Goal: Task Accomplishment & Management: Manage account settings

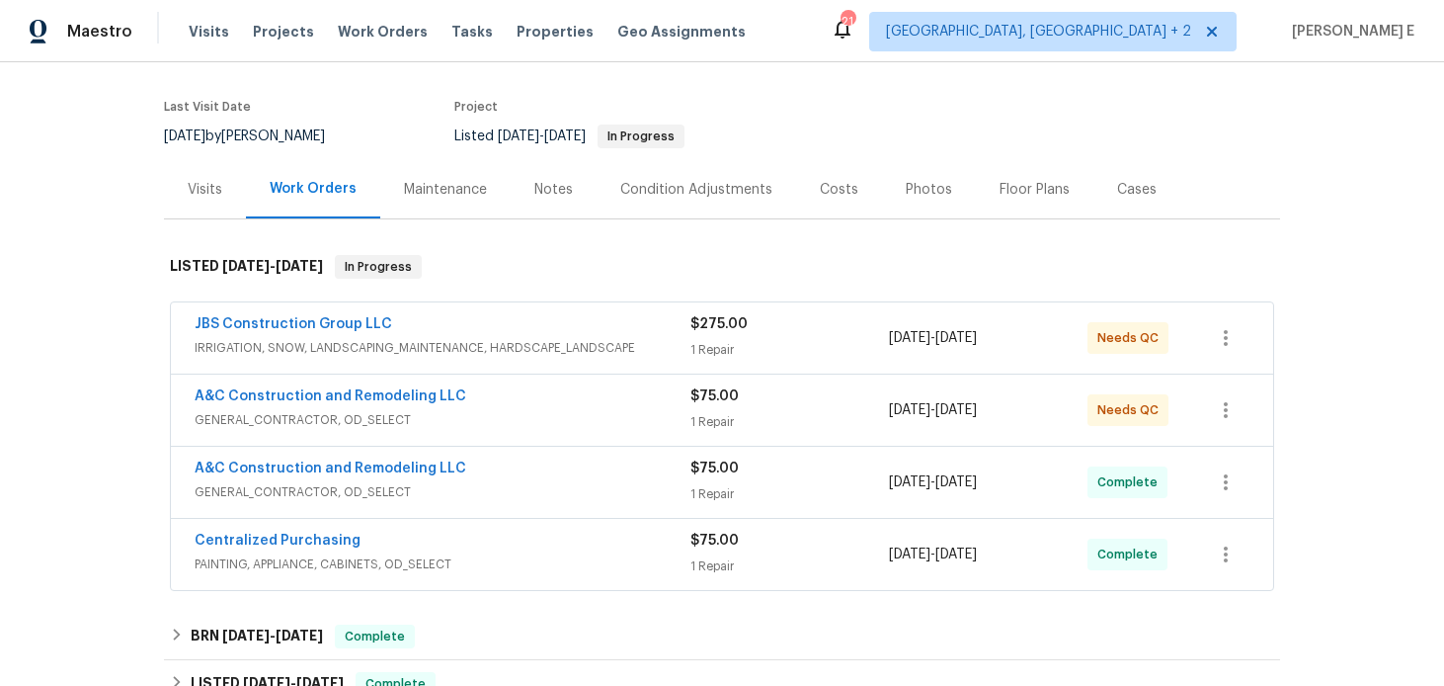
scroll to position [157, 0]
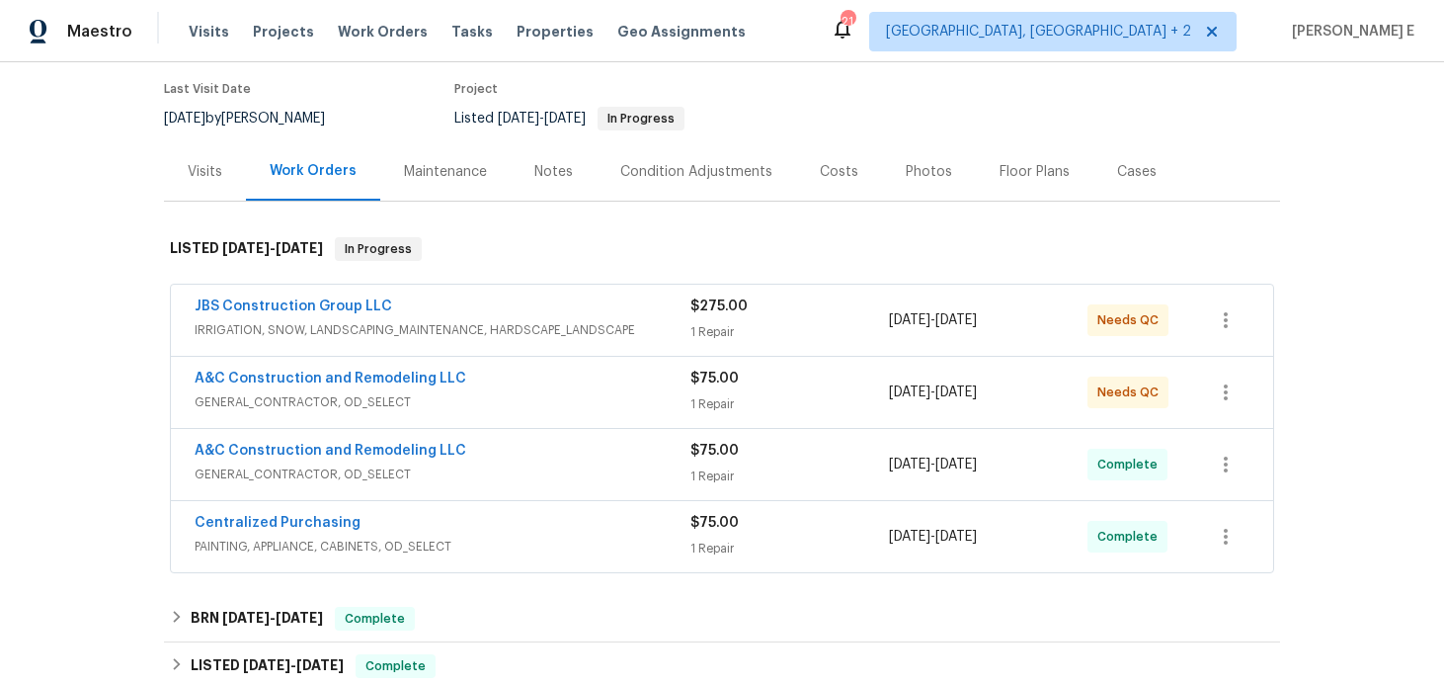
click at [474, 373] on div "A&C Construction and Remodeling LLC" at bounding box center [443, 380] width 496 height 24
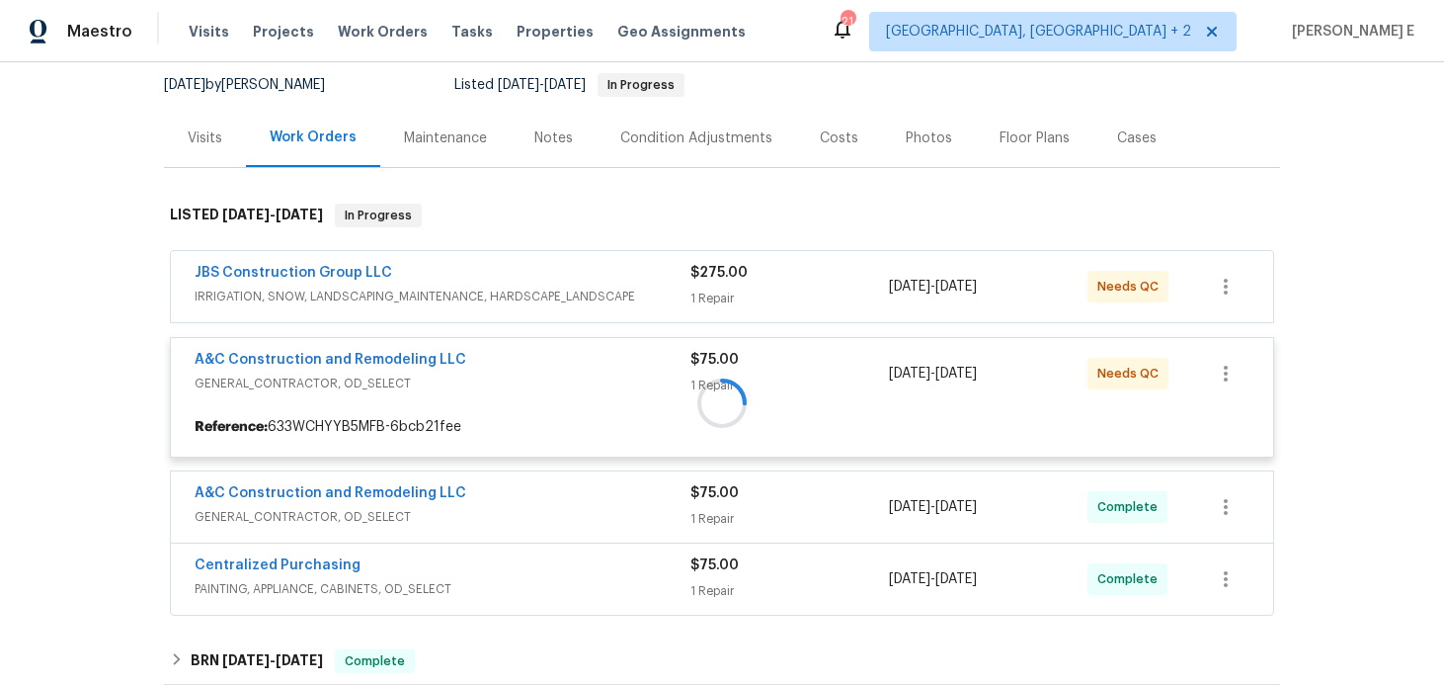
scroll to position [201, 0]
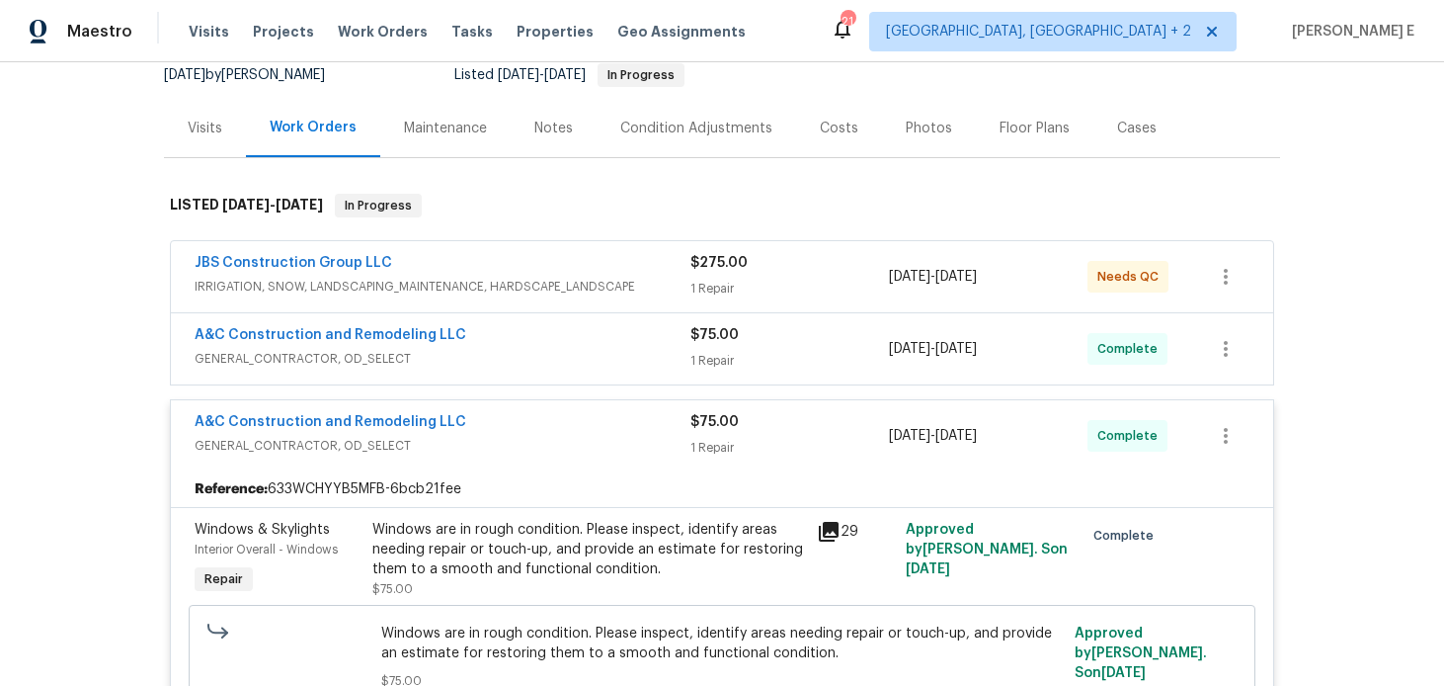
click at [529, 260] on div "JBS Construction Group LLC" at bounding box center [443, 265] width 496 height 24
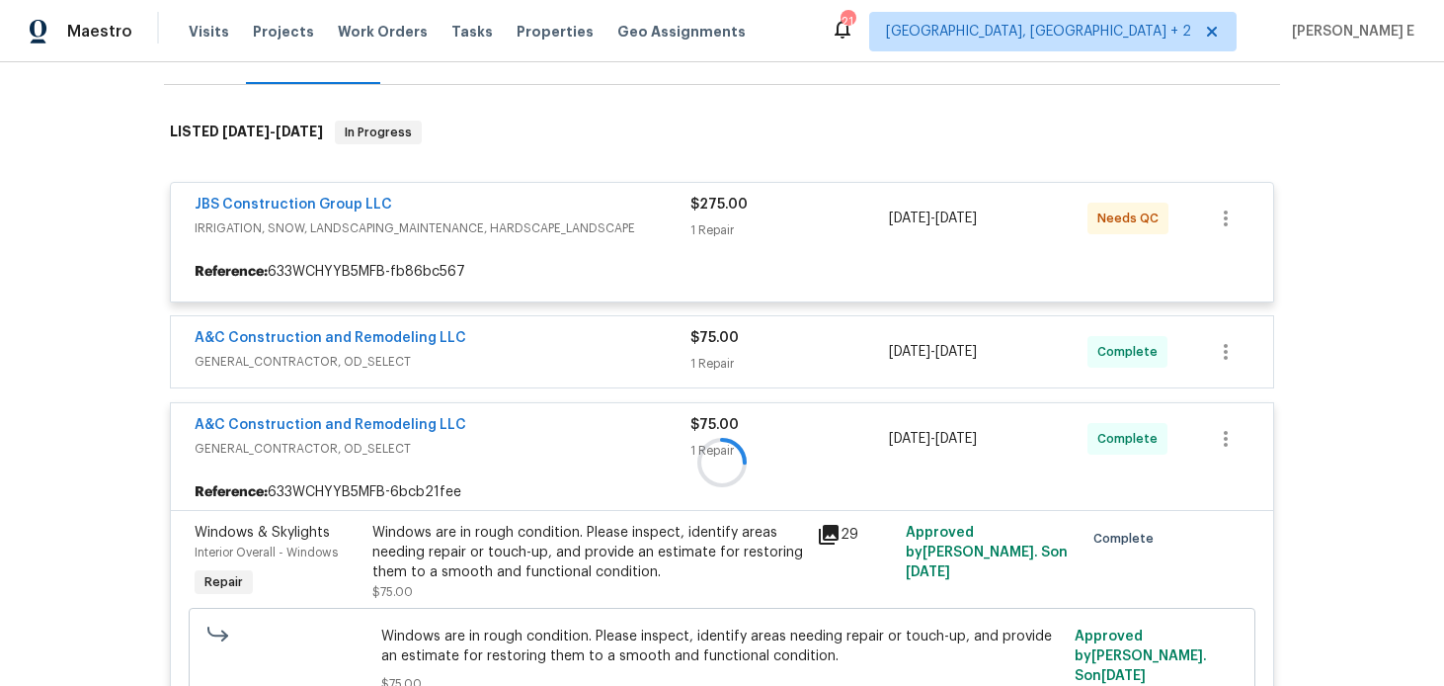
scroll to position [279, 0]
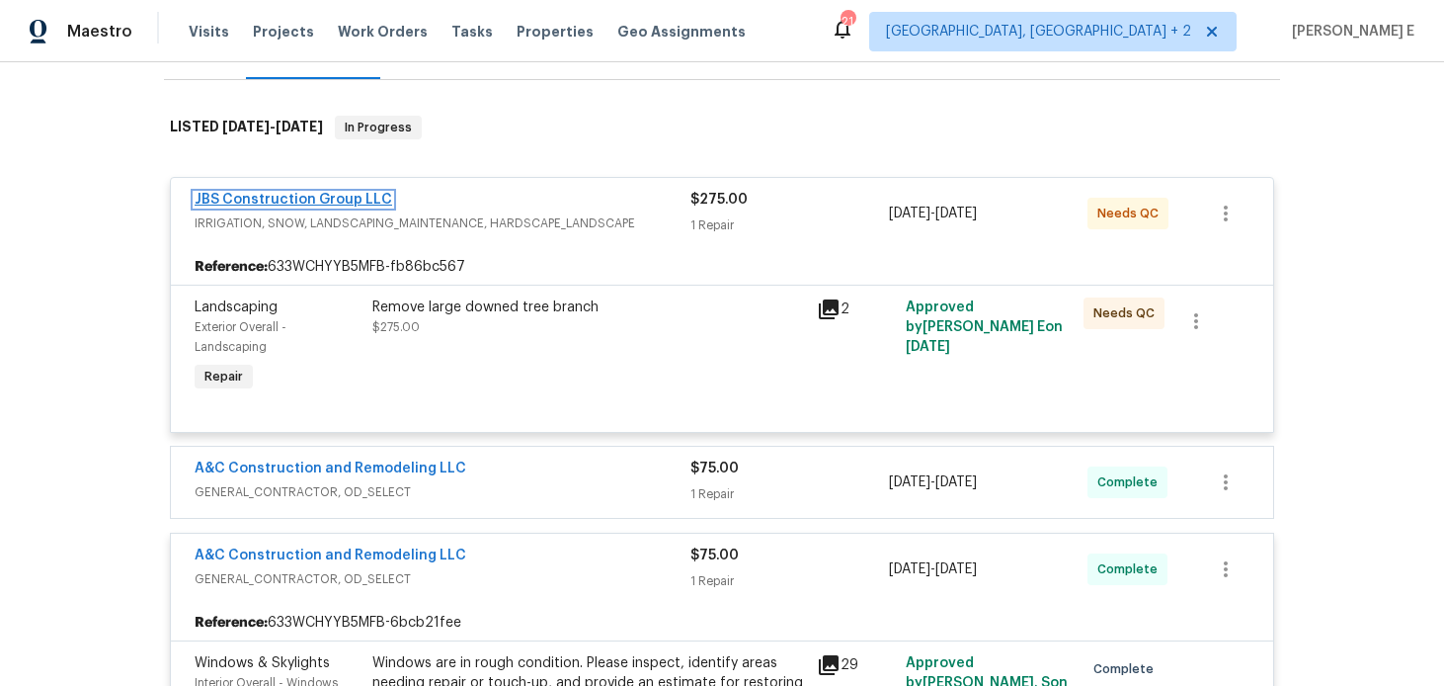
click at [313, 195] on link "JBS Construction Group LLC" at bounding box center [294, 200] width 198 height 14
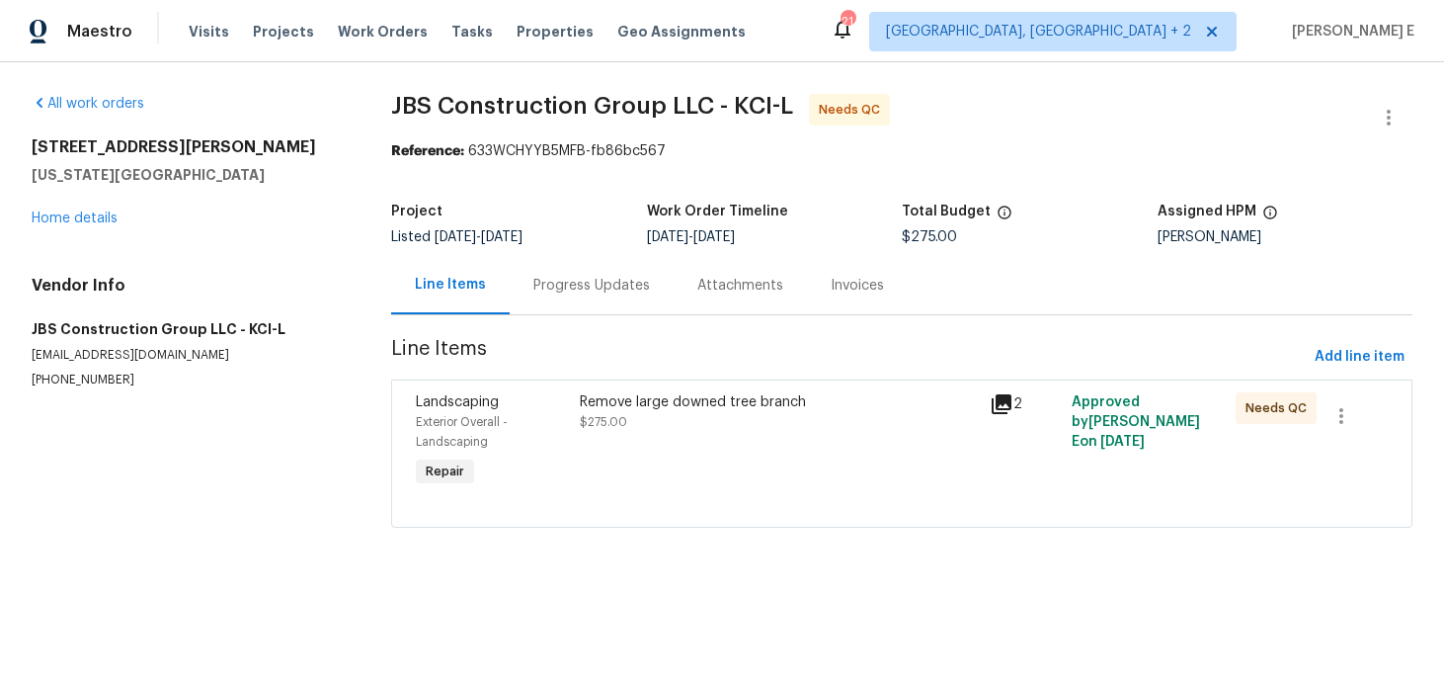
click at [576, 309] on div "Progress Updates" at bounding box center [592, 285] width 164 height 58
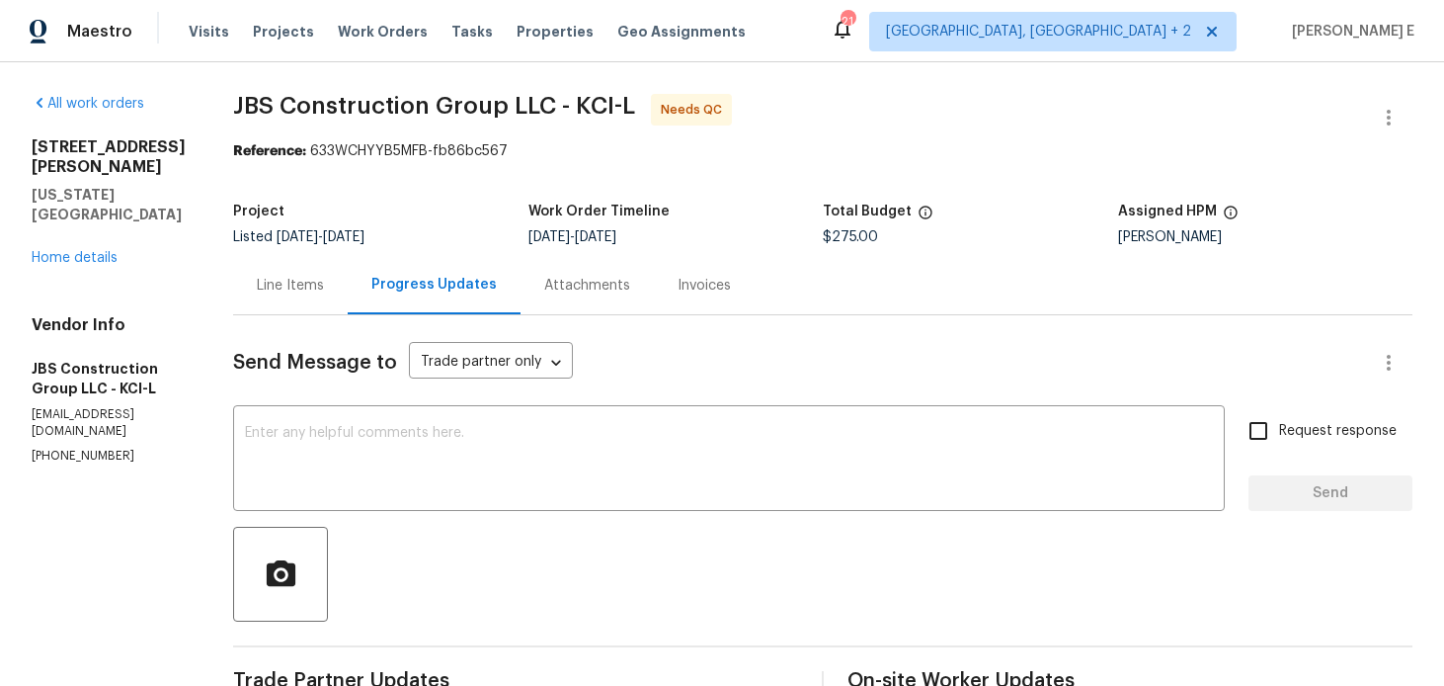
click at [324, 289] on div "Line Items" at bounding box center [290, 286] width 67 height 20
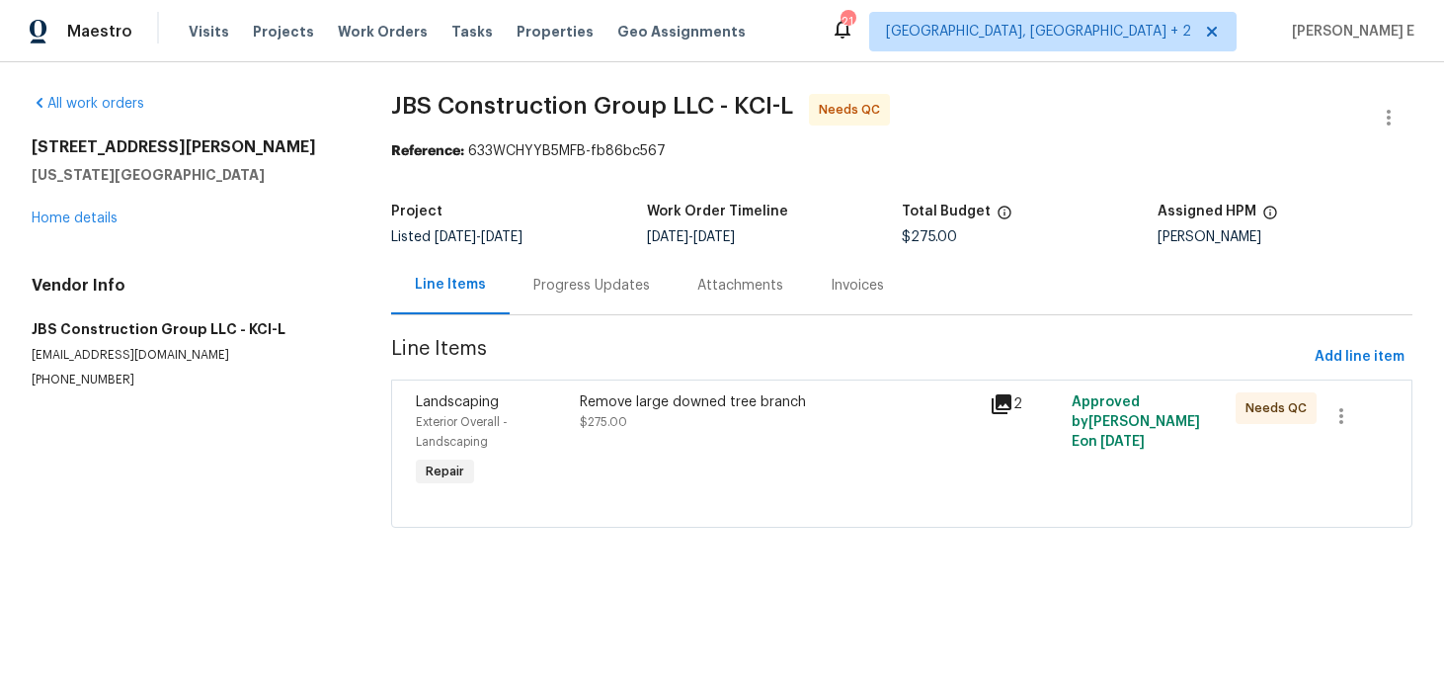
click at [693, 401] on div "Remove large downed tree branch" at bounding box center [779, 402] width 398 height 20
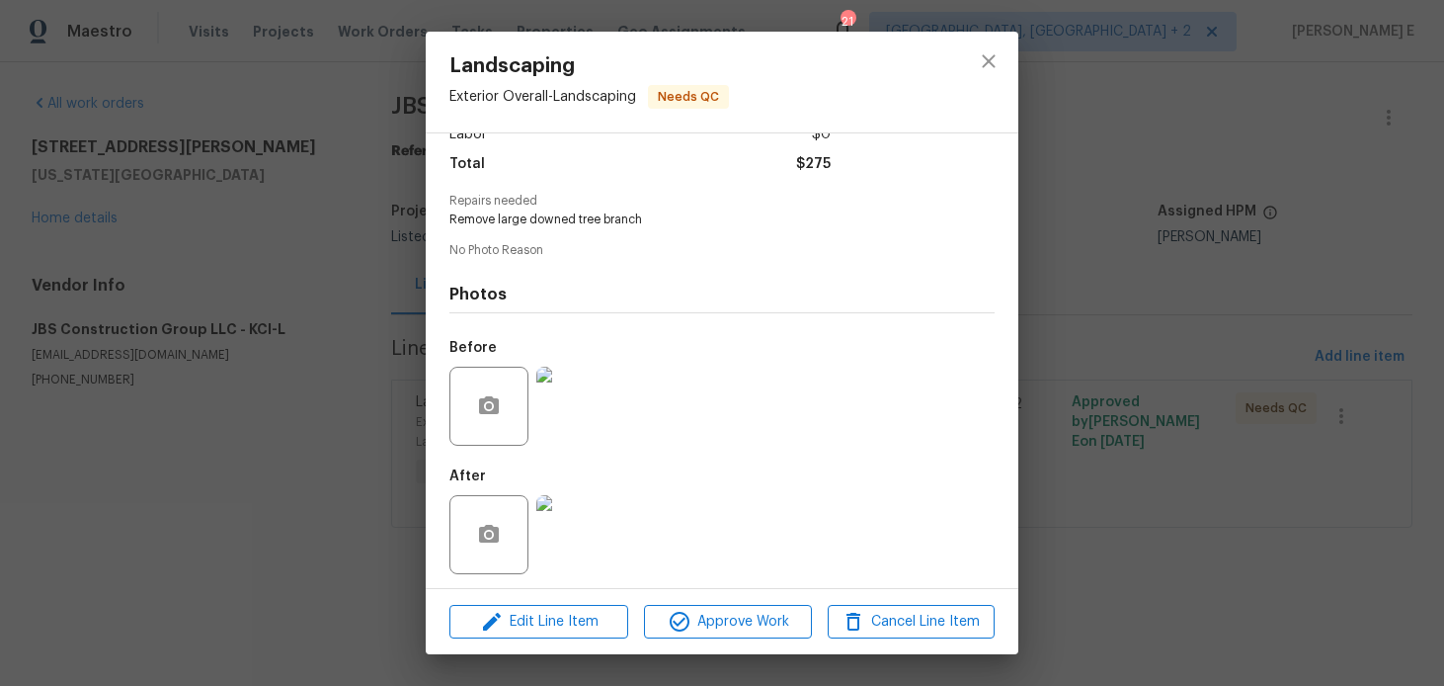
scroll to position [157, 0]
click at [573, 422] on img at bounding box center [575, 401] width 79 height 79
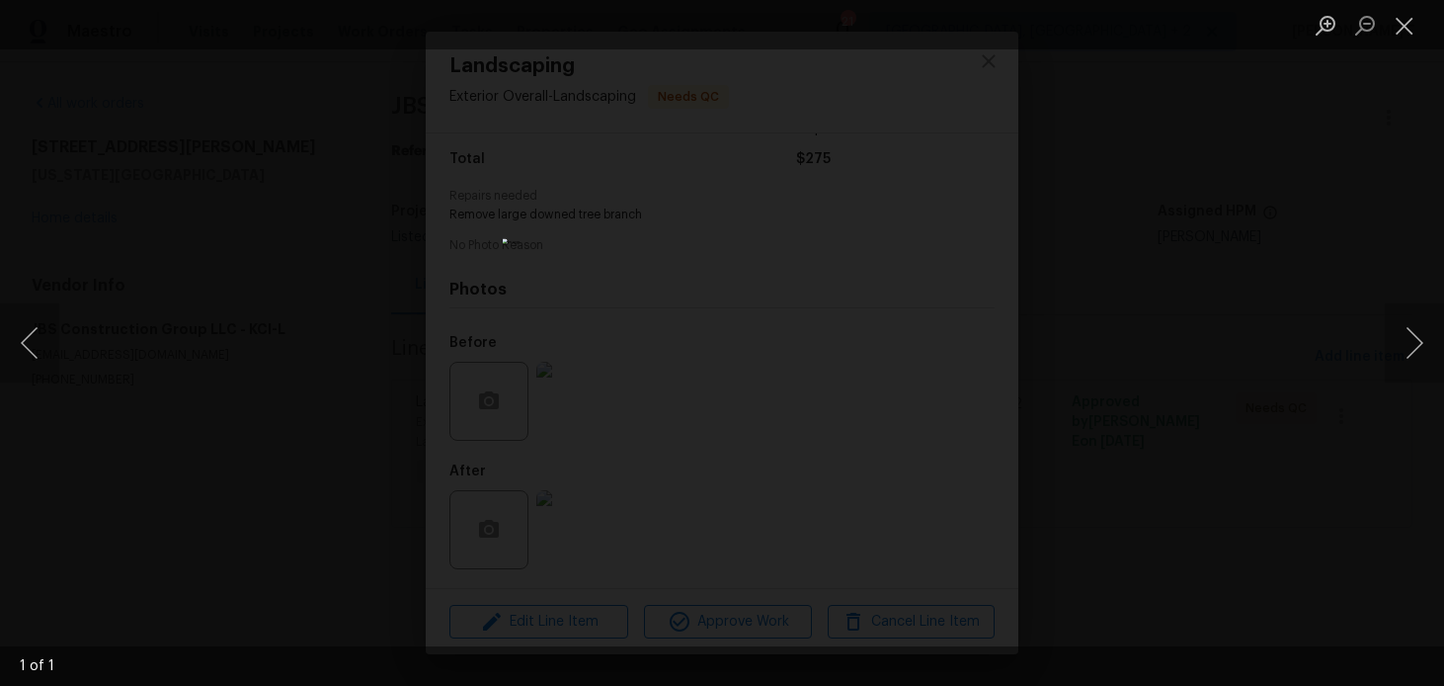
click at [1260, 260] on div "Lightbox" at bounding box center [722, 343] width 1444 height 686
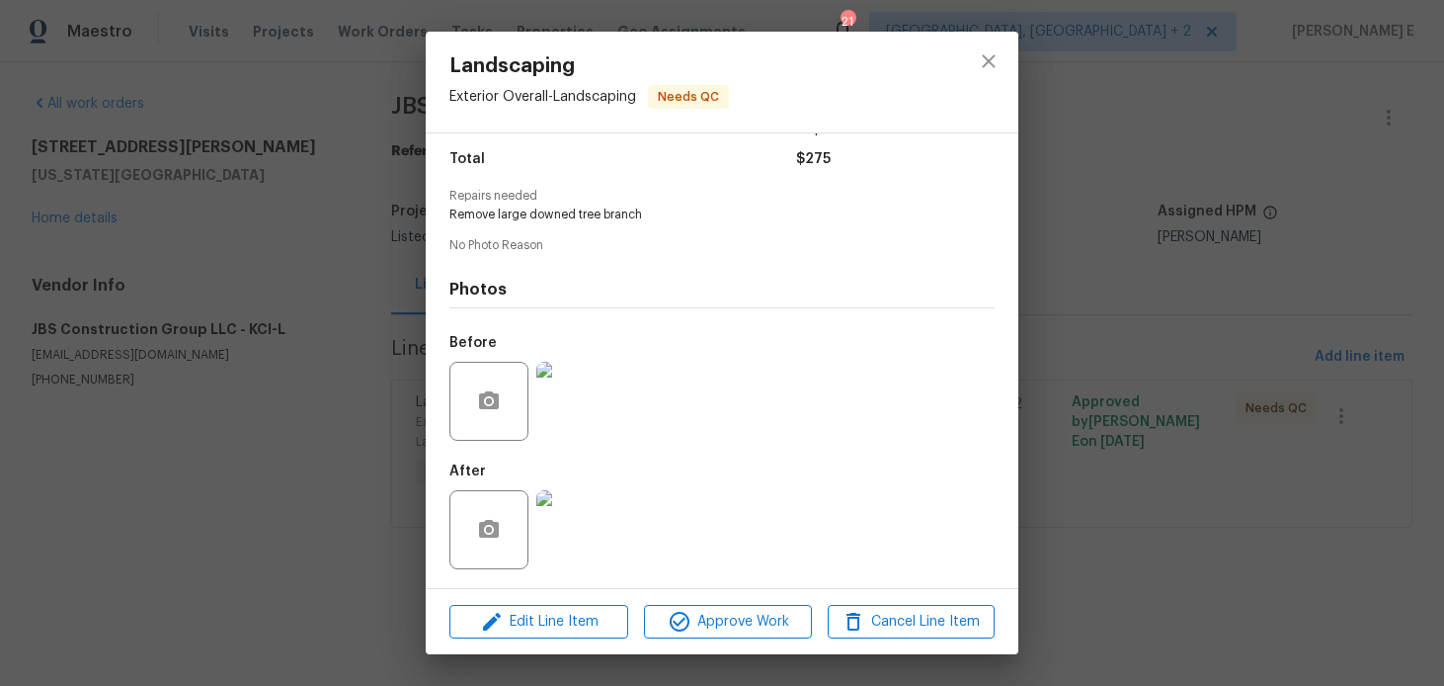
click at [587, 422] on img at bounding box center [575, 401] width 79 height 79
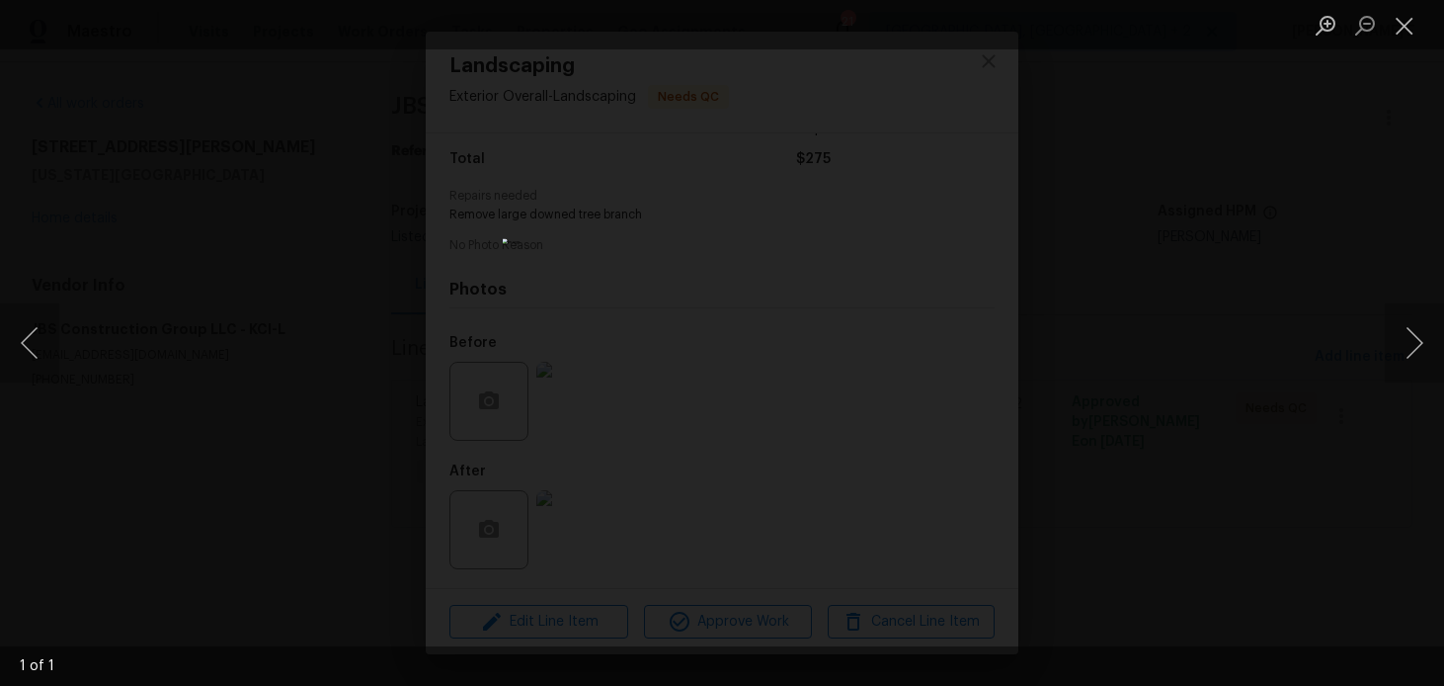
click at [1147, 183] on div "Lightbox" at bounding box center [722, 343] width 1444 height 686
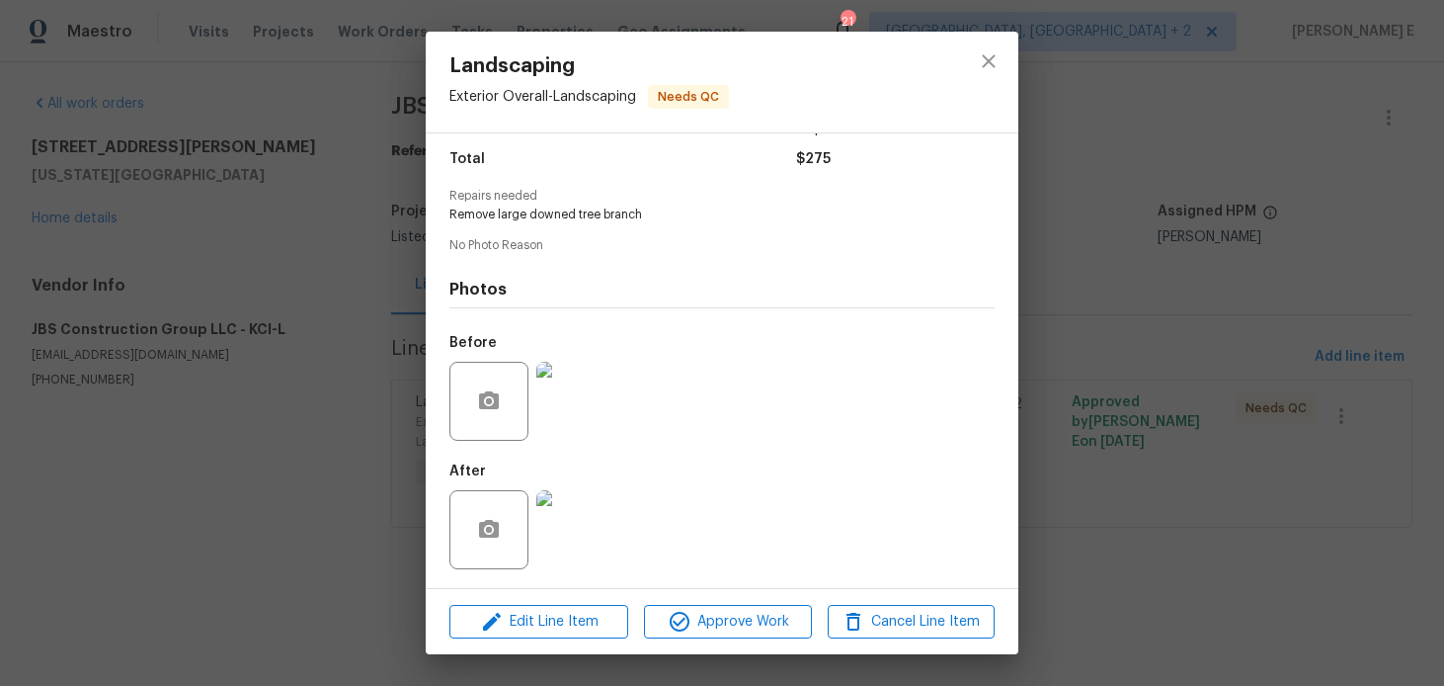
click at [577, 522] on img at bounding box center [575, 529] width 79 height 79
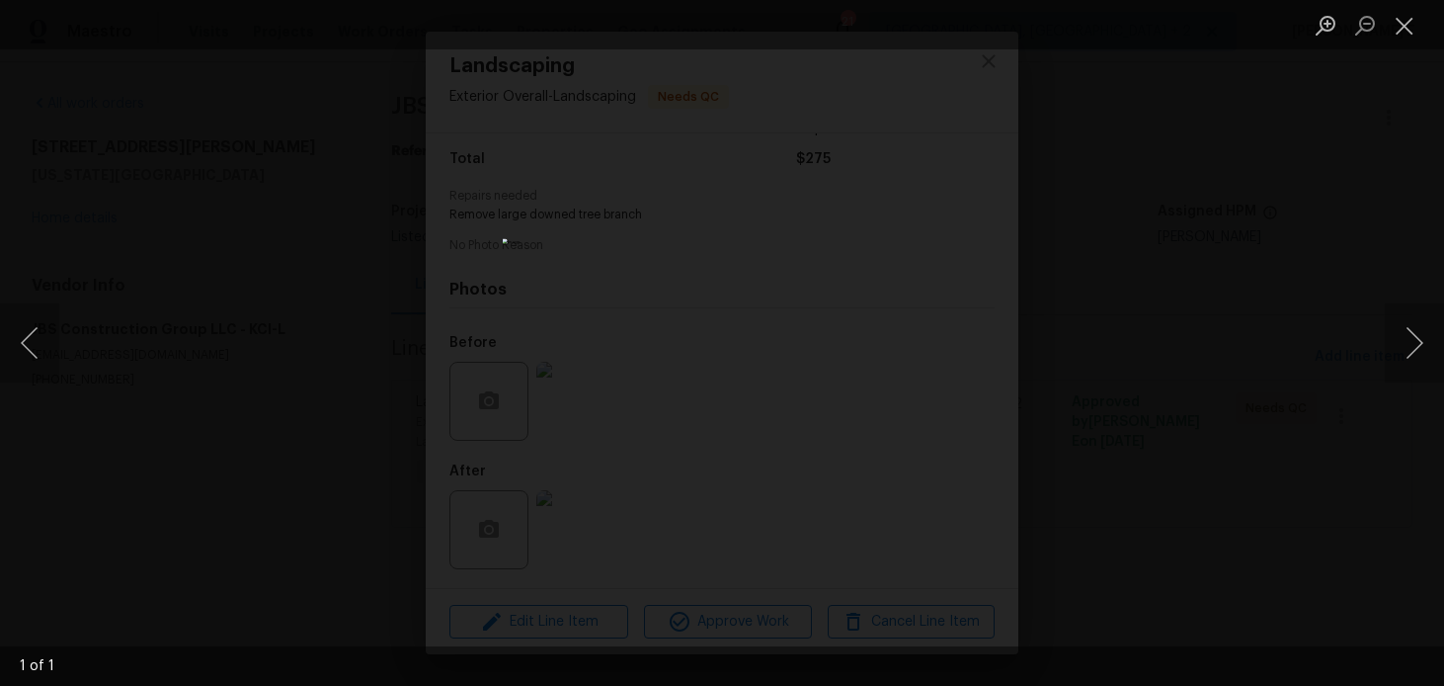
click at [1185, 386] on div "Lightbox" at bounding box center [722, 343] width 1444 height 686
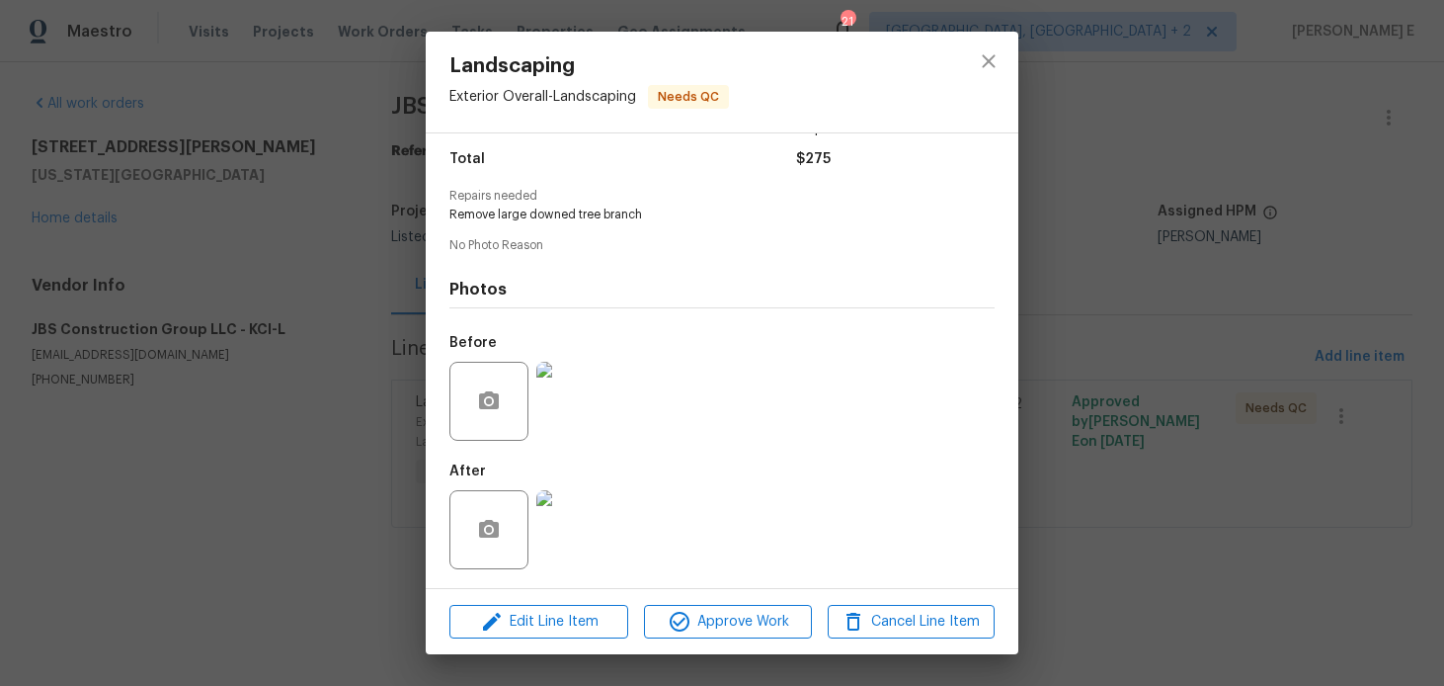
click at [1185, 386] on div "Landscaping Exterior Overall - Landscaping Needs QC Vendor JBS Construction Gro…" at bounding box center [722, 343] width 1444 height 686
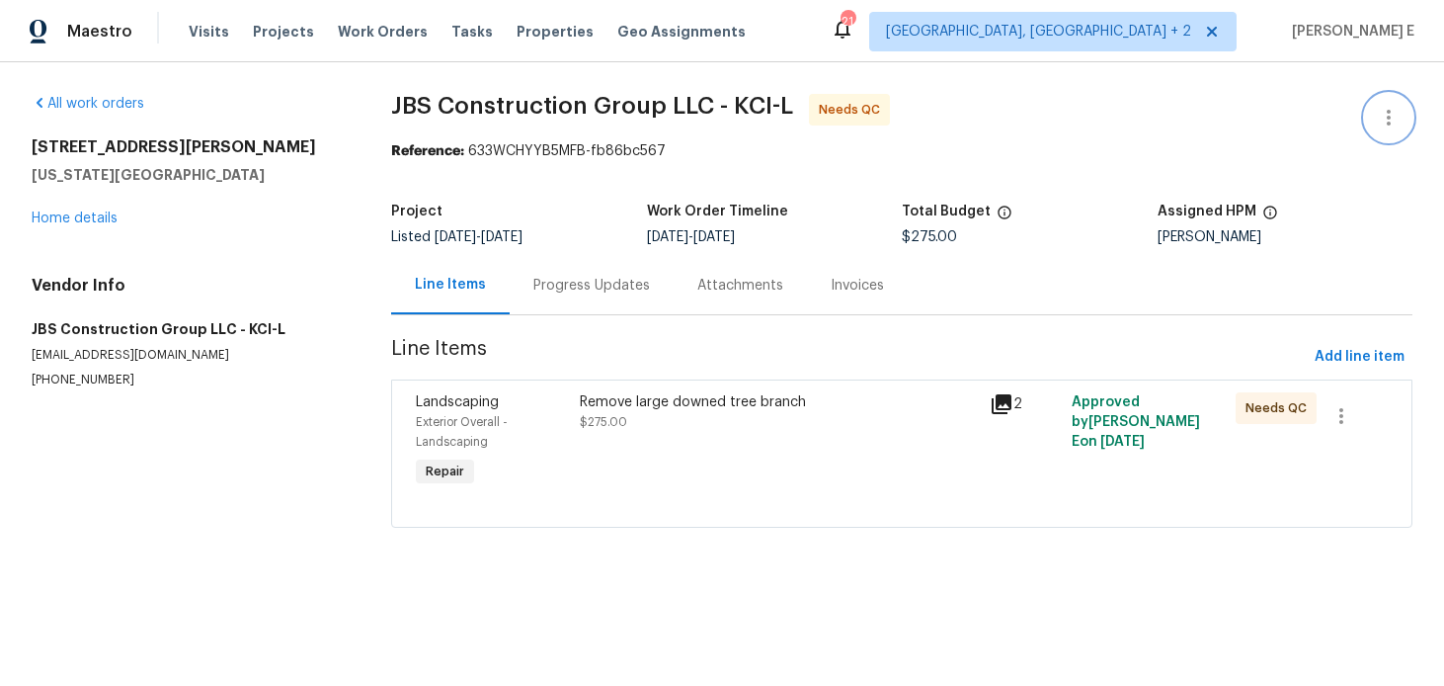
click at [1402, 113] on button "button" at bounding box center [1388, 117] width 47 height 47
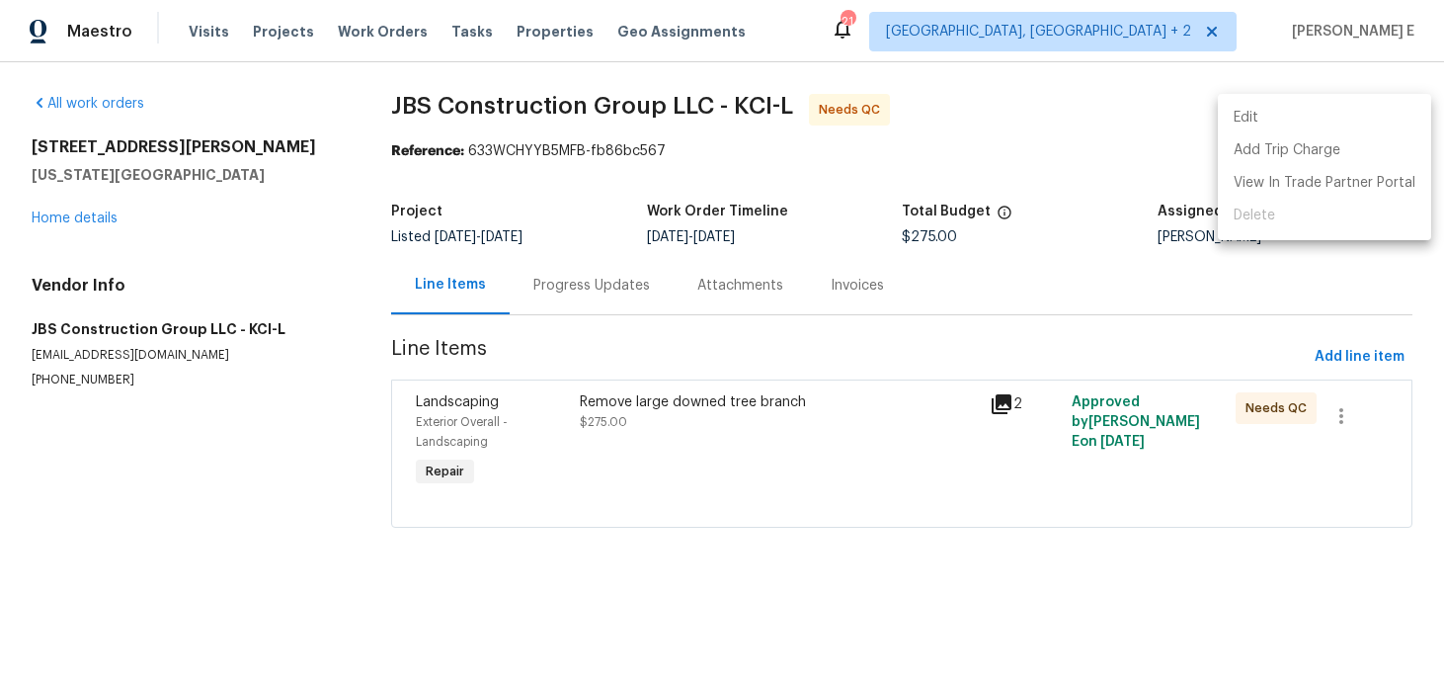
click at [1303, 117] on li "Edit" at bounding box center [1324, 118] width 213 height 33
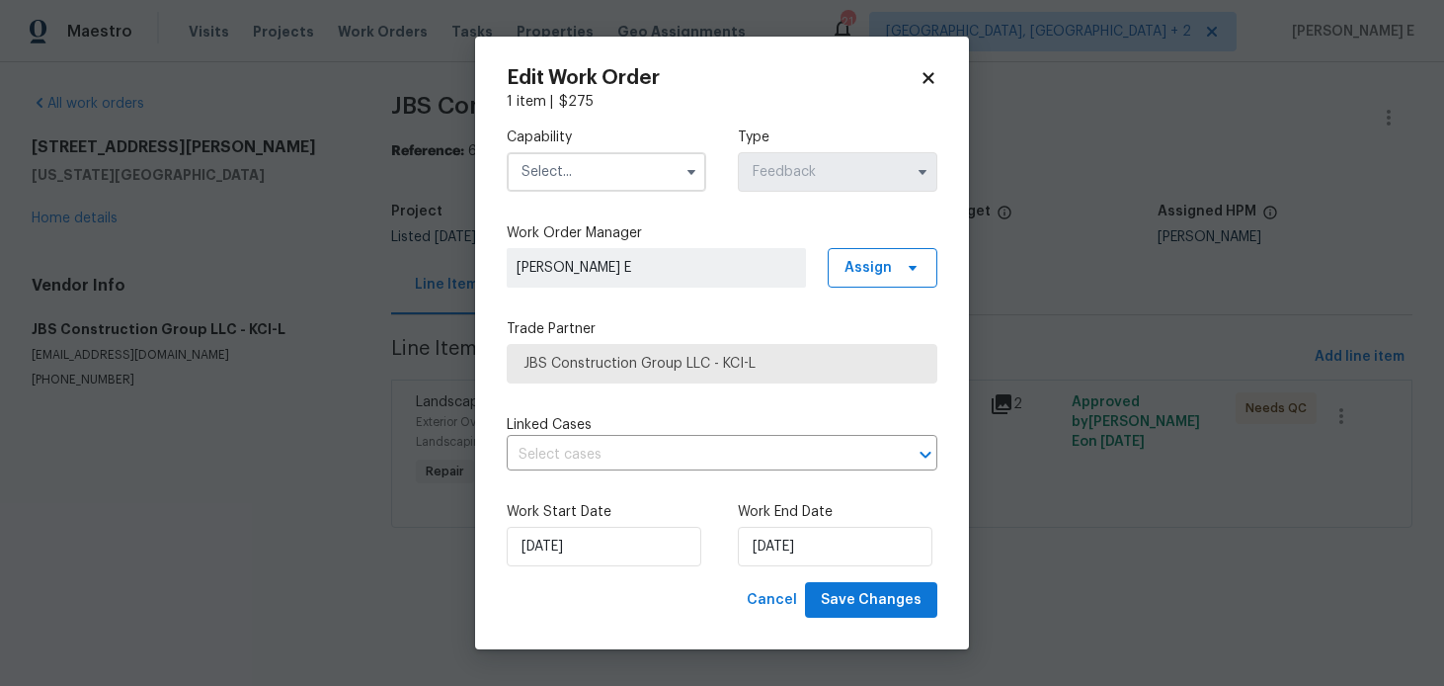
click at [656, 172] on input "text" at bounding box center [607, 172] width 200 height 40
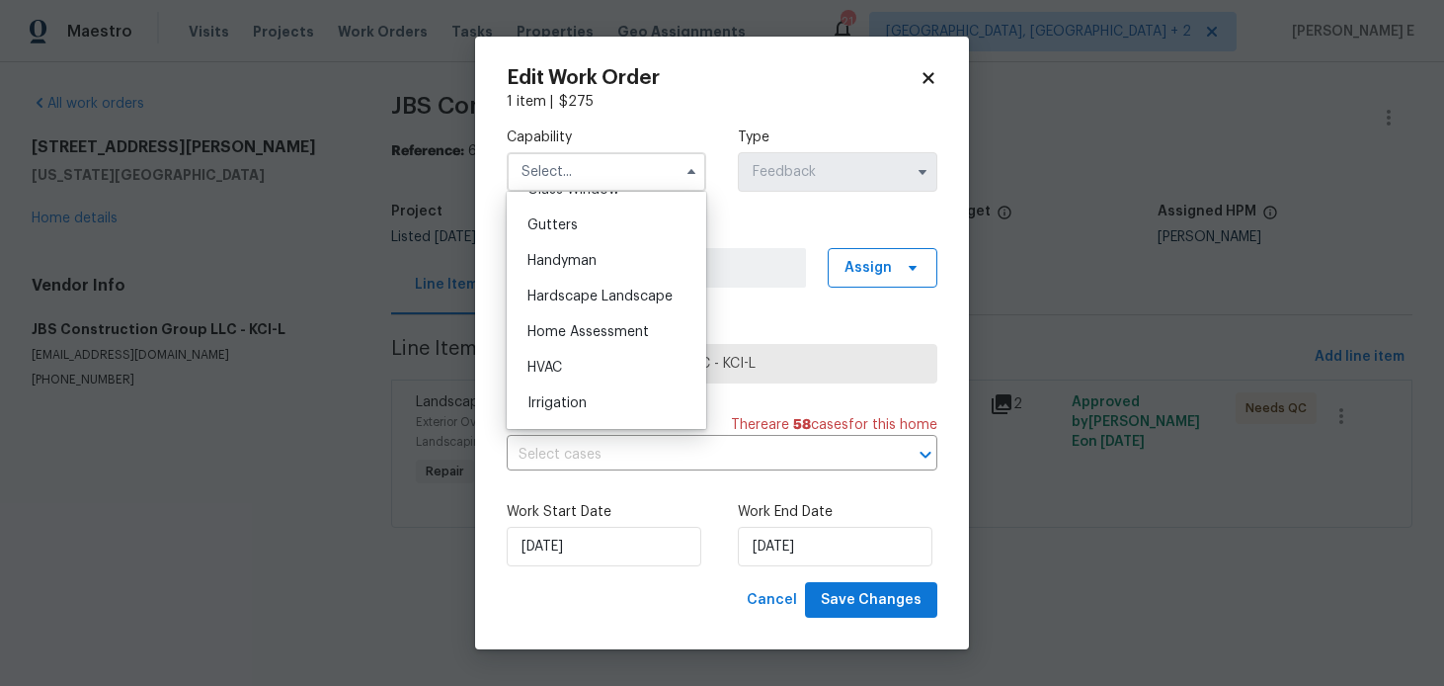
scroll to position [1046, 0]
click at [622, 255] on div "Handyman" at bounding box center [607, 255] width 190 height 36
type input "Handyman"
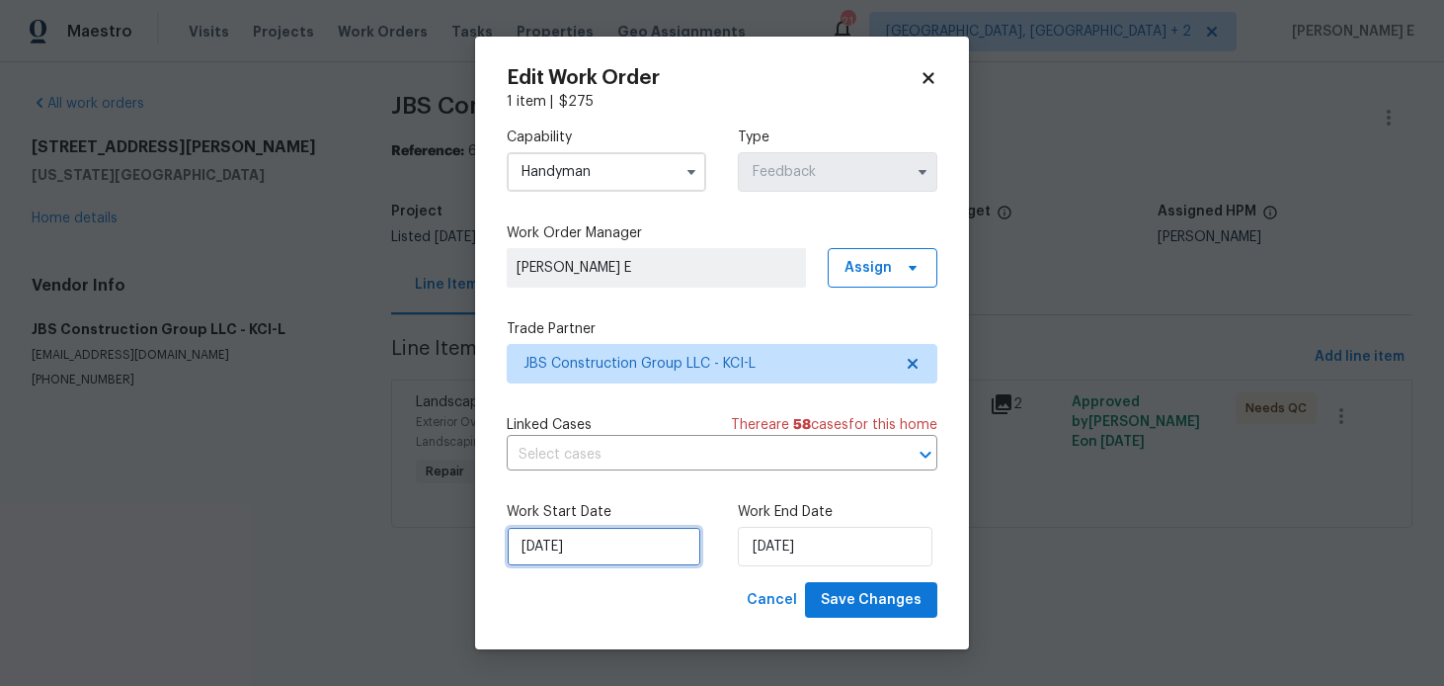
click at [579, 554] on input "26/08/2025" at bounding box center [604, 547] width 195 height 40
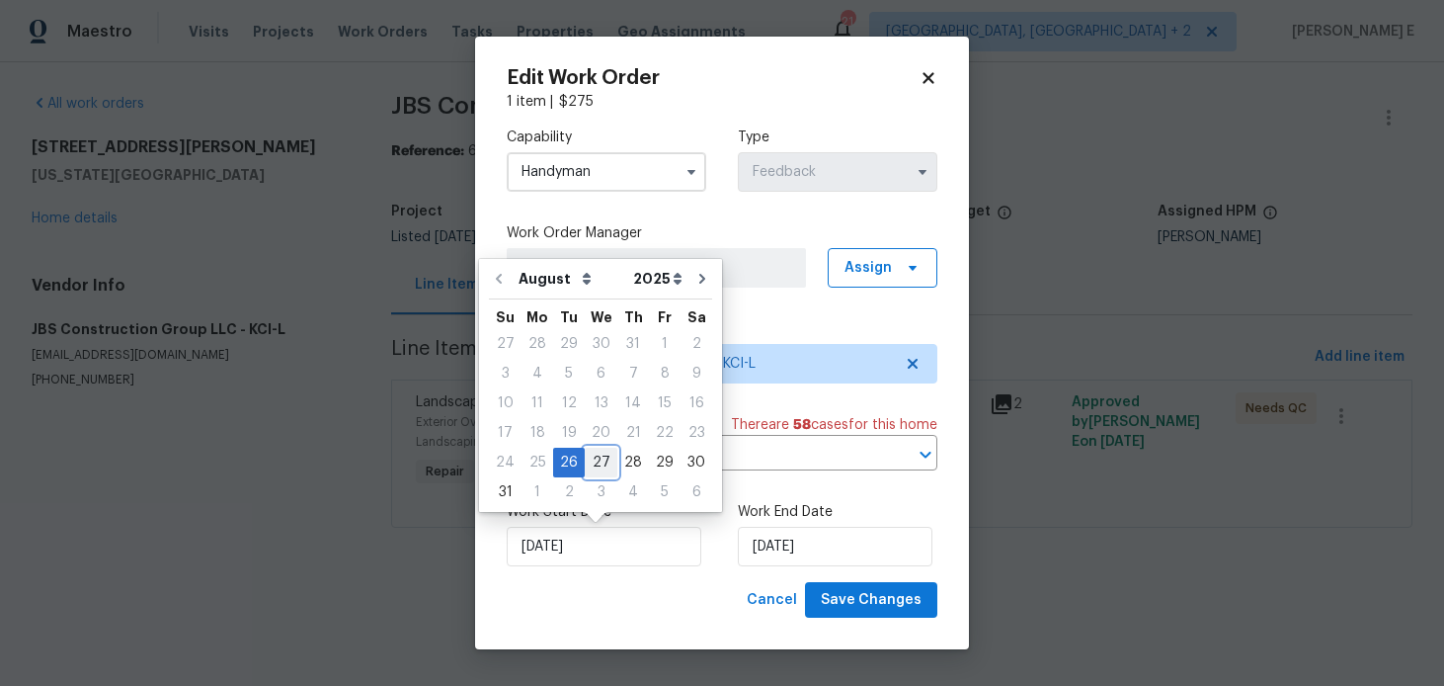
click at [595, 463] on div "27" at bounding box center [601, 462] width 33 height 28
type input "27/08/2025"
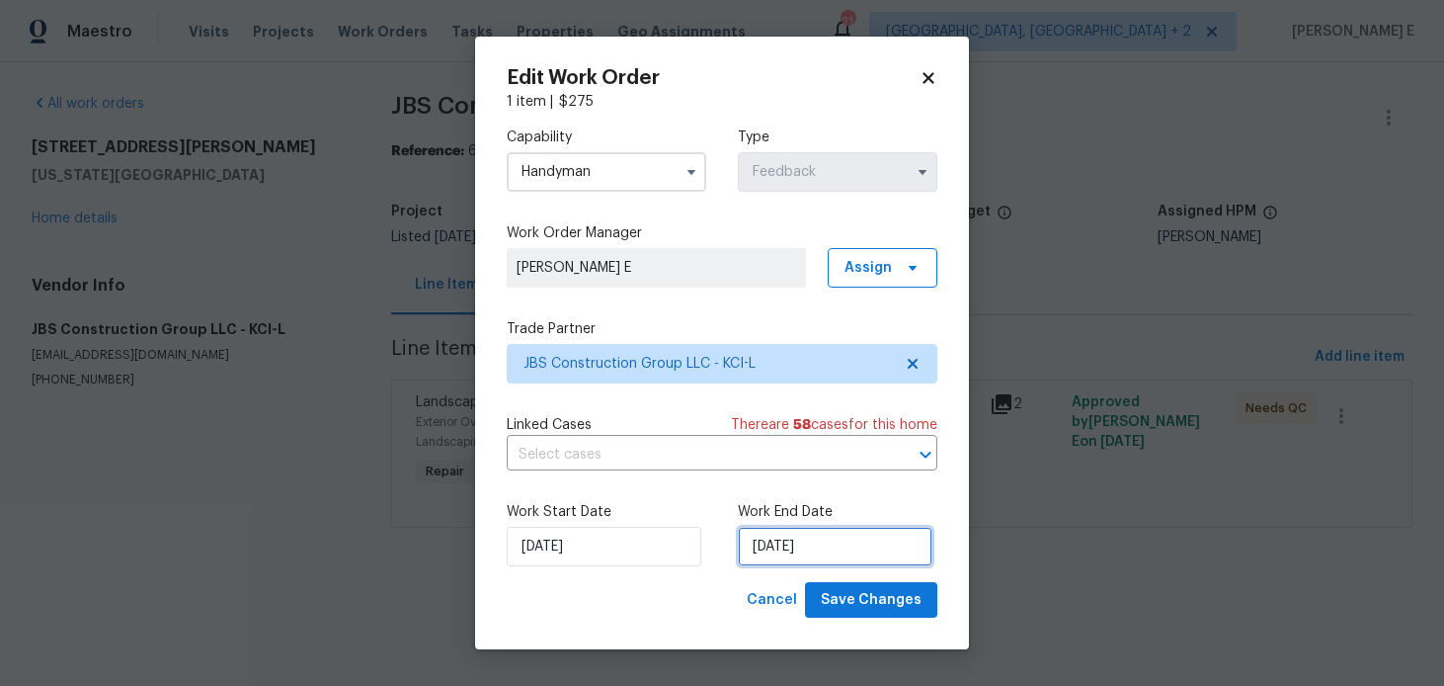
click at [771, 546] on input "28/08/2025" at bounding box center [835, 547] width 195 height 40
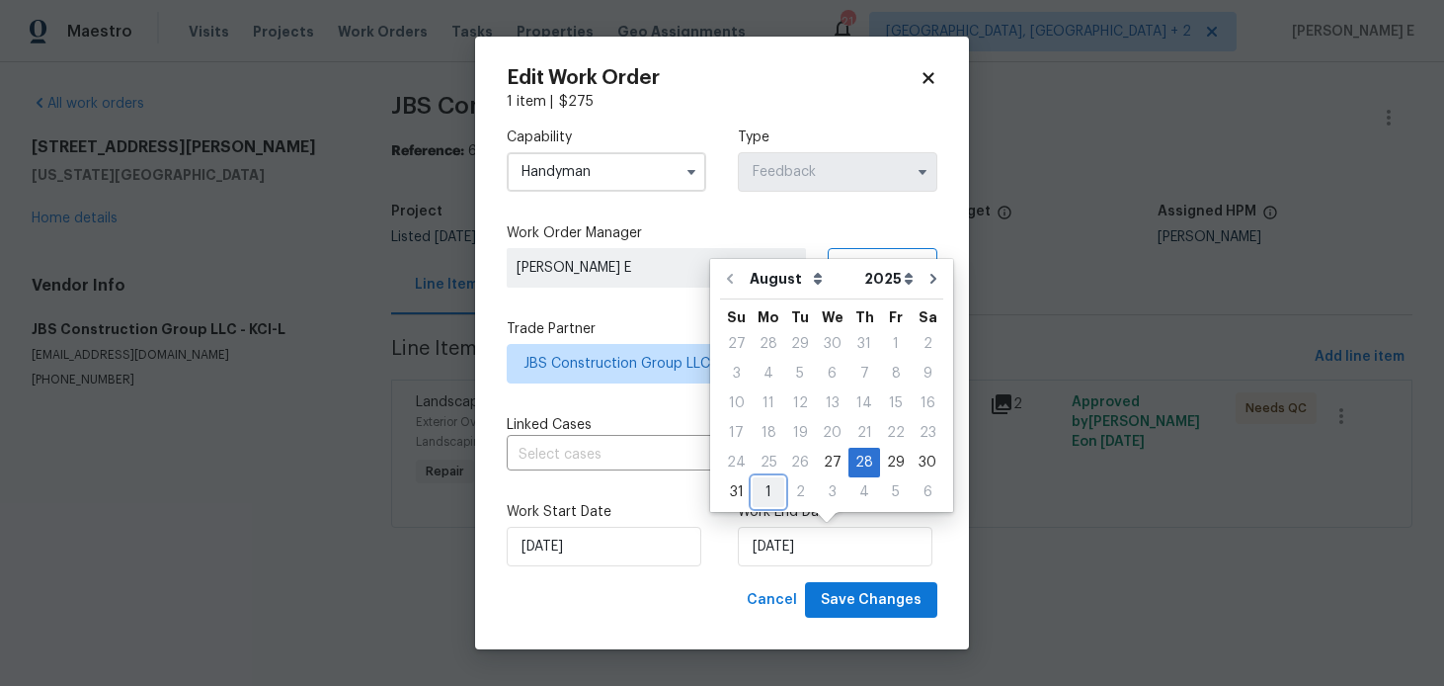
click at [763, 487] on div "1" at bounding box center [769, 492] width 32 height 28
type input "01/09/2025"
select select "8"
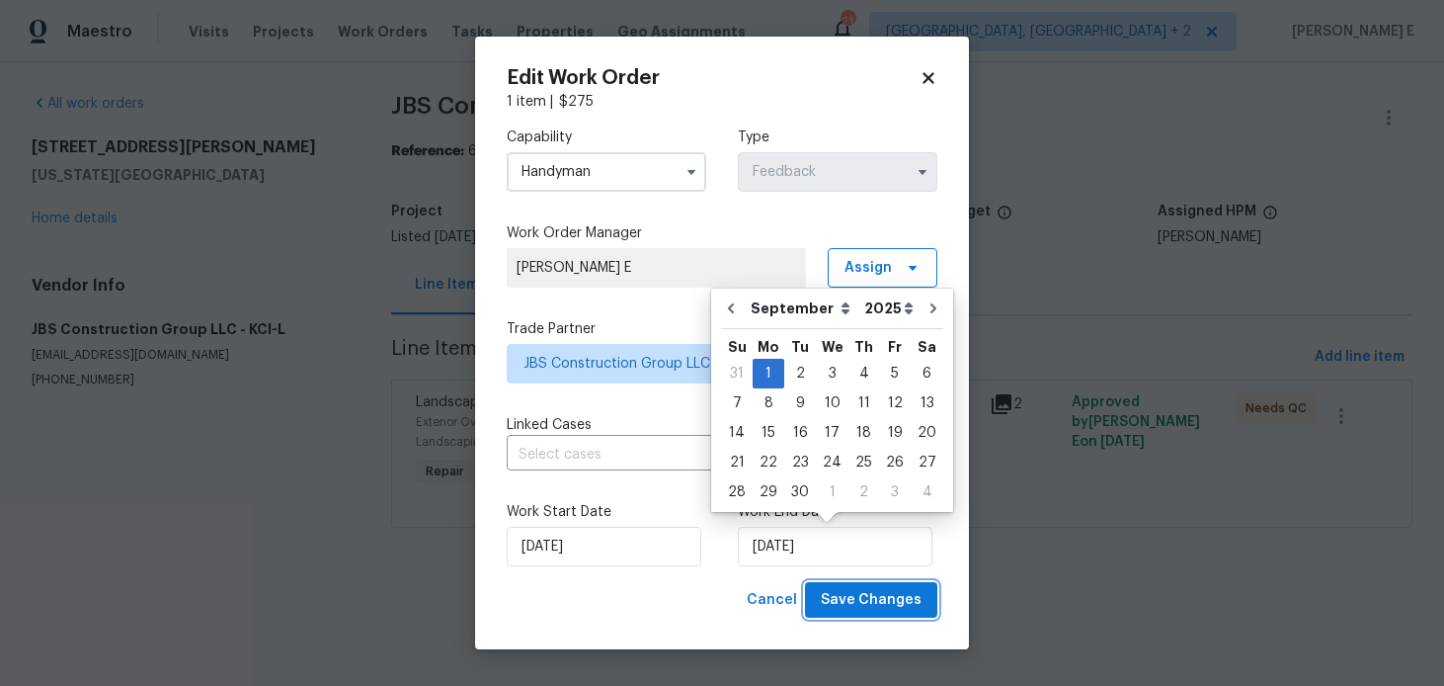
click at [882, 598] on span "Save Changes" at bounding box center [871, 600] width 101 height 25
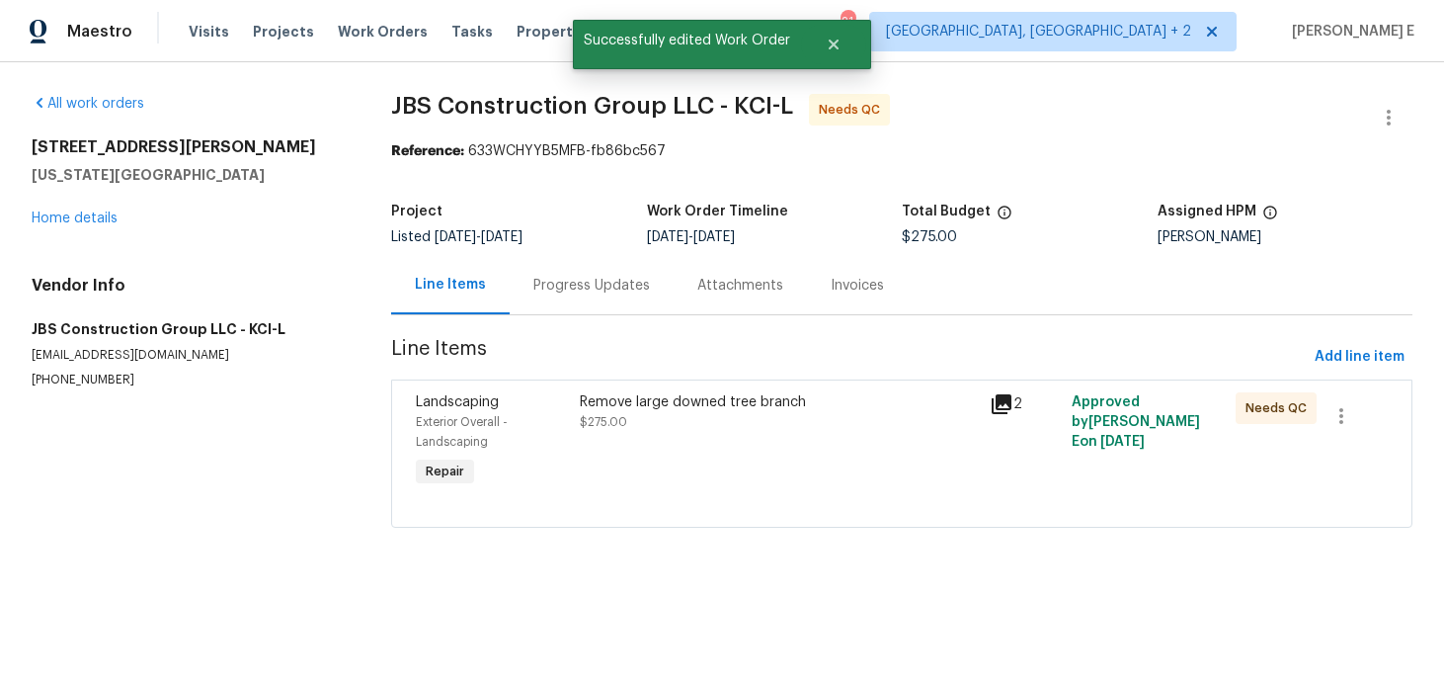
click at [799, 428] on div "Remove large downed tree branch $275.00" at bounding box center [779, 412] width 398 height 40
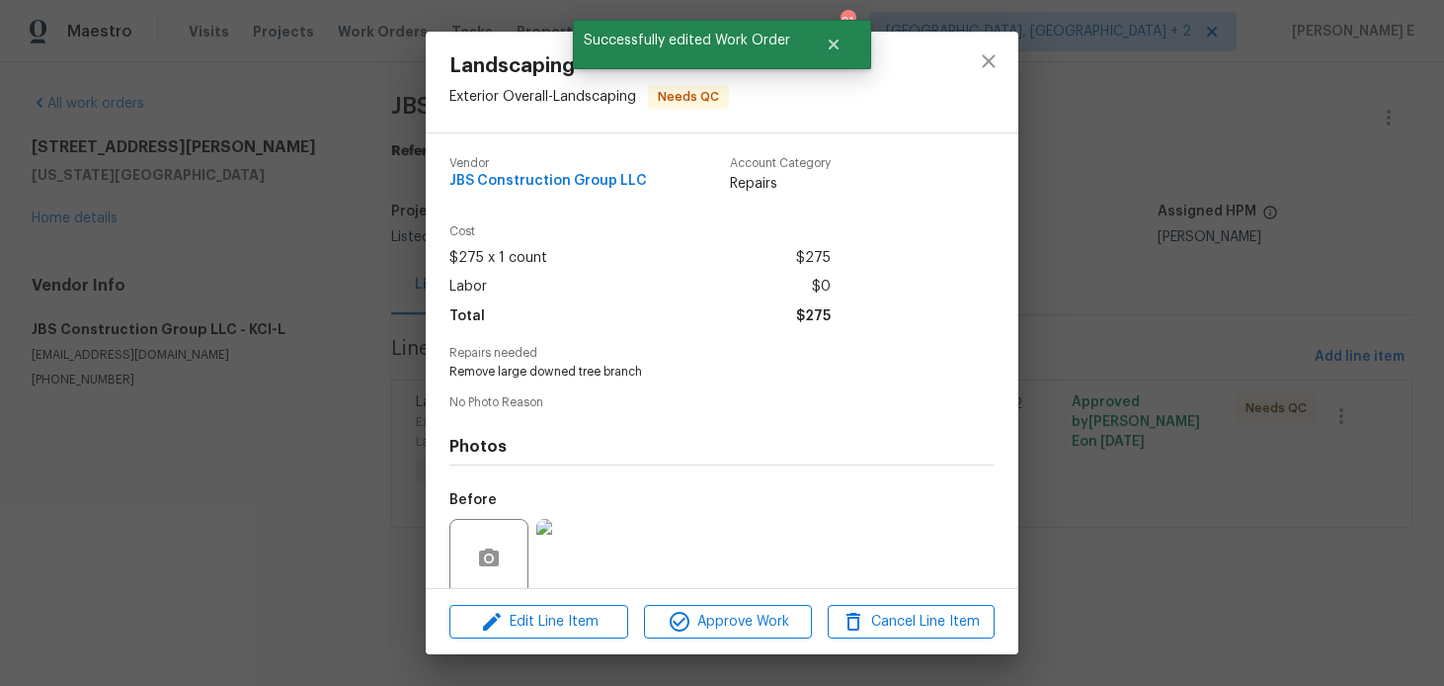
scroll to position [157, 0]
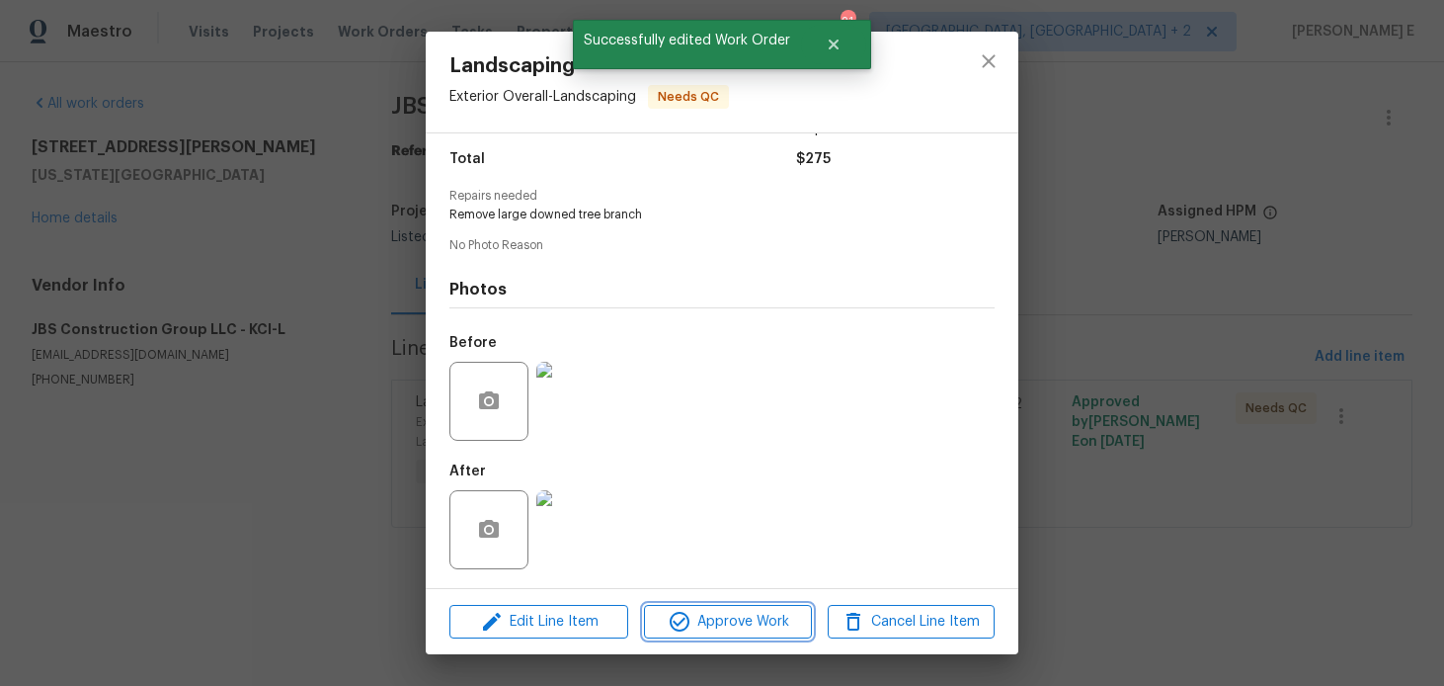
click at [690, 605] on button "Approve Work" at bounding box center [727, 622] width 167 height 35
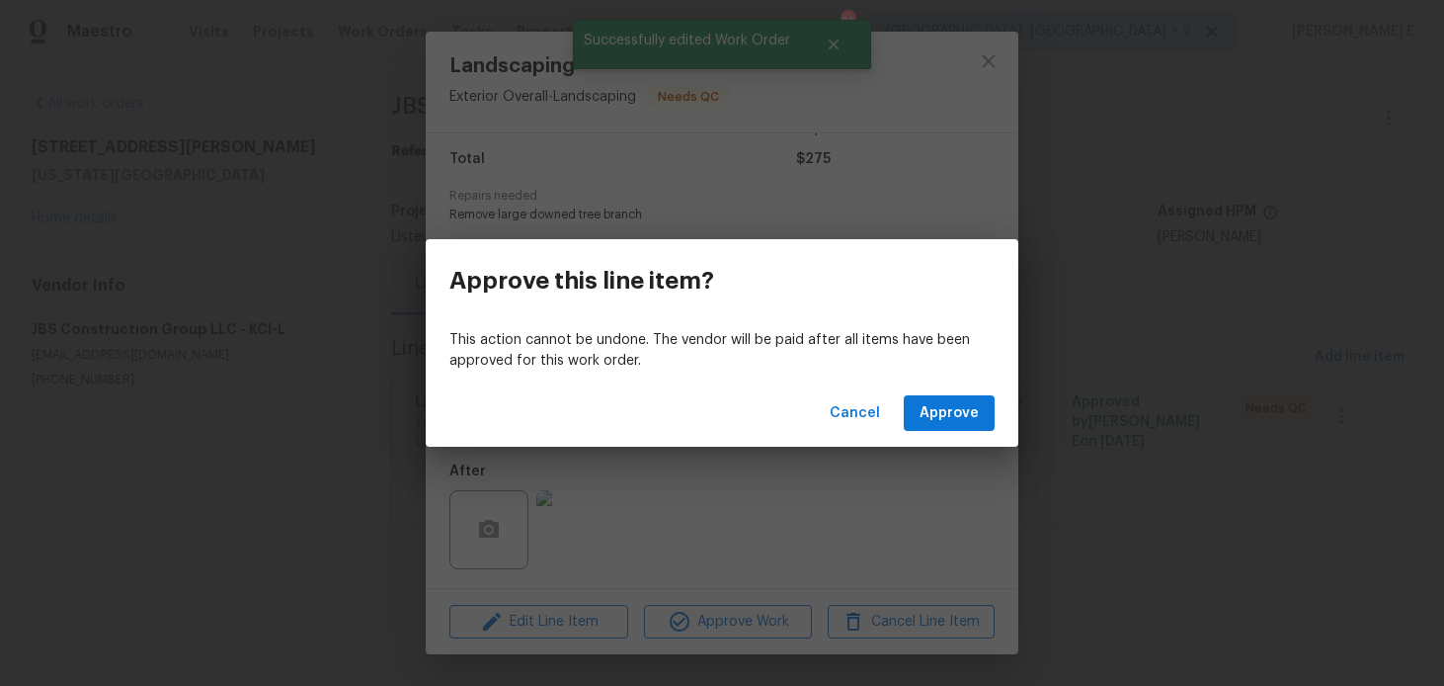
click at [942, 432] on div "Cancel Approve" at bounding box center [722, 413] width 593 height 68
click at [948, 405] on span "Approve" at bounding box center [949, 413] width 59 height 25
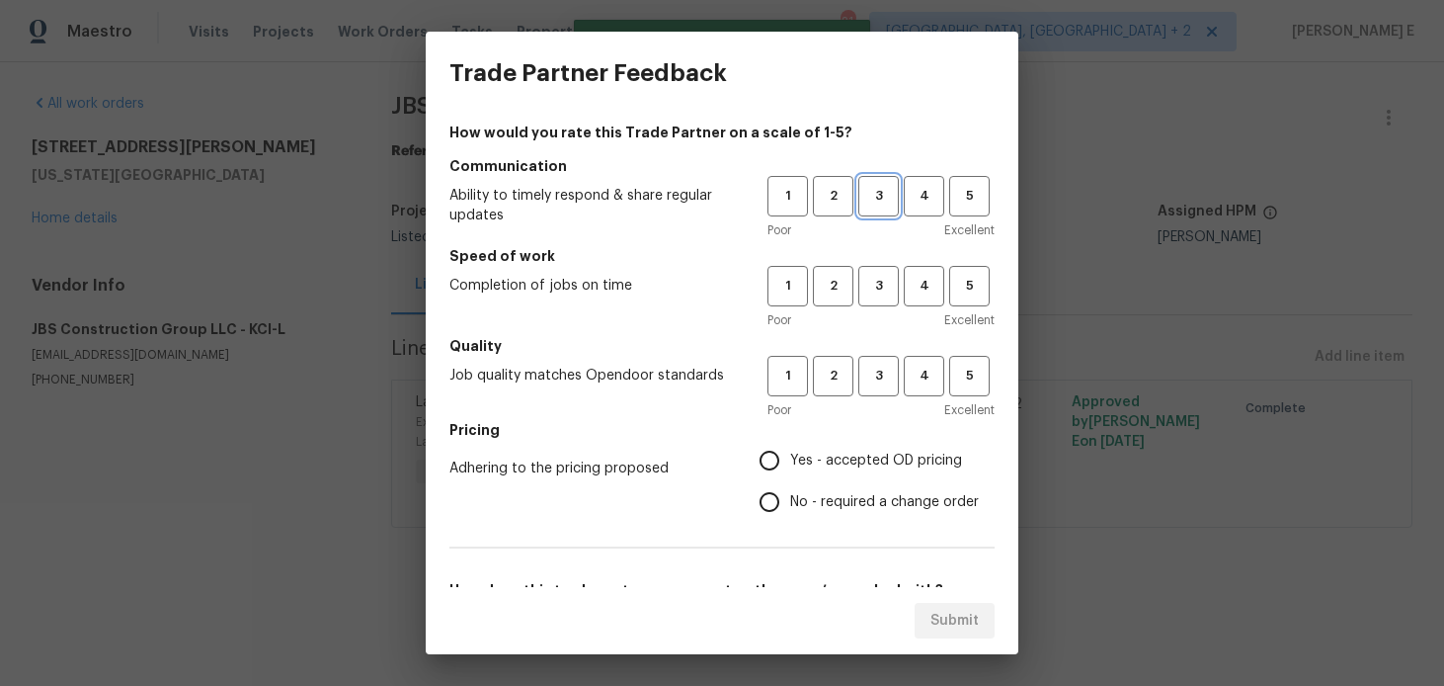
click at [867, 186] on span "3" at bounding box center [878, 196] width 37 height 23
click at [887, 276] on span "3" at bounding box center [878, 286] width 37 height 23
click at [874, 357] on button "3" at bounding box center [878, 376] width 41 height 41
click at [776, 453] on input "Yes - accepted OD pricing" at bounding box center [769, 460] width 41 height 41
radio input "true"
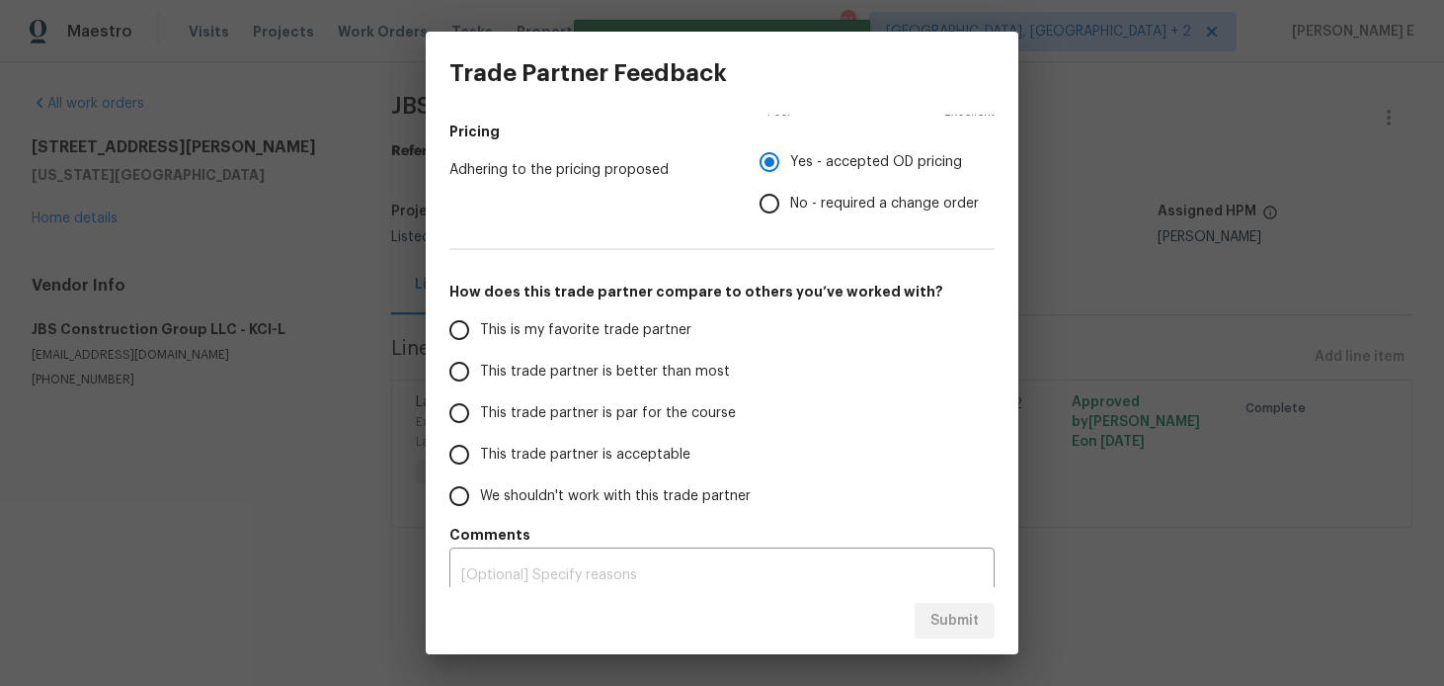
scroll to position [317, 0]
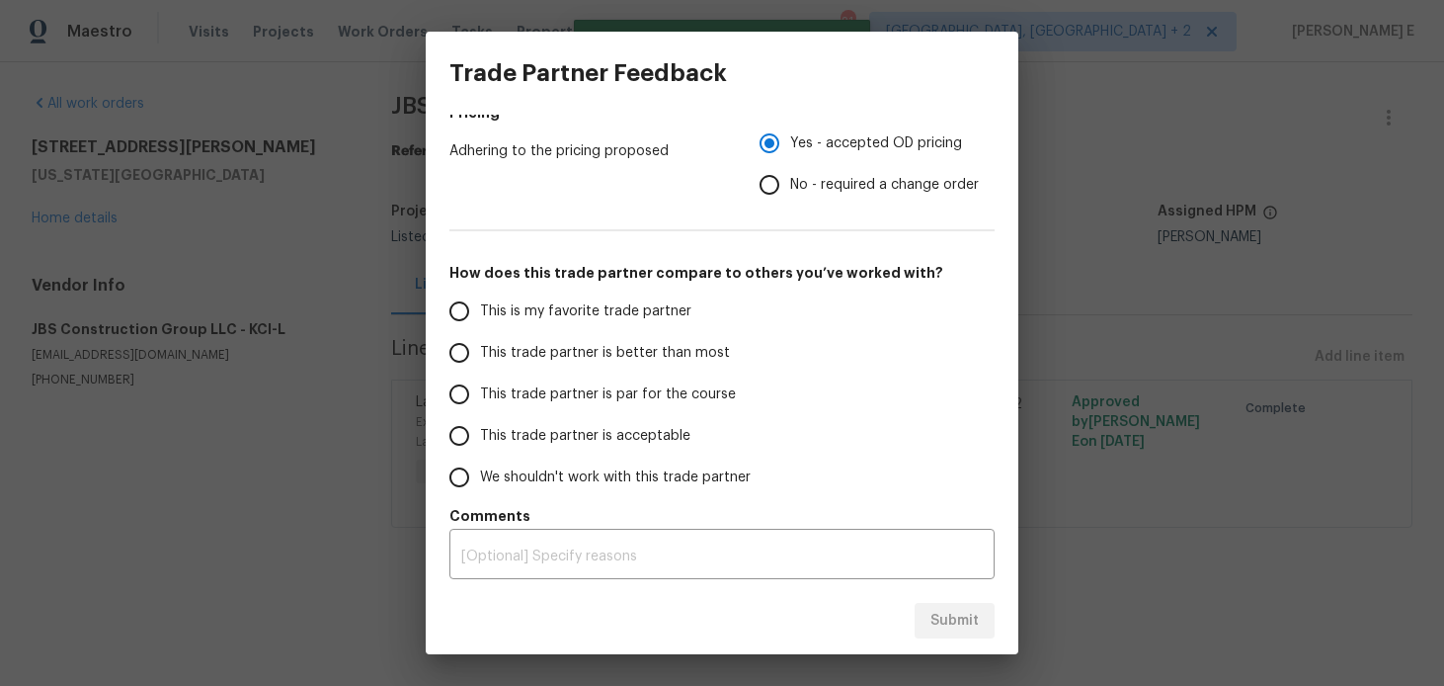
click at [570, 415] on label "This trade partner is acceptable" at bounding box center [595, 435] width 312 height 41
click at [480, 415] on input "This trade partner is acceptable" at bounding box center [459, 435] width 41 height 41
radio input "false"
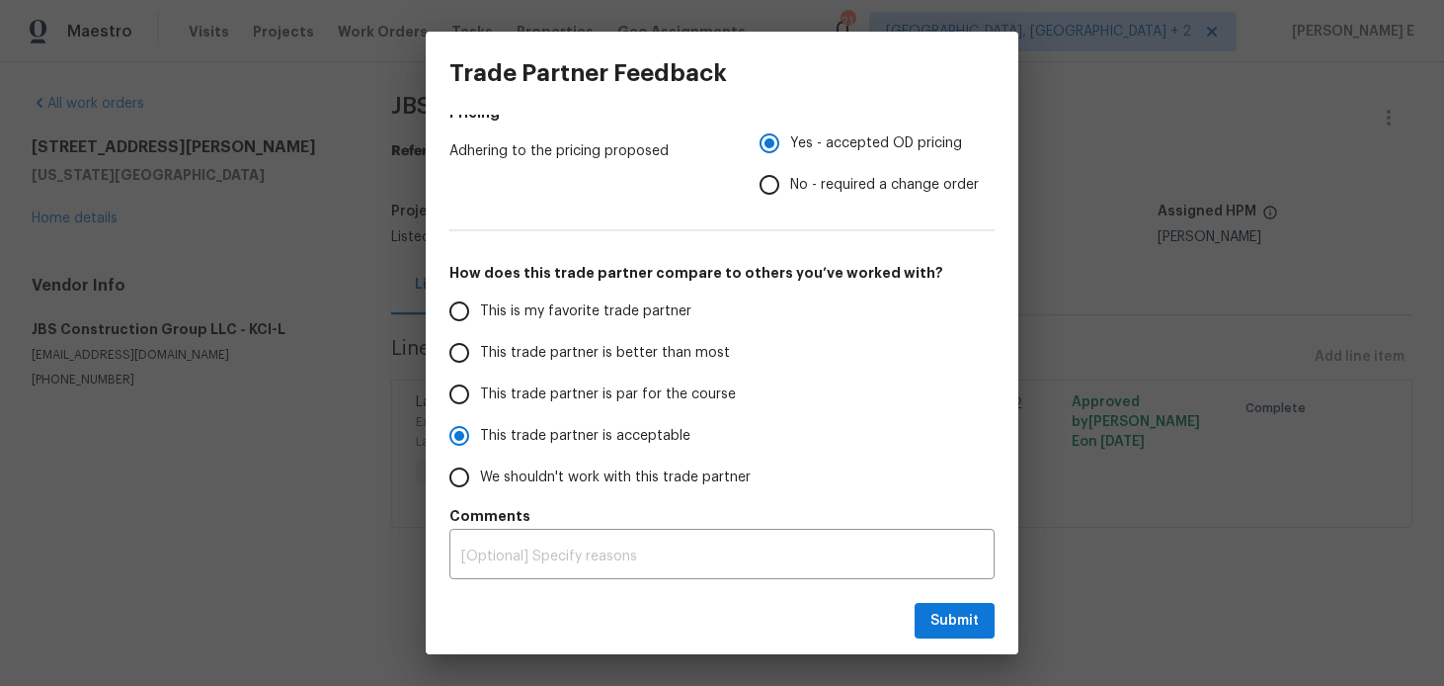
click at [589, 396] on span "This trade partner is par for the course" at bounding box center [608, 394] width 256 height 21
click at [480, 396] on input "This trade partner is par for the course" at bounding box center [459, 393] width 41 height 41
click at [947, 644] on div "Submit" at bounding box center [722, 621] width 593 height 68
click at [955, 626] on span "Submit" at bounding box center [955, 621] width 48 height 25
radio input "true"
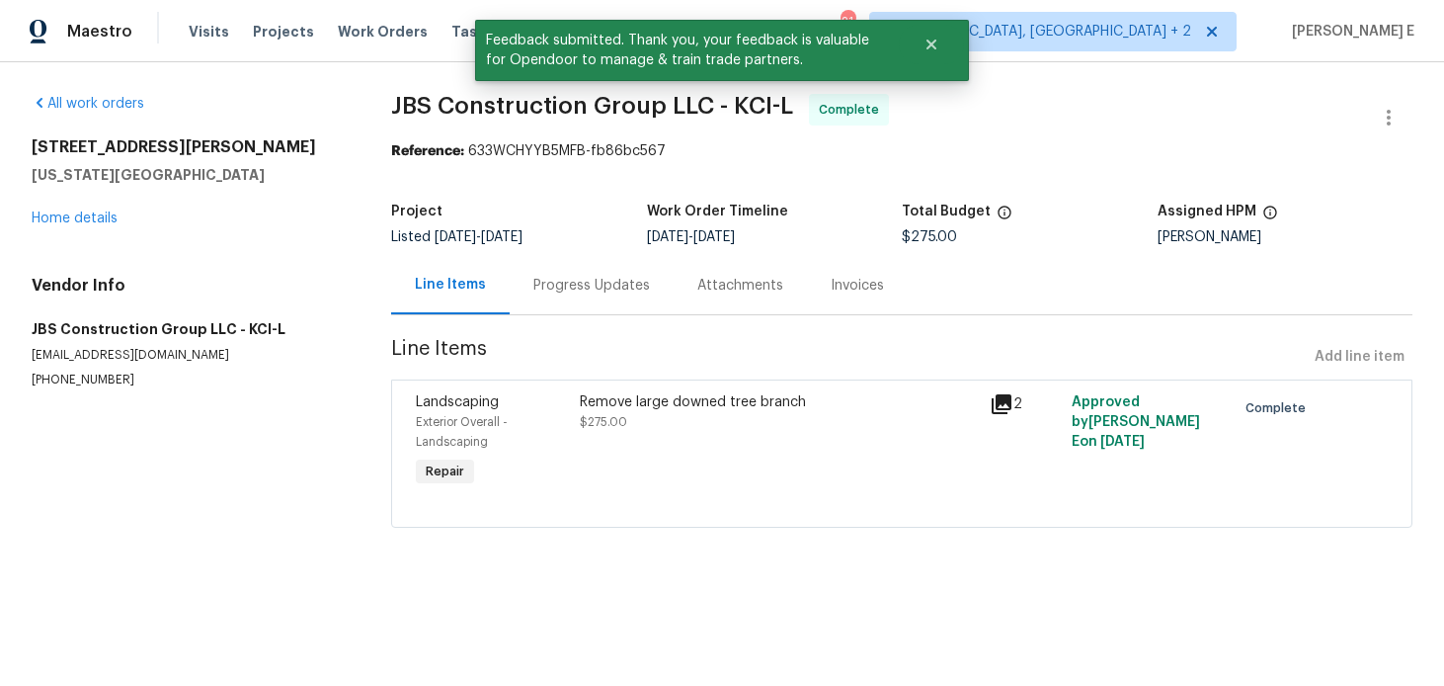
click at [575, 272] on div "Progress Updates" at bounding box center [592, 285] width 164 height 58
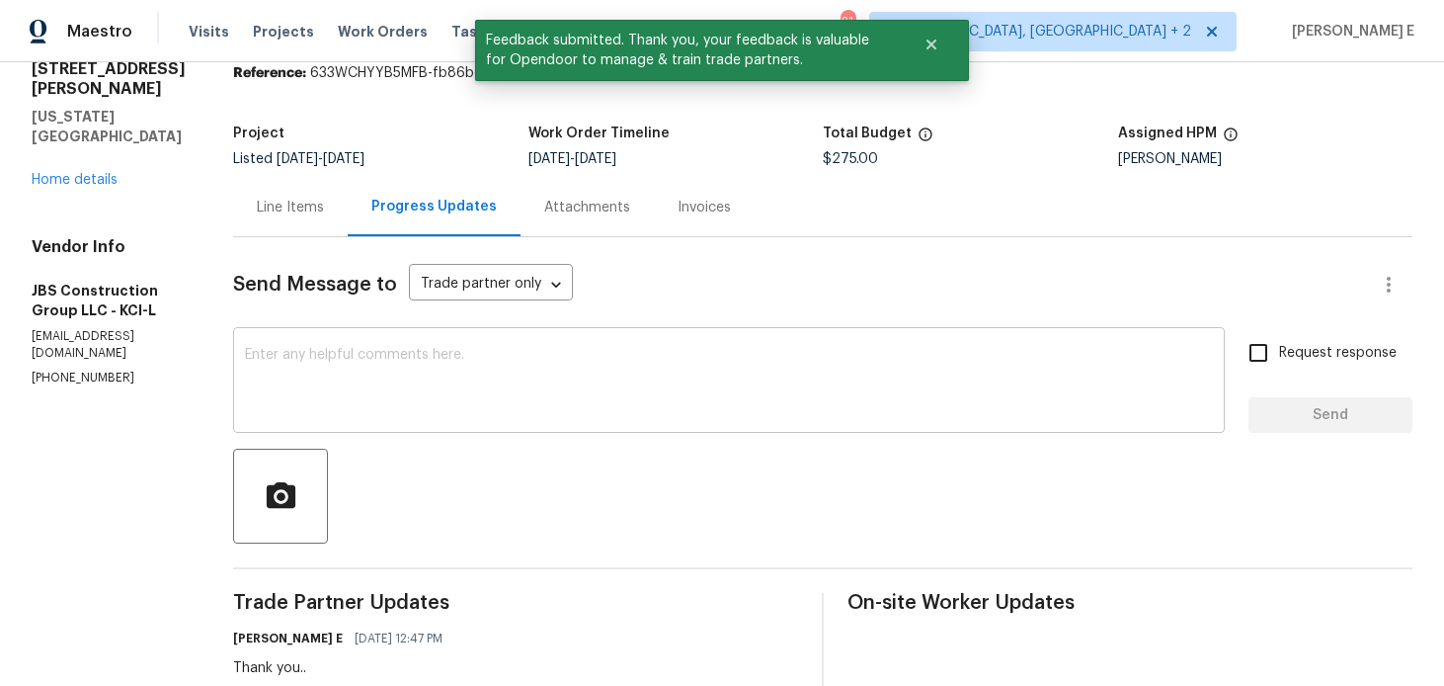
click at [587, 342] on div "x ​" at bounding box center [729, 382] width 992 height 101
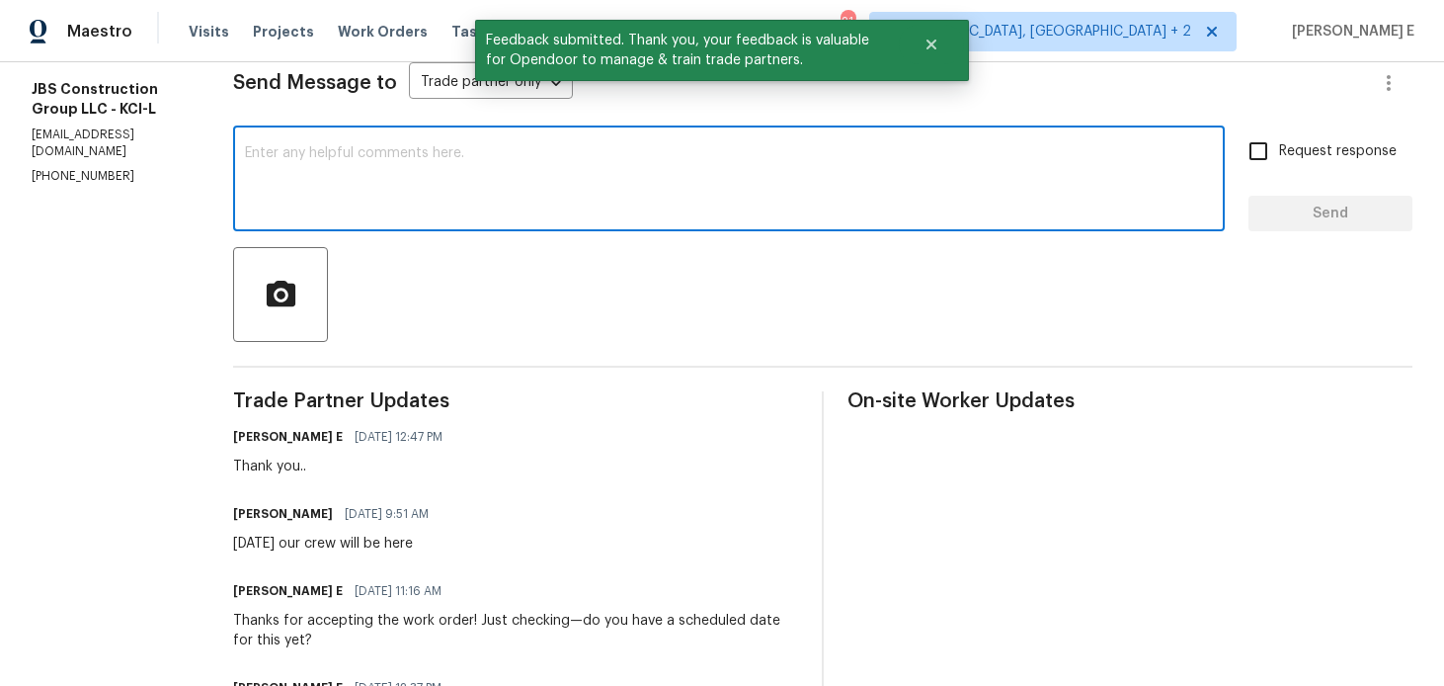
scroll to position [306, 0]
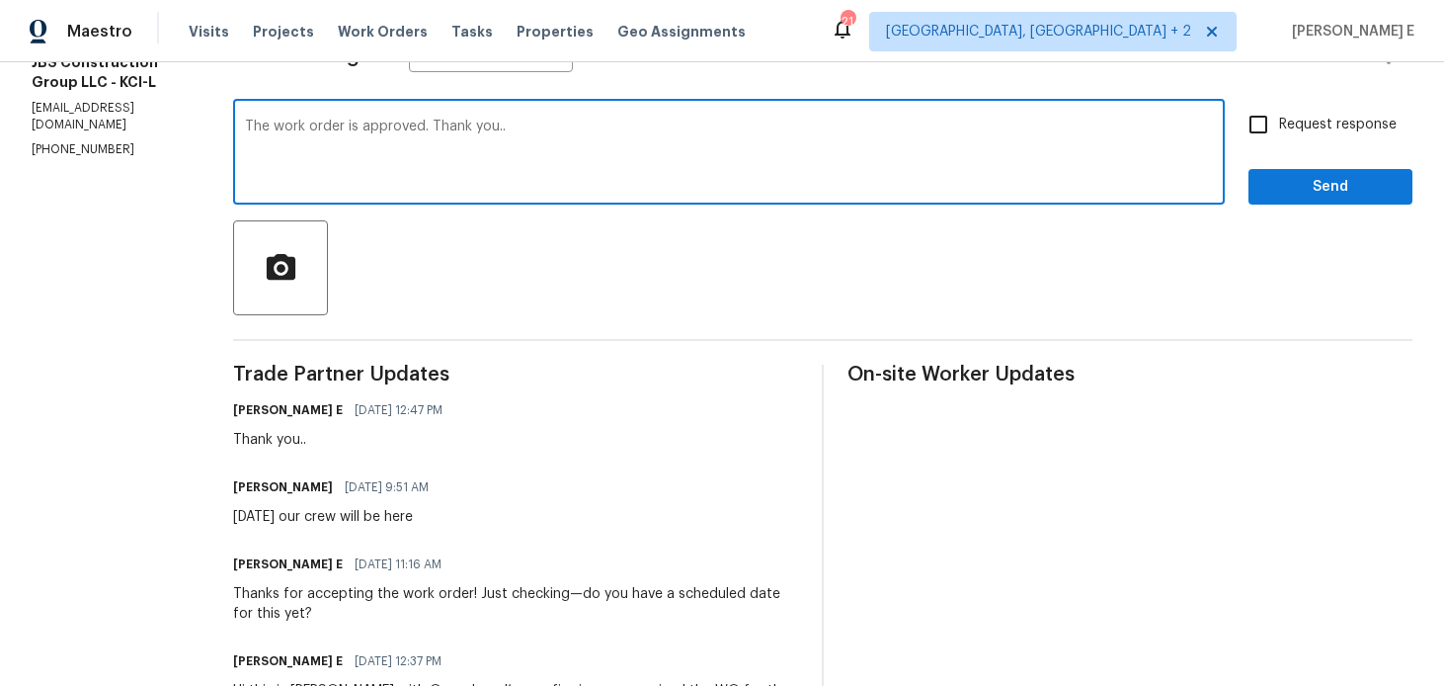
type textarea "The work order is approved. Thank you.."
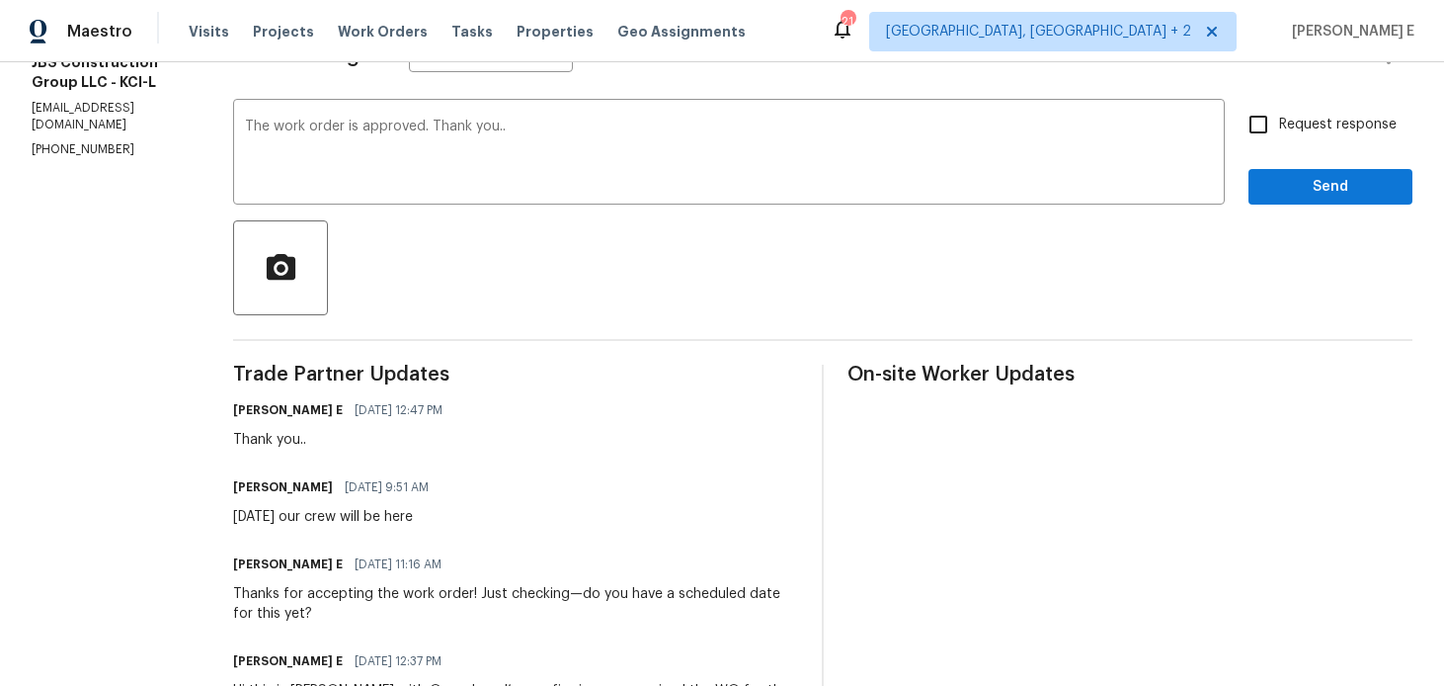
click at [1246, 180] on div "The work order is approved. Thank you.. x ​ Request response Send" at bounding box center [822, 154] width 1179 height 101
click at [1299, 182] on span "Send" at bounding box center [1330, 187] width 132 height 25
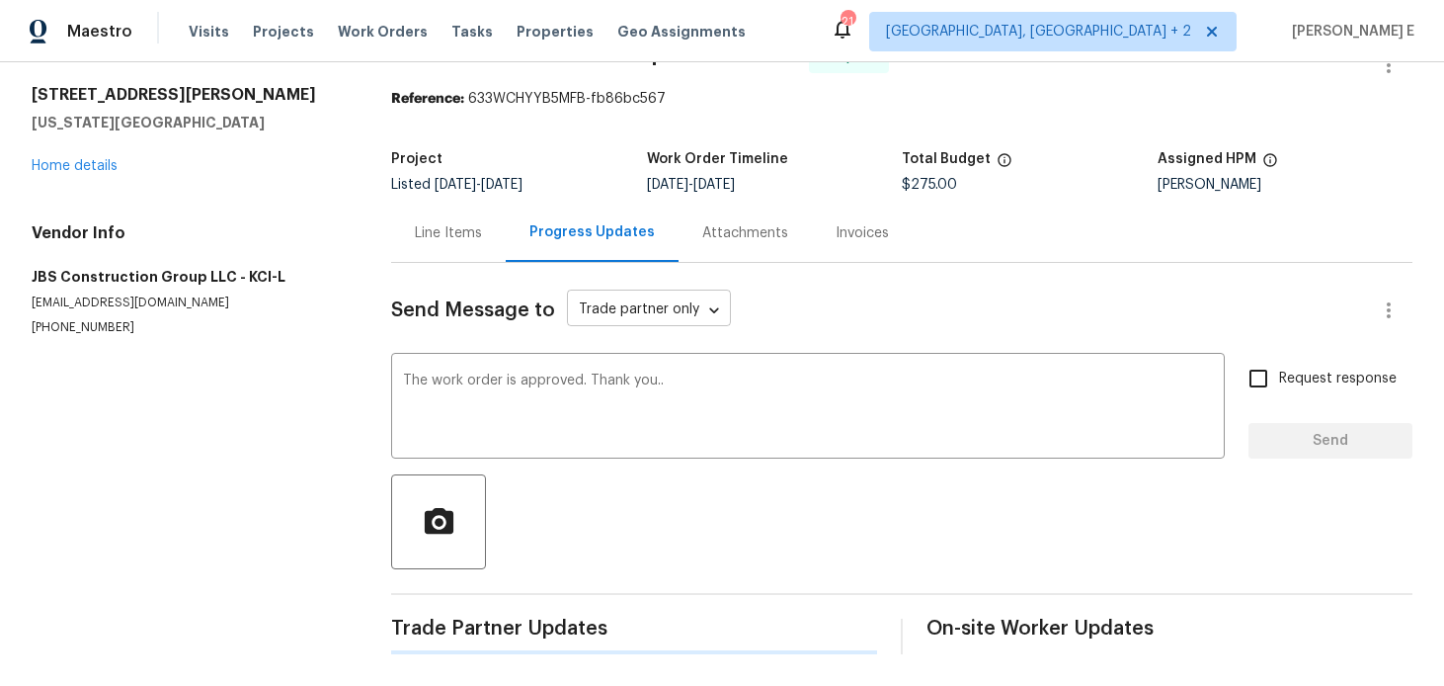
scroll to position [0, 0]
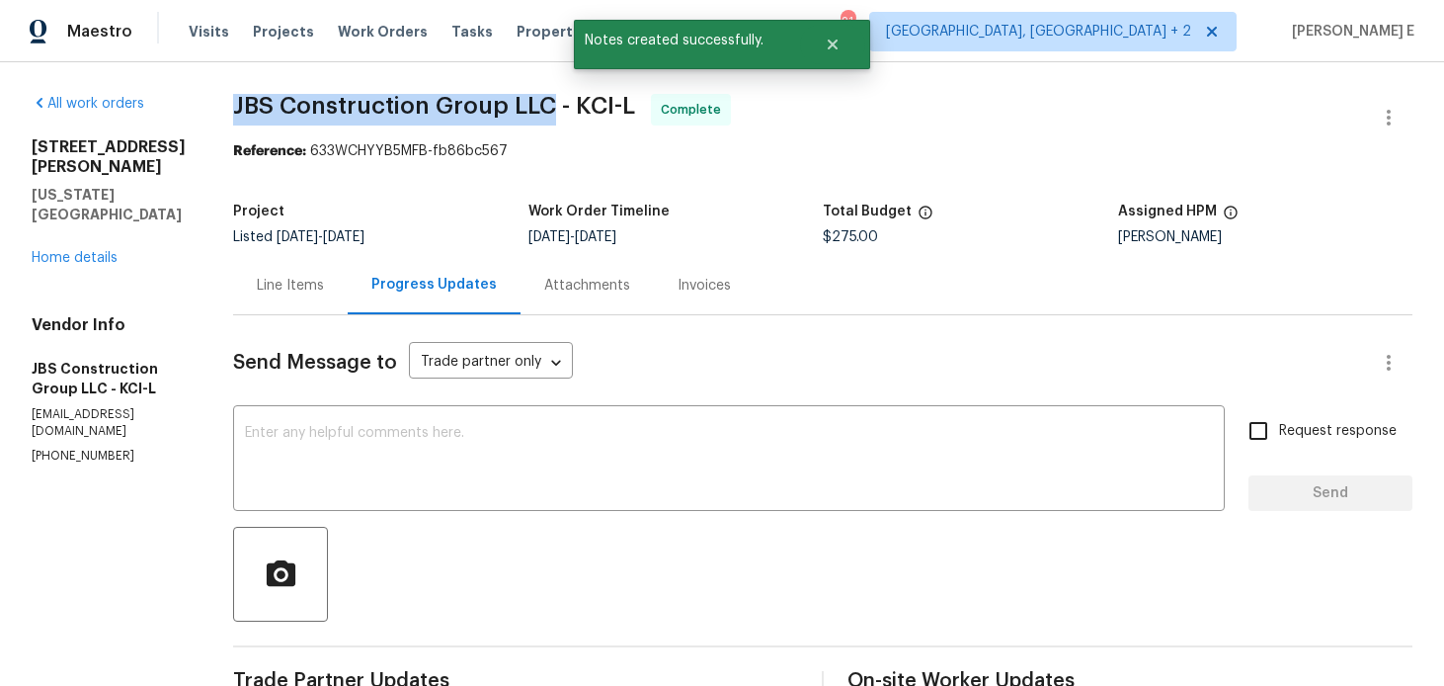
drag, startPoint x: 285, startPoint y: 113, endPoint x: 607, endPoint y: 113, distance: 321.0
click at [607, 113] on div "All work orders 9624 Ditman Way Kansas City, MO 64134 Home details Vendor Info …" at bounding box center [722, 640] width 1444 height 1156
copy span "JBS Construction Group LLC"
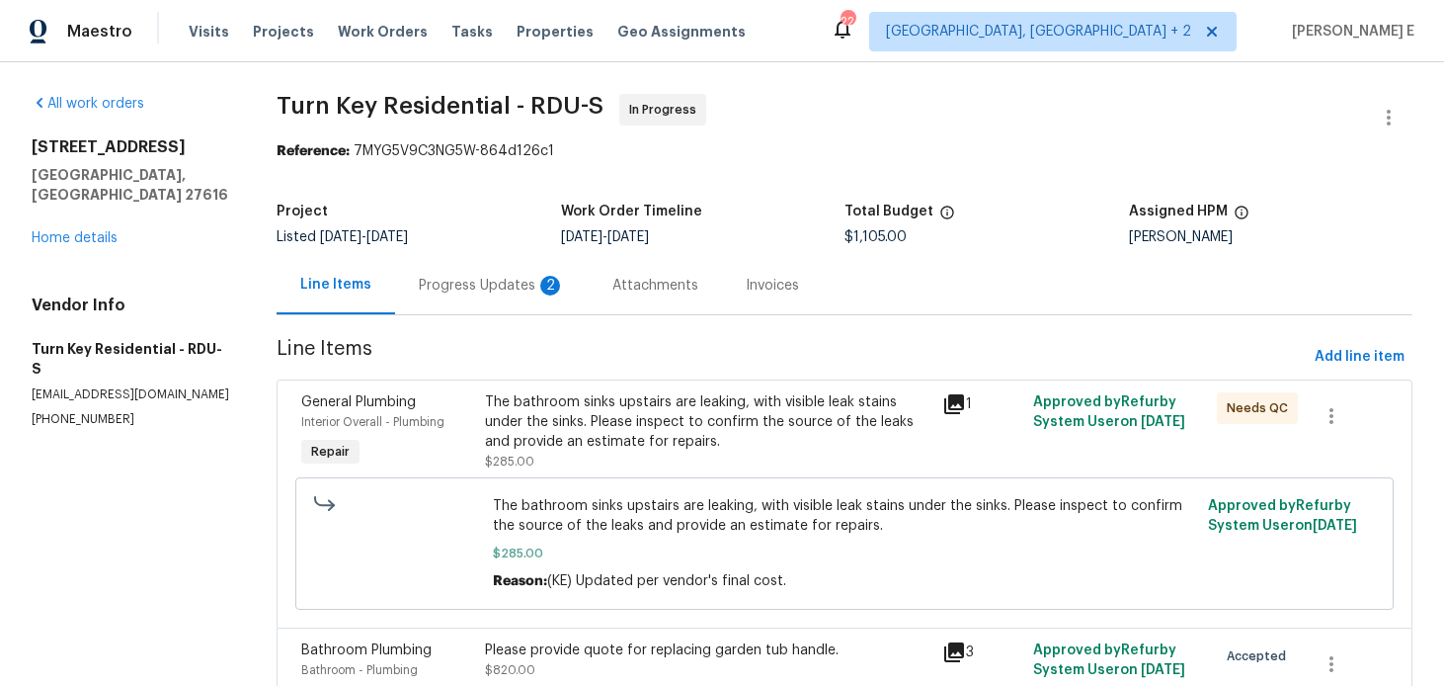
click at [78, 226] on div "4820 Landover Arbor Pl Raleigh, NC 27616 Home details" at bounding box center [131, 192] width 198 height 111
click at [89, 231] on link "Home details" at bounding box center [75, 238] width 86 height 14
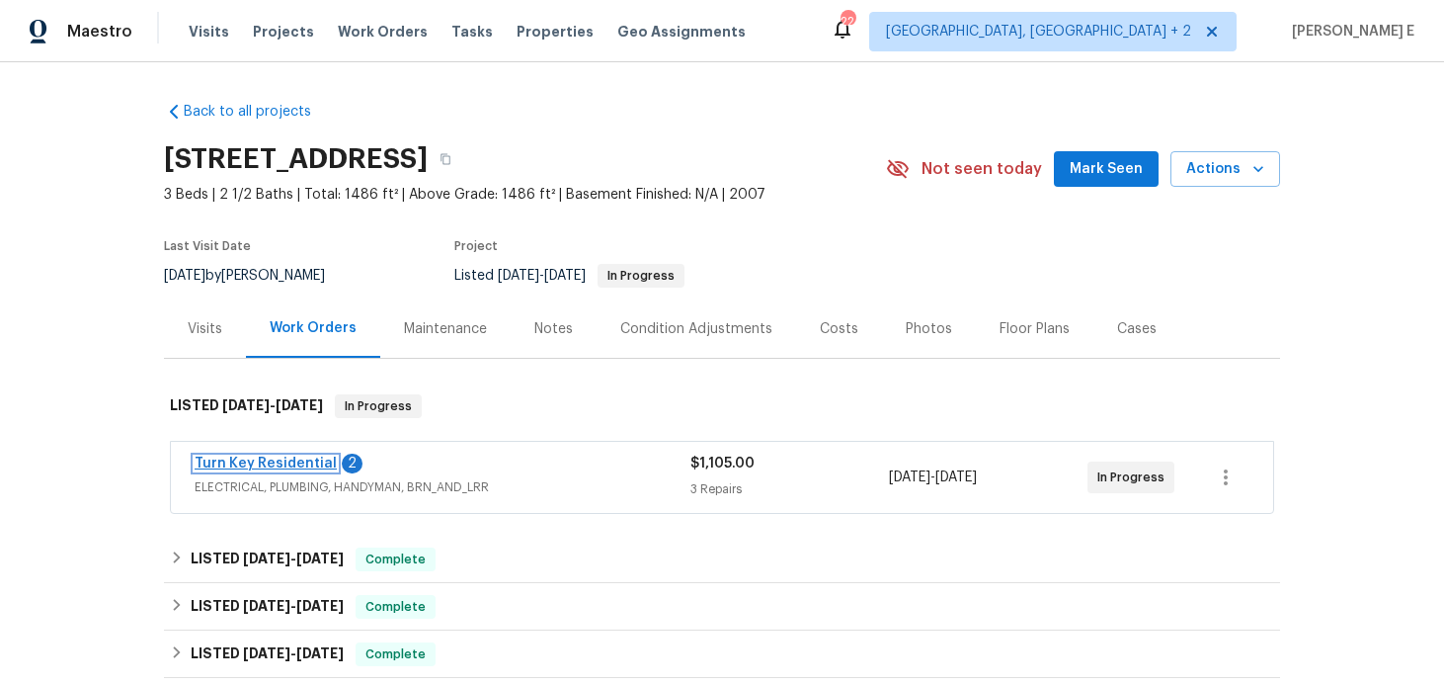
click at [269, 458] on link "Turn Key Residential" at bounding box center [266, 463] width 142 height 14
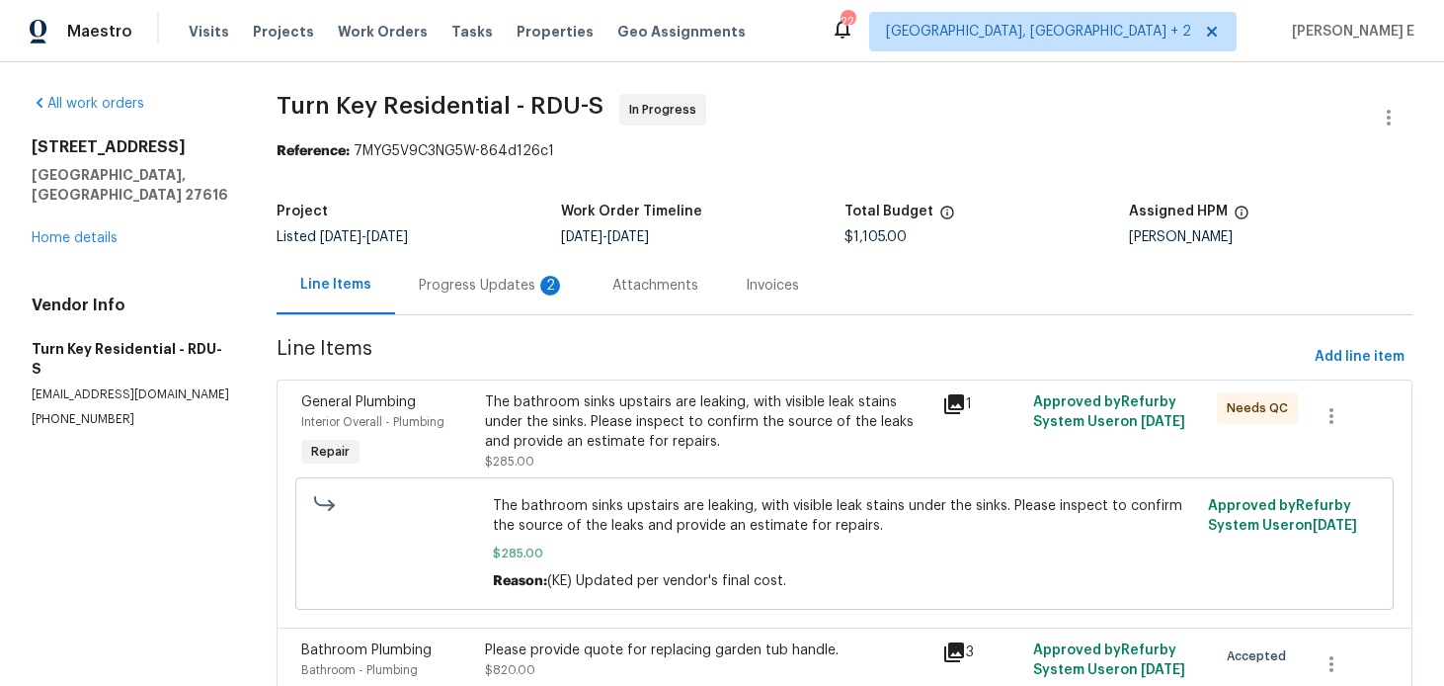
click at [510, 292] on div "Progress Updates 2" at bounding box center [492, 286] width 146 height 20
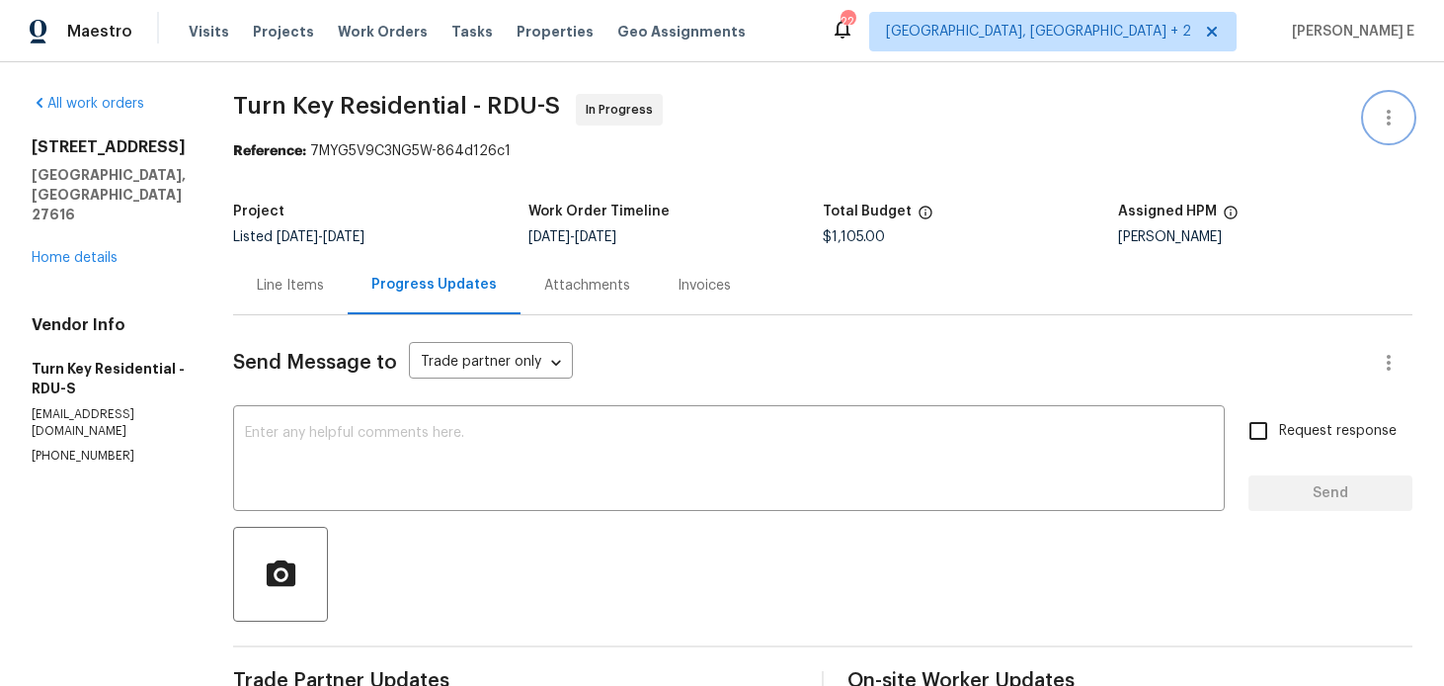
click at [1381, 110] on icon "button" at bounding box center [1389, 118] width 24 height 24
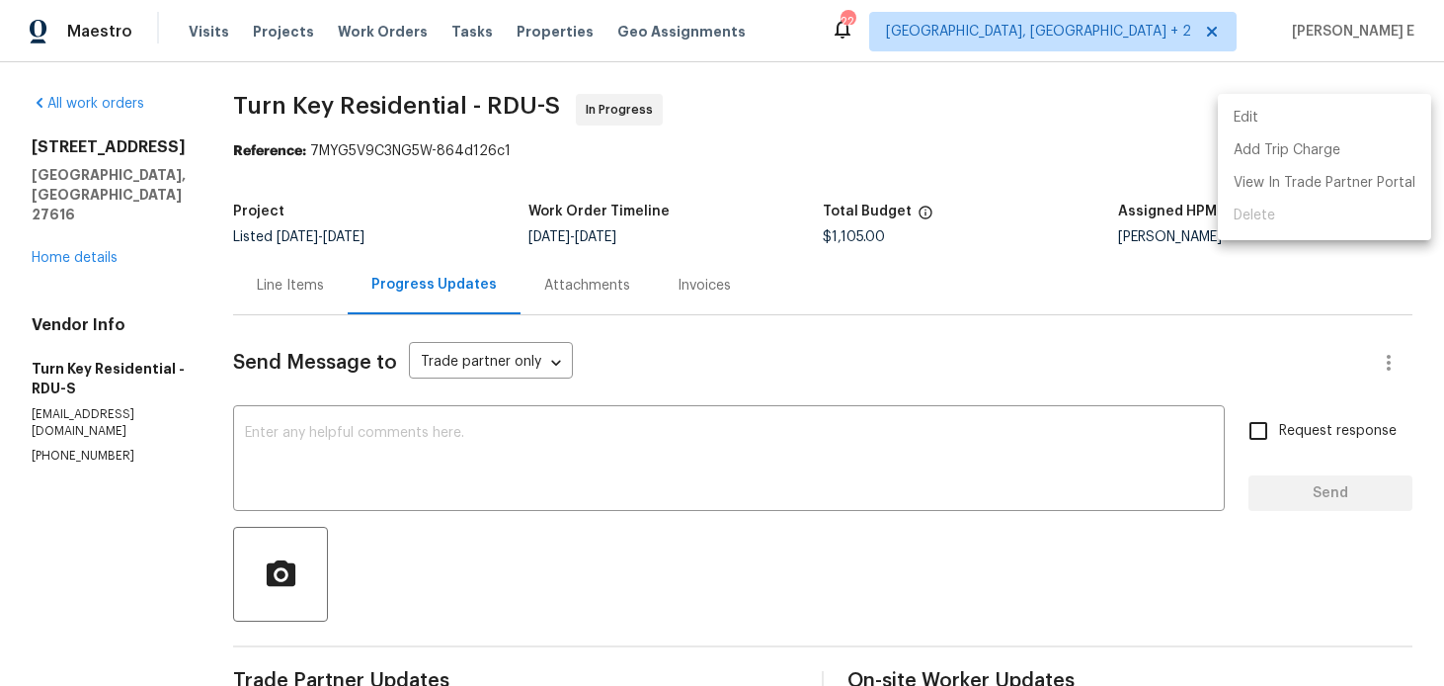
click at [1262, 119] on li "Edit" at bounding box center [1324, 118] width 213 height 33
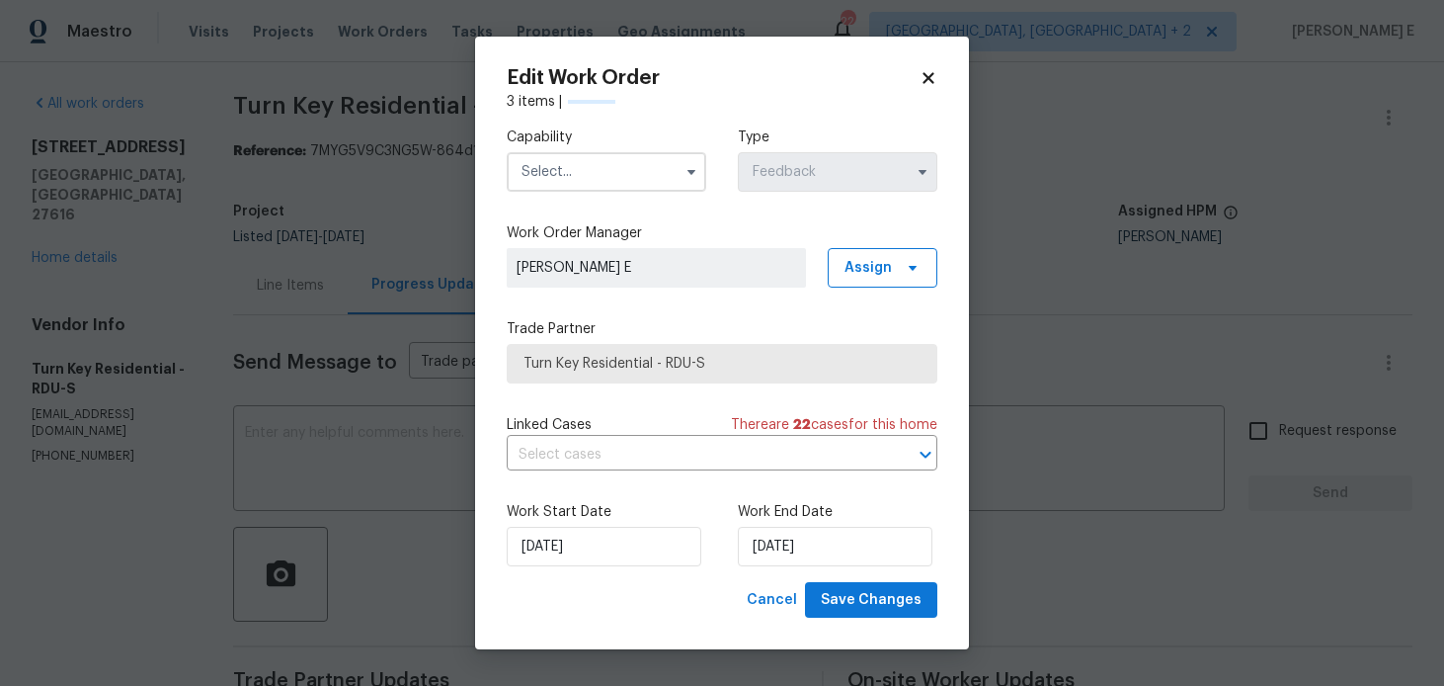
click at [638, 166] on input "text" at bounding box center [607, 172] width 200 height 40
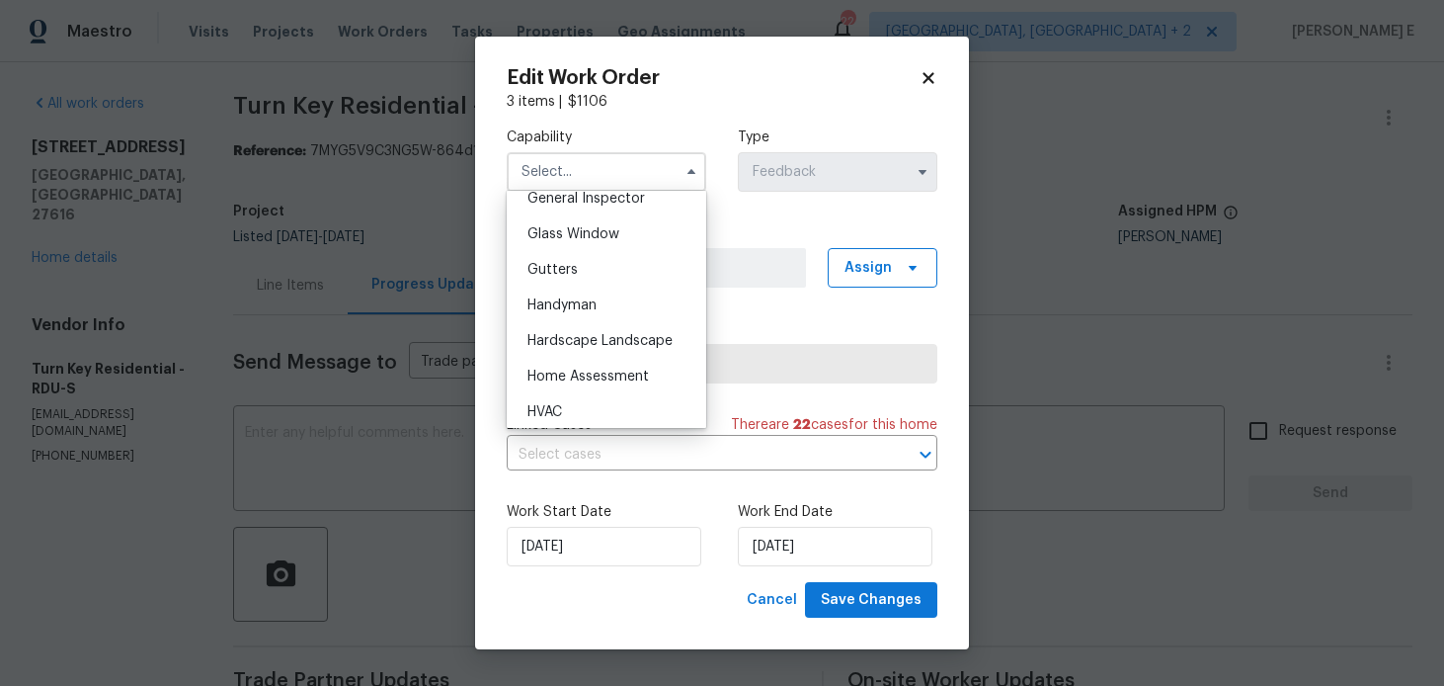
scroll to position [1000, 0]
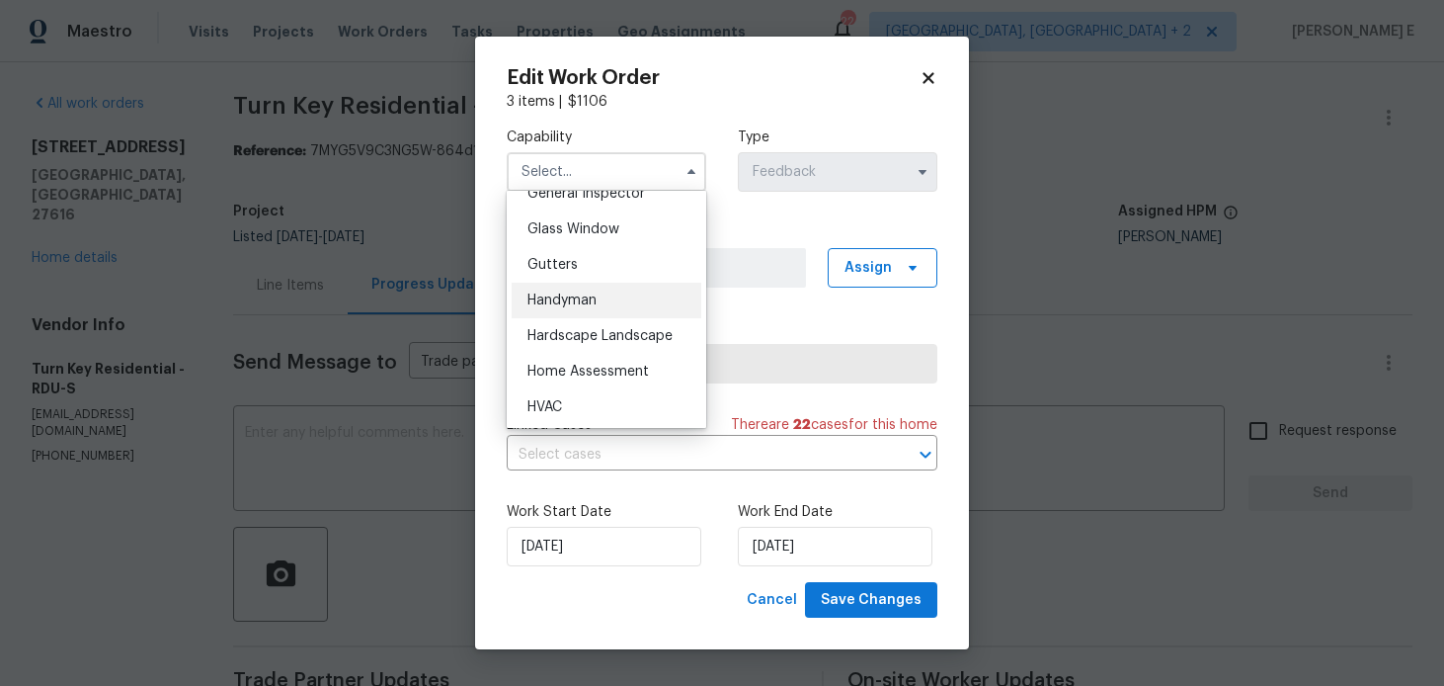
click at [600, 289] on div "Handyman" at bounding box center [607, 301] width 190 height 36
type input "Handyman"
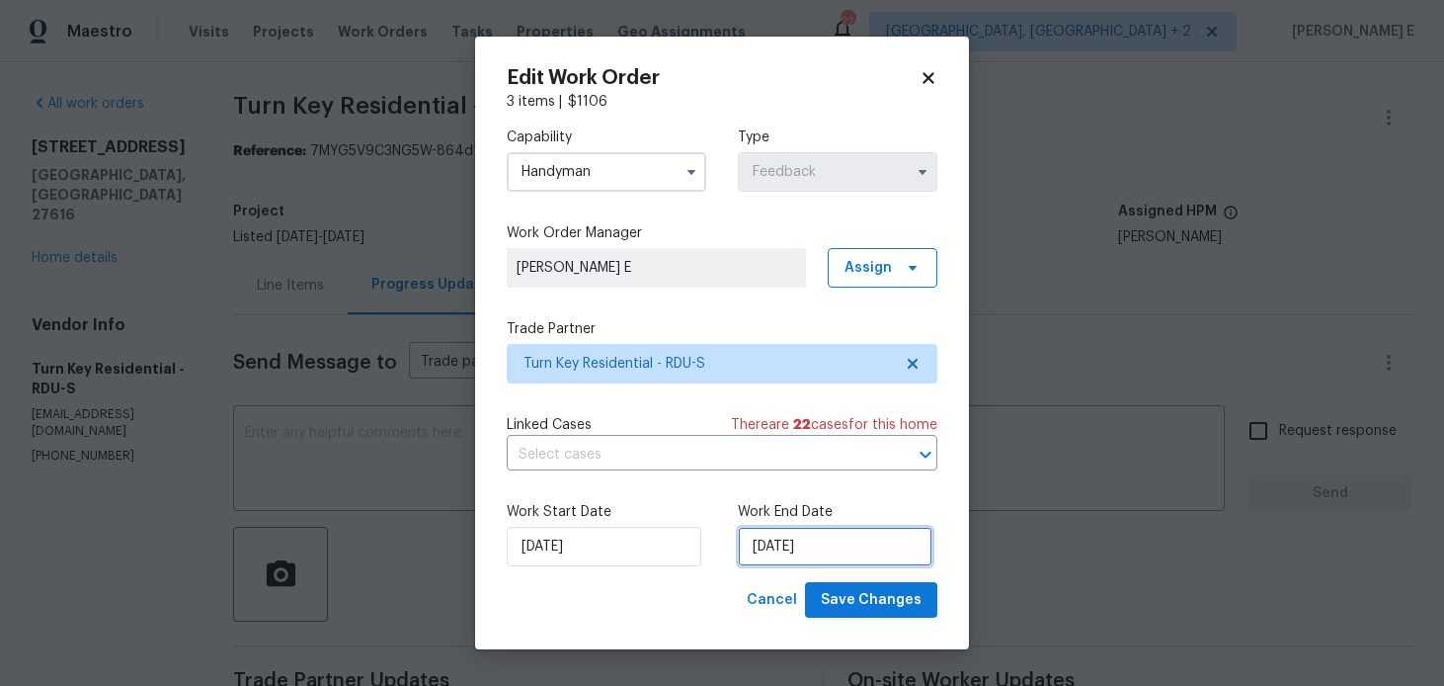
click at [792, 546] on input "19/08/2025" at bounding box center [835, 547] width 195 height 40
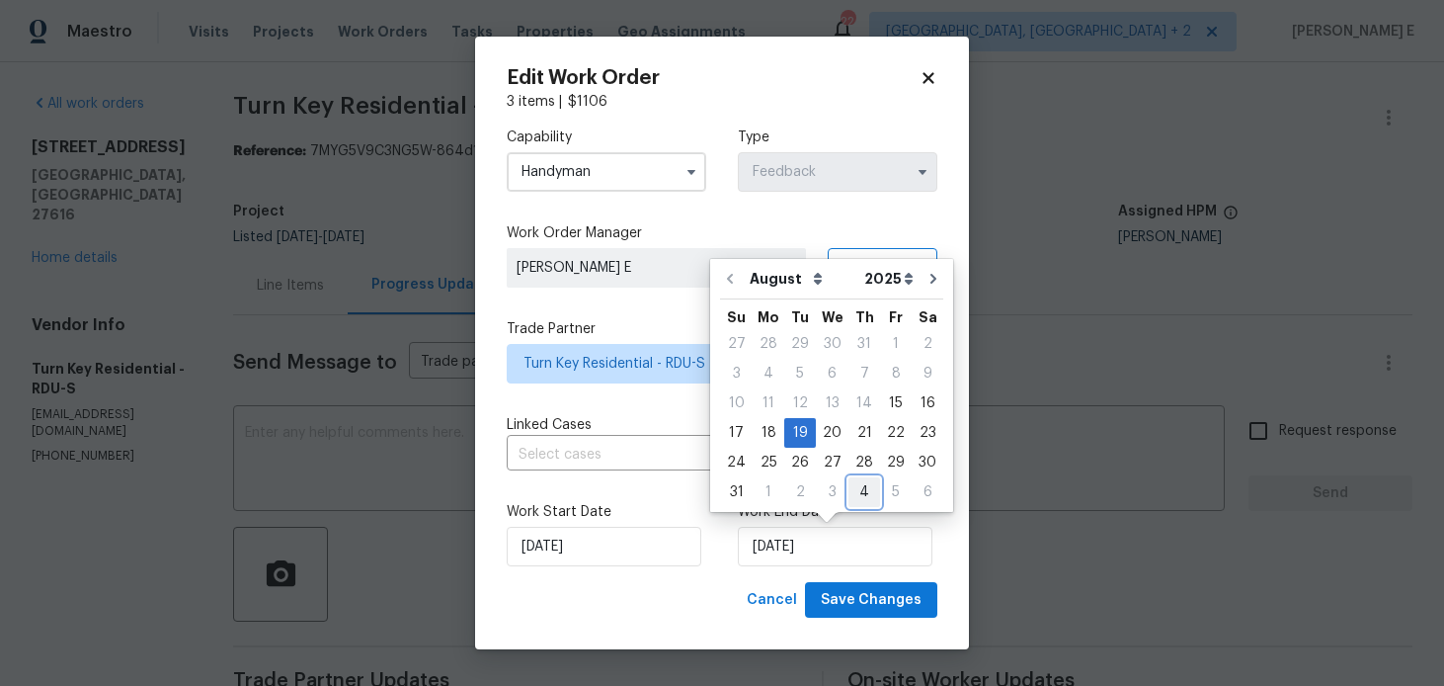
click at [864, 497] on div "4" at bounding box center [865, 492] width 32 height 28
type input "04/09/2025"
select select "8"
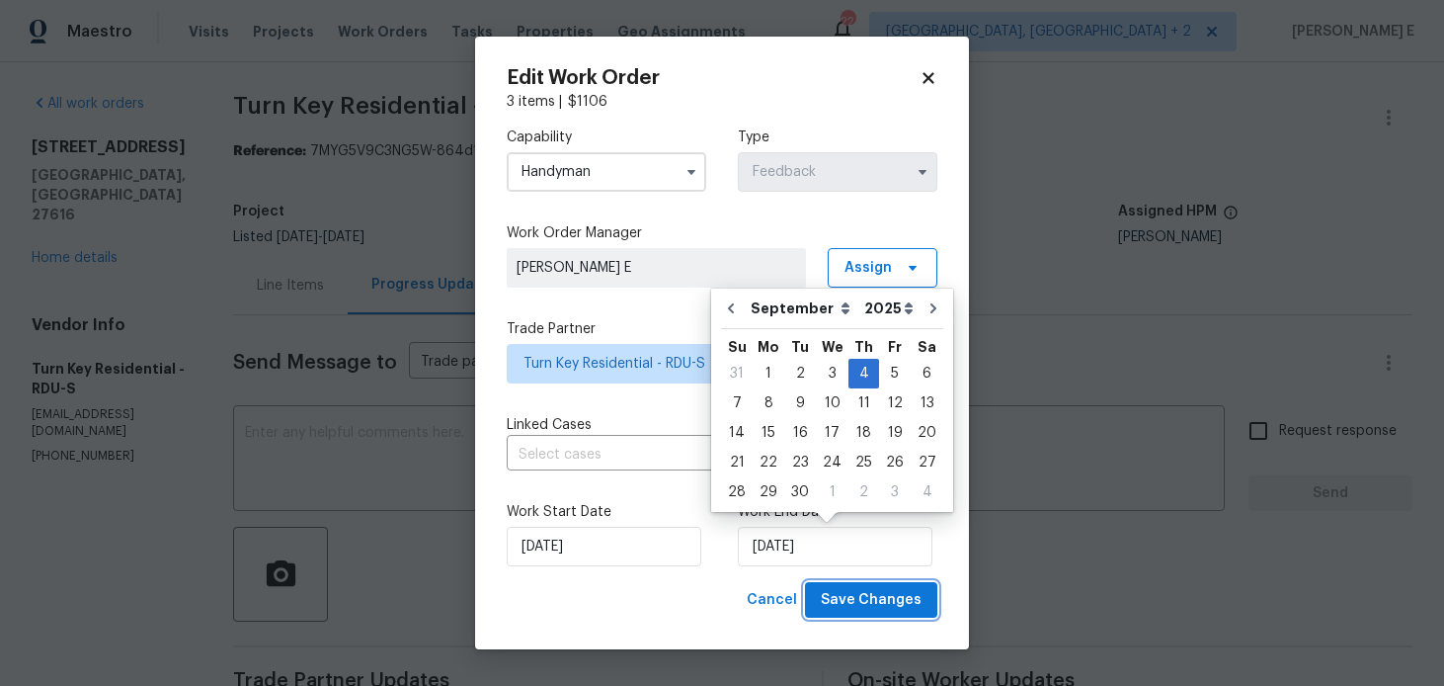
click at [853, 592] on span "Save Changes" at bounding box center [871, 600] width 101 height 25
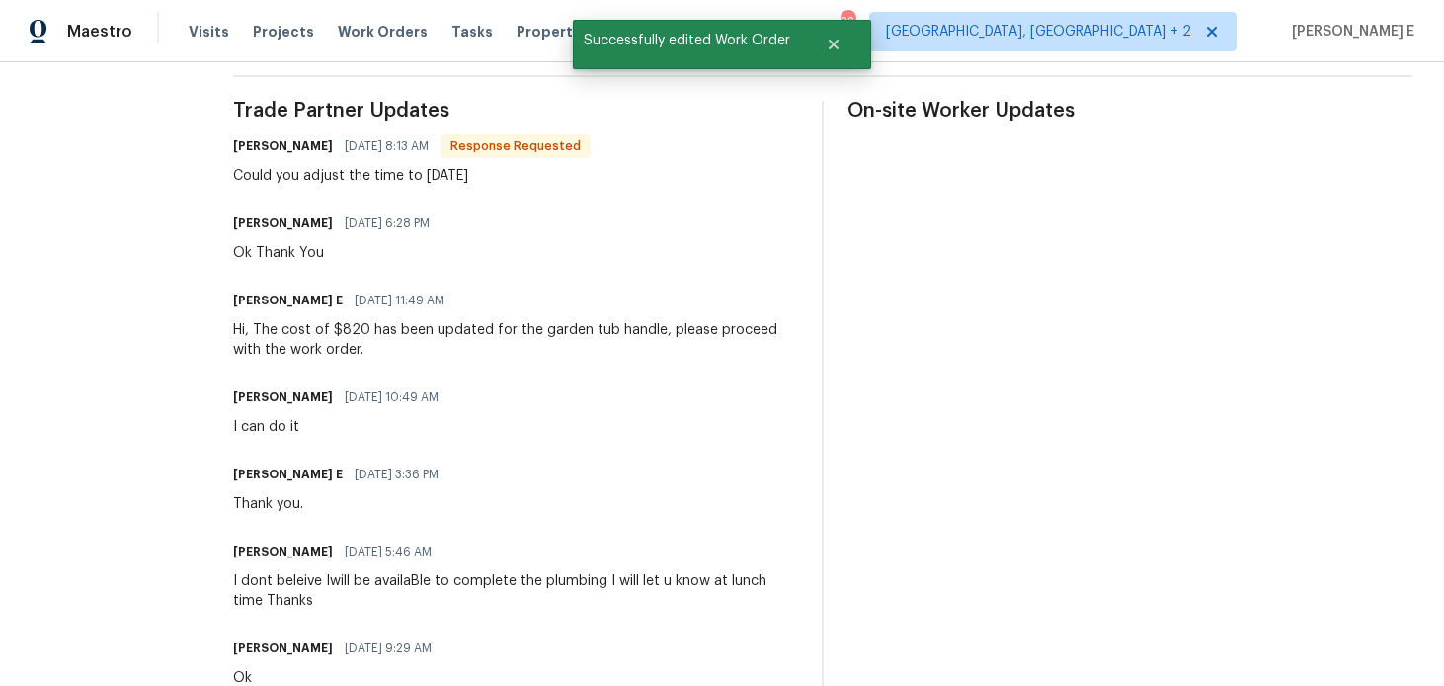
scroll to position [0, 0]
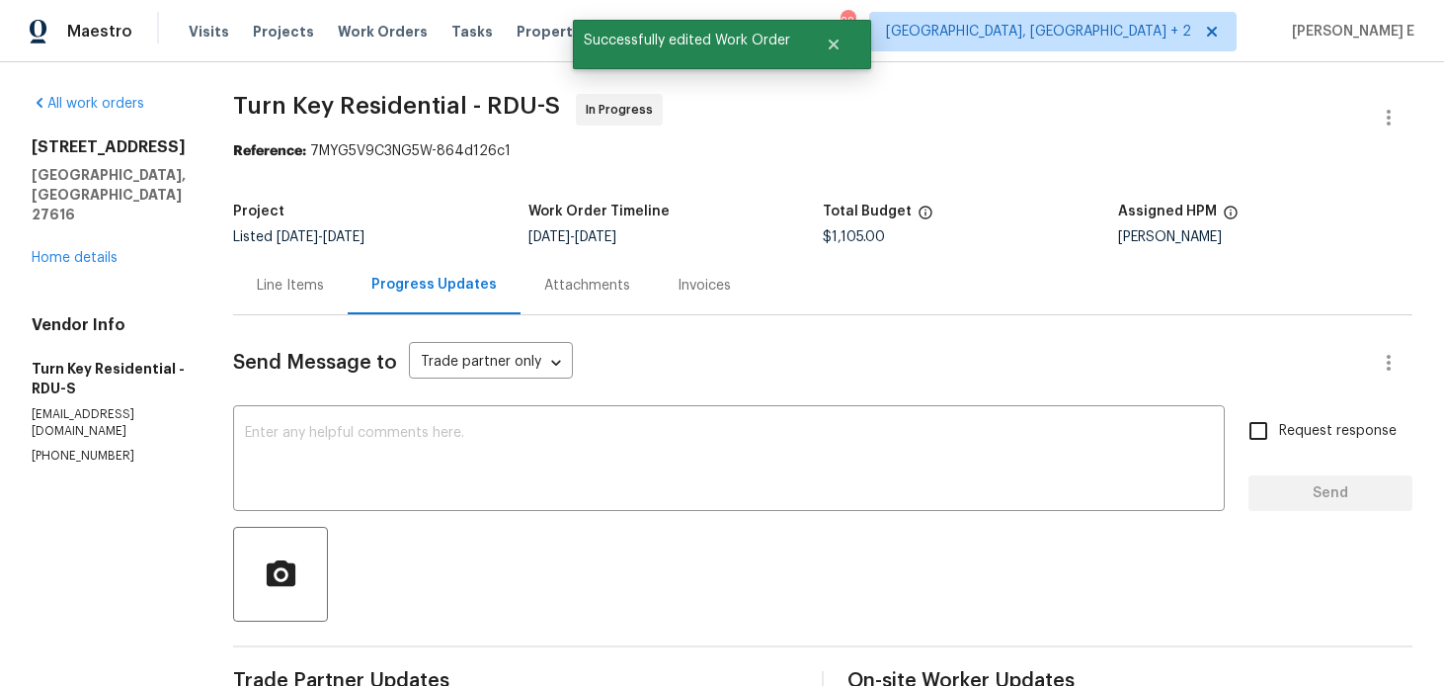
click at [304, 278] on div "Line Items" at bounding box center [290, 286] width 67 height 20
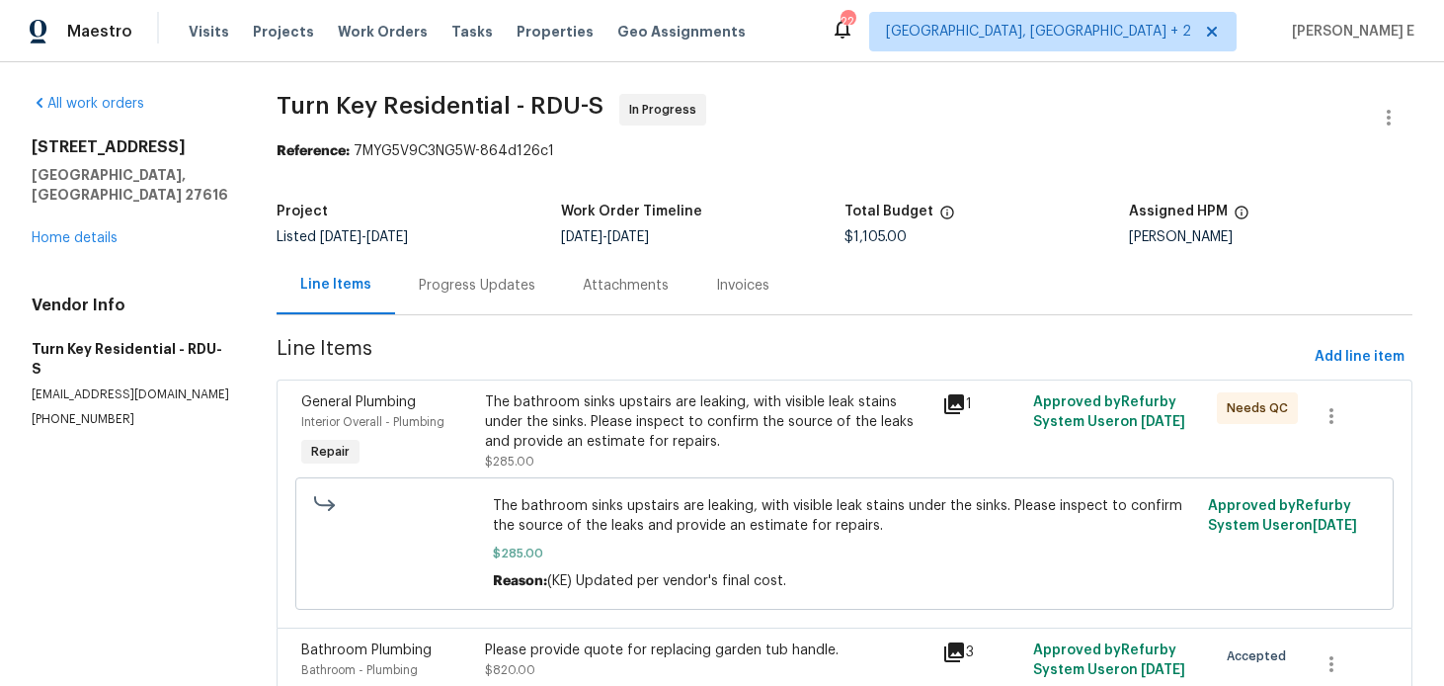
scroll to position [334, 0]
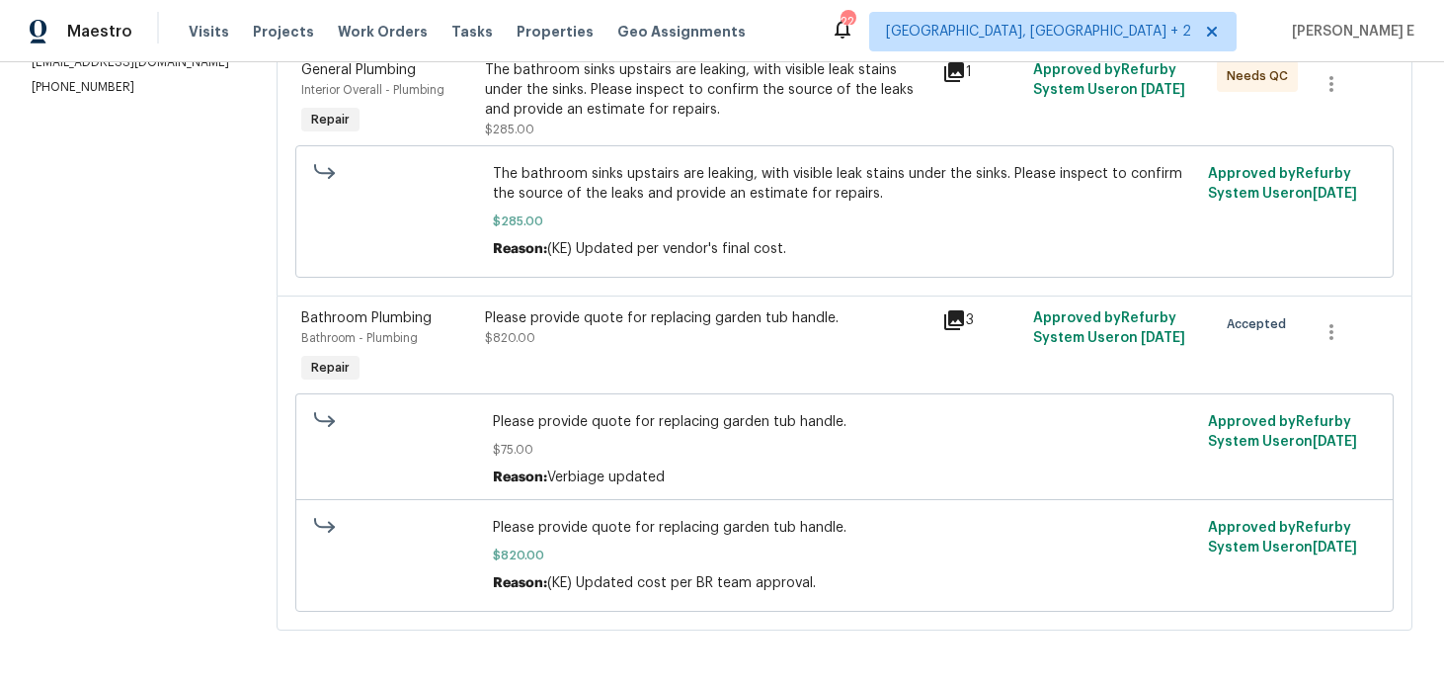
click at [676, 339] on div "Please provide quote for replacing garden tub handle. $820.00" at bounding box center [708, 328] width 446 height 40
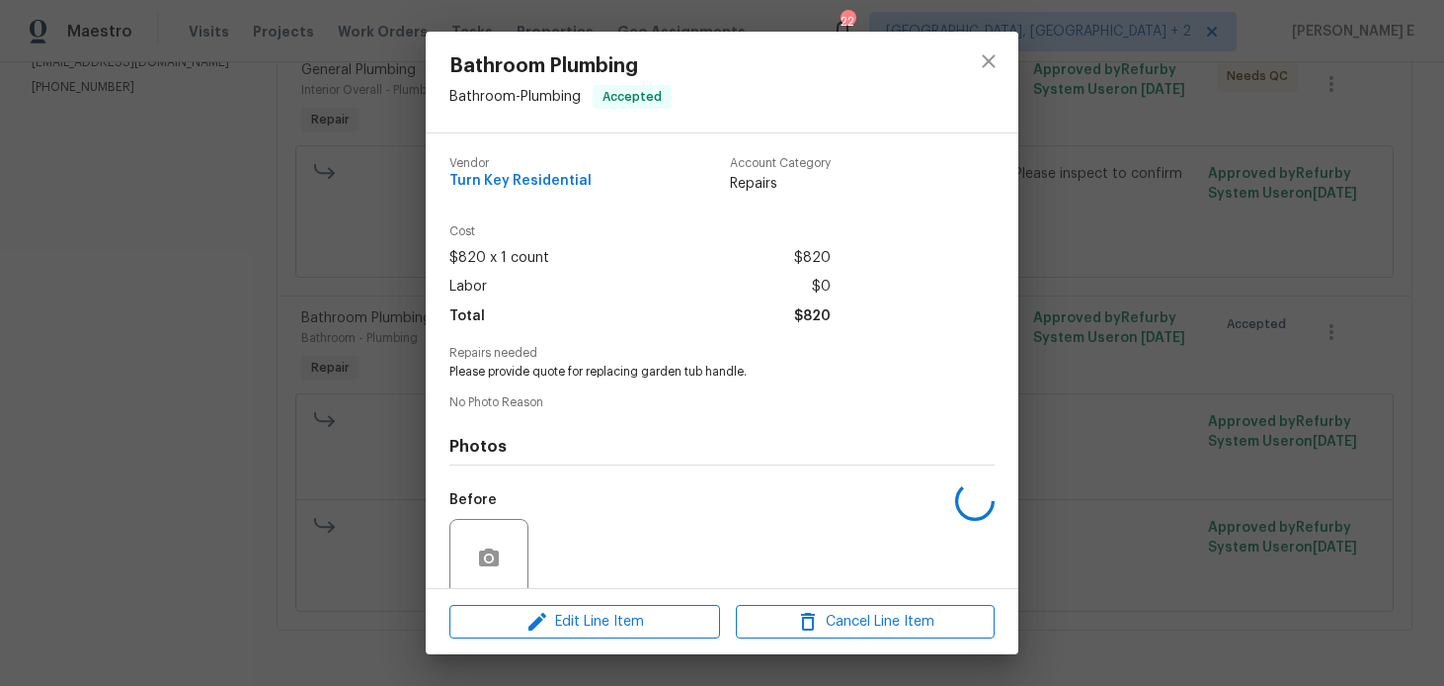
scroll to position [157, 0]
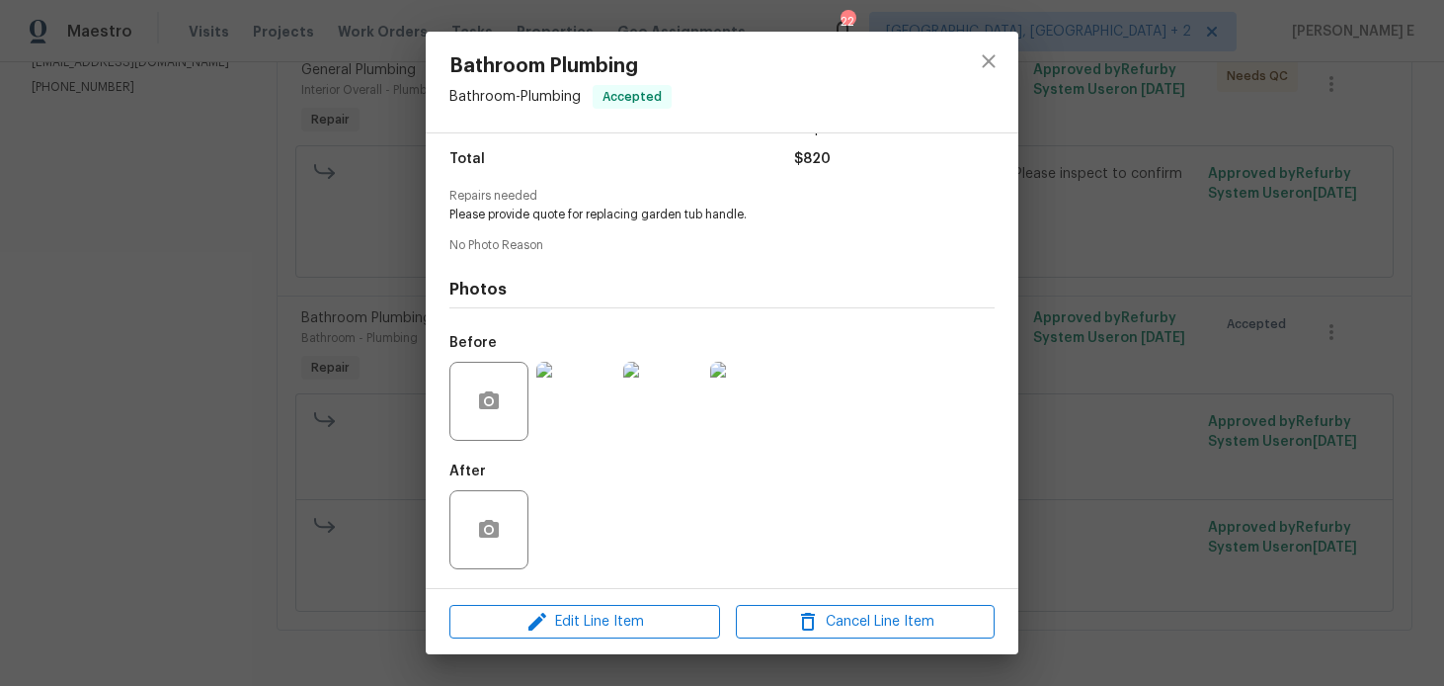
click at [571, 380] on img at bounding box center [575, 401] width 79 height 79
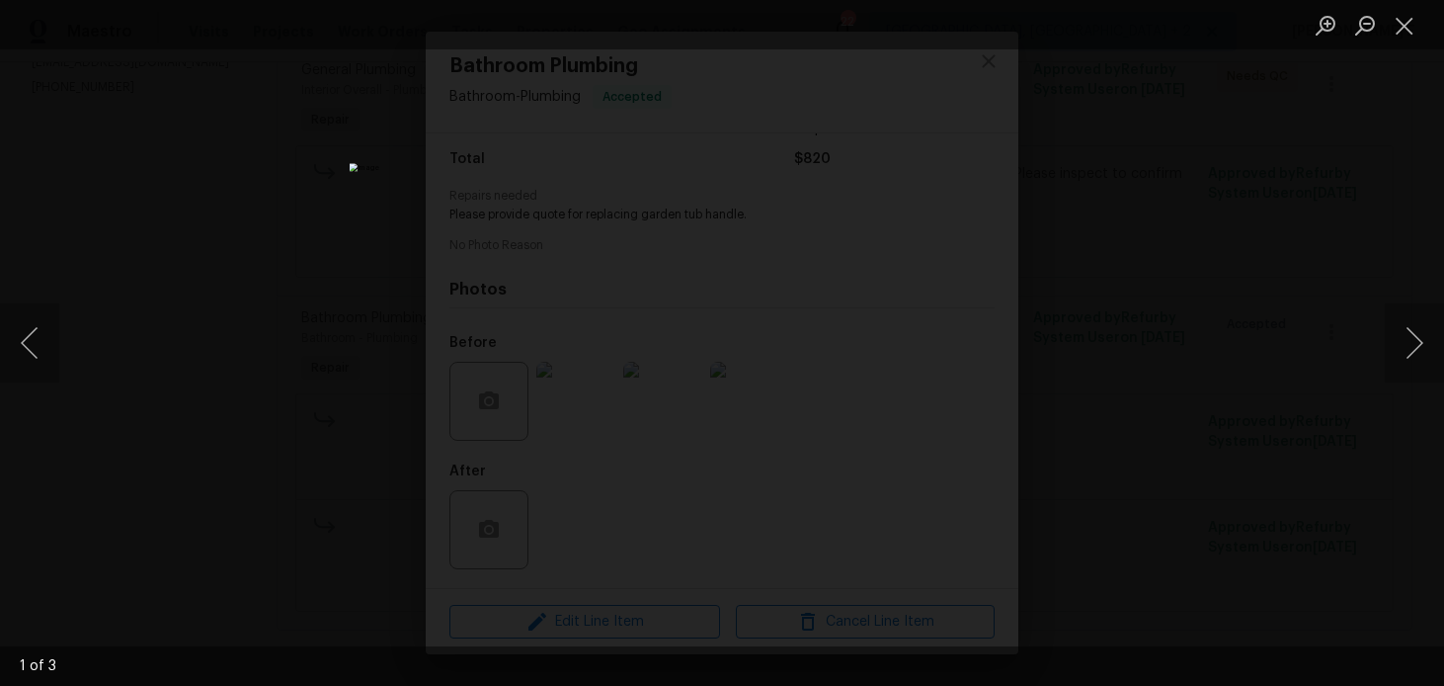
click at [913, 368] on img "Lightbox" at bounding box center [724, 341] width 749 height 356
click at [1031, 308] on div "Lightbox" at bounding box center [722, 343] width 1444 height 686
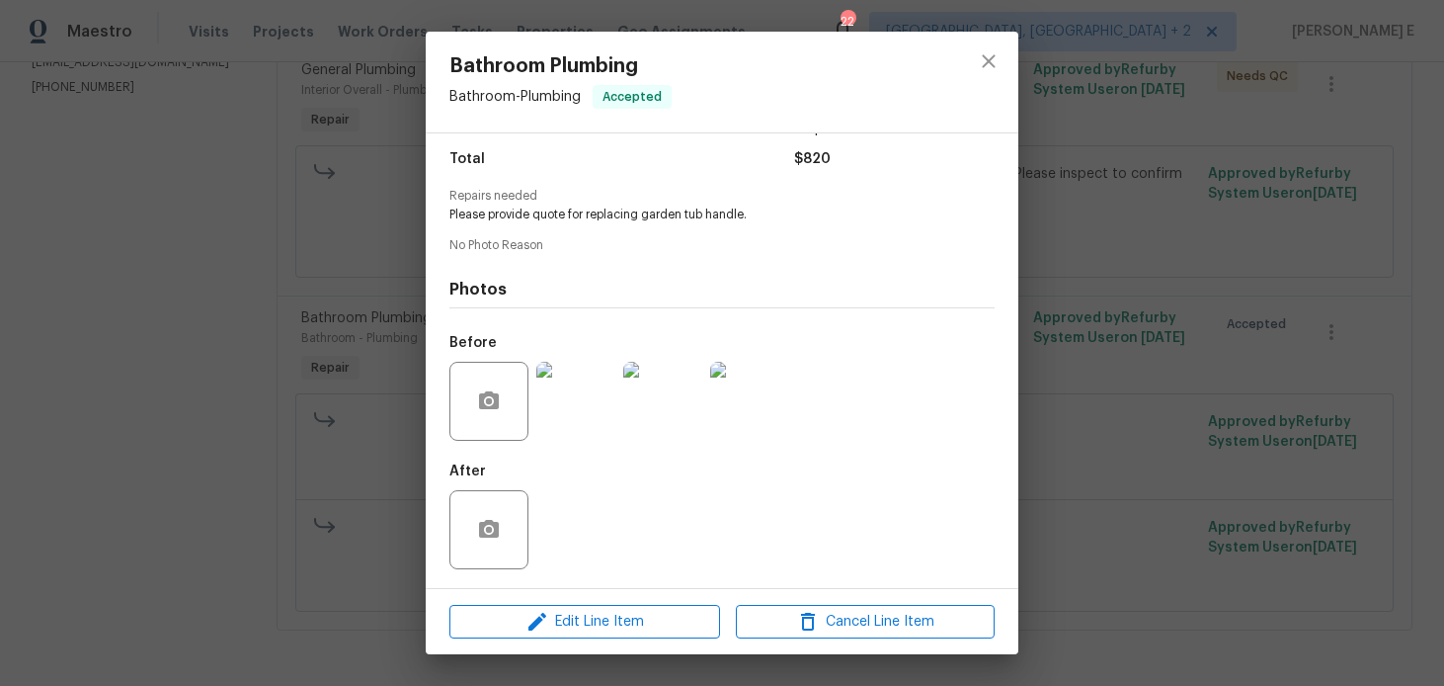
click at [1031, 308] on div "Bathroom Plumbing Bathroom - Plumbing Accepted Vendor Turn Key Residential Acco…" at bounding box center [722, 343] width 1444 height 686
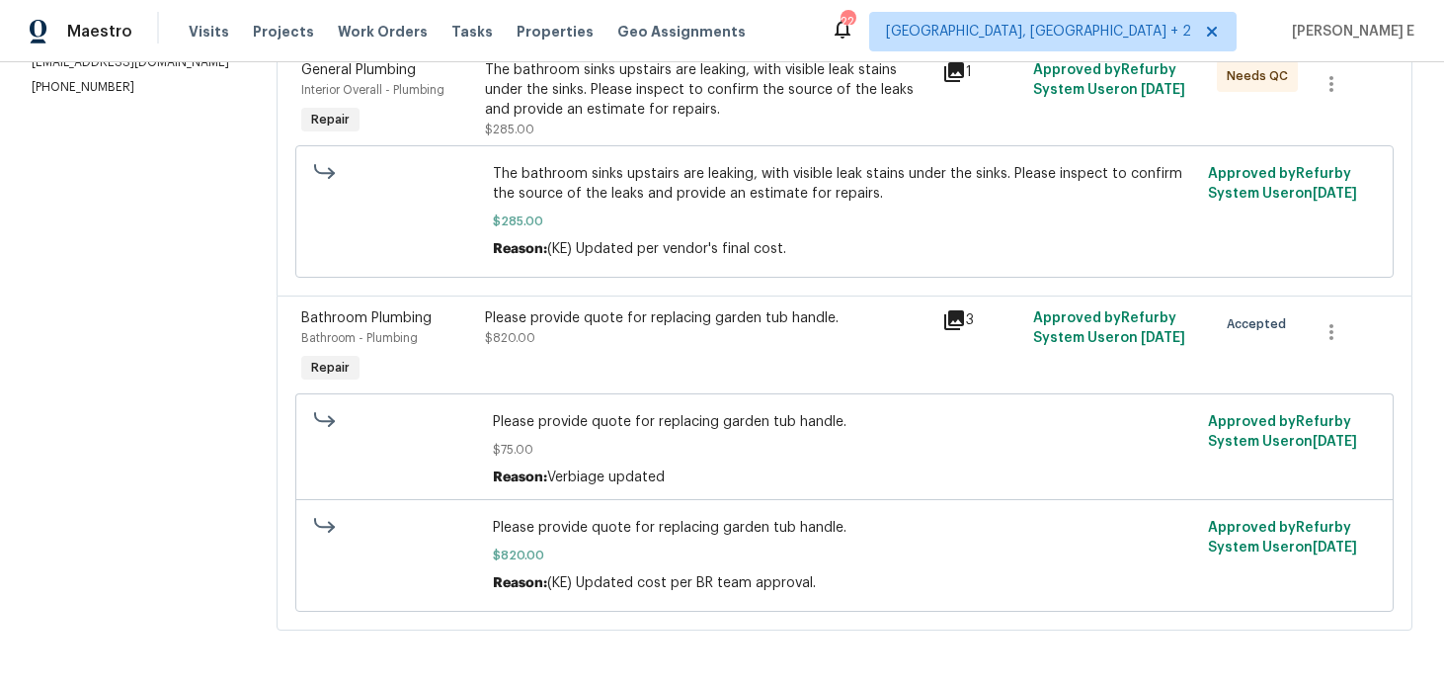
scroll to position [0, 0]
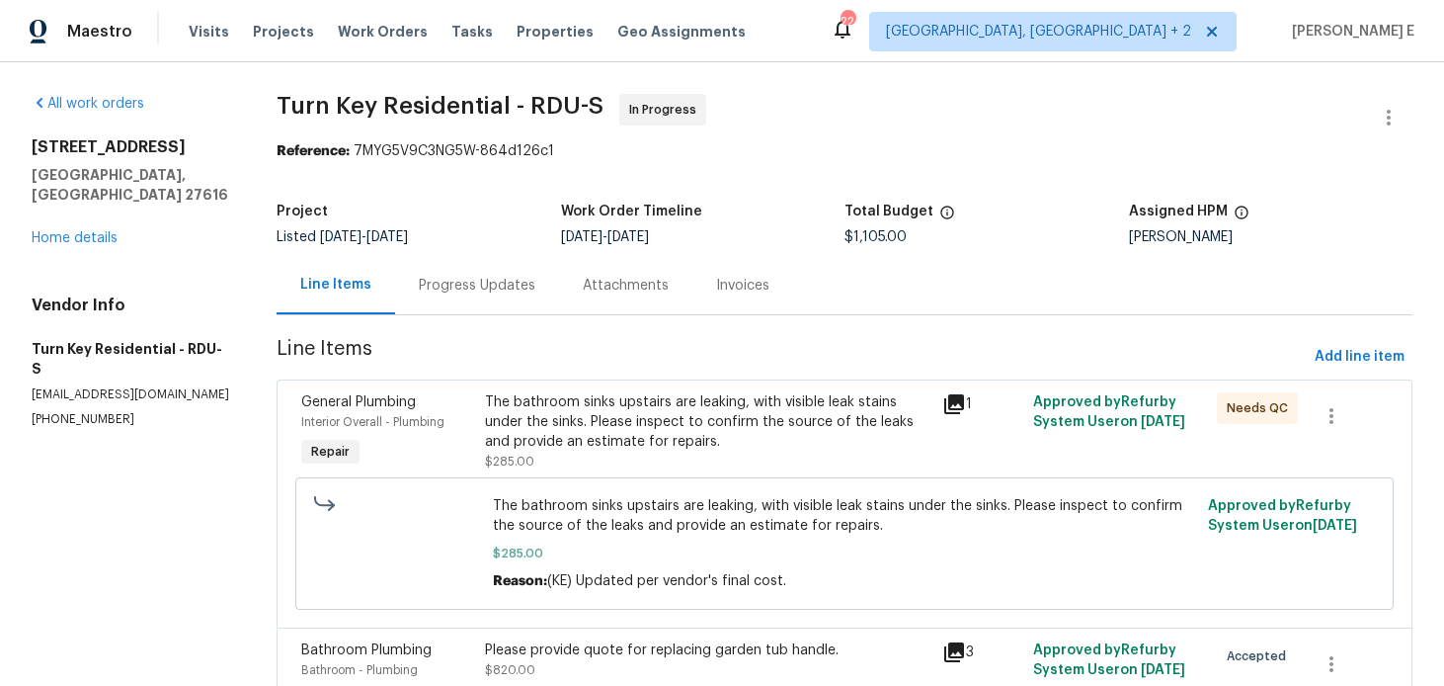
click at [494, 282] on div "Progress Updates" at bounding box center [477, 286] width 117 height 20
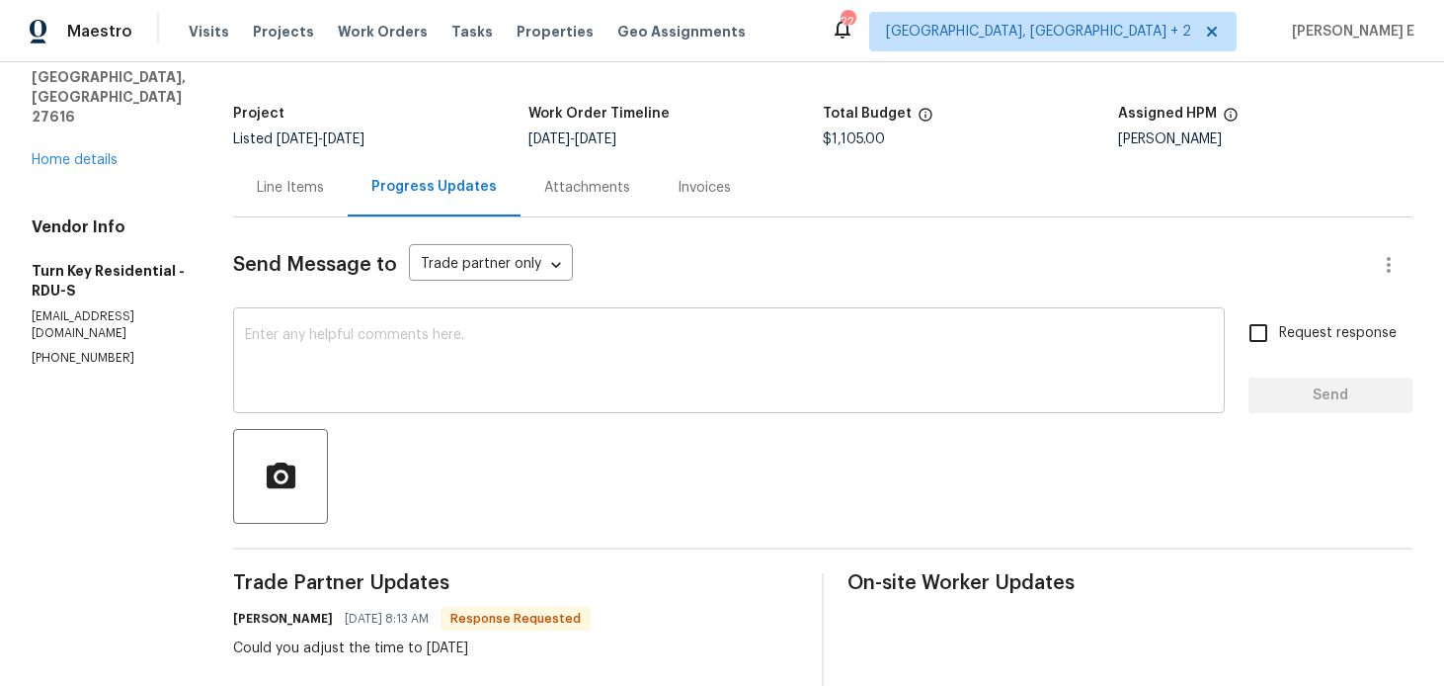
click at [634, 367] on textarea at bounding box center [729, 362] width 968 height 69
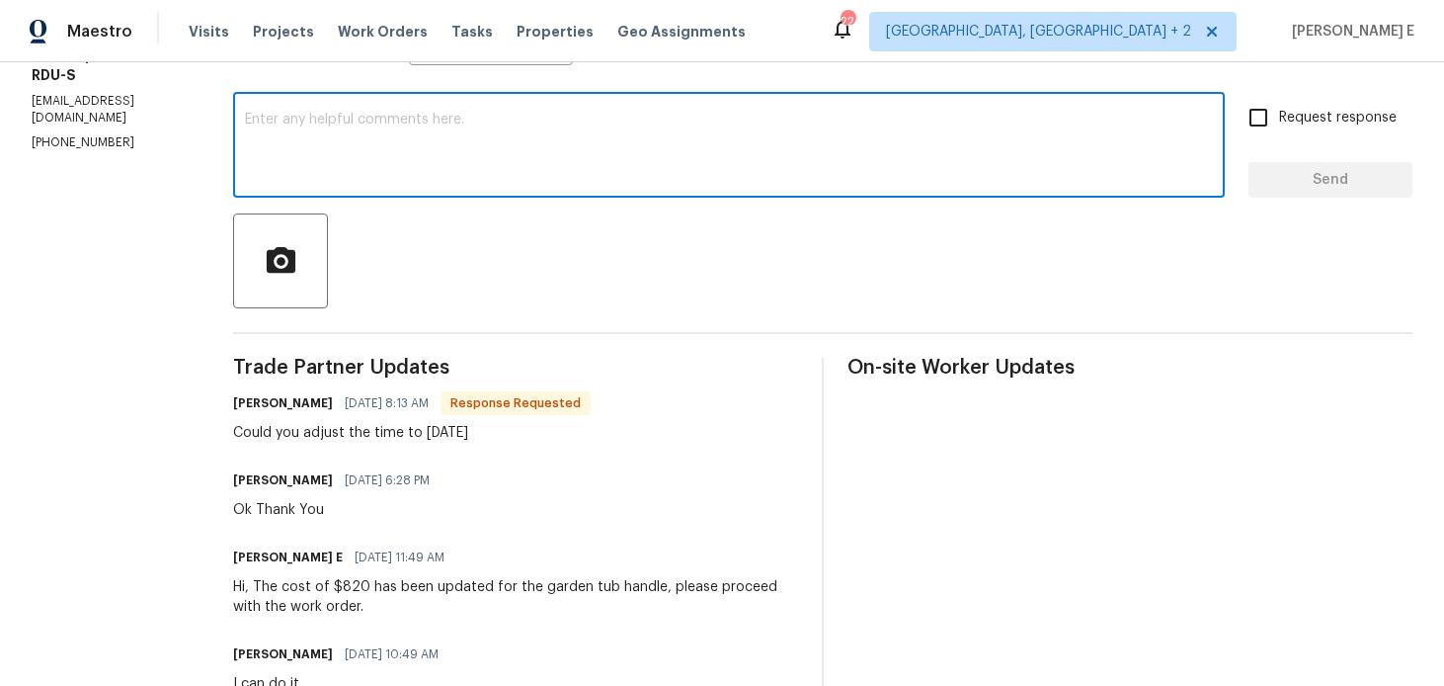
scroll to position [316, 0]
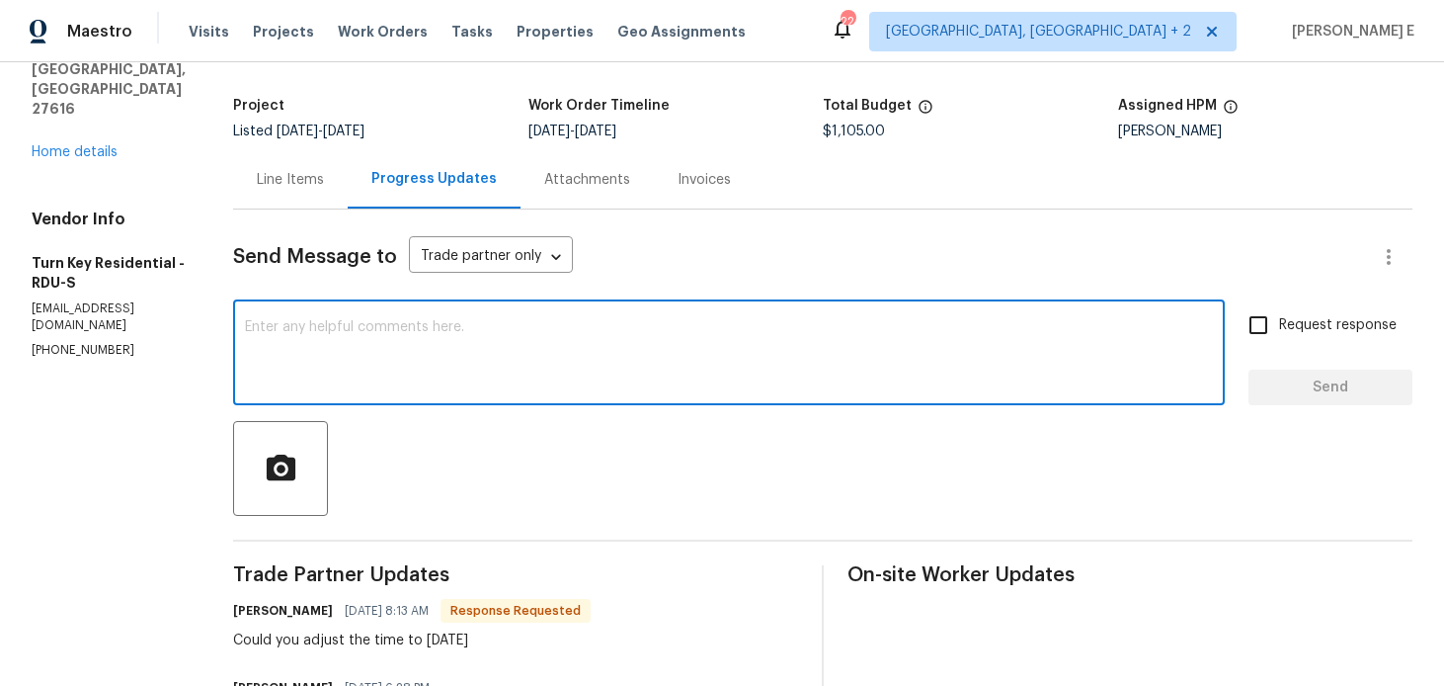
click at [634, 367] on textarea at bounding box center [729, 354] width 968 height 69
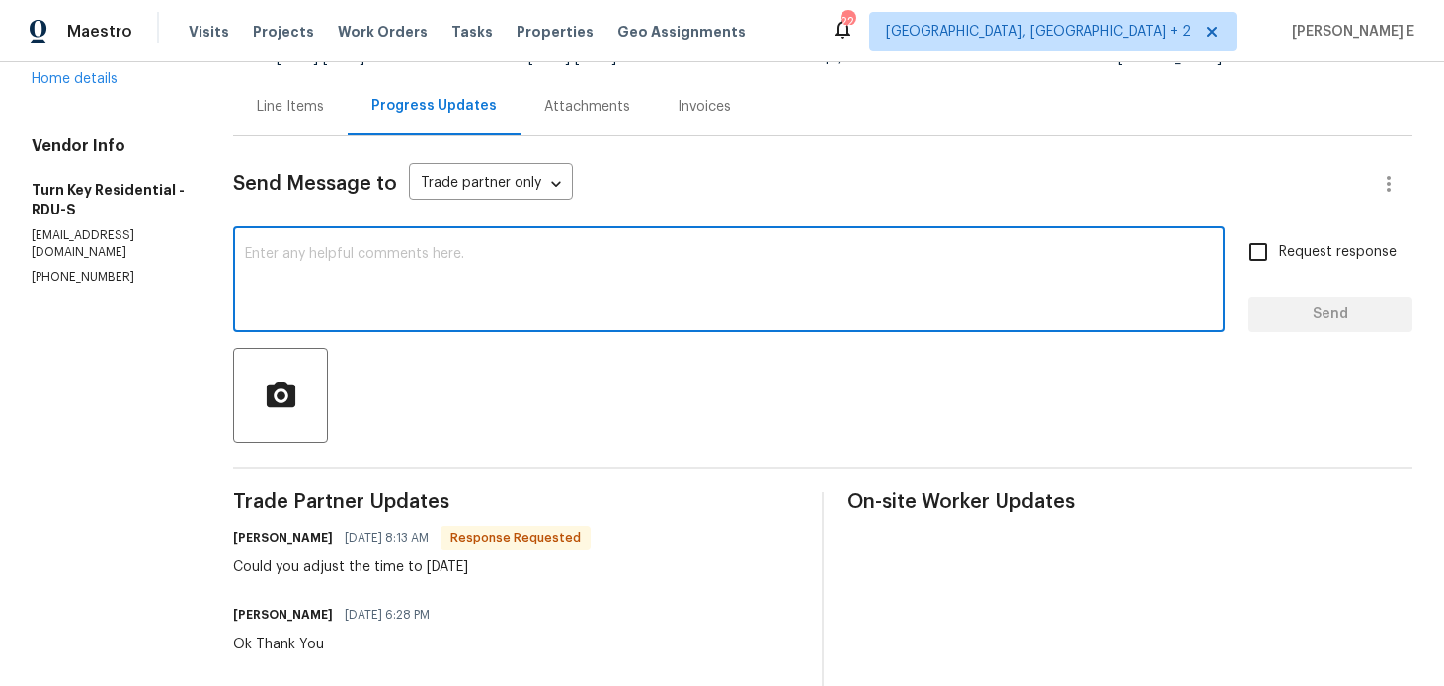
scroll to position [163, 0]
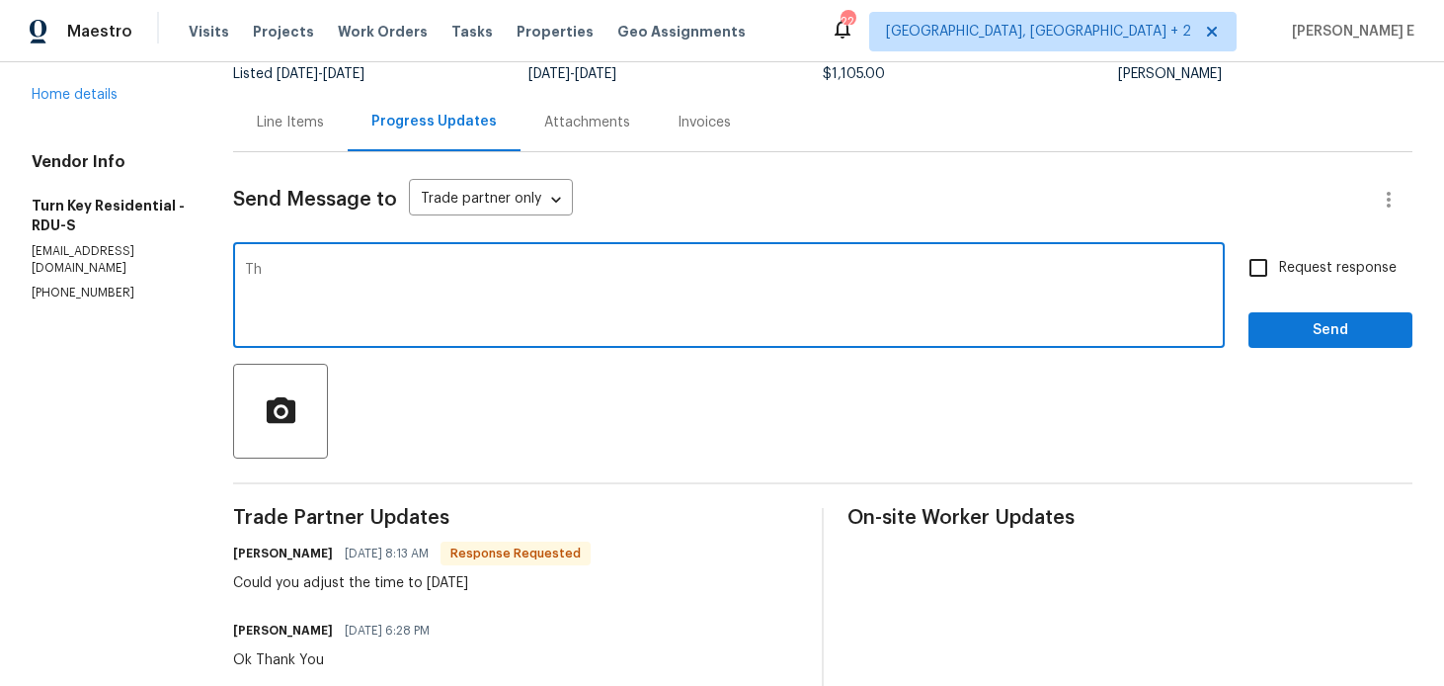
type textarea "T"
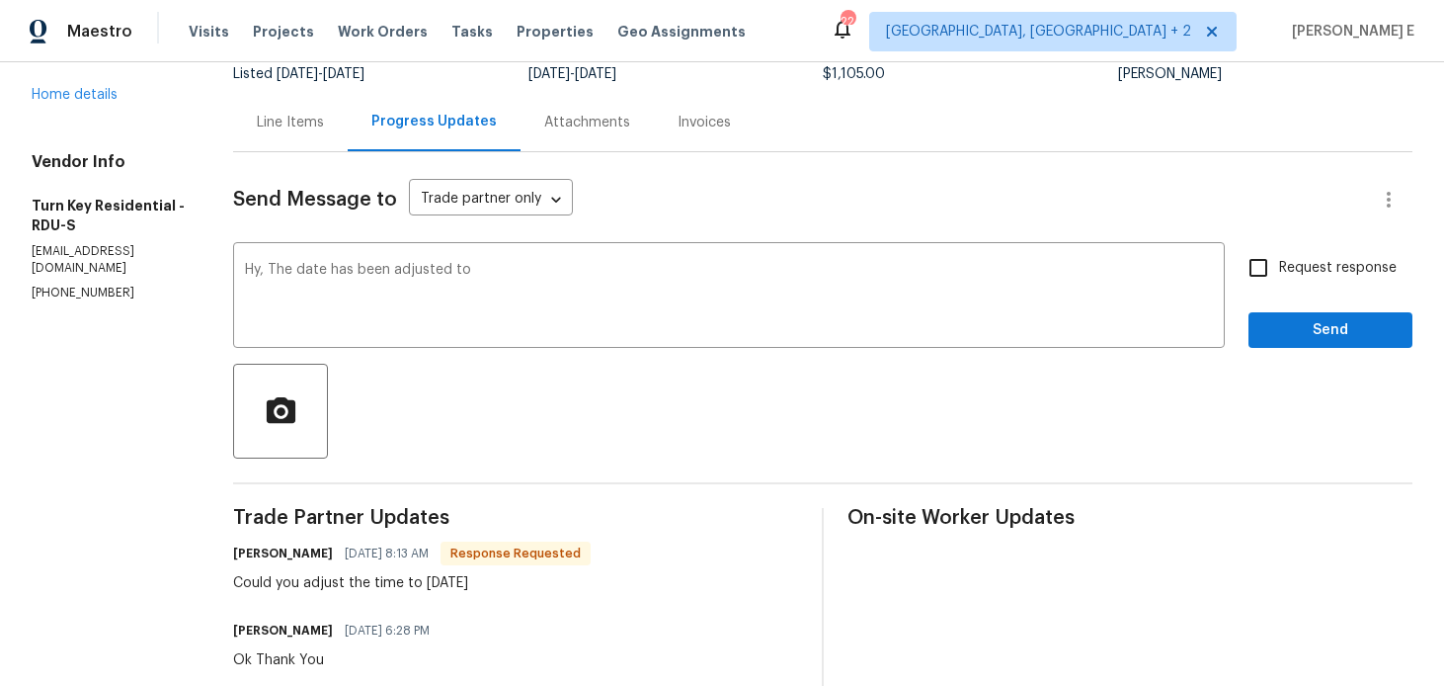
drag, startPoint x: 469, startPoint y: 582, endPoint x: 537, endPoint y: 582, distance: 68.2
click at [537, 582] on div "Could you adjust the time to 09/04/25" at bounding box center [412, 583] width 358 height 20
copy div "09/04/25"
click at [550, 271] on textarea "Hy, The date has been adjusted to" at bounding box center [729, 297] width 968 height 69
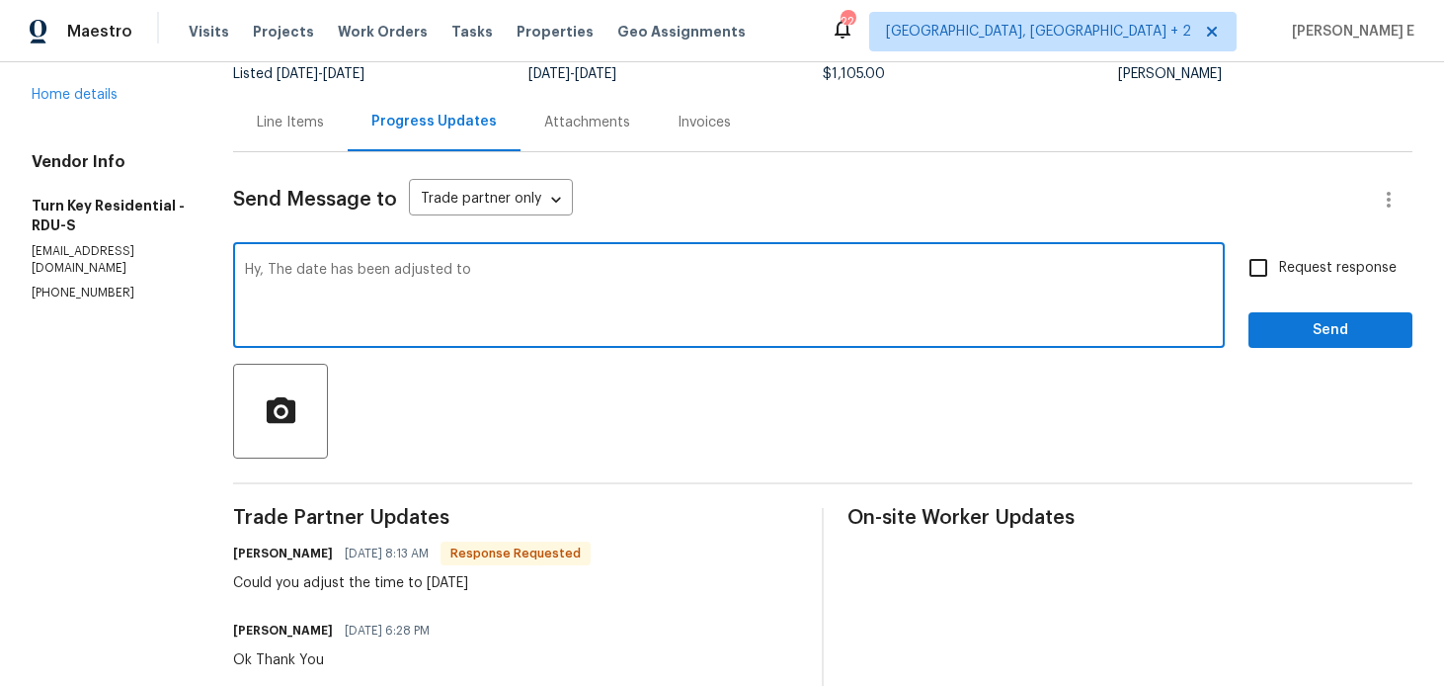
paste textarea "09/04/25"
type textarea "Hy, The date has been adjusted to 09/04/25, keep us posted on this progress."
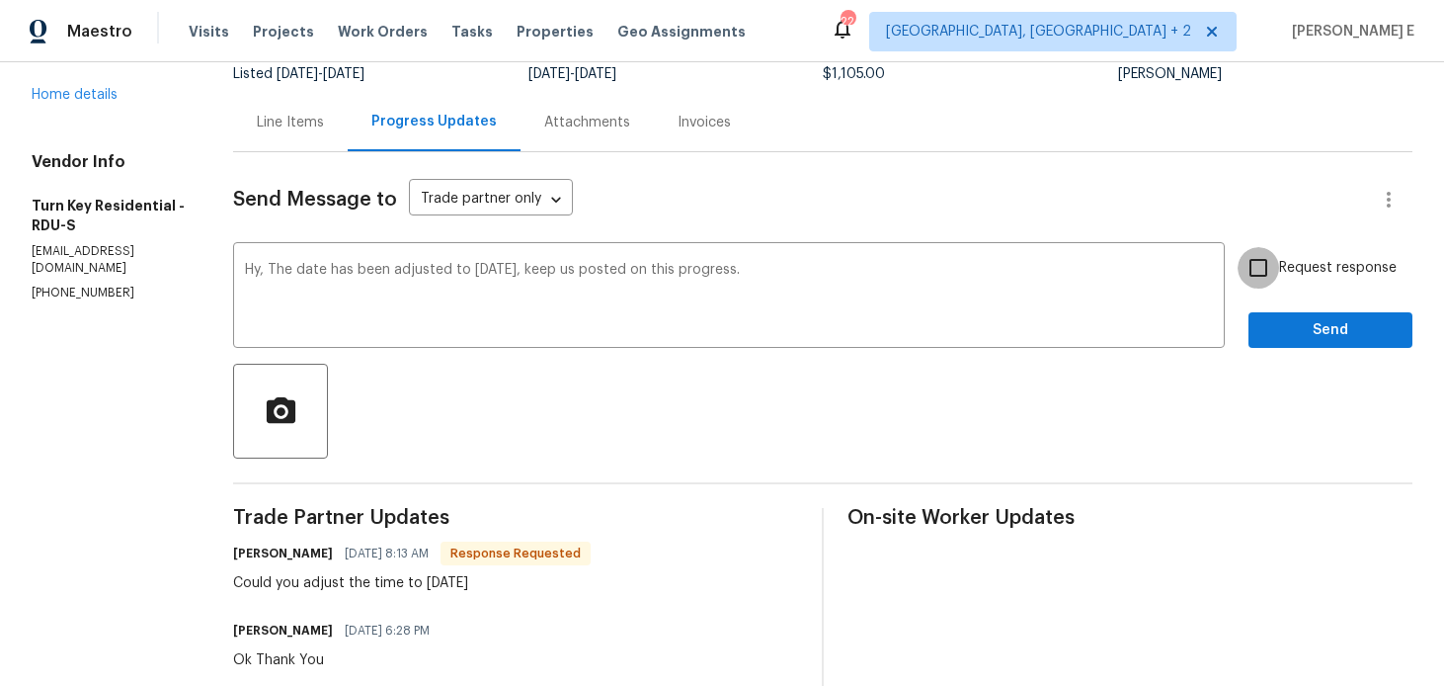
click at [1261, 248] on input "Request response" at bounding box center [1258, 267] width 41 height 41
checkbox input "true"
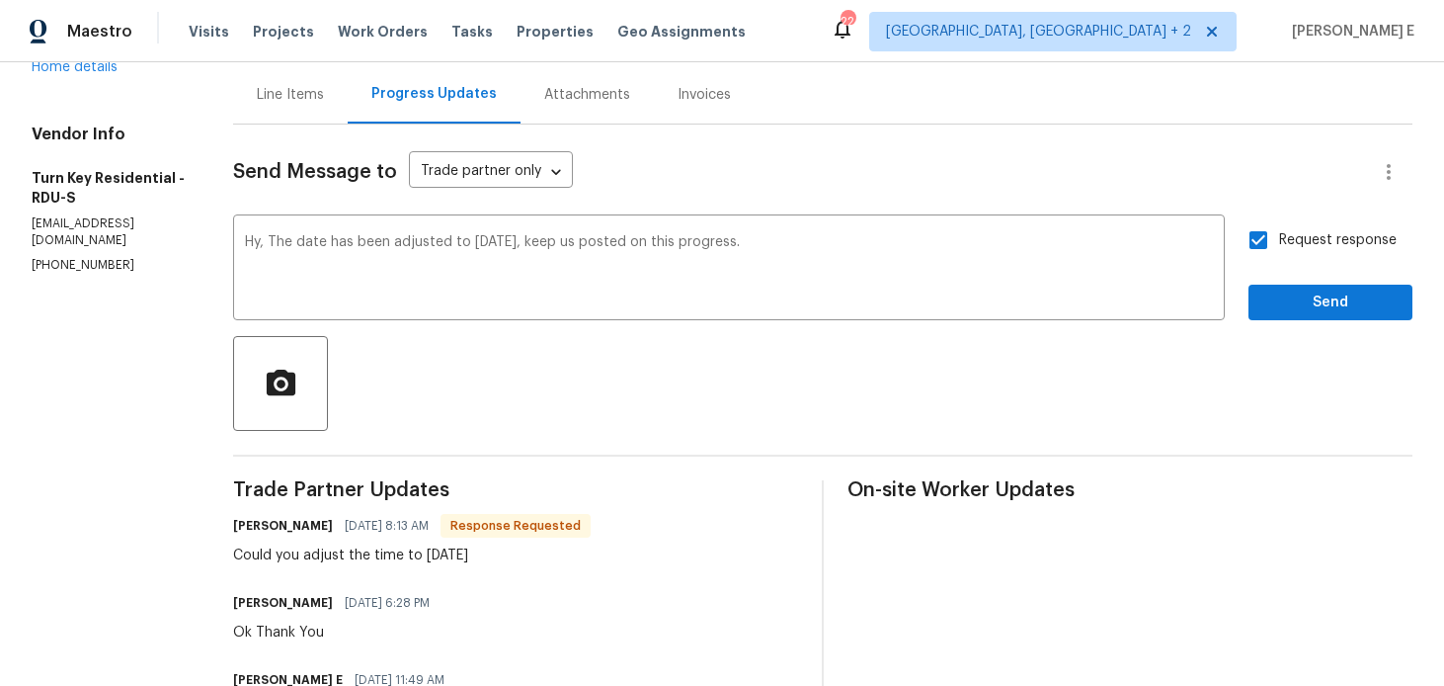
scroll to position [193, 0]
click at [1331, 317] on button "Send" at bounding box center [1331, 301] width 164 height 37
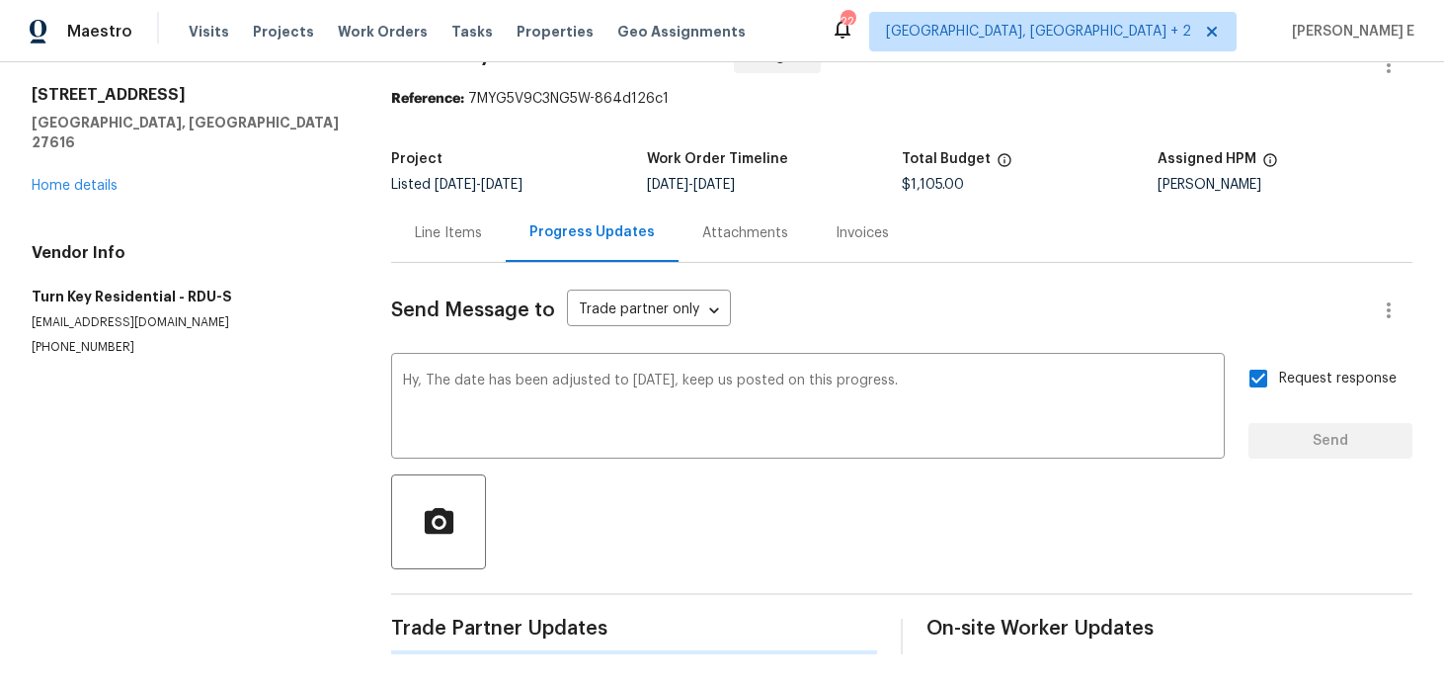
scroll to position [0, 0]
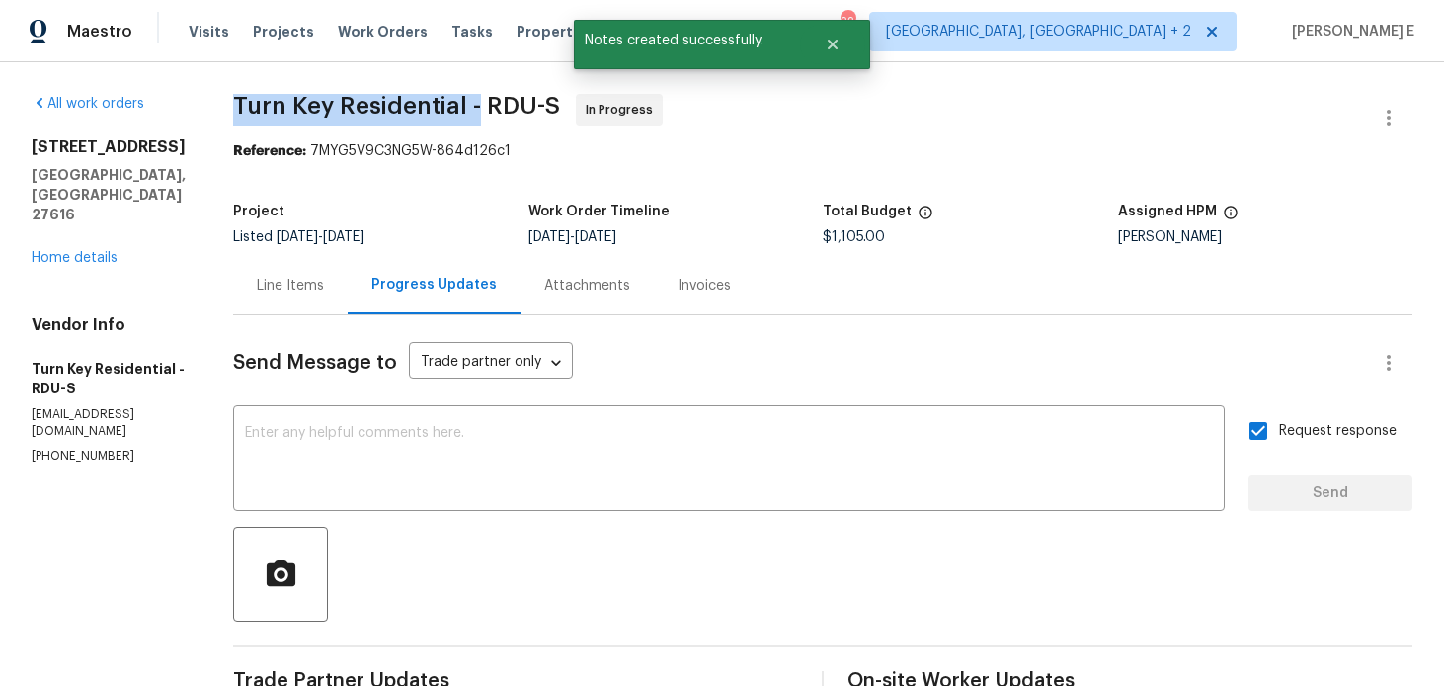
drag, startPoint x: 284, startPoint y: 107, endPoint x: 525, endPoint y: 103, distance: 240.1
click at [525, 103] on span "Turn Key Residential - RDU-S" at bounding box center [396, 106] width 327 height 24
copy span "Turn Key Residential -"
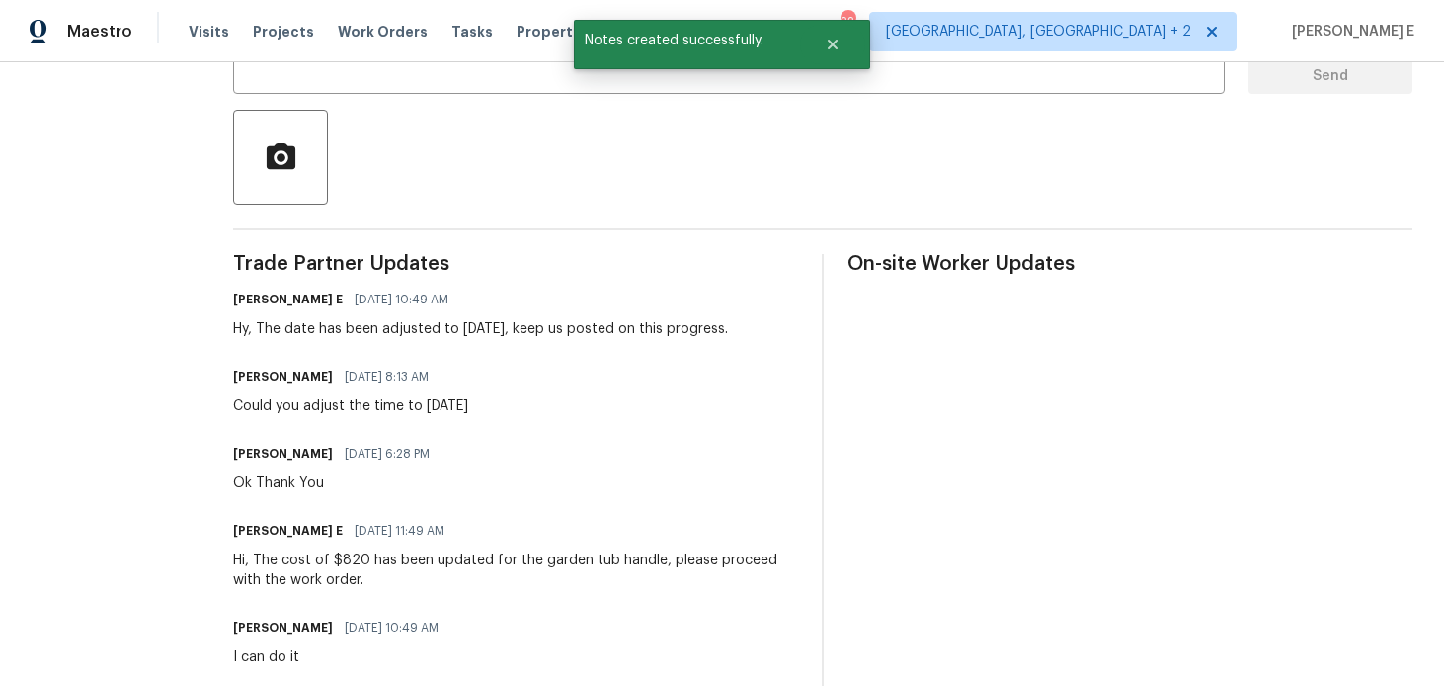
scroll to position [433, 0]
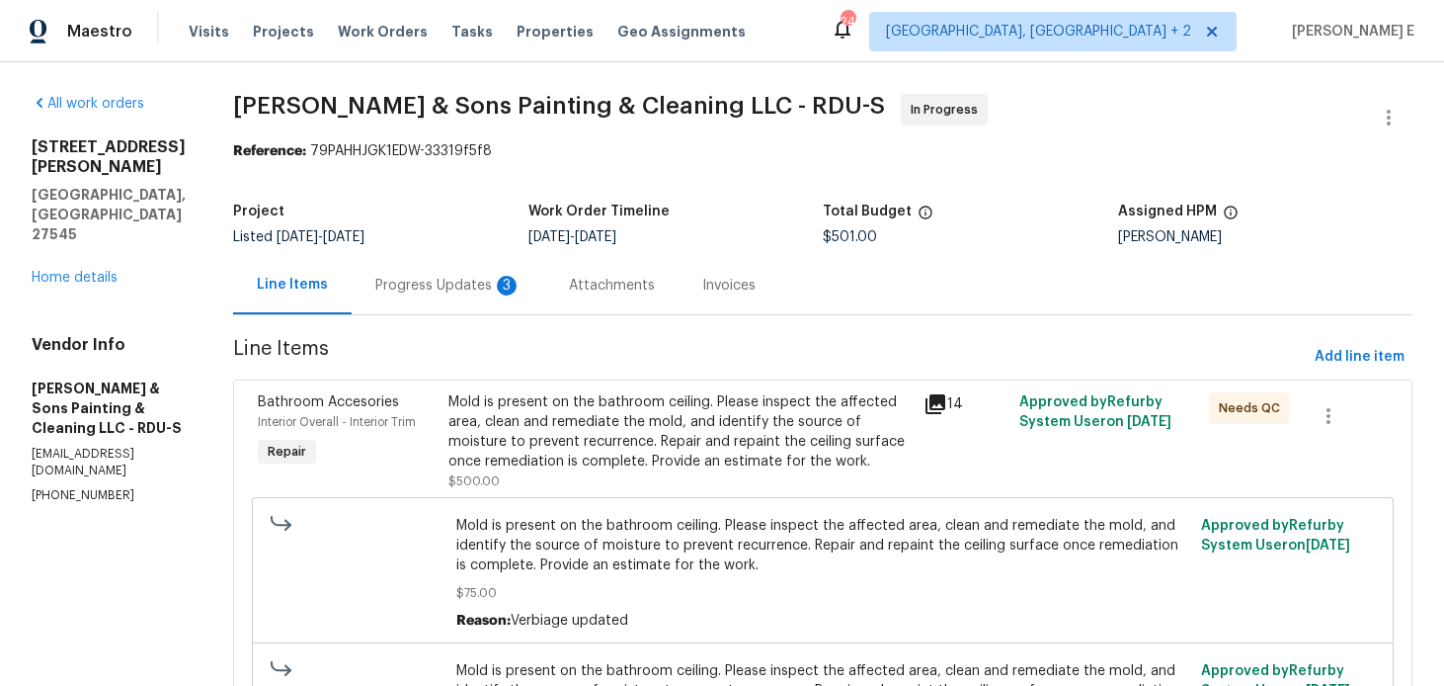
click at [473, 299] on div "Progress Updates 3" at bounding box center [449, 285] width 194 height 58
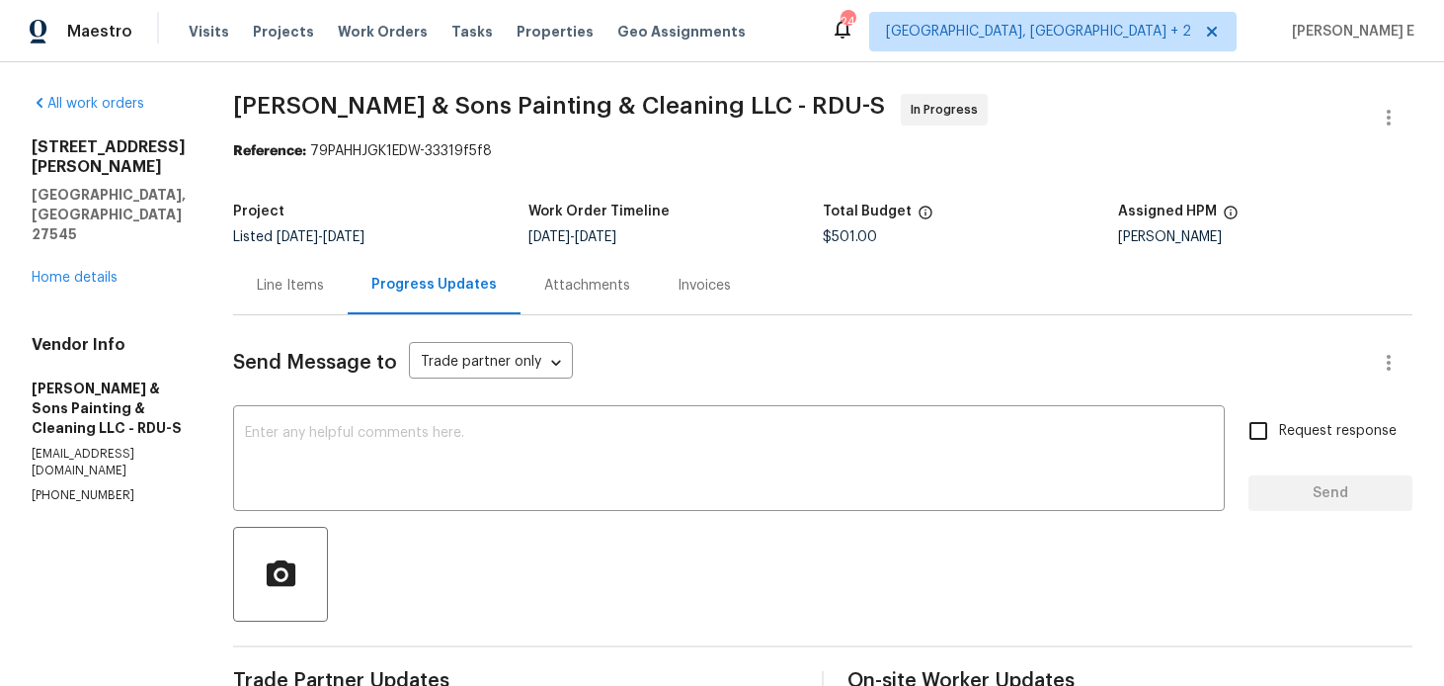
click at [267, 274] on div "Line Items" at bounding box center [290, 285] width 115 height 58
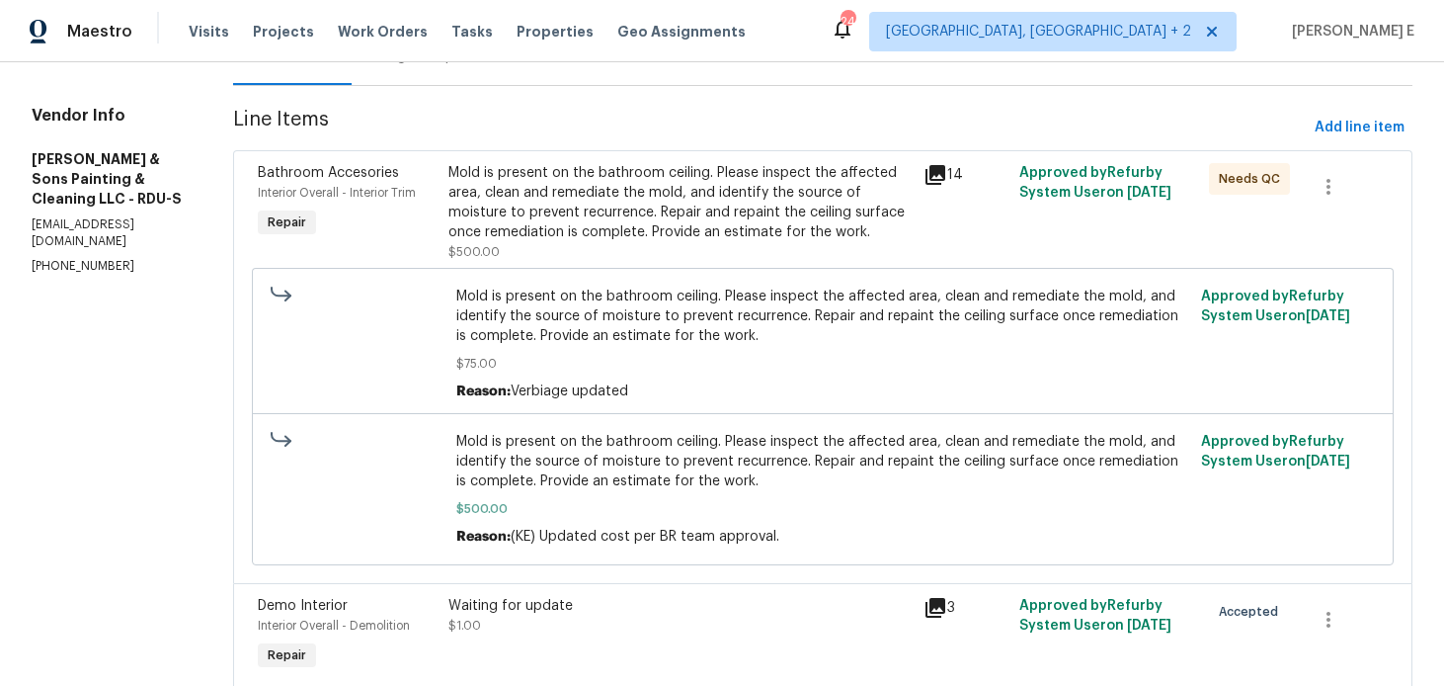
scroll to position [312, 0]
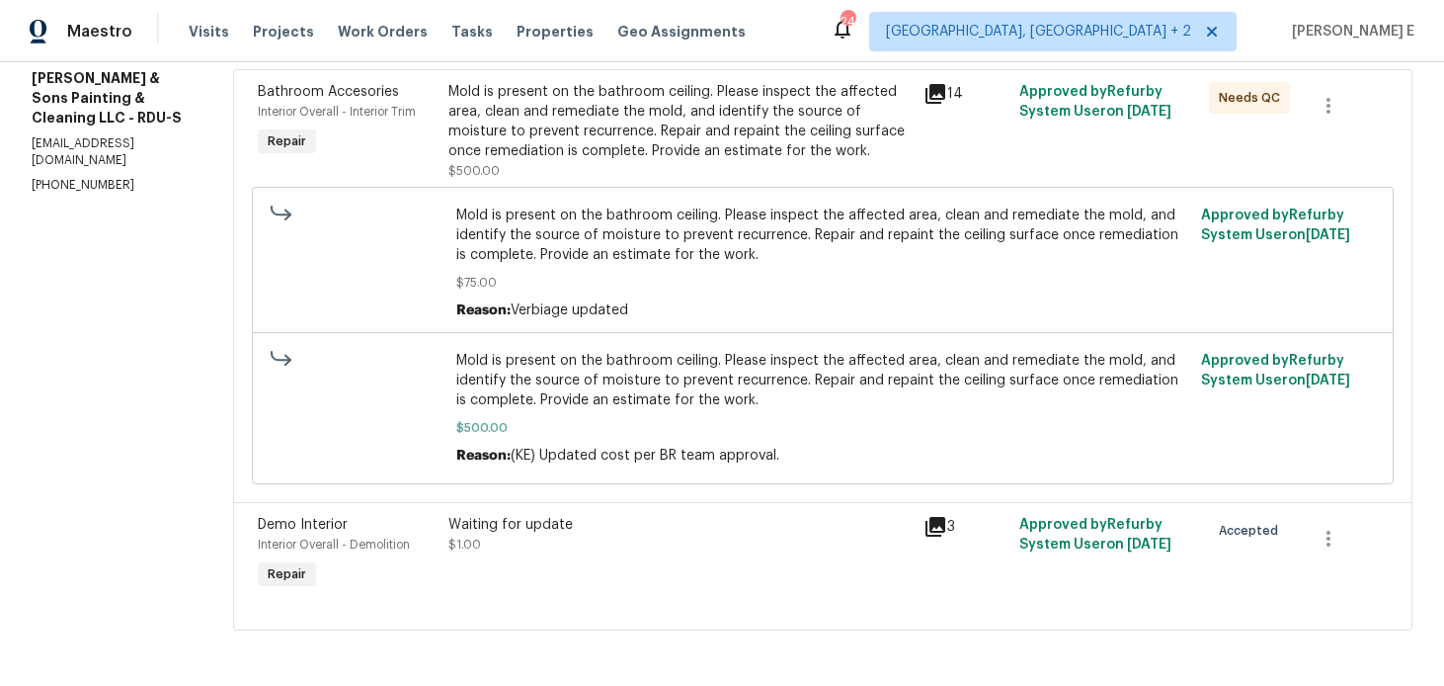
click at [529, 524] on div "Waiting for update" at bounding box center [680, 525] width 464 height 20
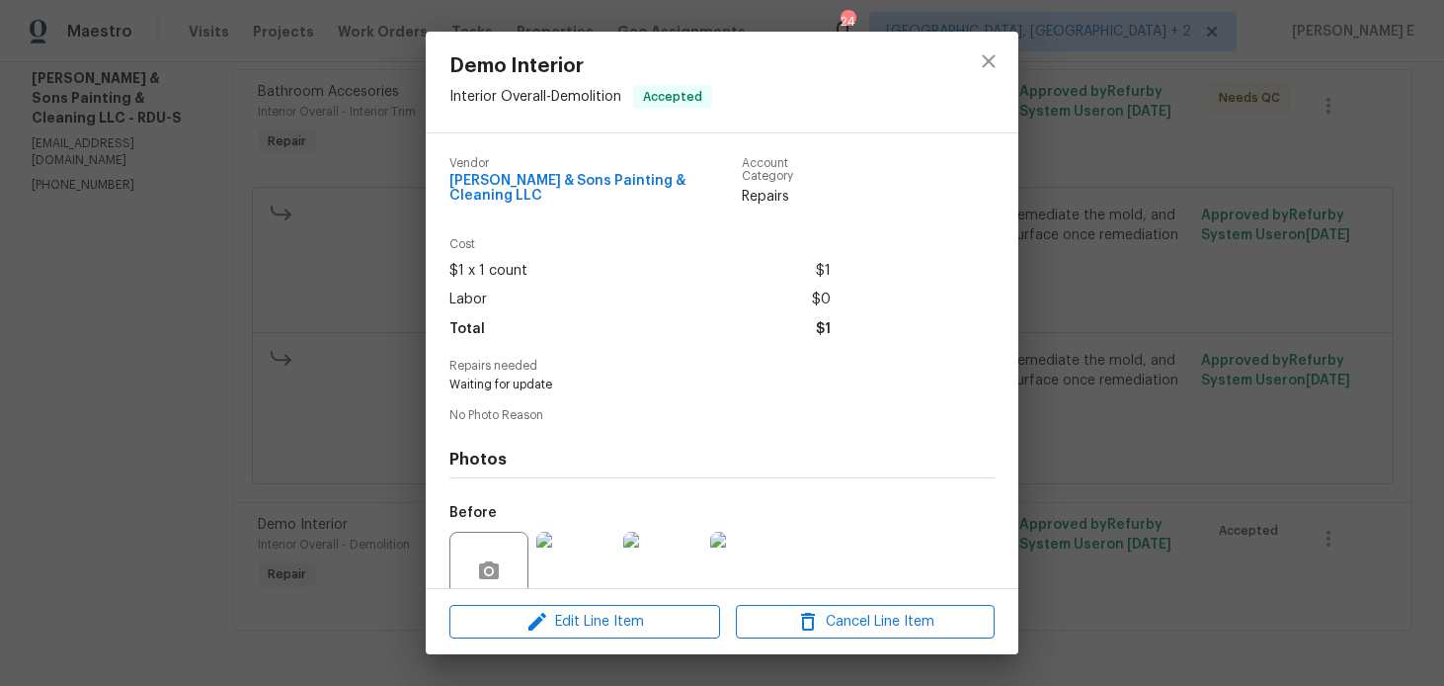
scroll to position [157, 0]
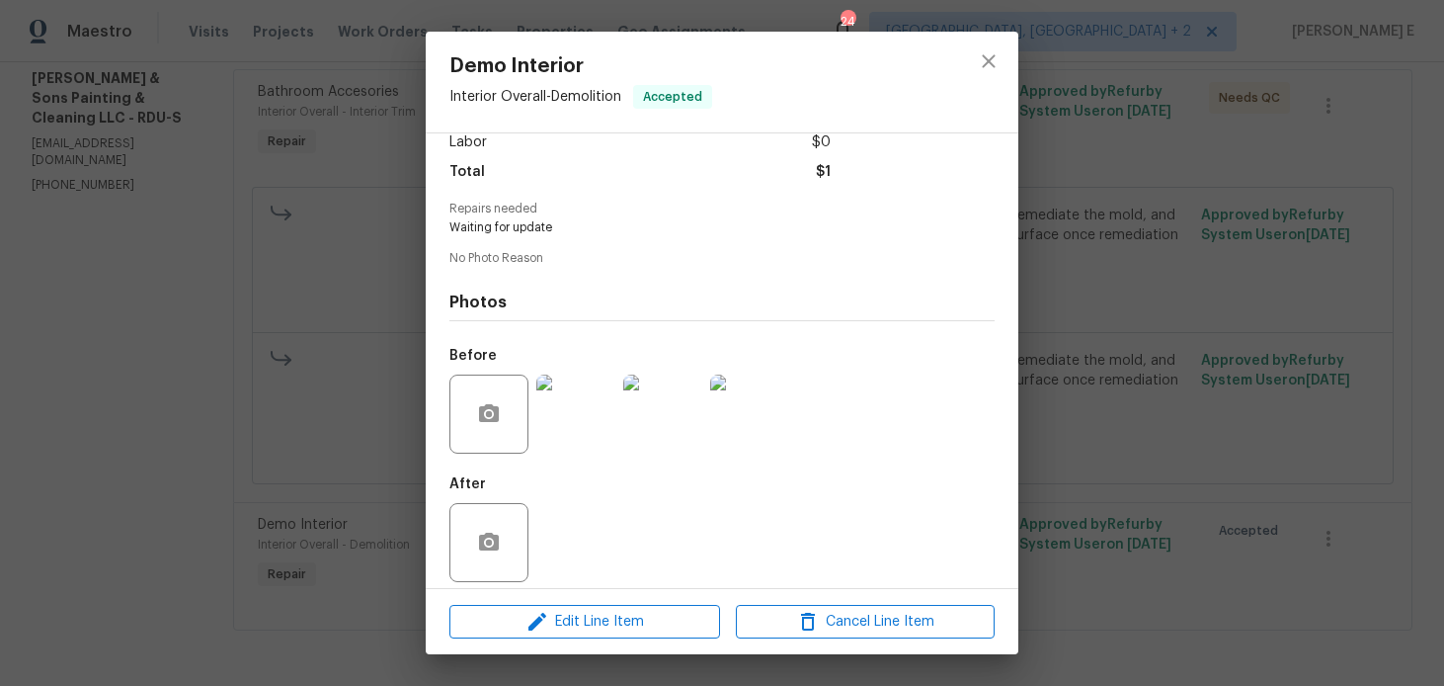
click at [576, 400] on img at bounding box center [575, 413] width 79 height 79
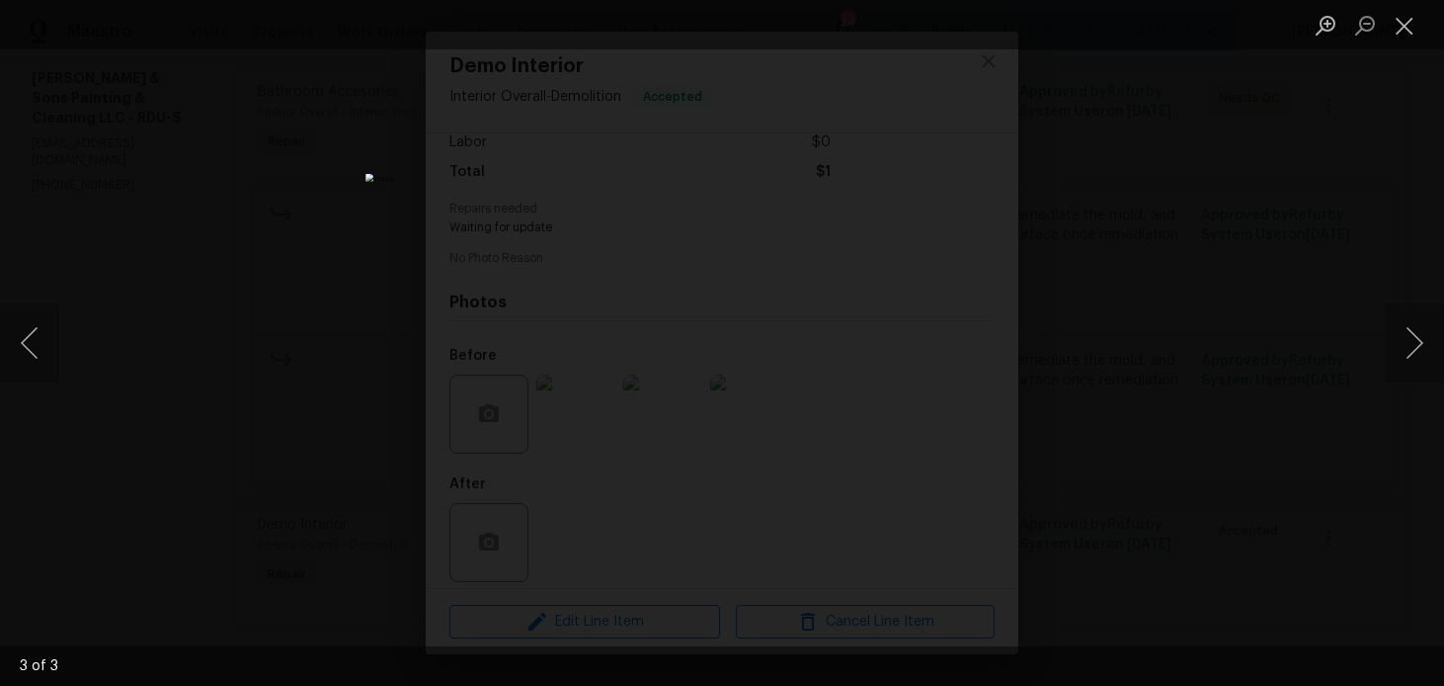
click at [1109, 265] on div "Lightbox" at bounding box center [722, 343] width 1444 height 686
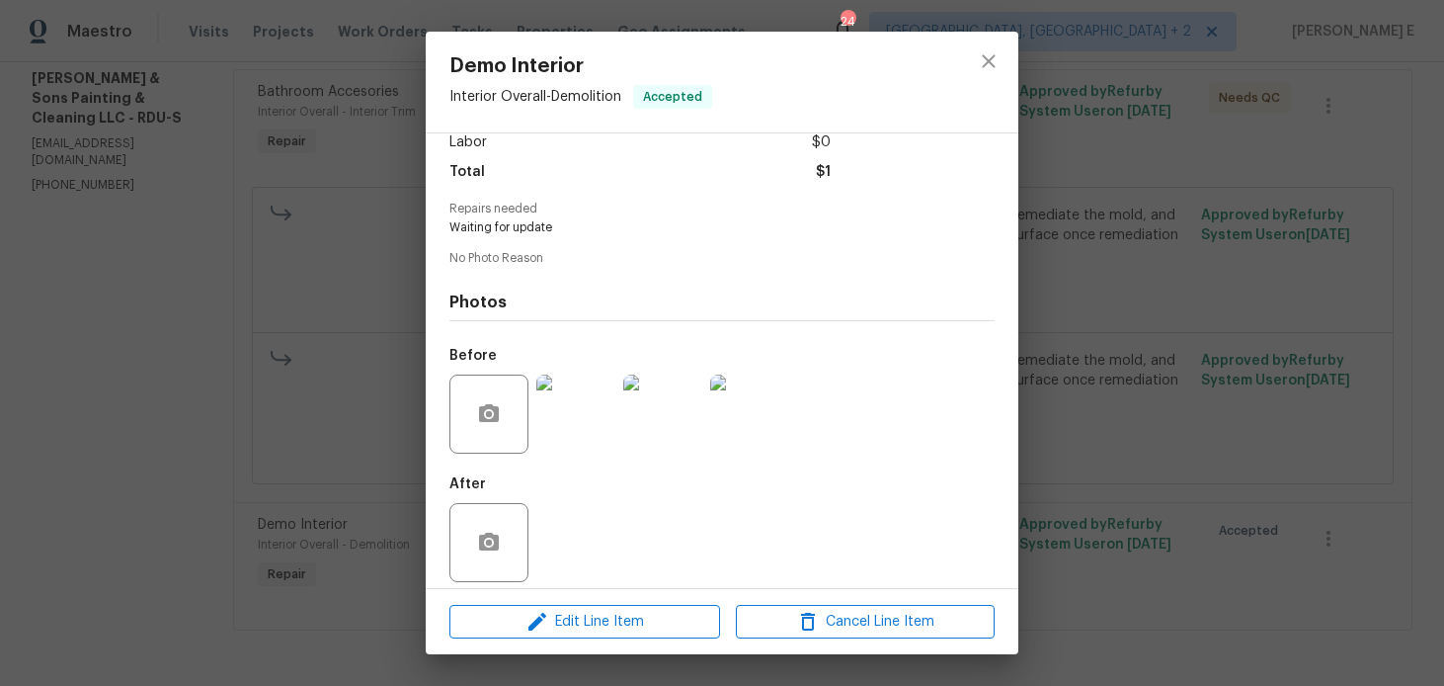
click at [1109, 265] on div "Demo Interior Interior Overall - Demolition Accepted Vendor Hodge & Sons Painti…" at bounding box center [722, 343] width 1444 height 686
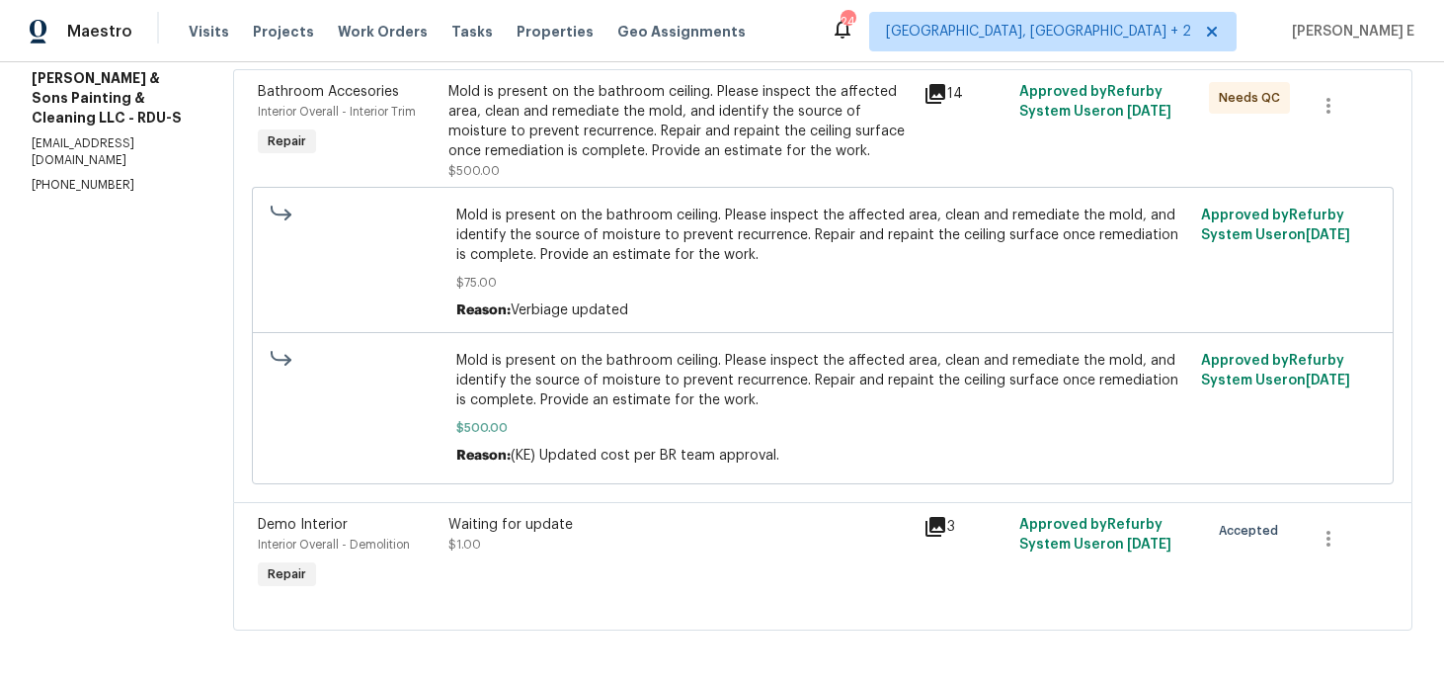
scroll to position [0, 0]
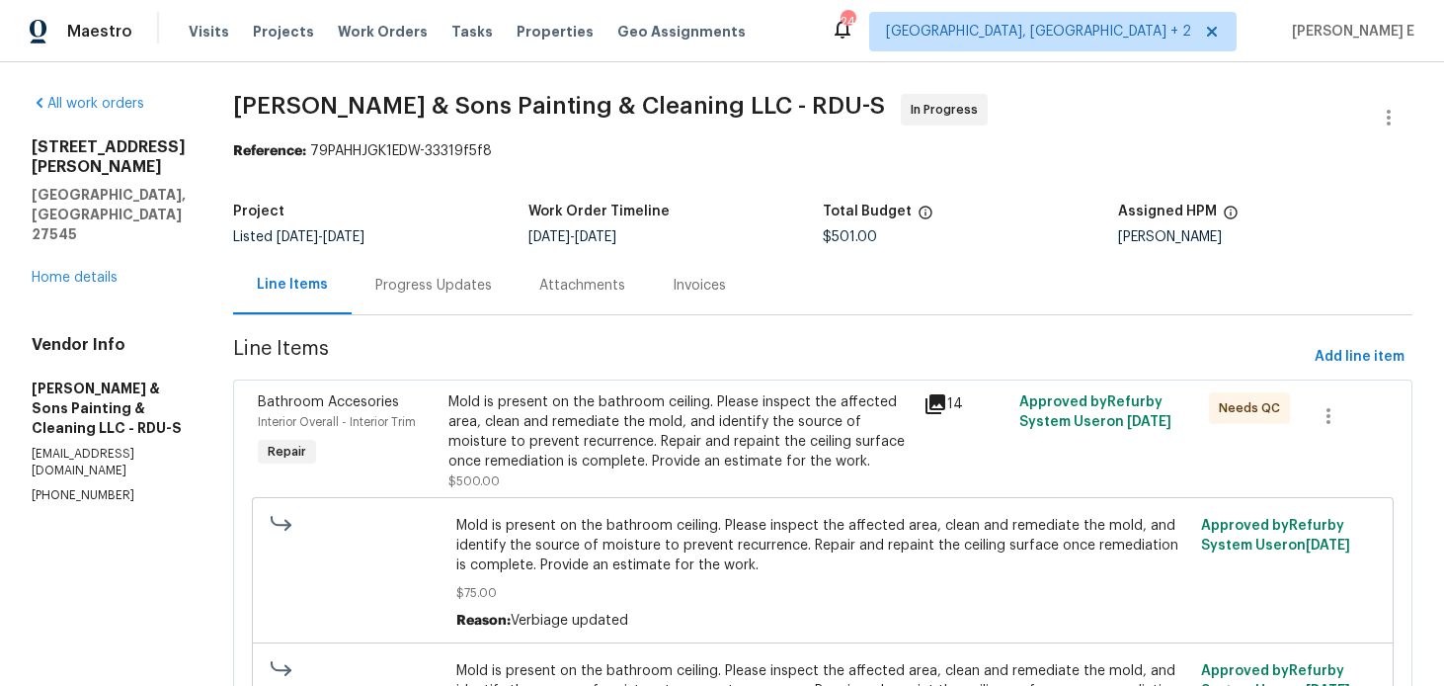
click at [432, 277] on div "Progress Updates" at bounding box center [433, 286] width 117 height 20
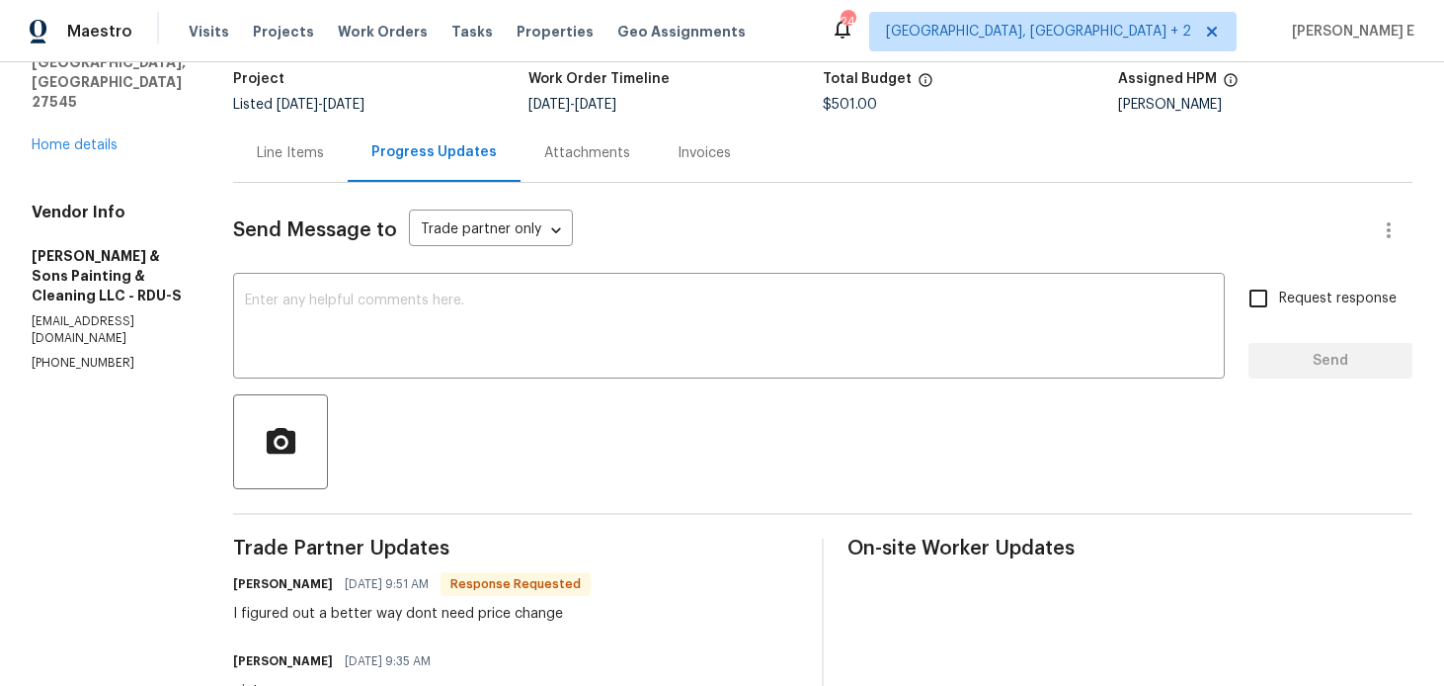
scroll to position [138, 0]
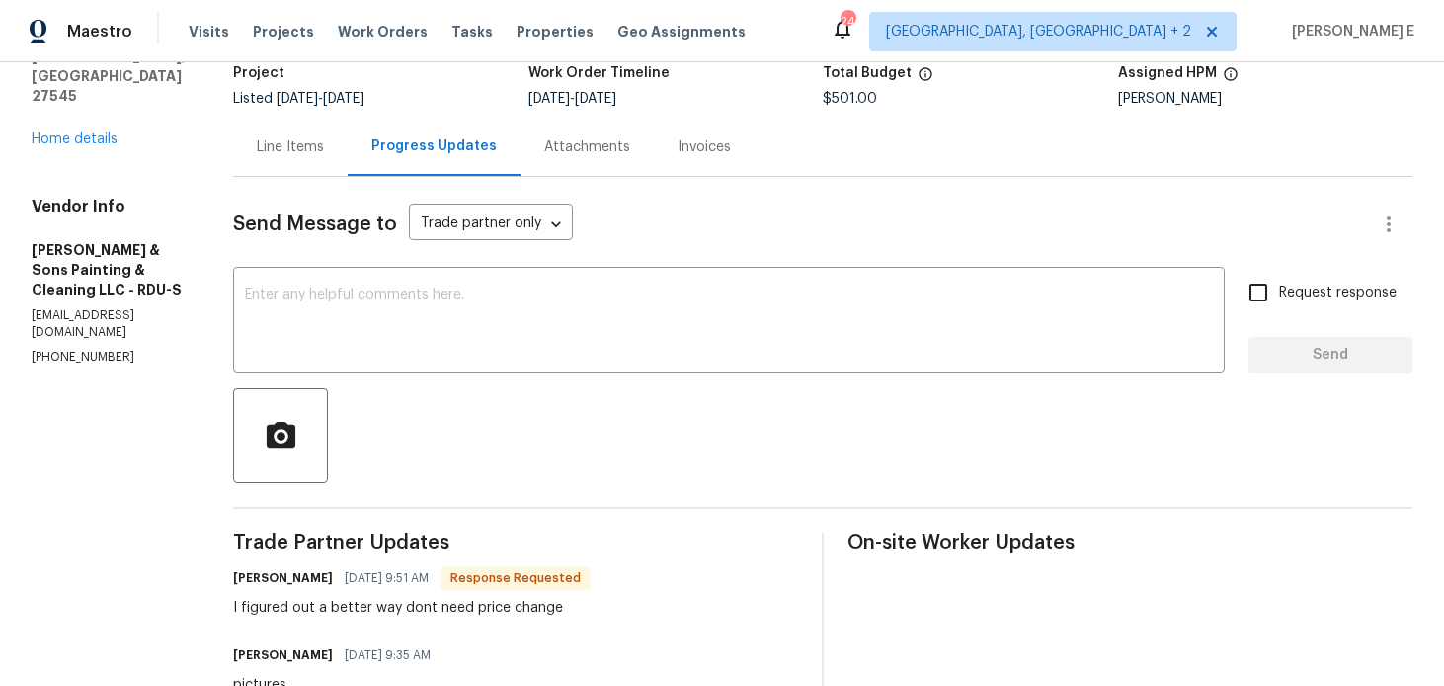
click at [607, 299] on textarea at bounding box center [729, 321] width 968 height 69
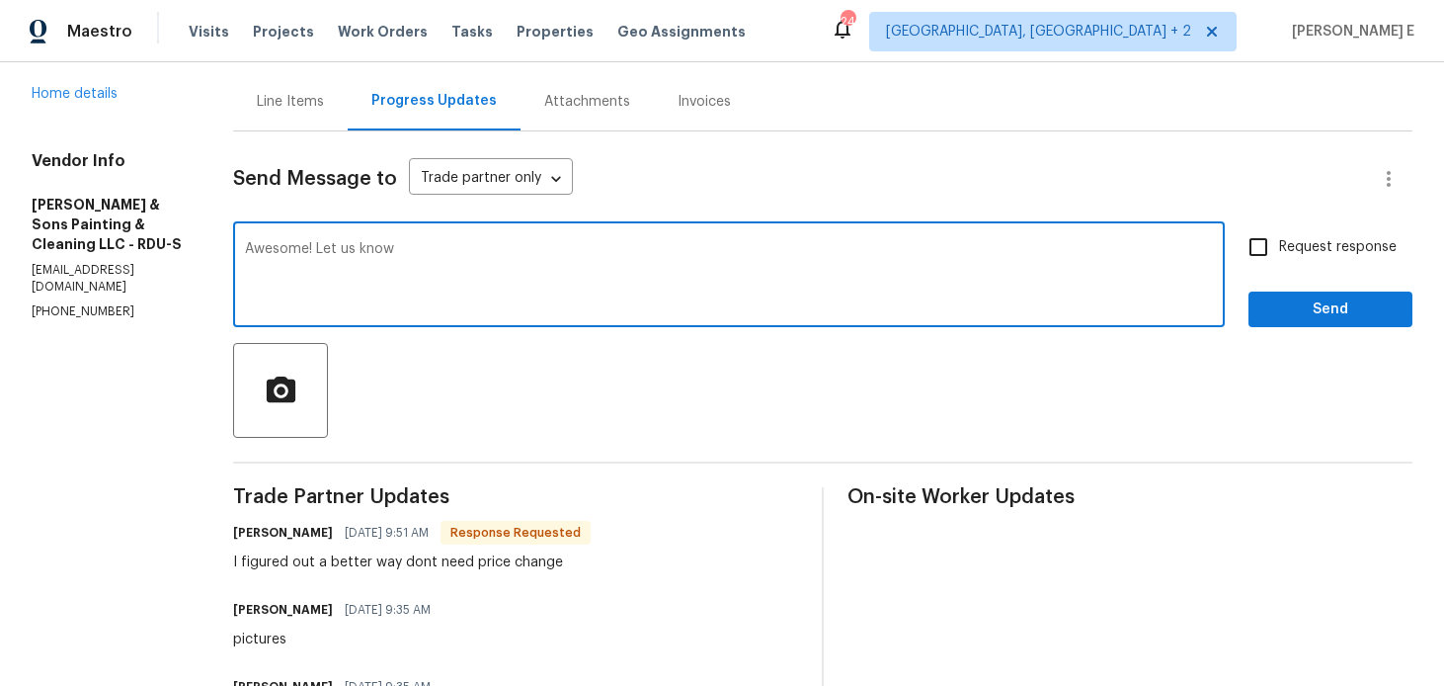
scroll to position [178, 0]
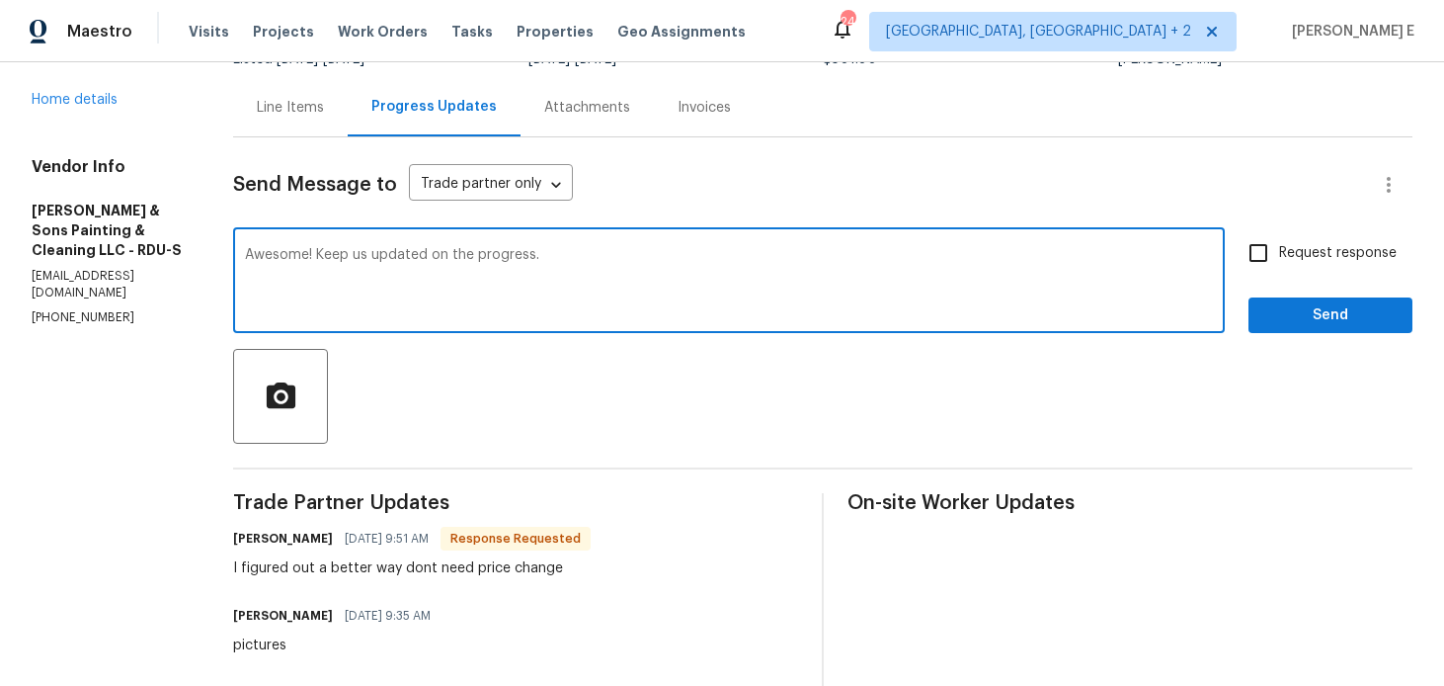
type textarea "Awesome! Keep us updated on the progress."
click at [1241, 268] on input "Request response" at bounding box center [1258, 252] width 41 height 41
checkbox input "true"
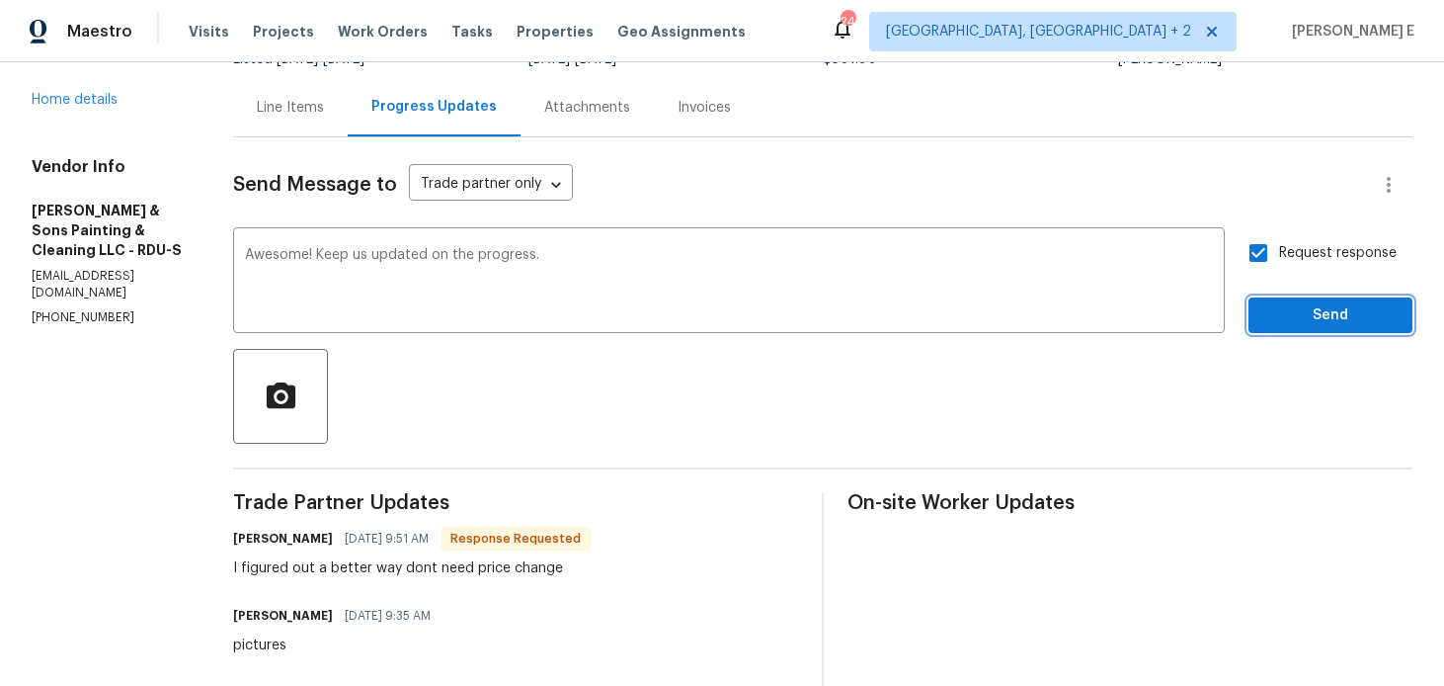
click at [1267, 314] on span "Send" at bounding box center [1330, 315] width 132 height 25
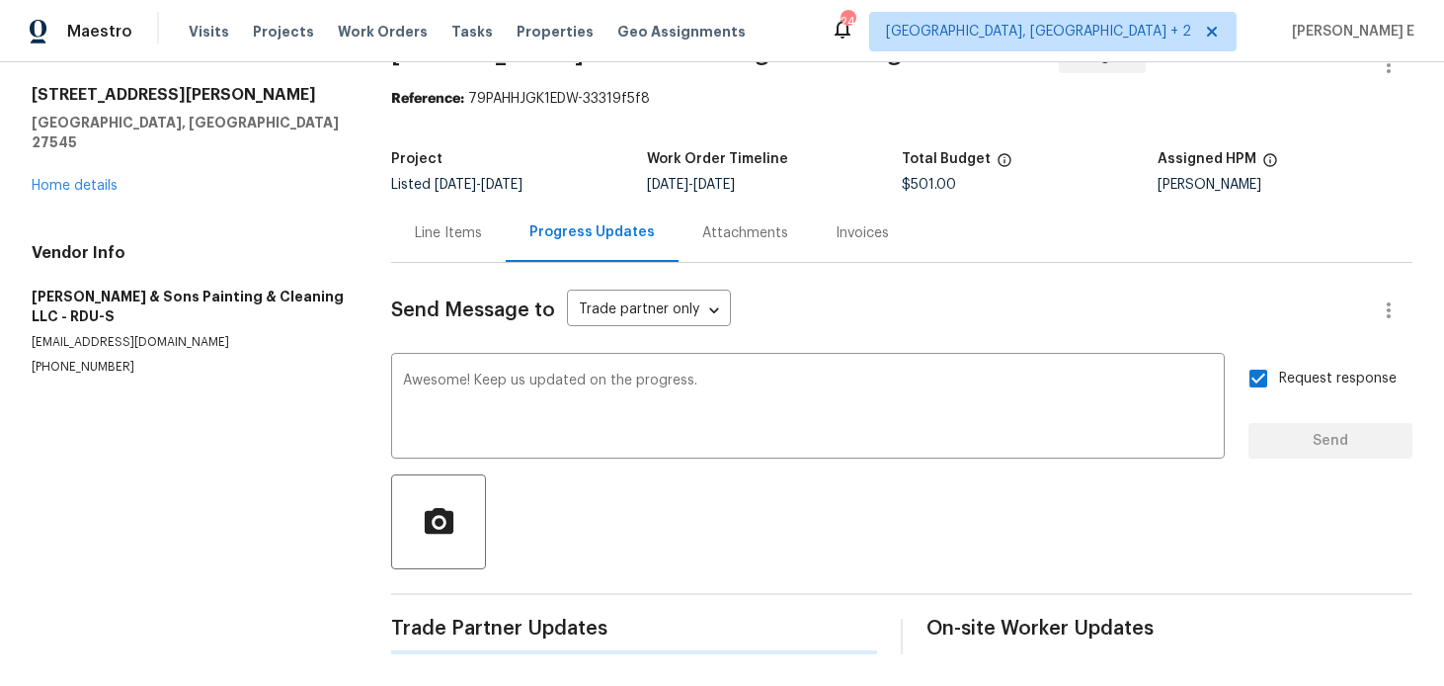
scroll to position [0, 0]
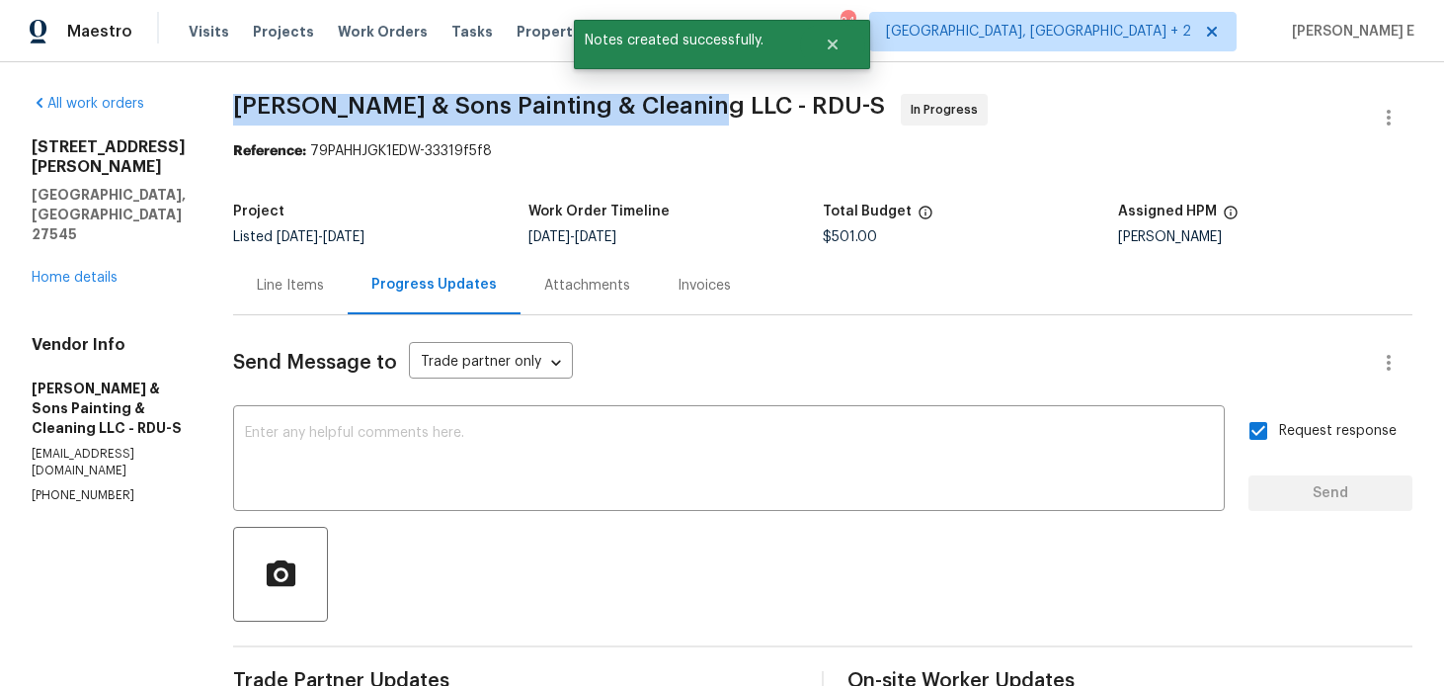
drag, startPoint x: 232, startPoint y: 112, endPoint x: 681, endPoint y: 114, distance: 448.5
click at [681, 114] on span "Hodge & Sons Painting & Cleaning LLC - RDU-S" at bounding box center [559, 106] width 652 height 24
copy span "Hodge & Sons Painting & Cleaning LLC -"
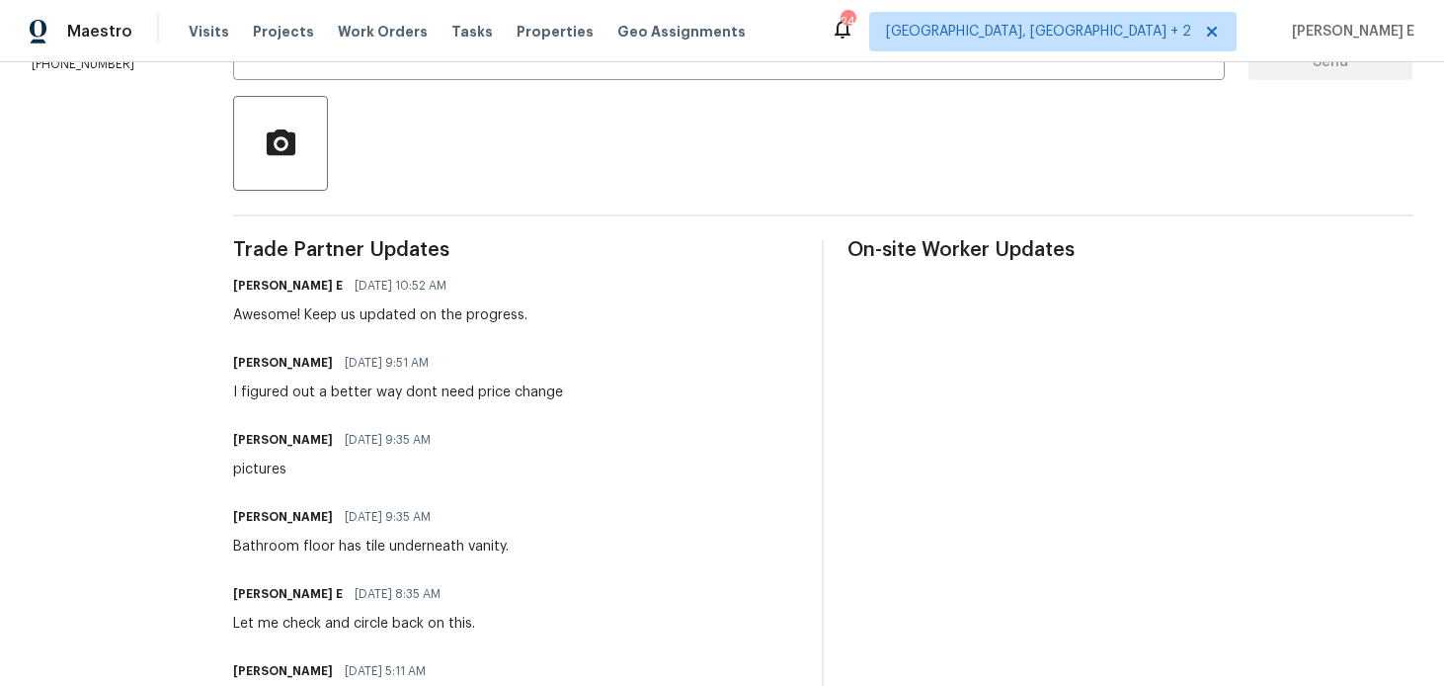
scroll to position [434, 0]
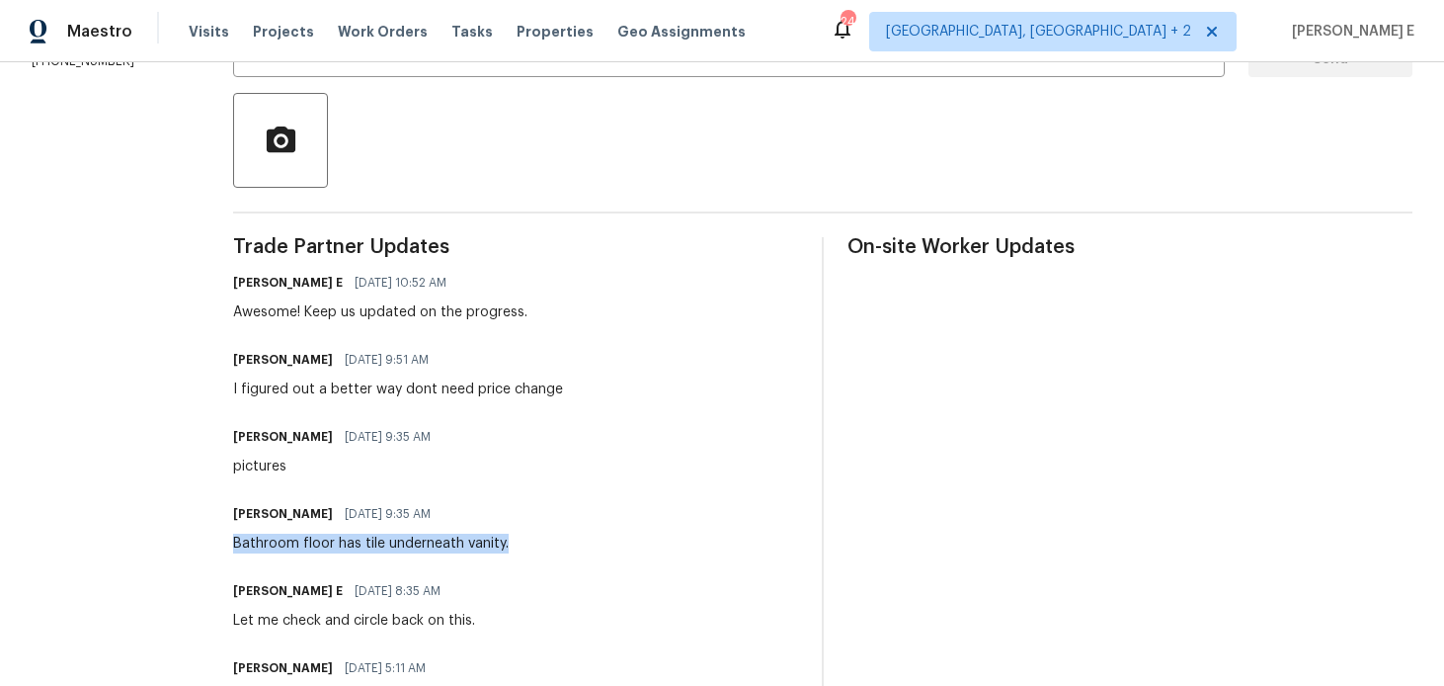
drag, startPoint x: 229, startPoint y: 541, endPoint x: 504, endPoint y: 536, distance: 274.7
click at [504, 536] on div "Christopher Hodge 09/02/2025 9:35 AM Bathroom floor has tile underneath vanity." at bounding box center [515, 526] width 565 height 53
copy div "Bathroom floor has tile underneath vanity."
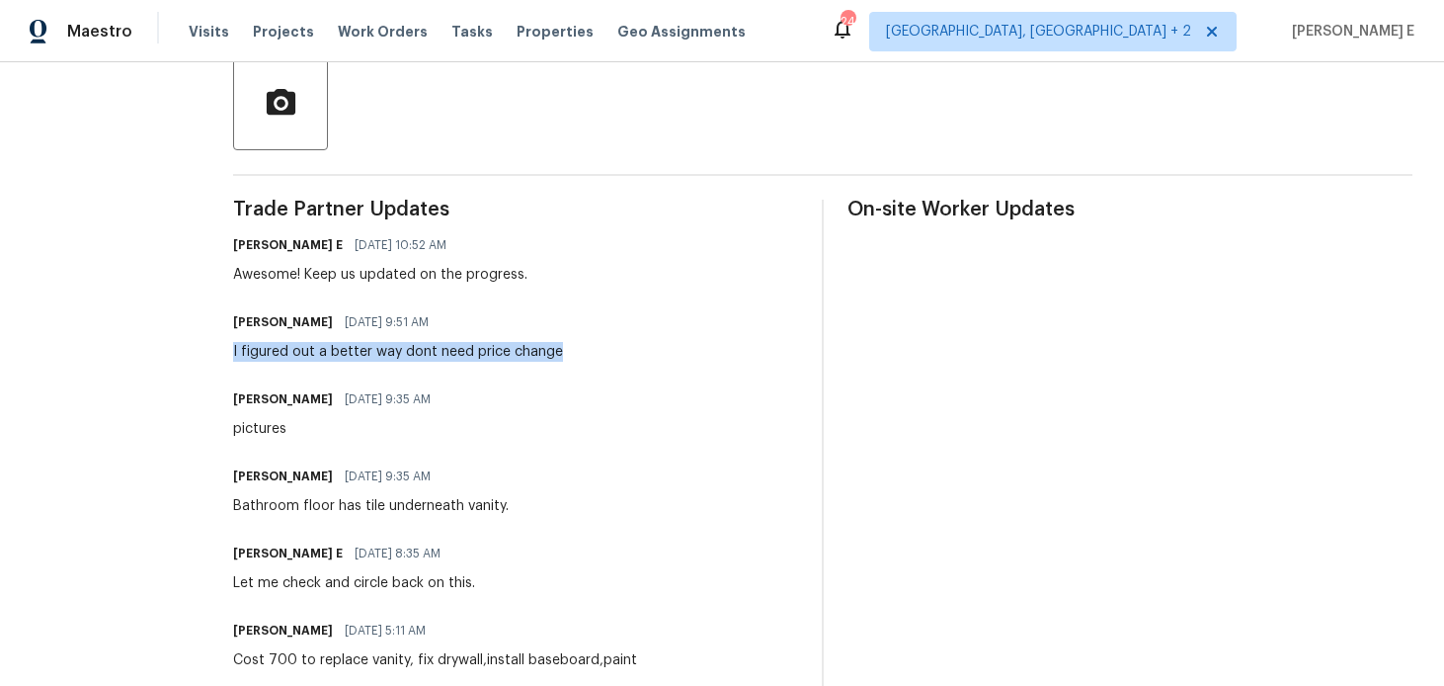
drag, startPoint x: 225, startPoint y: 349, endPoint x: 552, endPoint y: 351, distance: 327.0
click at [551, 351] on div "All work orders 1508 Hodge Rd Knightdale, NC 27545 Home details Vendor Info Hod…" at bounding box center [722, 670] width 1444 height 2159
copy div "I figured out a better way dont need price change"
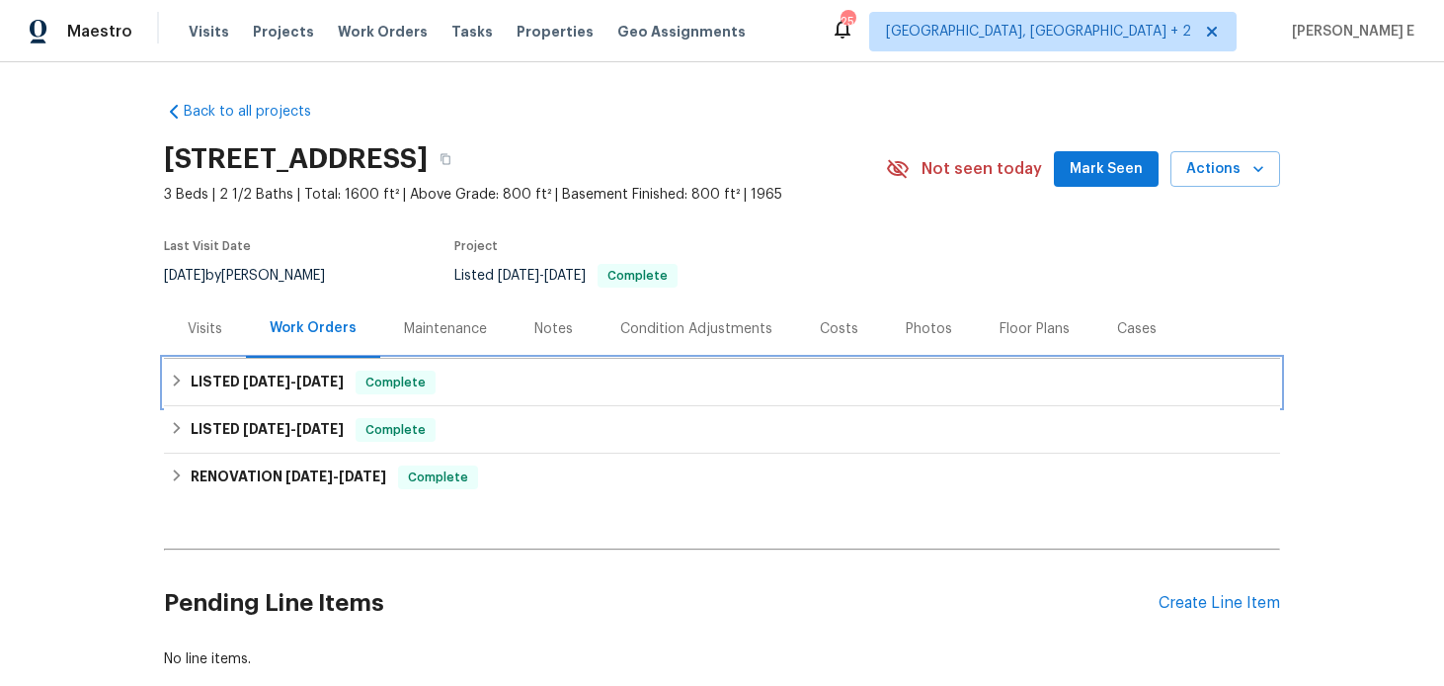
click at [291, 390] on h6 "LISTED [DATE] - [DATE]" at bounding box center [267, 382] width 153 height 24
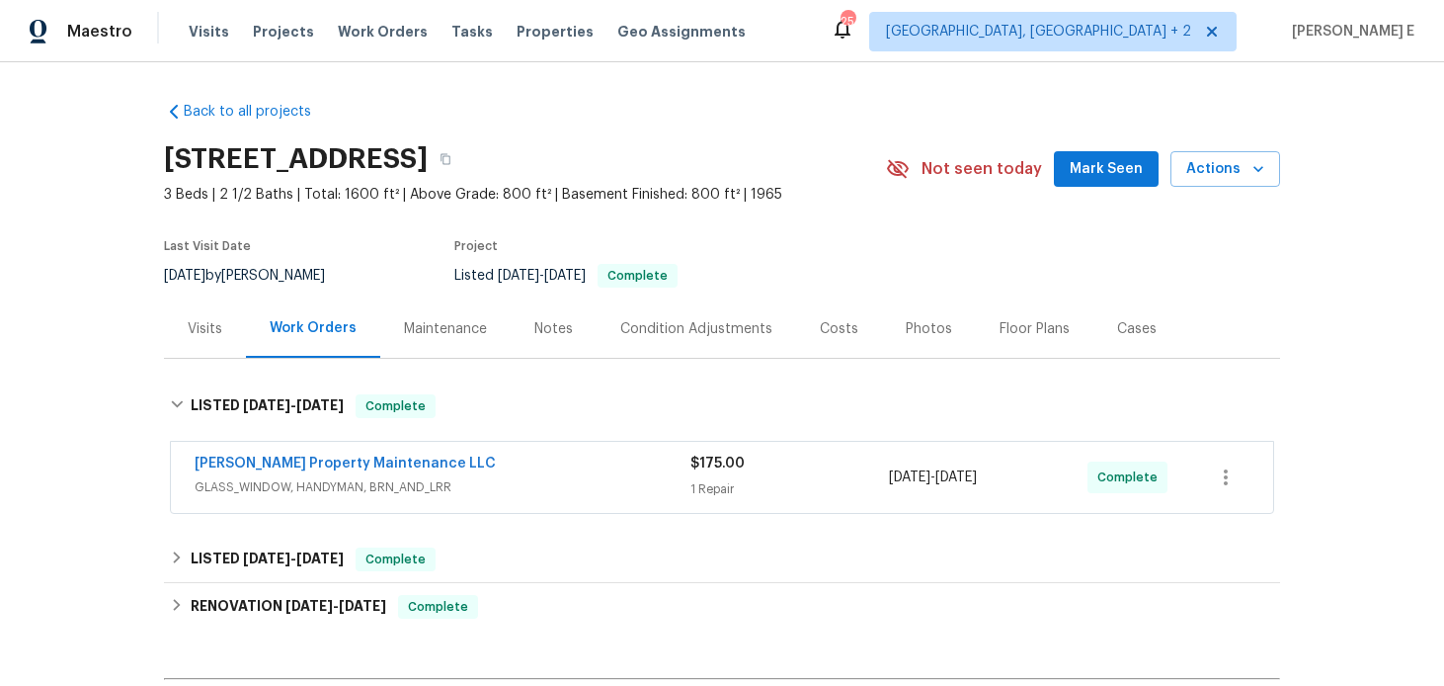
click at [488, 460] on div "[PERSON_NAME] Property Maintenance LLC" at bounding box center [443, 465] width 496 height 24
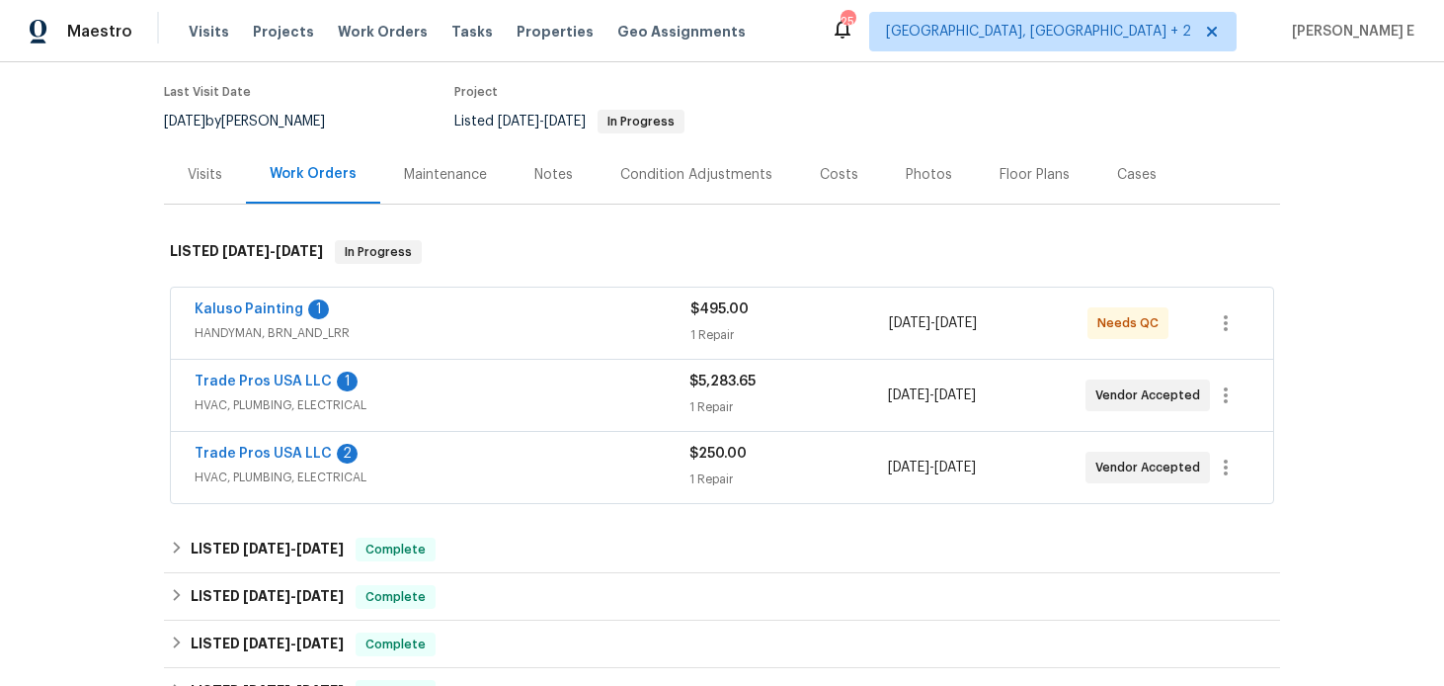
scroll to position [178, 0]
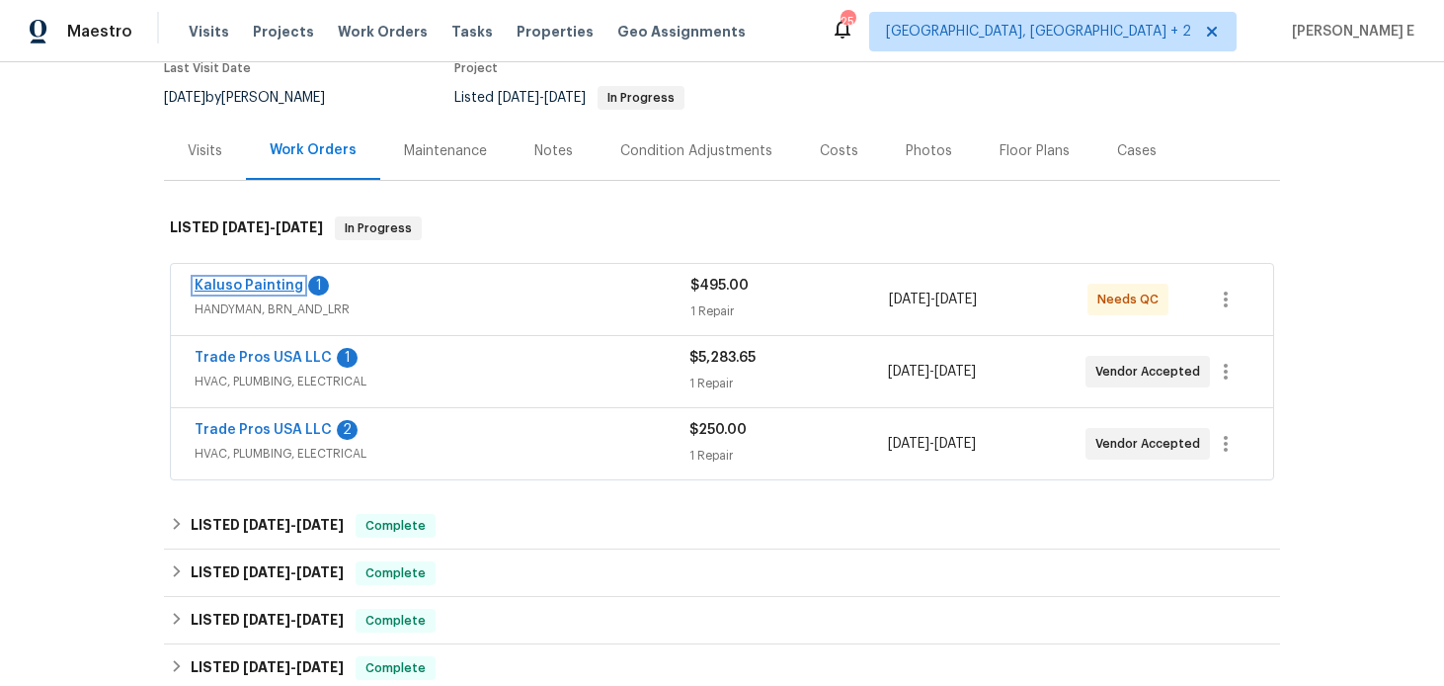
click at [277, 284] on link "Kaluso Painting" at bounding box center [249, 286] width 109 height 14
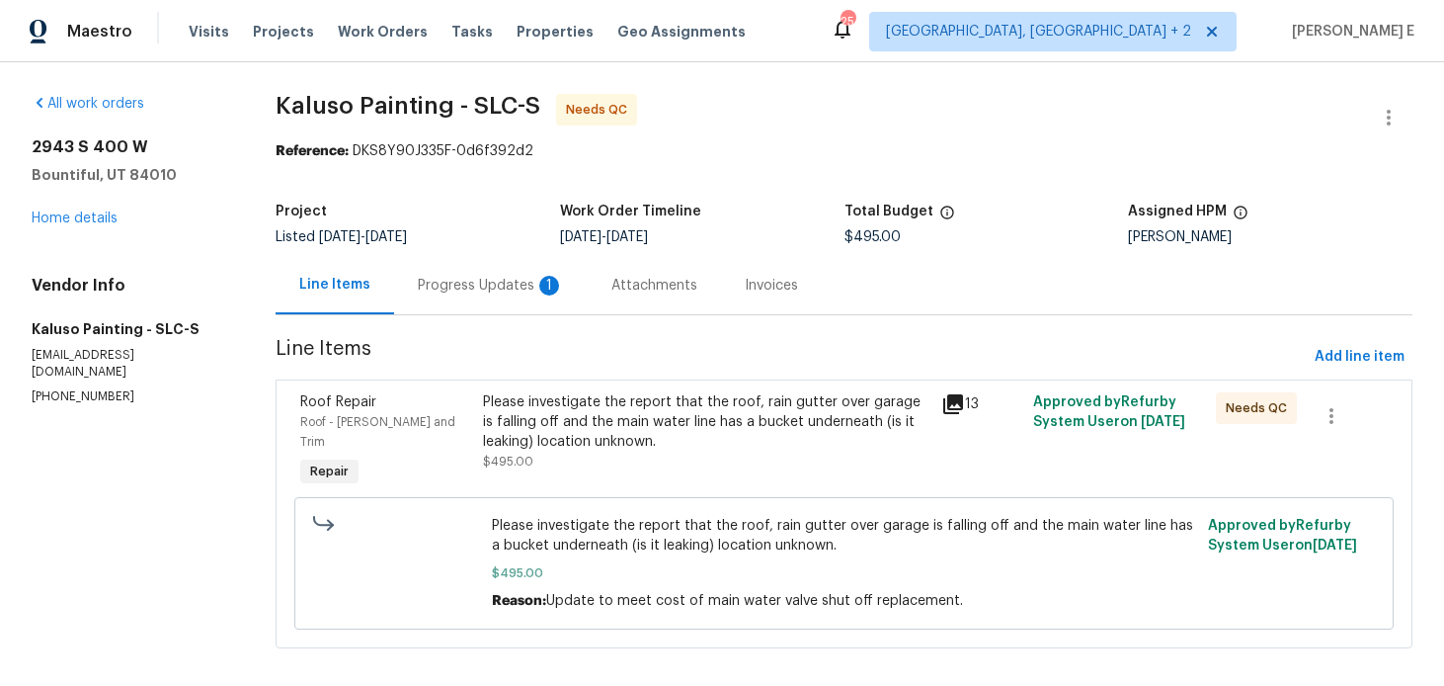
click at [469, 280] on div "Progress Updates 1" at bounding box center [491, 286] width 146 height 20
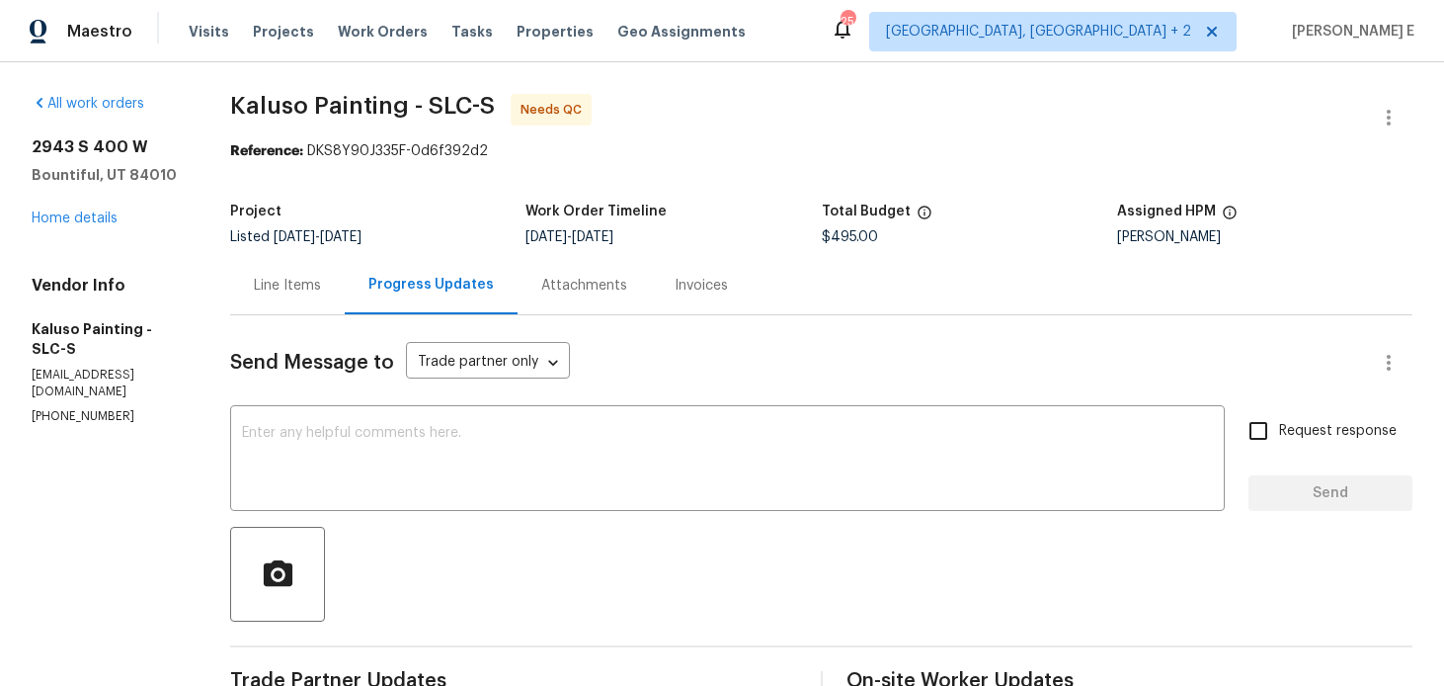
click at [285, 269] on div "Line Items" at bounding box center [287, 285] width 115 height 58
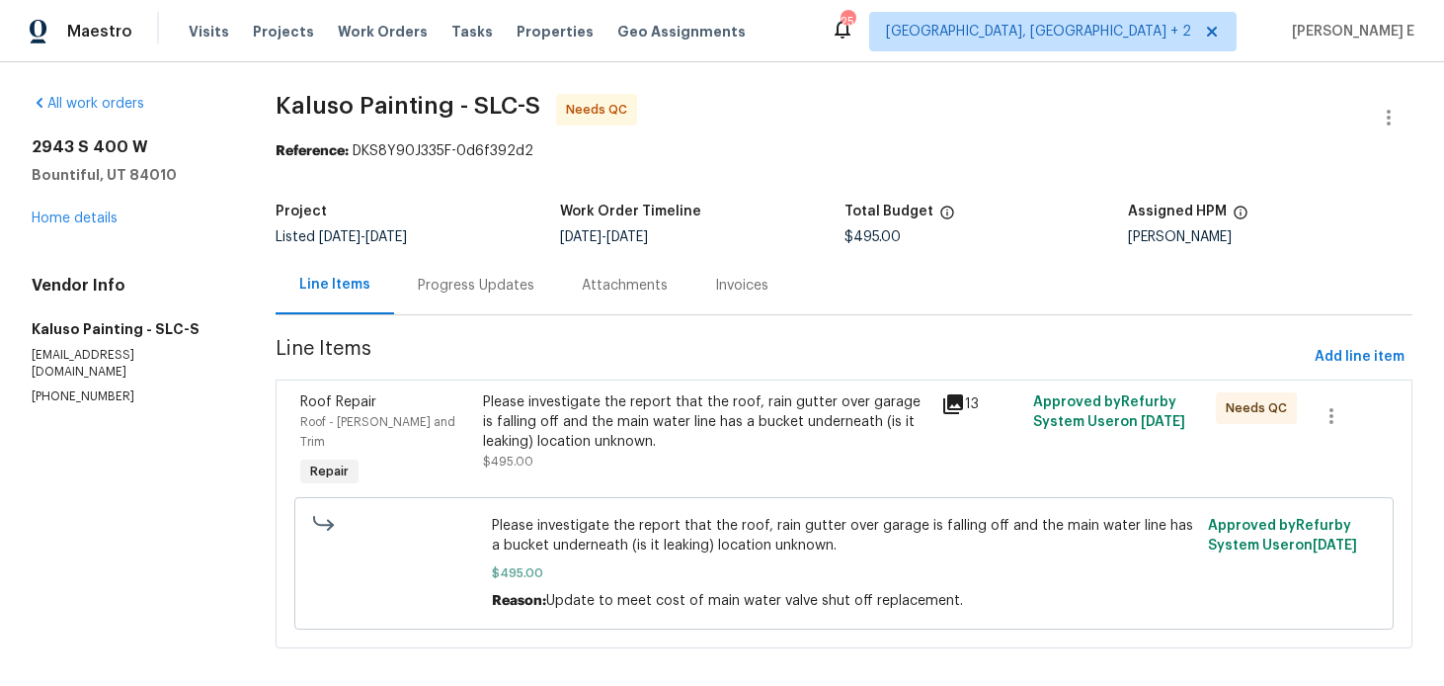
click at [577, 439] on div "Please investigate the report that the roof, rain gutter over garage is falling…" at bounding box center [706, 421] width 446 height 59
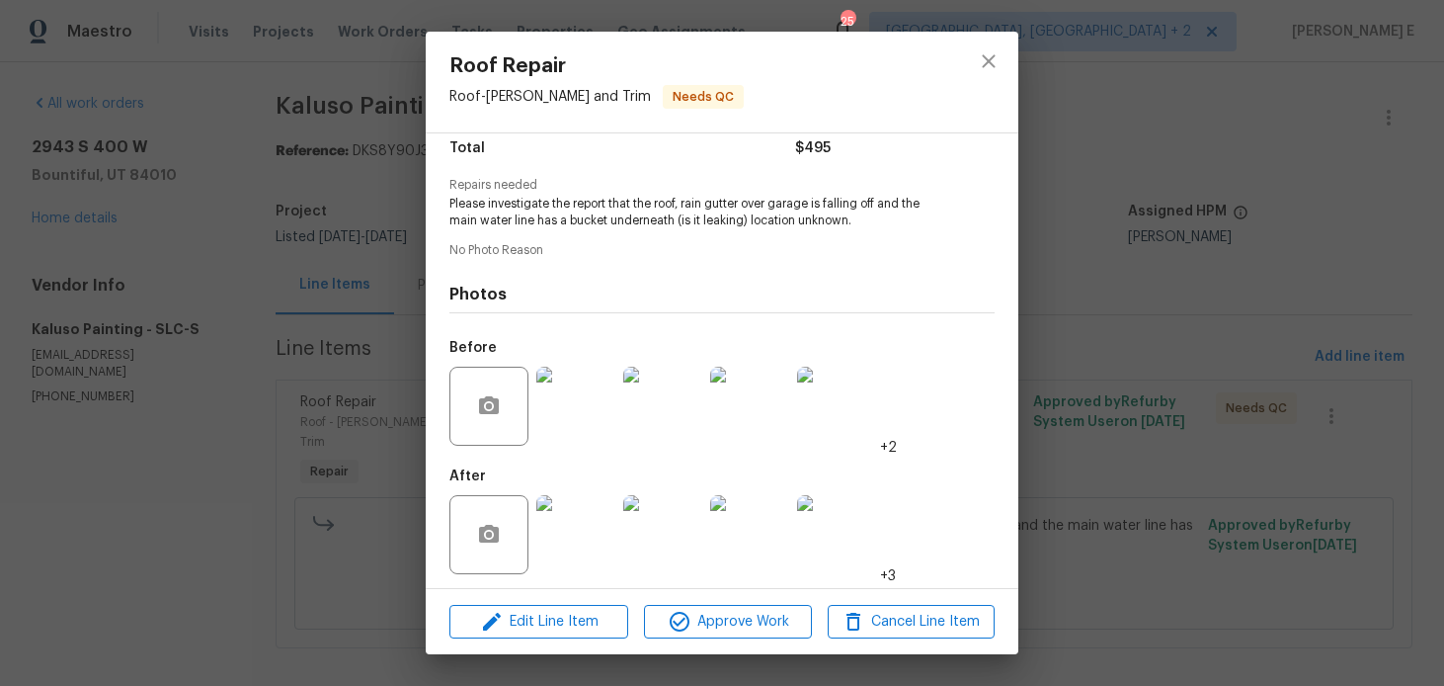
scroll to position [174, 0]
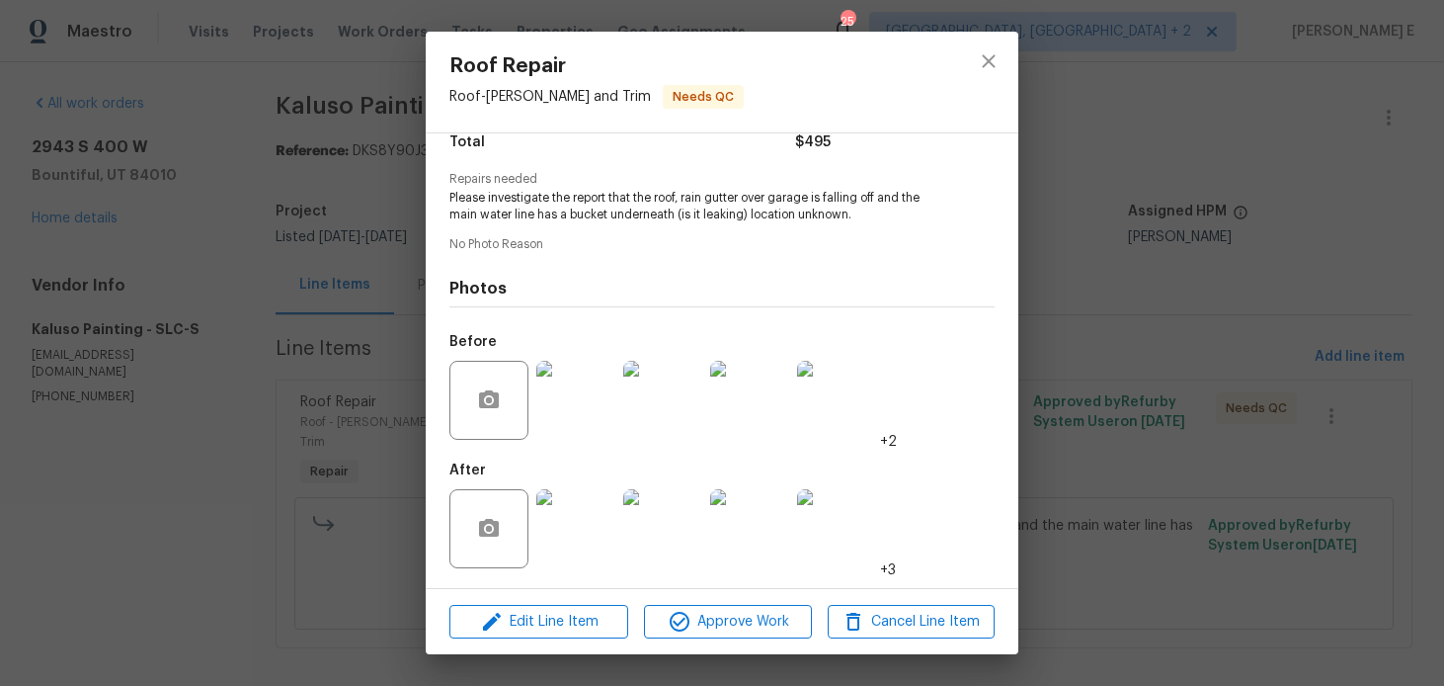
click at [564, 528] on img at bounding box center [575, 528] width 79 height 79
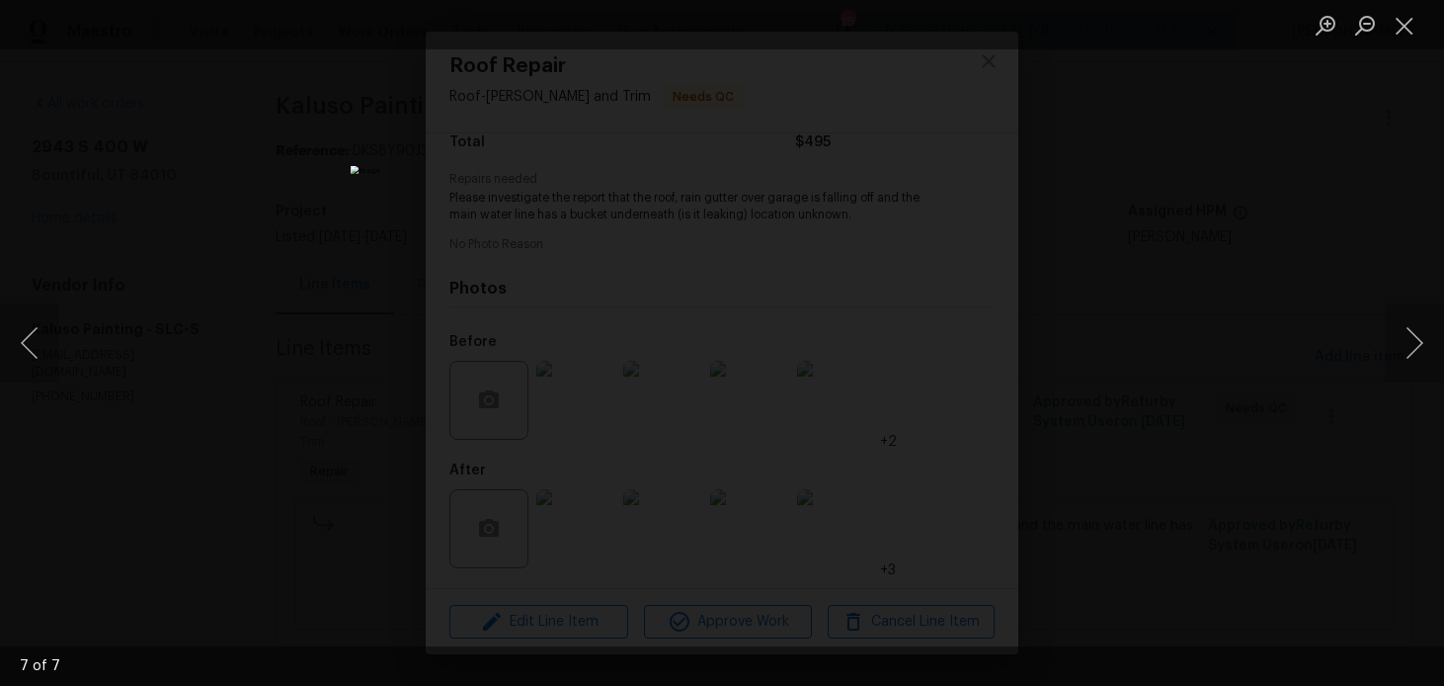
click at [1097, 227] on div "Lightbox" at bounding box center [722, 343] width 1444 height 686
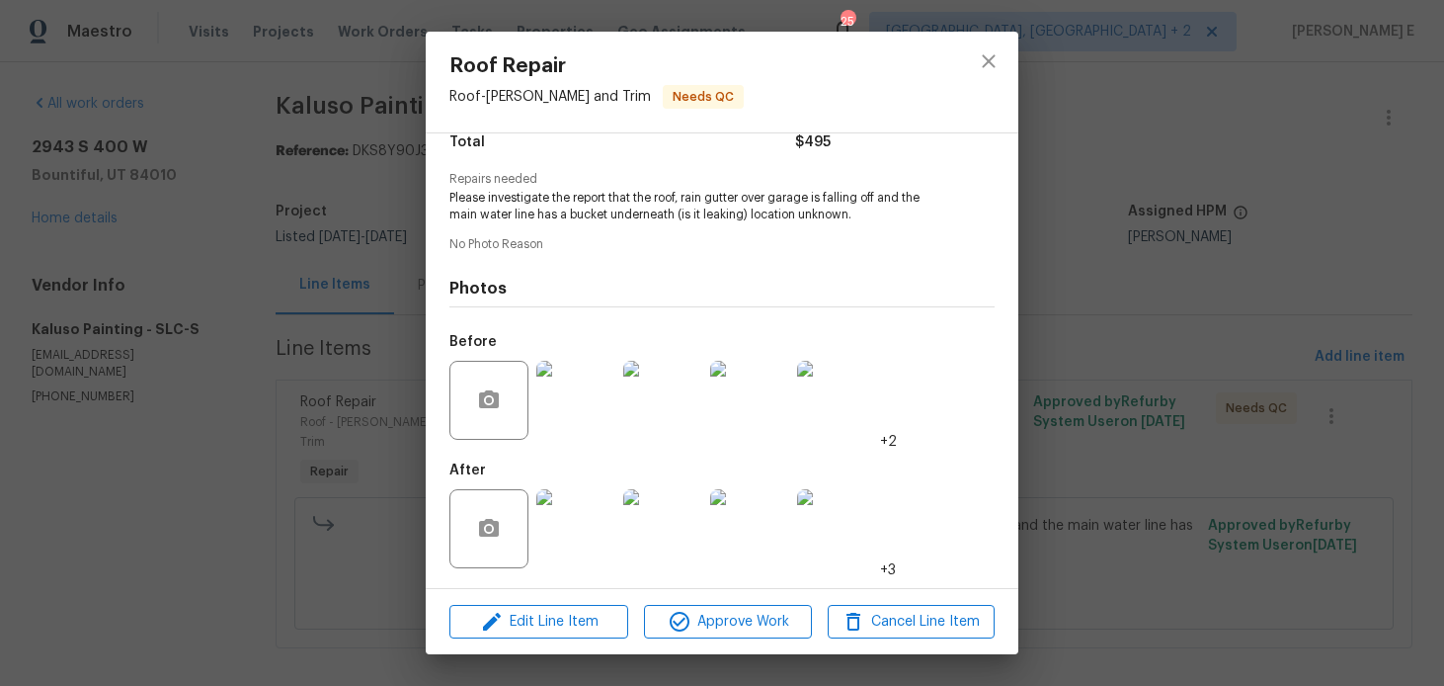
click at [1097, 227] on div "Roof Repair Roof - [PERSON_NAME] and Trim Needs QC Vendor Kaluso Painting Accou…" at bounding box center [722, 343] width 1444 height 686
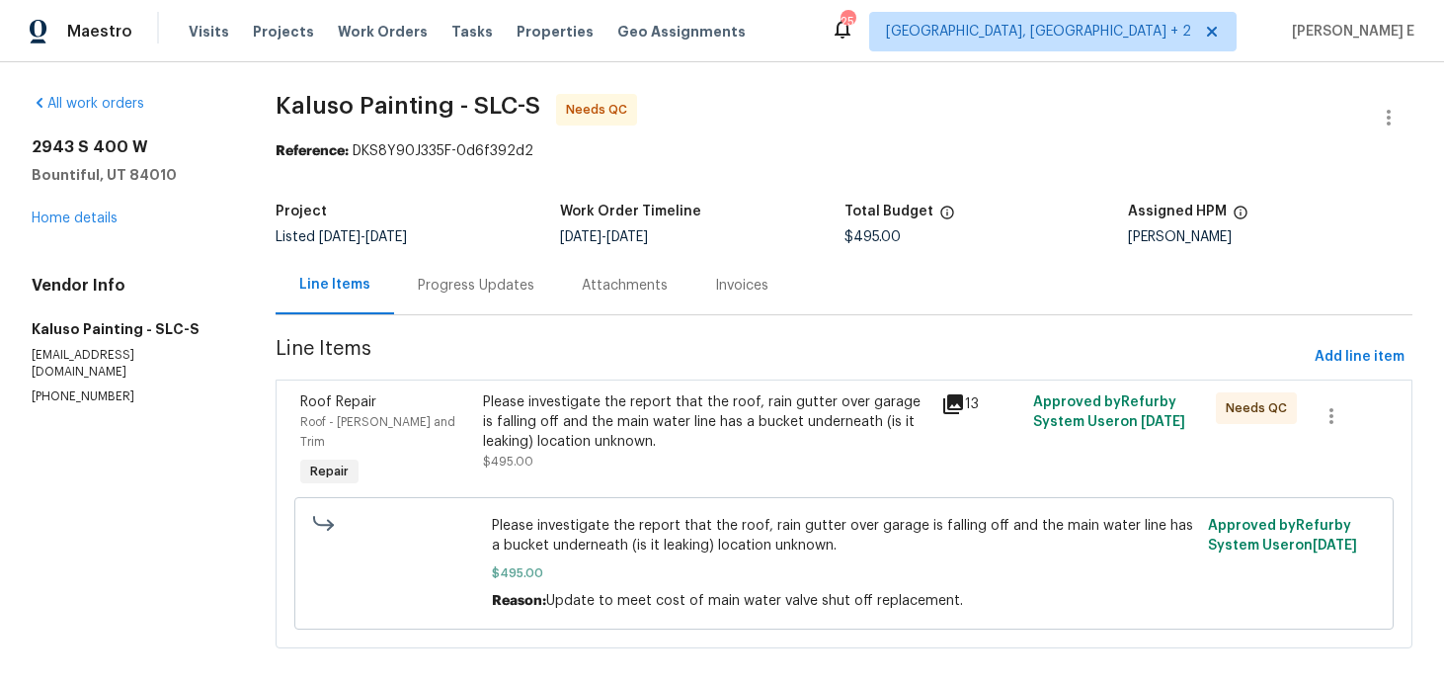
click at [554, 425] on div "Please investigate the report that the roof, rain gutter over garage is falling…" at bounding box center [706, 421] width 446 height 59
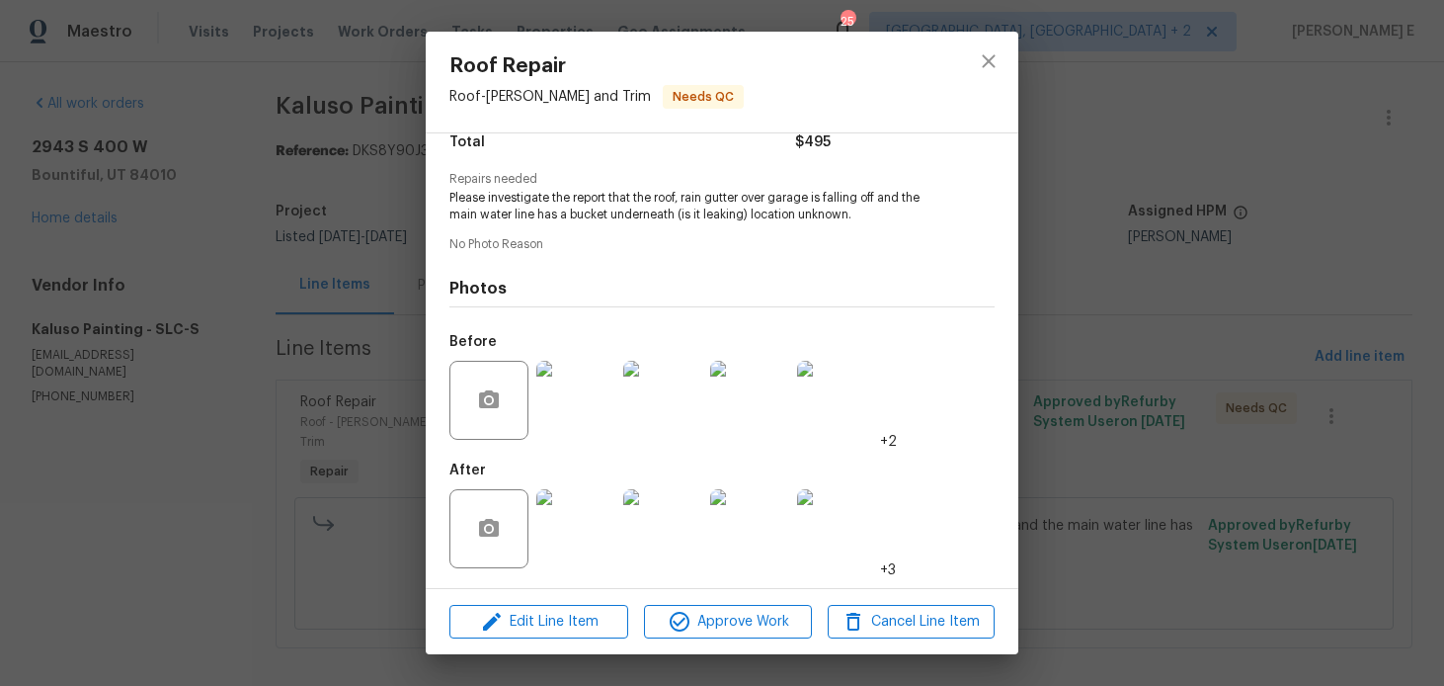
click at [576, 526] on img at bounding box center [575, 528] width 79 height 79
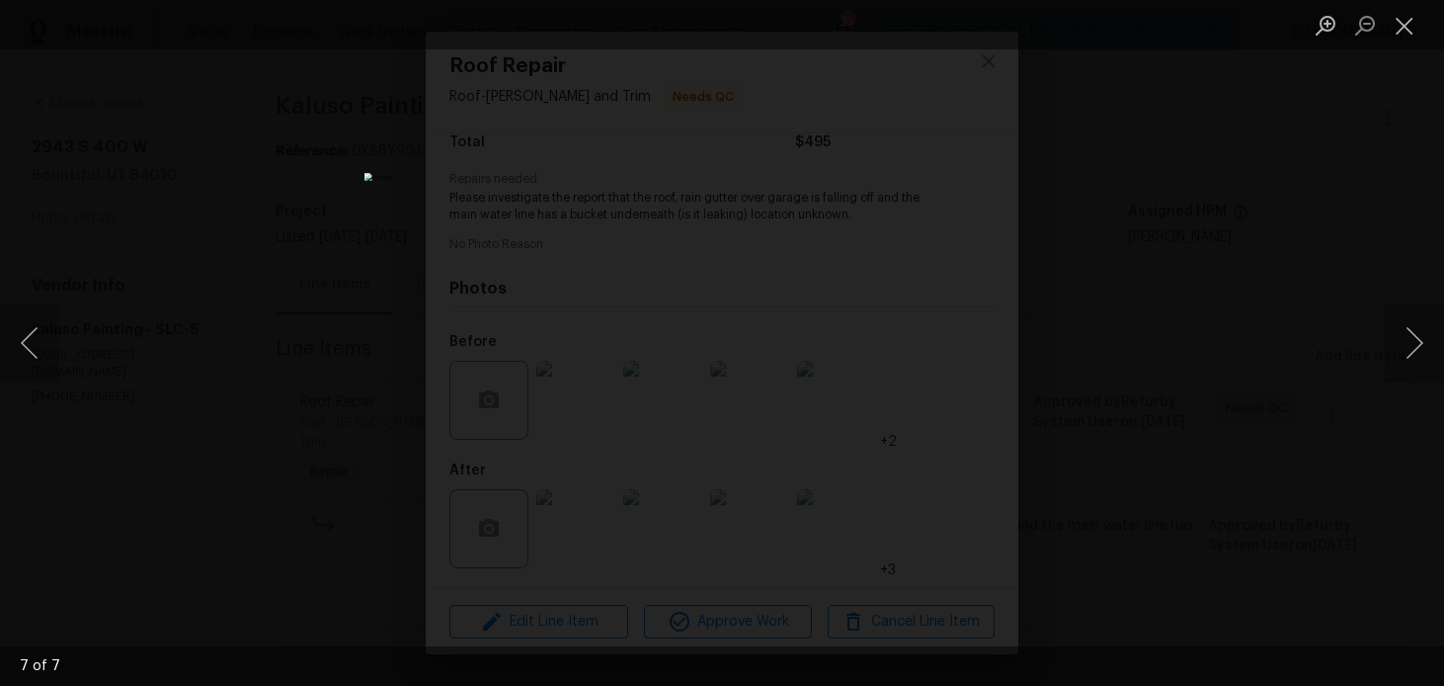
click at [1046, 274] on div "Lightbox" at bounding box center [722, 343] width 1444 height 686
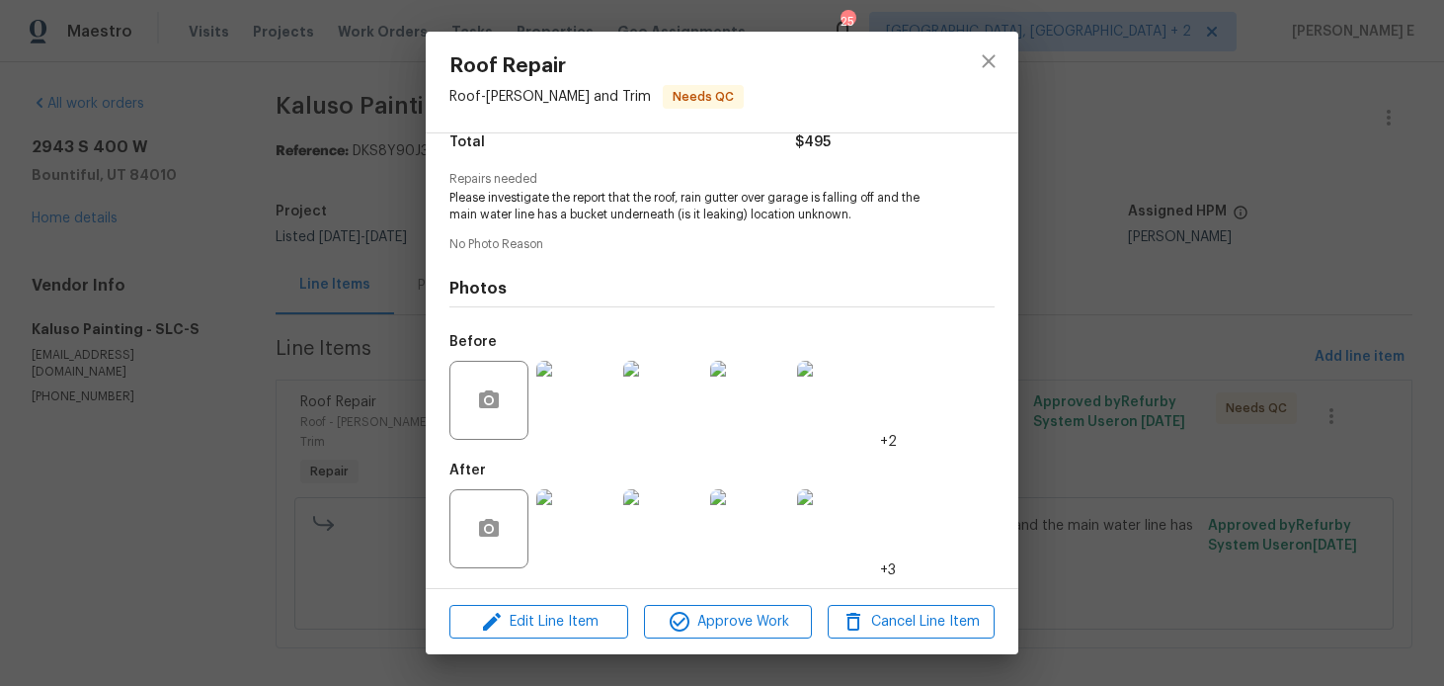
click at [1110, 263] on div "Roof Repair Roof - Eaves and Trim Needs QC Vendor Kaluso Painting Account Categ…" at bounding box center [722, 343] width 1444 height 686
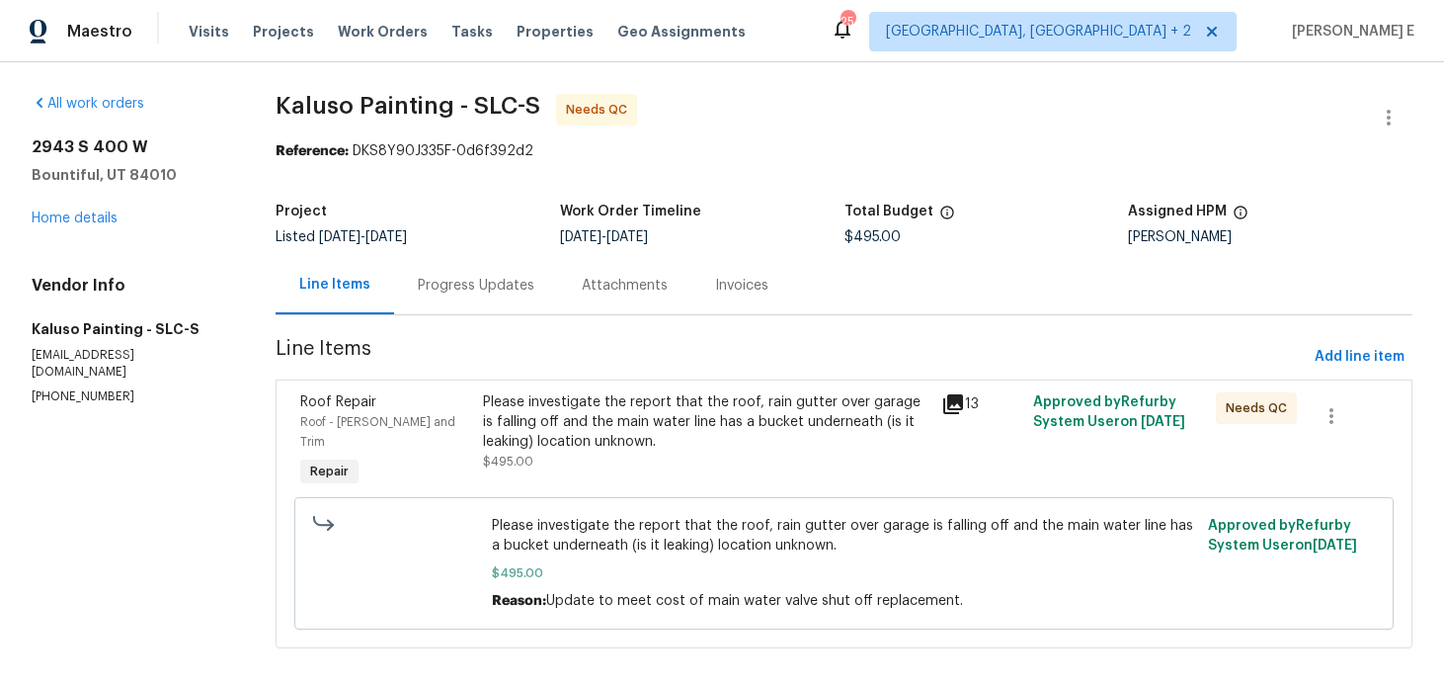
click at [499, 260] on div "Progress Updates" at bounding box center [476, 285] width 164 height 58
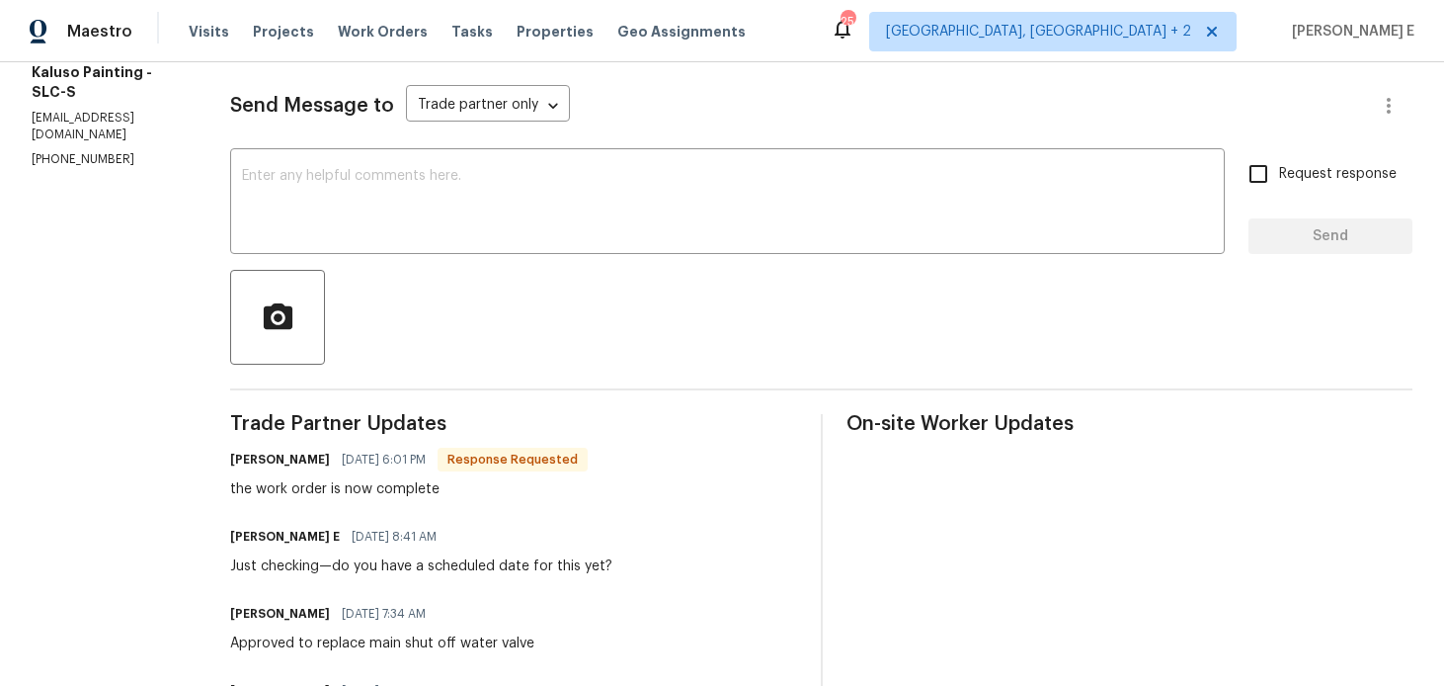
scroll to position [252, 0]
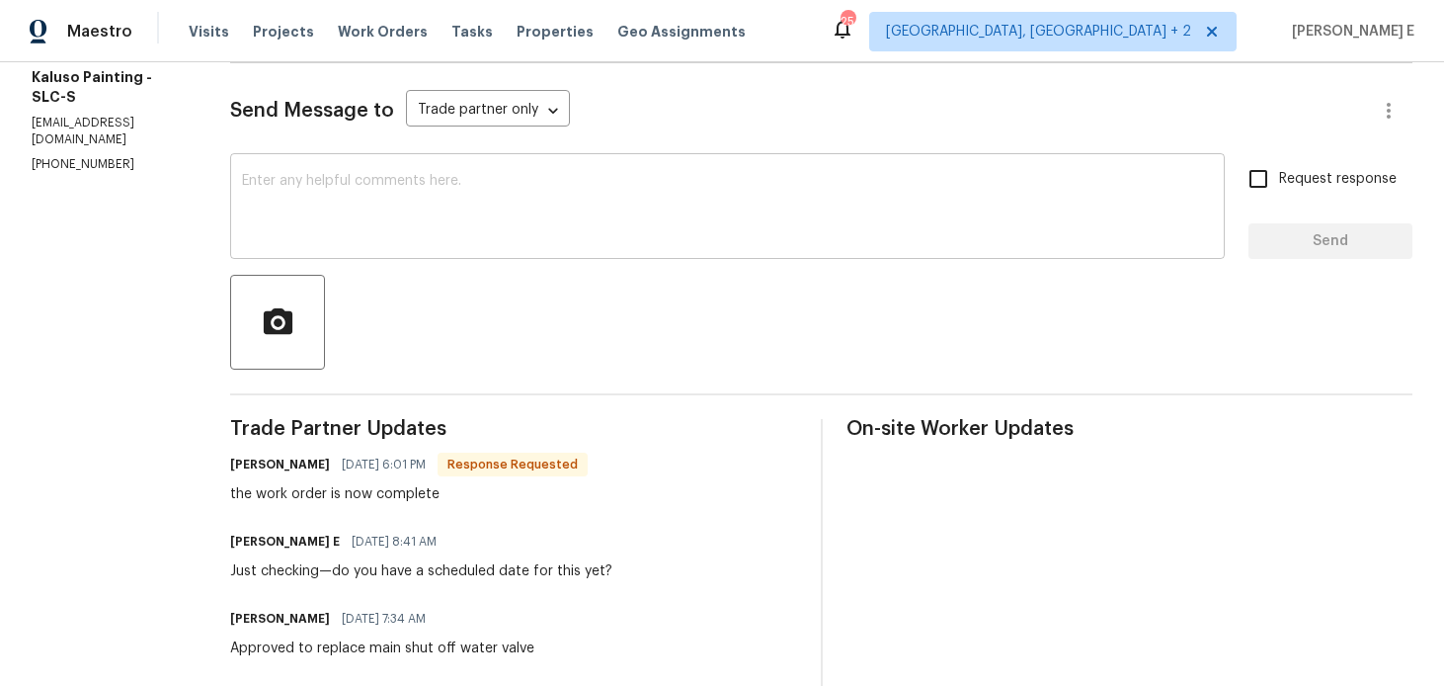
click at [617, 221] on textarea at bounding box center [727, 208] width 971 height 69
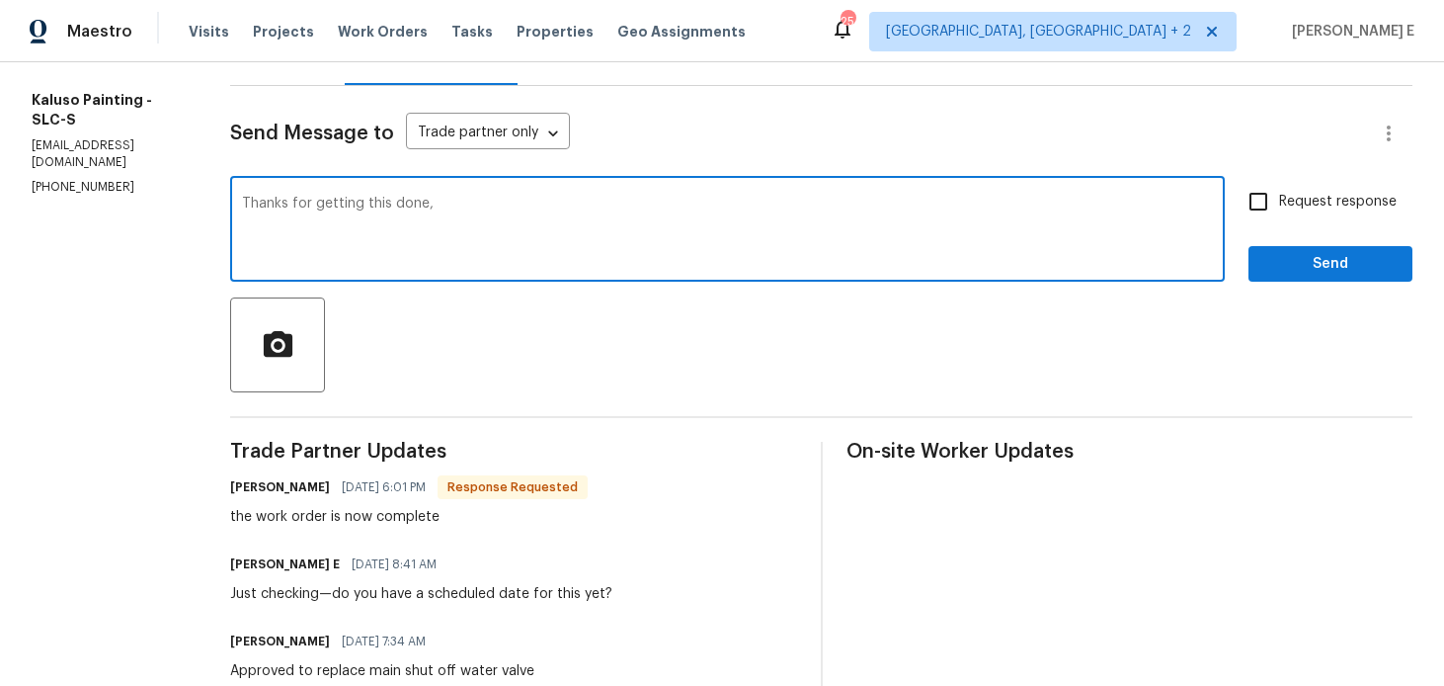
scroll to position [227, 0]
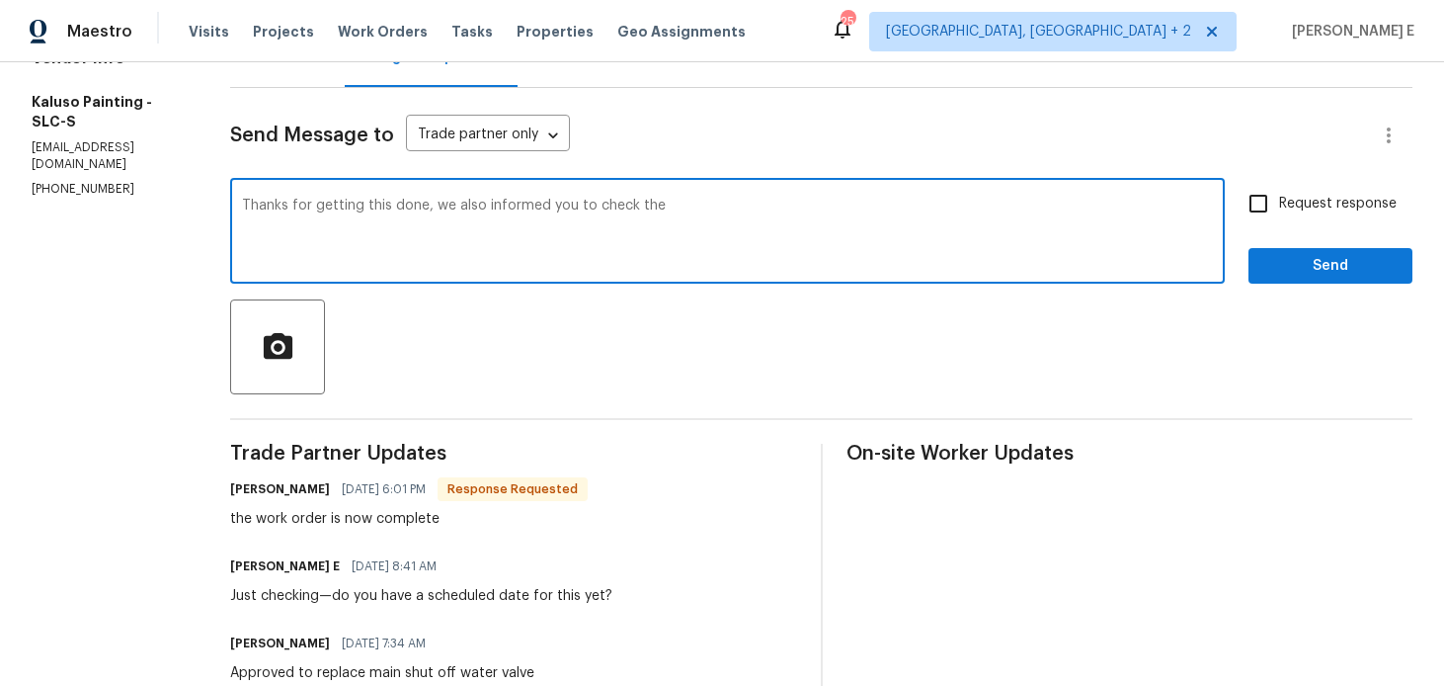
paste textarea "rain gutter over garage is falling off"
click at [804, 209] on textarea "Thanks for getting this done, we also informed you to check the rain gutter ove…" at bounding box center [727, 233] width 971 height 69
click at [946, 207] on textarea "Thanks for getting this done, we also informed you to check the rain gutter ove…" at bounding box center [727, 233] width 971 height 69
paste textarea ". We had also asked you to check the rain gutter over the garage that’s falling…"
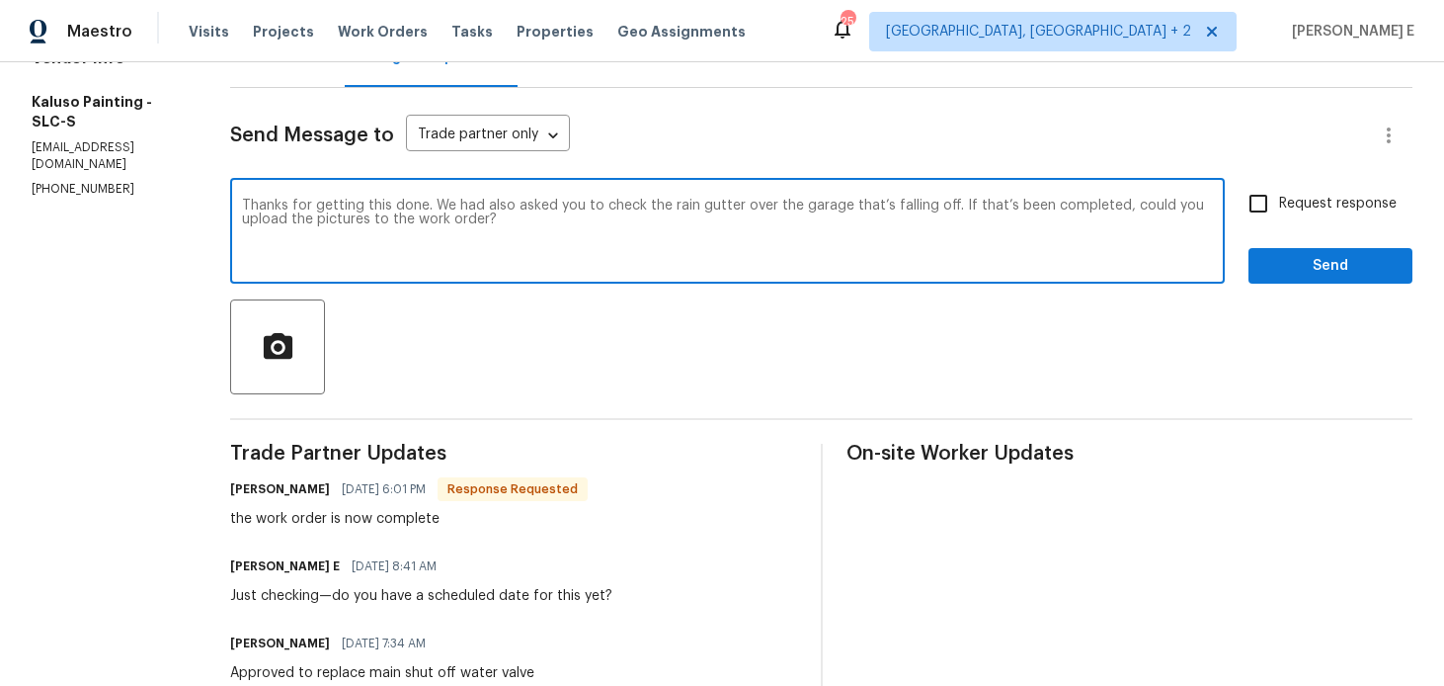
type textarea "Thanks for getting this done. We had also asked you to check the rain gutter ov…"
click at [1287, 205] on span "Request response" at bounding box center [1338, 204] width 118 height 21
click at [1279, 205] on input "Request response" at bounding box center [1258, 203] width 41 height 41
checkbox input "true"
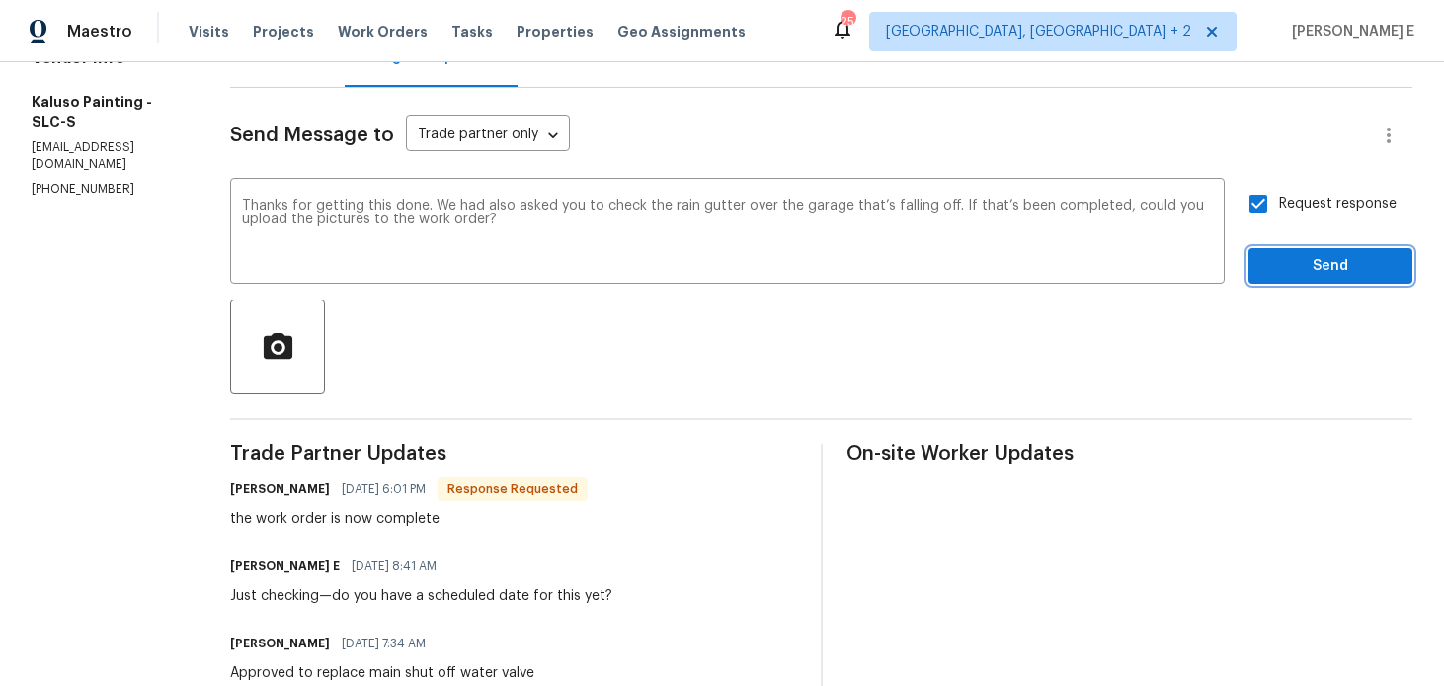
click at [1287, 258] on span "Send" at bounding box center [1330, 266] width 132 height 25
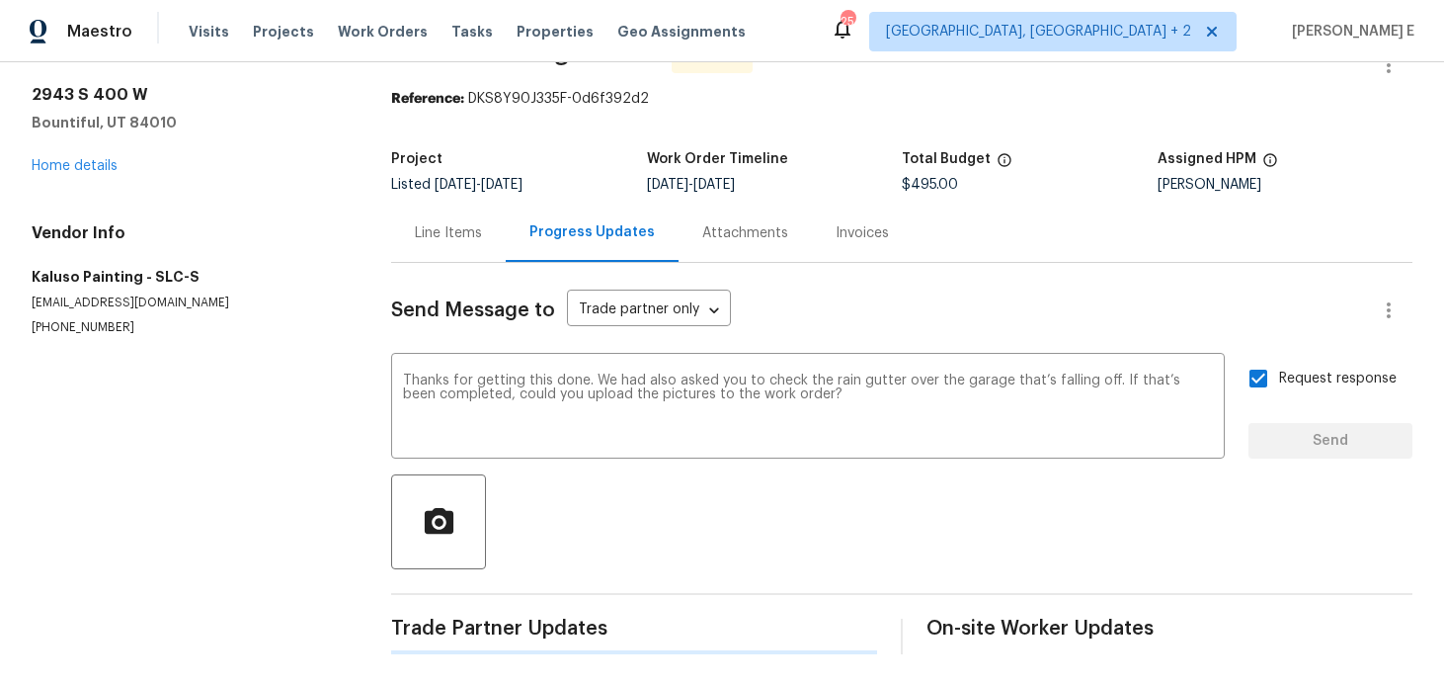
scroll to position [0, 0]
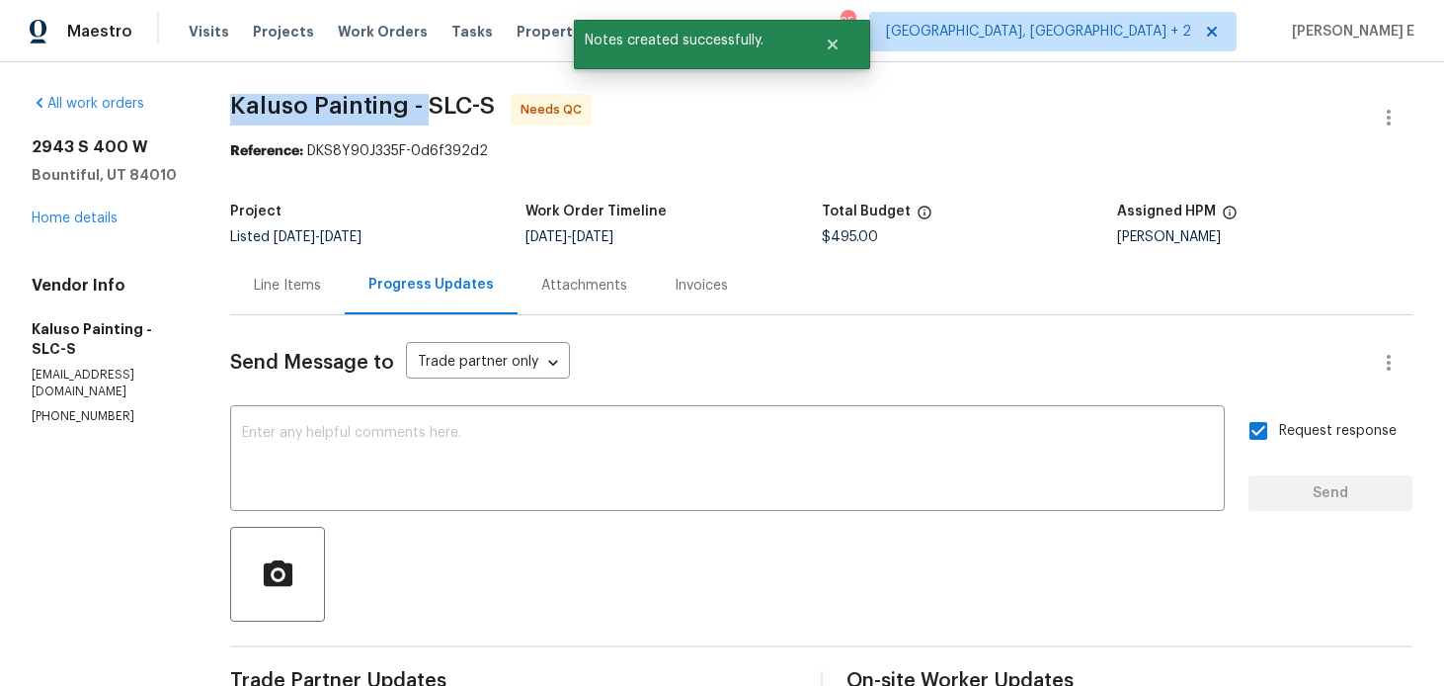
drag, startPoint x: 232, startPoint y: 101, endPoint x: 430, endPoint y: 102, distance: 197.6
click at [430, 102] on span "Kaluso Painting - SLC-S" at bounding box center [362, 106] width 265 height 24
copy span "Kaluso Painting -"
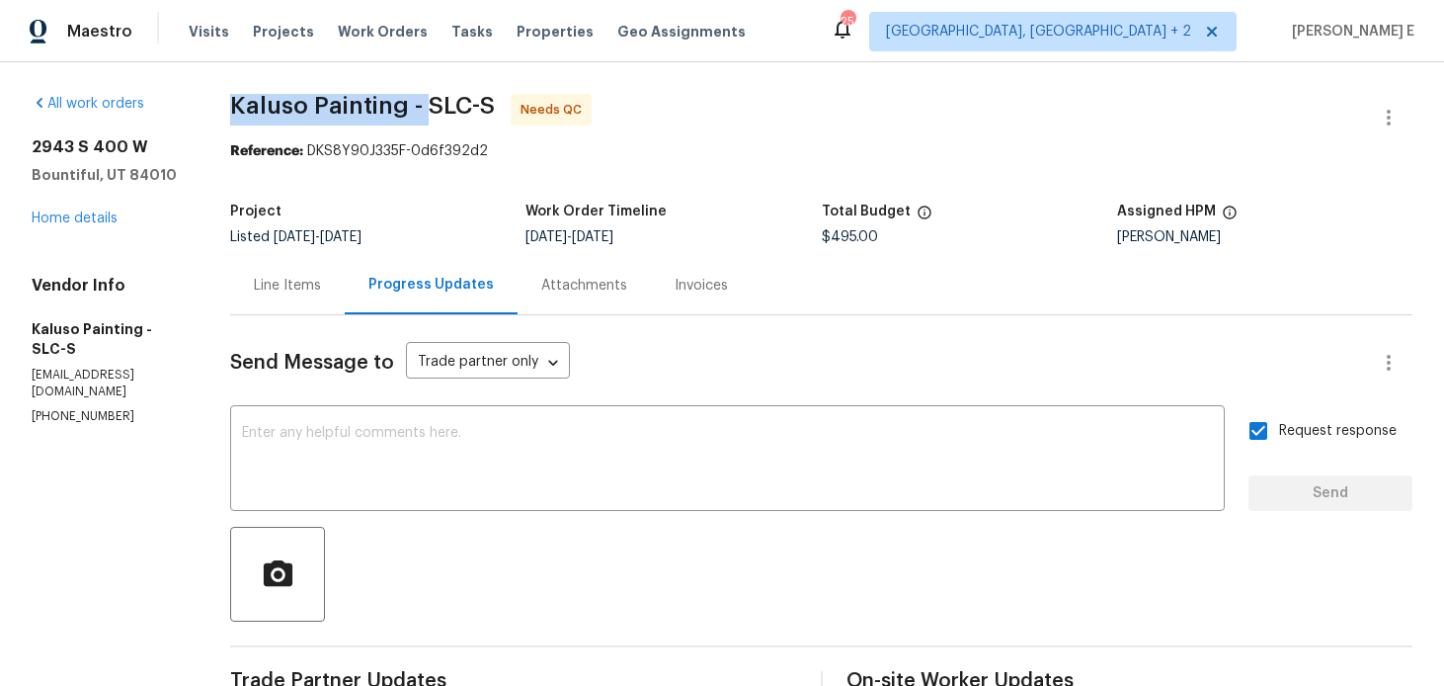
click at [269, 285] on div "Line Items" at bounding box center [287, 286] width 67 height 20
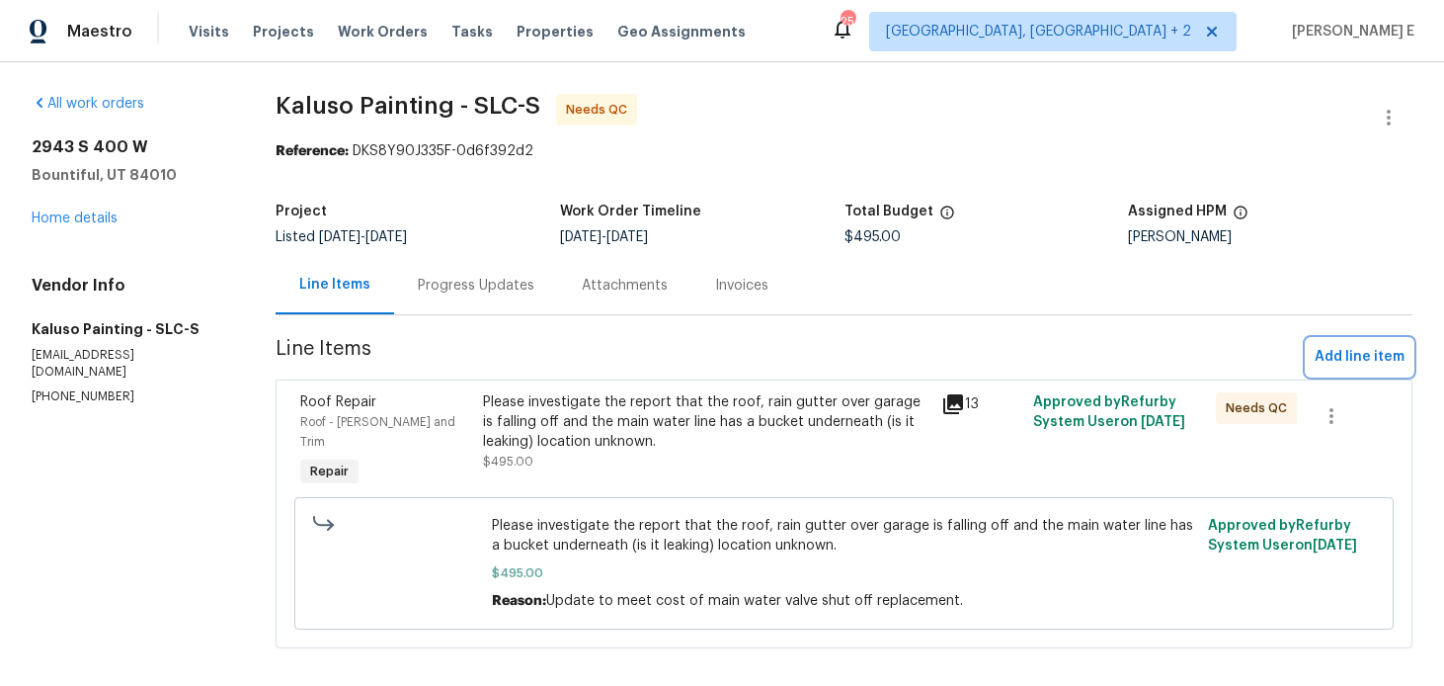
click at [1337, 362] on span "Add line item" at bounding box center [1360, 357] width 90 height 25
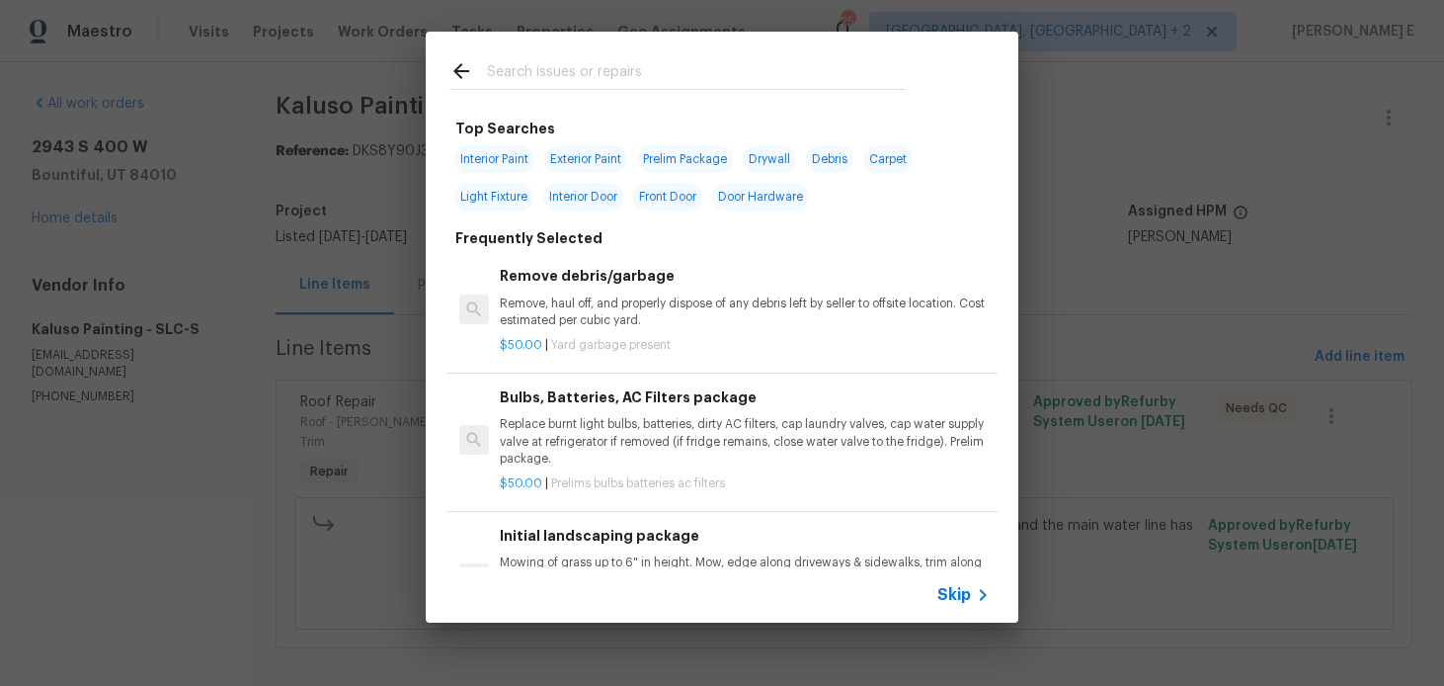
click at [939, 606] on div "Skip" at bounding box center [965, 595] width 57 height 24
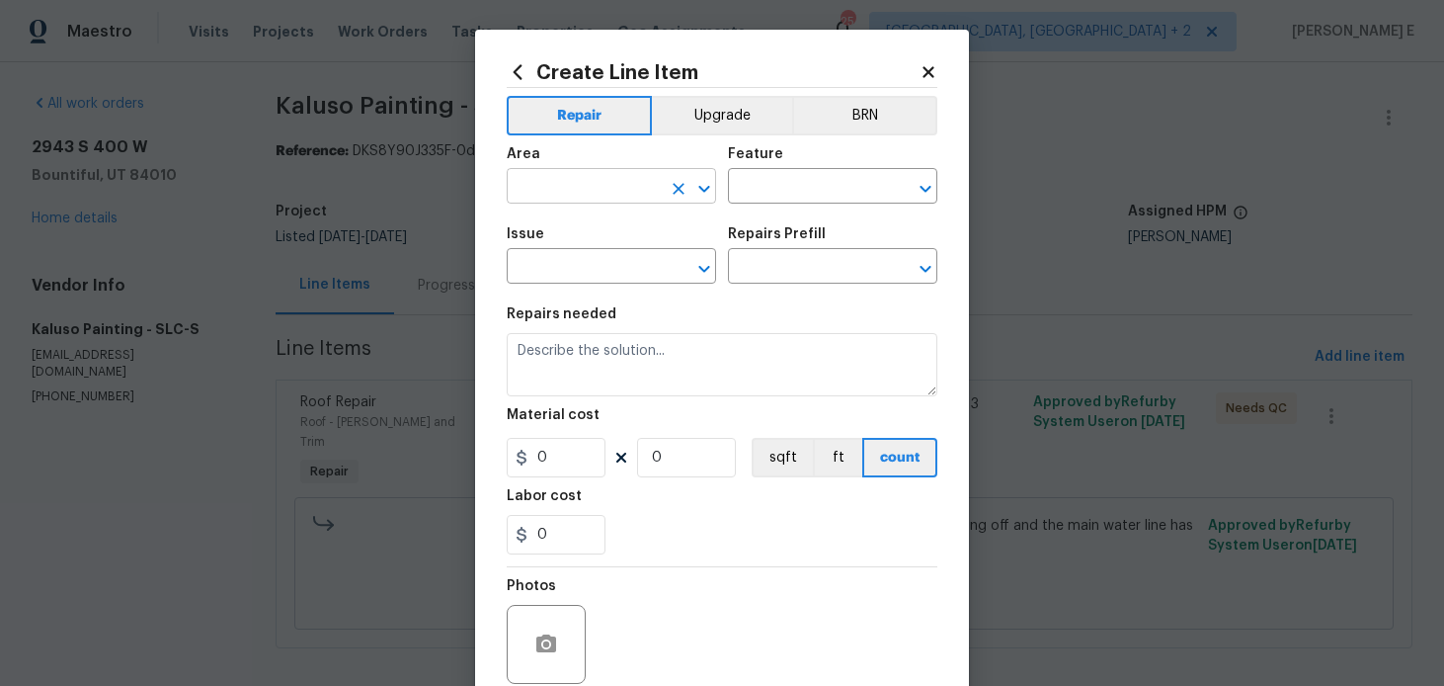
click at [575, 181] on input "text" at bounding box center [584, 188] width 154 height 31
type input "Interior Overall"
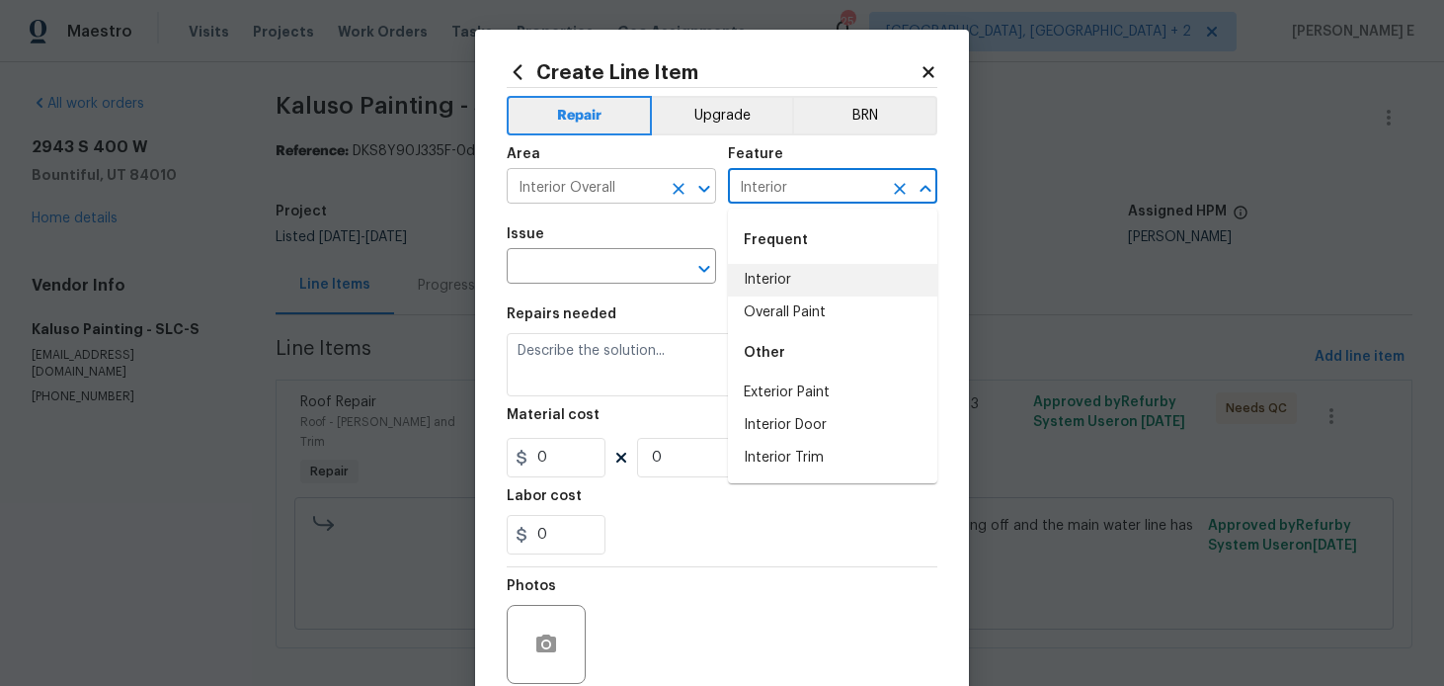
type input "Interior"
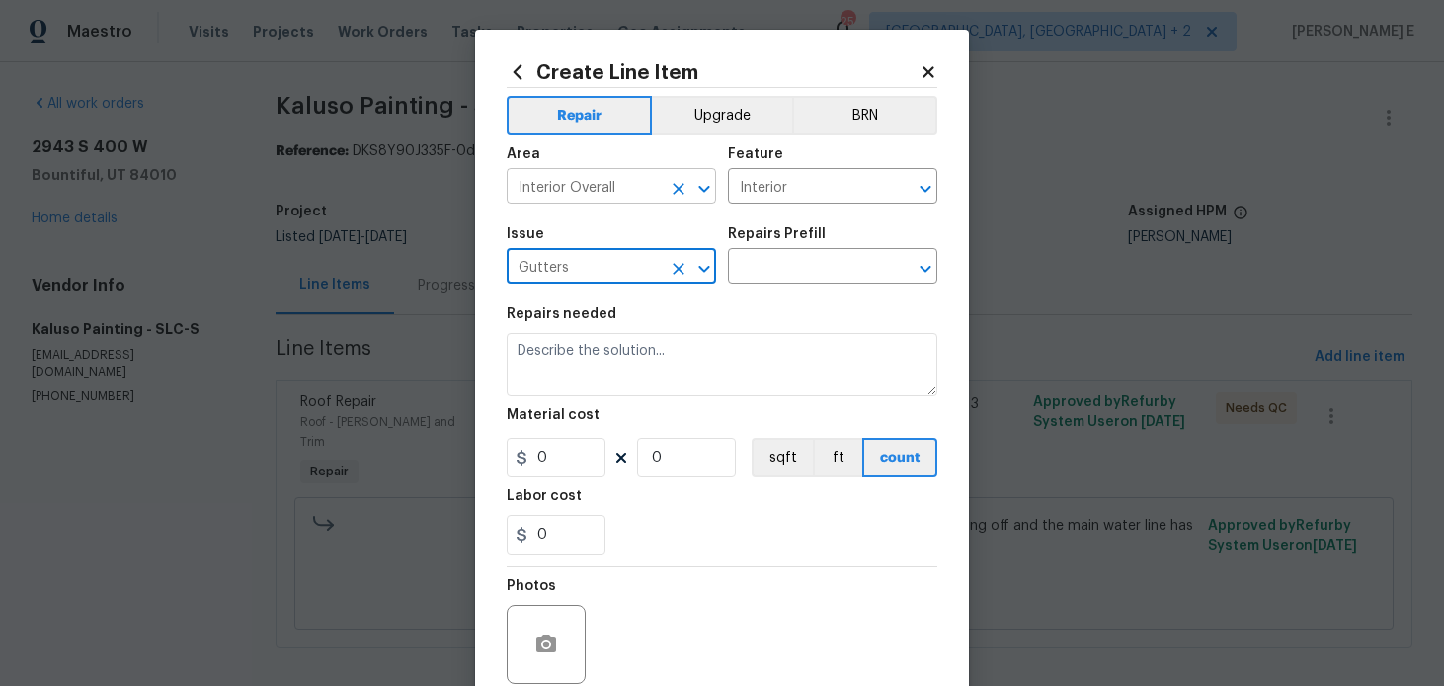
type input "Gutters"
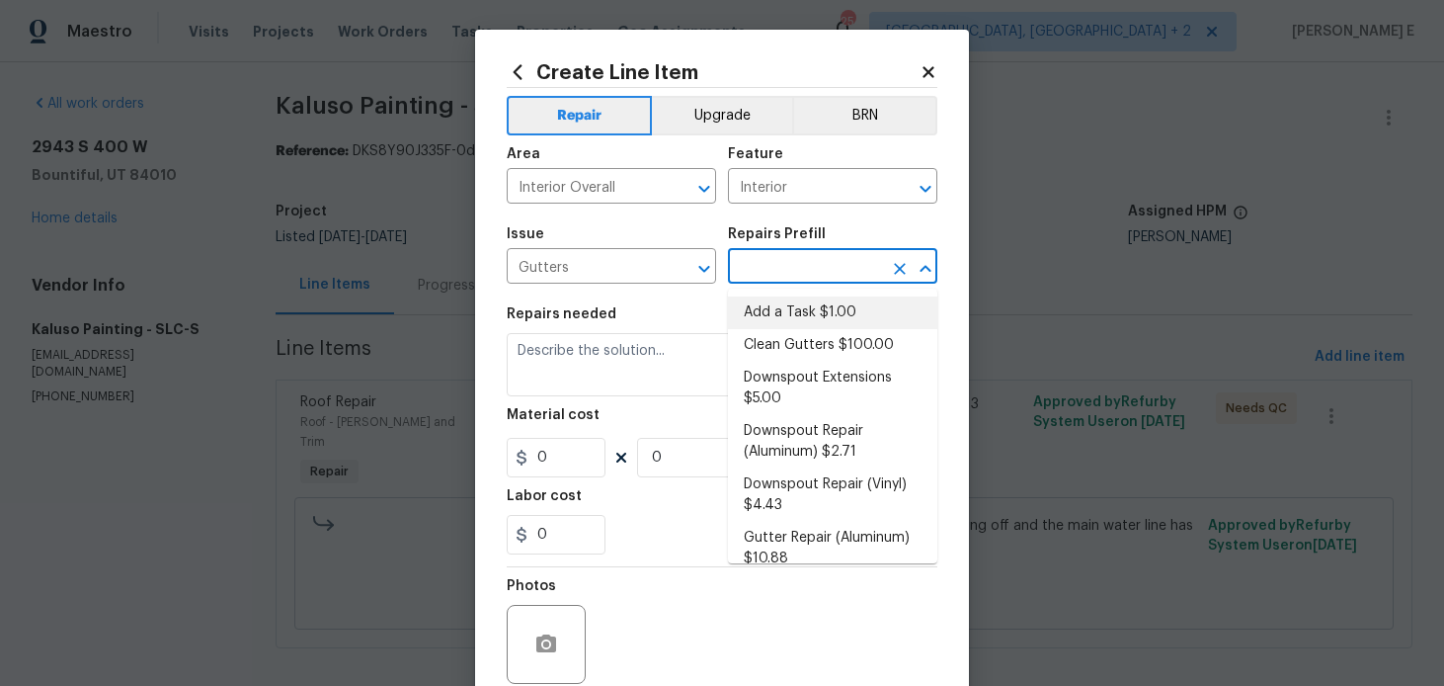
click at [796, 319] on li "Add a Task $1.00" at bounding box center [832, 312] width 209 height 33
type input "Eaves and Trim"
type input "Add a Task $1.00"
type textarea "HPM to detail"
type input "1"
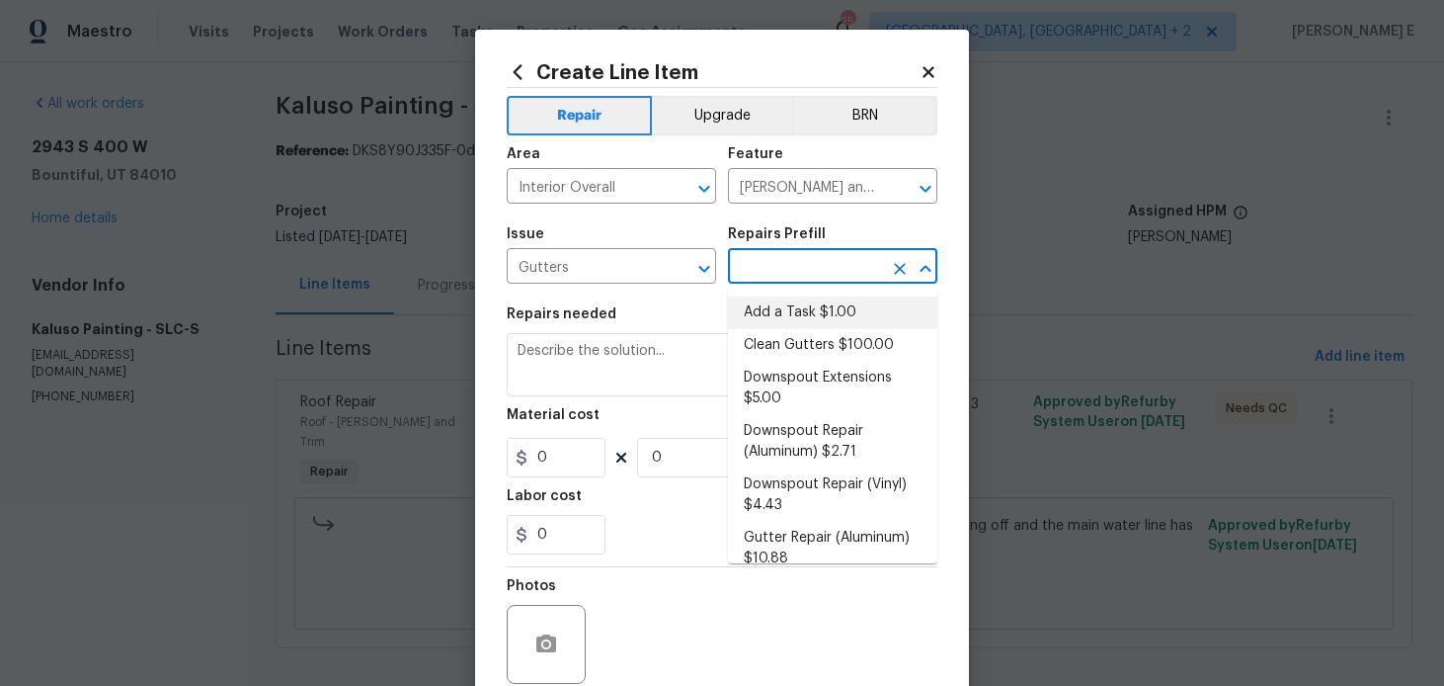
type input "1"
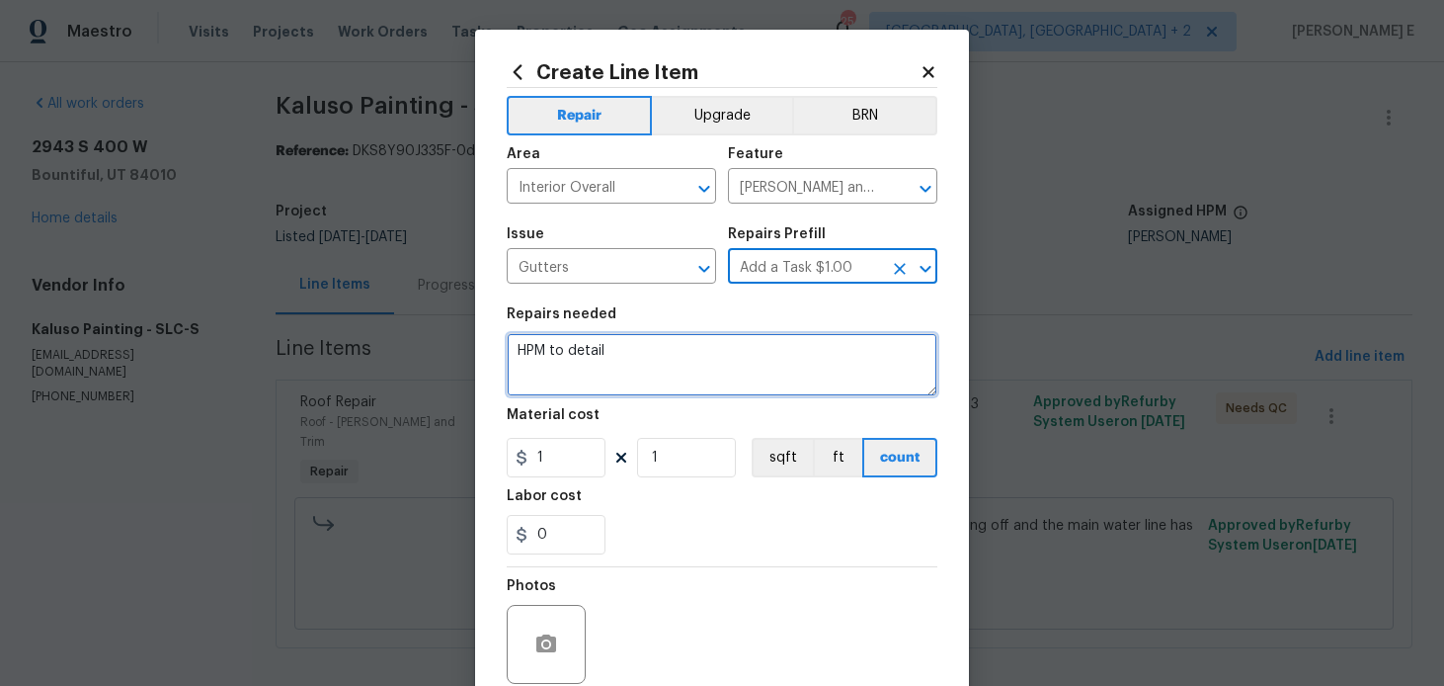
click at [665, 354] on textarea "HPM to detail" at bounding box center [722, 364] width 431 height 63
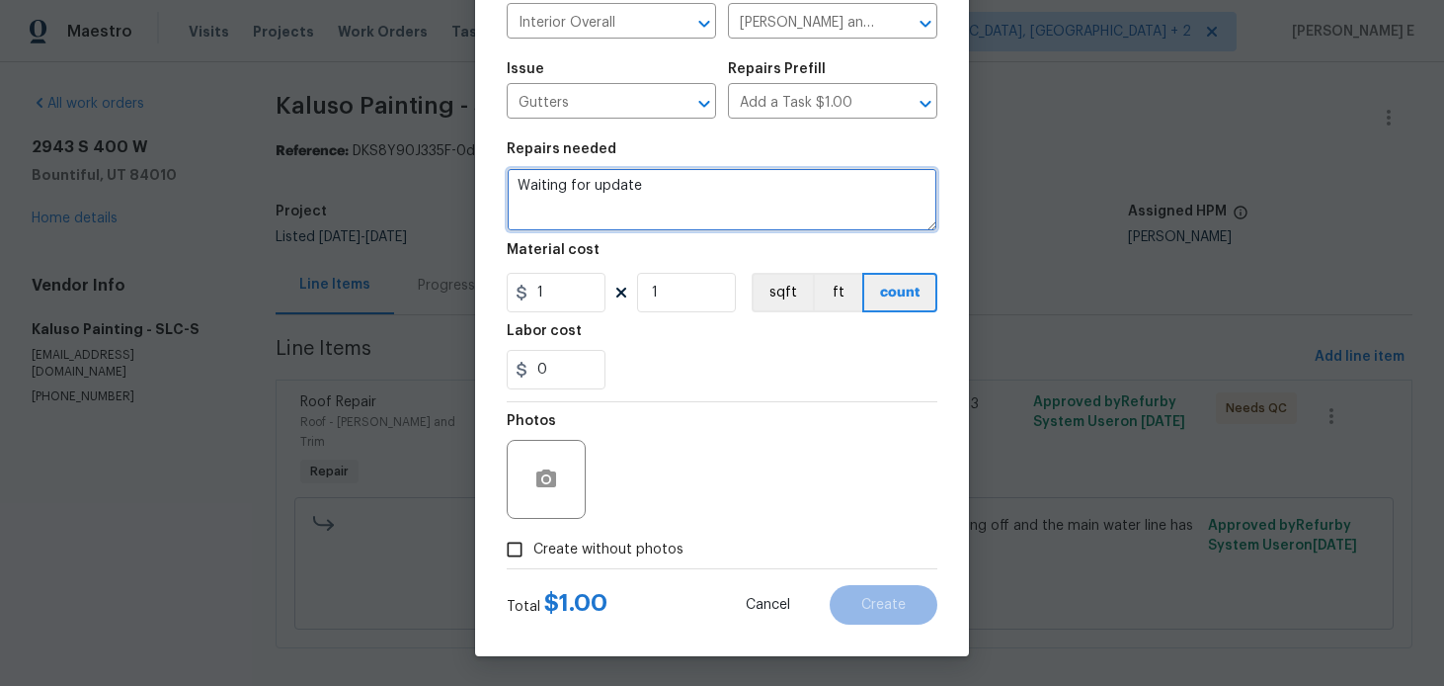
type textarea "Waiting for update"
click at [569, 559] on span "Create without photos" at bounding box center [608, 549] width 150 height 21
click at [533, 559] on input "Create without photos" at bounding box center [515, 549] width 38 height 38
checkbox input "true"
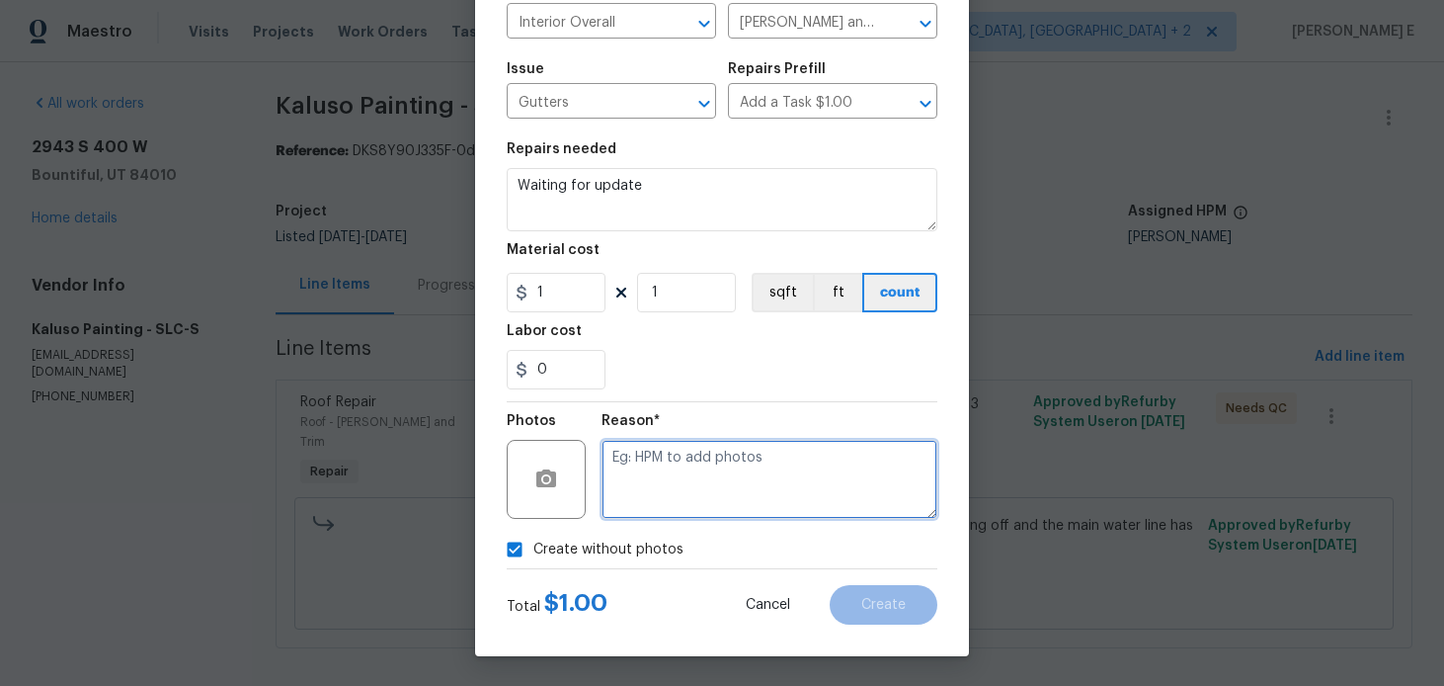
click at [684, 492] on textarea at bounding box center [770, 479] width 336 height 79
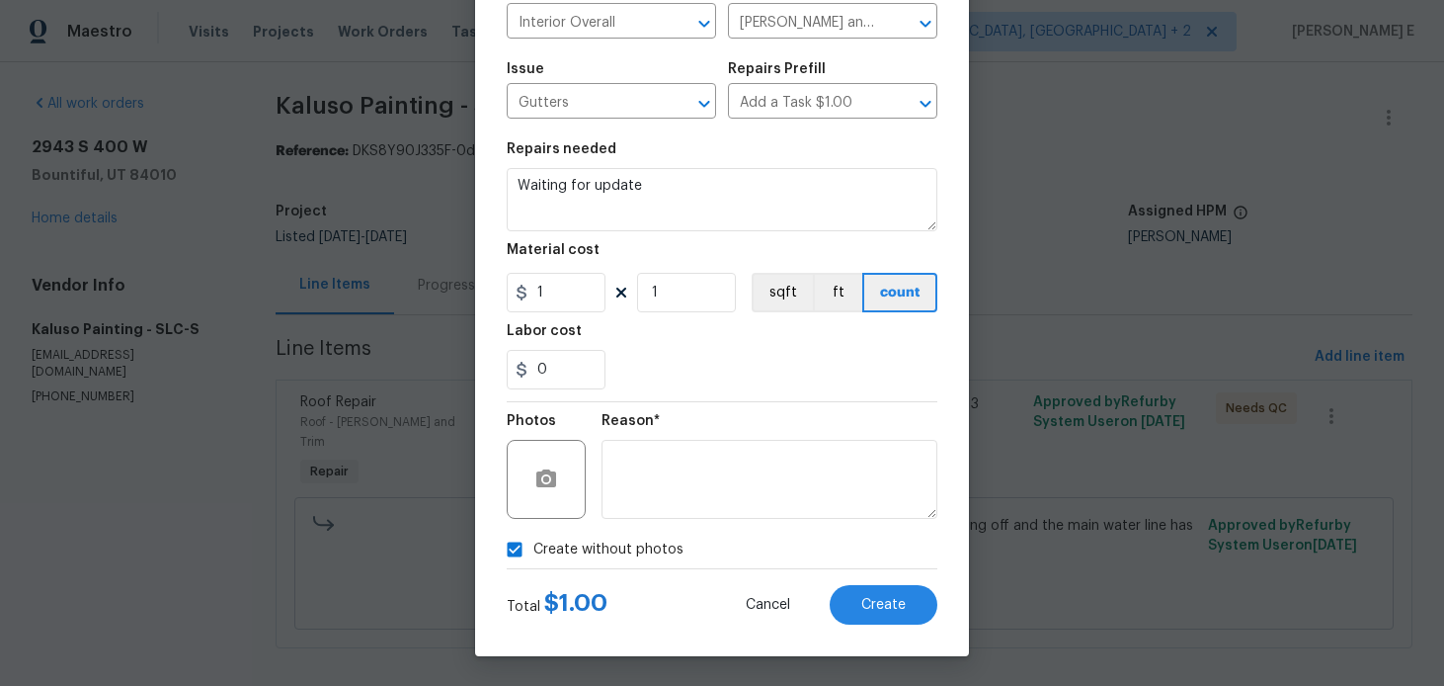
click at [868, 583] on div "Total $ 1.00 Cancel Create" at bounding box center [722, 596] width 431 height 55
click at [867, 604] on span "Create" at bounding box center [883, 605] width 44 height 15
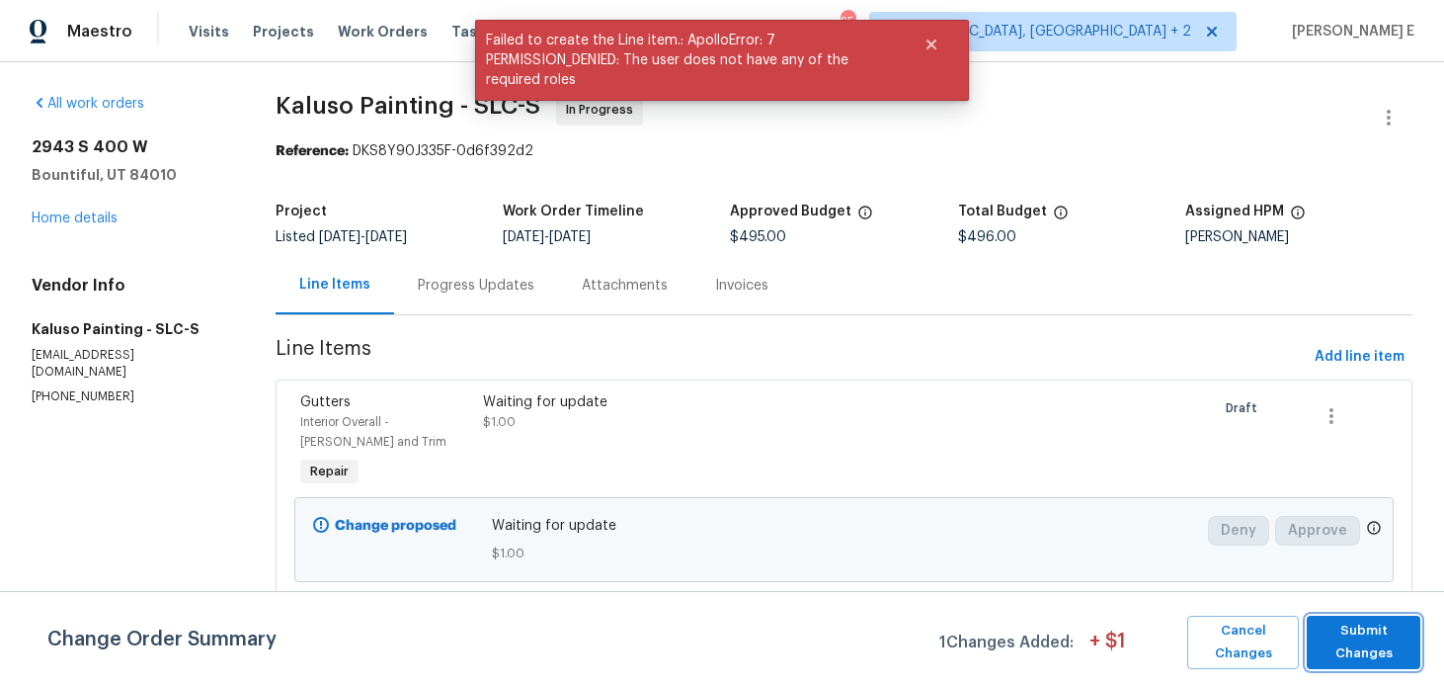
click at [1349, 656] on span "Submit Changes" at bounding box center [1364, 641] width 94 height 45
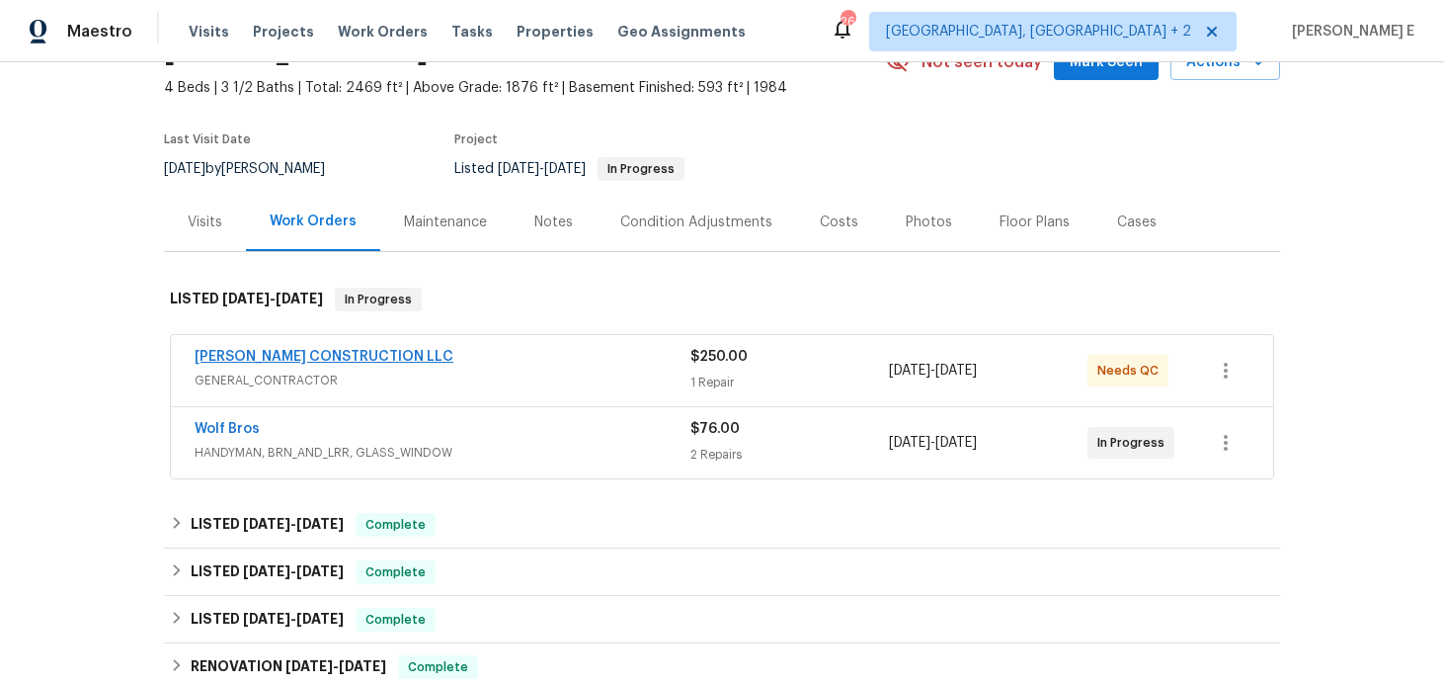
scroll to position [129, 0]
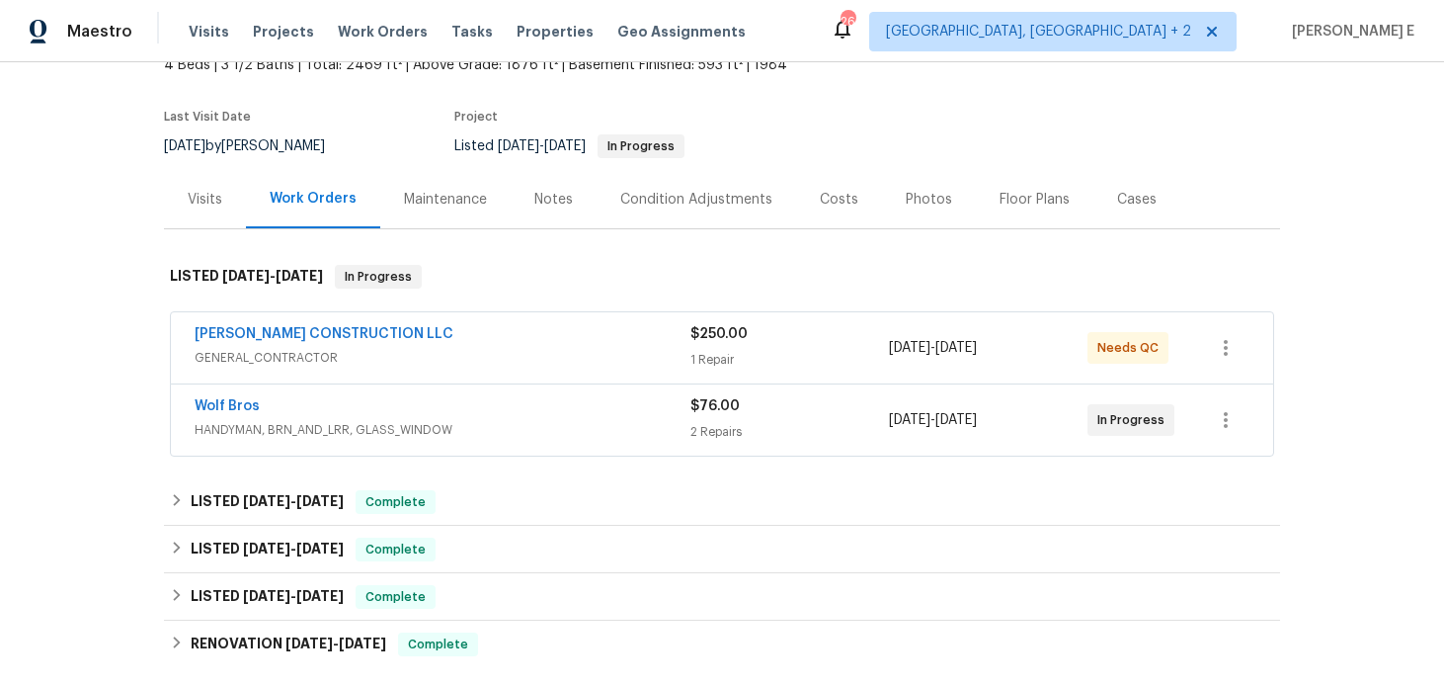
click at [525, 321] on div "[PERSON_NAME] CONSTRUCTION LLC GENERAL_CONTRACTOR $250.00 1 Repair [DATE] - [DA…" at bounding box center [722, 347] width 1102 height 71
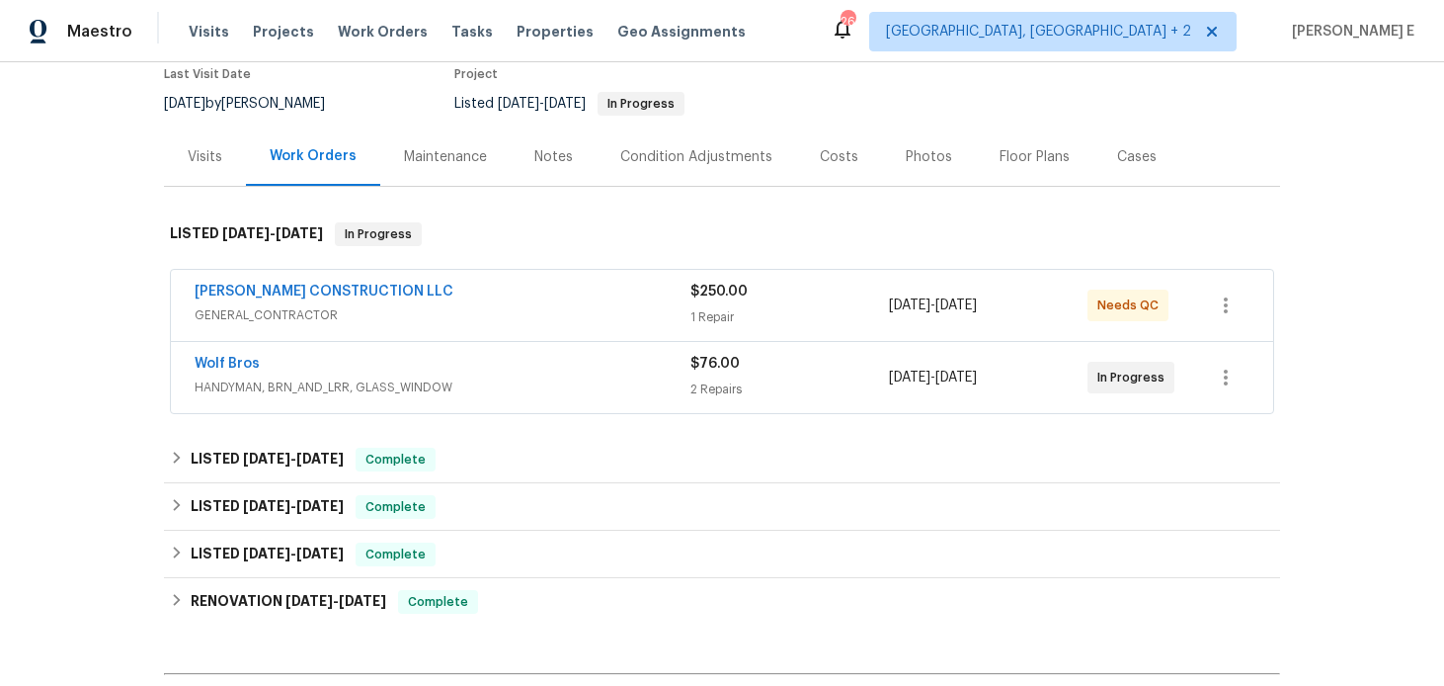
scroll to position [185, 0]
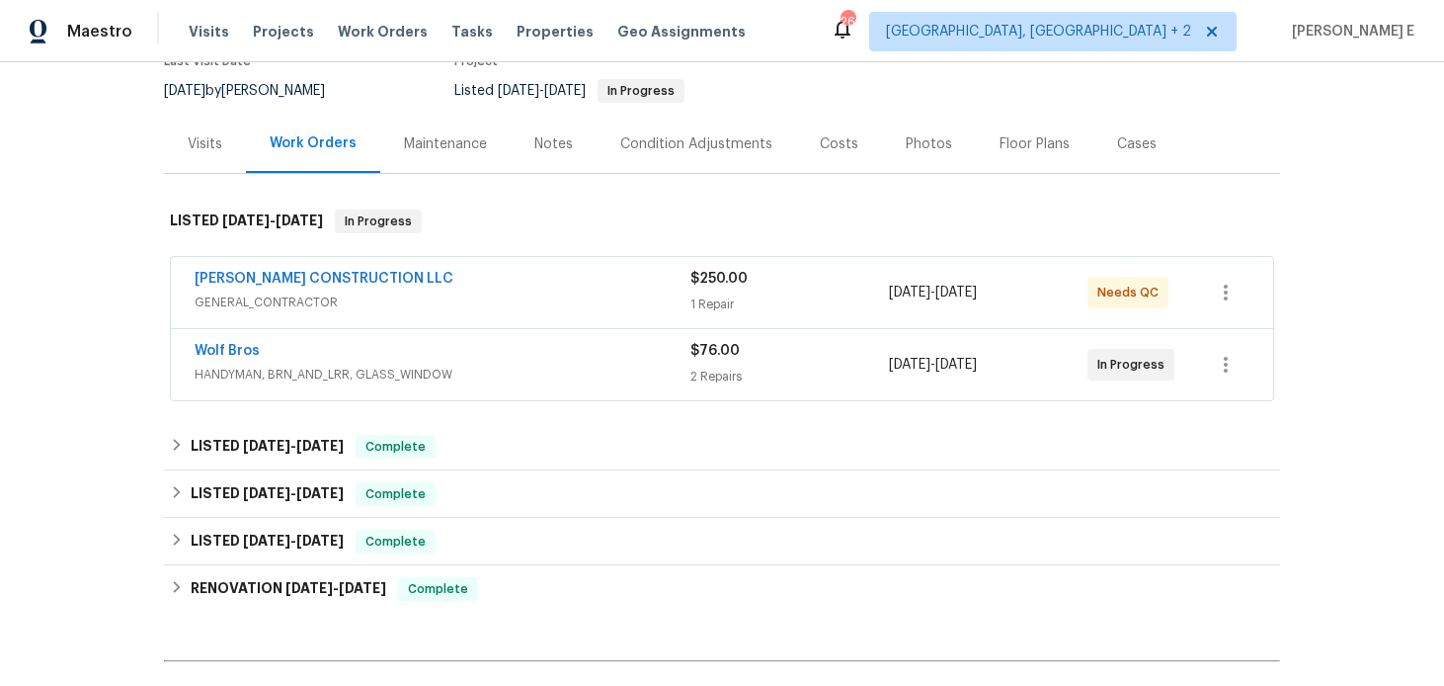
click at [562, 273] on div "[PERSON_NAME] CONSTRUCTION LLC" at bounding box center [443, 281] width 496 height 24
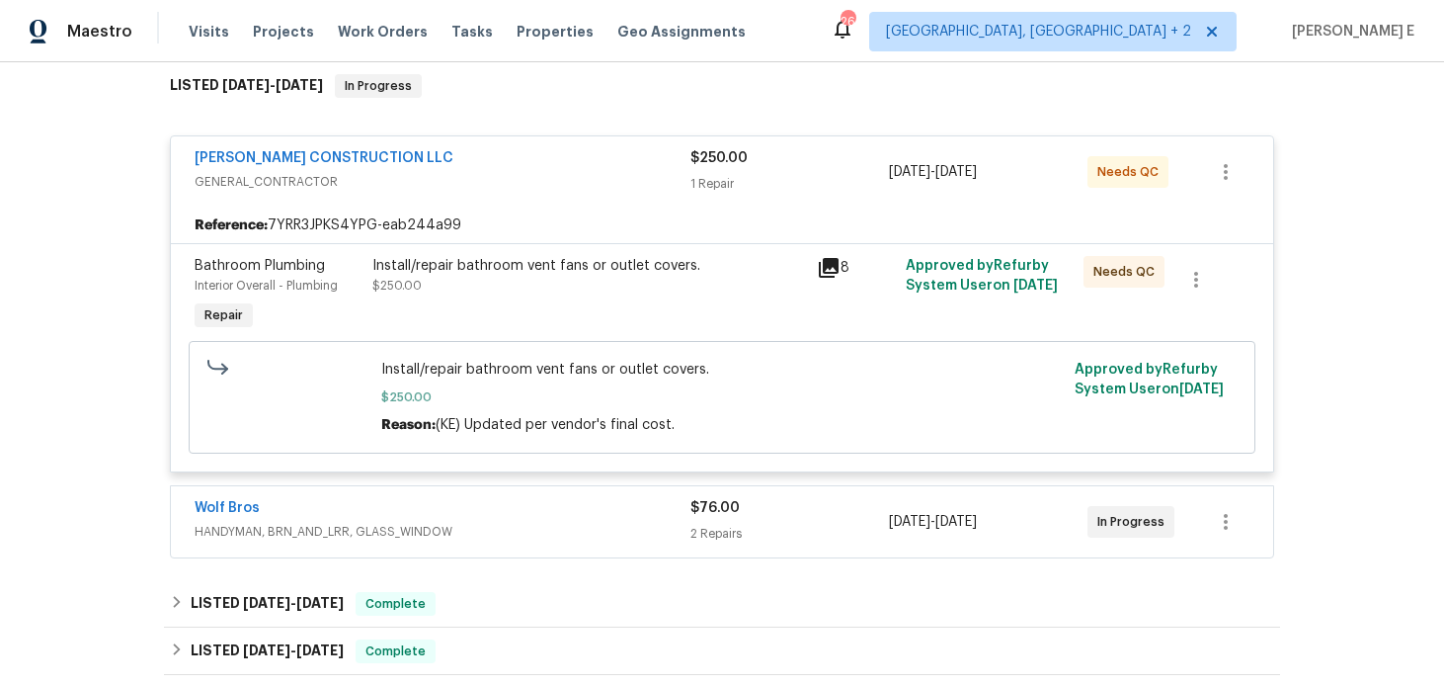
scroll to position [329, 0]
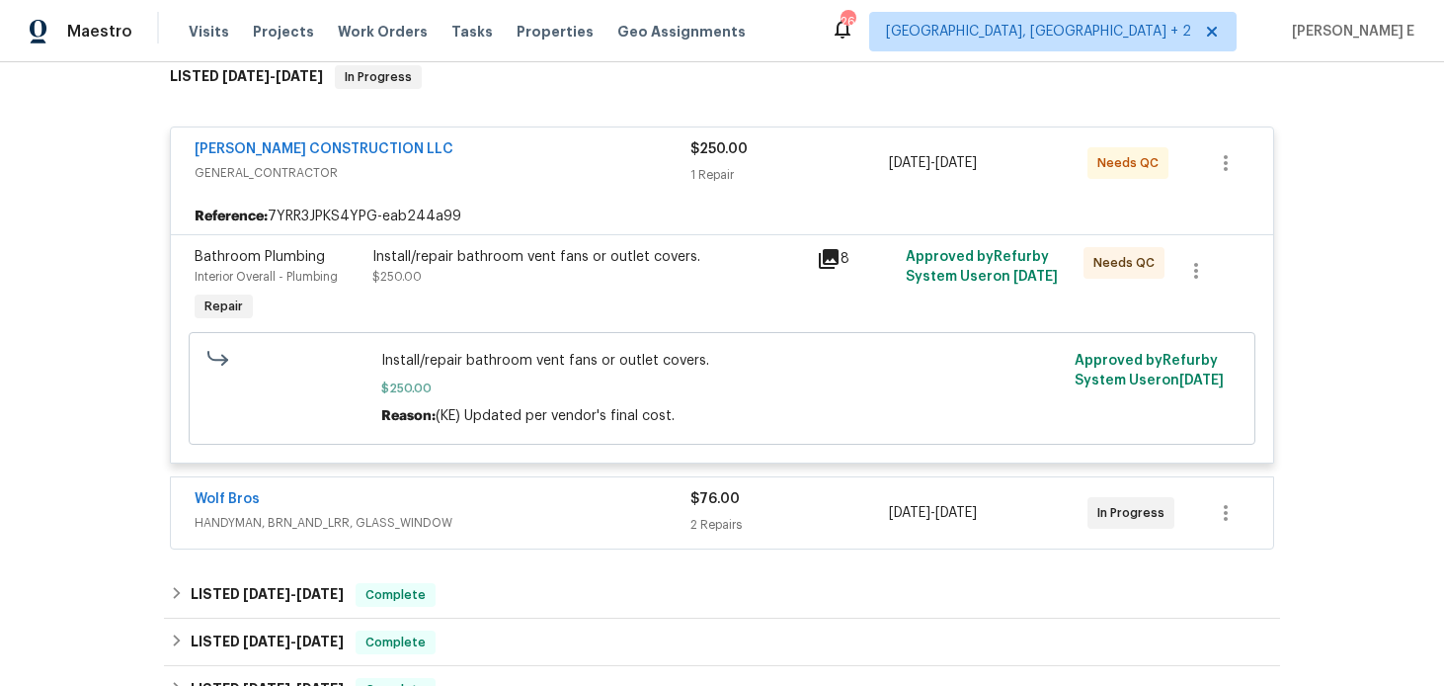
click at [393, 504] on div "Wolf Bros" at bounding box center [443, 501] width 496 height 24
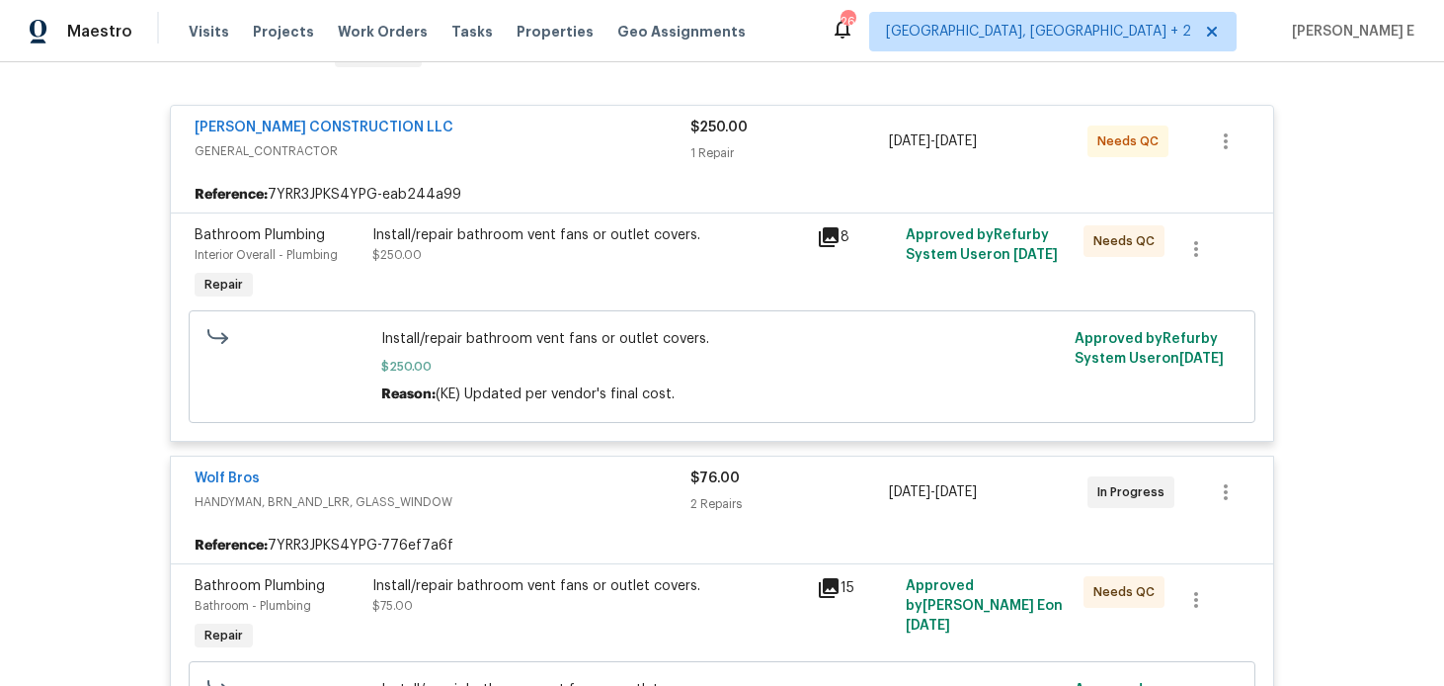
scroll to position [341, 0]
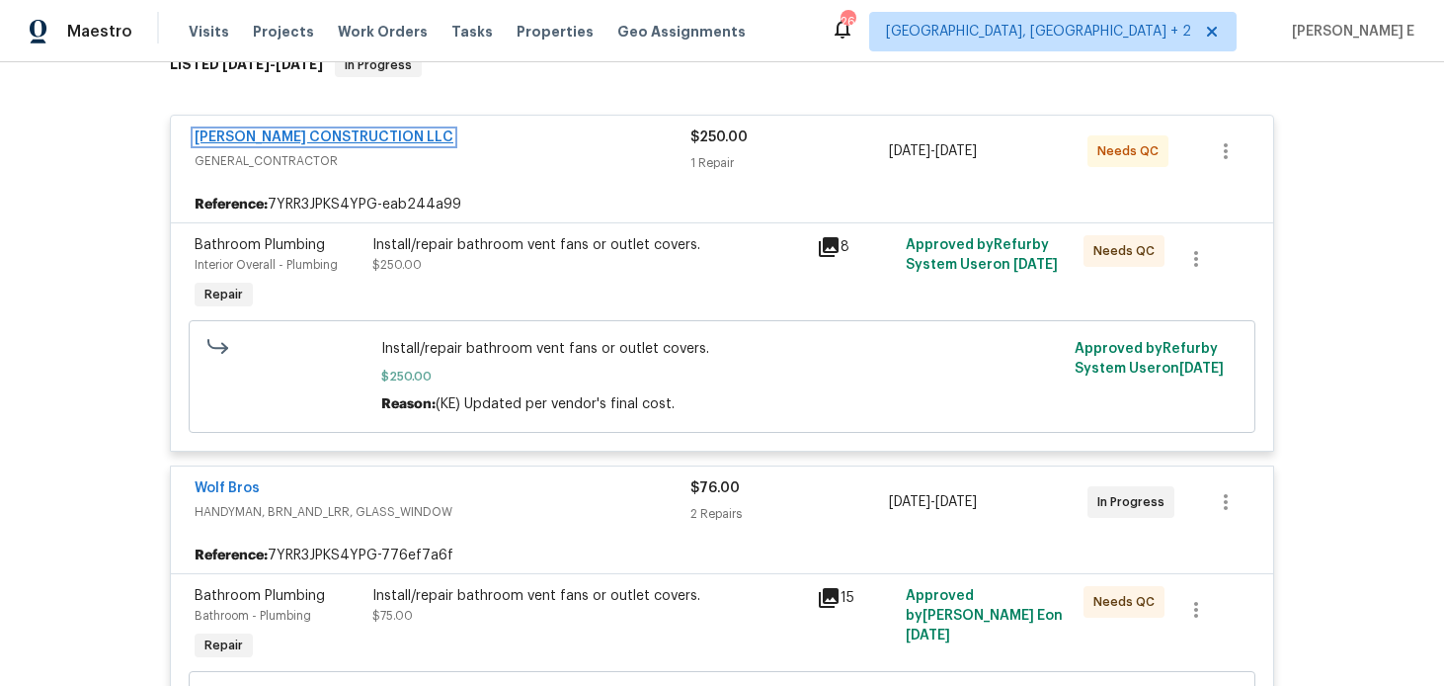
click at [316, 134] on link "[PERSON_NAME] CONSTRUCTION LLC" at bounding box center [324, 137] width 259 height 14
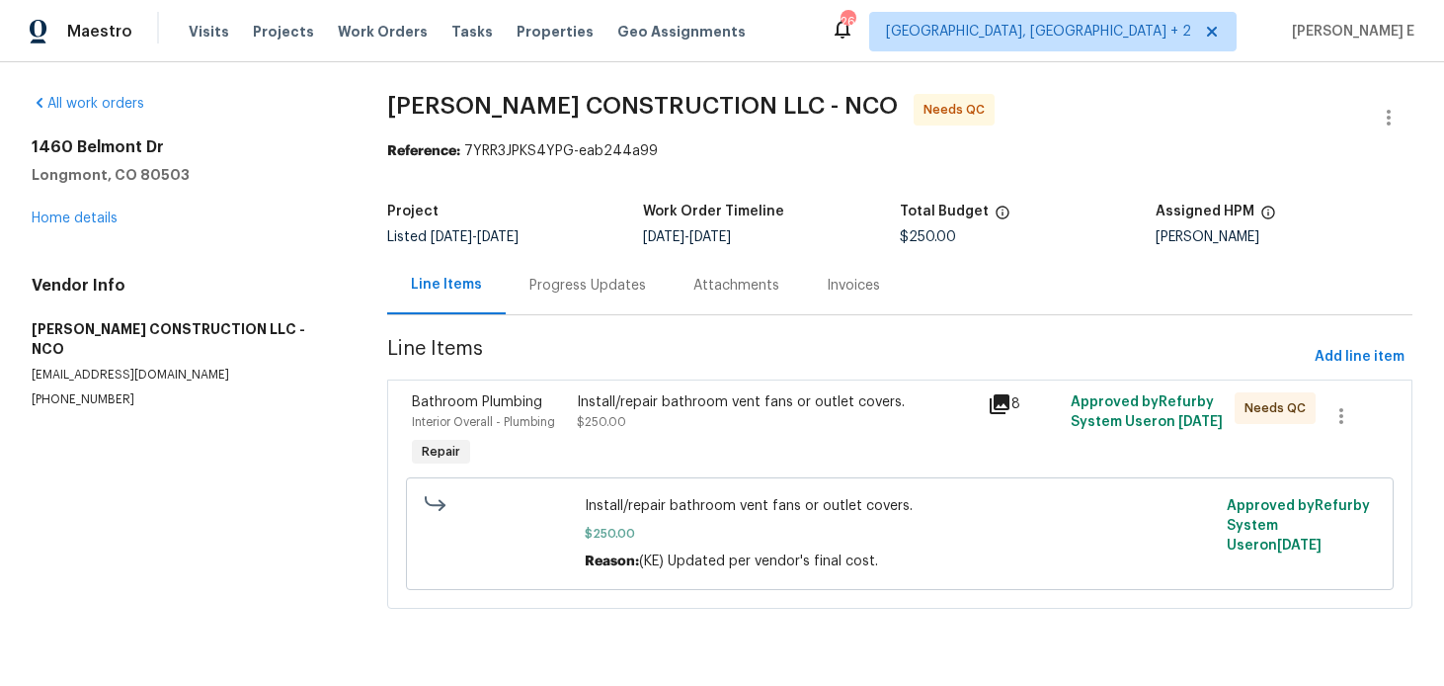
click at [581, 293] on div "Progress Updates" at bounding box center [587, 286] width 117 height 20
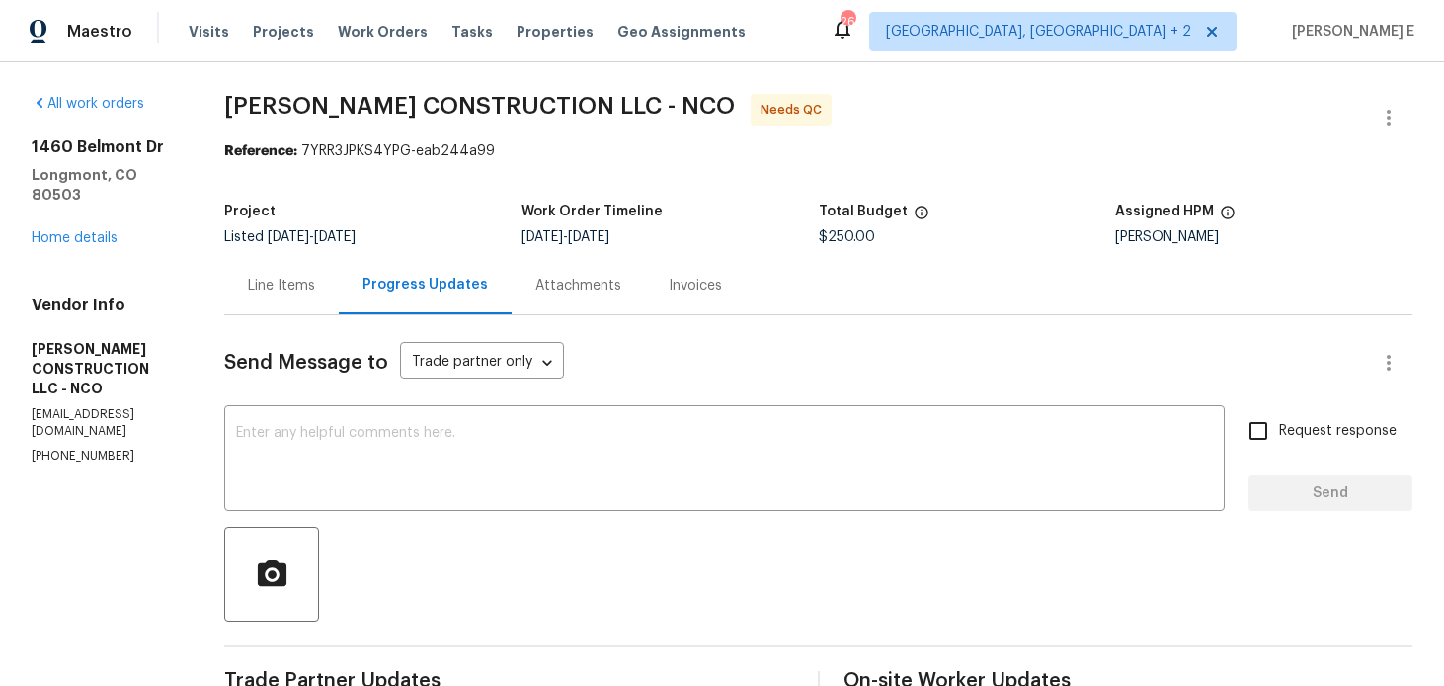
click at [267, 268] on div "Line Items" at bounding box center [281, 285] width 115 height 58
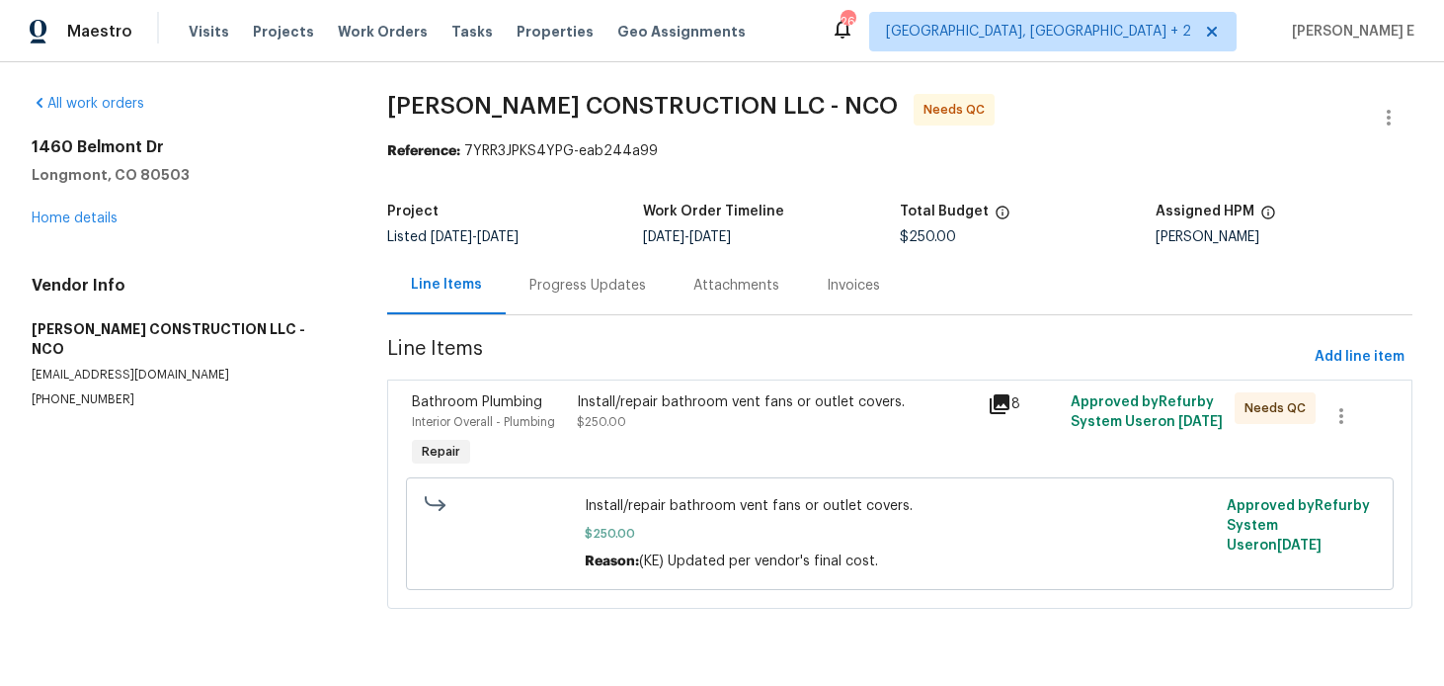
click at [685, 418] on div "Install/repair bathroom vent fans or outlet covers. $250.00" at bounding box center [777, 412] width 400 height 40
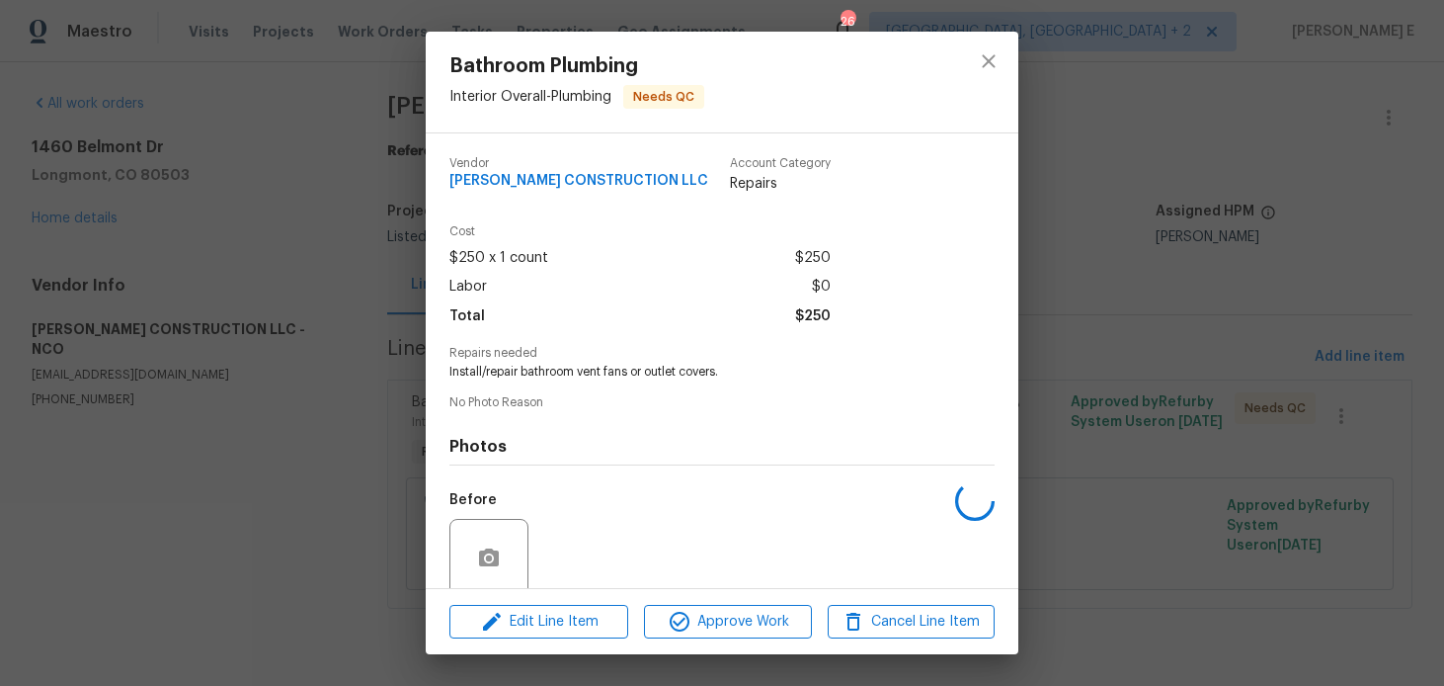
scroll to position [157, 0]
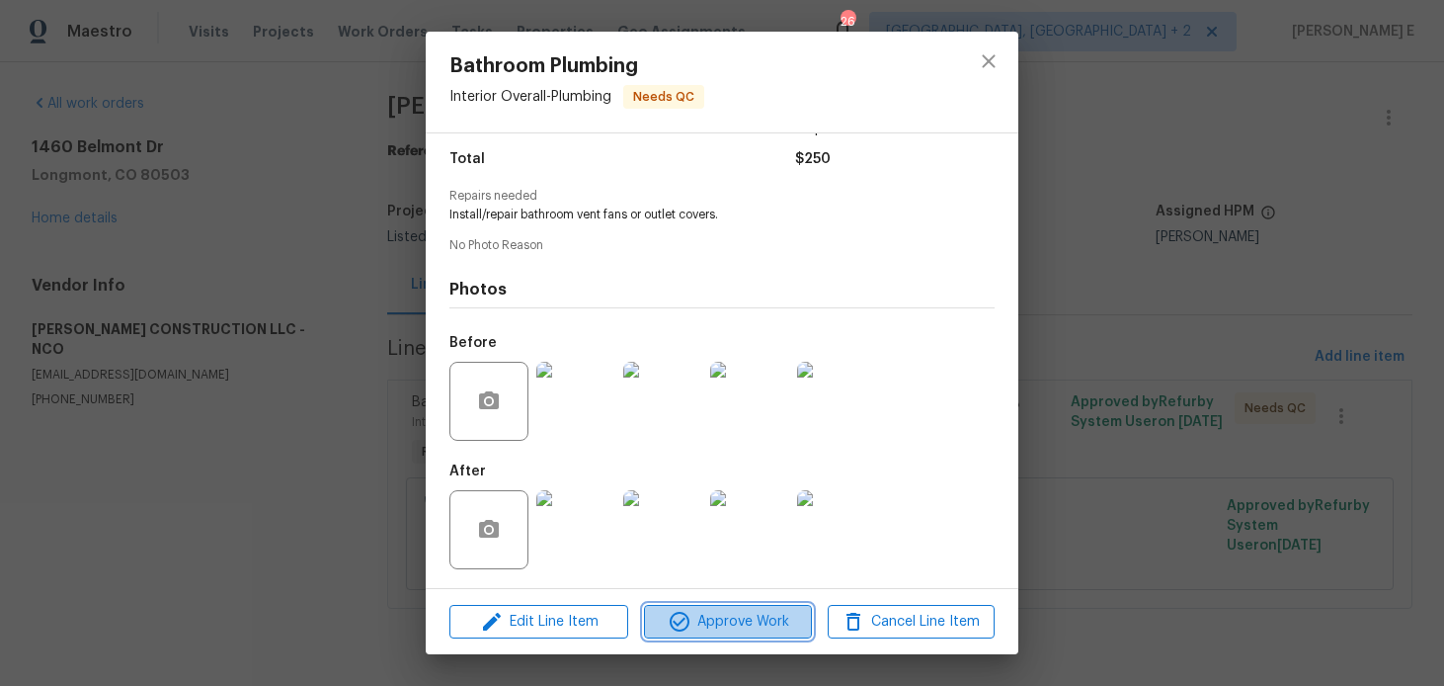
click at [716, 627] on span "Approve Work" at bounding box center [727, 621] width 155 height 25
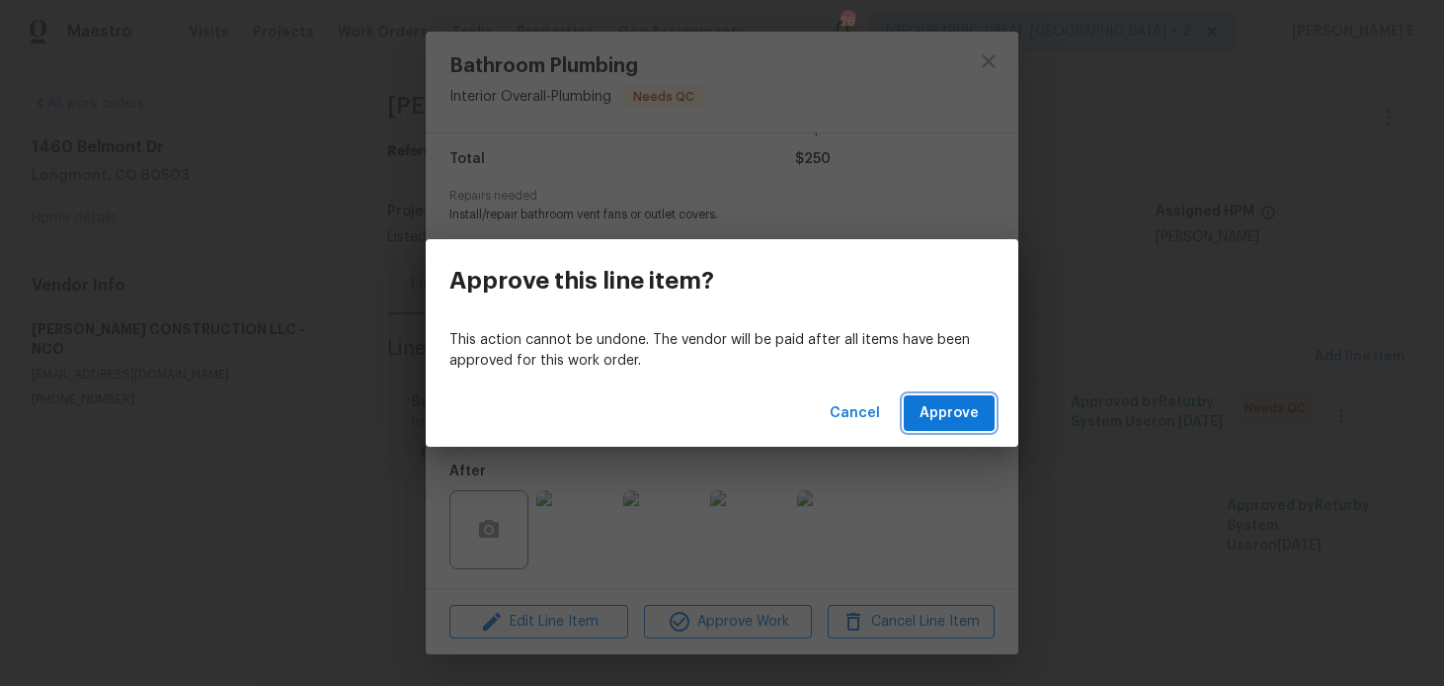
click at [971, 408] on span "Approve" at bounding box center [949, 413] width 59 height 25
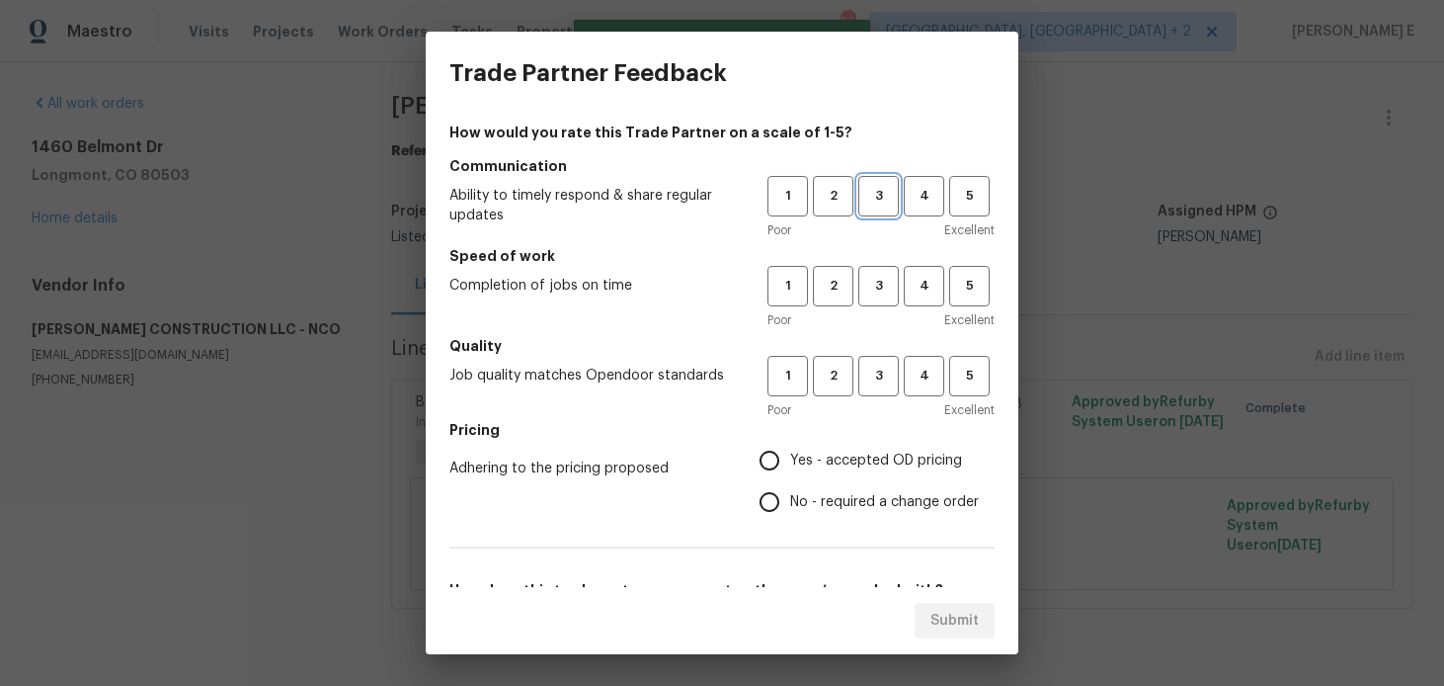
click at [881, 194] on span "3" at bounding box center [878, 196] width 37 height 23
click at [874, 309] on div "1 2 3 4 5 Poor Excellent" at bounding box center [881, 298] width 227 height 64
click at [883, 280] on span "3" at bounding box center [878, 286] width 37 height 23
click at [874, 368] on span "3" at bounding box center [878, 376] width 37 height 23
click at [766, 506] on input "No - required a change order" at bounding box center [769, 501] width 41 height 41
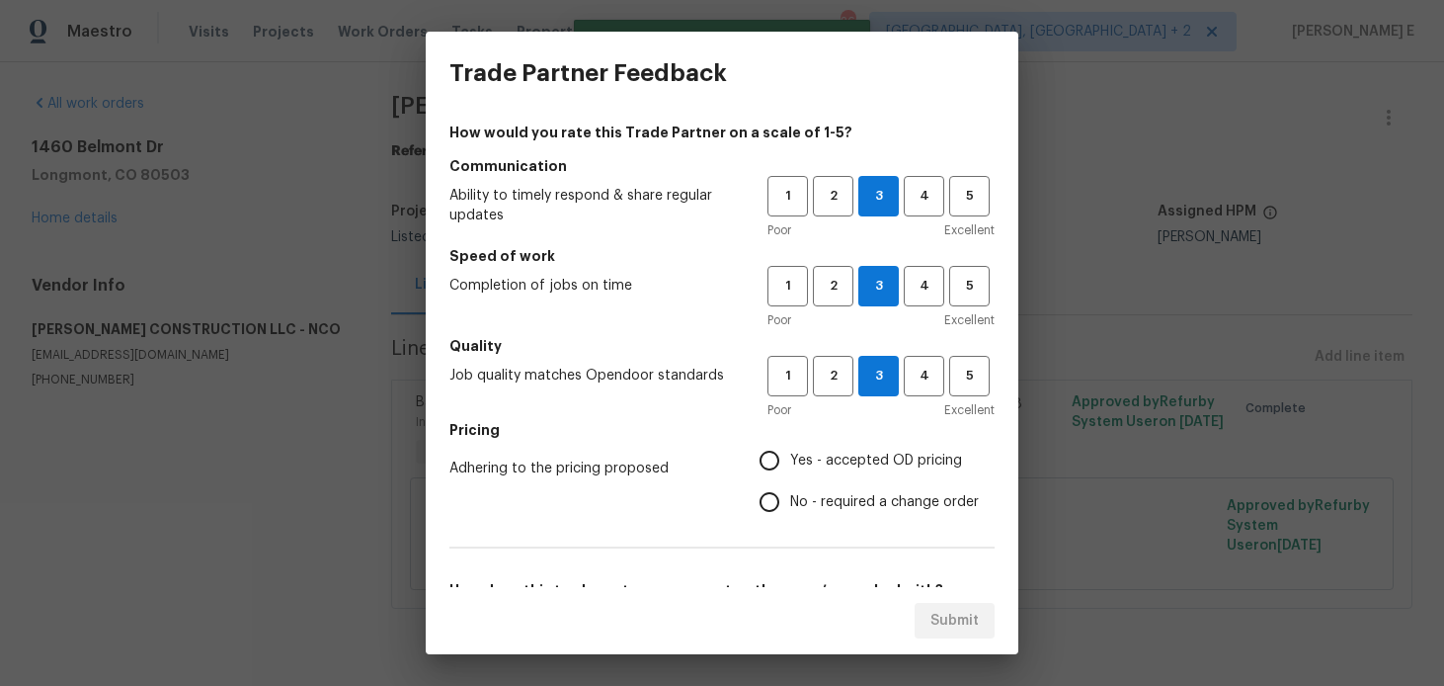
radio input "true"
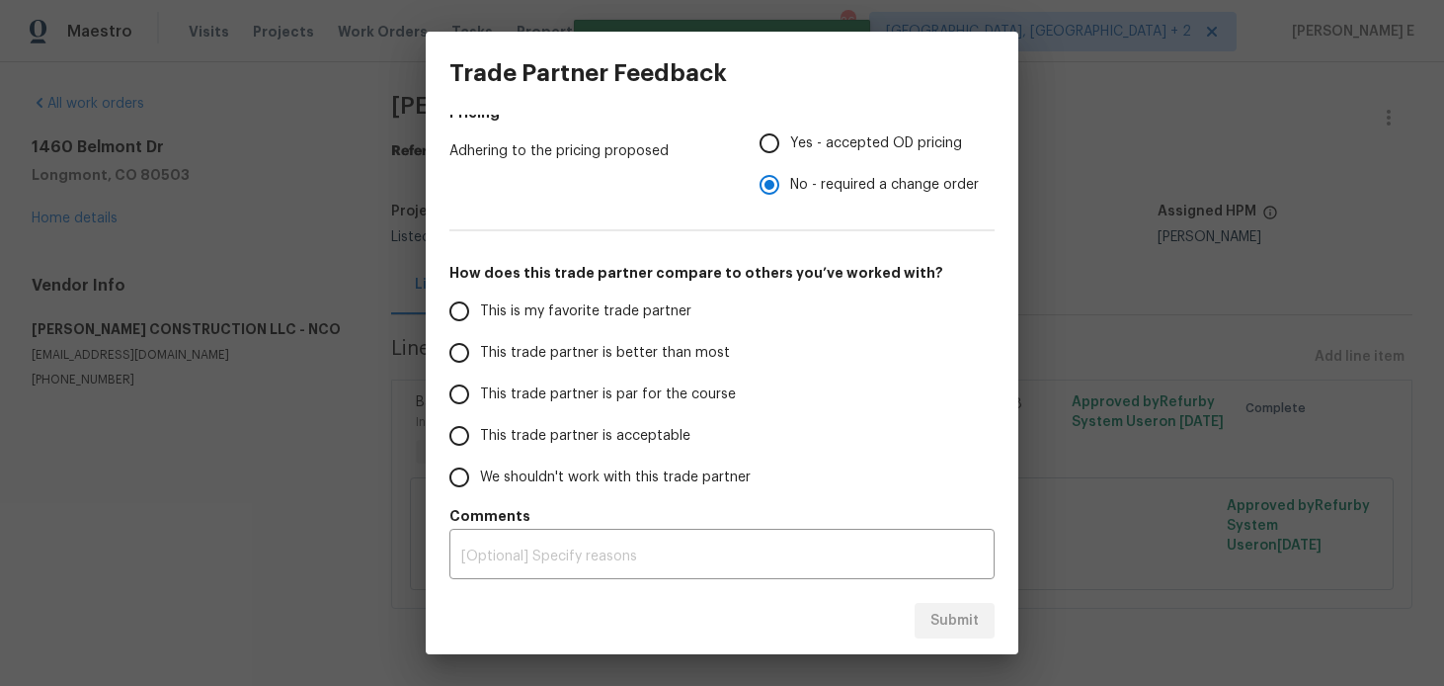
click at [780, 151] on input "Yes - accepted OD pricing" at bounding box center [769, 142] width 41 height 41
radio input "true"
click at [782, 179] on input "No - required a change order" at bounding box center [769, 184] width 41 height 41
radio input "true"
click at [573, 389] on span "This trade partner is par for the course" at bounding box center [608, 394] width 256 height 21
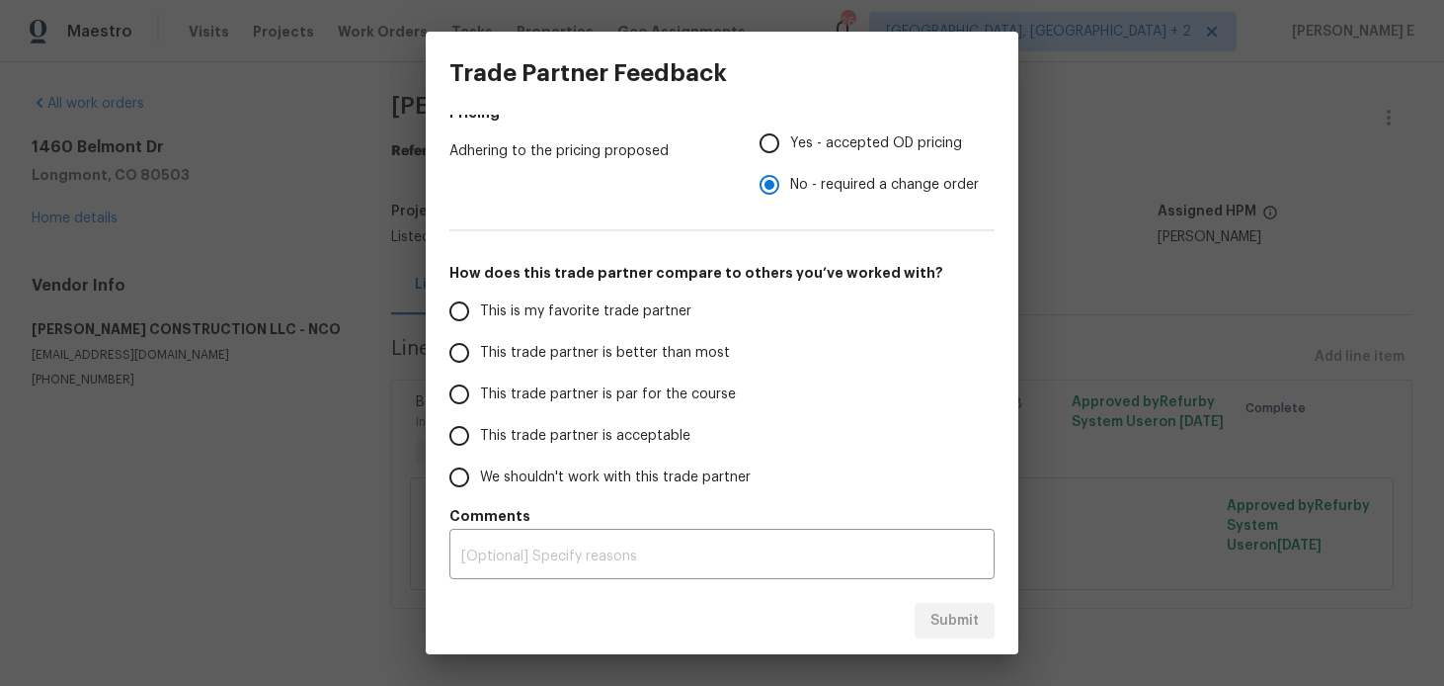
click at [480, 389] on input "This trade partner is par for the course" at bounding box center [459, 393] width 41 height 41
click at [945, 589] on div "Submit" at bounding box center [722, 621] width 593 height 68
click at [938, 613] on span "Submit" at bounding box center [955, 621] width 48 height 25
radio input "true"
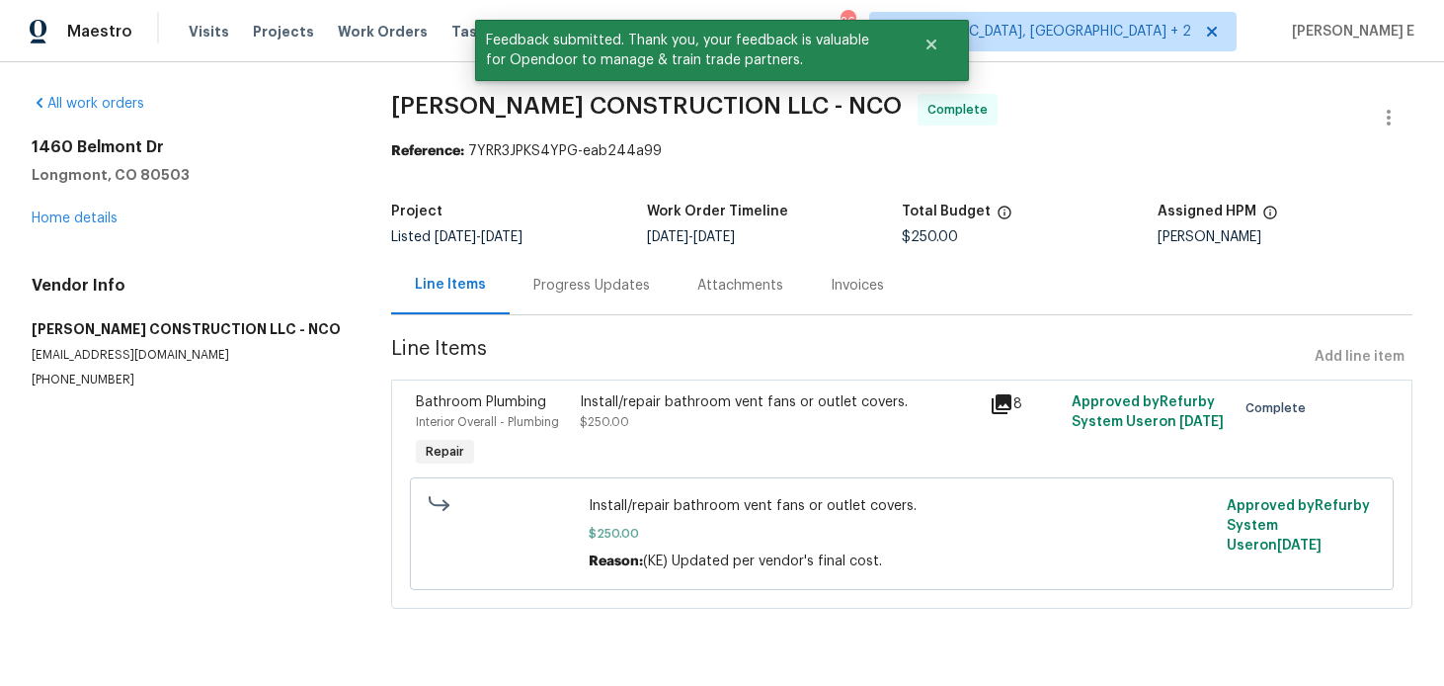
click at [575, 293] on div "Progress Updates" at bounding box center [591, 286] width 117 height 20
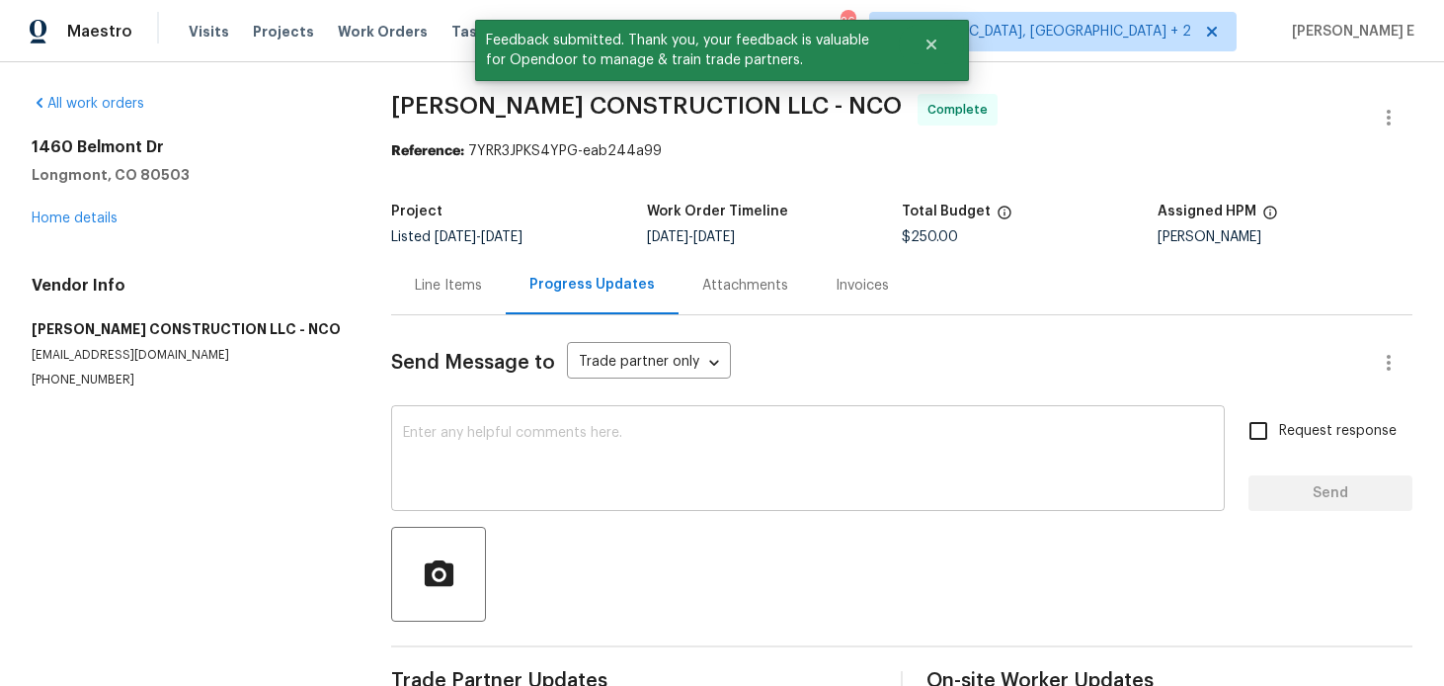
click at [532, 484] on textarea at bounding box center [808, 460] width 810 height 69
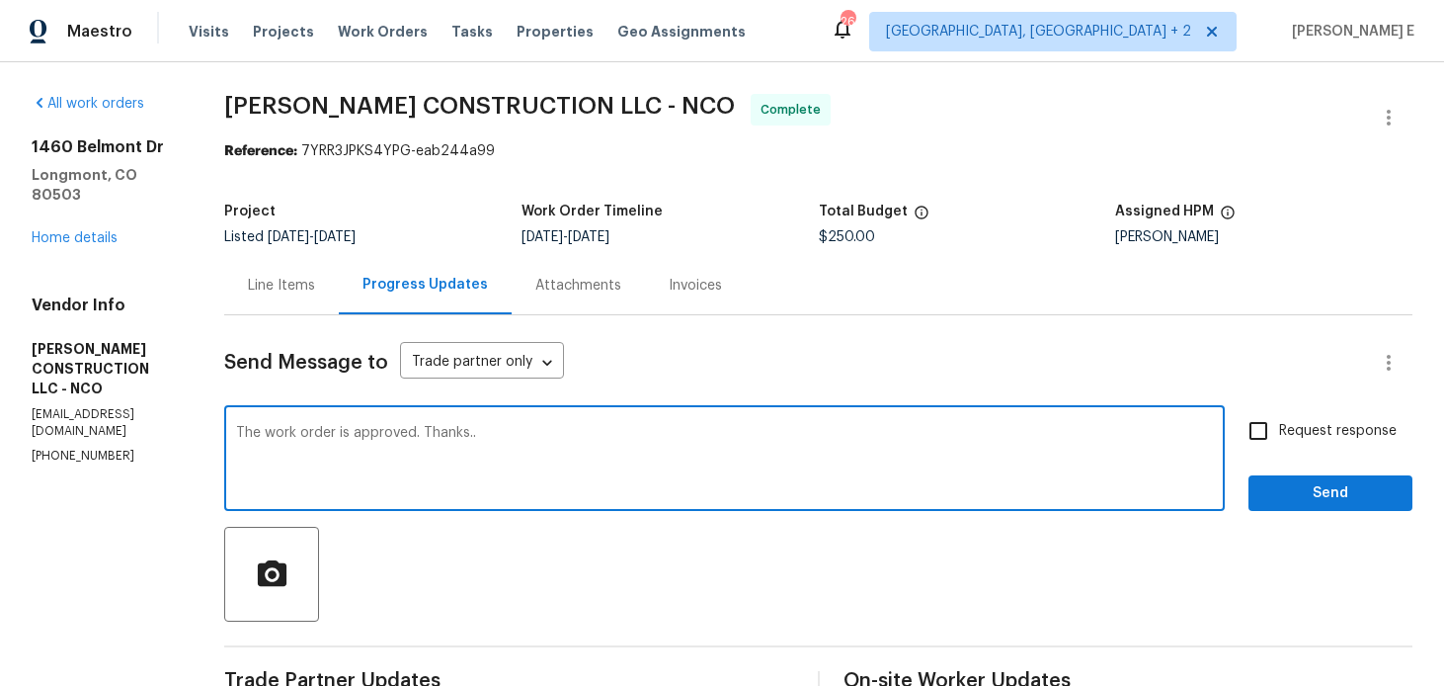
type textarea "The work order is approved. Thanks.."
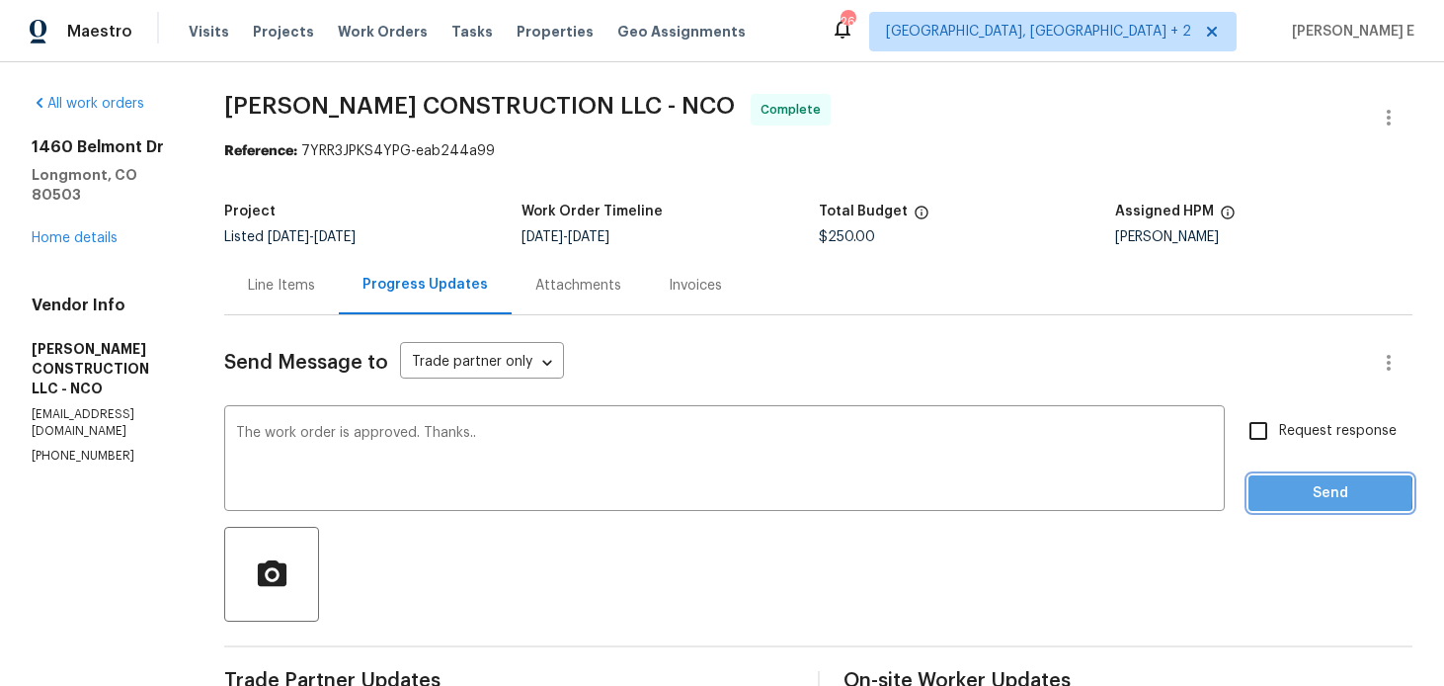
click at [1259, 493] on button "Send" at bounding box center [1331, 493] width 164 height 37
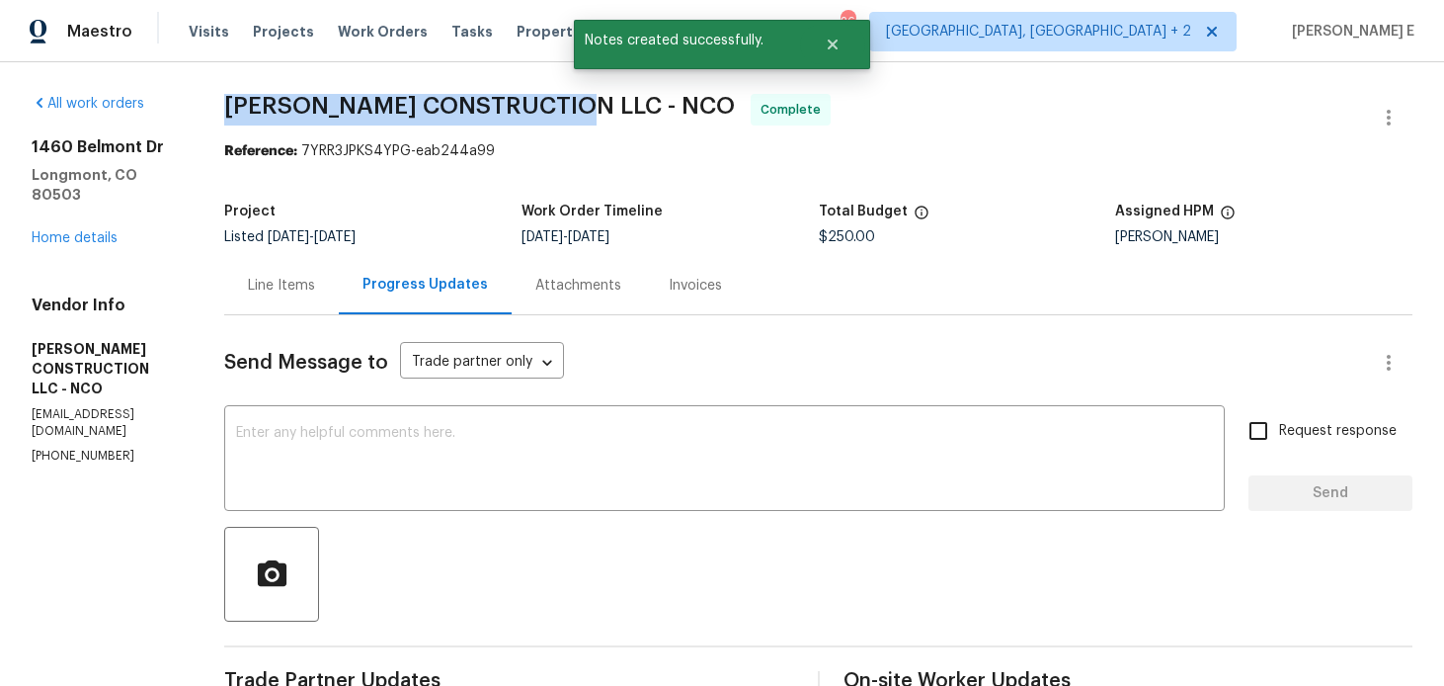
drag, startPoint x: 224, startPoint y: 105, endPoint x: 580, endPoint y: 100, distance: 355.7
click at [580, 100] on div "All work orders 1460 Belmont Dr Longmont, CO 80503 Home details Vendor Info ESP…" at bounding box center [722, 698] width 1444 height 1272
copy span "ESPINO'S CONSTRUCTION LLC"
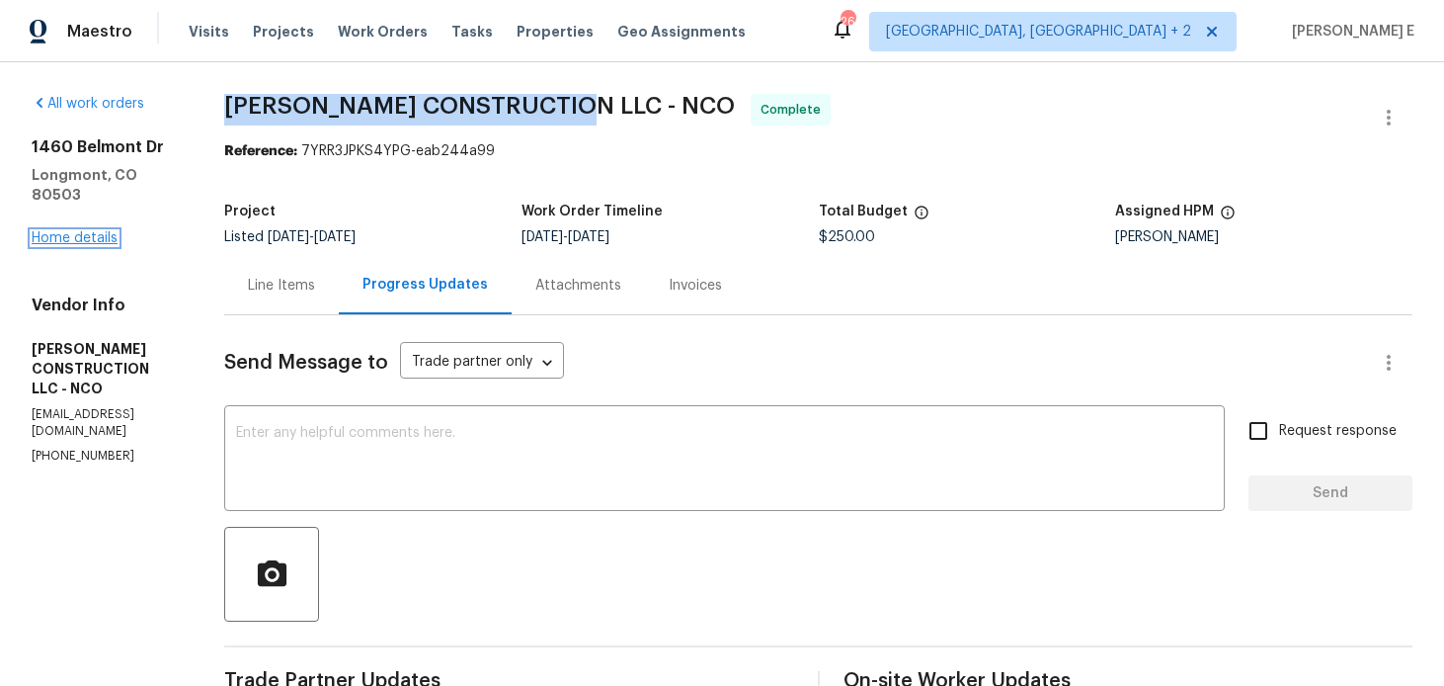
click at [87, 231] on link "Home details" at bounding box center [75, 238] width 86 height 14
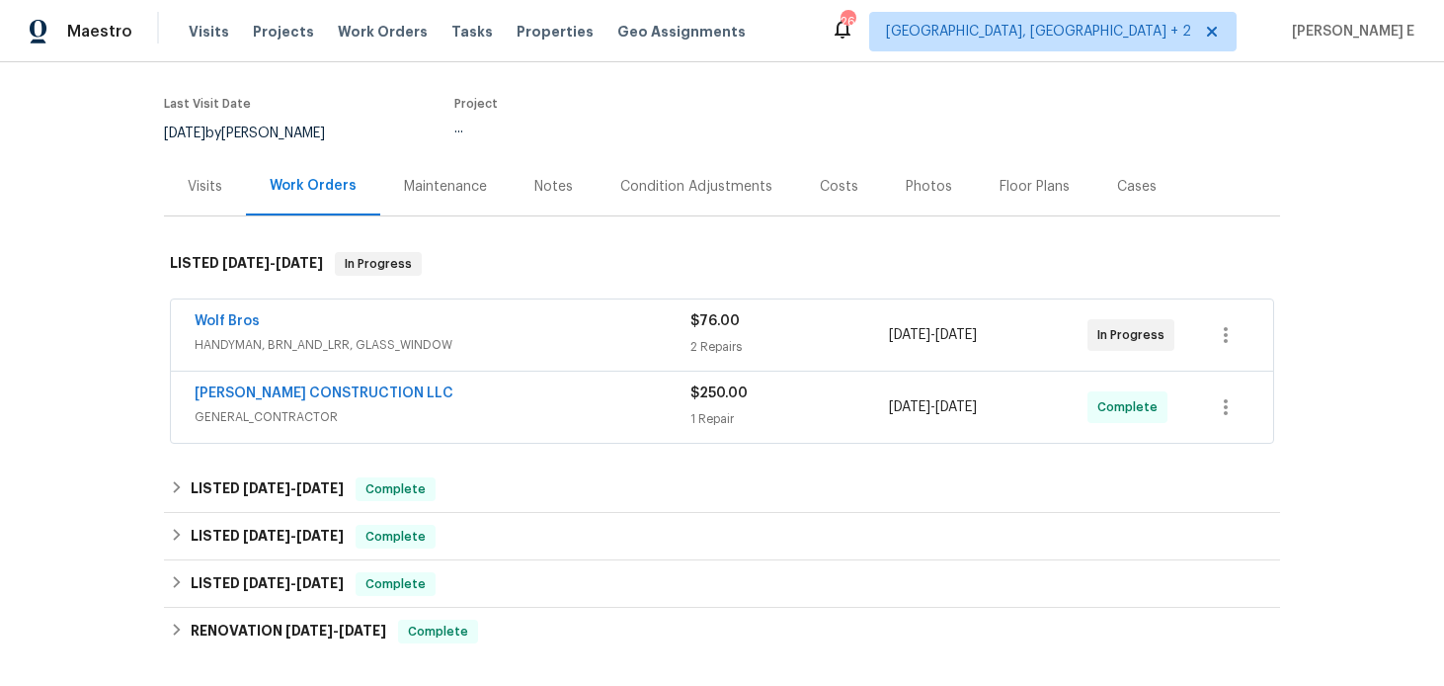
scroll to position [165, 0]
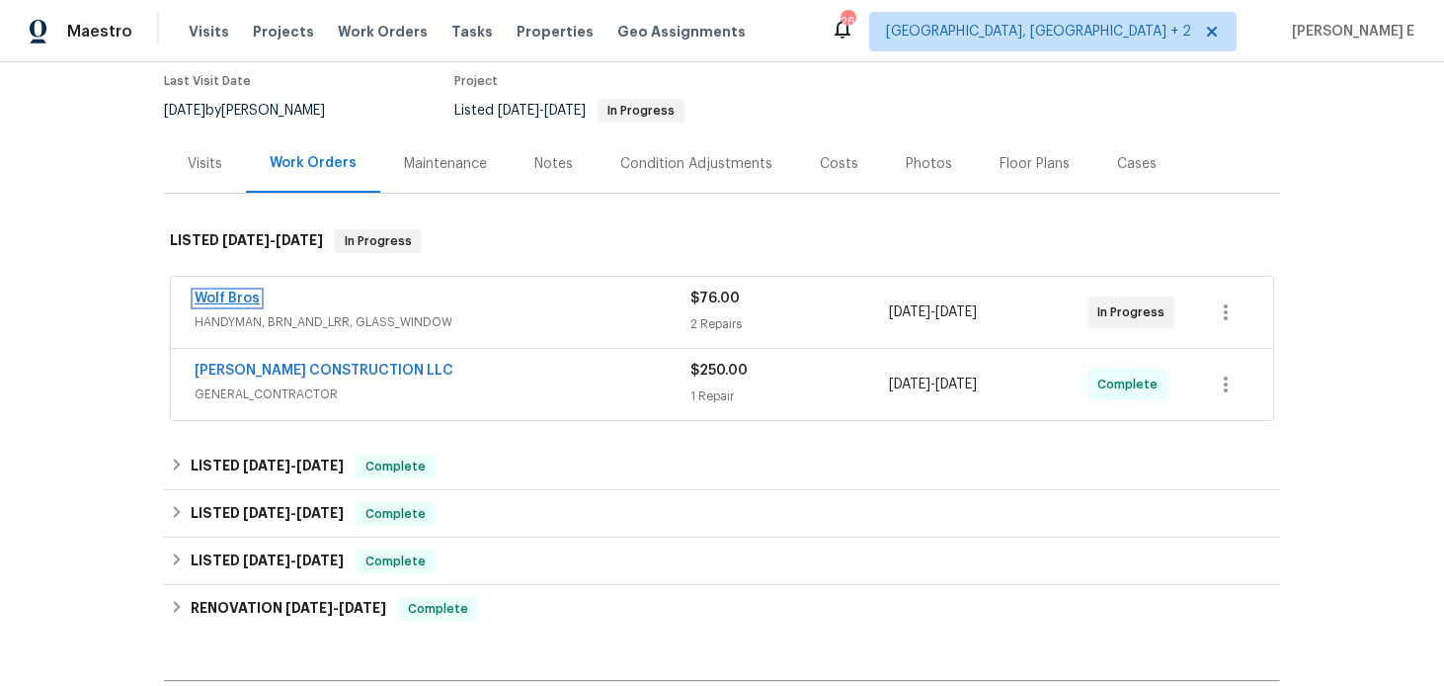
click at [223, 296] on link "Wolf Bros" at bounding box center [227, 298] width 65 height 14
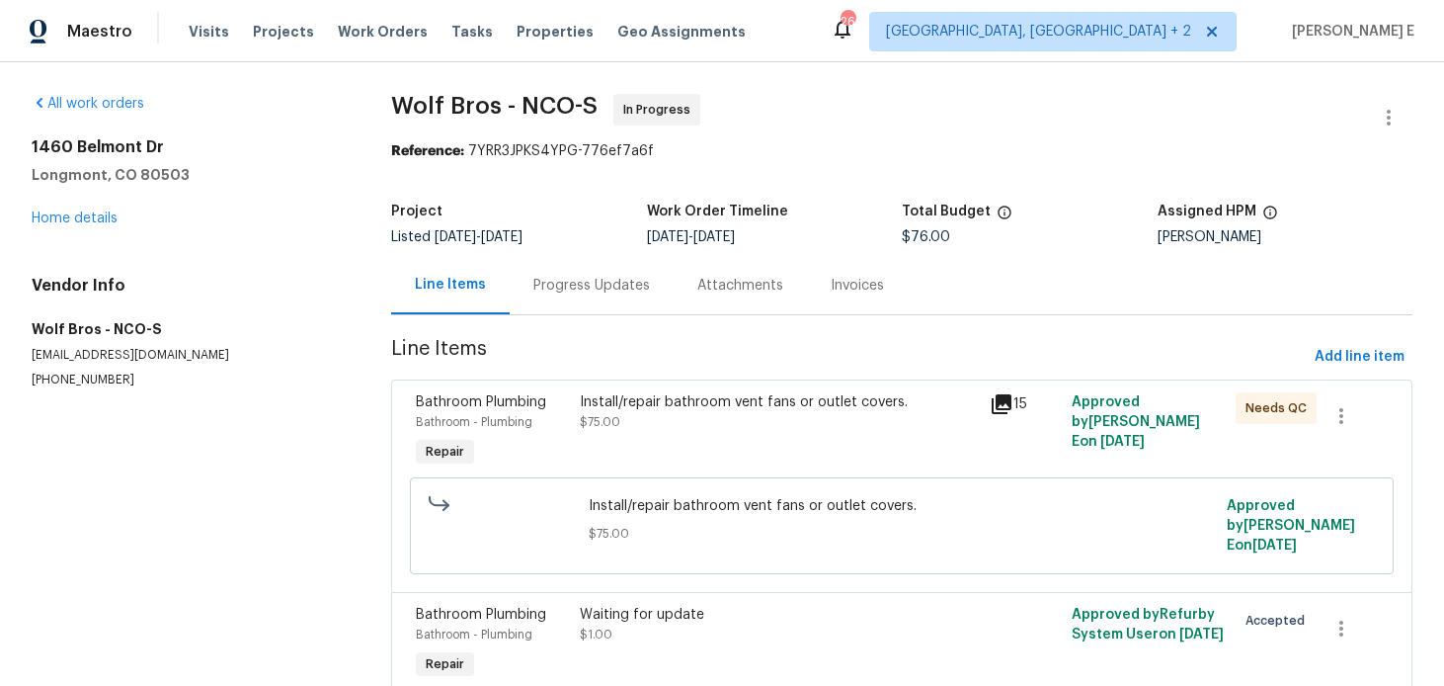
click at [528, 307] on div "Progress Updates" at bounding box center [592, 285] width 164 height 58
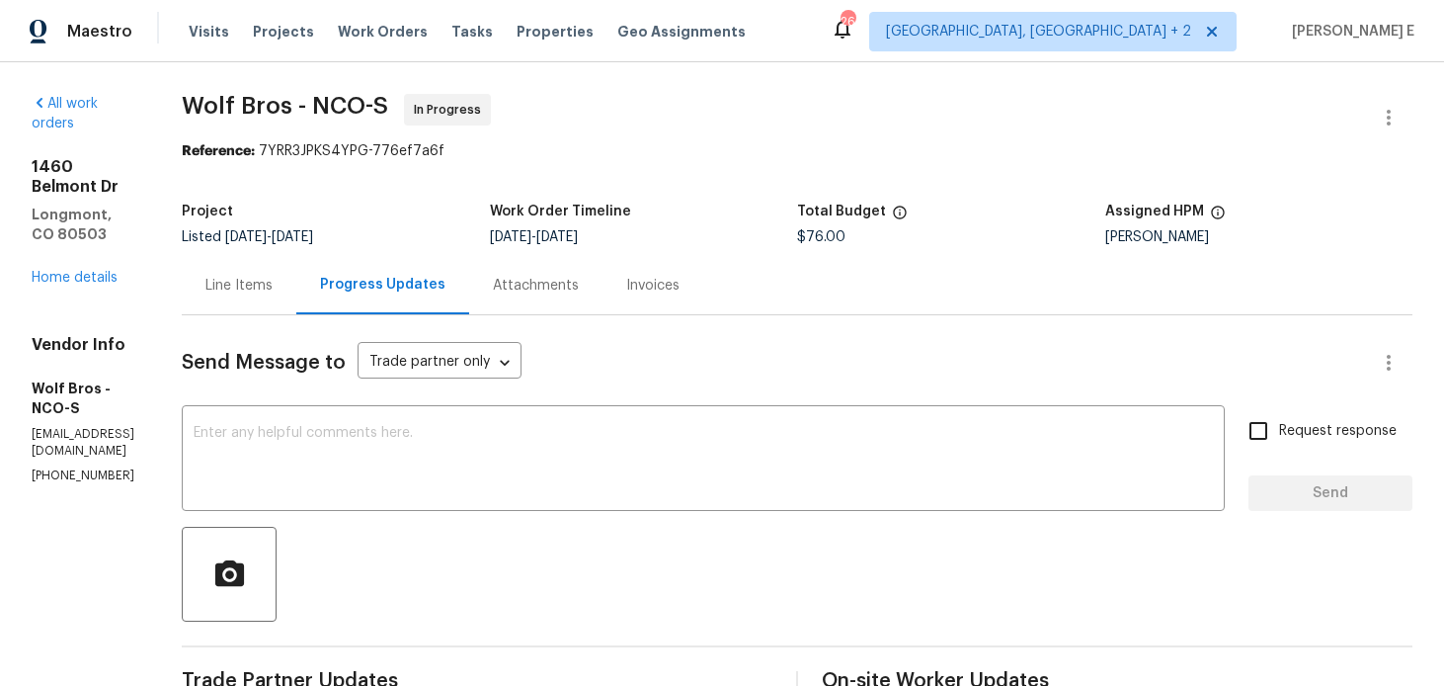
click at [273, 284] on div "Line Items" at bounding box center [238, 286] width 67 height 20
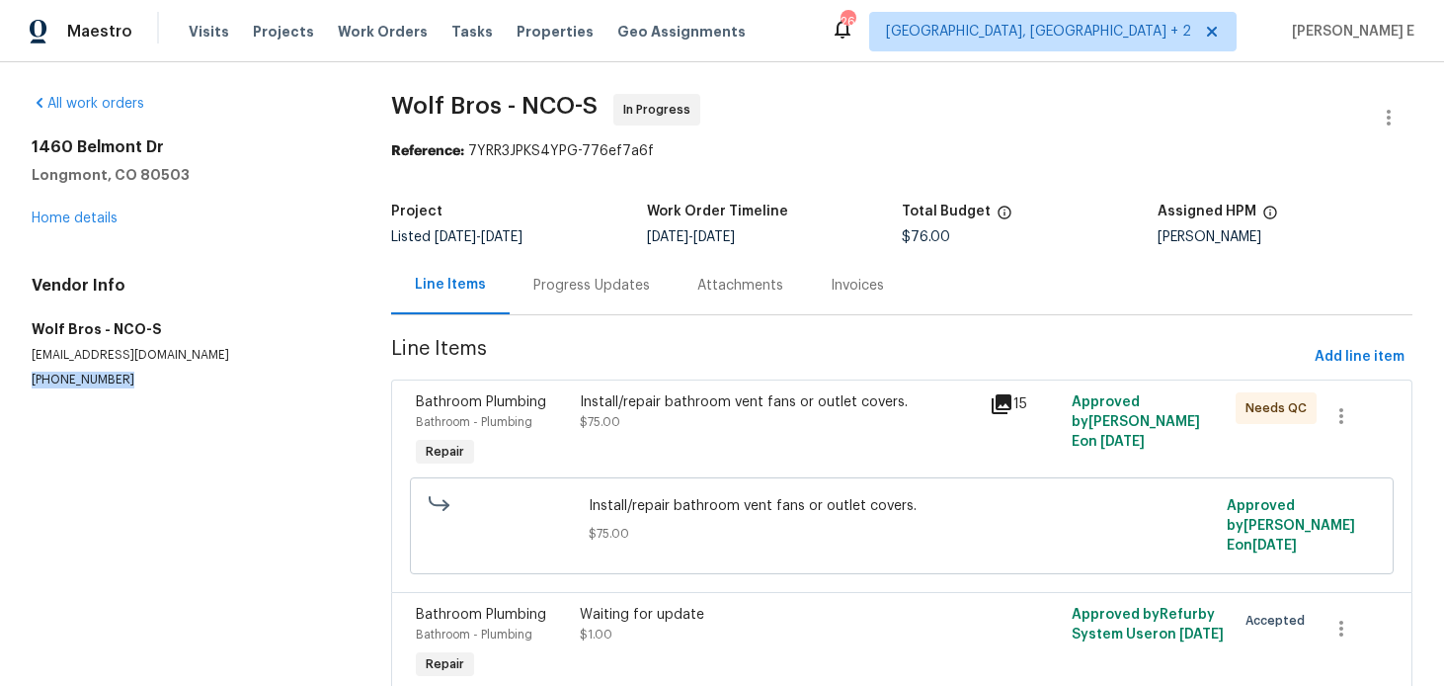
drag, startPoint x: 30, startPoint y: 381, endPoint x: 133, endPoint y: 381, distance: 103.7
click at [133, 381] on div "All work orders 1460 Belmont Dr Longmont, CO 80503 Home details Vendor Info Wol…" at bounding box center [722, 418] width 1444 height 713
copy p "(260) 710-6737"
click at [575, 288] on div "Progress Updates" at bounding box center [591, 286] width 117 height 20
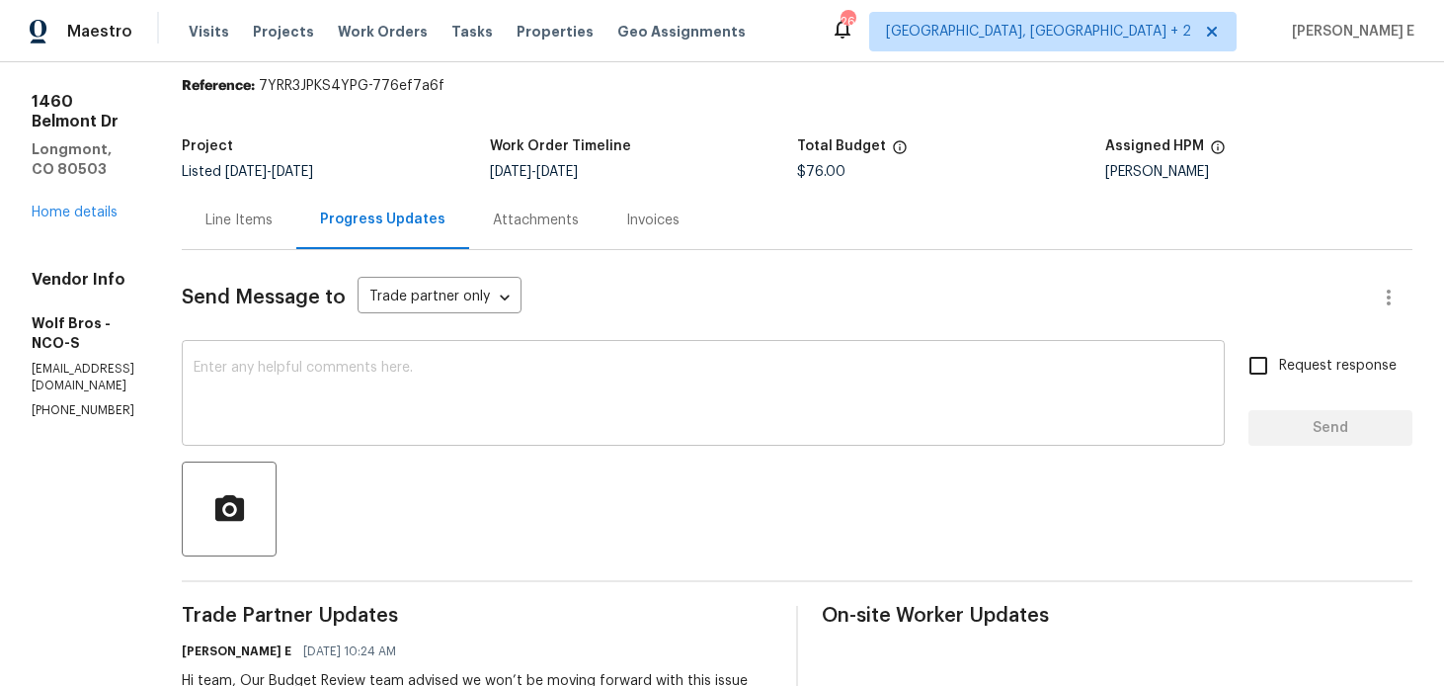
scroll to position [66, 0]
click at [519, 394] on textarea at bounding box center [703, 394] width 1019 height 69
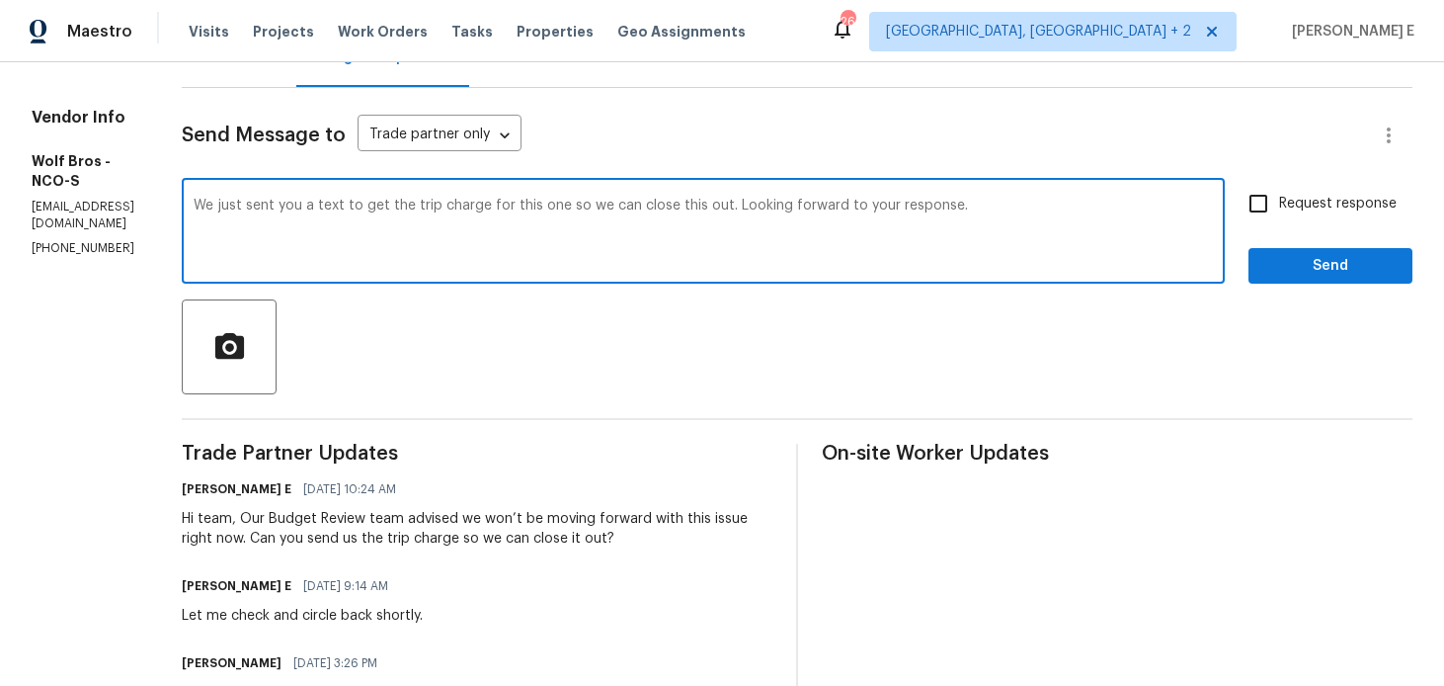
scroll to position [225, 0]
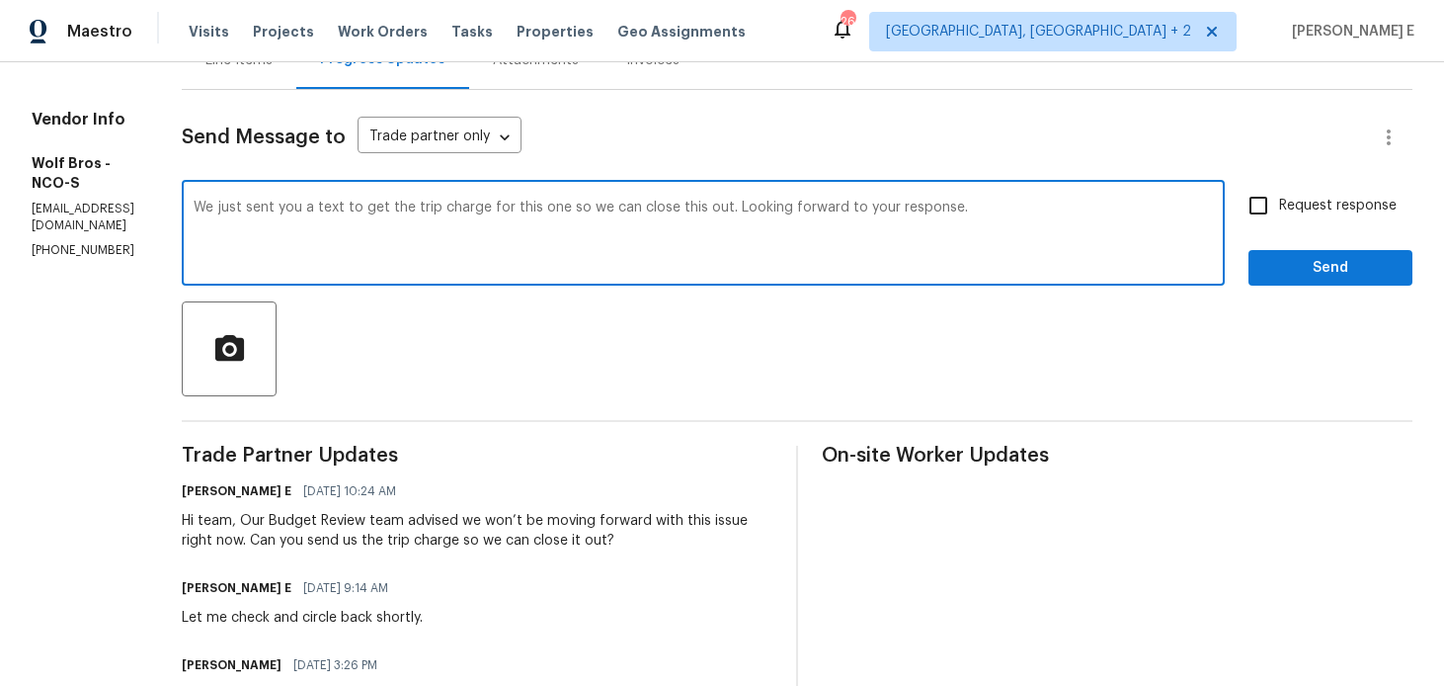
click at [1196, 207] on textarea "We just sent you a text to get the trip charge for this one so we can close thi…" at bounding box center [703, 235] width 1019 height 69
type textarea "We just sent you a text to get the trip charge for this one so we can close thi…"
click at [1240, 204] on input "Request response" at bounding box center [1258, 205] width 41 height 41
checkbox input "true"
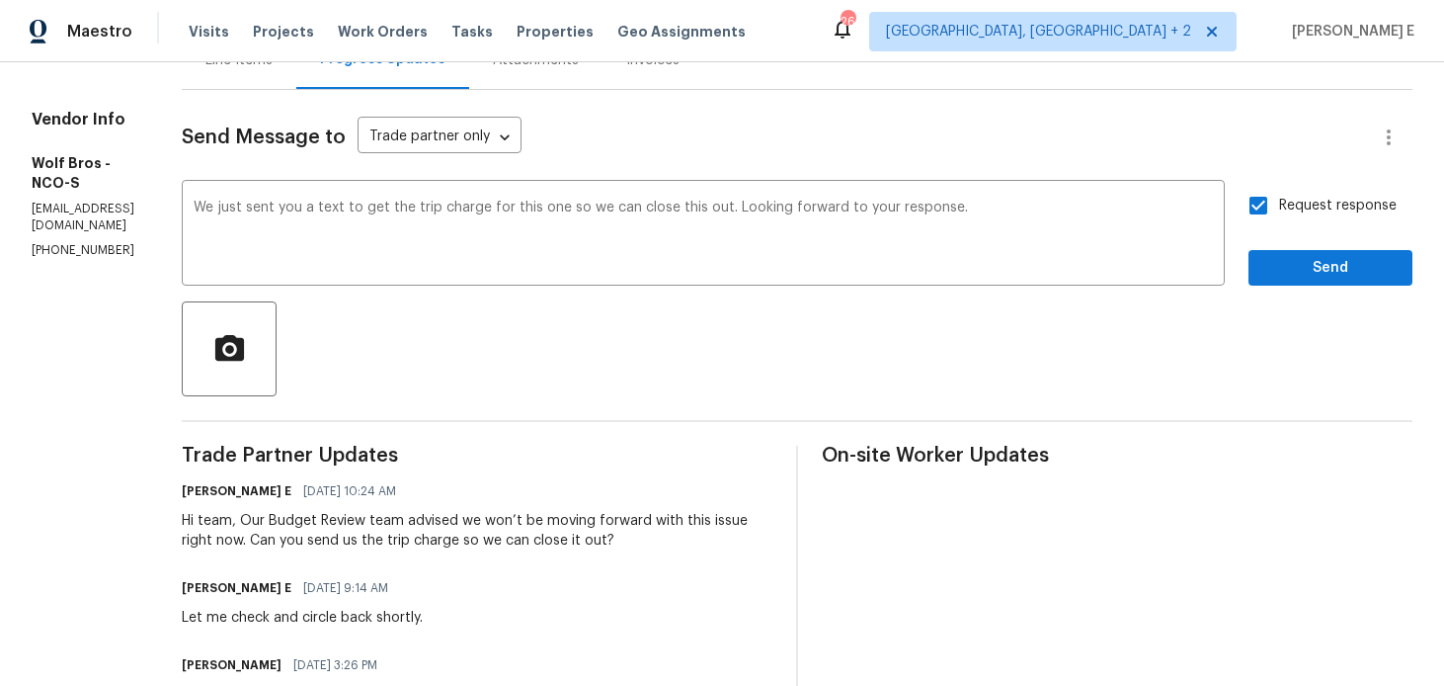
click at [1272, 245] on div "Request response Send" at bounding box center [1331, 235] width 164 height 101
click at [1273, 266] on span "Send" at bounding box center [1330, 268] width 132 height 25
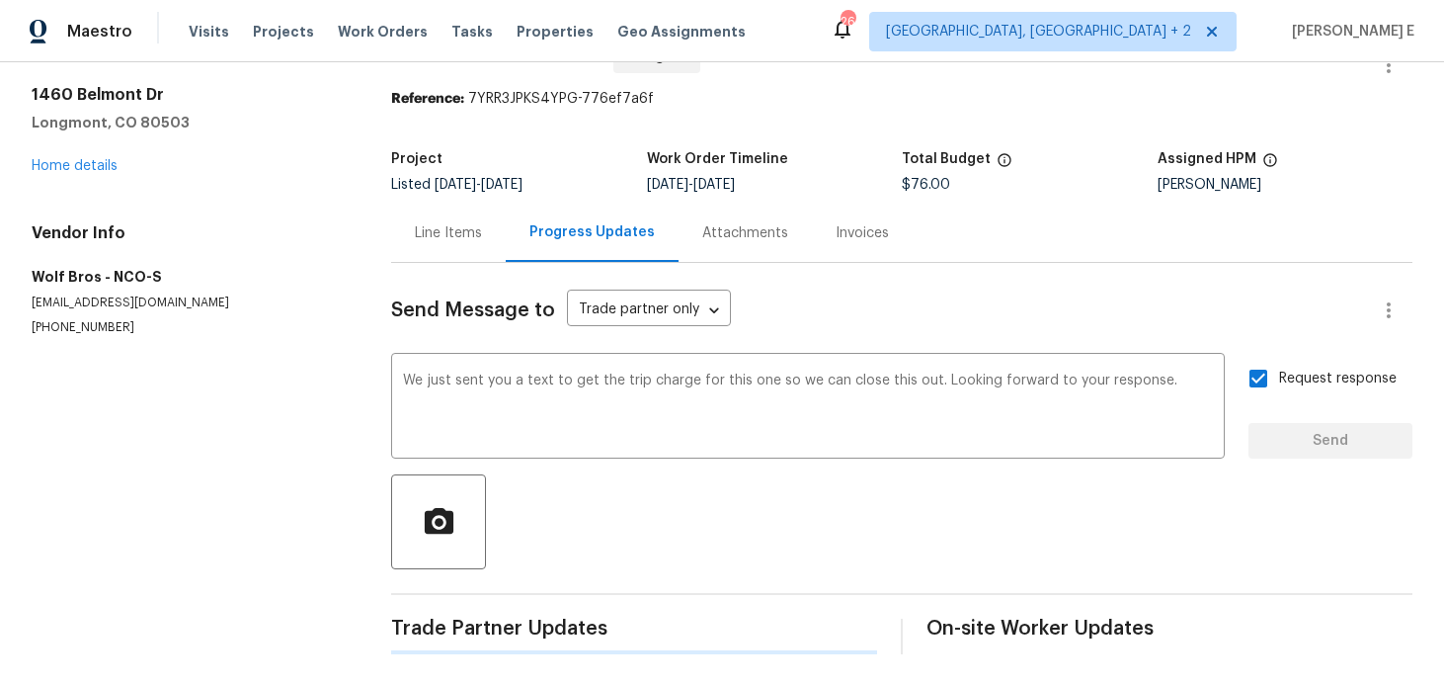
scroll to position [0, 0]
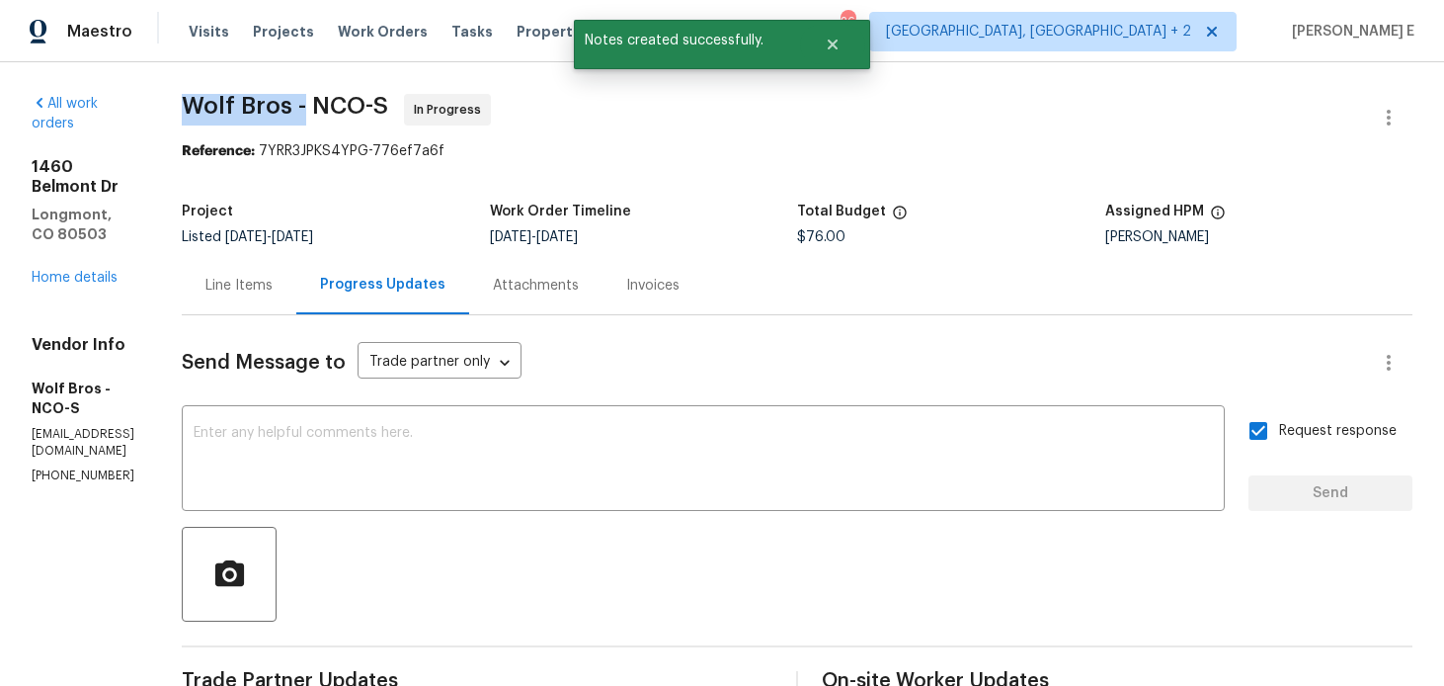
drag, startPoint x: 221, startPoint y: 107, endPoint x: 338, endPoint y: 110, distance: 116.6
click at [338, 110] on span "Wolf Bros - NCO-S" at bounding box center [285, 106] width 206 height 24
copy span "Wolf Bros -"
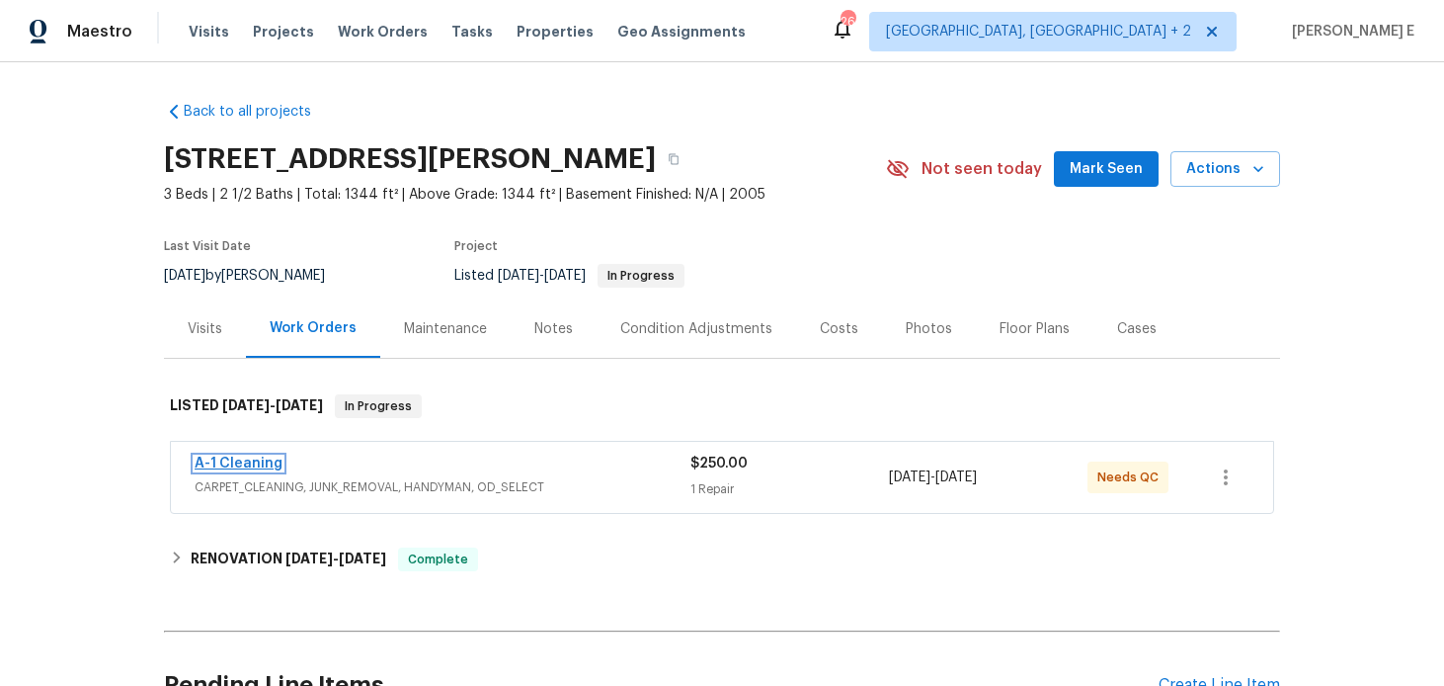
click at [246, 468] on link "A-1 Cleaning" at bounding box center [239, 463] width 88 height 14
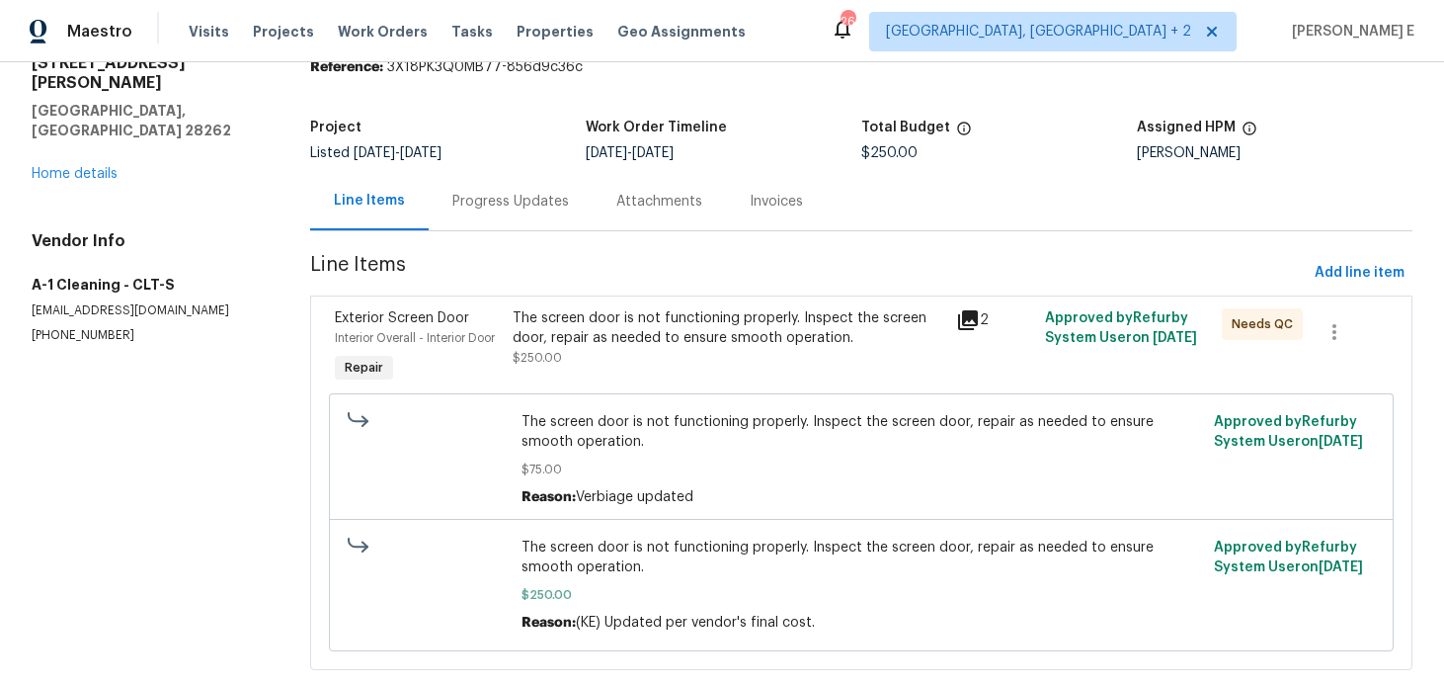
scroll to position [124, 0]
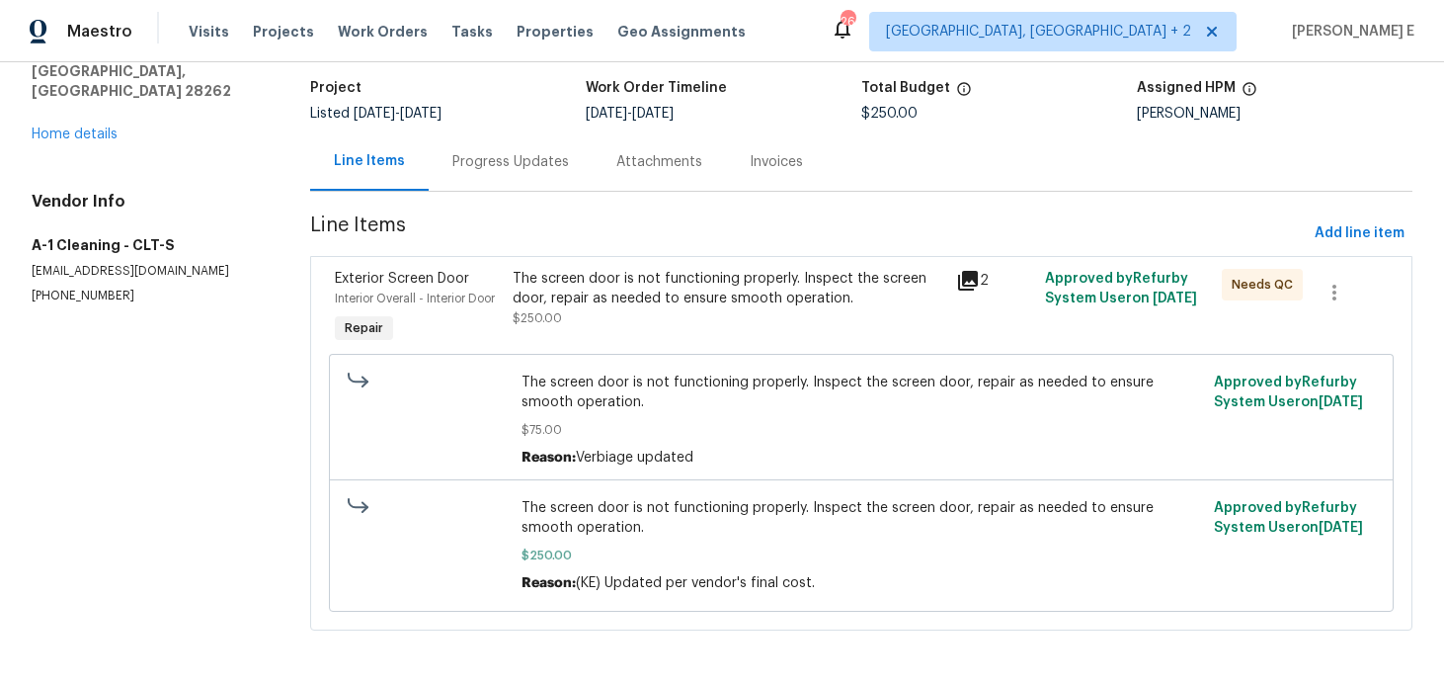
click at [693, 264] on div "The screen door is not functioning properly. Inspect the screen door, repair as…" at bounding box center [729, 308] width 444 height 91
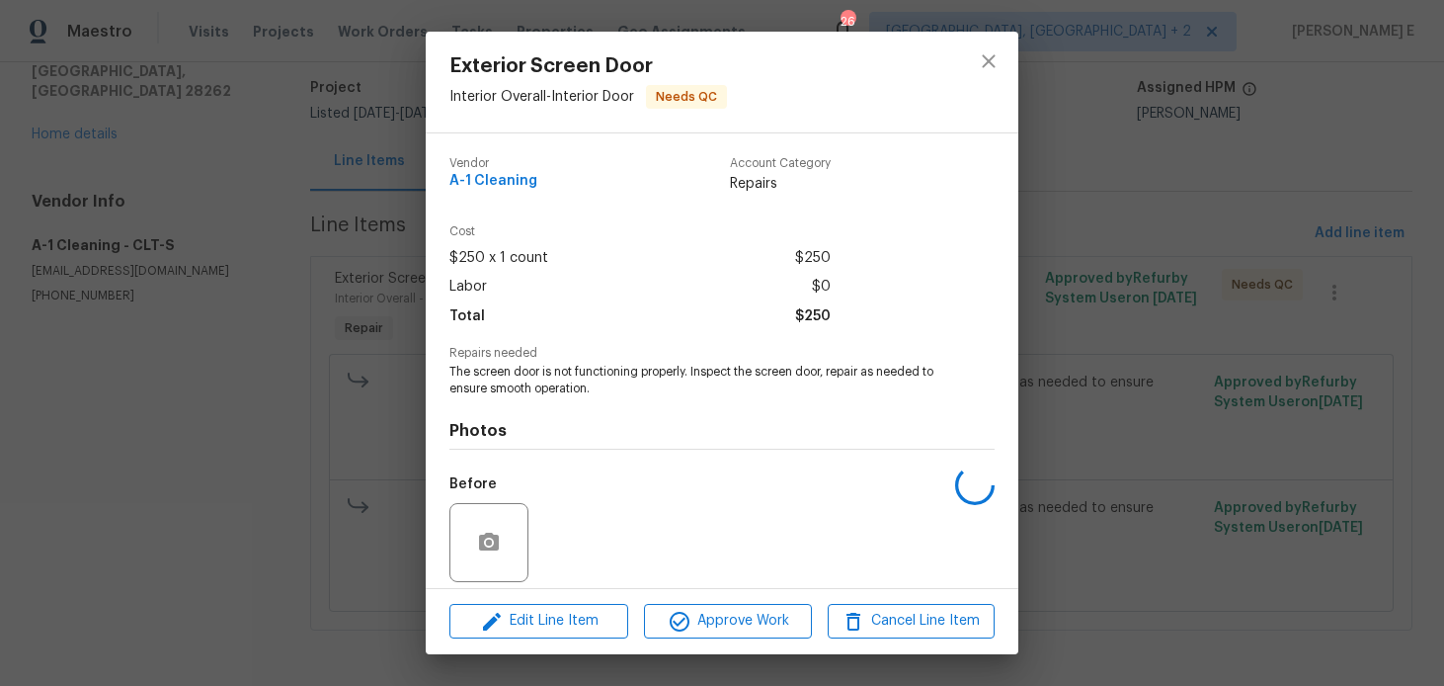
scroll to position [141, 0]
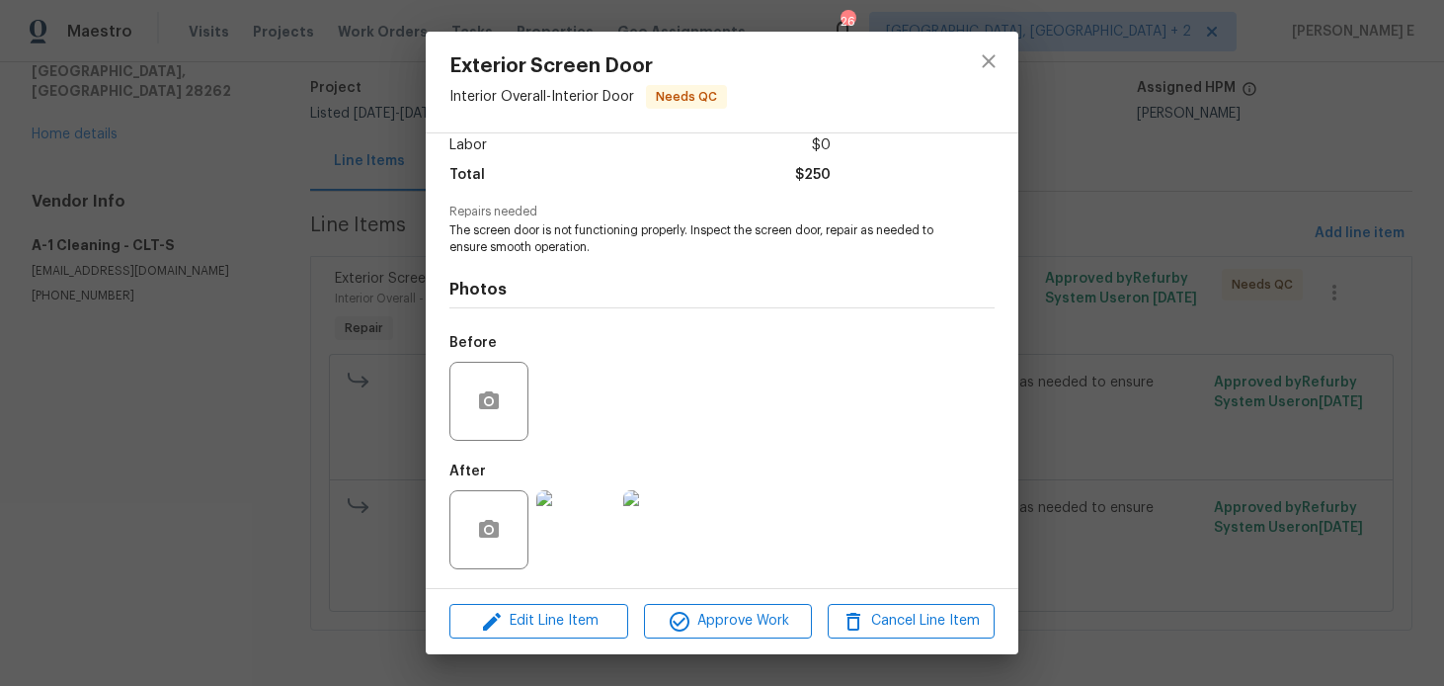
click at [566, 530] on img at bounding box center [575, 529] width 79 height 79
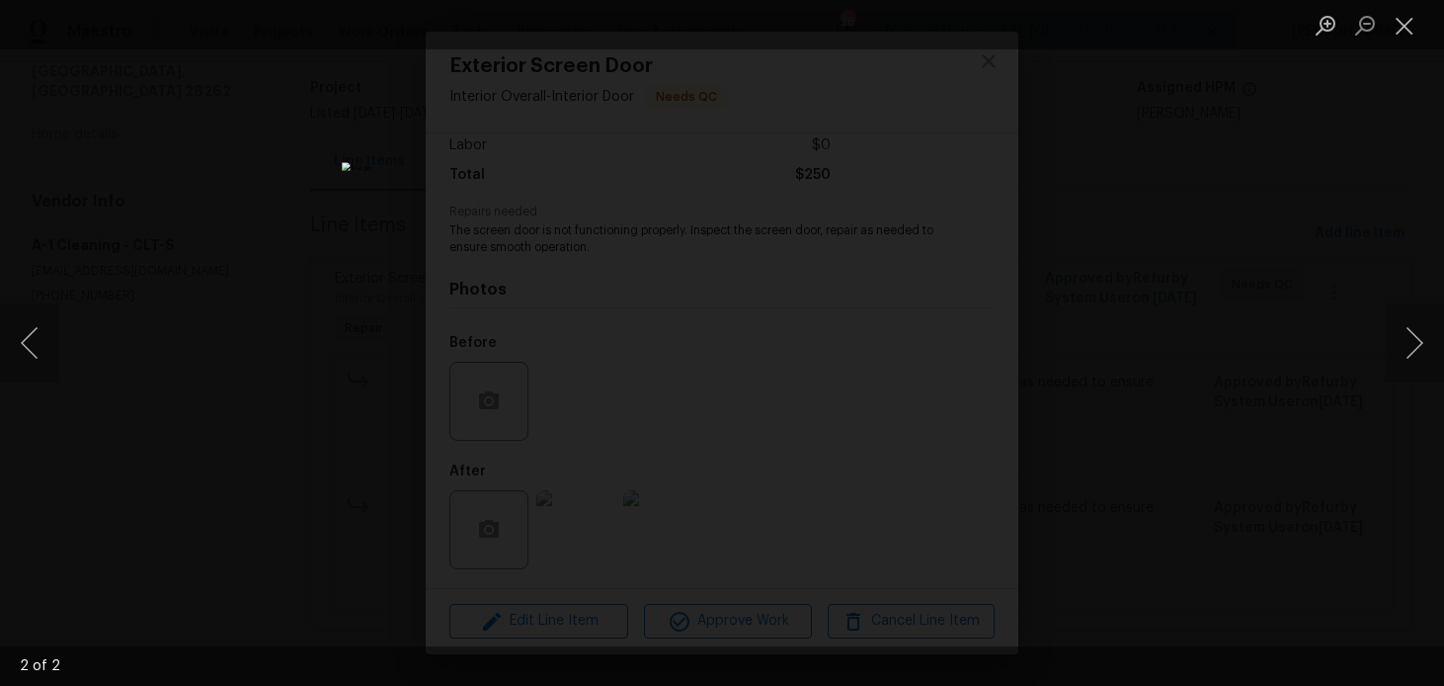
click at [1074, 293] on div "Lightbox" at bounding box center [722, 343] width 1444 height 686
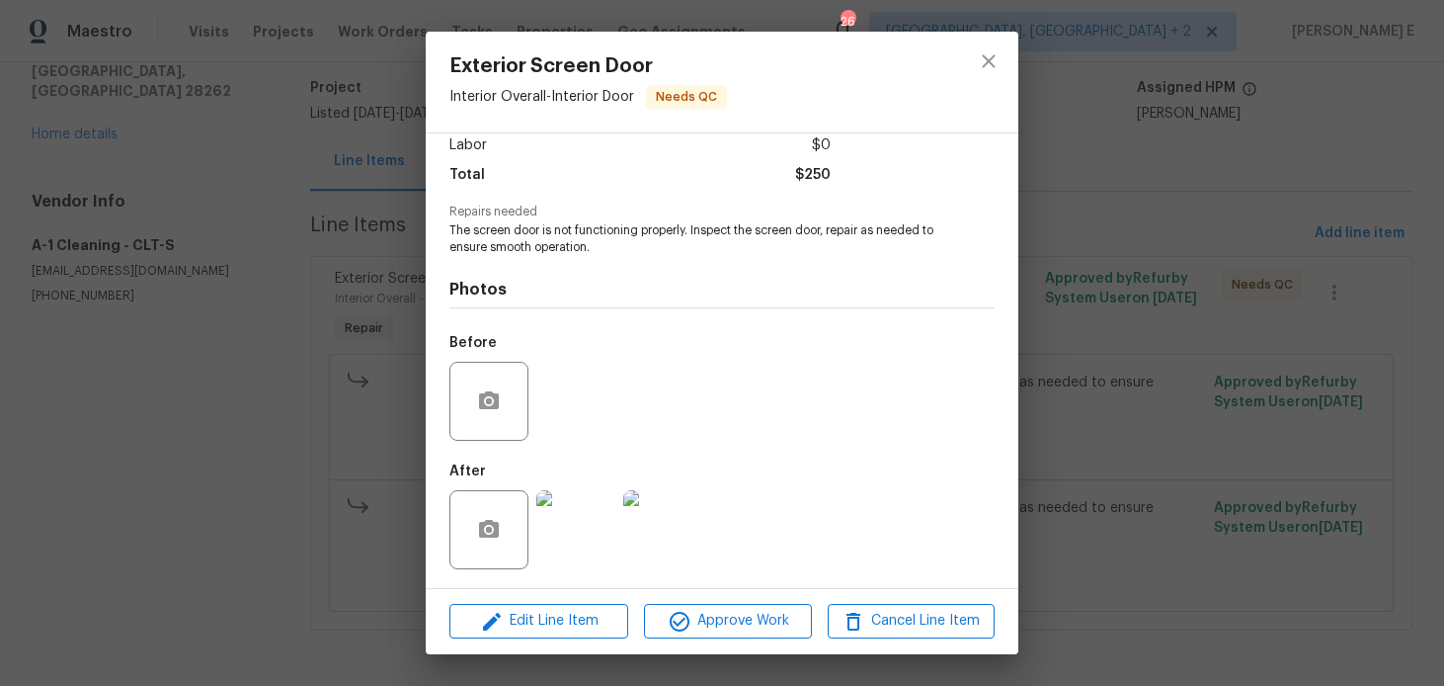
click at [1074, 293] on div "Exterior Screen Door Interior Overall - Interior Door Needs QC Vendor A-1 Clean…" at bounding box center [722, 343] width 1444 height 686
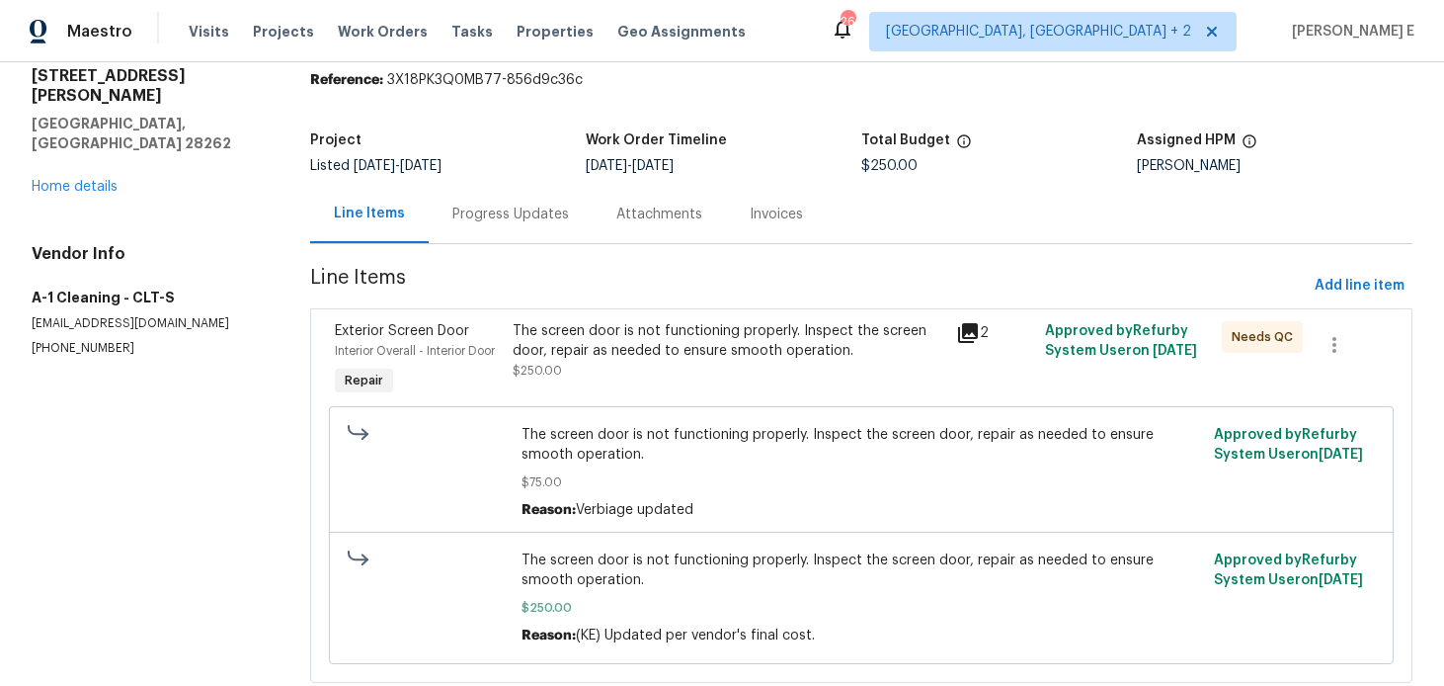
scroll to position [47, 0]
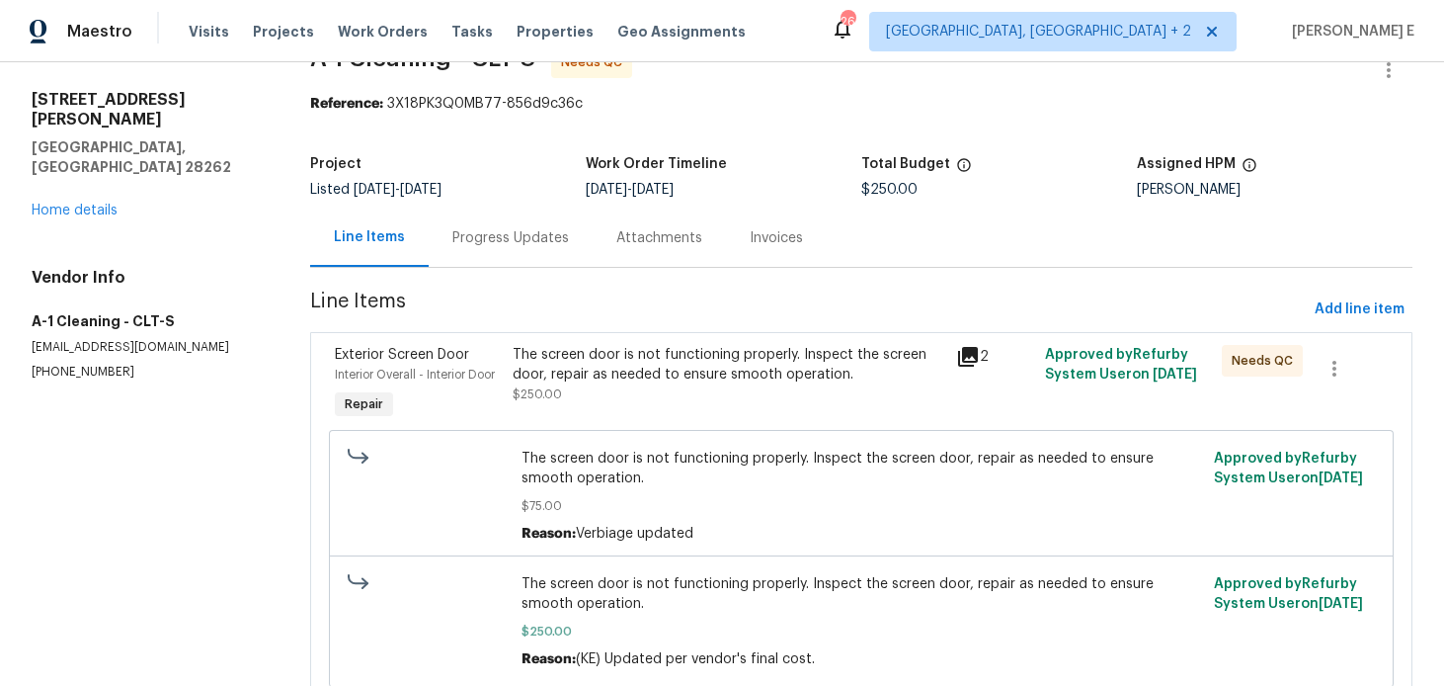
click at [503, 236] on div "Progress Updates" at bounding box center [510, 238] width 117 height 20
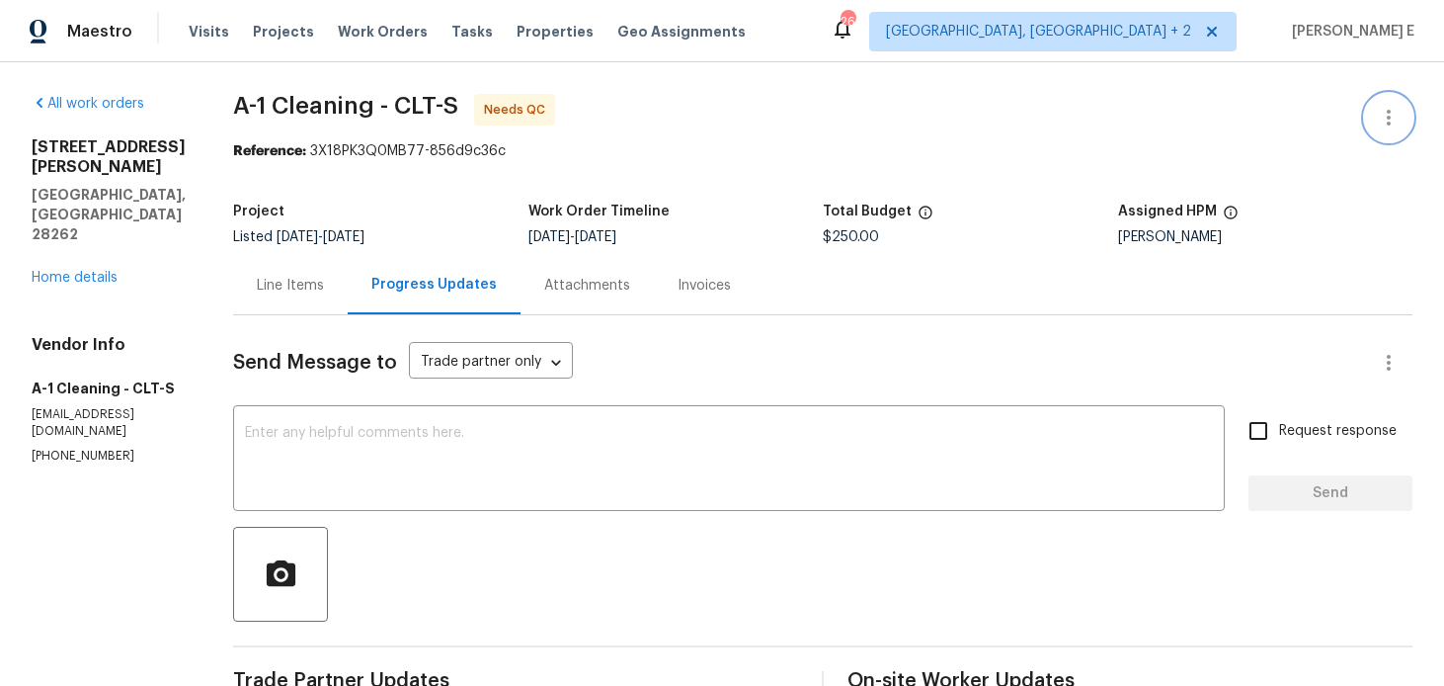
click at [1385, 112] on icon "button" at bounding box center [1389, 118] width 24 height 24
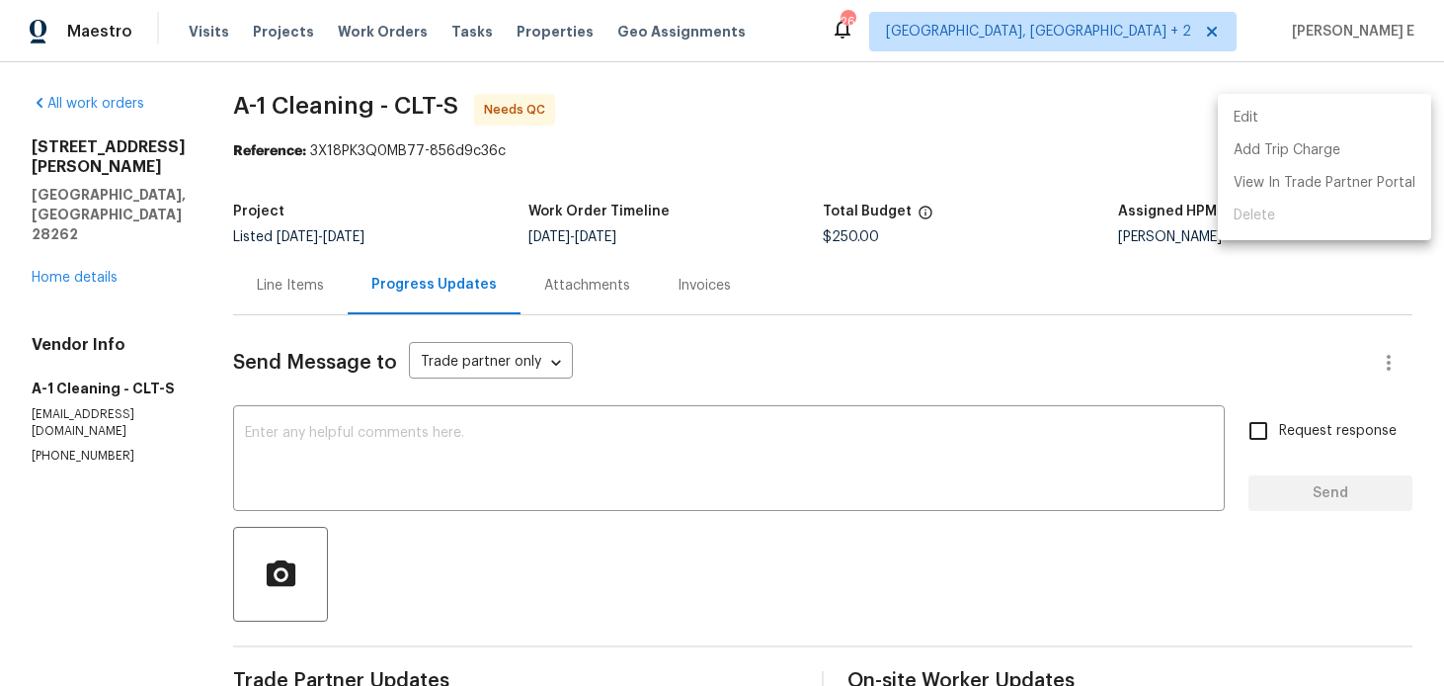
click at [1274, 118] on li "Edit" at bounding box center [1324, 118] width 213 height 33
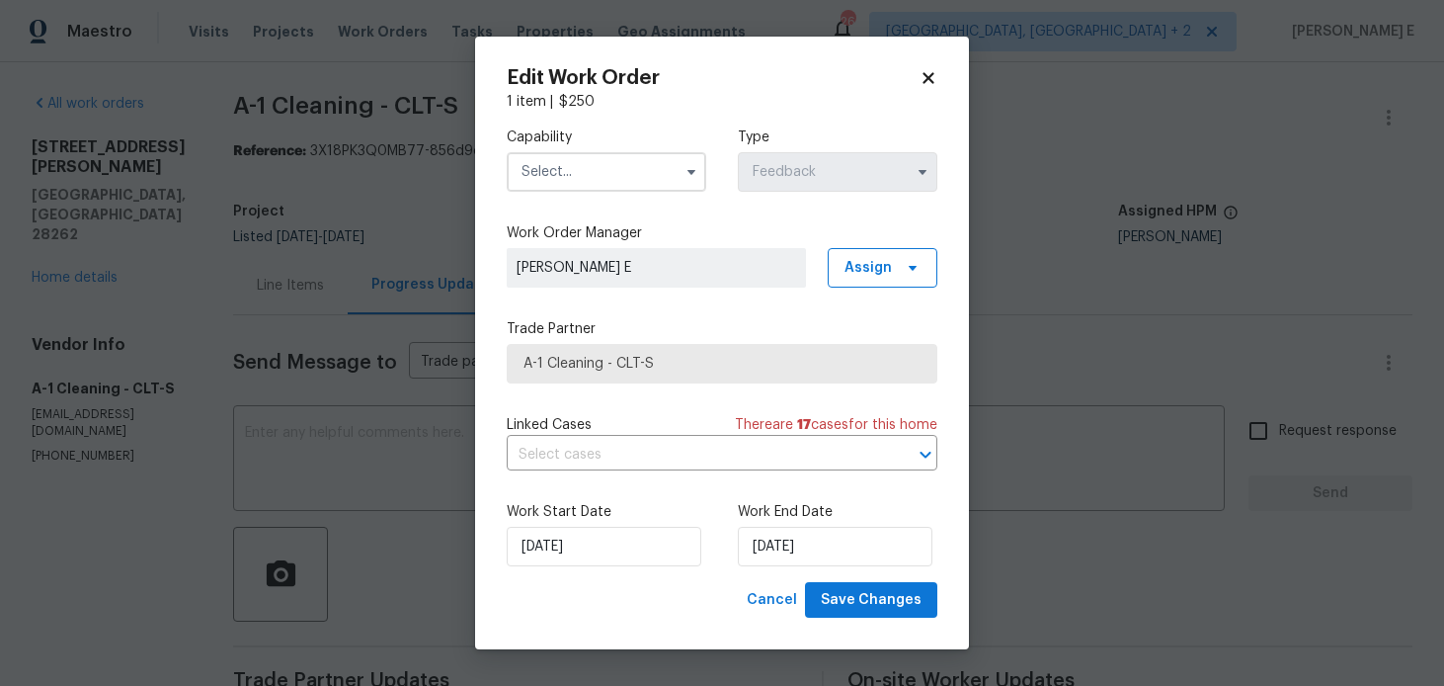
click at [630, 174] on input "text" at bounding box center [607, 172] width 200 height 40
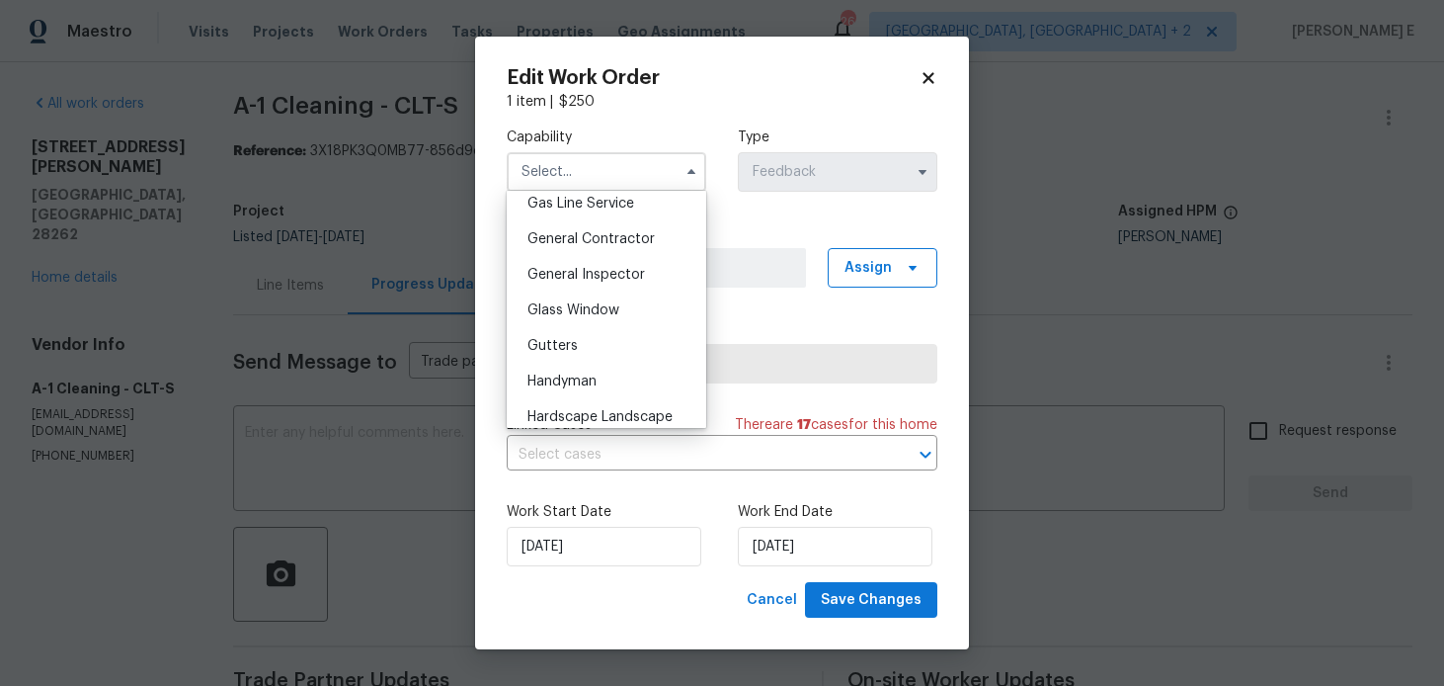
scroll to position [936, 0]
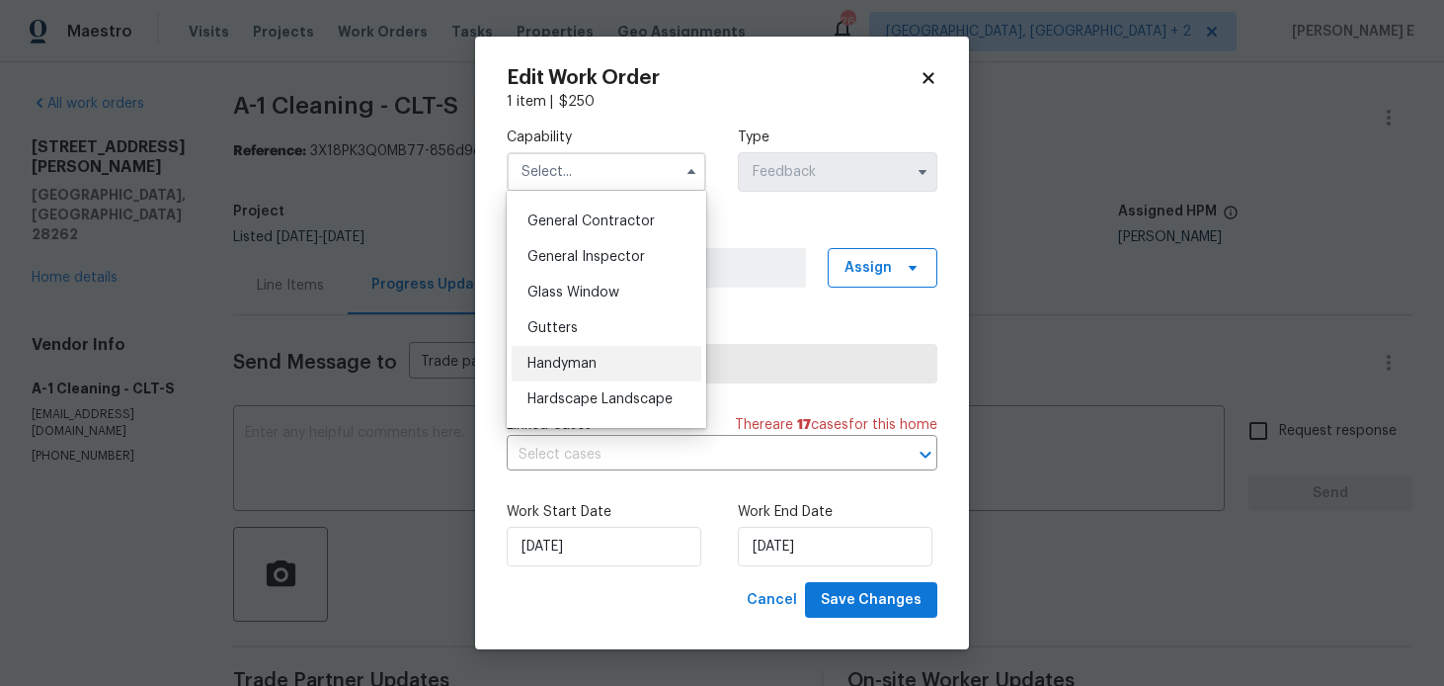
click at [573, 360] on span "Handyman" at bounding box center [562, 364] width 69 height 14
type input "Handyman"
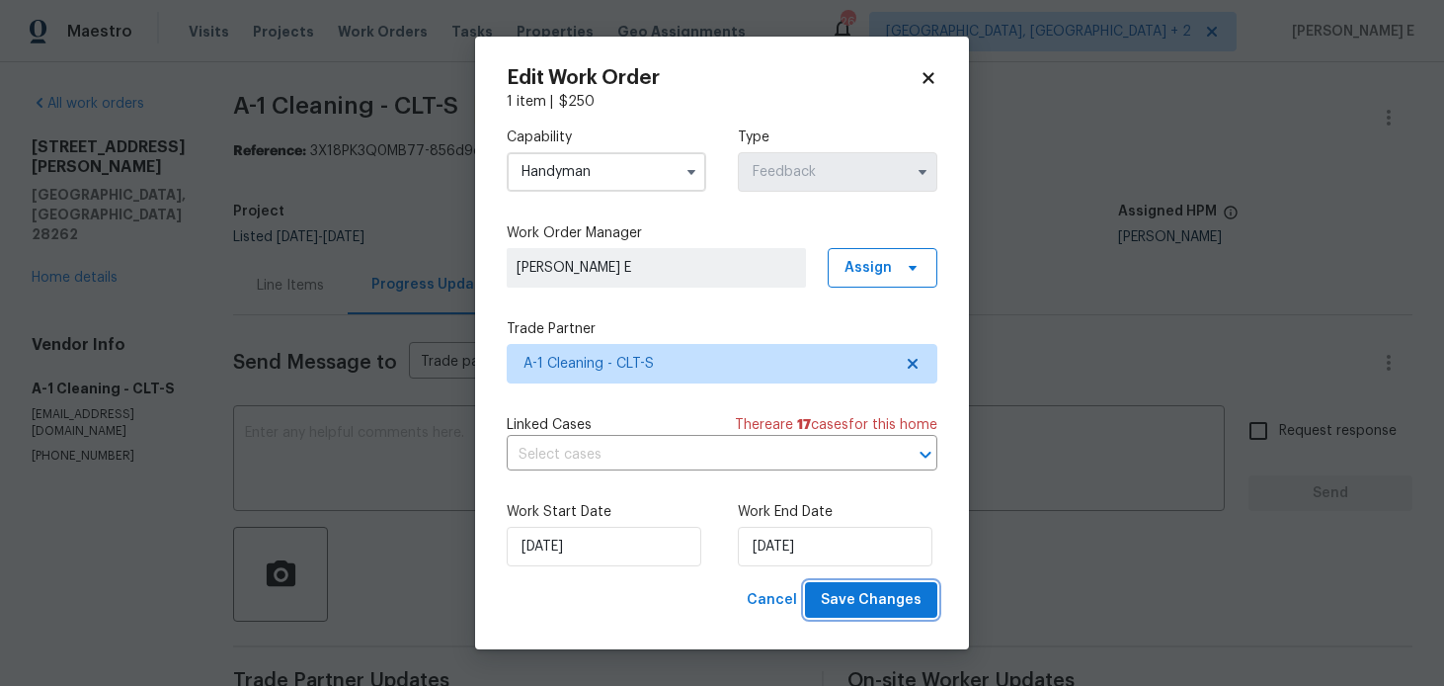
click at [910, 585] on button "Save Changes" at bounding box center [871, 600] width 132 height 37
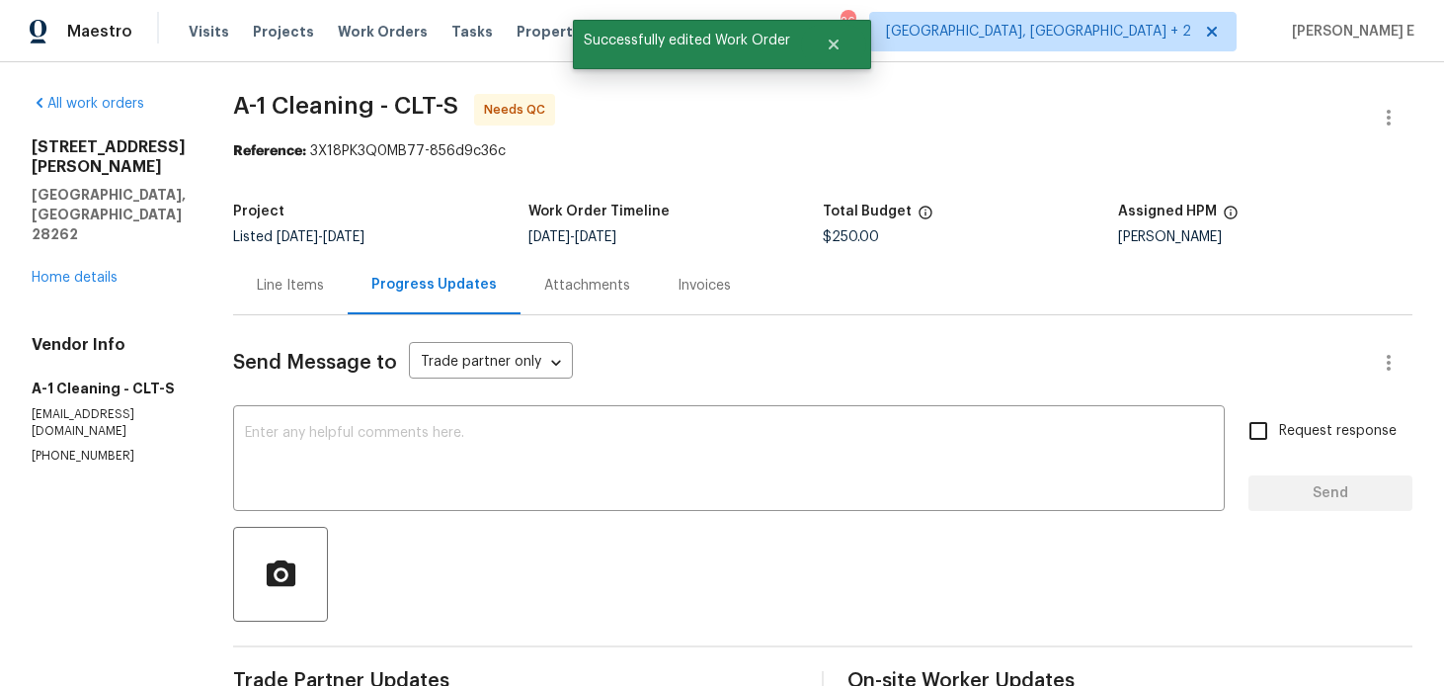
click at [315, 280] on div "Line Items" at bounding box center [290, 286] width 67 height 20
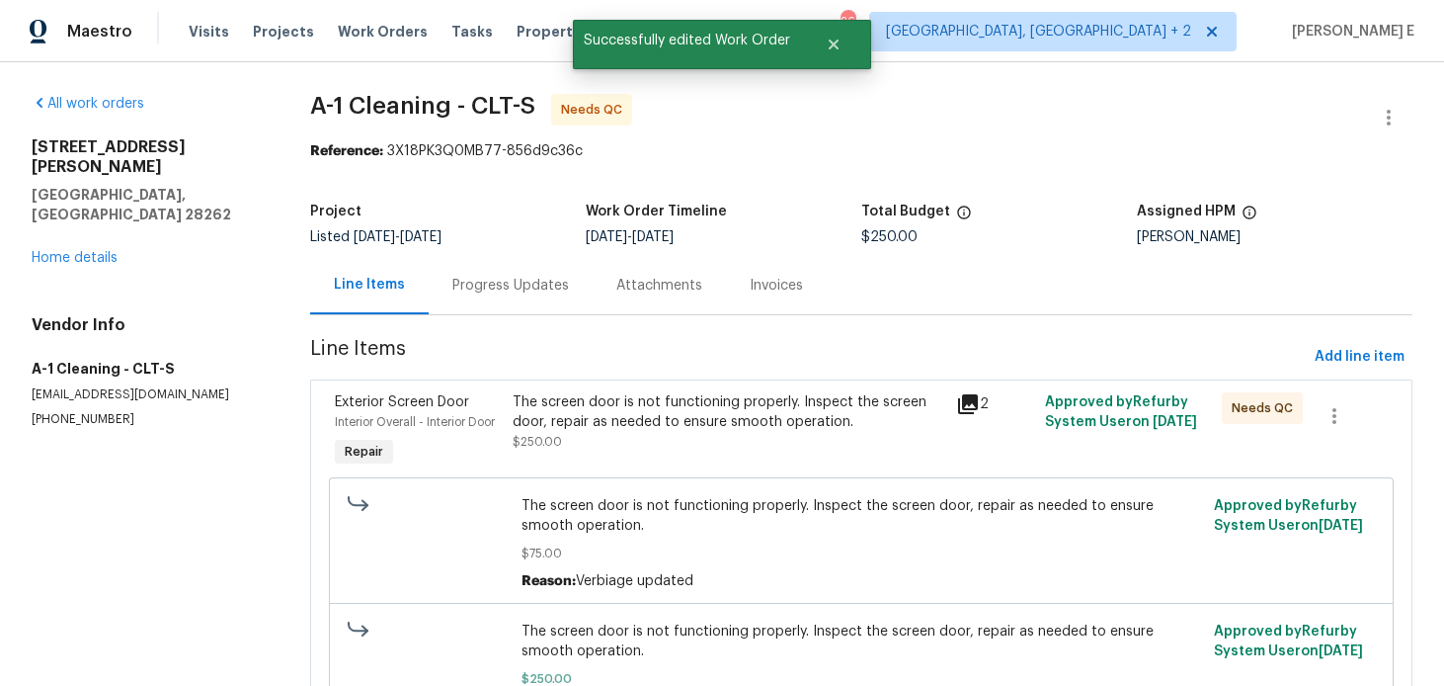
scroll to position [124, 0]
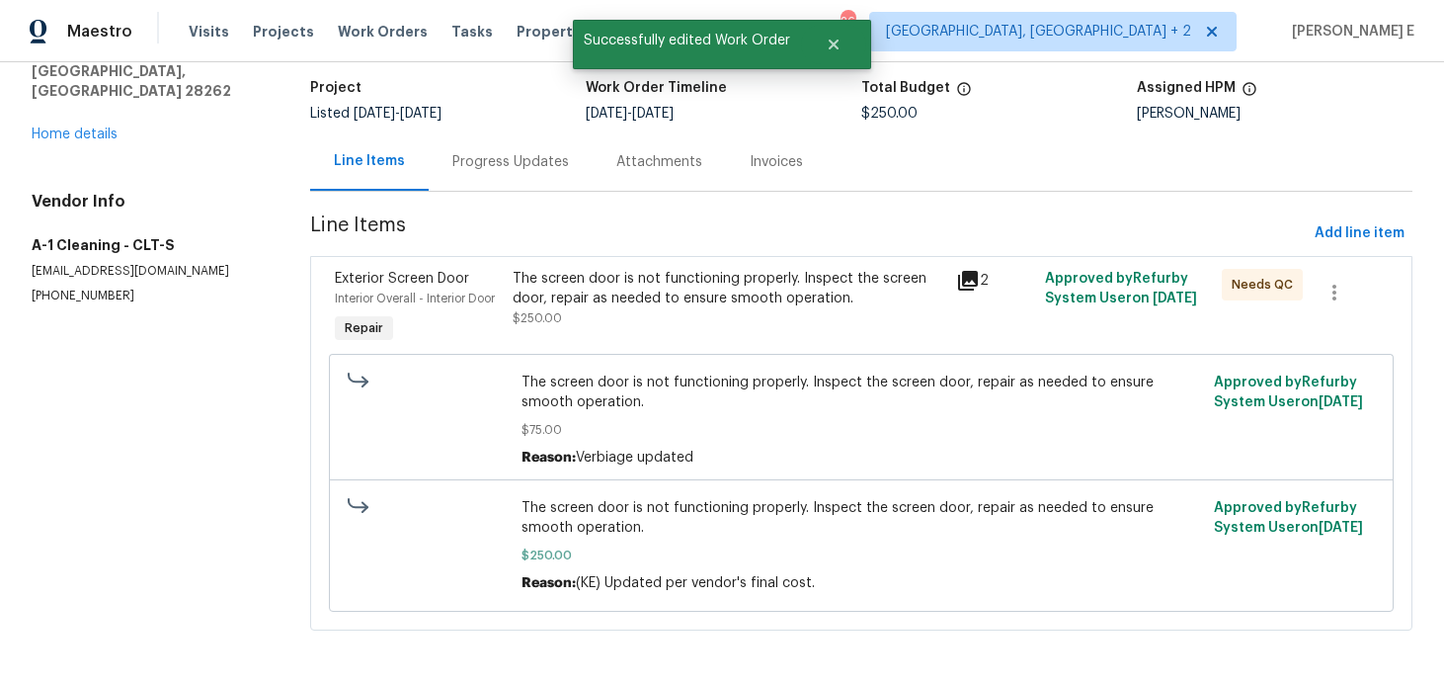
click at [676, 328] on div "The screen door is not functioning properly. Inspect the screen door, repair as…" at bounding box center [729, 308] width 444 height 91
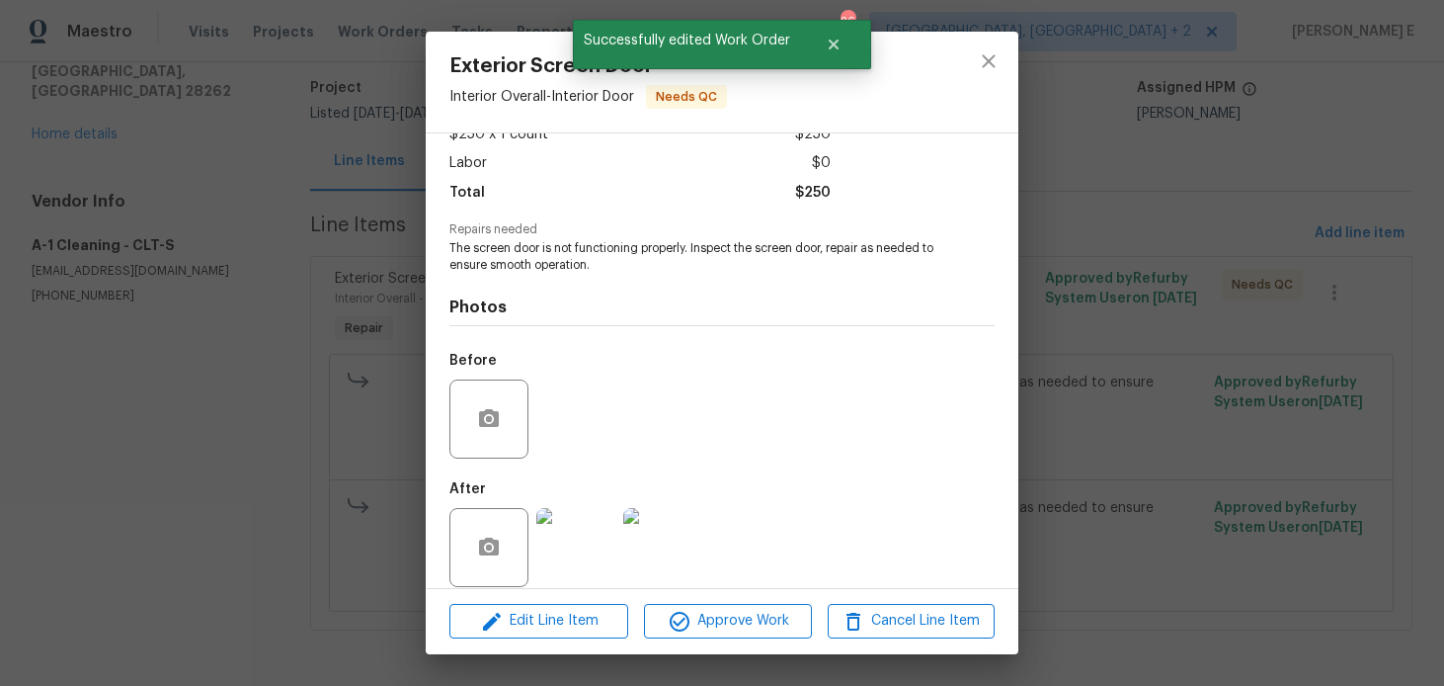
scroll to position [141, 0]
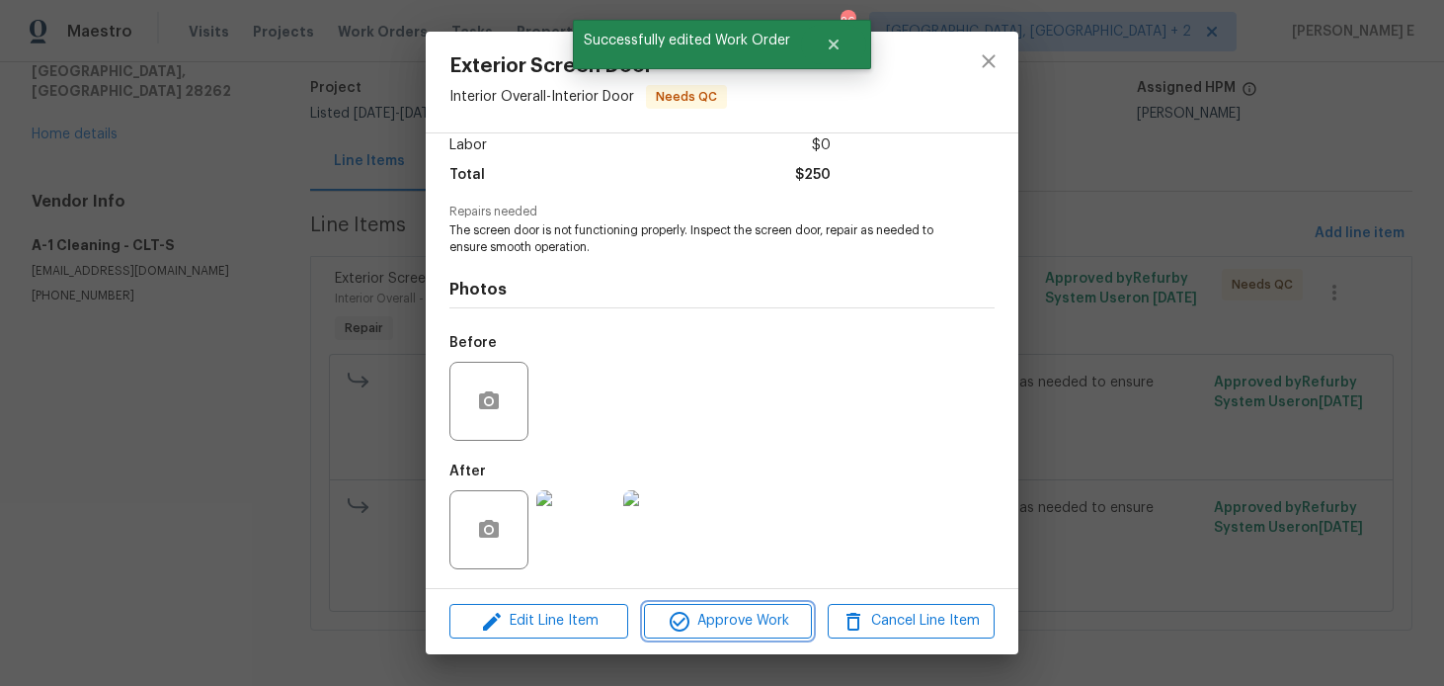
click at [695, 624] on span "Approve Work" at bounding box center [727, 621] width 155 height 25
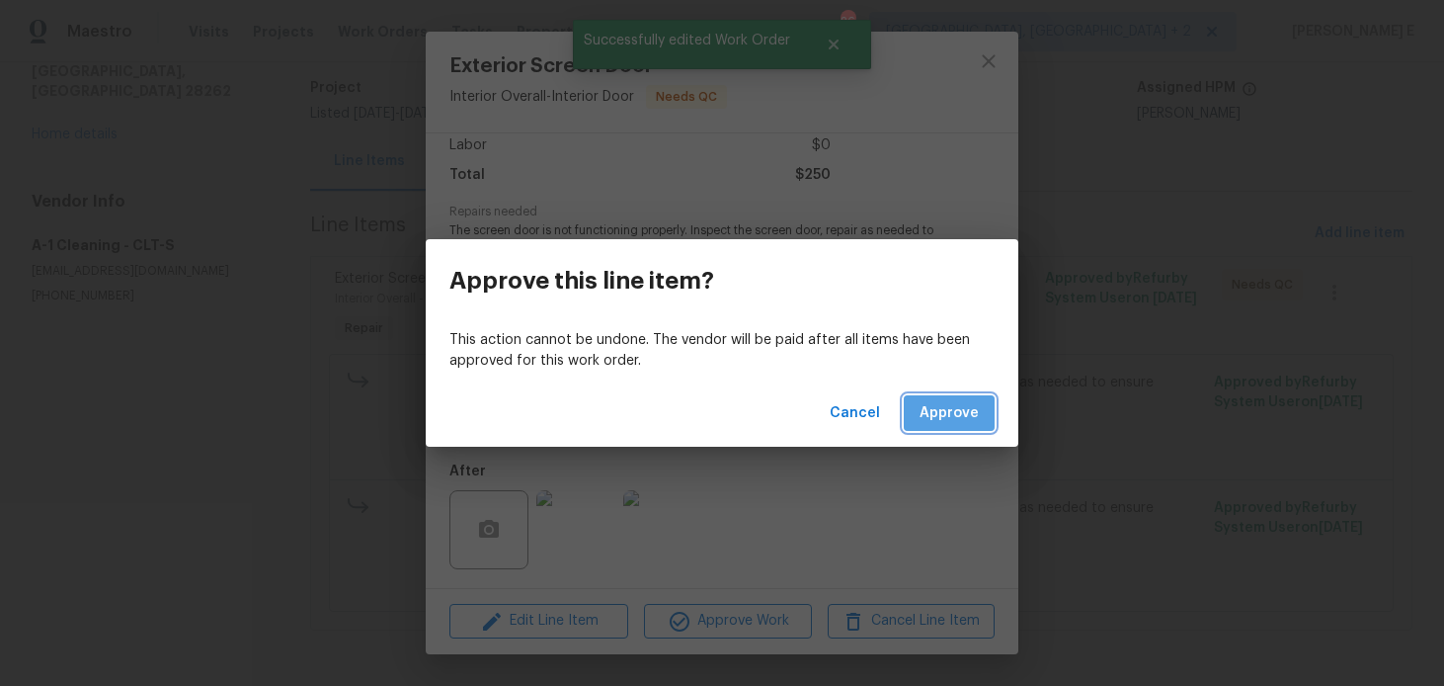
click at [956, 395] on button "Approve" at bounding box center [949, 413] width 91 height 37
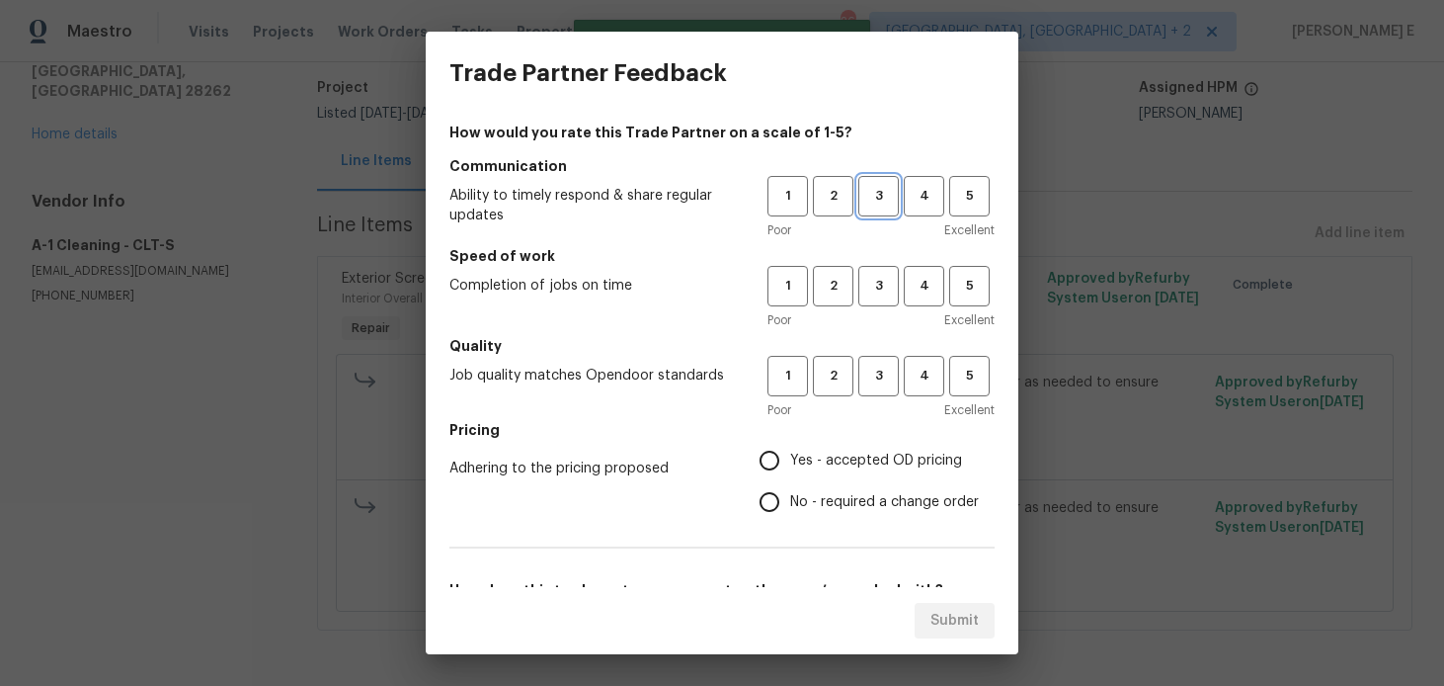
click at [873, 198] on span "3" at bounding box center [878, 196] width 37 height 23
click at [874, 281] on span "3" at bounding box center [878, 286] width 37 height 23
click at [867, 390] on button "3" at bounding box center [878, 376] width 41 height 41
click at [772, 488] on input "No - required a change order" at bounding box center [769, 501] width 41 height 41
radio input "true"
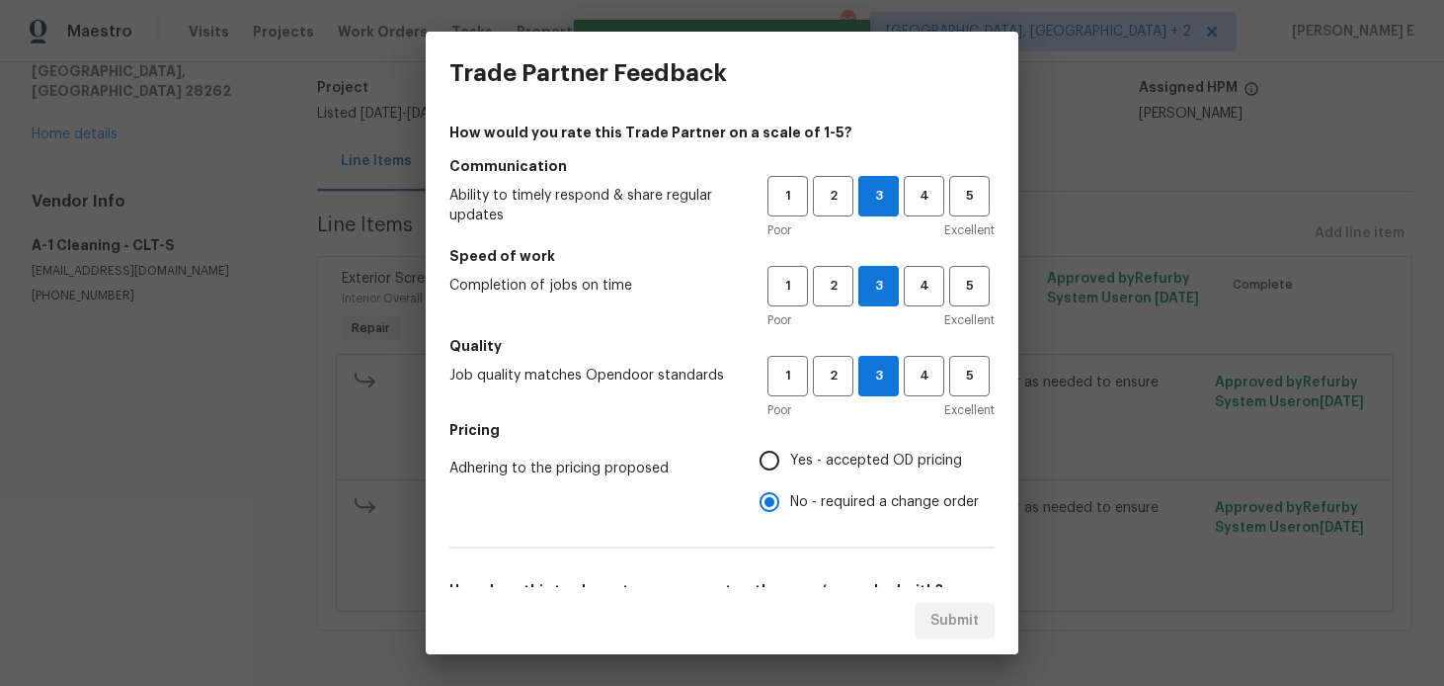
scroll to position [317, 0]
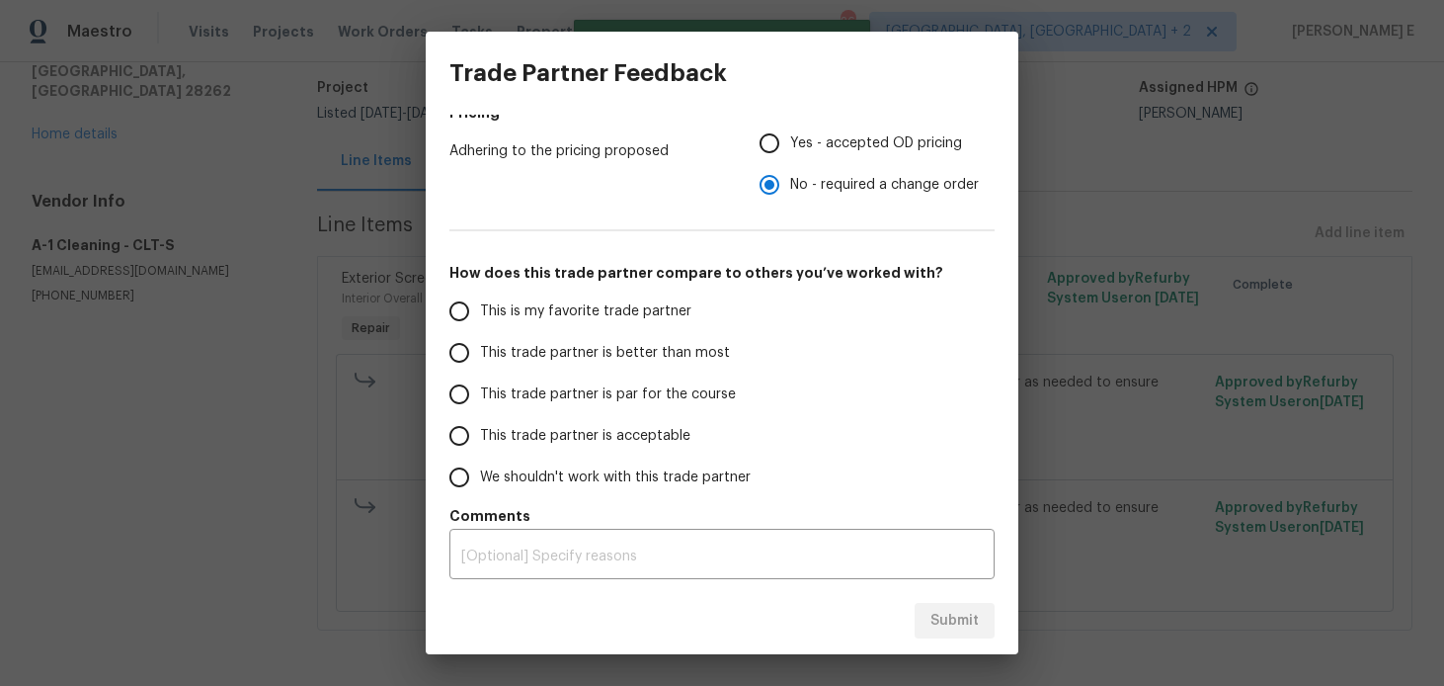
click at [607, 395] on span "This trade partner is par for the course" at bounding box center [608, 394] width 256 height 21
click at [480, 395] on input "This trade partner is par for the course" at bounding box center [459, 393] width 41 height 41
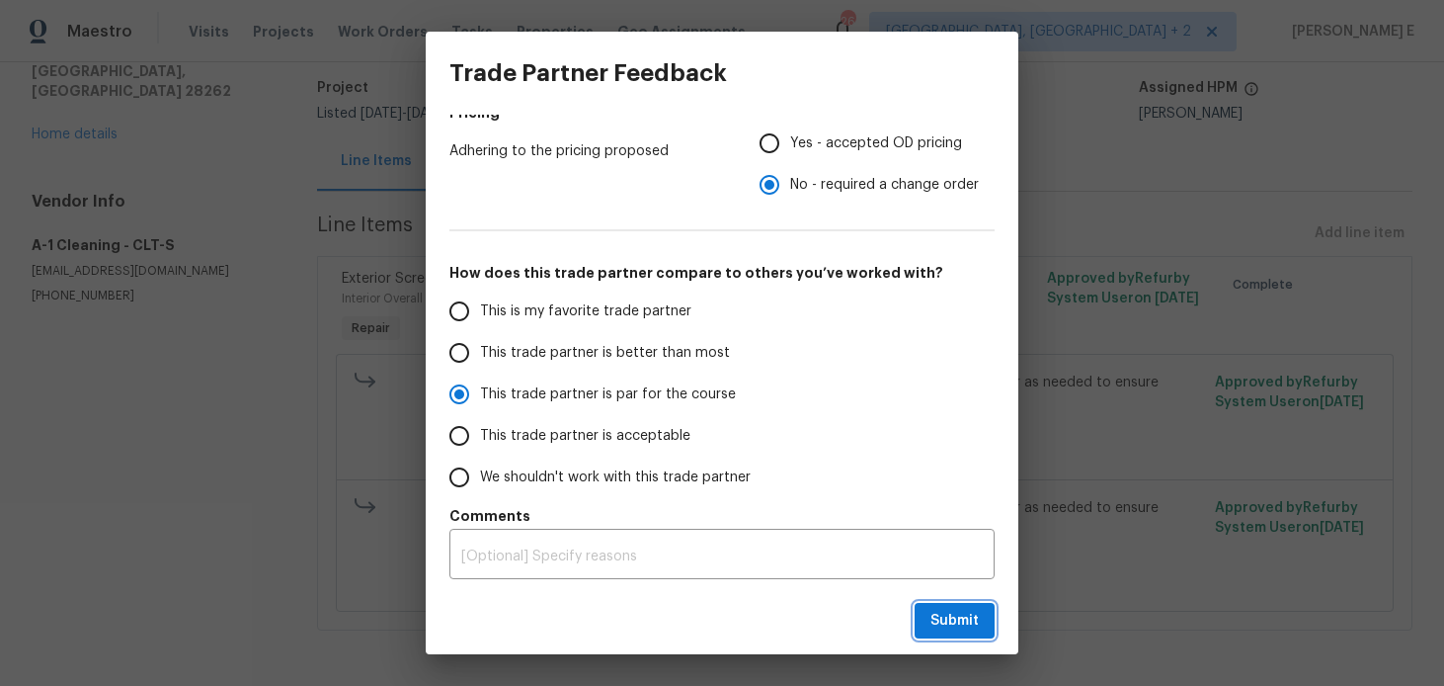
click at [944, 609] on span "Submit" at bounding box center [955, 621] width 48 height 25
radio input "true"
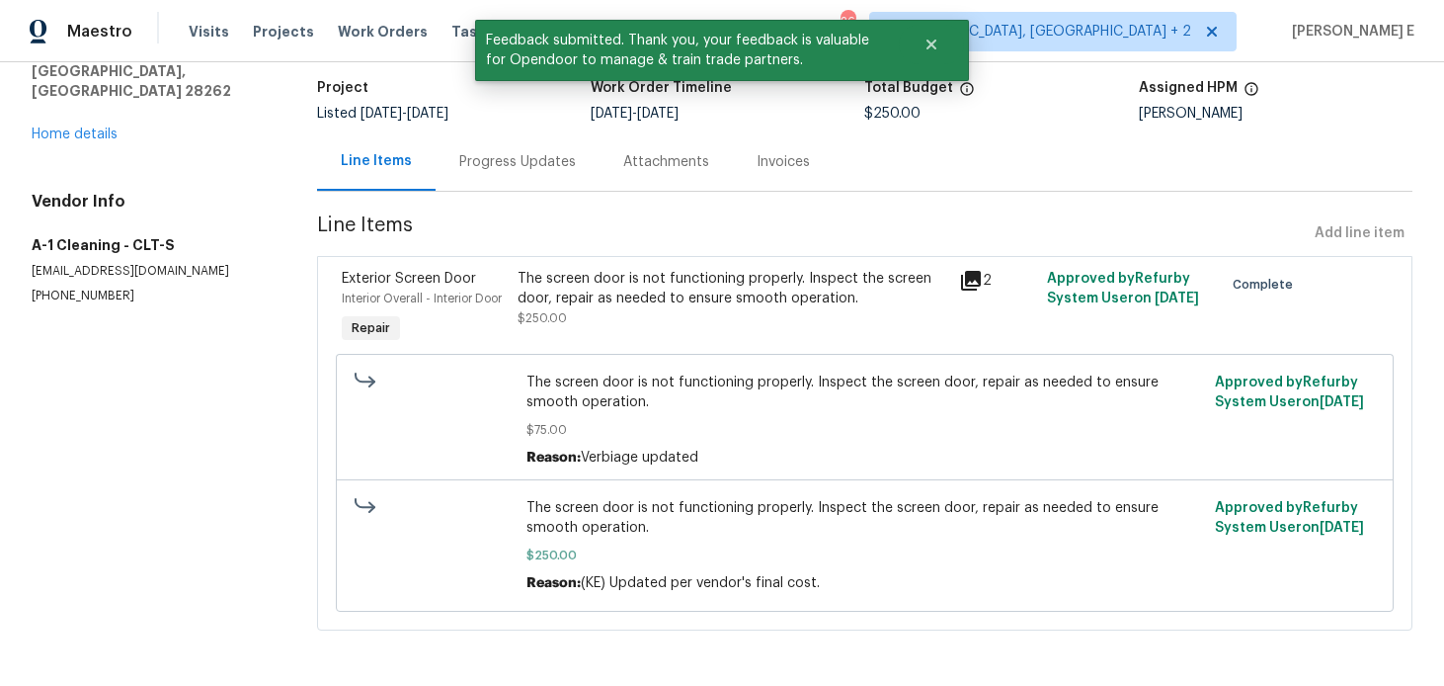
click at [517, 169] on div "Progress Updates" at bounding box center [517, 162] width 117 height 20
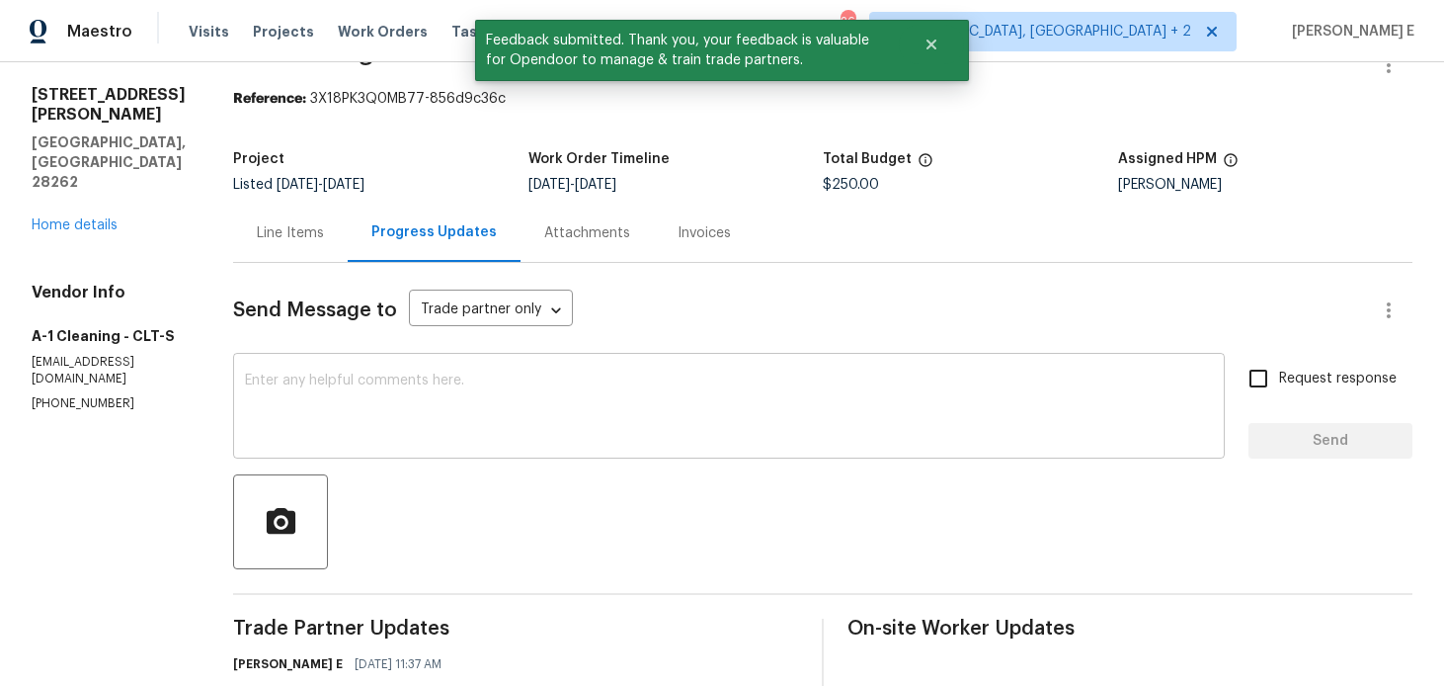
click at [521, 474] on div at bounding box center [822, 521] width 1179 height 95
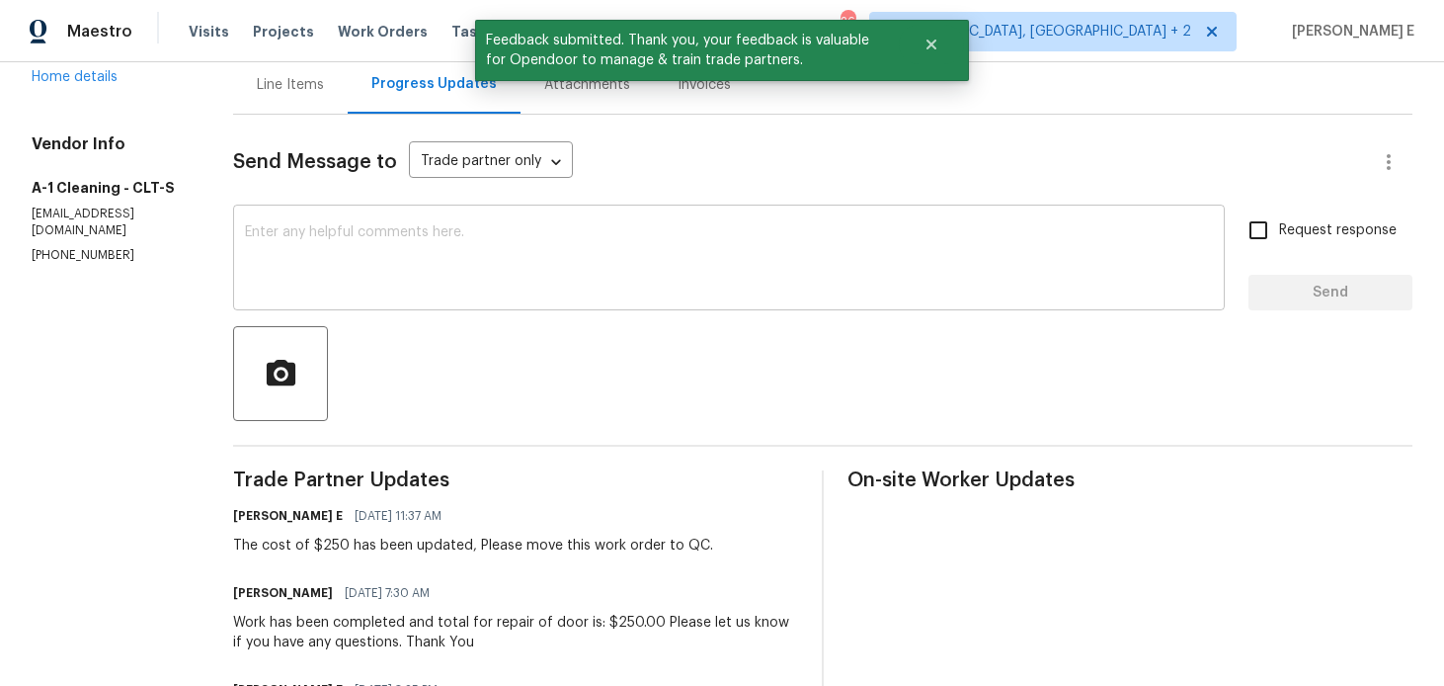
scroll to position [216, 0]
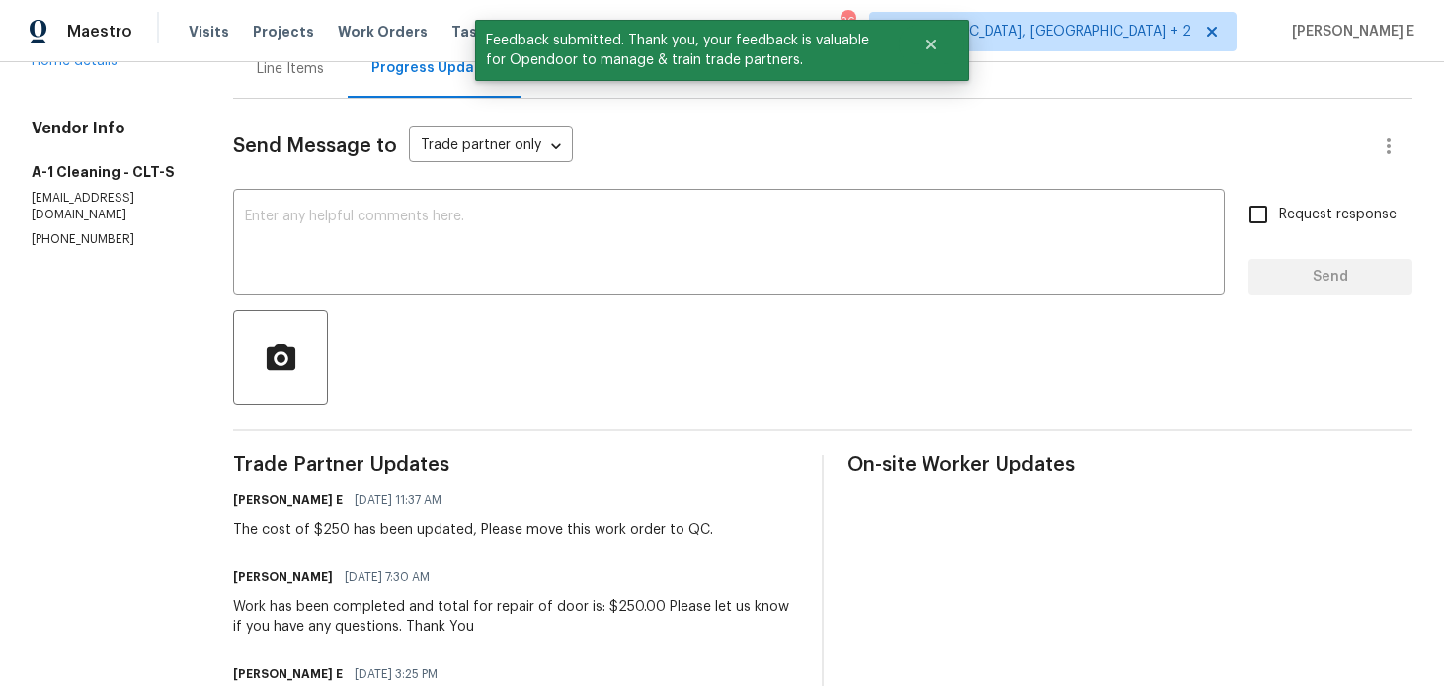
click at [482, 300] on div "Send Message to Trade partner only Trade partner only ​ x ​ Request response Se…" at bounding box center [822, 506] width 1179 height 814
click at [505, 267] on textarea at bounding box center [729, 243] width 968 height 69
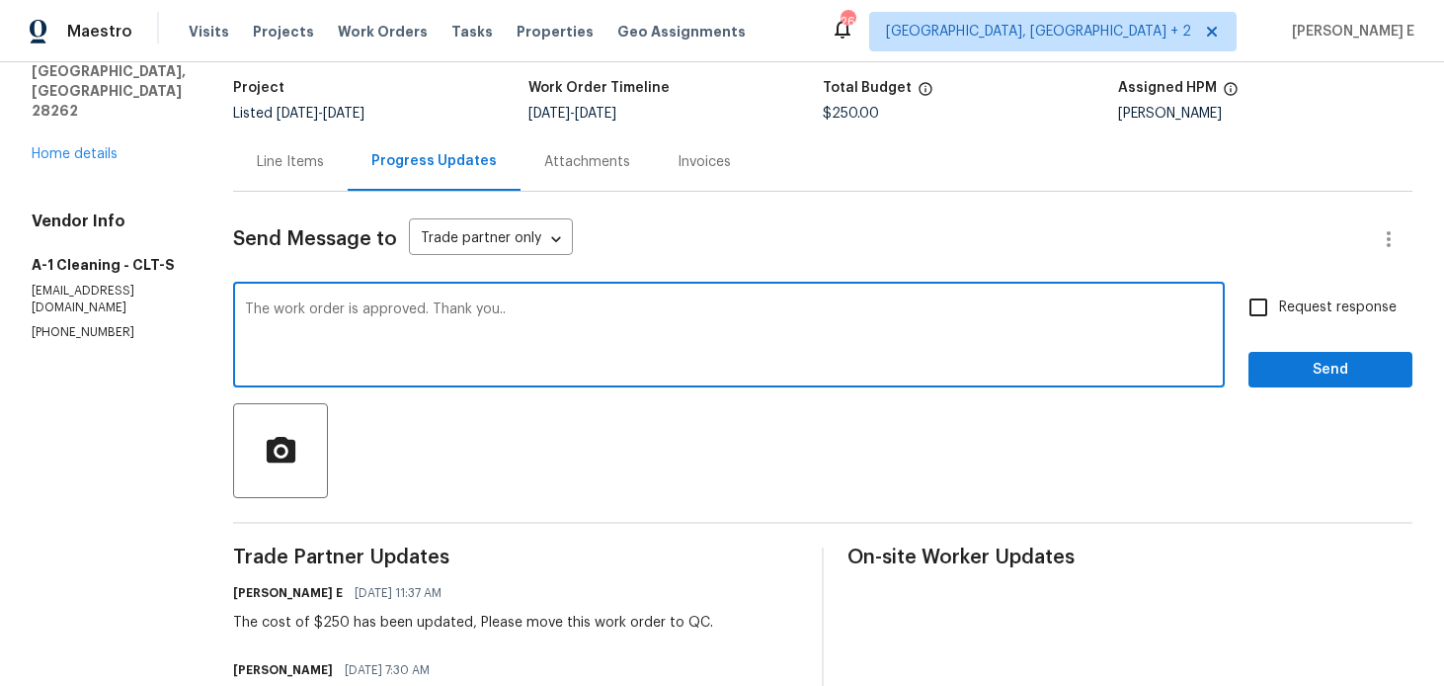
scroll to position [99, 0]
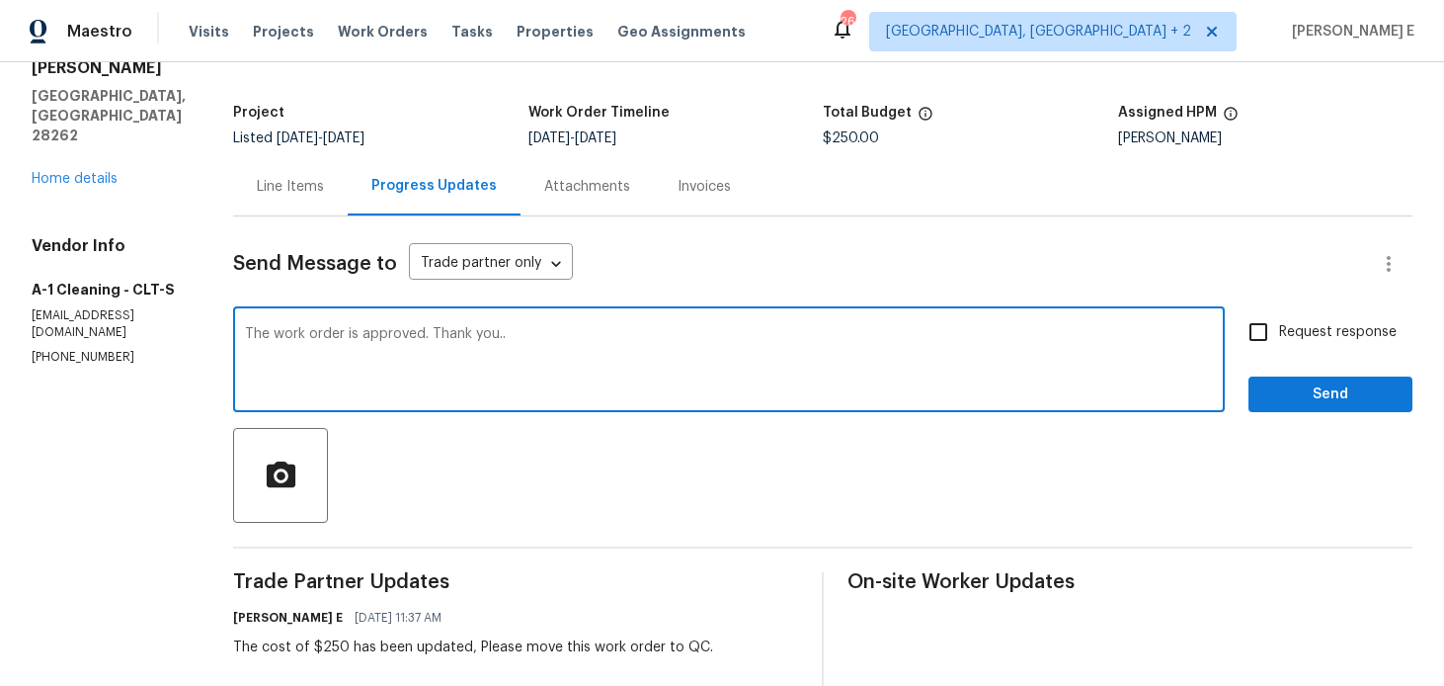
type textarea "The work order is approved. Thank you.."
click at [1260, 347] on input "Request response" at bounding box center [1258, 331] width 41 height 41
checkbox input "true"
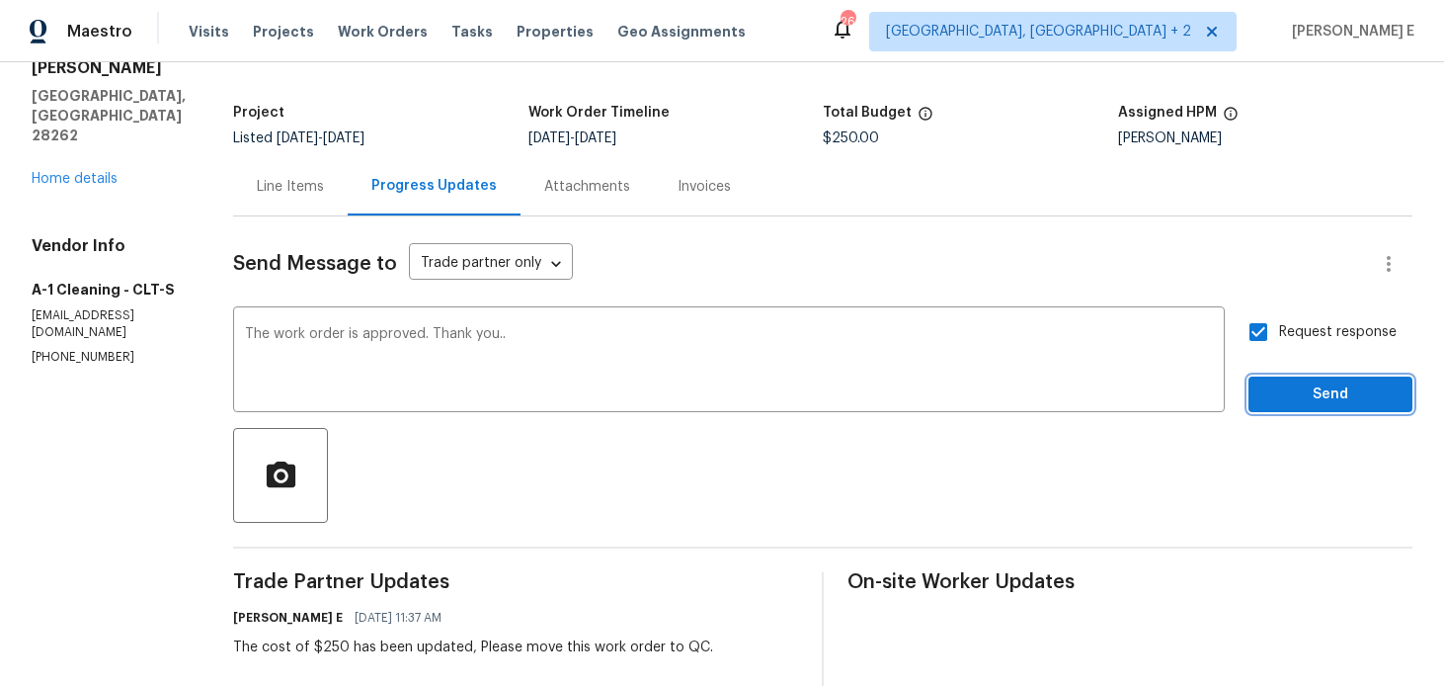
click at [1285, 393] on span "Send" at bounding box center [1330, 394] width 132 height 25
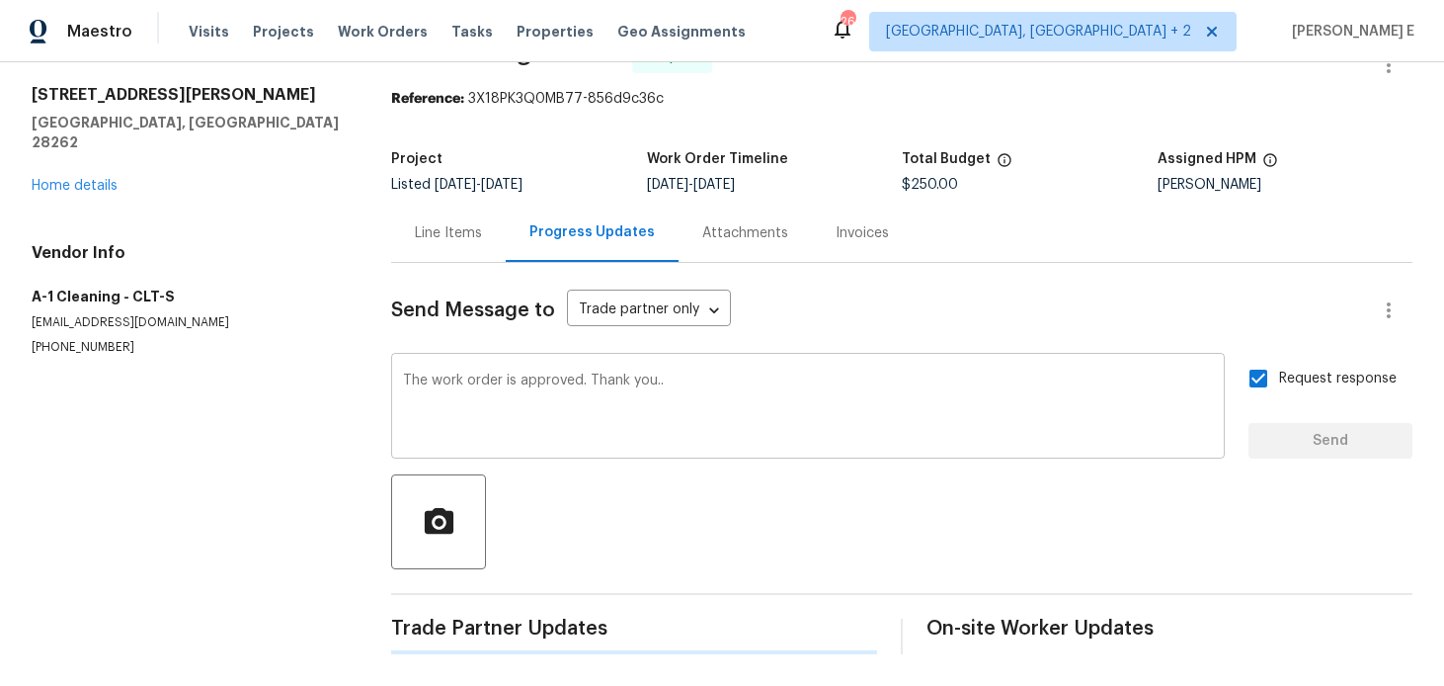
scroll to position [0, 0]
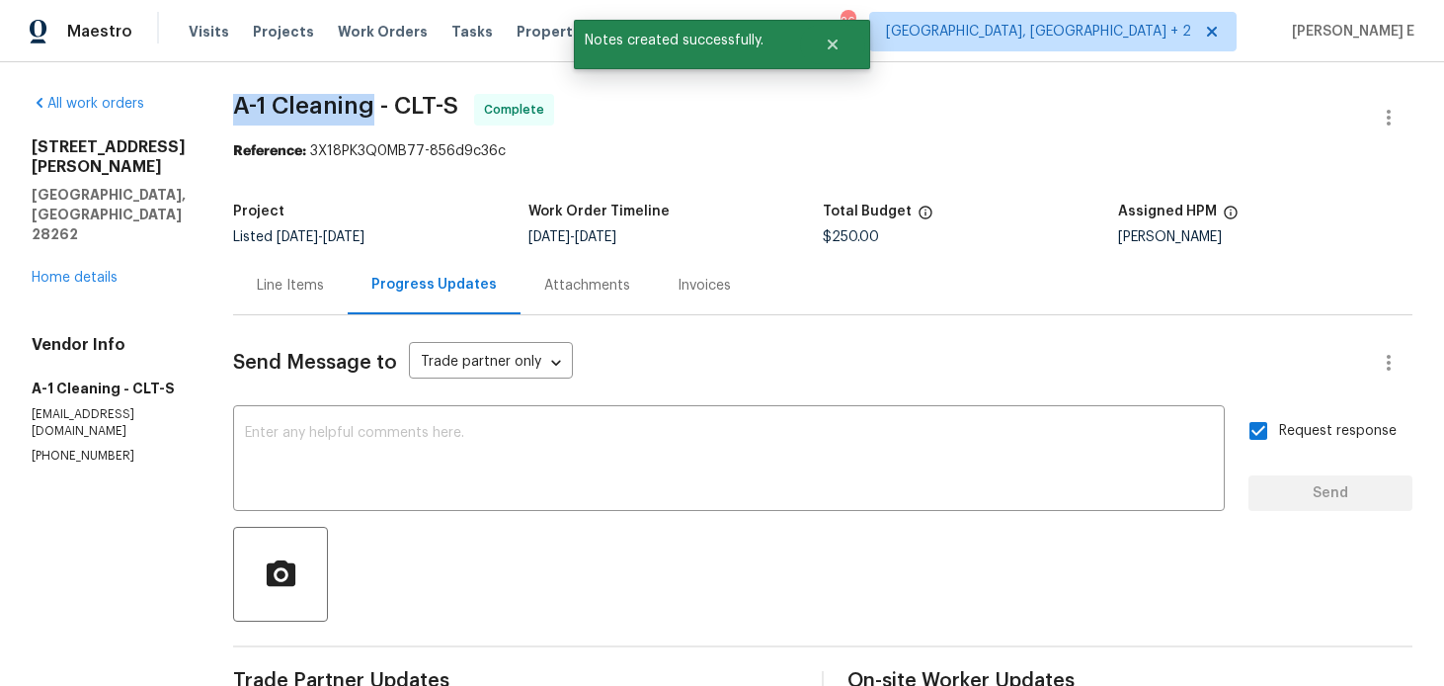
drag, startPoint x: 224, startPoint y: 112, endPoint x: 367, endPoint y: 112, distance: 143.2
click at [367, 112] on div "All work orders 3155 Golden Dale Ln Charlotte, NC 28262 Home details Vendor Inf…" at bounding box center [722, 650] width 1444 height 1176
copy span "A-1 Cleaning"
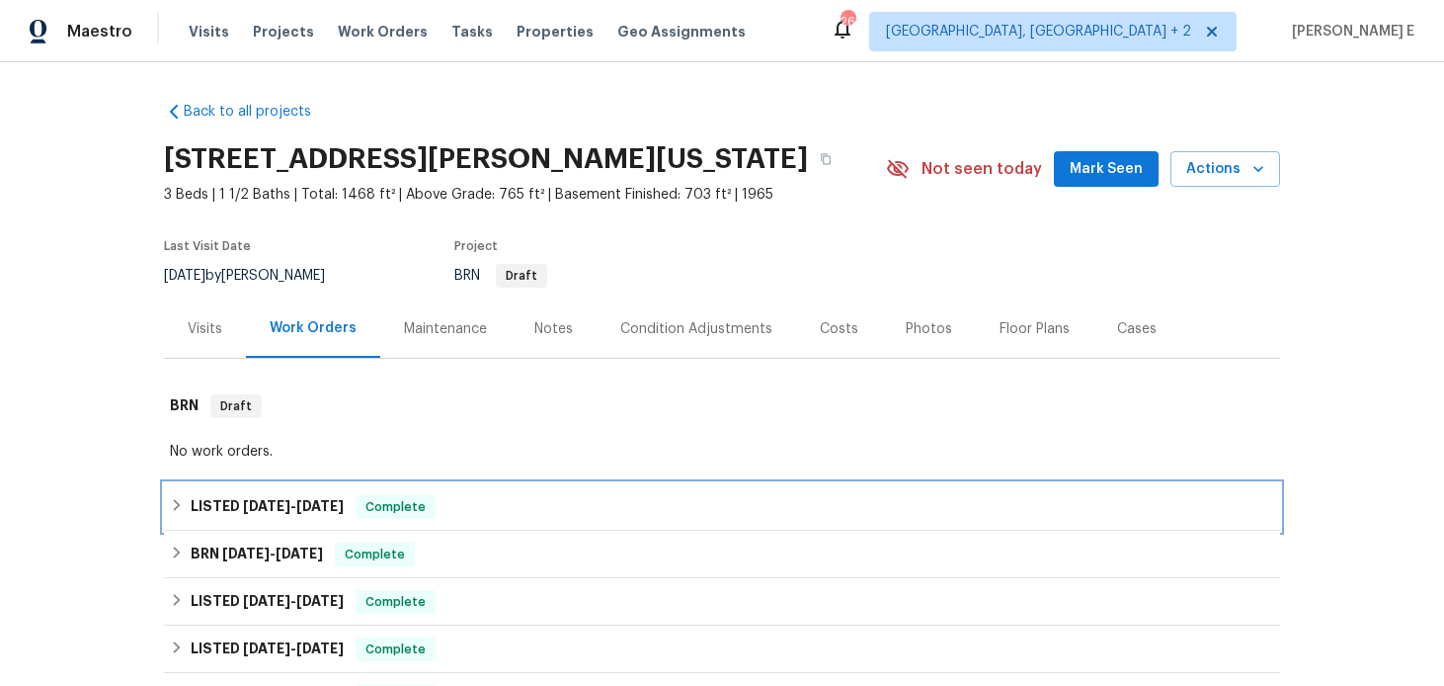
click at [295, 499] on span "[DATE] - [DATE]" at bounding box center [293, 506] width 101 height 14
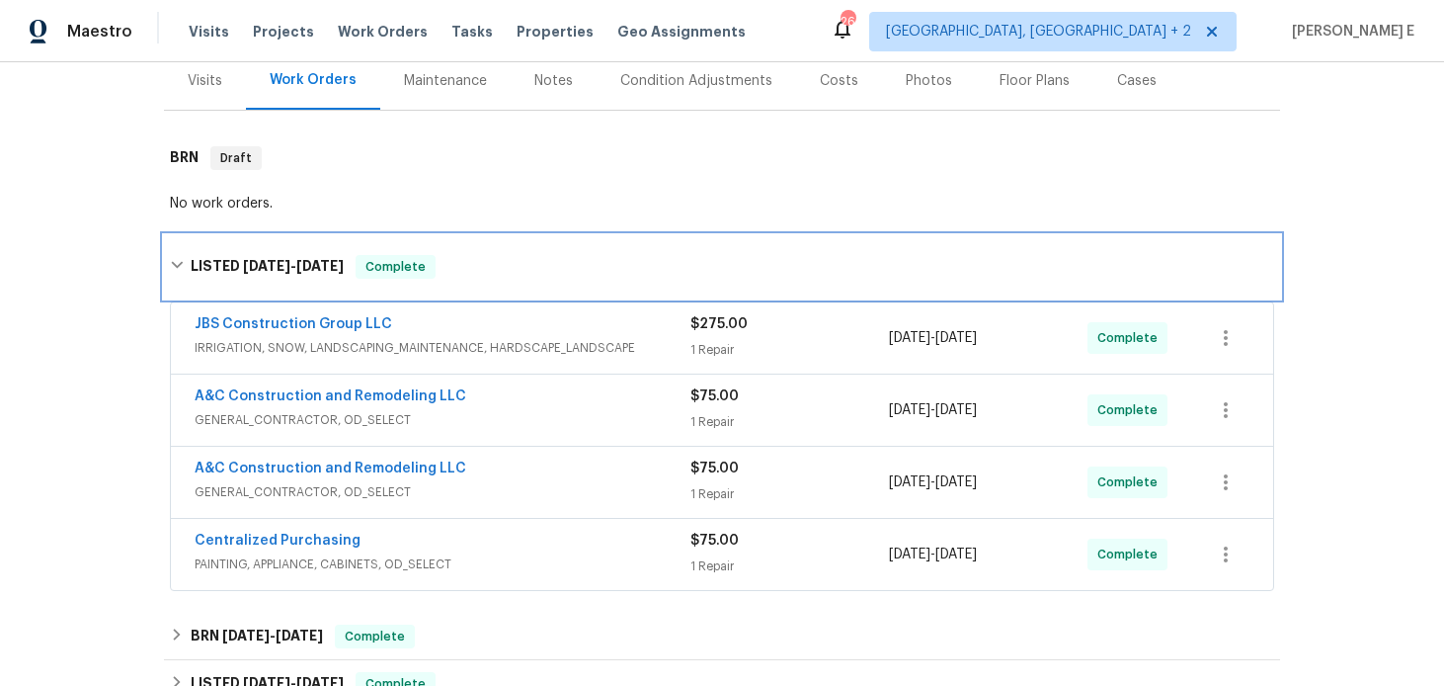
scroll to position [253, 0]
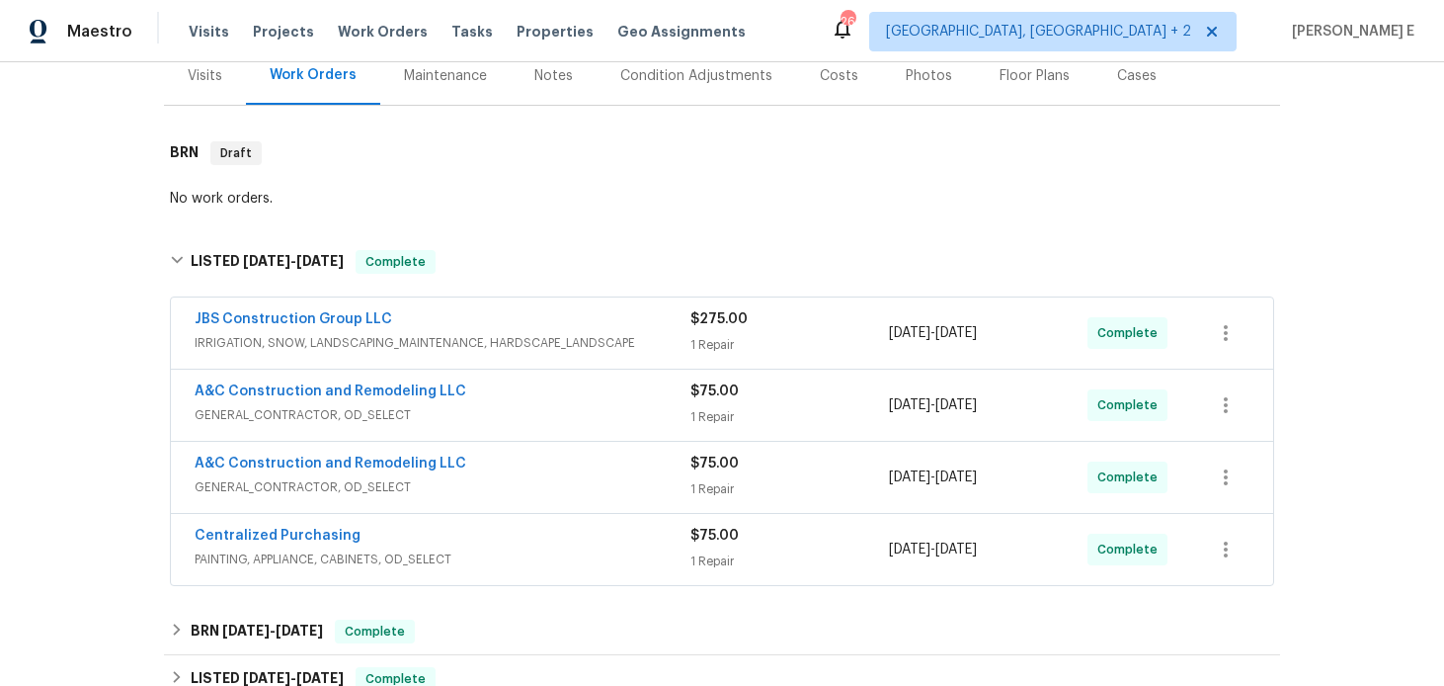
click at [519, 396] on div "A&C Construction and Remodeling LLC" at bounding box center [443, 393] width 496 height 24
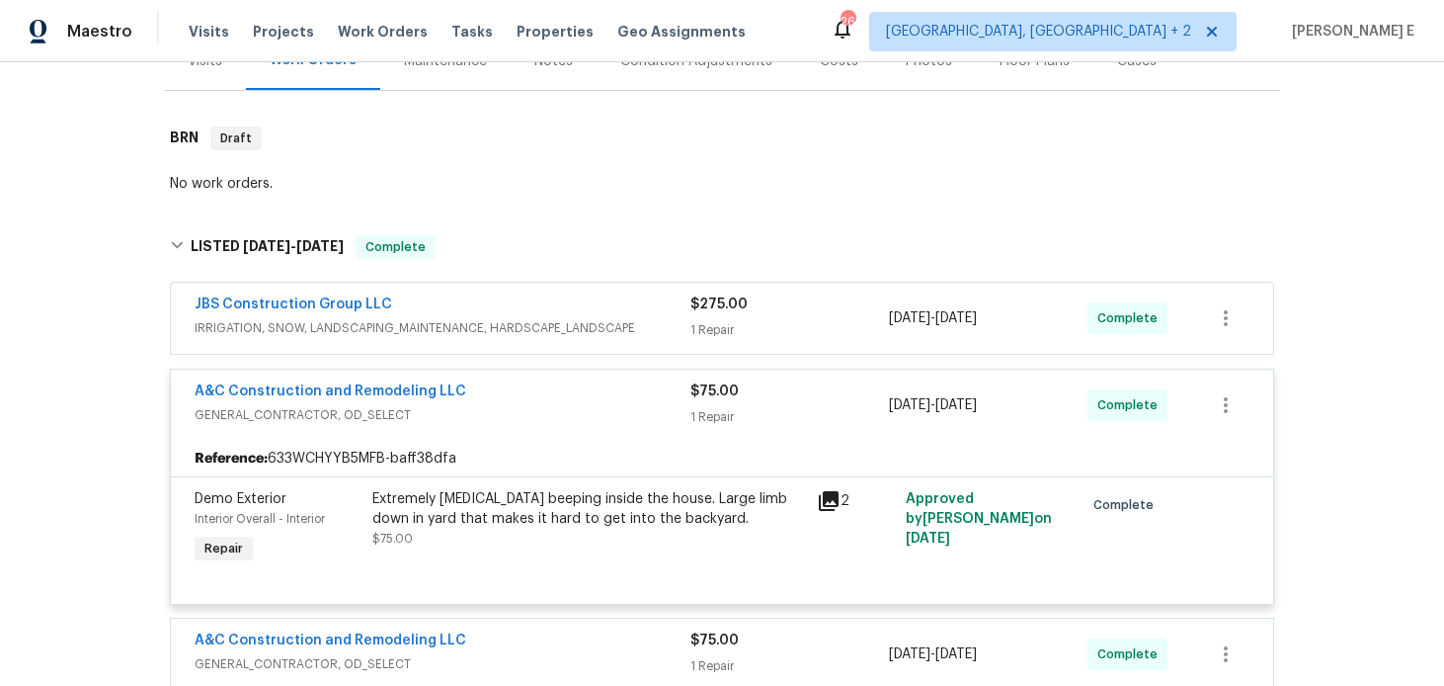
scroll to position [272, 0]
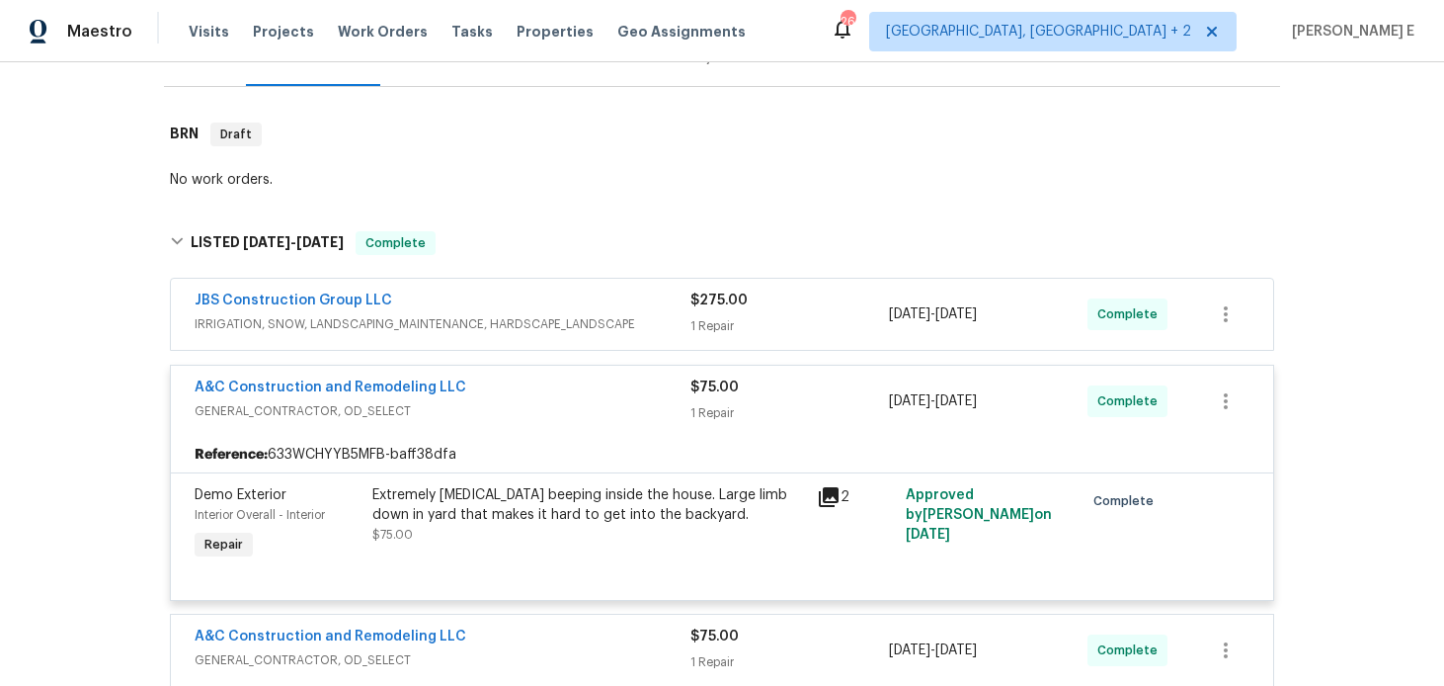
click at [542, 288] on div "JBS Construction Group LLC IRRIGATION, SNOW, LANDSCAPING_MAINTENANCE, HARDSCAPE…" at bounding box center [722, 314] width 1102 height 71
click at [535, 288] on div "JBS Construction Group LLC IRRIGATION, SNOW, LANDSCAPING_MAINTENANCE, HARDSCAPE…" at bounding box center [722, 314] width 1102 height 71
click at [428, 306] on div "JBS Construction Group LLC" at bounding box center [443, 302] width 496 height 24
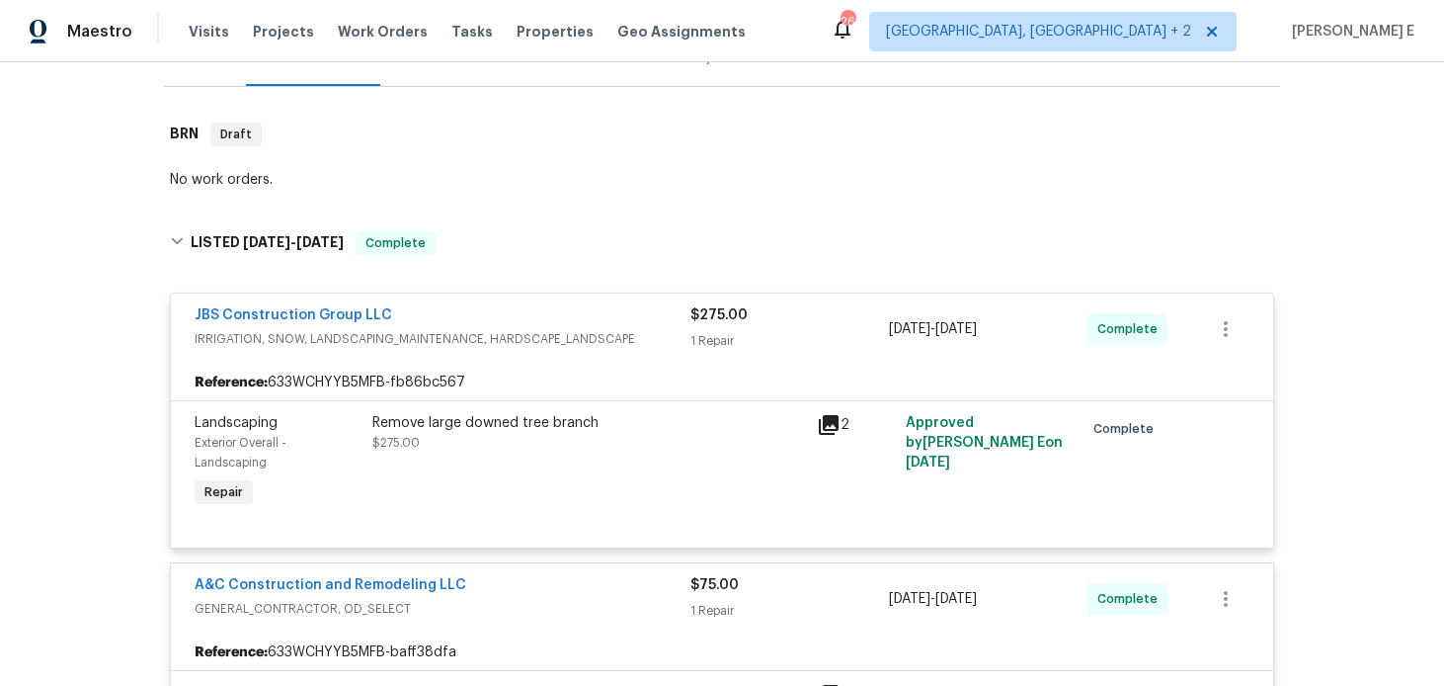
scroll to position [303, 0]
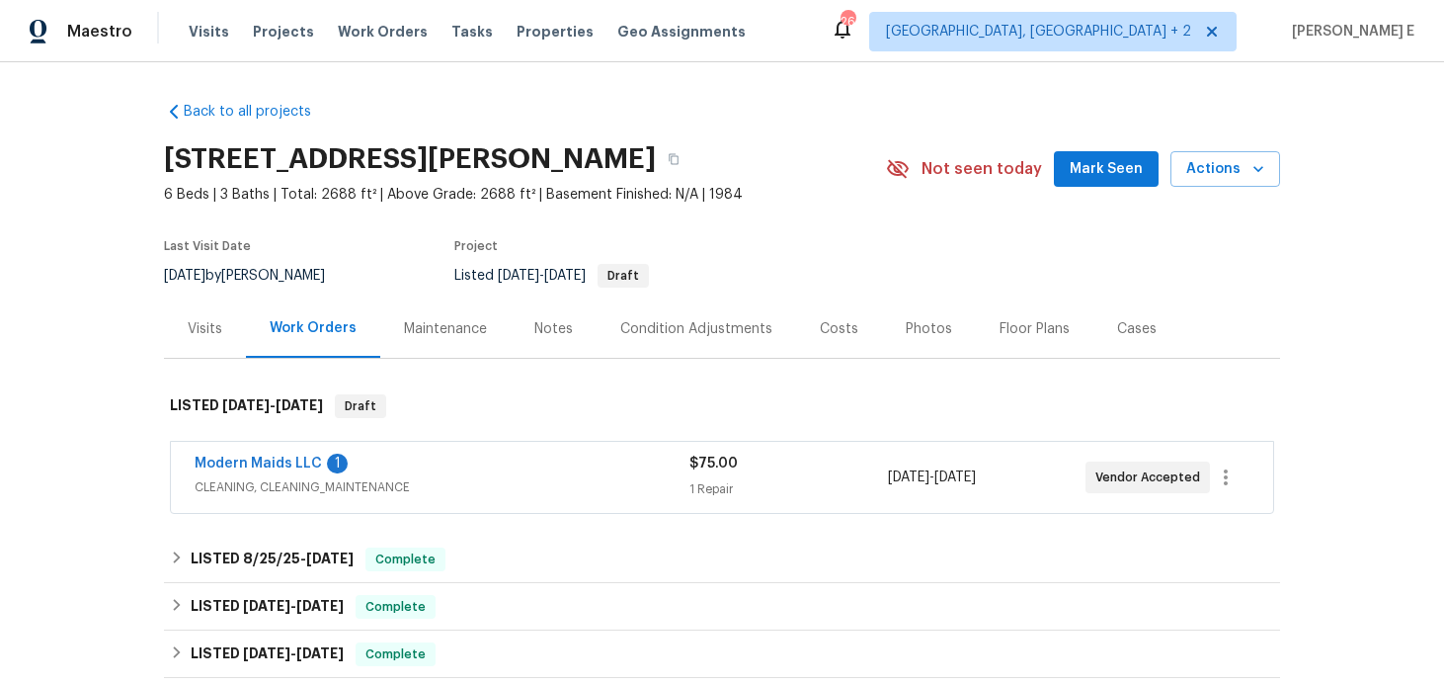
click at [446, 458] on div "Modern Maids LLC 1" at bounding box center [442, 465] width 495 height 24
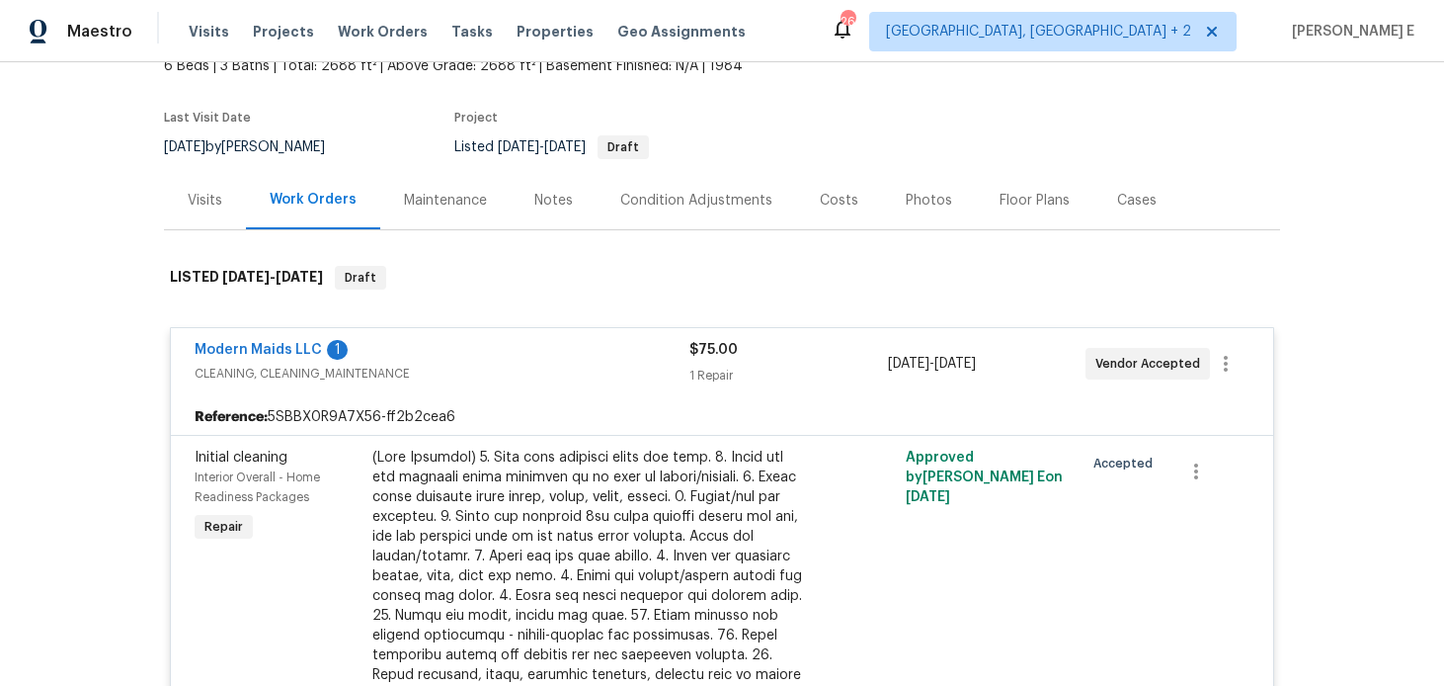
scroll to position [165, 0]
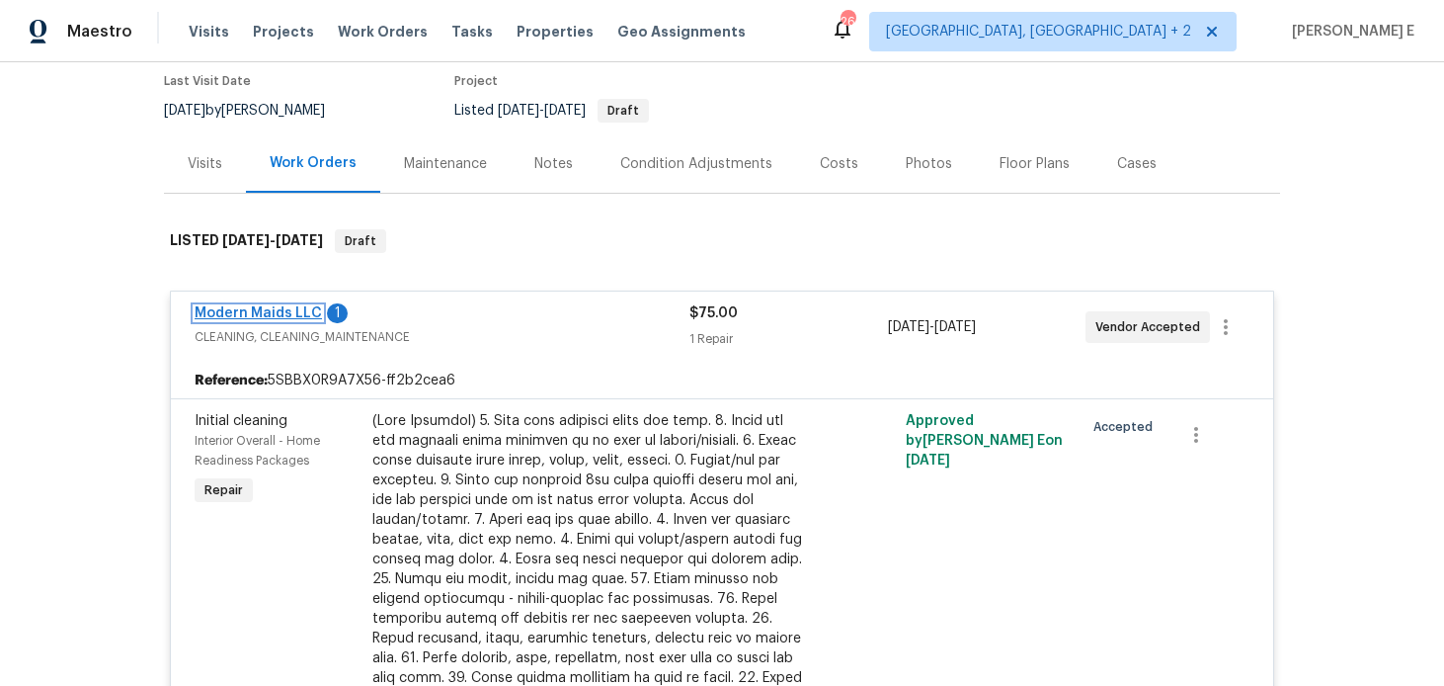
click at [262, 312] on link "Modern Maids LLC" at bounding box center [258, 313] width 127 height 14
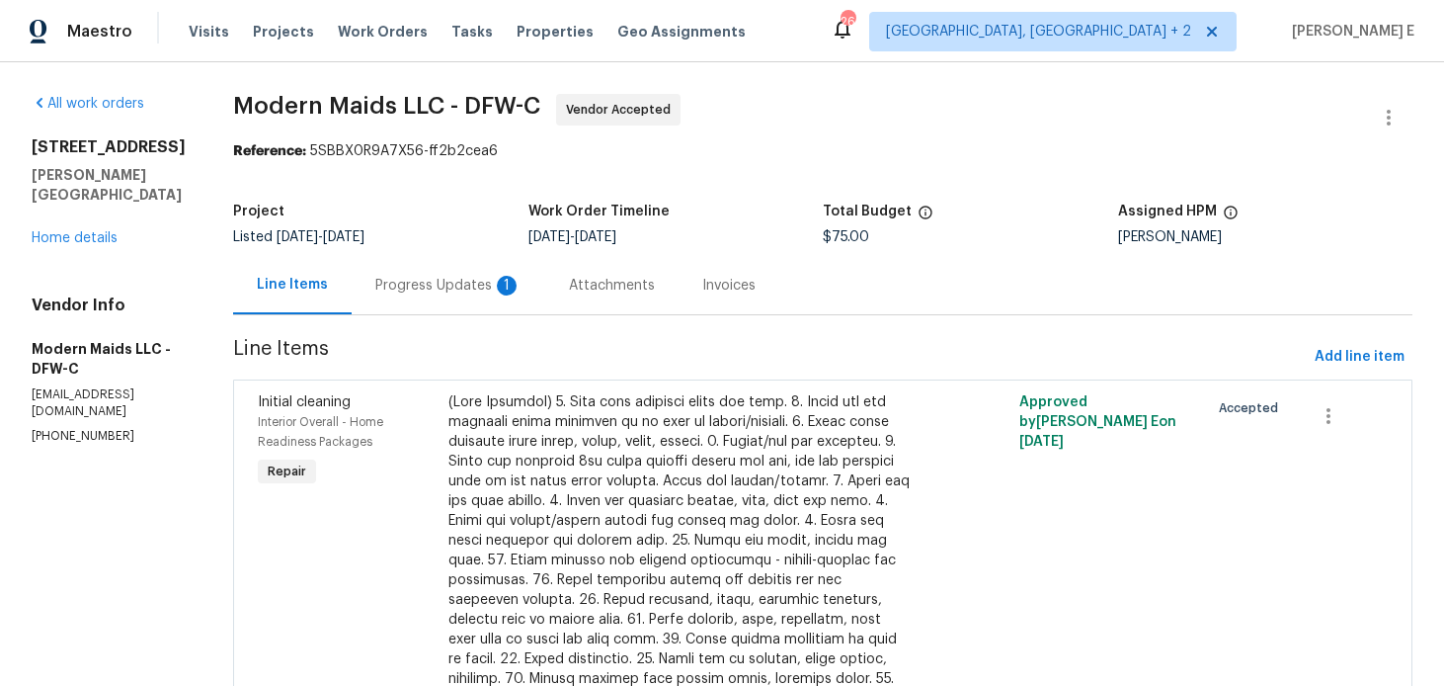
click at [439, 297] on div "Progress Updates 1" at bounding box center [449, 285] width 194 height 58
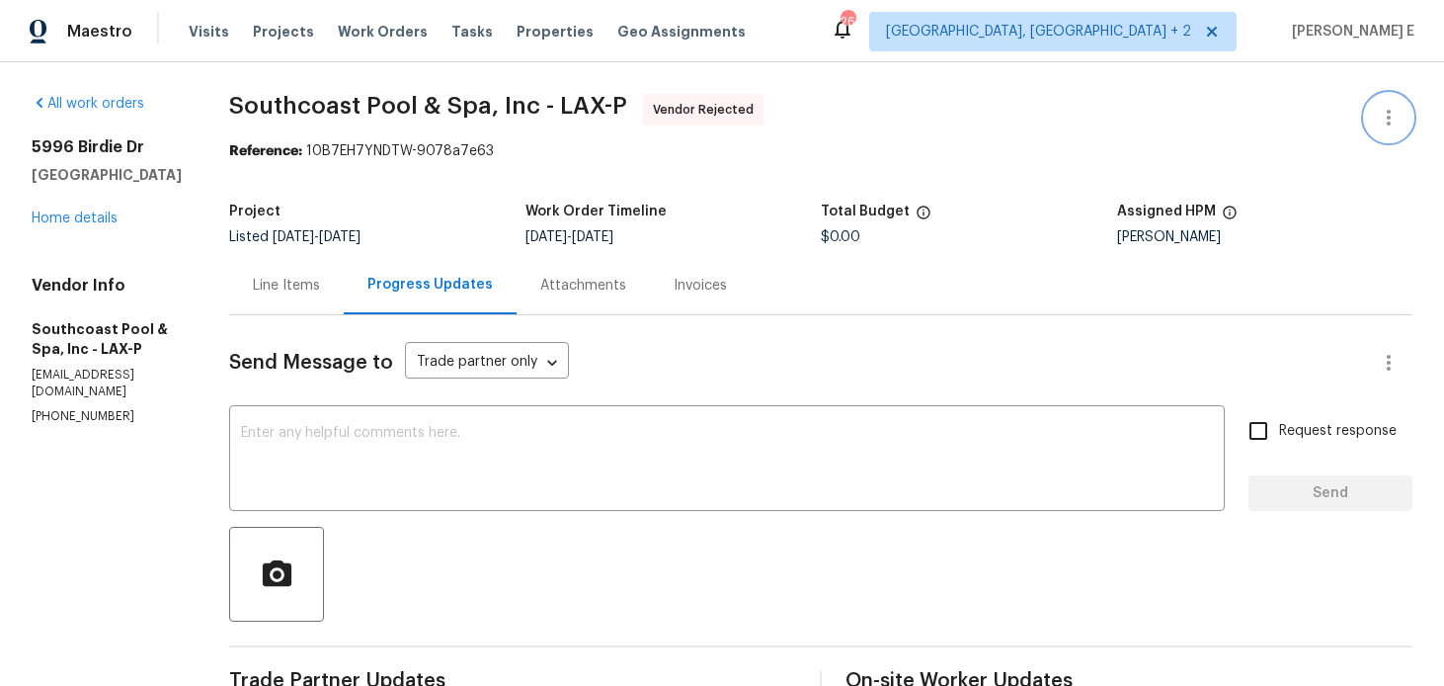
click at [1373, 103] on button "button" at bounding box center [1388, 117] width 47 height 47
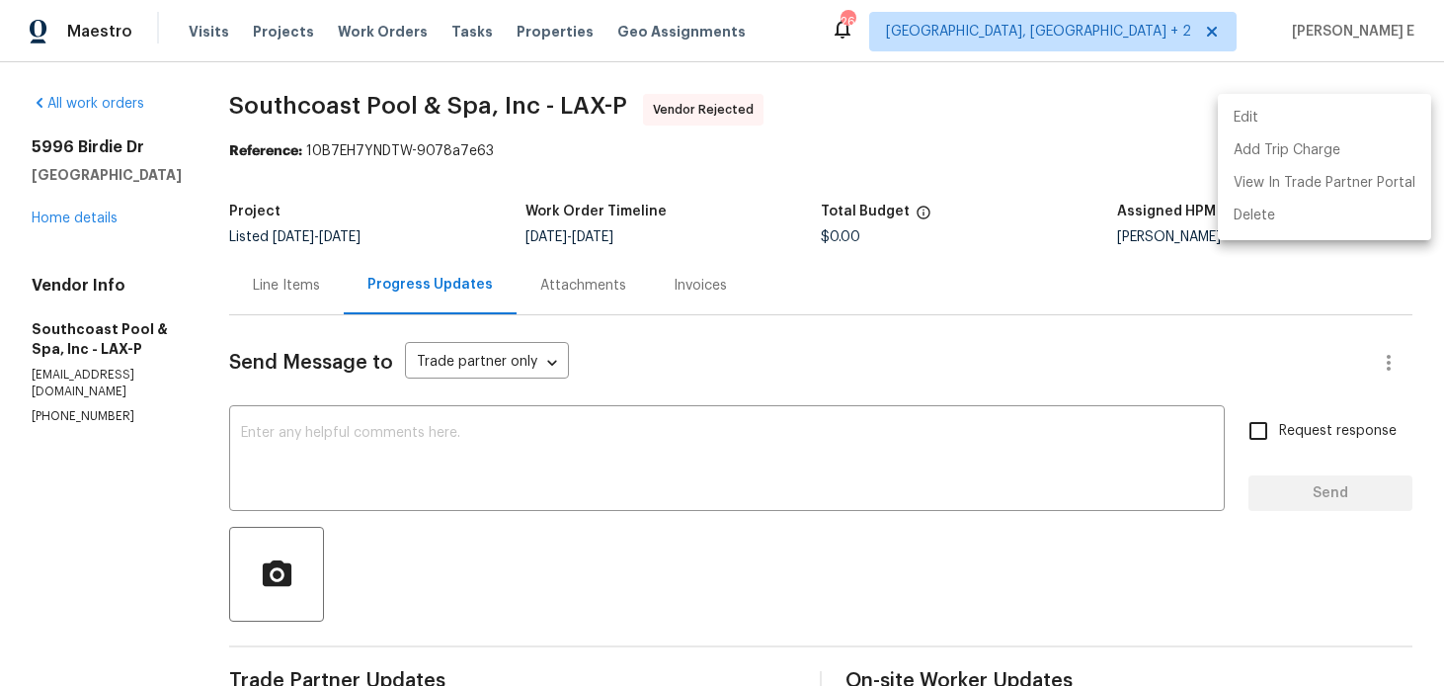
click at [1219, 125] on li "Edit" at bounding box center [1324, 118] width 213 height 33
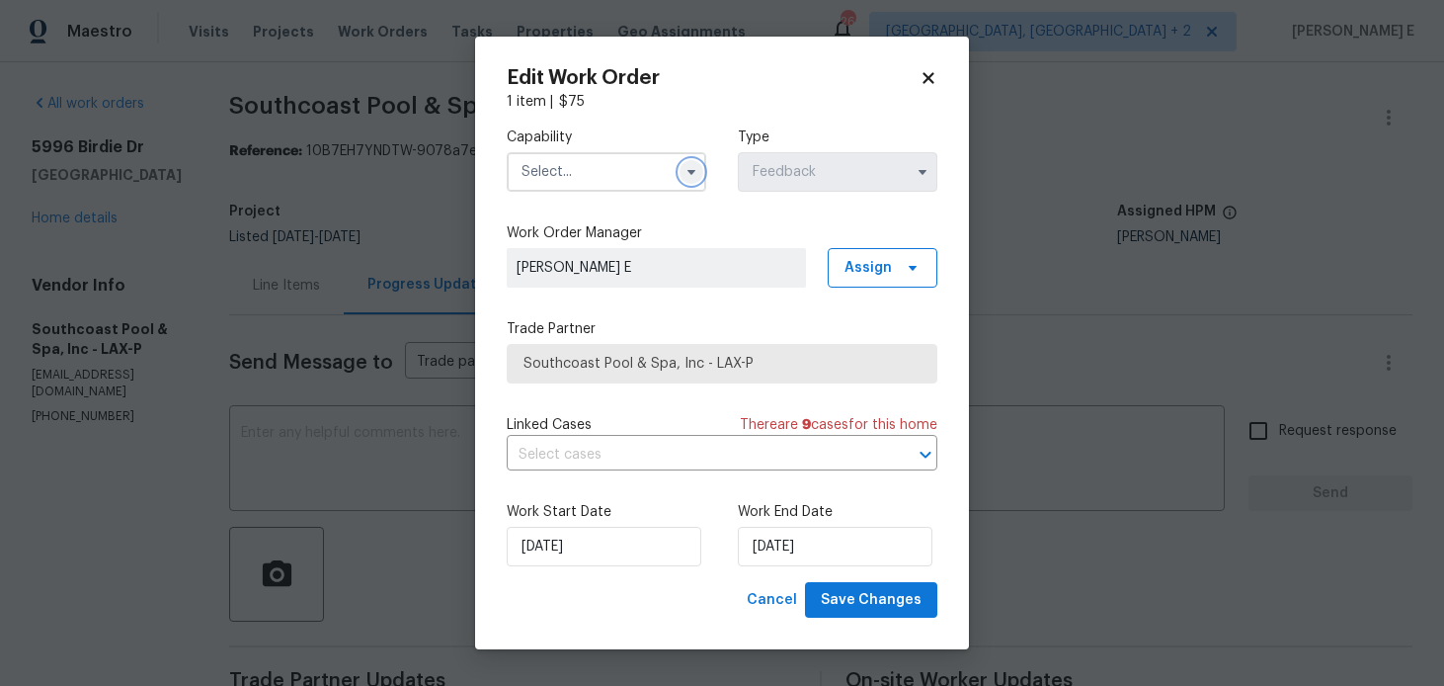
click at [687, 169] on icon "button" at bounding box center [692, 172] width 16 height 16
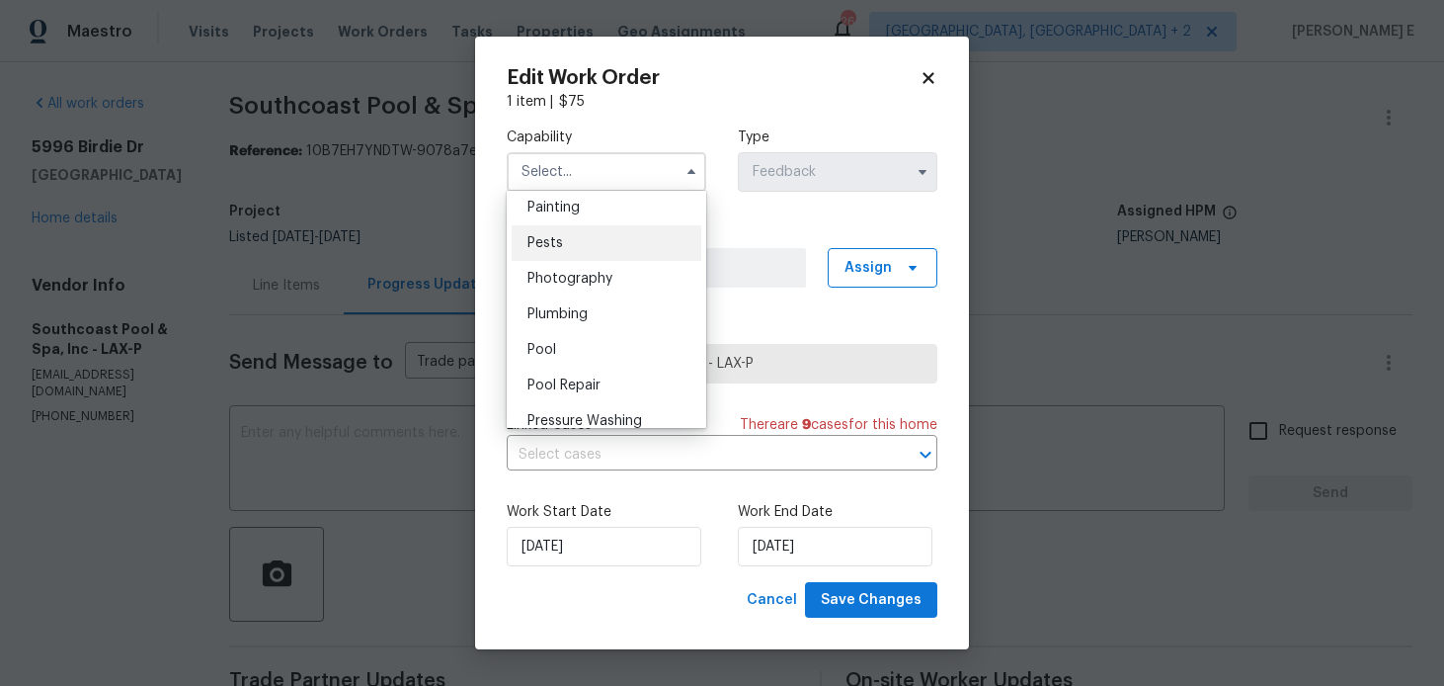
scroll to position [1672, 0]
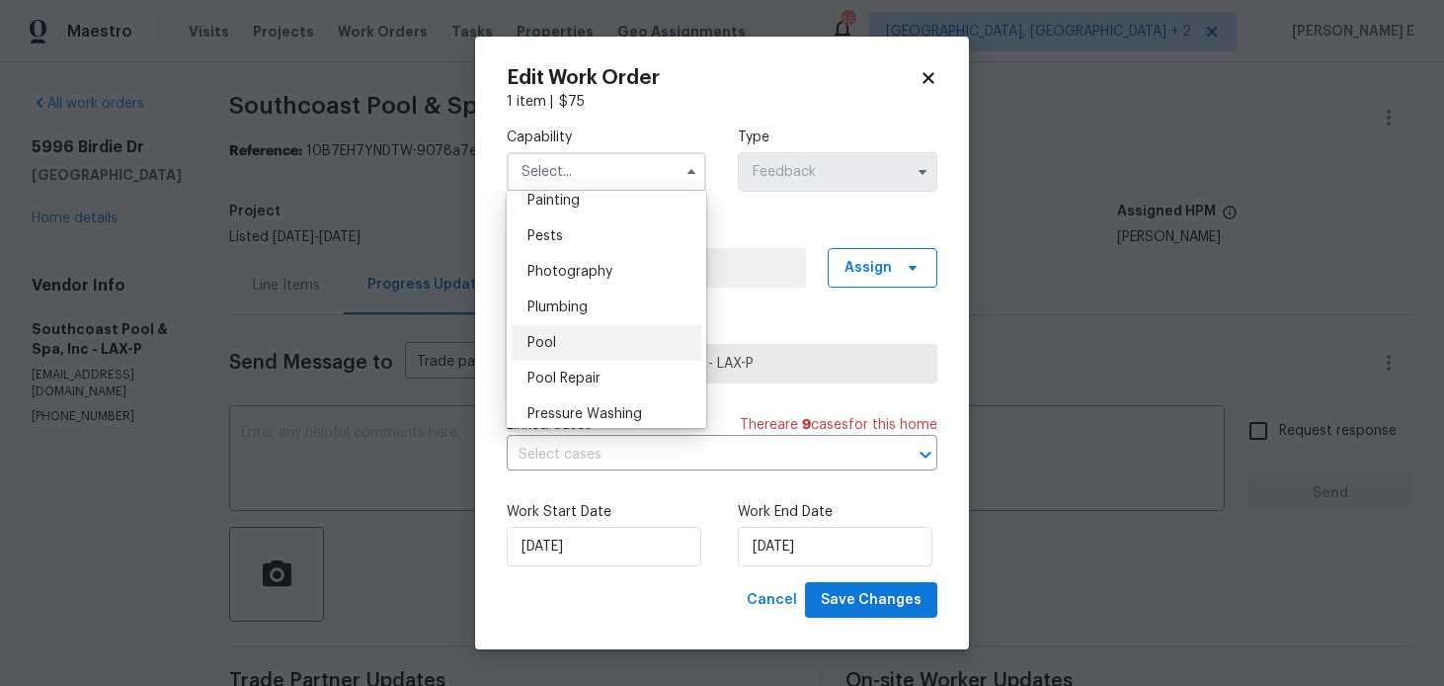
click at [614, 342] on div "Pool" at bounding box center [607, 343] width 190 height 36
type input "Pool"
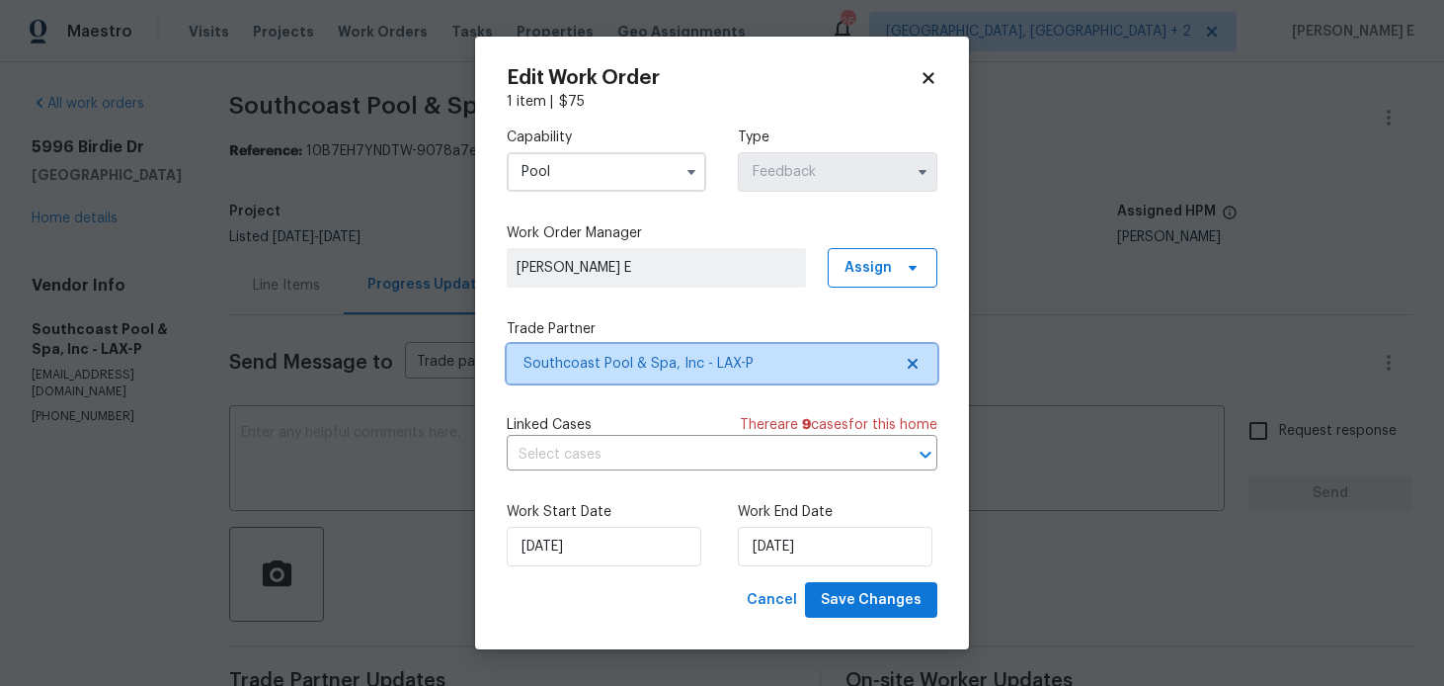
click at [748, 347] on span "Southcoast Pool & Spa, Inc - LAX-P" at bounding box center [722, 364] width 431 height 40
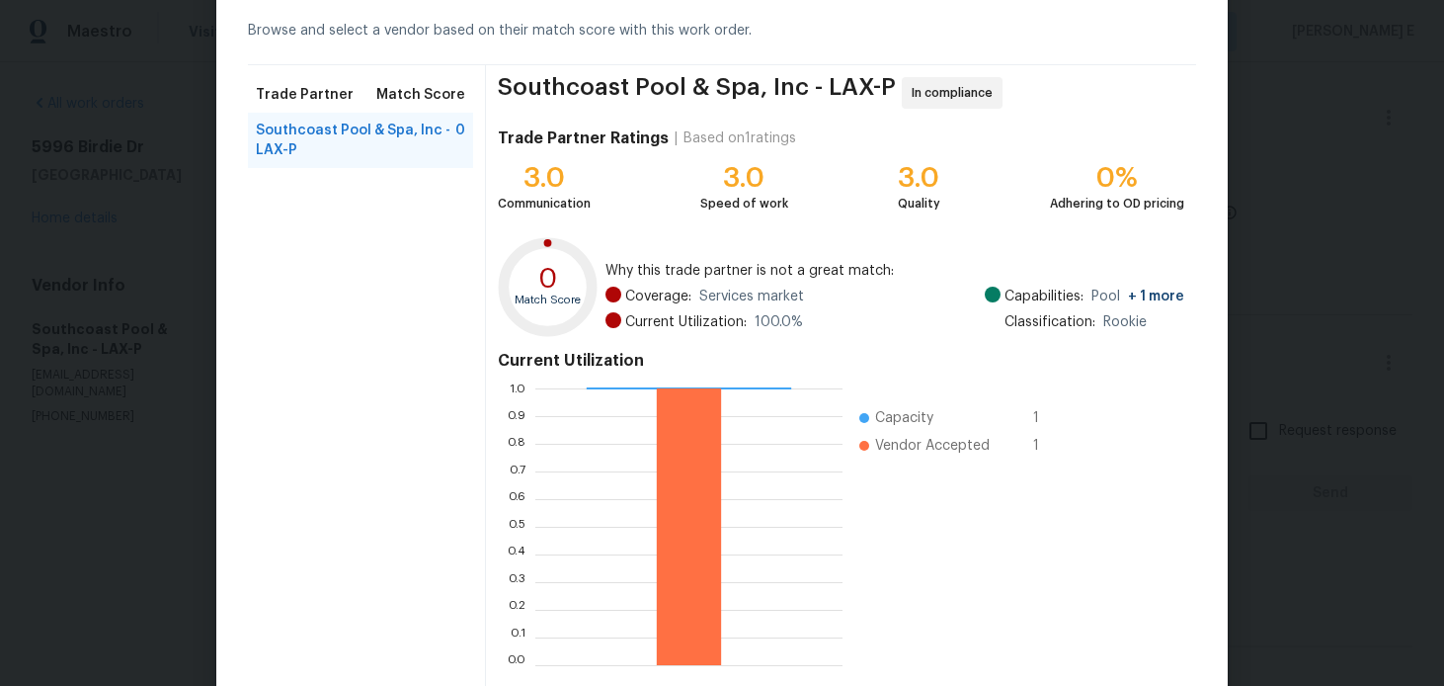
scroll to position [0, 0]
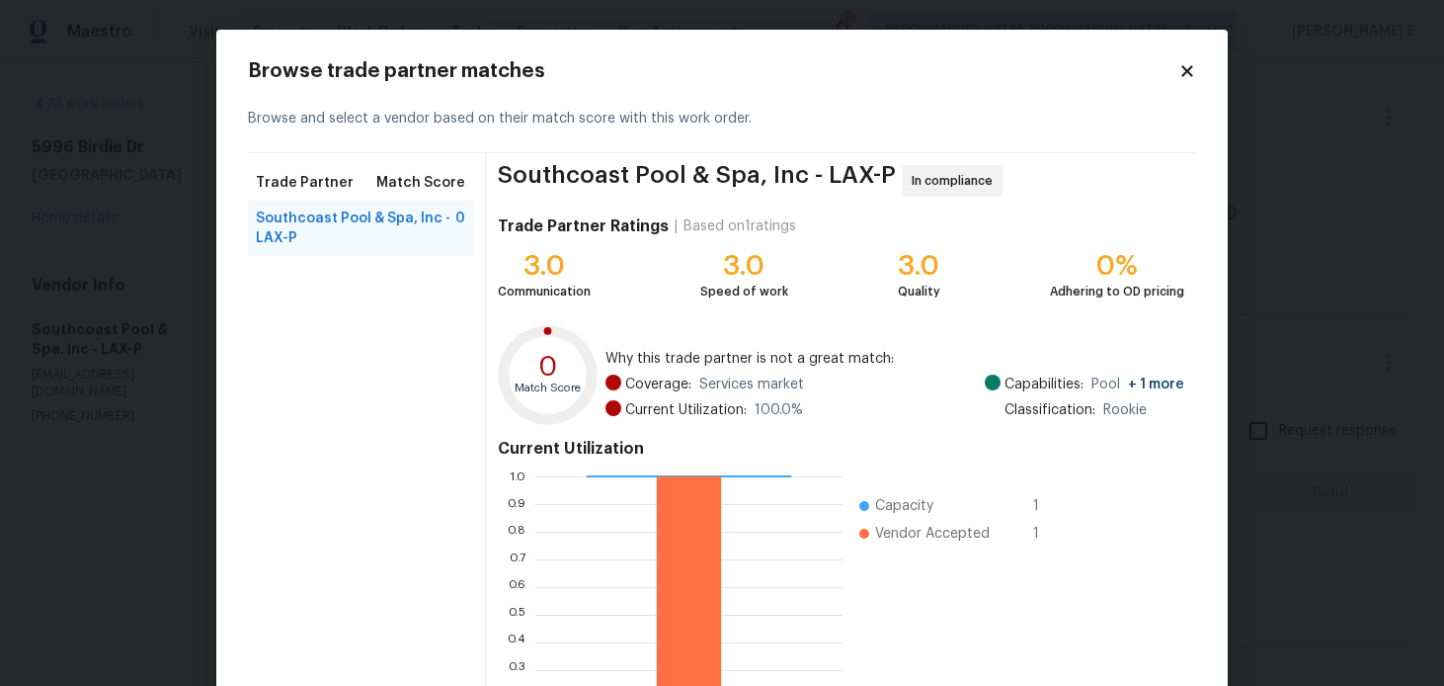
click at [1186, 74] on icon at bounding box center [1187, 71] width 18 height 18
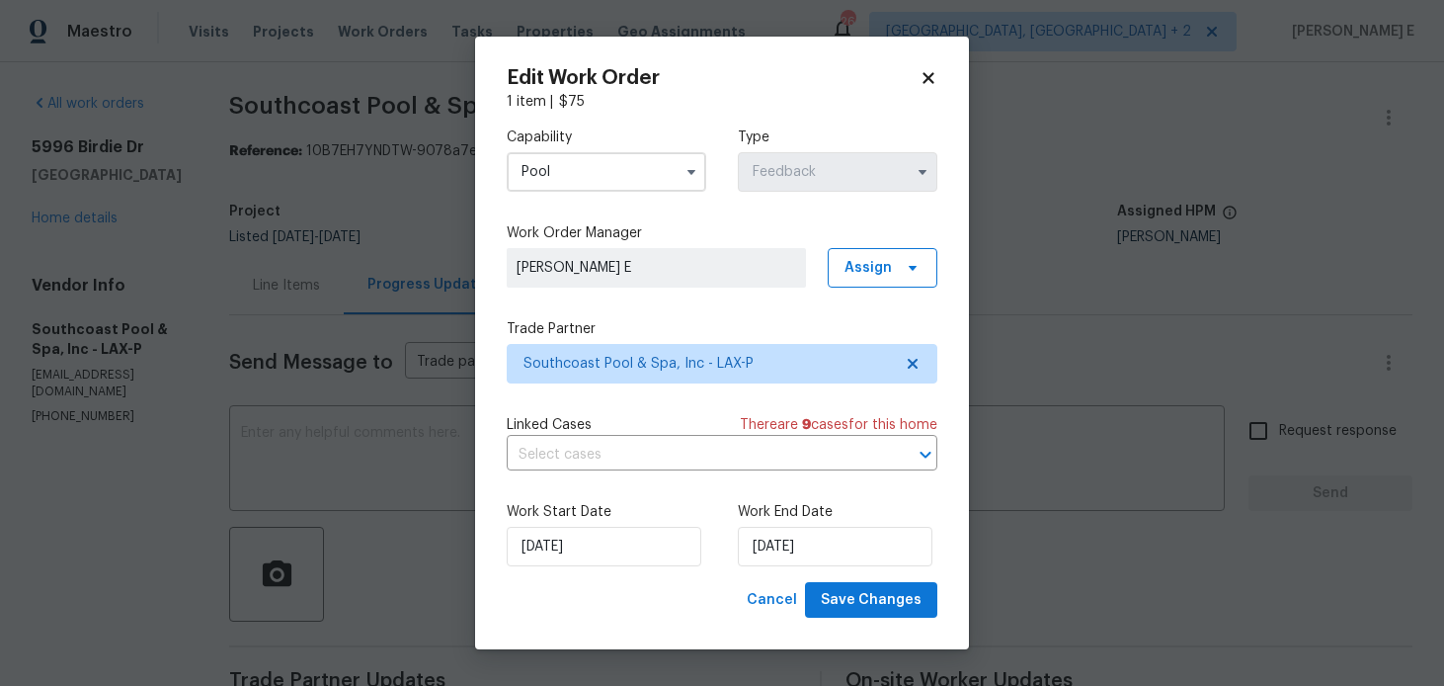
click at [730, 411] on div "Capability Pool Type Feedback Work Order Manager Keerthana E Assign Trade Partn…" at bounding box center [722, 347] width 431 height 470
click at [1143, 161] on body "Maestro Visits Projects Work Orders Tasks Properties Geo Assignments 26 Albuque…" at bounding box center [722, 343] width 1444 height 686
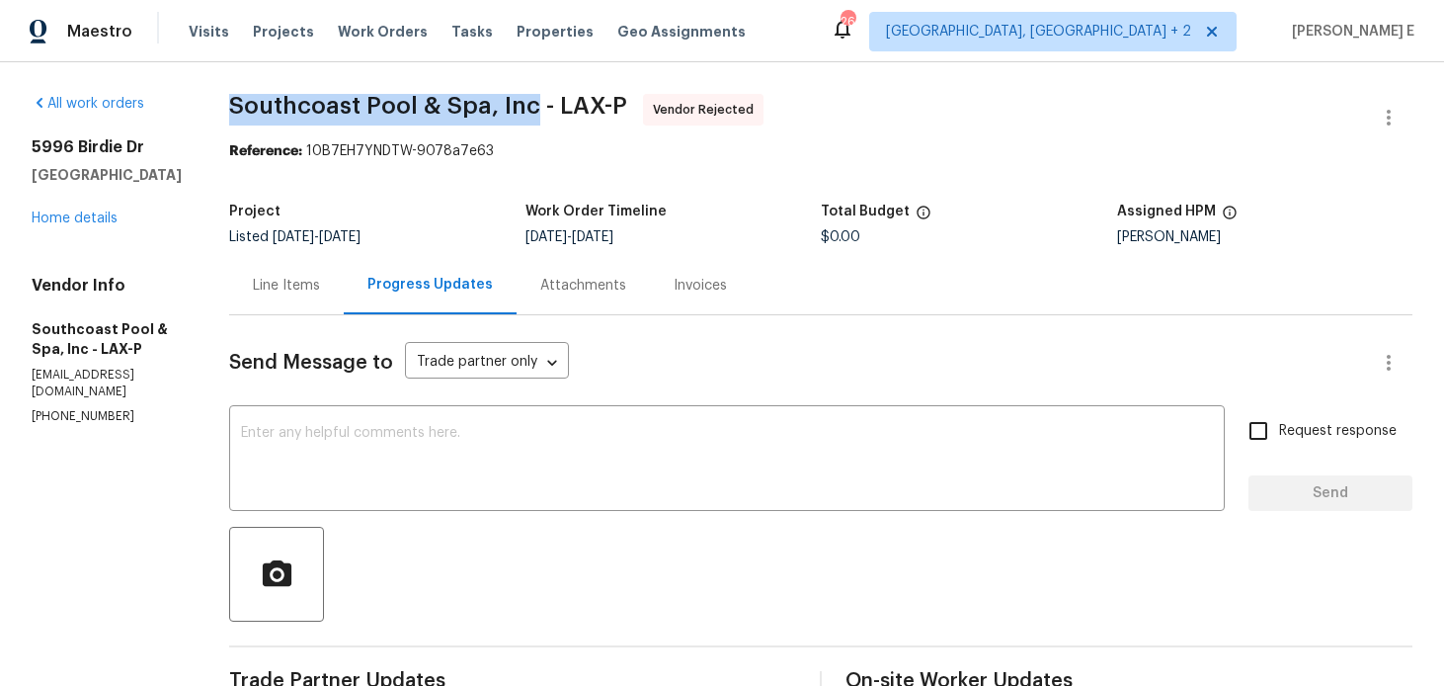
drag, startPoint x: 237, startPoint y: 107, endPoint x: 535, endPoint y: 106, distance: 298.3
click at [535, 106] on span "Southcoast Pool & Spa, Inc - LAX-P" at bounding box center [428, 106] width 398 height 24
copy span "Southcoast Pool & Spa, Inc"
click at [1371, 110] on button "button" at bounding box center [1388, 117] width 47 height 47
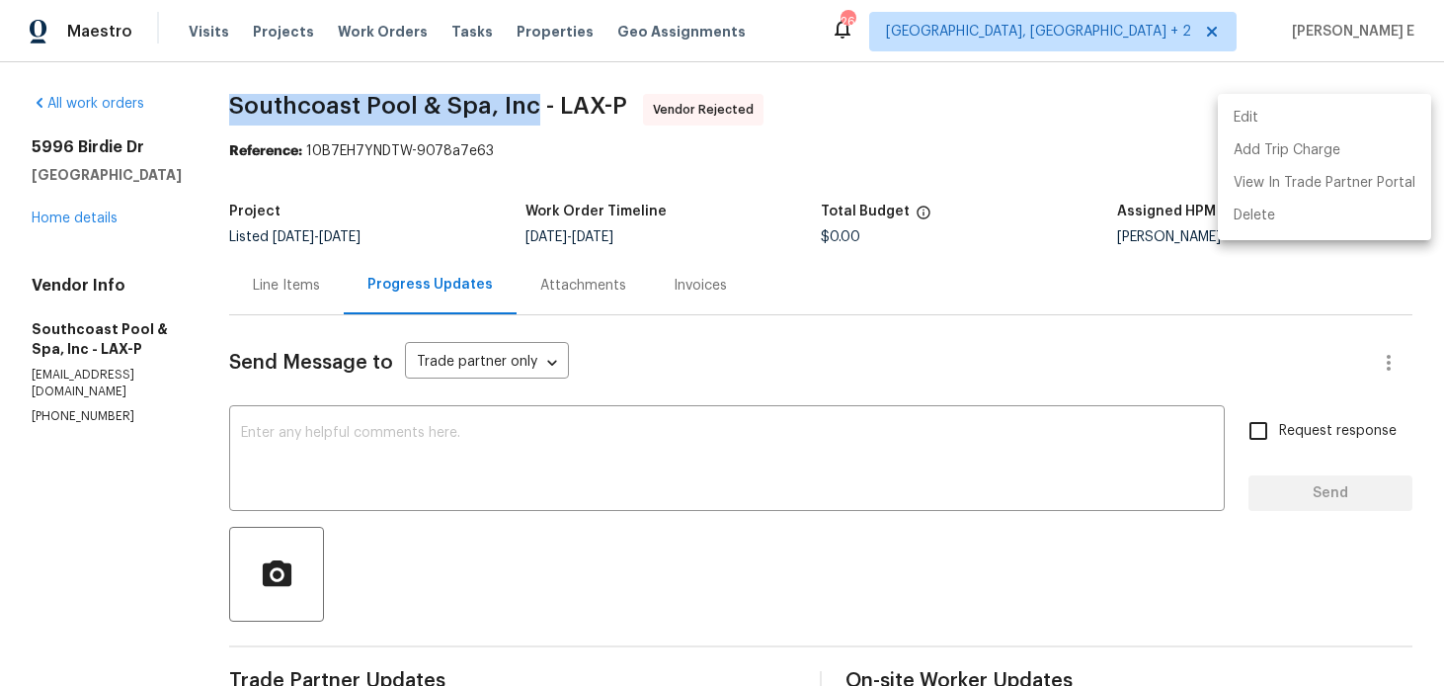
click at [1233, 113] on li "Edit" at bounding box center [1324, 118] width 213 height 33
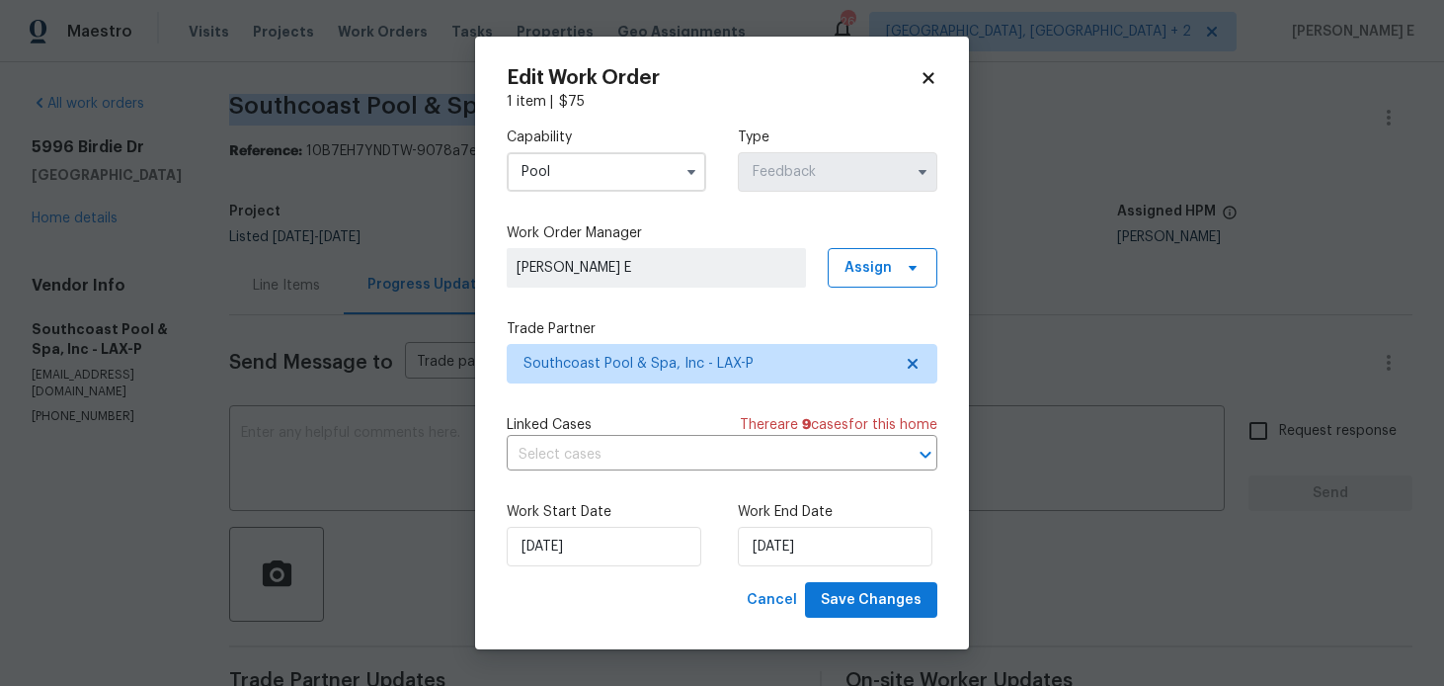
click at [637, 155] on input "Pool" at bounding box center [607, 172] width 200 height 40
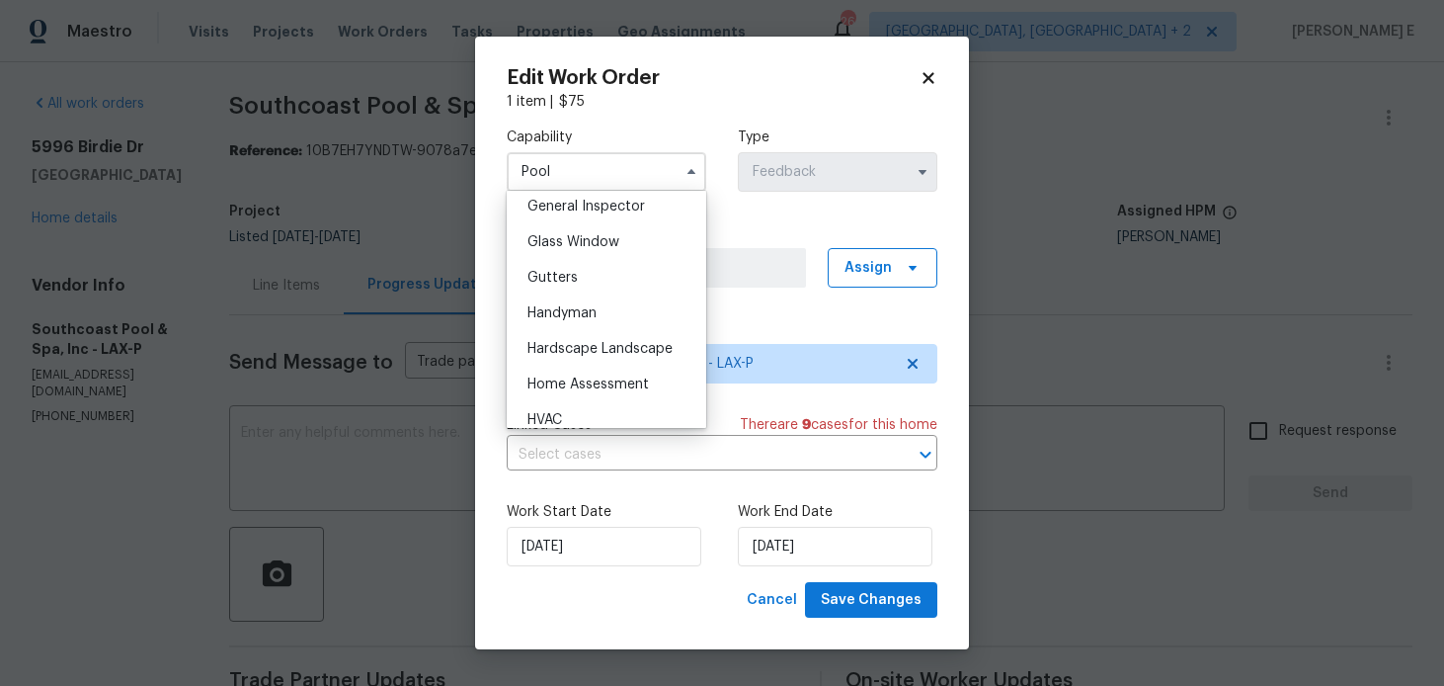
scroll to position [995, 0]
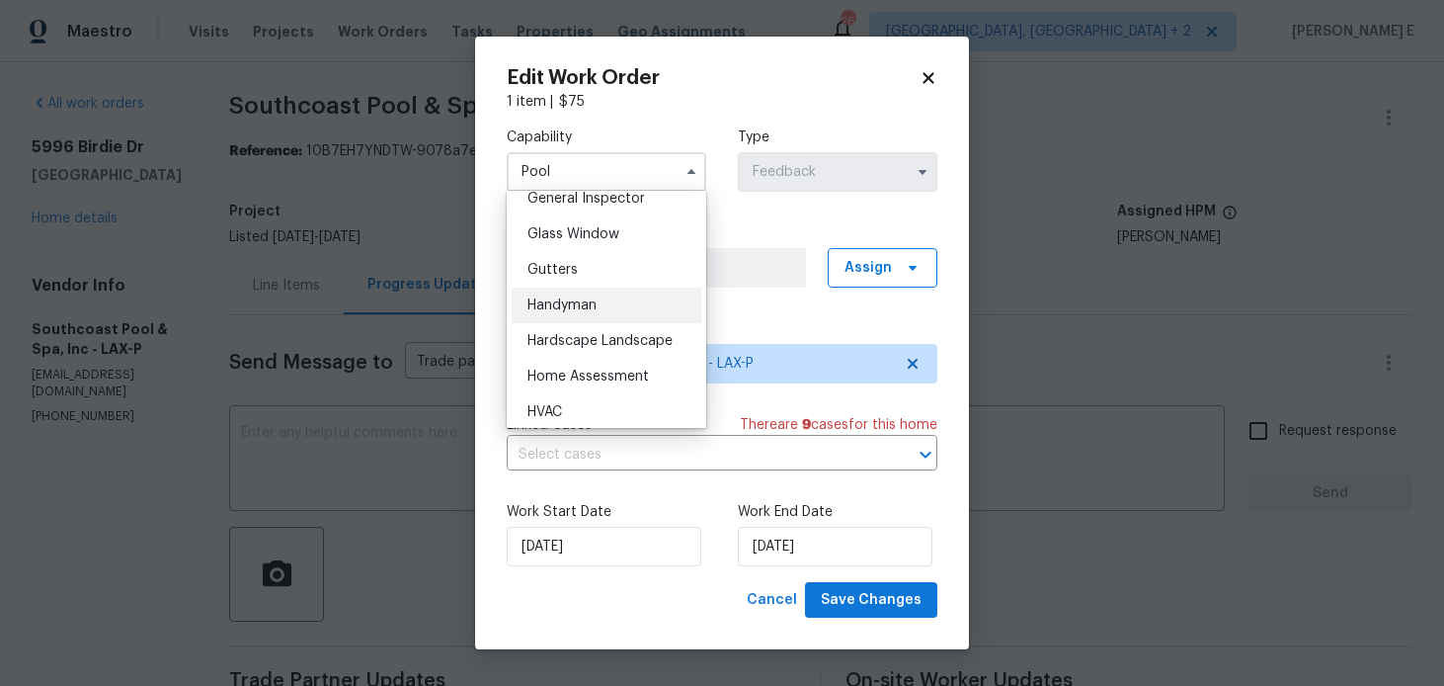
click at [627, 306] on div "Handyman" at bounding box center [607, 305] width 190 height 36
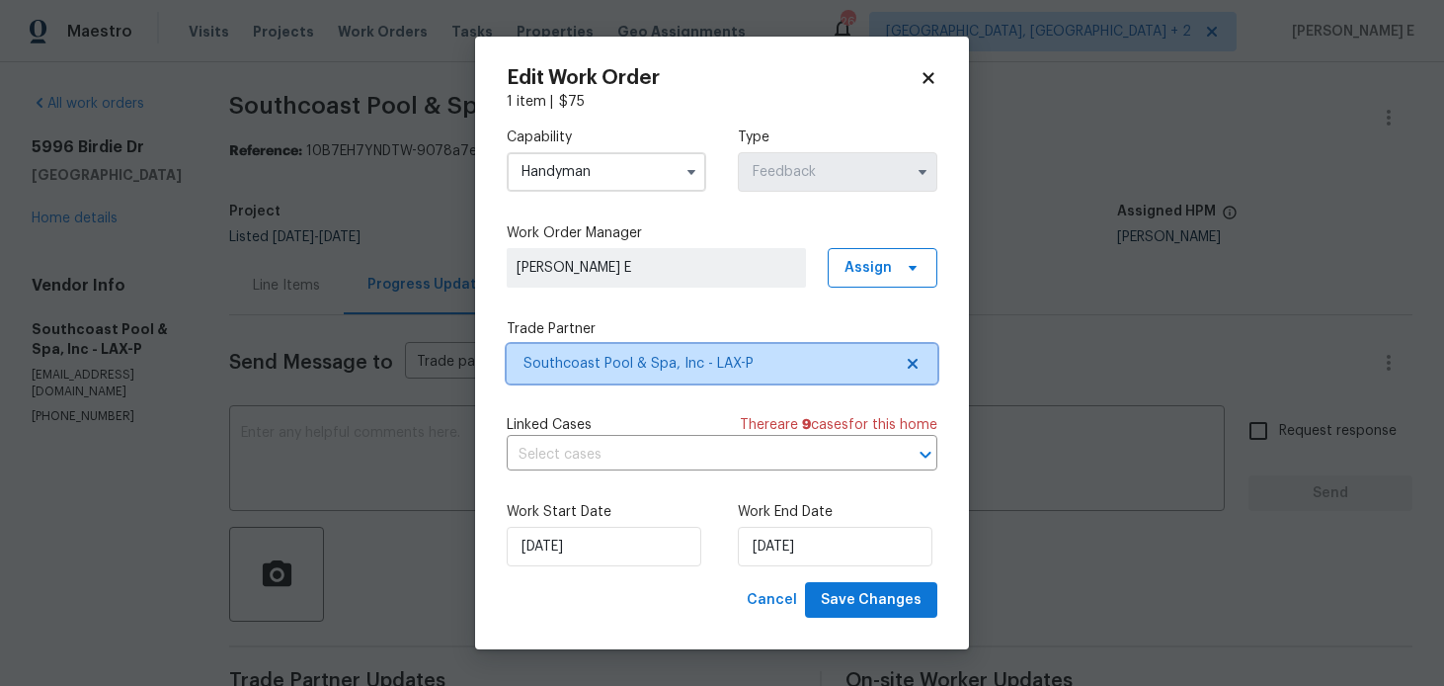
click at [614, 360] on span "Southcoast Pool & Spa, Inc - LAX-P" at bounding box center [708, 364] width 368 height 20
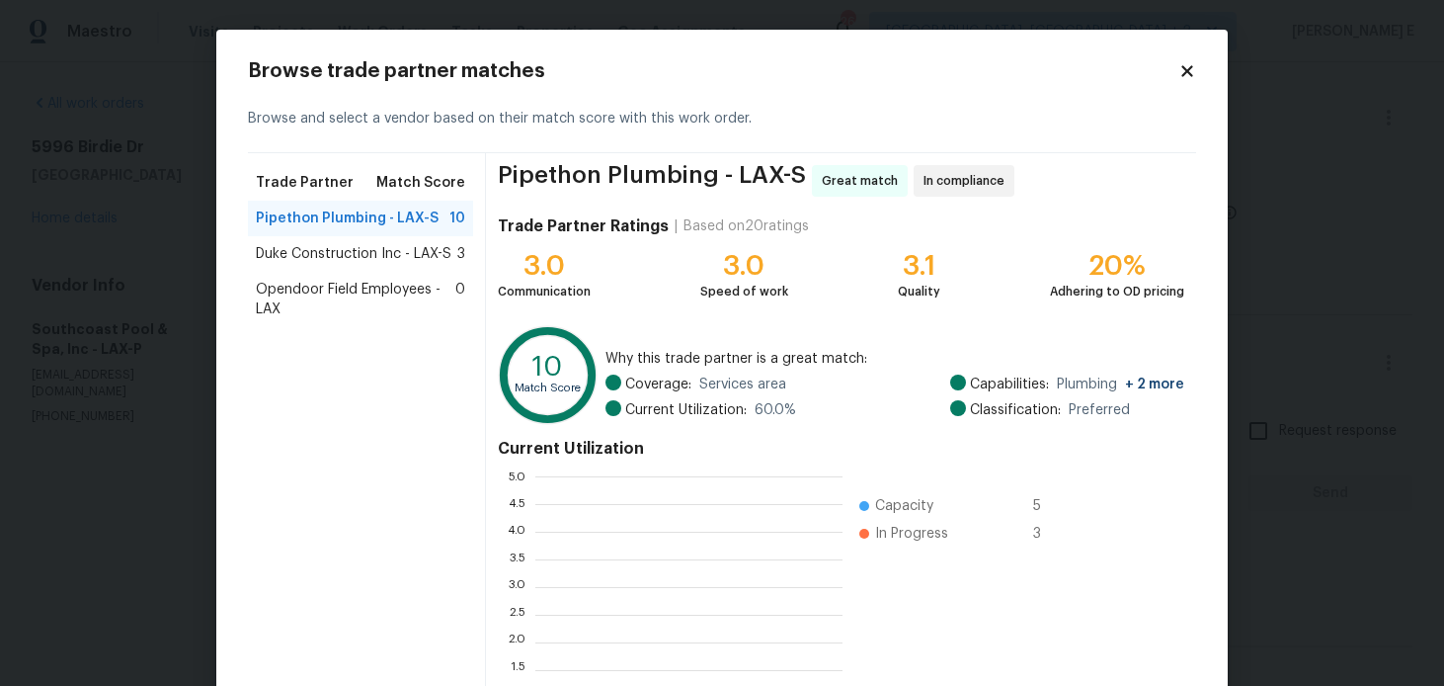
scroll to position [277, 307]
click at [381, 239] on div "Duke Construction Inc - LAX-S 3" at bounding box center [360, 254] width 225 height 36
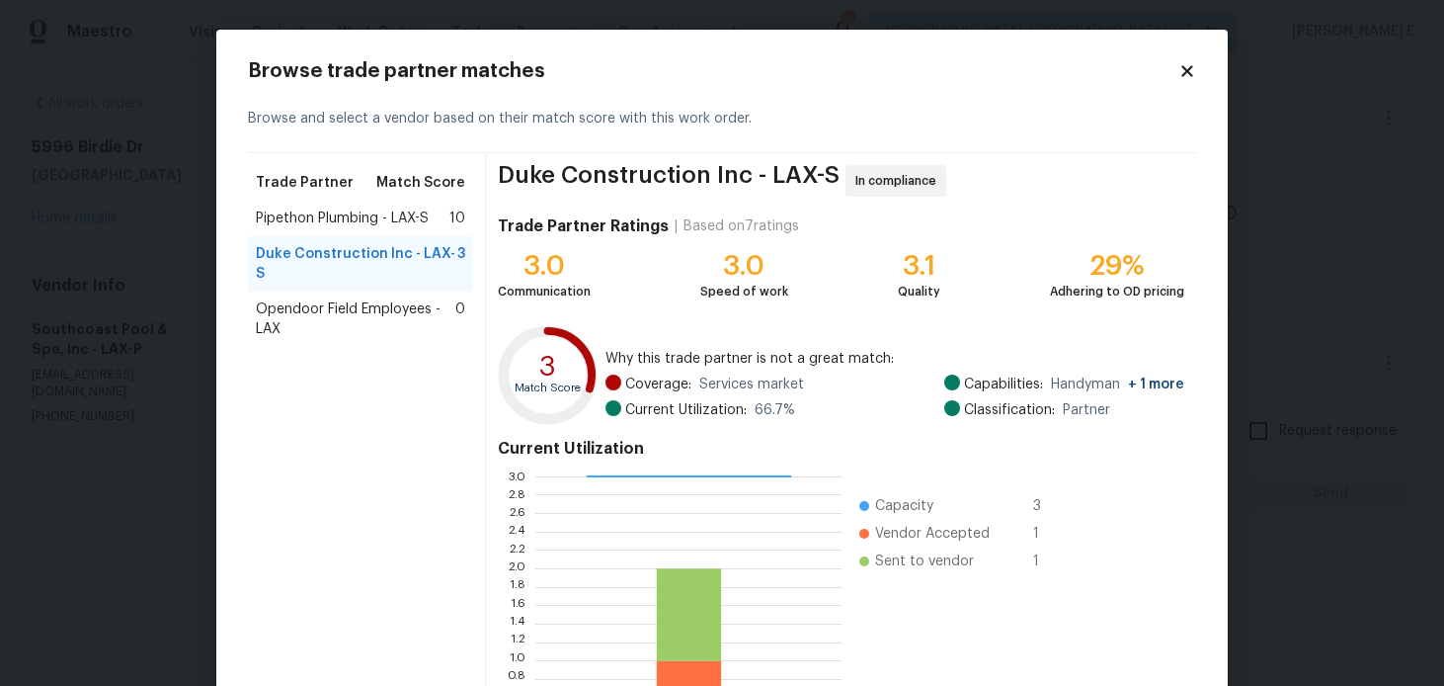
click at [387, 229] on div "Pipethon Plumbing - LAX-S 10" at bounding box center [360, 219] width 225 height 36
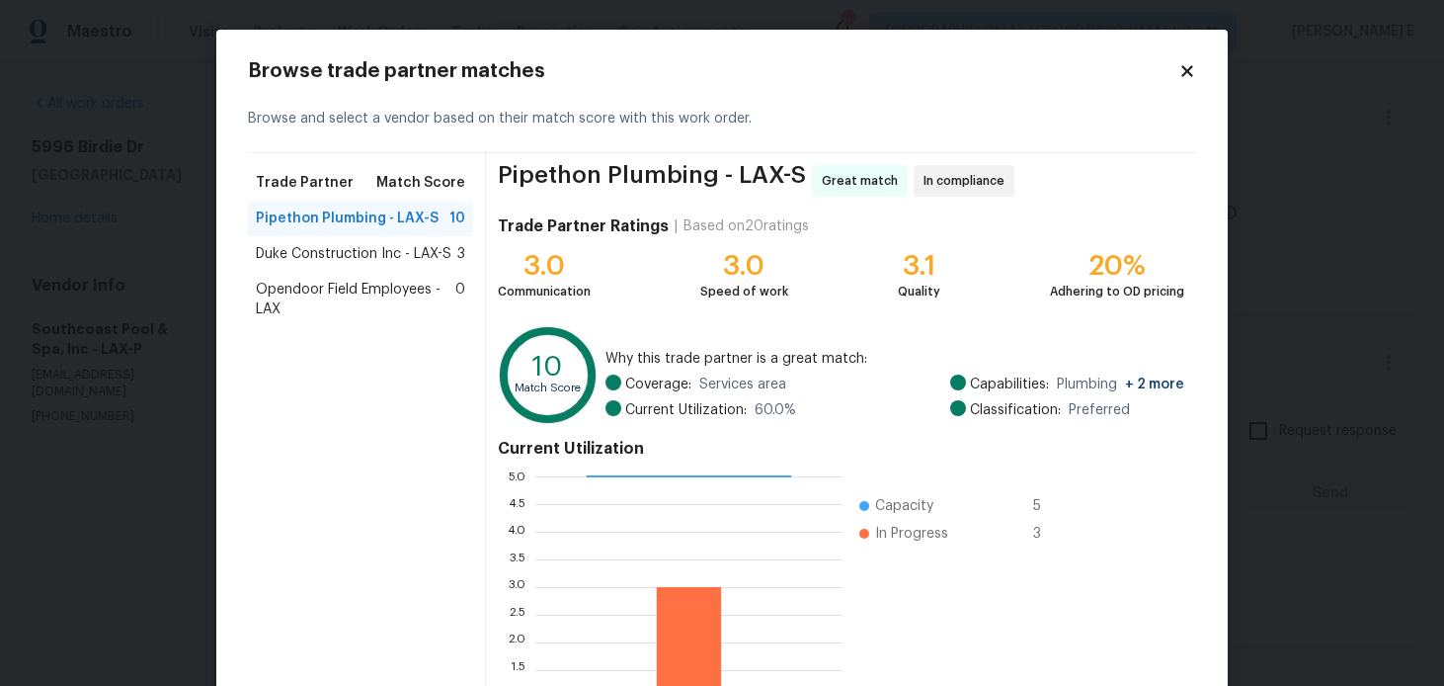
click at [1185, 73] on icon at bounding box center [1186, 70] width 11 height 11
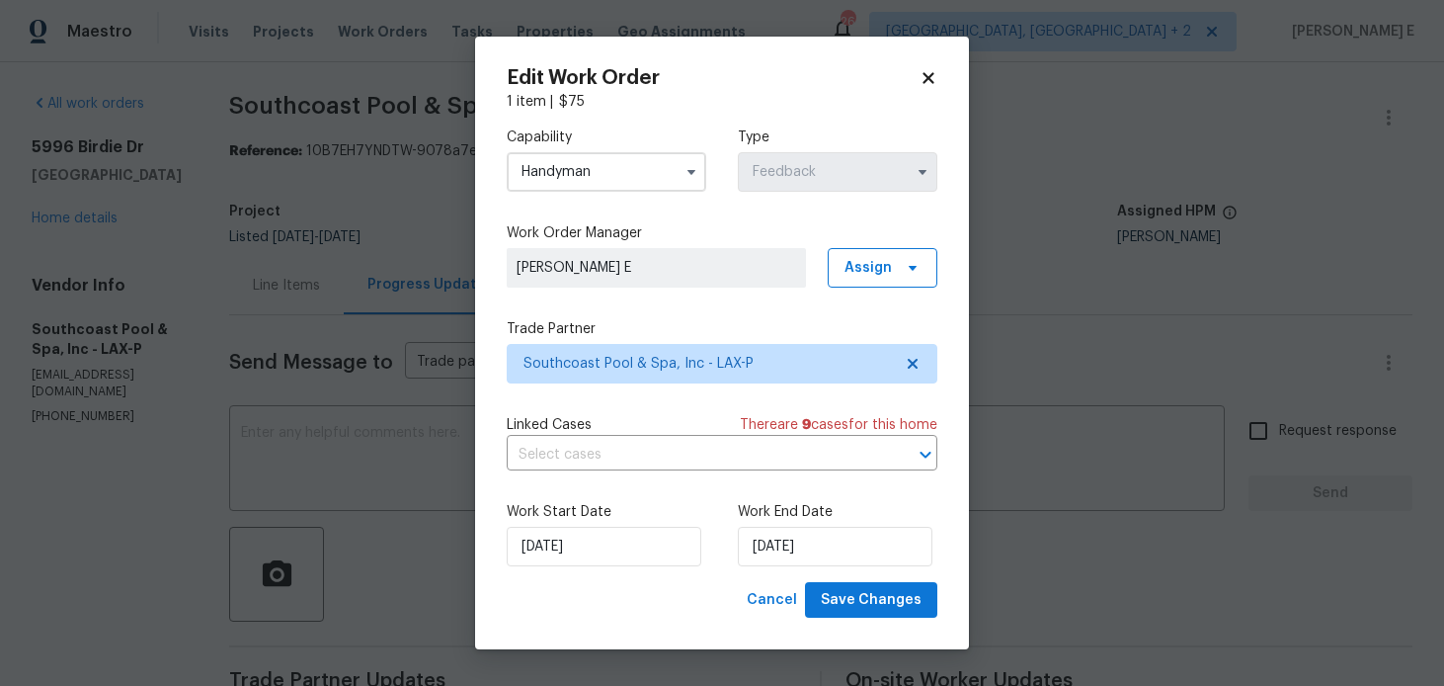
click at [653, 181] on input "Handyman" at bounding box center [607, 172] width 200 height 40
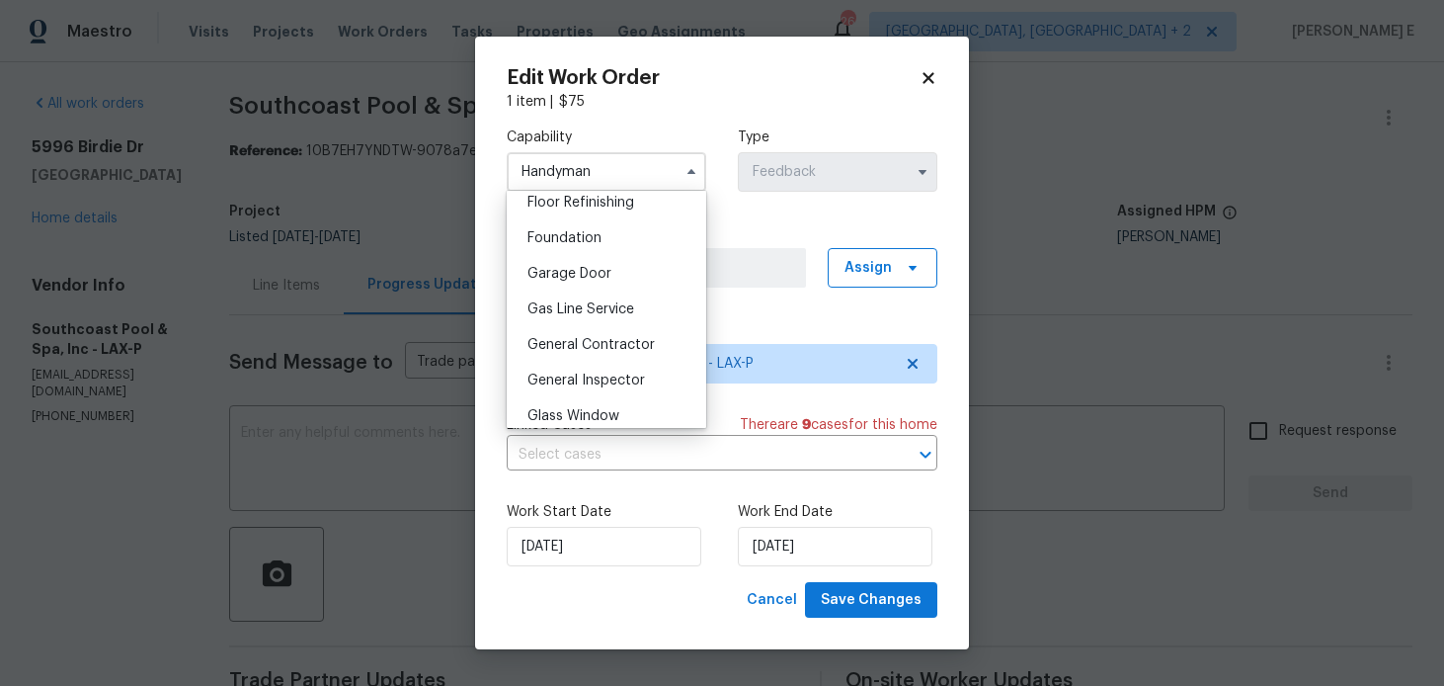
scroll to position [830, 0]
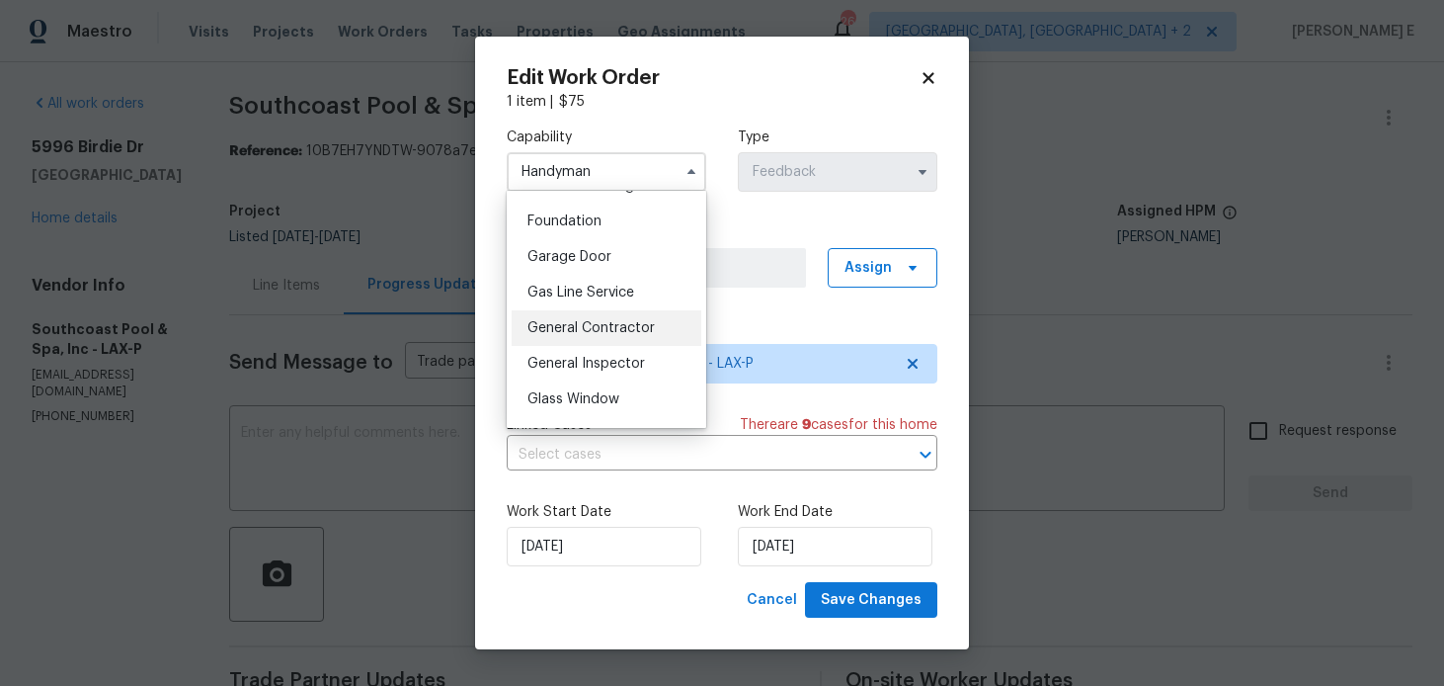
click at [632, 335] on div "General Contractor" at bounding box center [607, 328] width 190 height 36
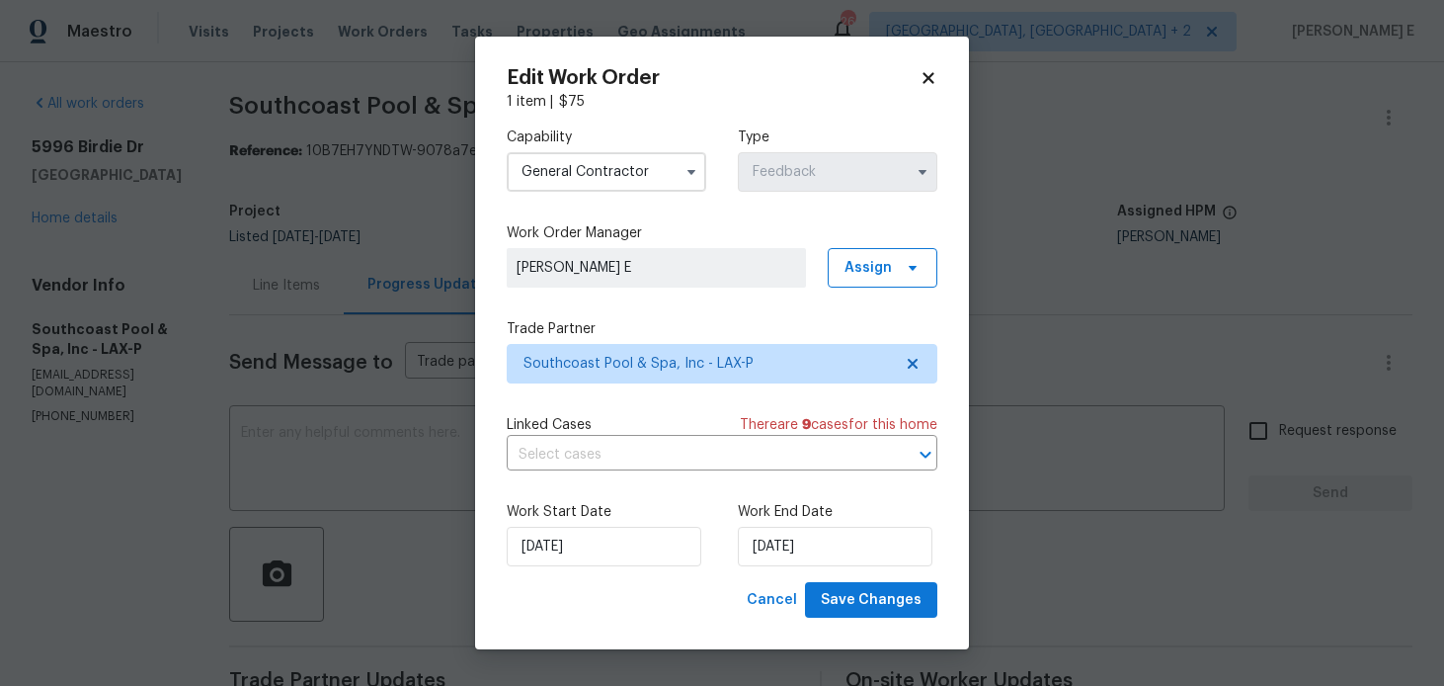
click at [632, 335] on label "Trade Partner" at bounding box center [722, 329] width 431 height 20
click at [628, 381] on span "Southcoast Pool & Spa, Inc - LAX-P" at bounding box center [722, 364] width 431 height 40
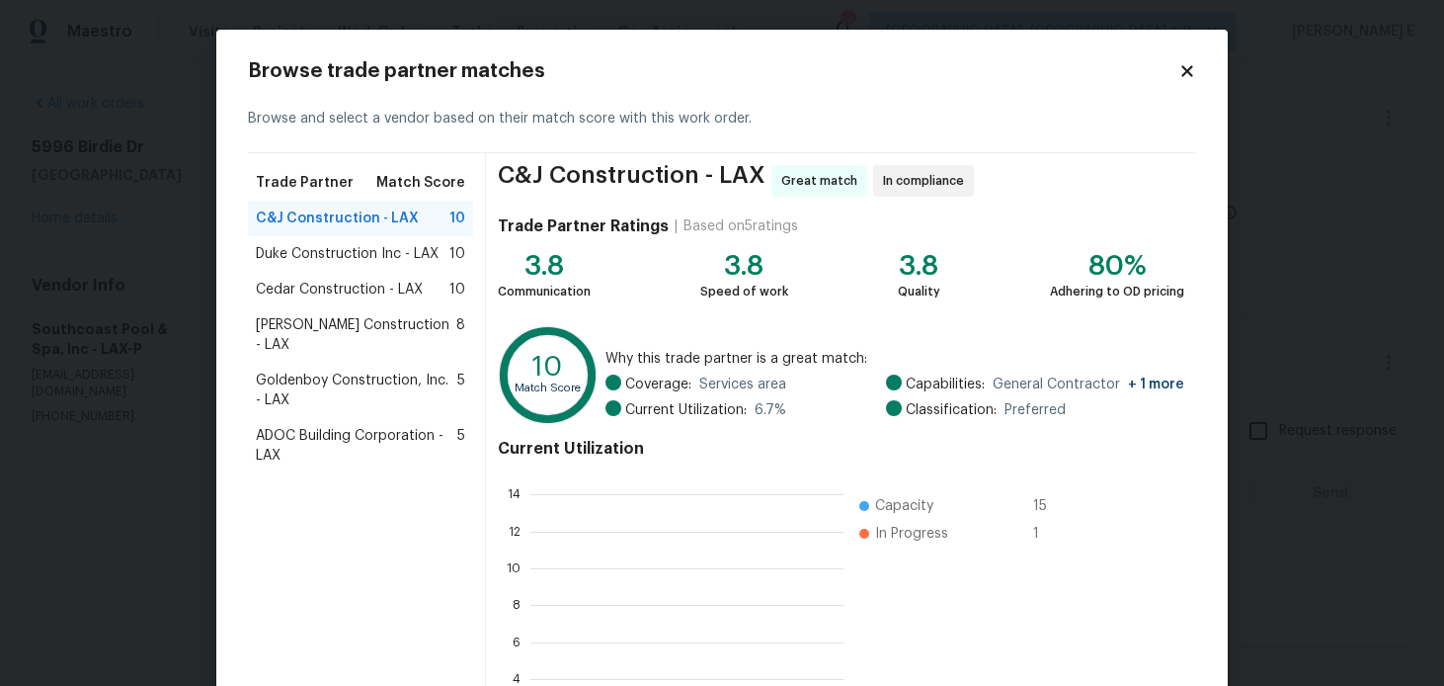
scroll to position [277, 313]
click at [394, 242] on div "Duke Construction Inc - LAX 10" at bounding box center [360, 254] width 225 height 36
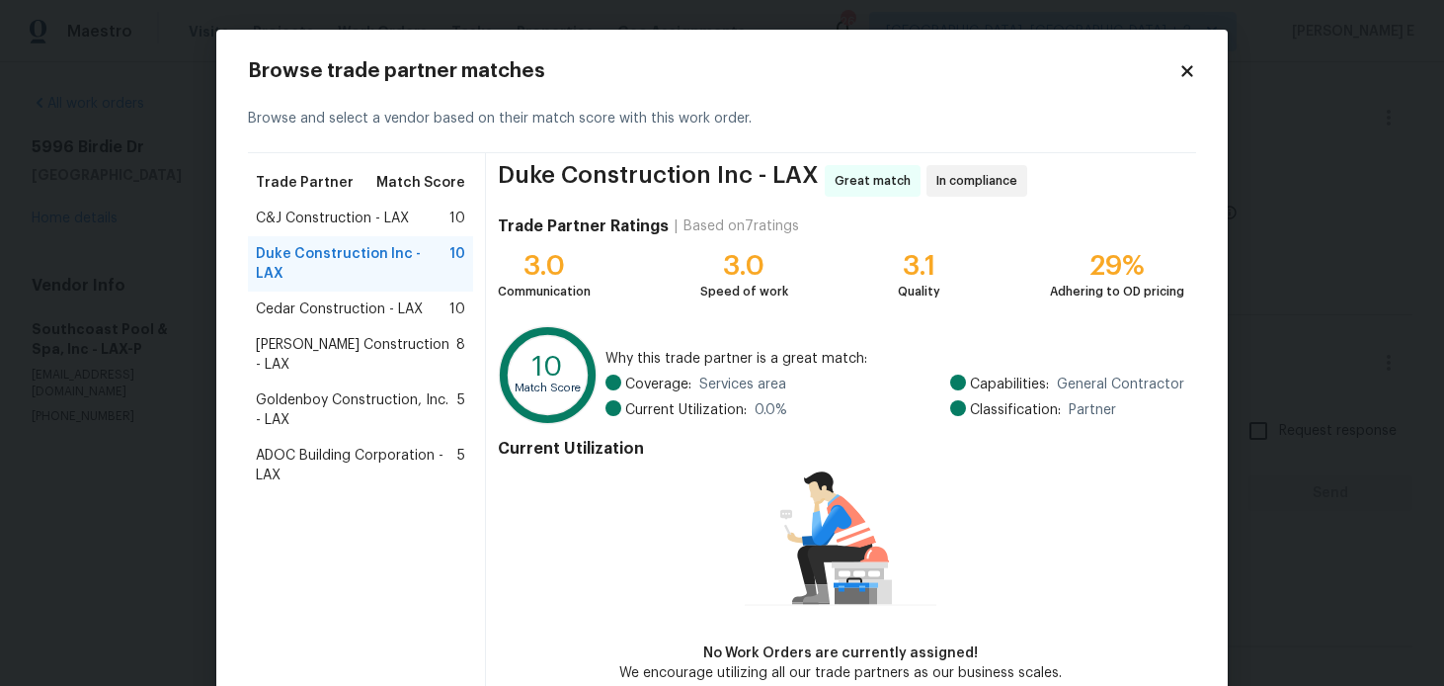
click at [361, 299] on span "Cedar Construction - LAX" at bounding box center [339, 309] width 167 height 20
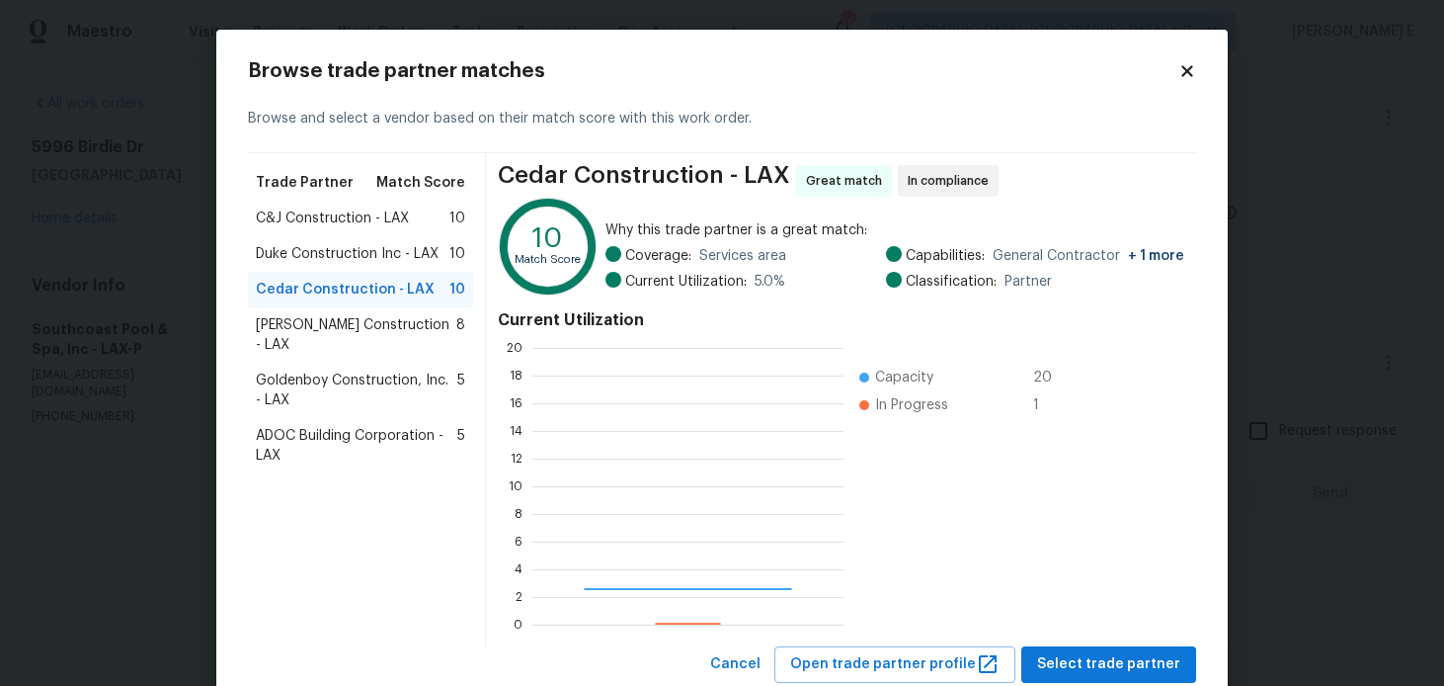
scroll to position [277, 311]
click at [1183, 69] on icon at bounding box center [1186, 70] width 11 height 11
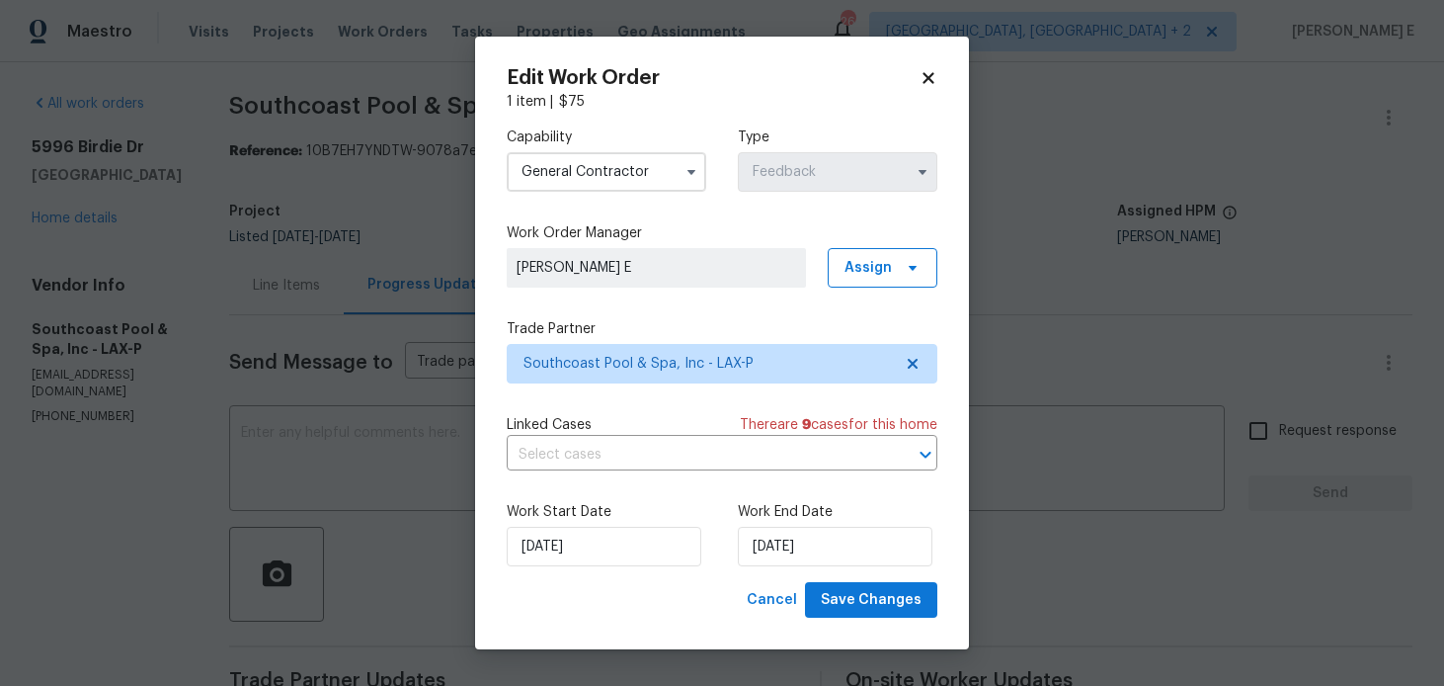
click at [629, 185] on input "General Contractor" at bounding box center [607, 172] width 200 height 40
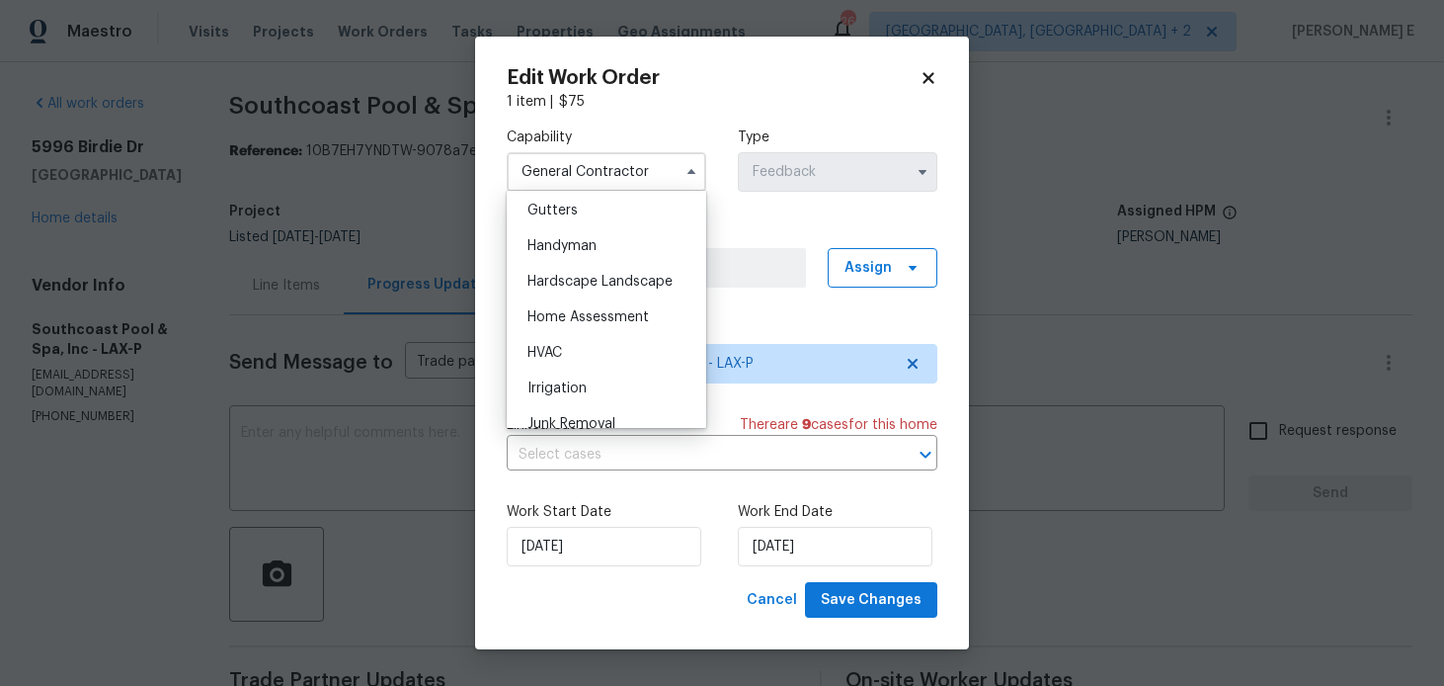
scroll to position [1056, 0]
click at [627, 247] on div "Handyman" at bounding box center [607, 244] width 190 height 36
type input "Handyman"
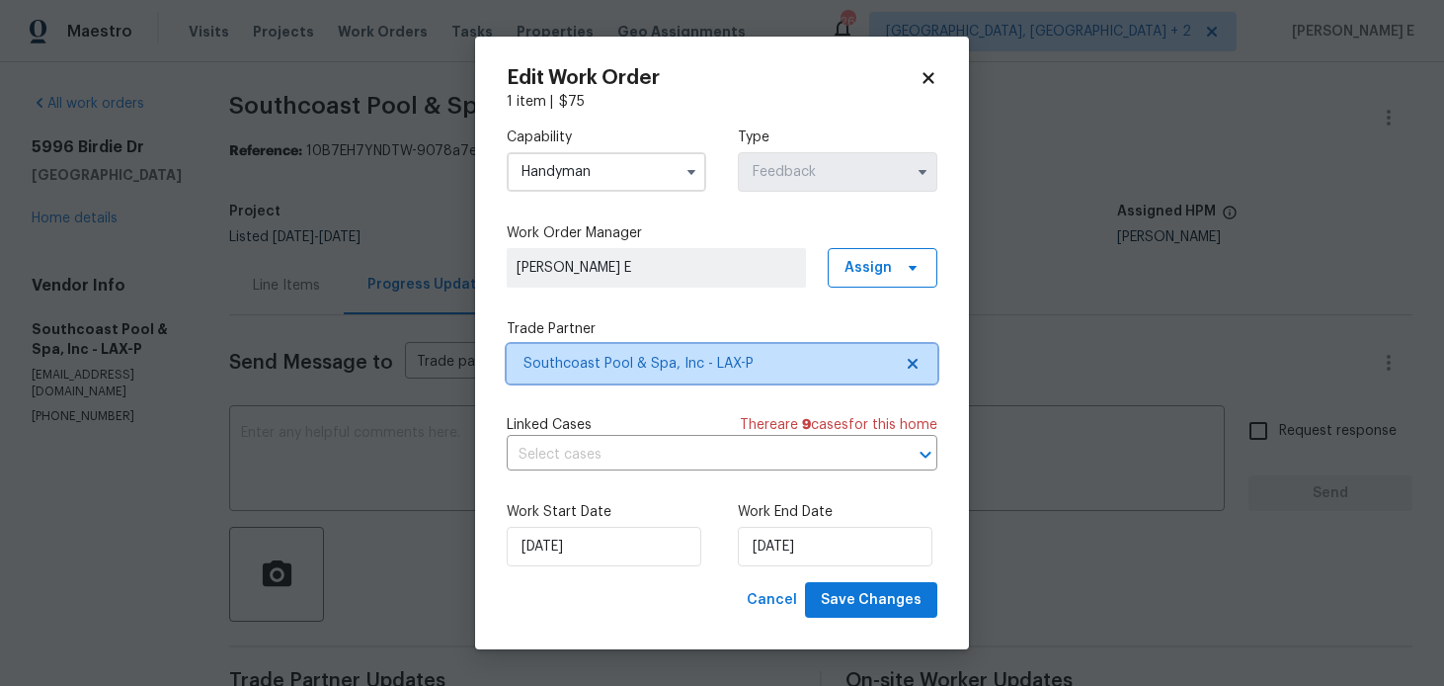
click at [623, 355] on span "Southcoast Pool & Spa, Inc - LAX-P" at bounding box center [708, 364] width 368 height 20
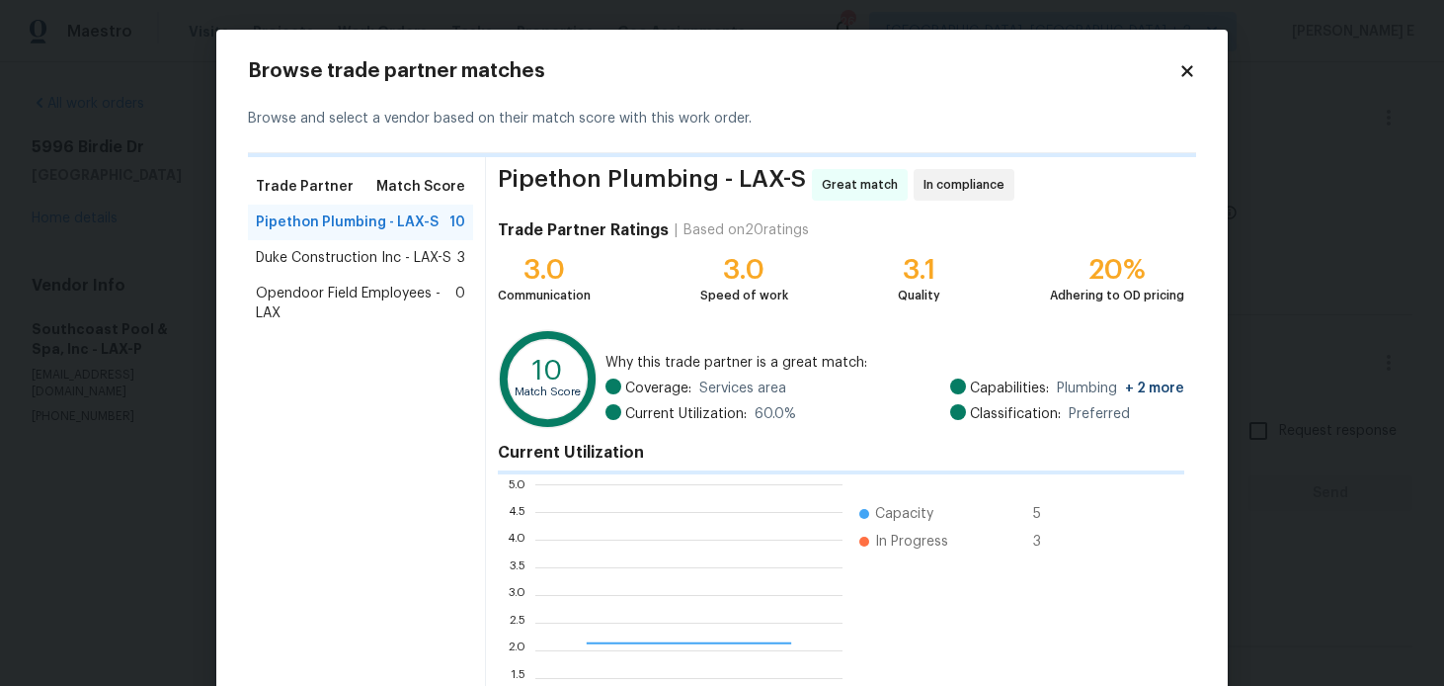
scroll to position [277, 307]
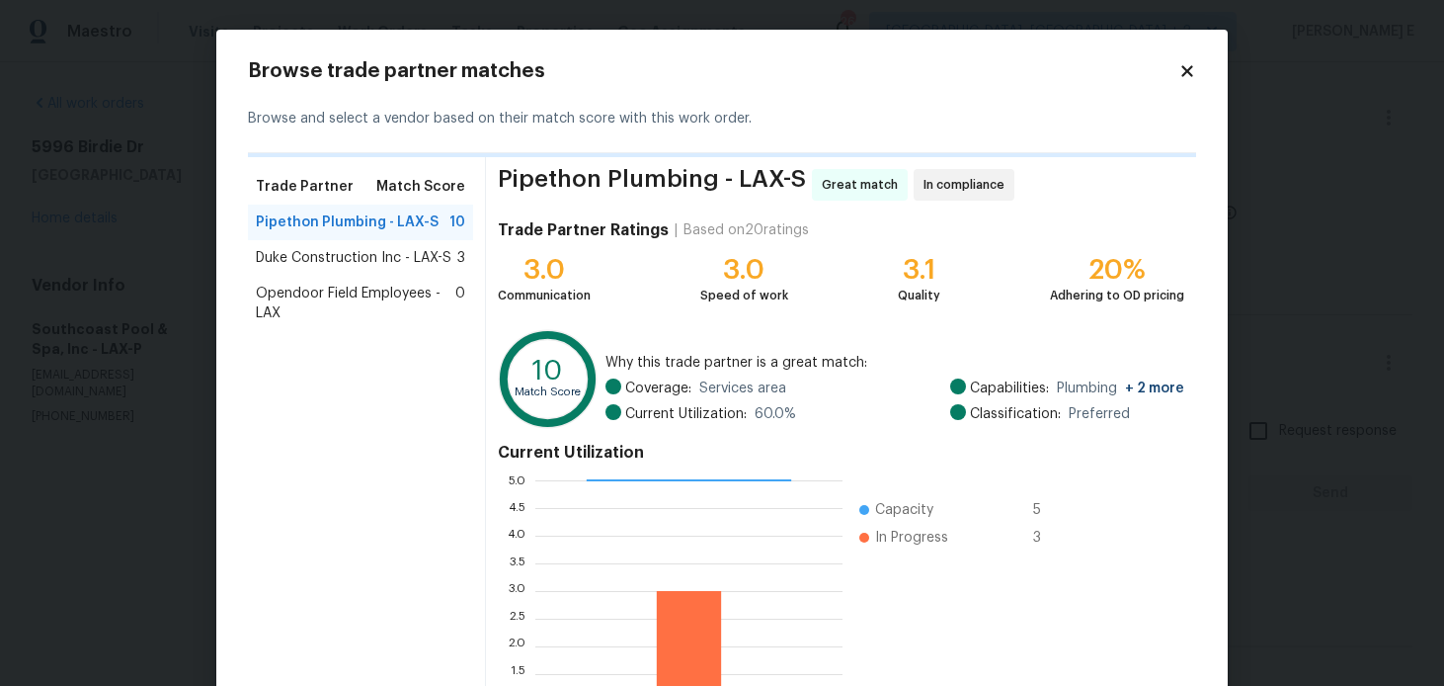
click at [414, 252] on span "Duke Construction Inc - LAX-S" at bounding box center [354, 258] width 196 height 20
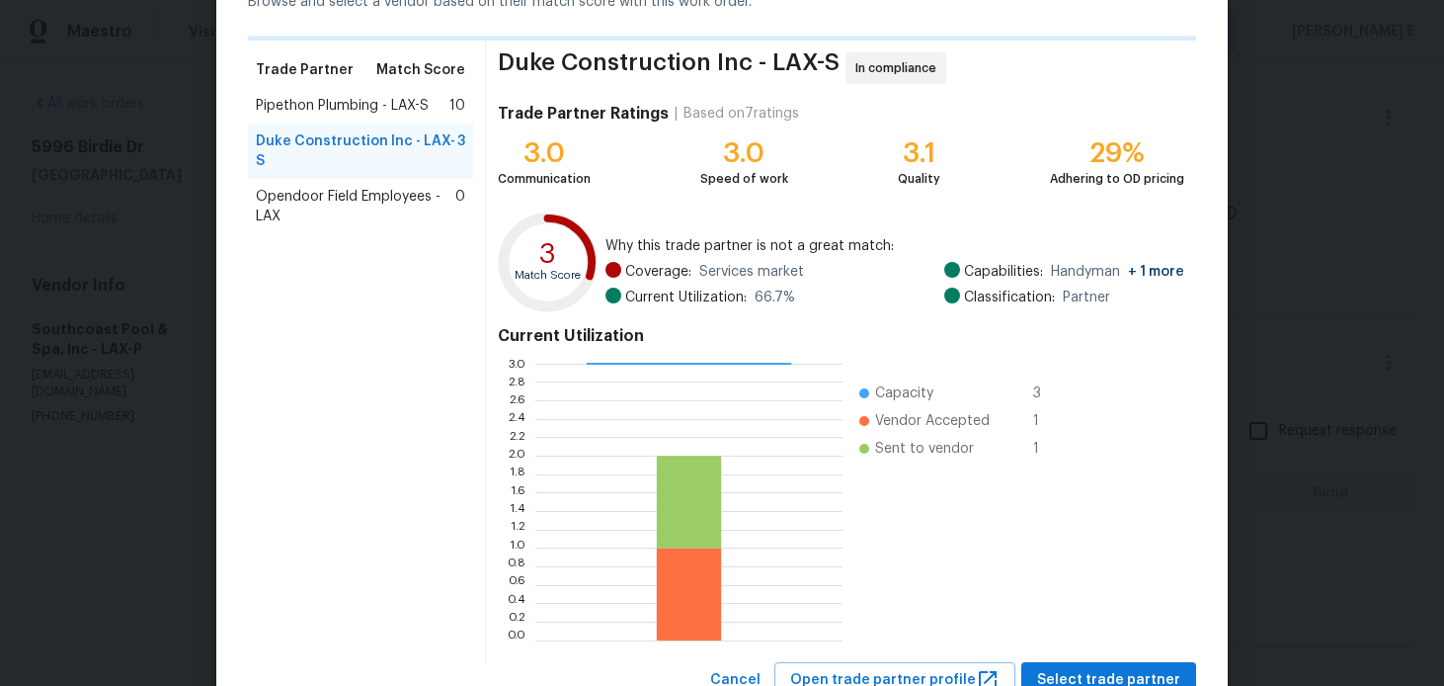
scroll to position [190, 0]
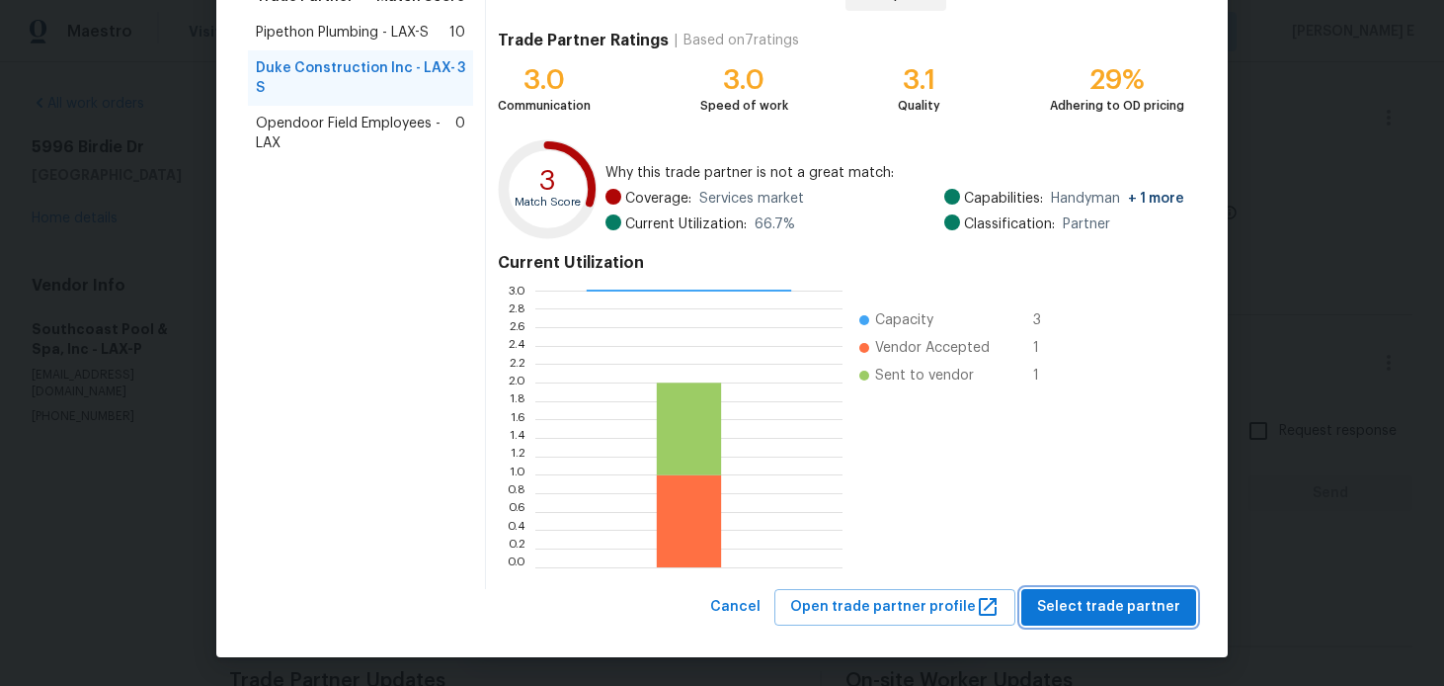
click at [1077, 601] on span "Select trade partner" at bounding box center [1108, 607] width 143 height 25
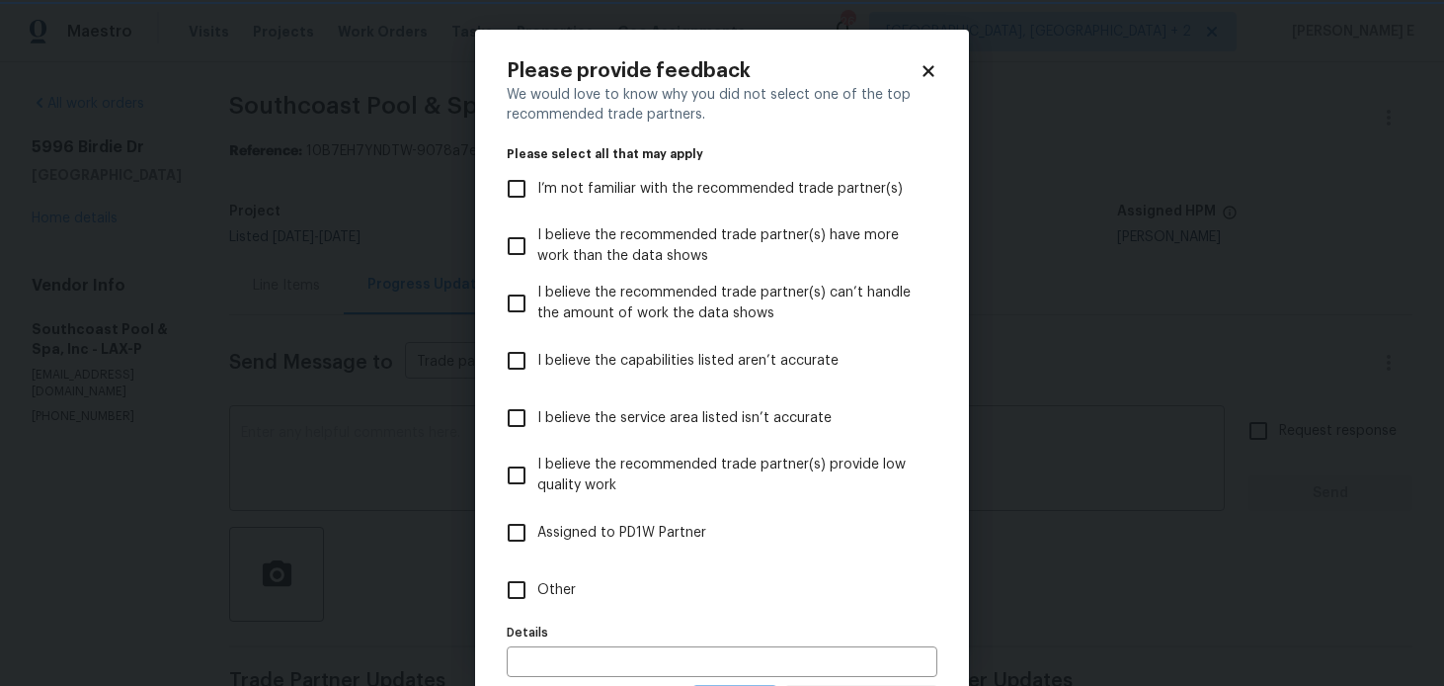
scroll to position [0, 0]
click at [813, 597] on label "Other" at bounding box center [709, 589] width 426 height 57
click at [537, 597] on input "Other" at bounding box center [516, 589] width 41 height 41
checkbox input "true"
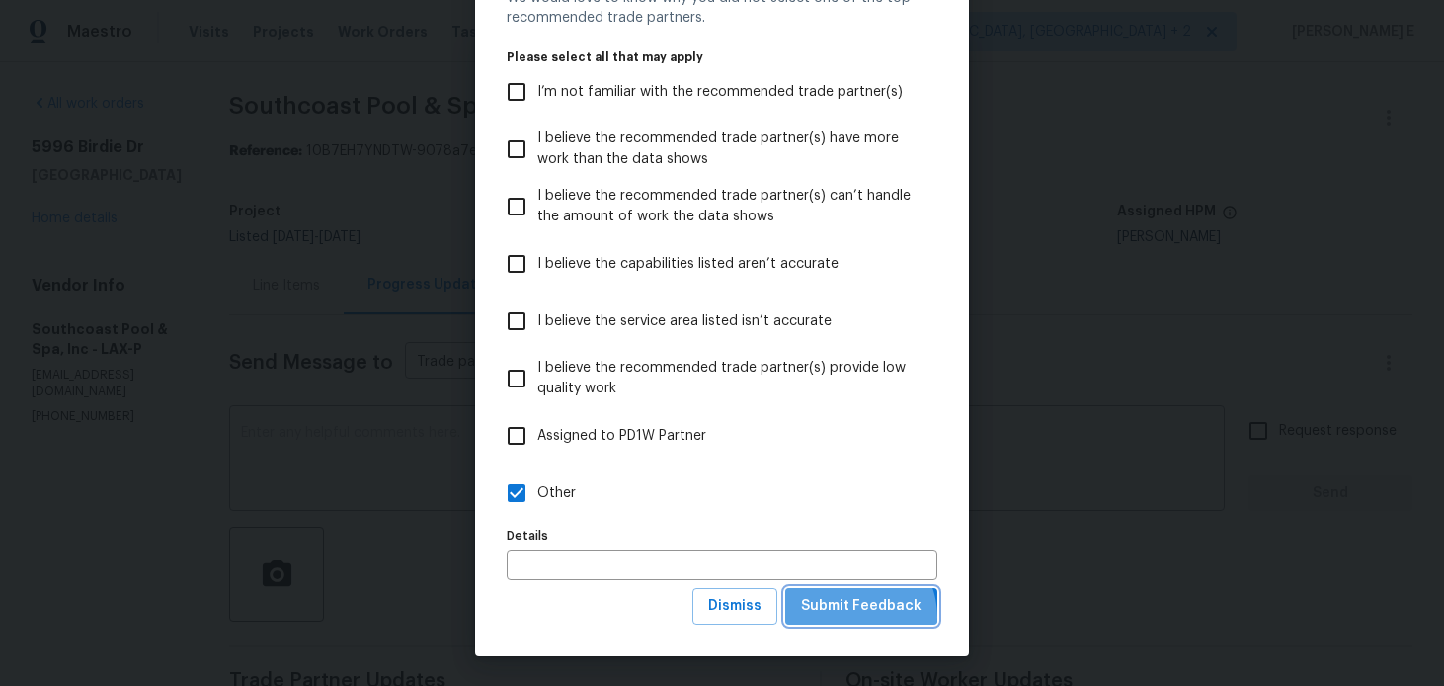
click at [854, 616] on span "Submit Feedback" at bounding box center [861, 606] width 121 height 25
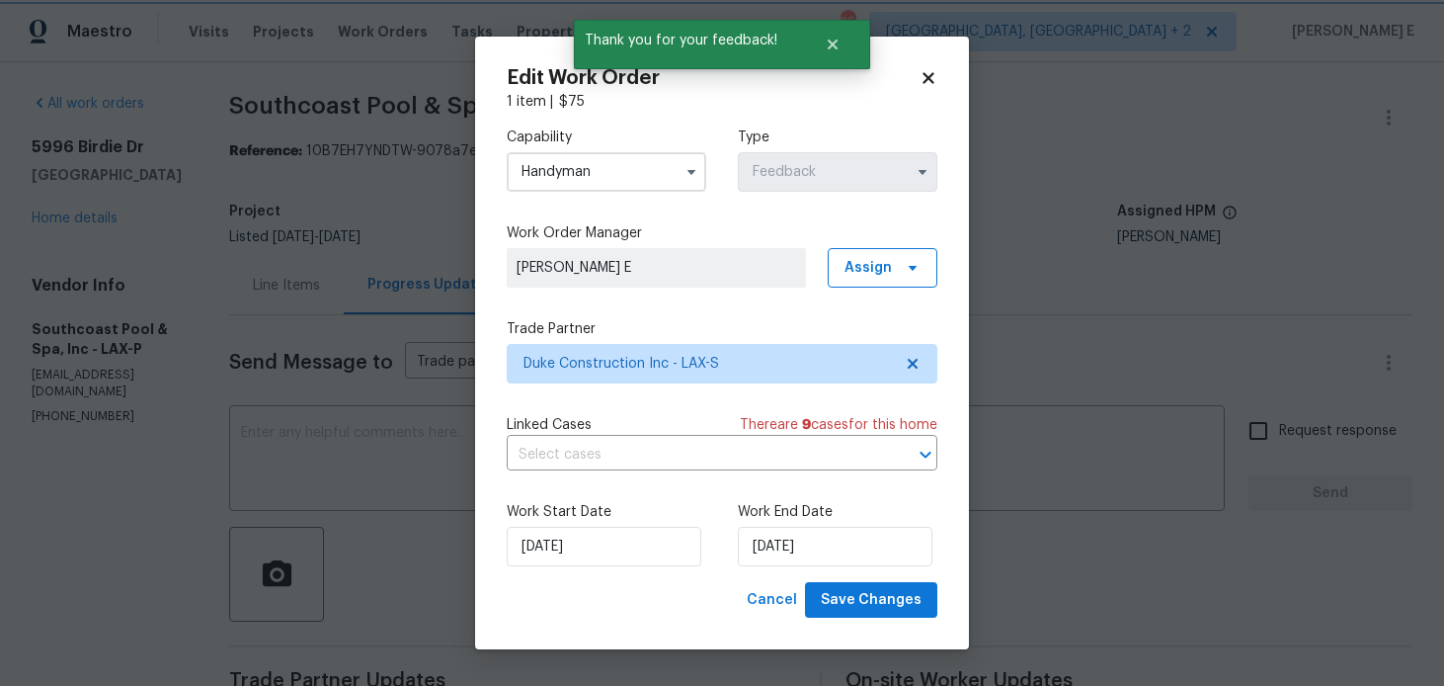
scroll to position [0, 0]
click at [604, 543] on input "27/08/2025" at bounding box center [604, 547] width 195 height 40
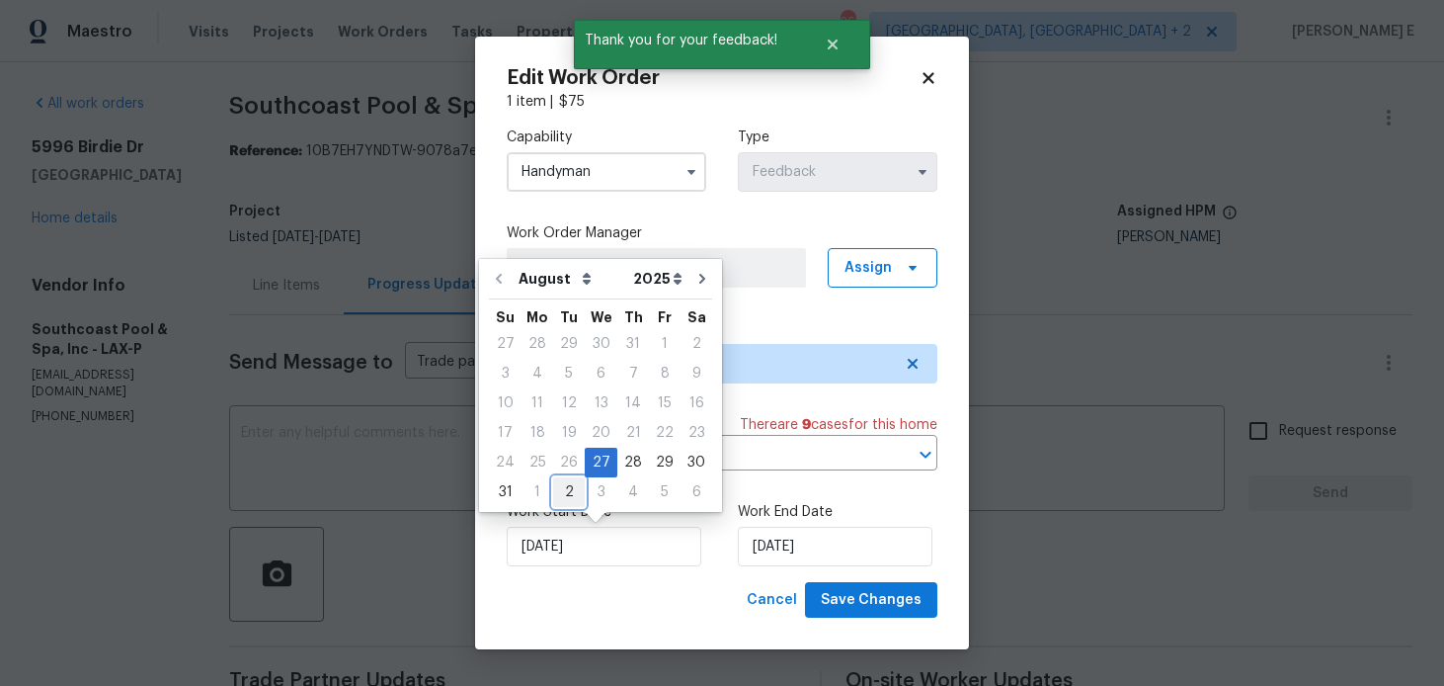
click at [563, 494] on div "2" at bounding box center [569, 492] width 32 height 28
type input "02/09/2025"
select select "8"
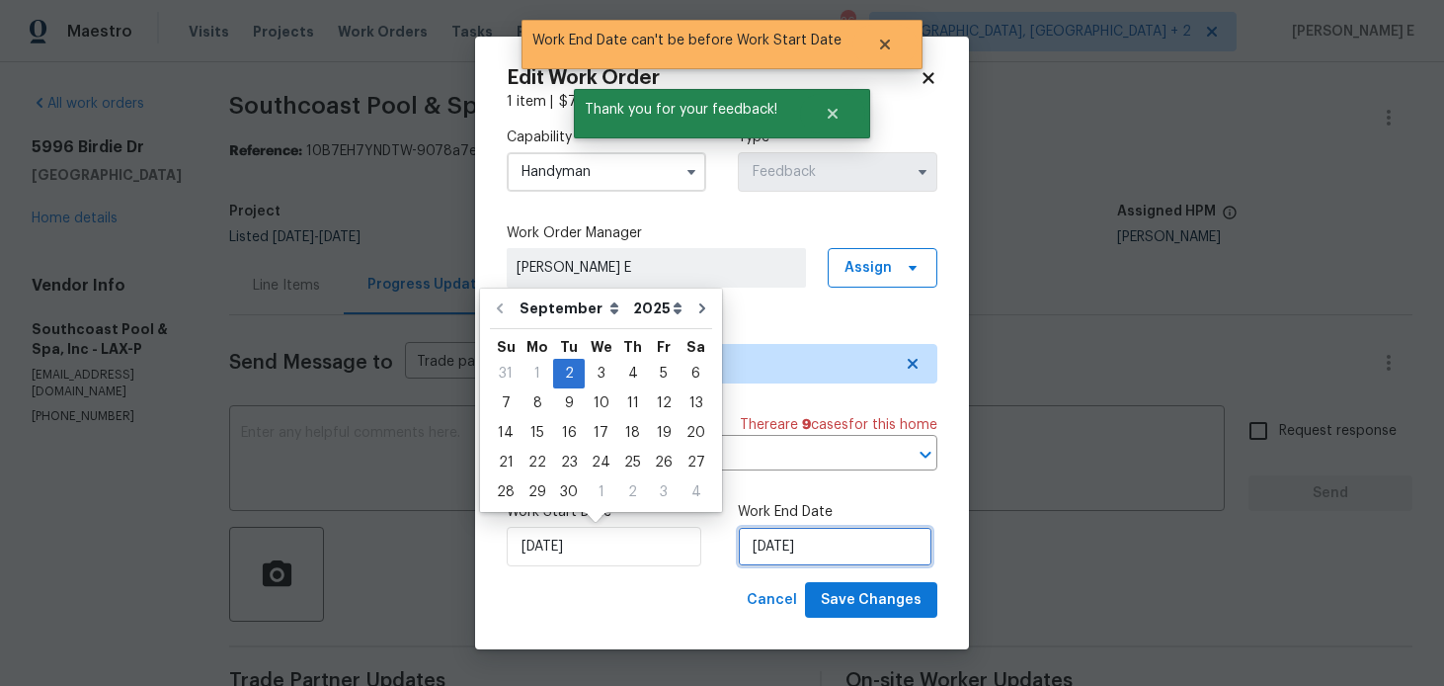
click at [788, 547] on input "02/09/2025" at bounding box center [835, 547] width 195 height 40
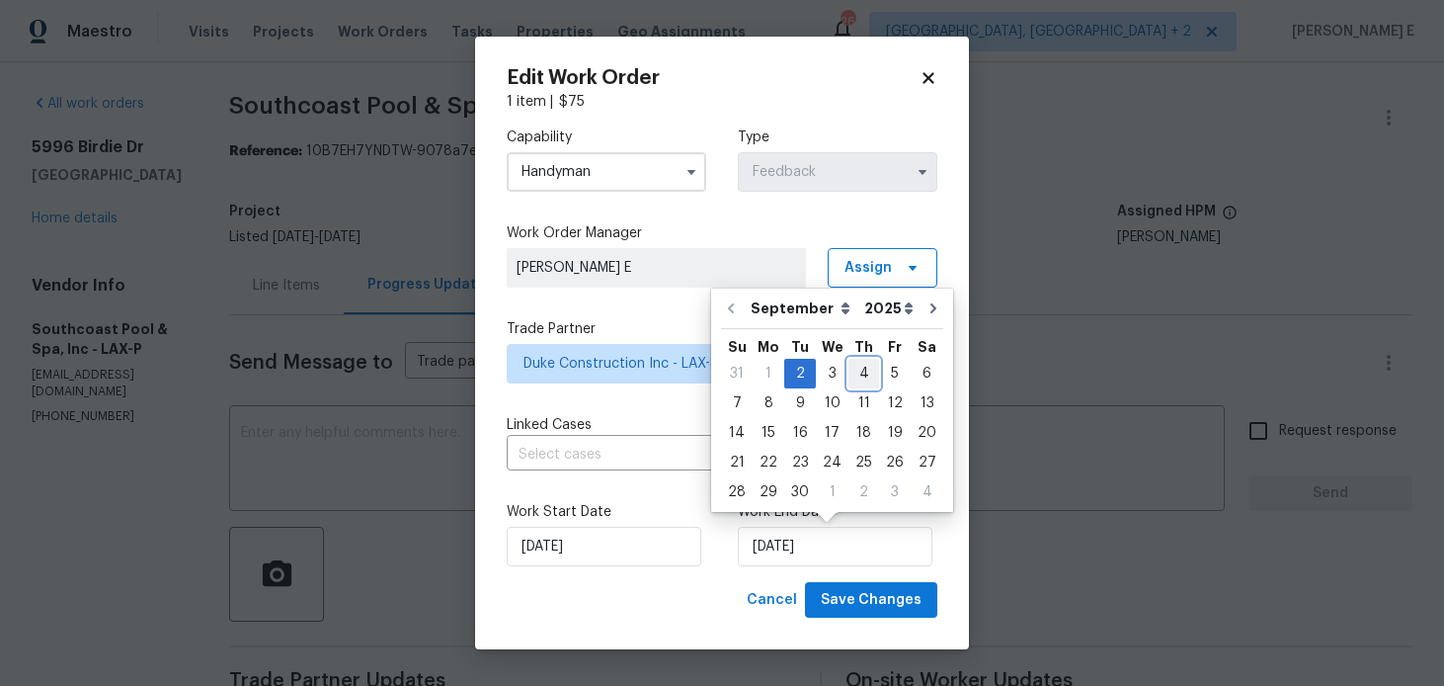
click at [853, 373] on div "4" at bounding box center [864, 374] width 31 height 28
type input "04/09/2025"
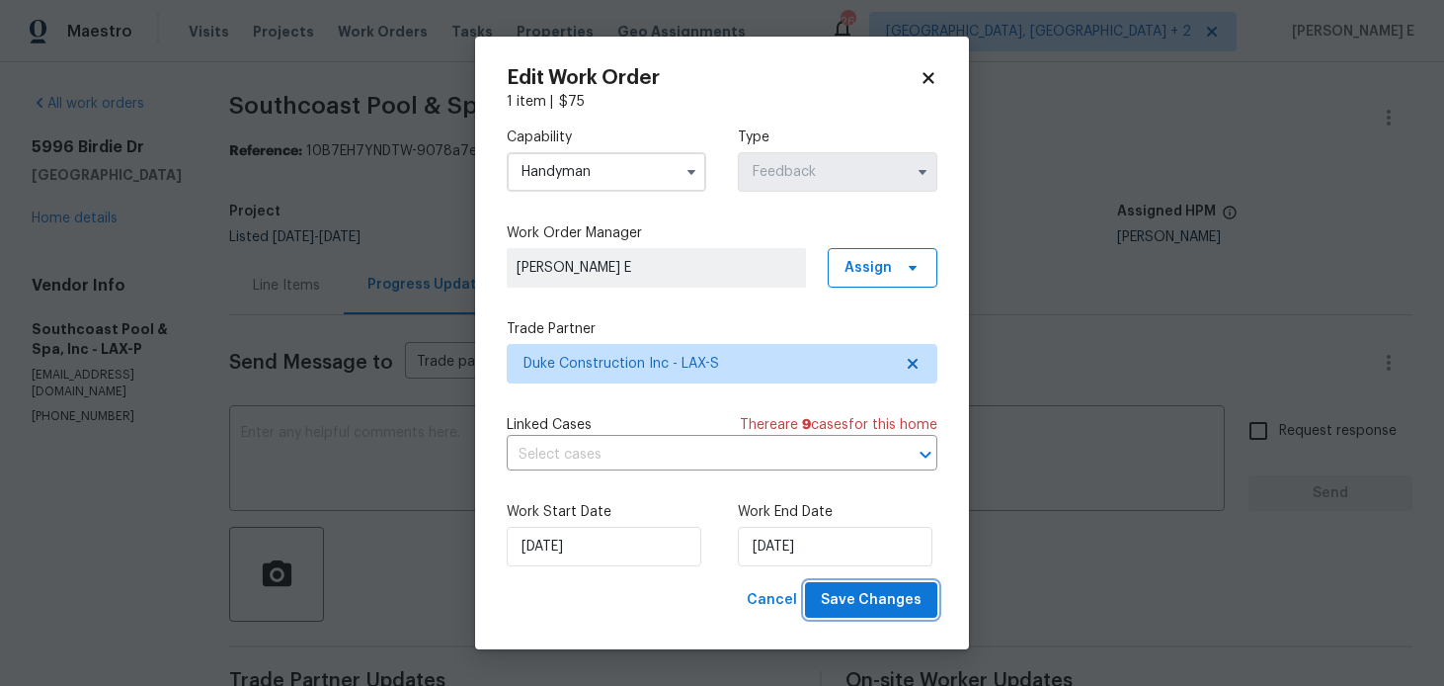
click at [856, 594] on span "Save Changes" at bounding box center [871, 600] width 101 height 25
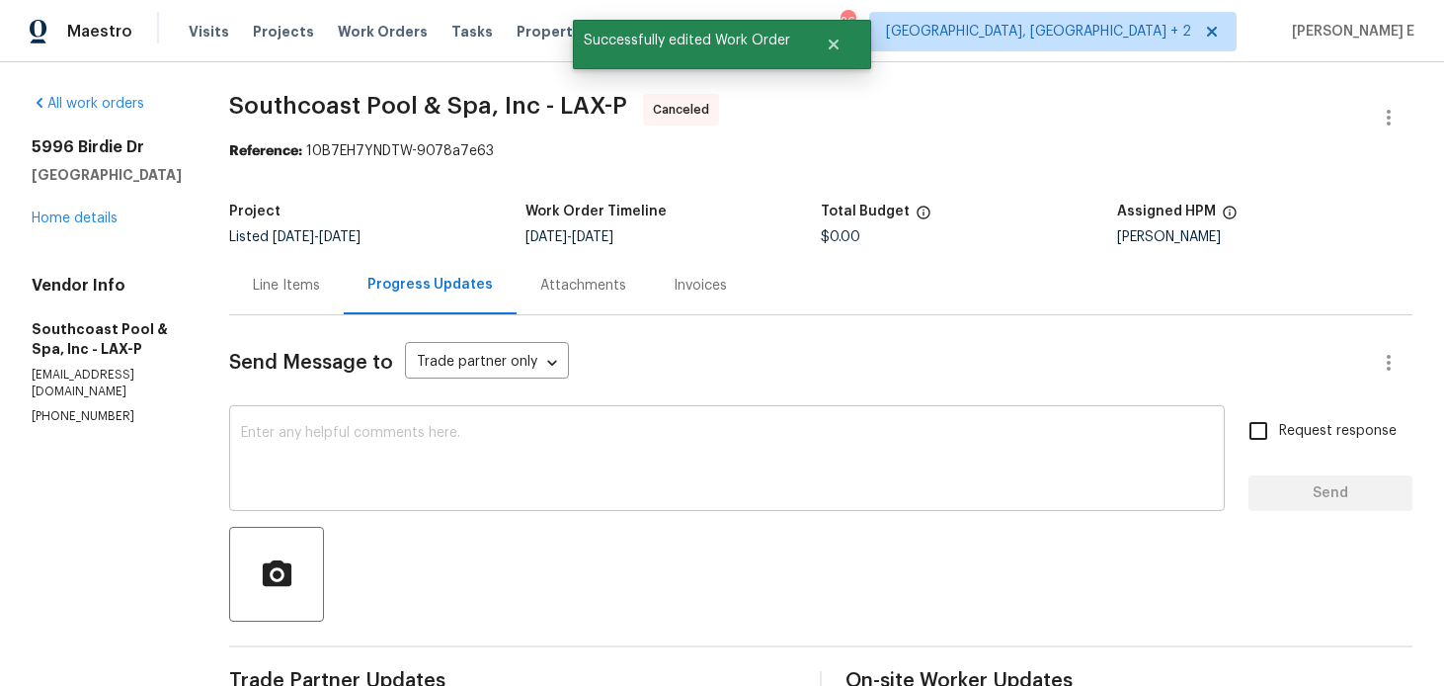
scroll to position [359, 0]
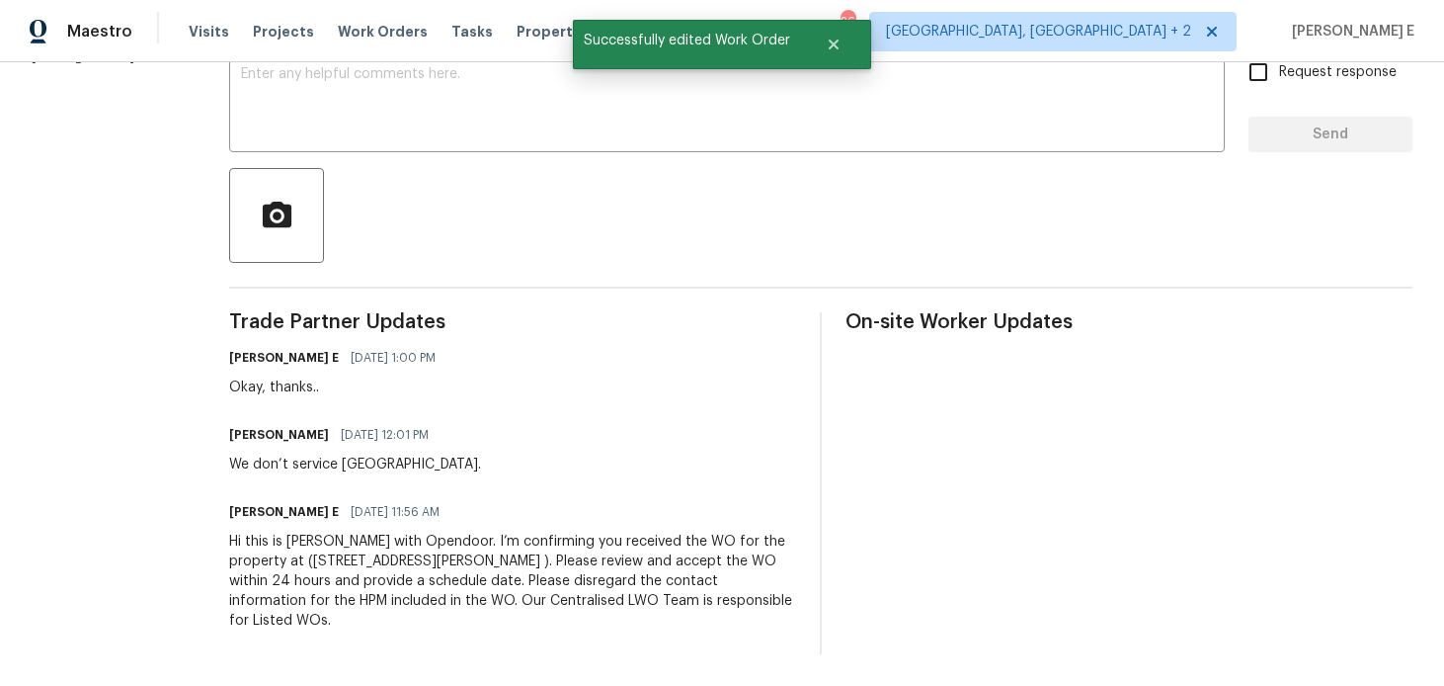
click at [300, 578] on div "Hi this is Keerthana with Opendoor. I’m confirming you received the WO for the …" at bounding box center [512, 580] width 567 height 99
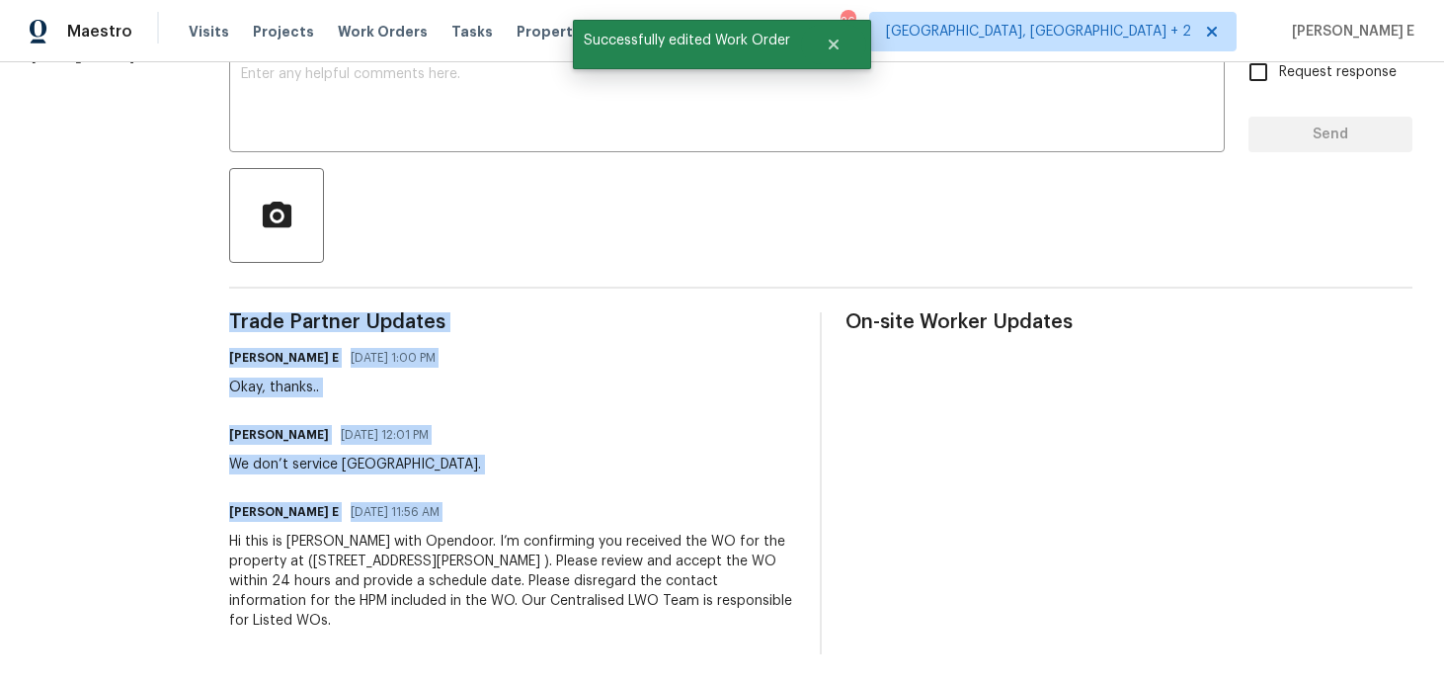
copy div "Trade Partner Updates Keerthana E 08/28/2025 1:00 PM Okay, thanks.. Jackie Guer…"
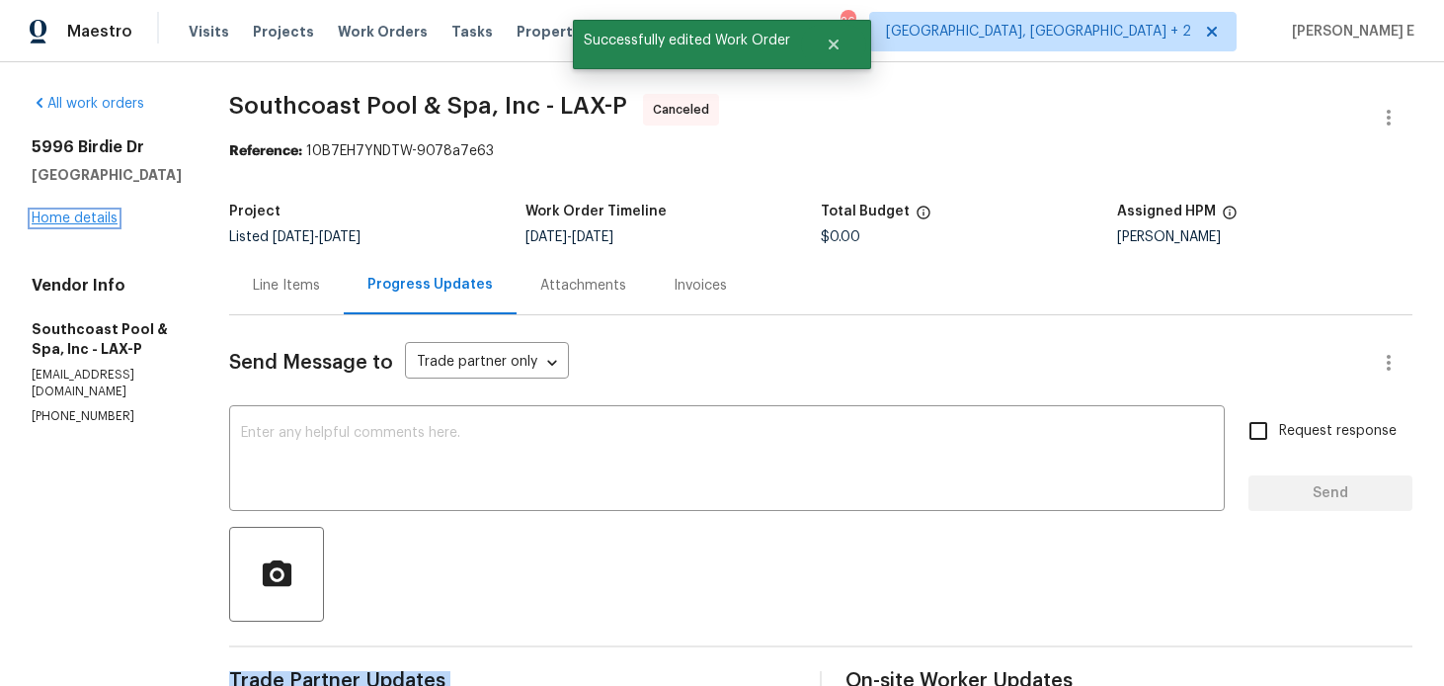
click at [84, 223] on link "Home details" at bounding box center [75, 218] width 86 height 14
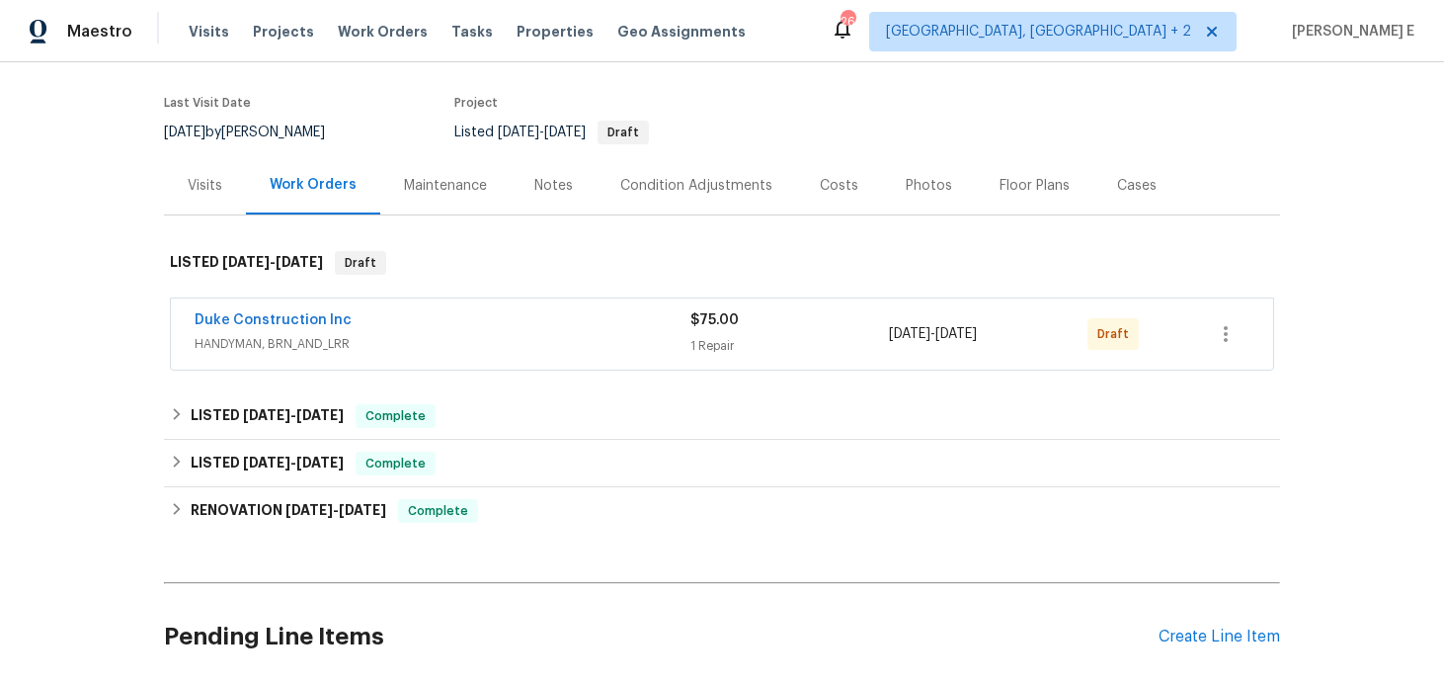
scroll to position [147, 0]
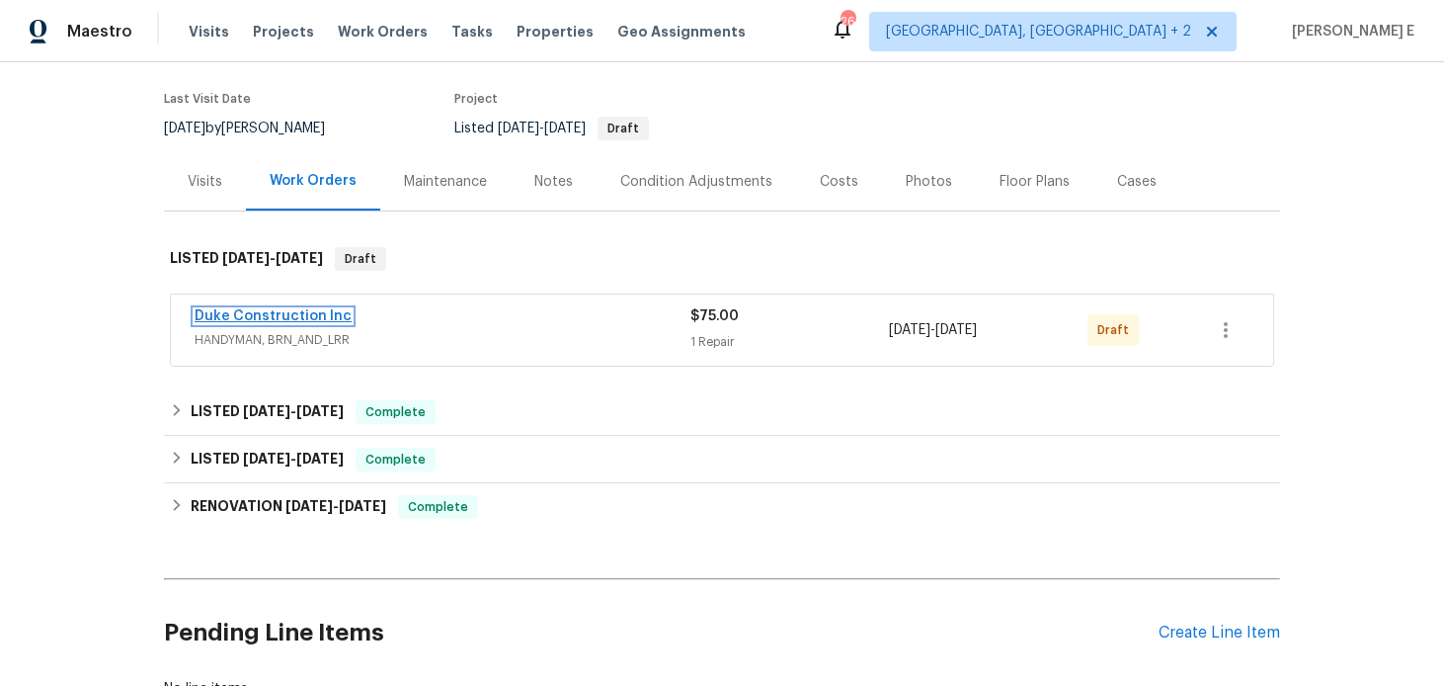
click at [277, 318] on link "Duke Construction Inc" at bounding box center [273, 316] width 157 height 14
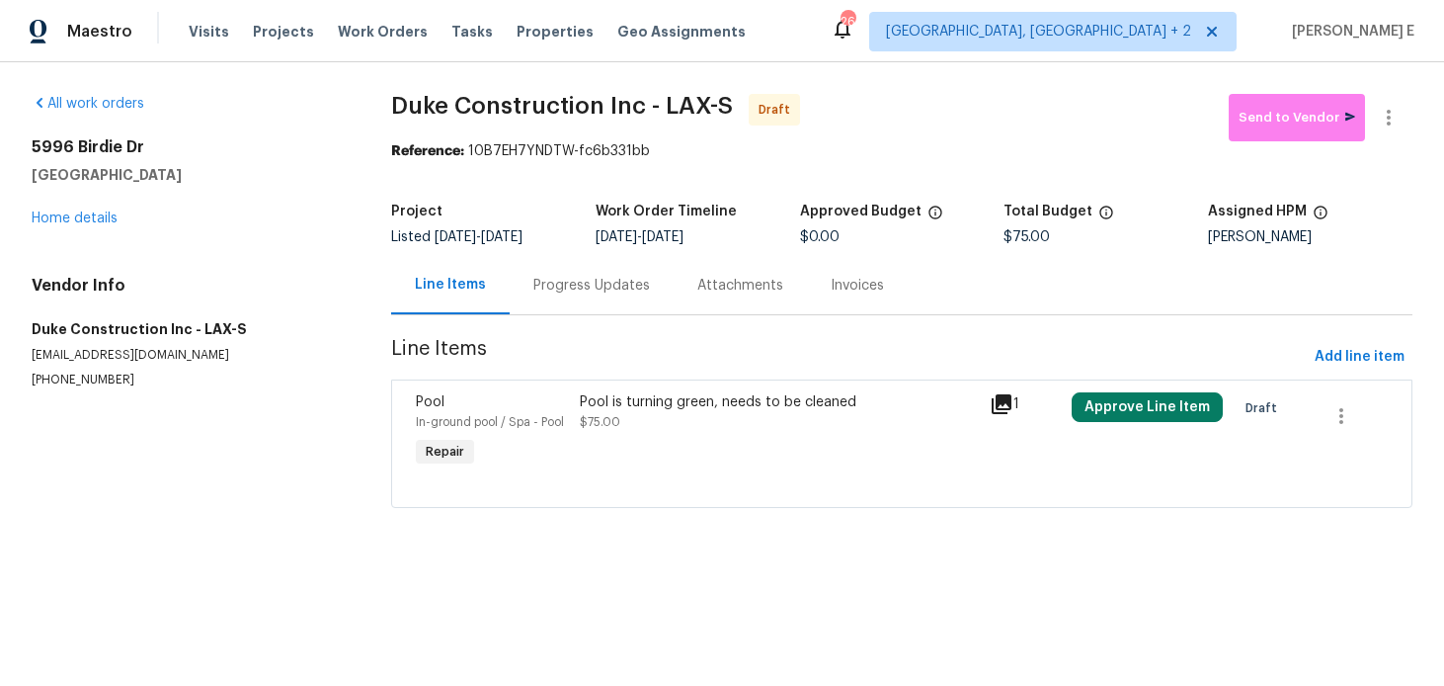
click at [736, 439] on div "Pool is turning green, needs to be cleaned $75.00" at bounding box center [779, 431] width 410 height 91
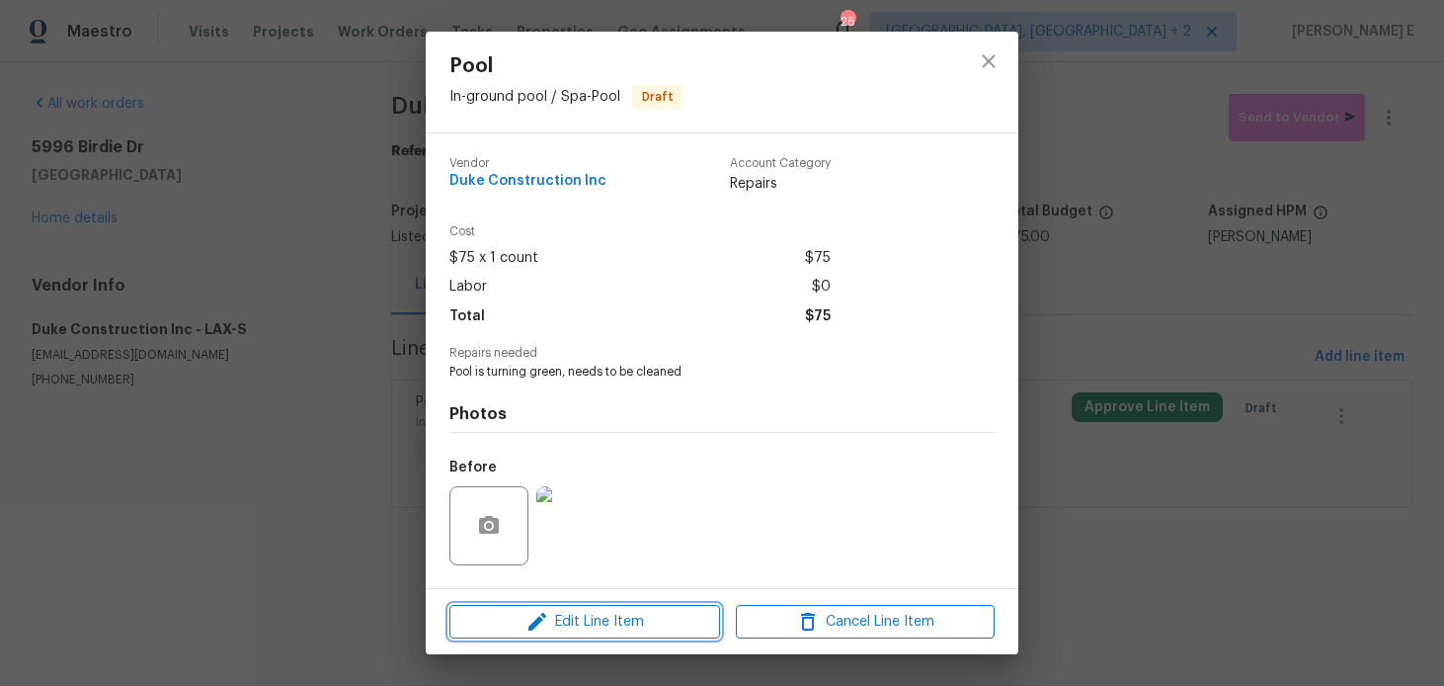
click at [569, 622] on span "Edit Line Item" at bounding box center [584, 621] width 259 height 25
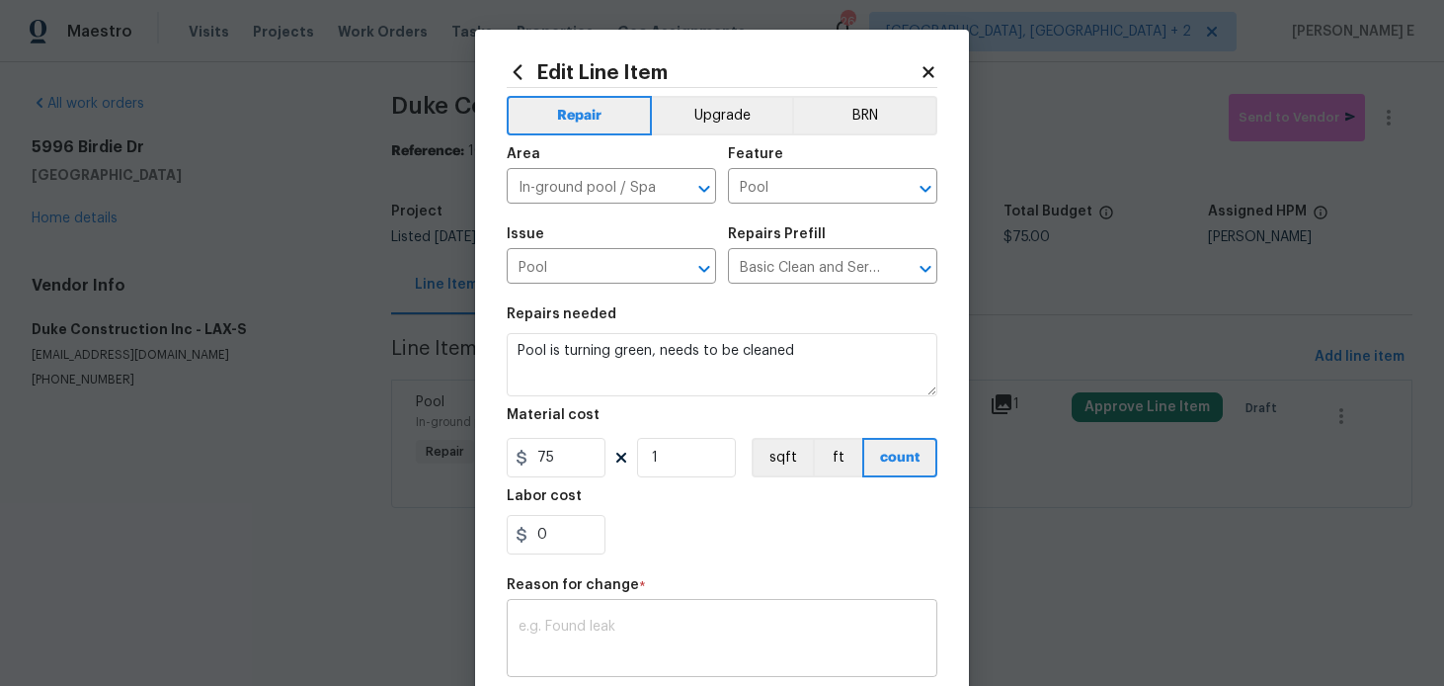
click at [594, 629] on textarea at bounding box center [722, 639] width 407 height 41
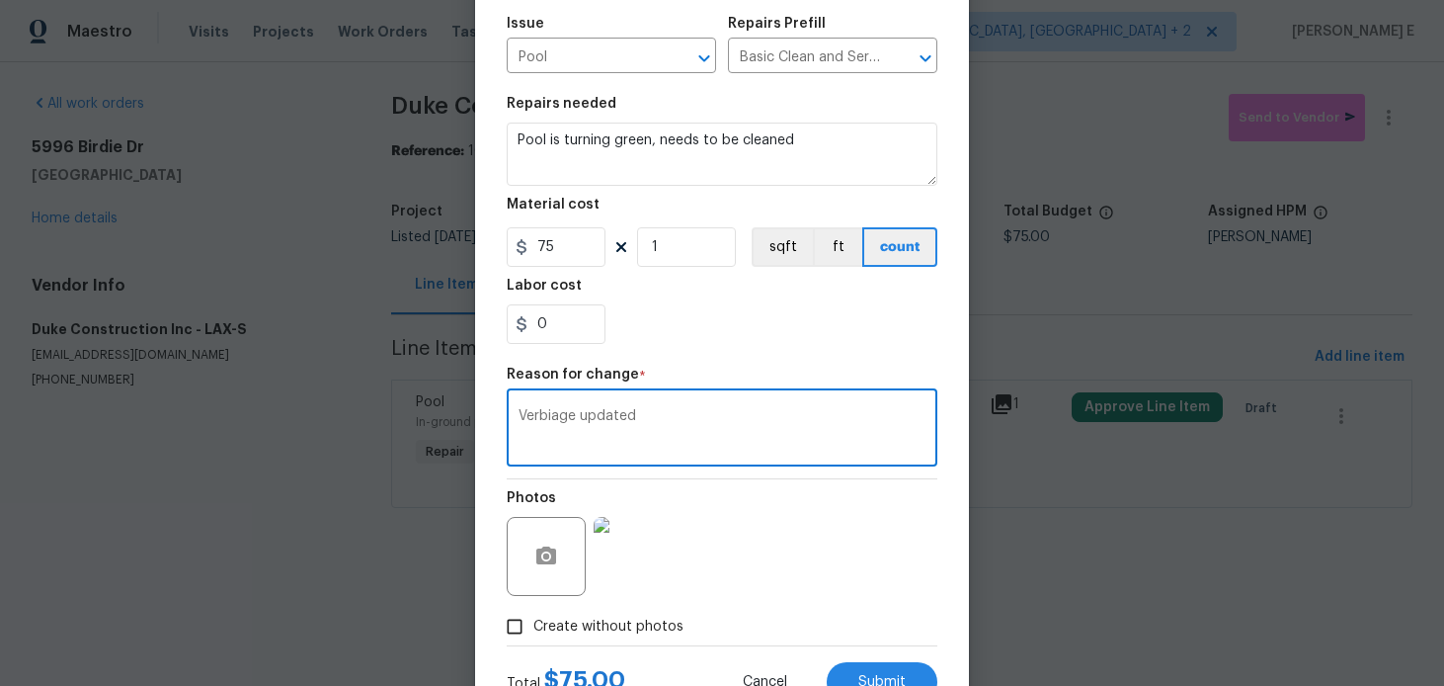
scroll to position [288, 0]
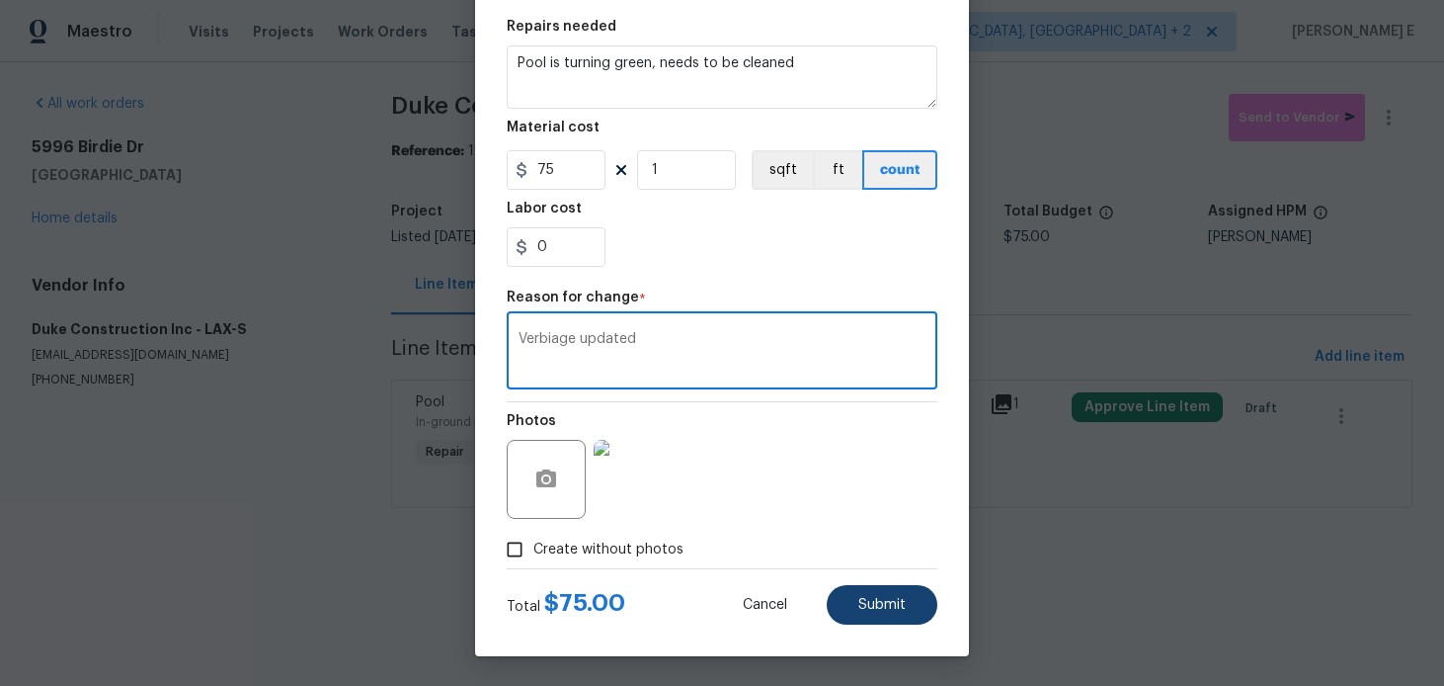
type textarea "Verbiage updated"
click at [871, 604] on span "Submit" at bounding box center [881, 605] width 47 height 15
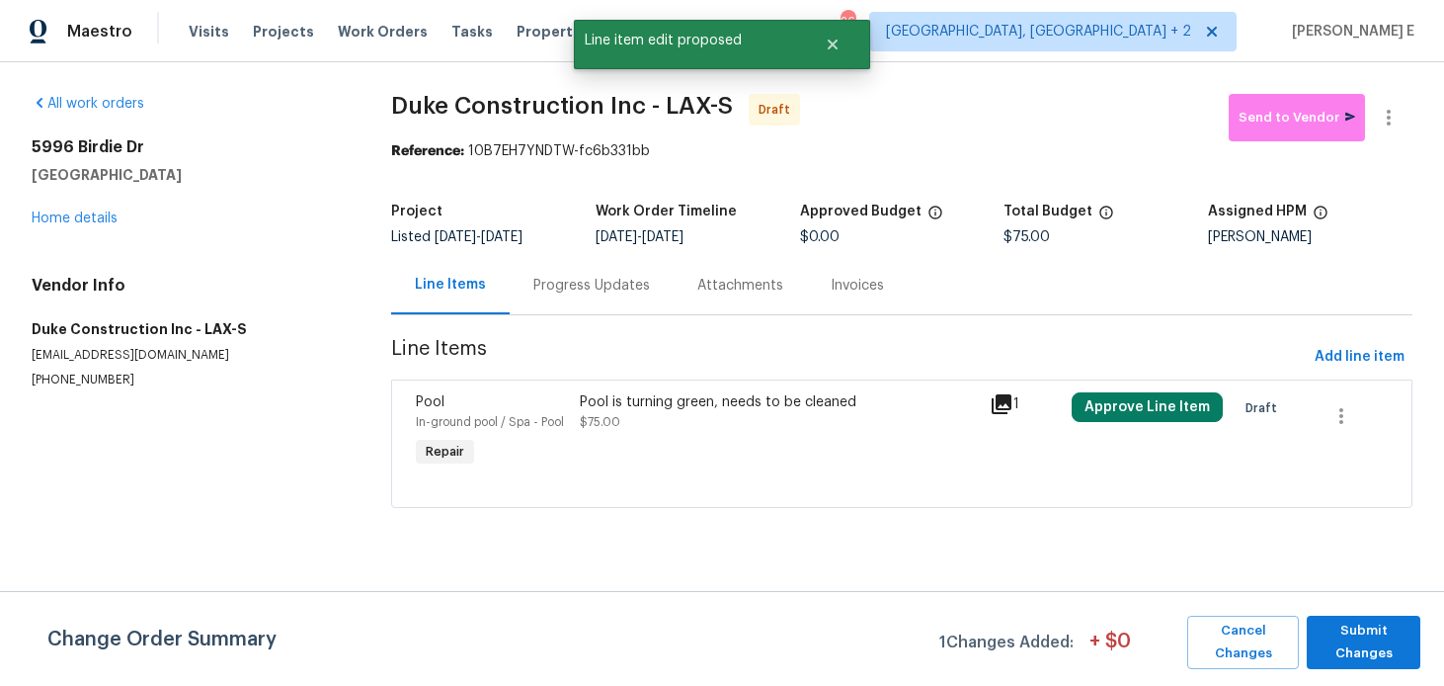
scroll to position [0, 0]
click at [1315, 620] on button "Submit Changes" at bounding box center [1364, 641] width 114 height 53
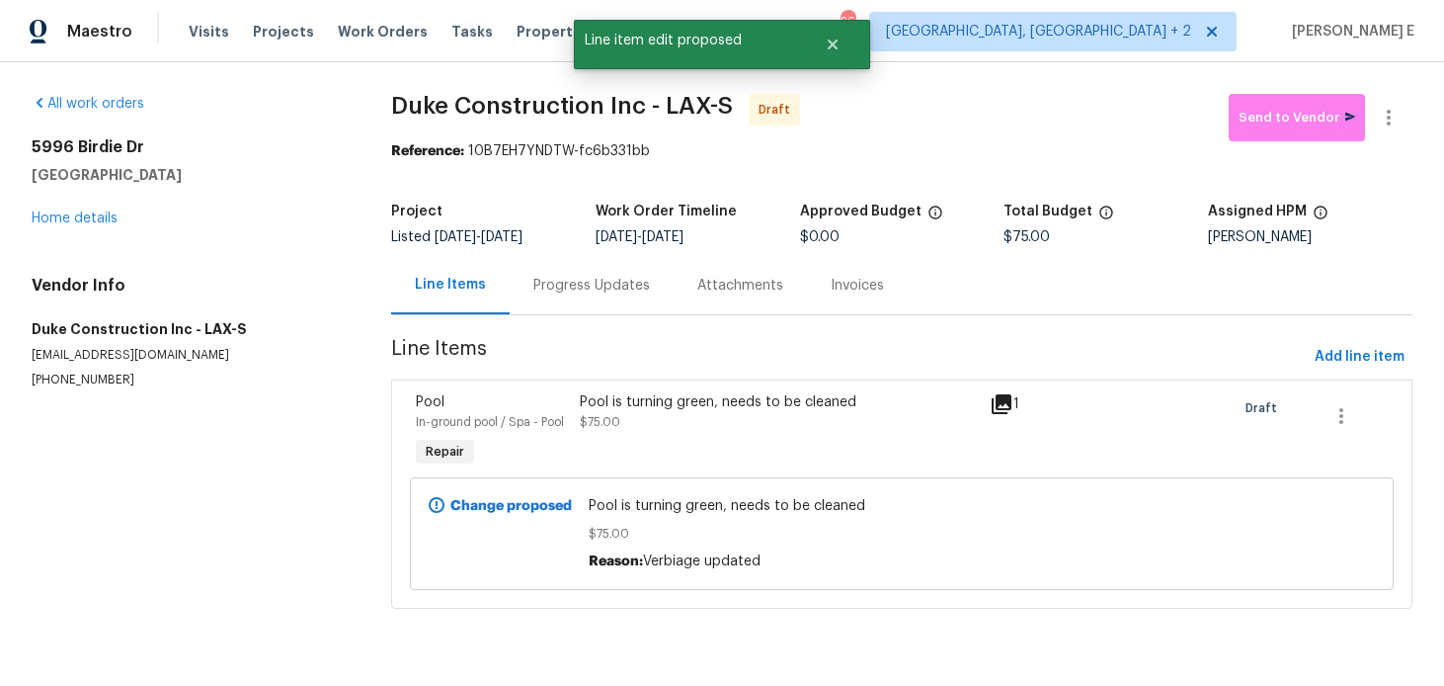
click at [582, 287] on div "Progress Updates" at bounding box center [591, 286] width 117 height 20
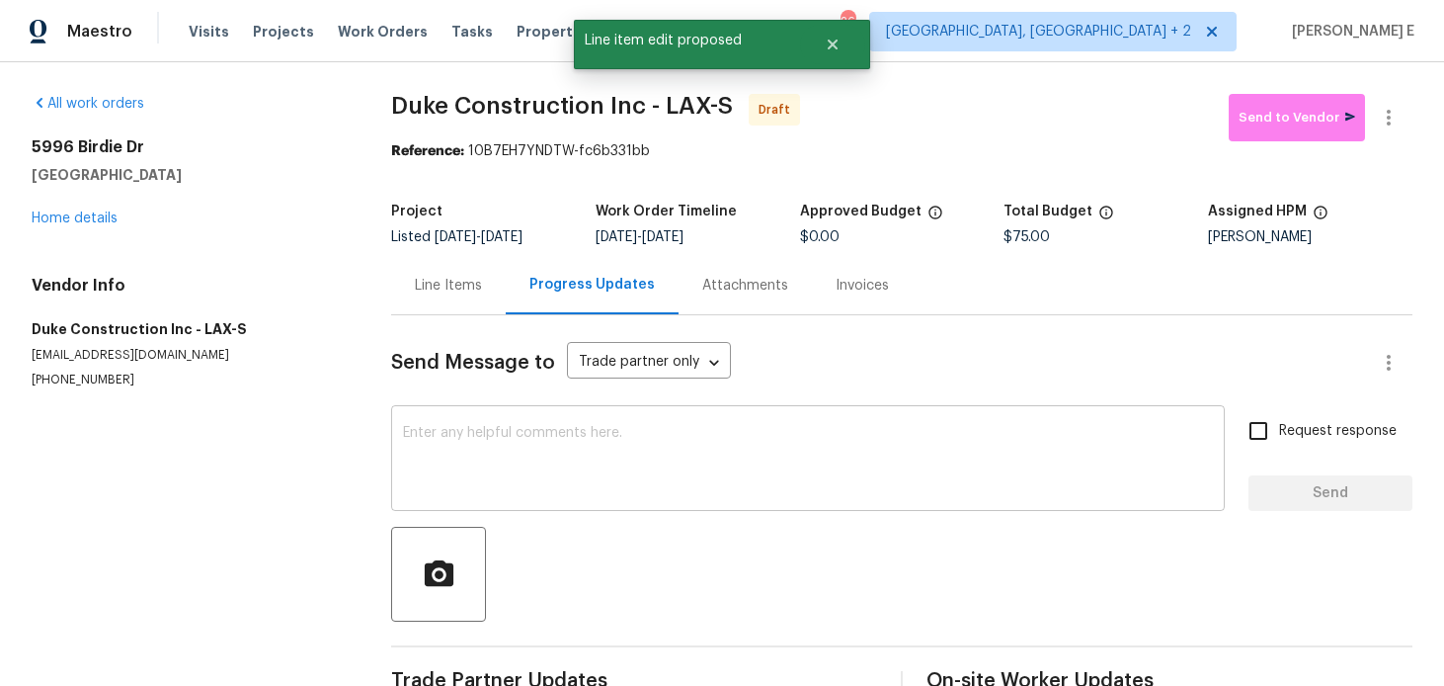
click at [554, 461] on textarea at bounding box center [808, 460] width 810 height 69
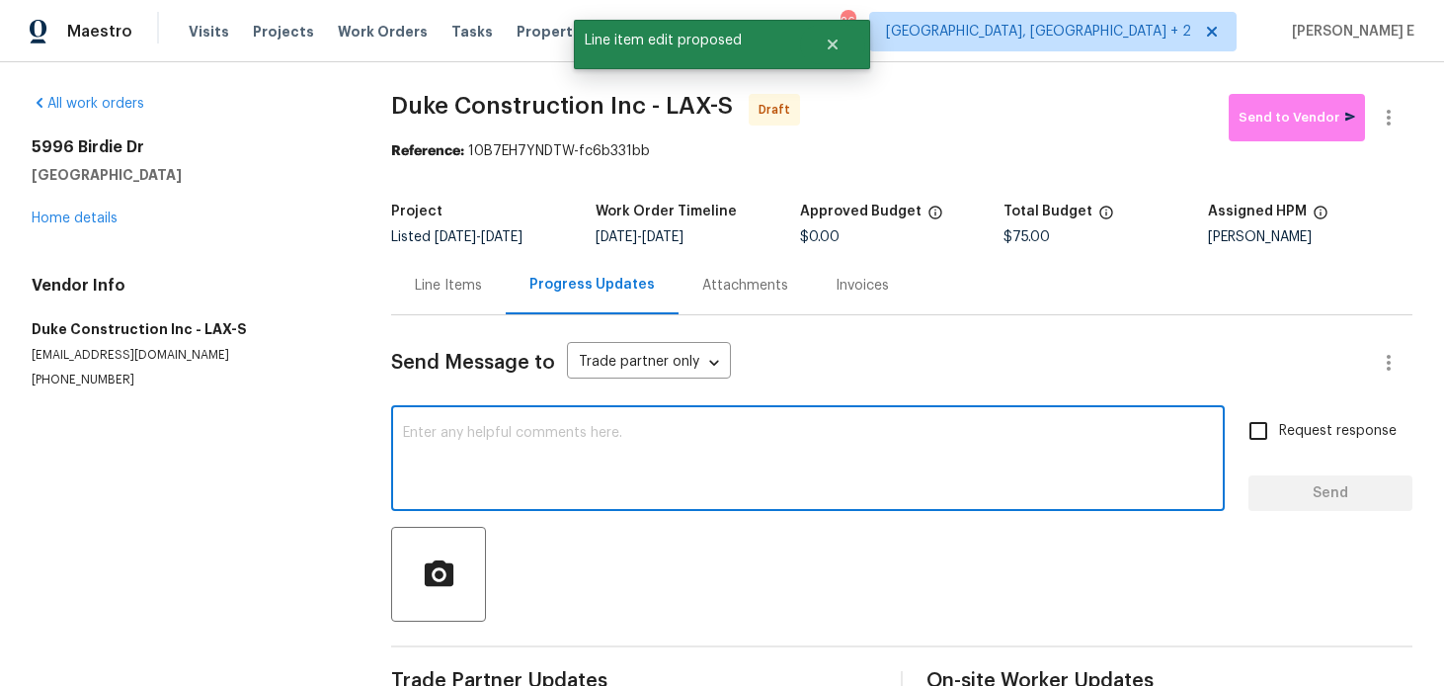
paste textarea "Hi this is Keerthana with Opendoor. I’m confirming you received the WO for the …"
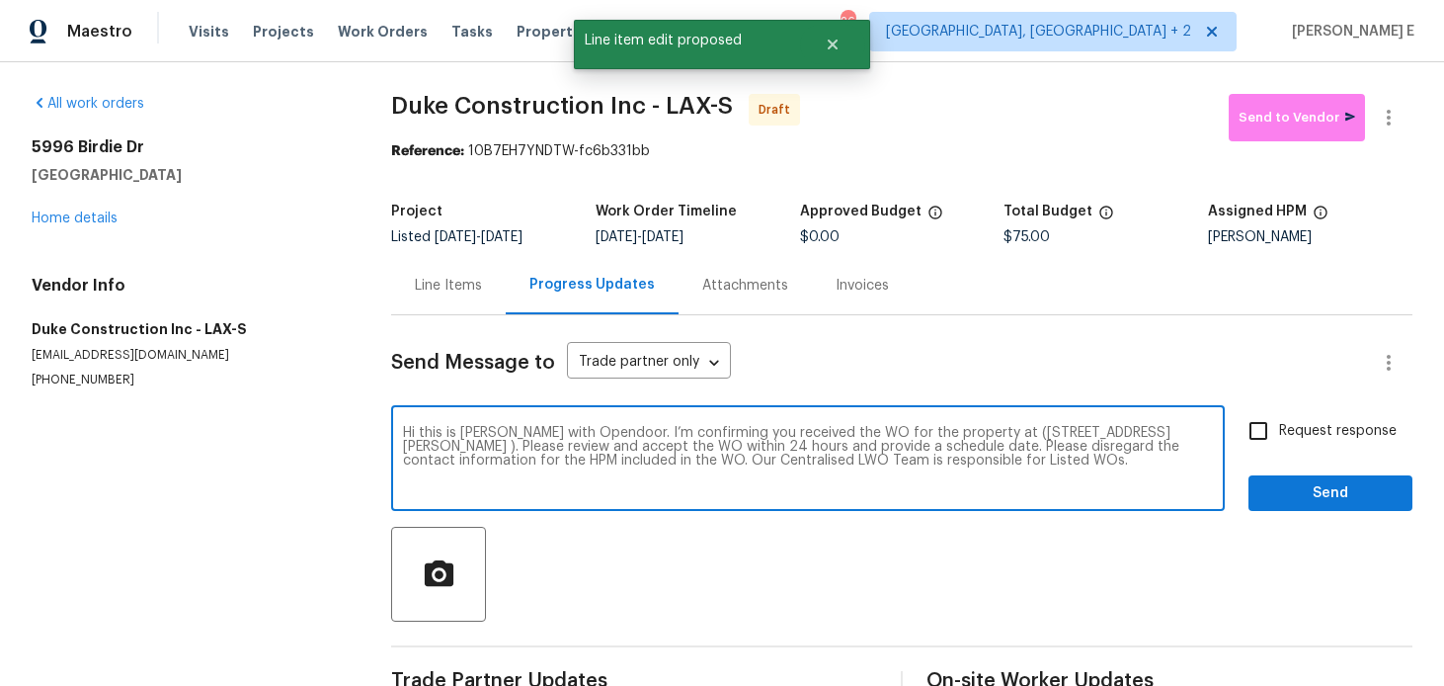
type textarea "Hi this is Keerthana with Opendoor. I’m confirming you received the WO for the …"
click at [1325, 424] on span "Request response" at bounding box center [1338, 431] width 118 height 21
click at [1279, 424] on input "Request response" at bounding box center [1258, 430] width 41 height 41
checkbox input "true"
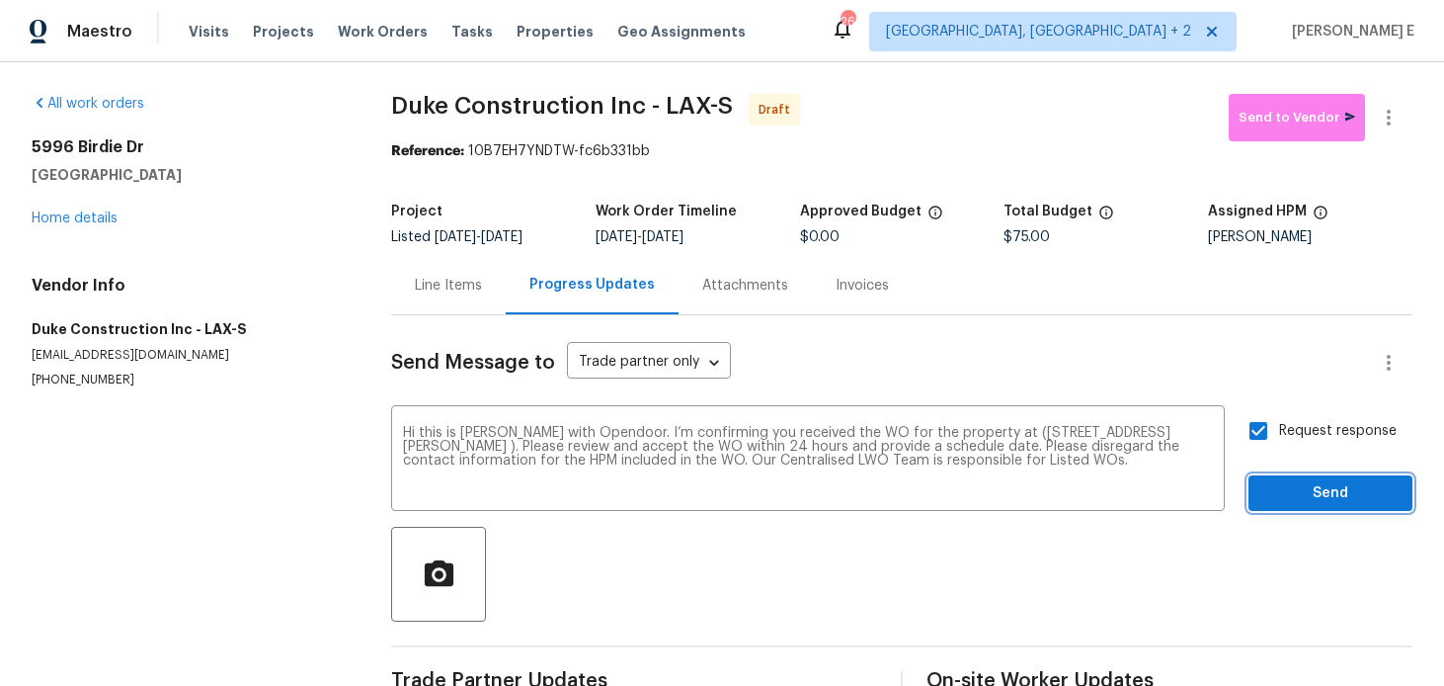
click at [1321, 493] on span "Send" at bounding box center [1330, 493] width 132 height 25
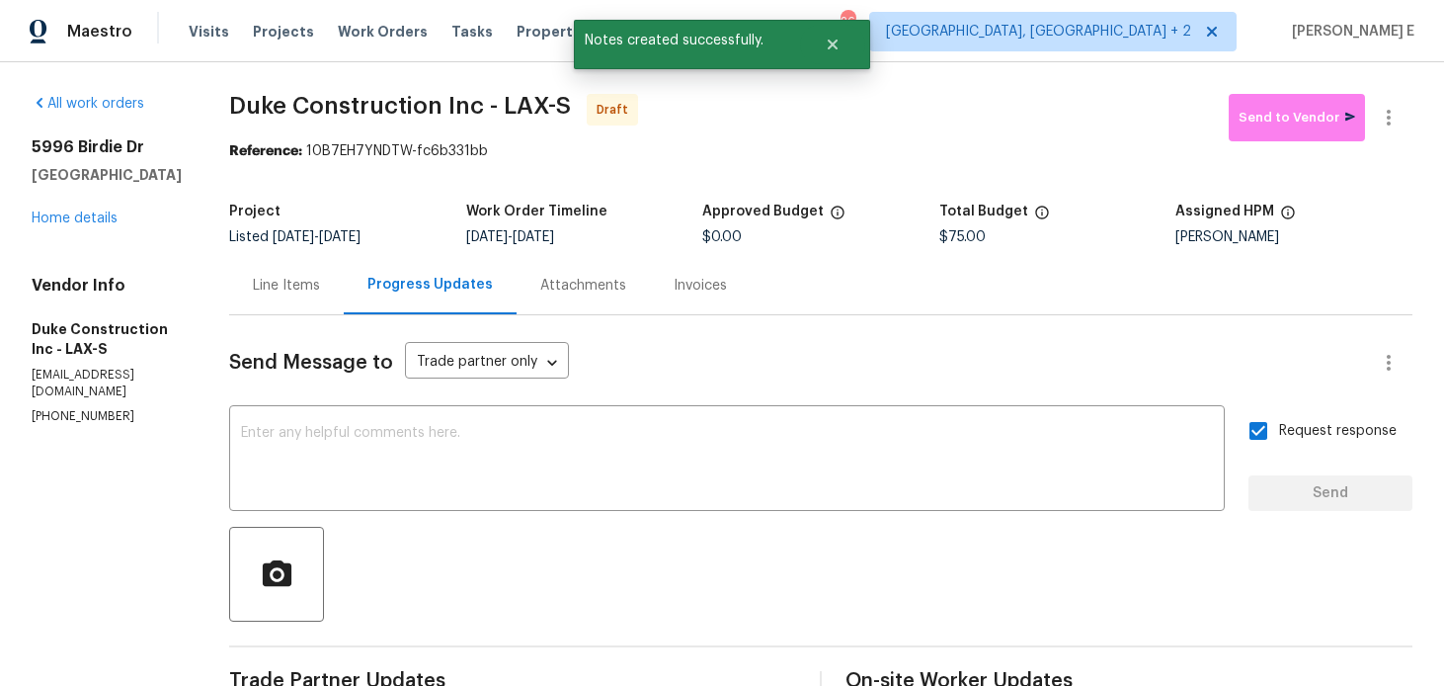
click at [1405, 100] on div at bounding box center [1388, 117] width 47 height 47
click at [1387, 116] on icon "button" at bounding box center [1389, 118] width 24 height 24
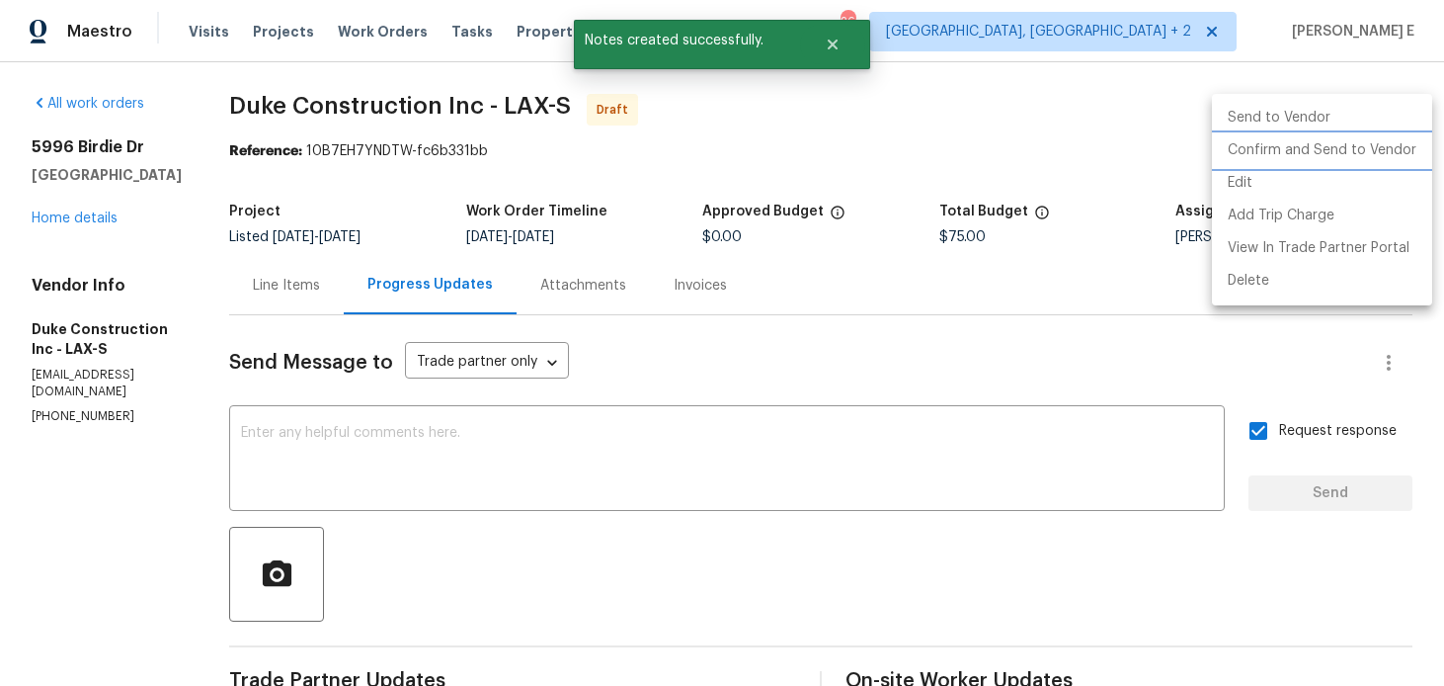
click at [1325, 146] on li "Confirm and Send to Vendor" at bounding box center [1322, 150] width 220 height 33
click at [821, 253] on div at bounding box center [722, 343] width 1444 height 686
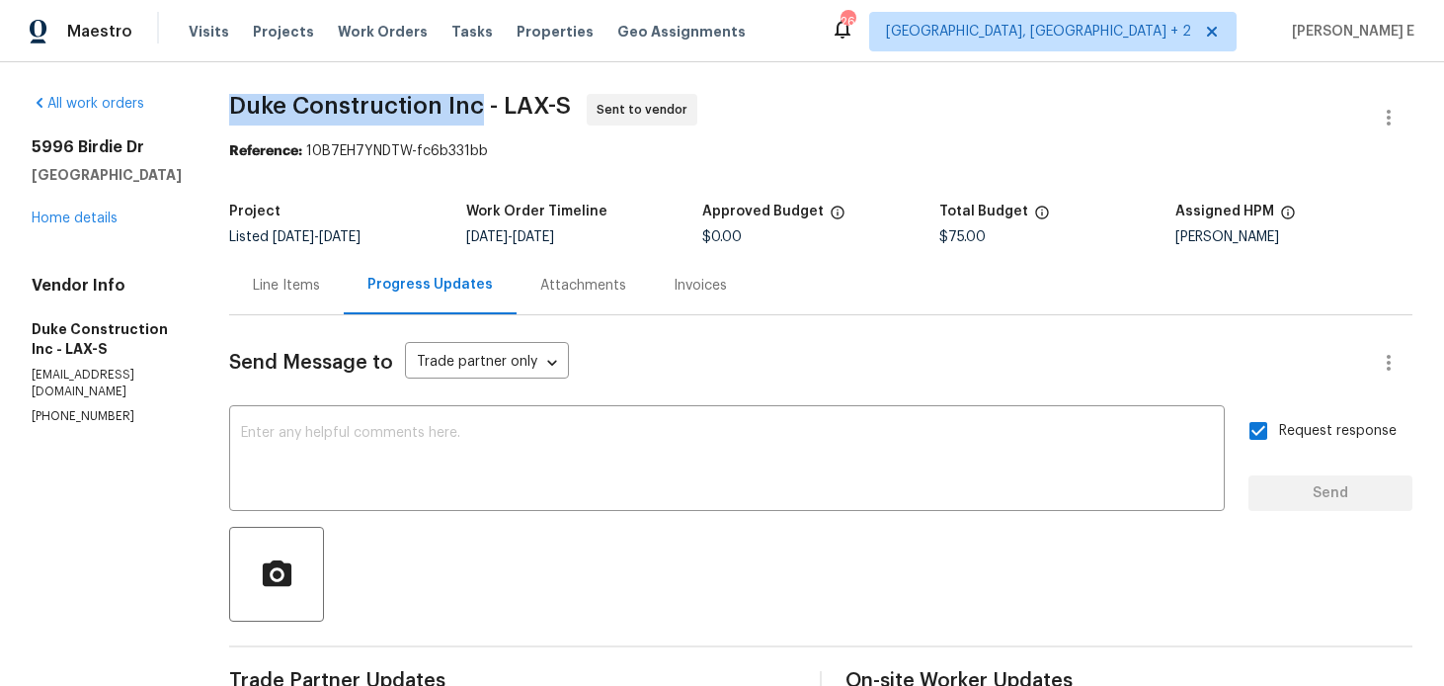
drag, startPoint x: 266, startPoint y: 112, endPoint x: 517, endPoint y: 104, distance: 251.0
click at [517, 104] on span "Duke Construction Inc - LAX-S" at bounding box center [400, 106] width 342 height 24
copy span "Duke Construction Inc"
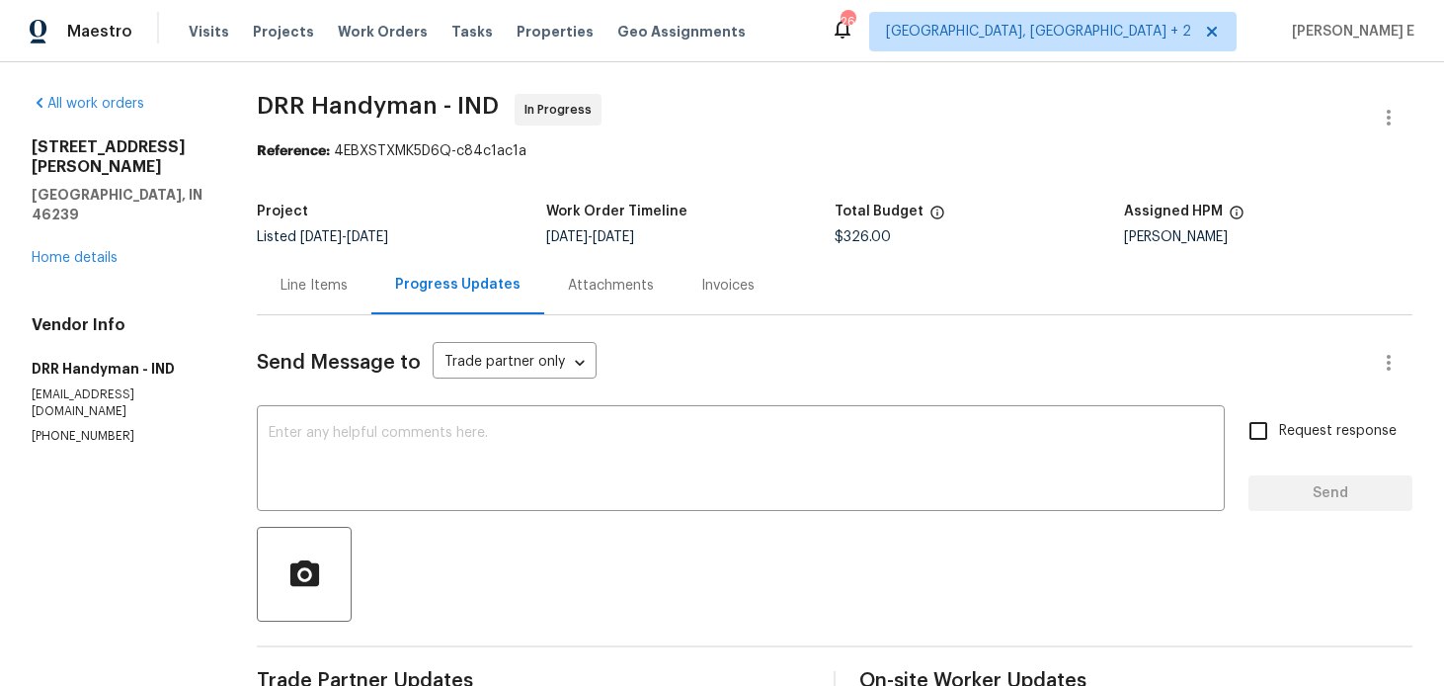
click at [327, 293] on div "Line Items" at bounding box center [314, 286] width 67 height 20
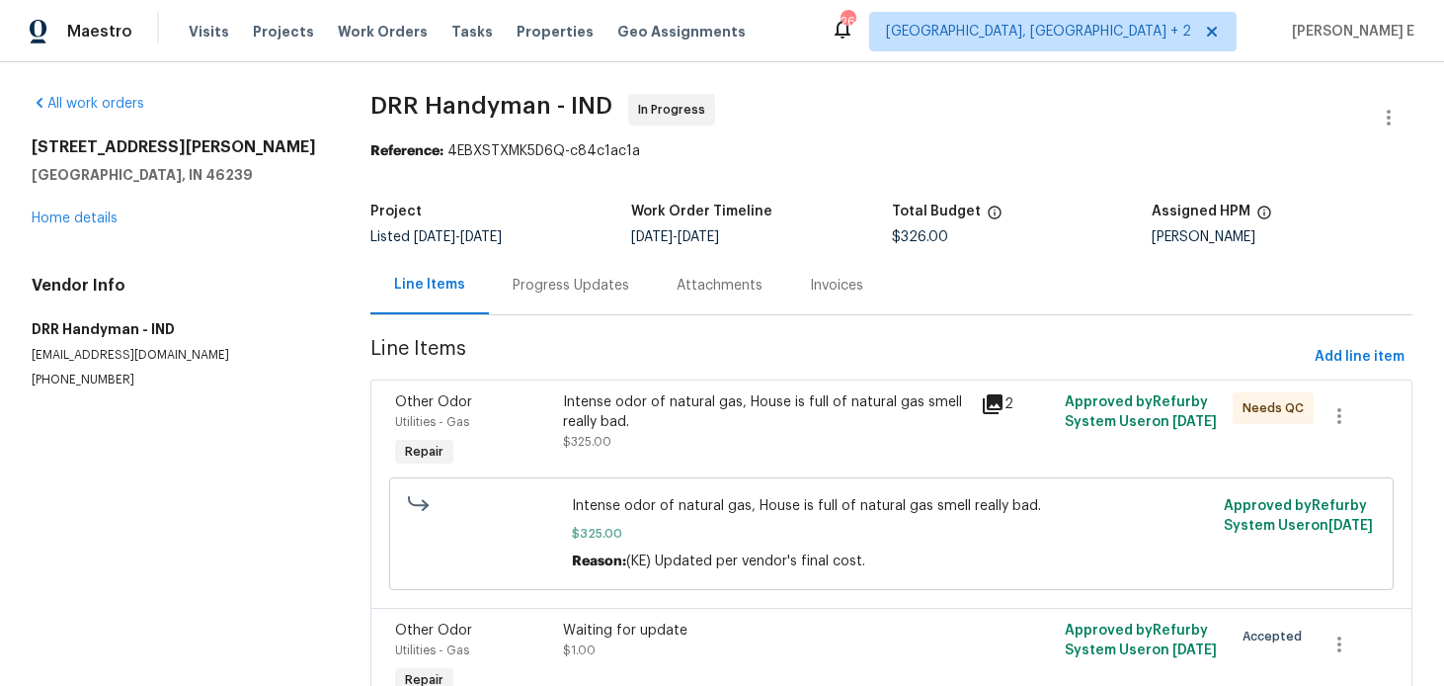
scroll to position [107, 0]
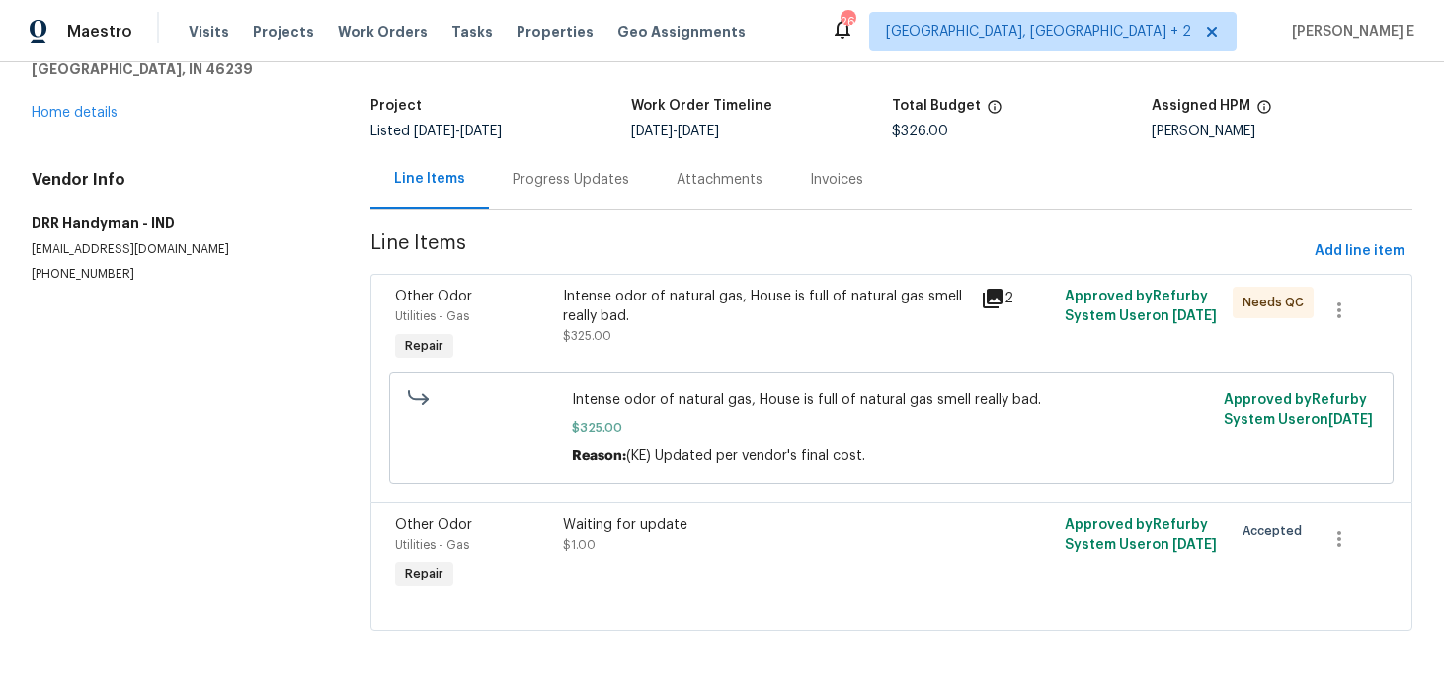
click at [135, 126] on div "All work orders [STREET_ADDRESS][PERSON_NAME] Home details Vendor Info DRR Hand…" at bounding box center [177, 135] width 291 height 294
click at [97, 116] on link "Home details" at bounding box center [75, 113] width 86 height 14
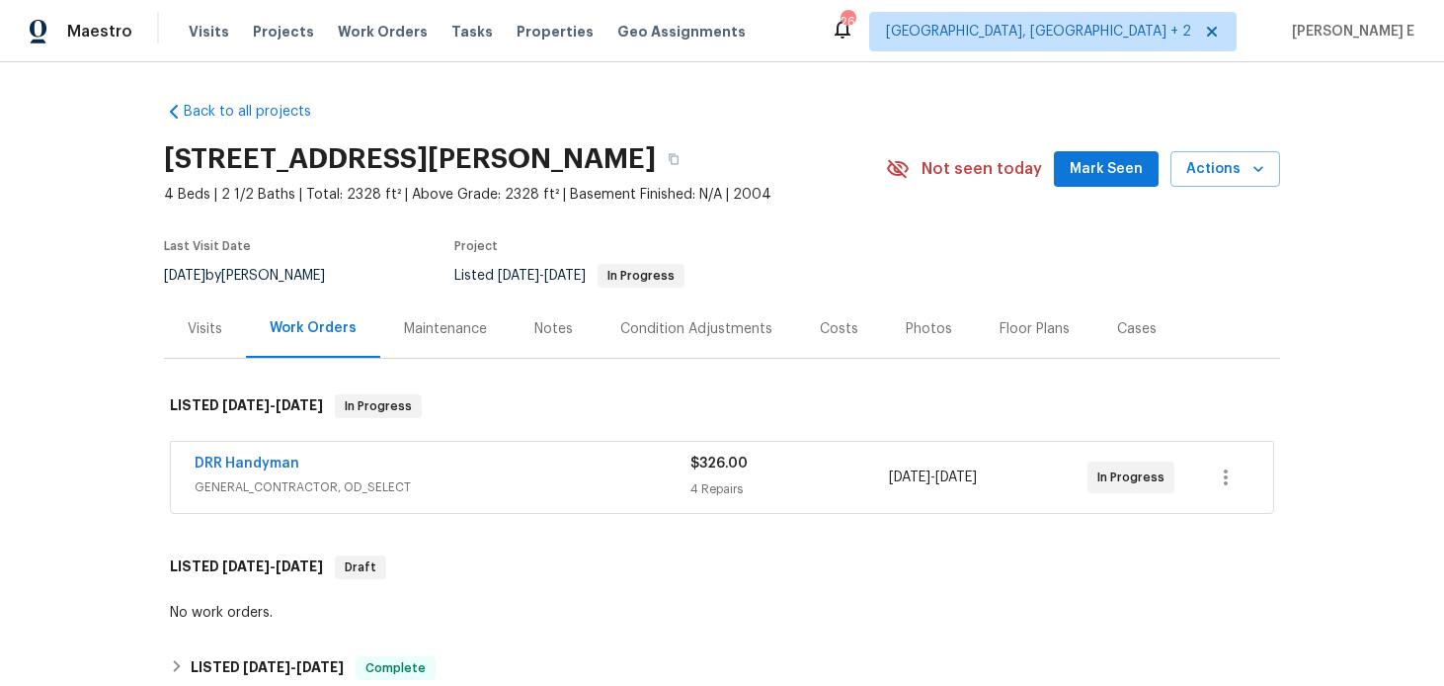
scroll to position [57, 0]
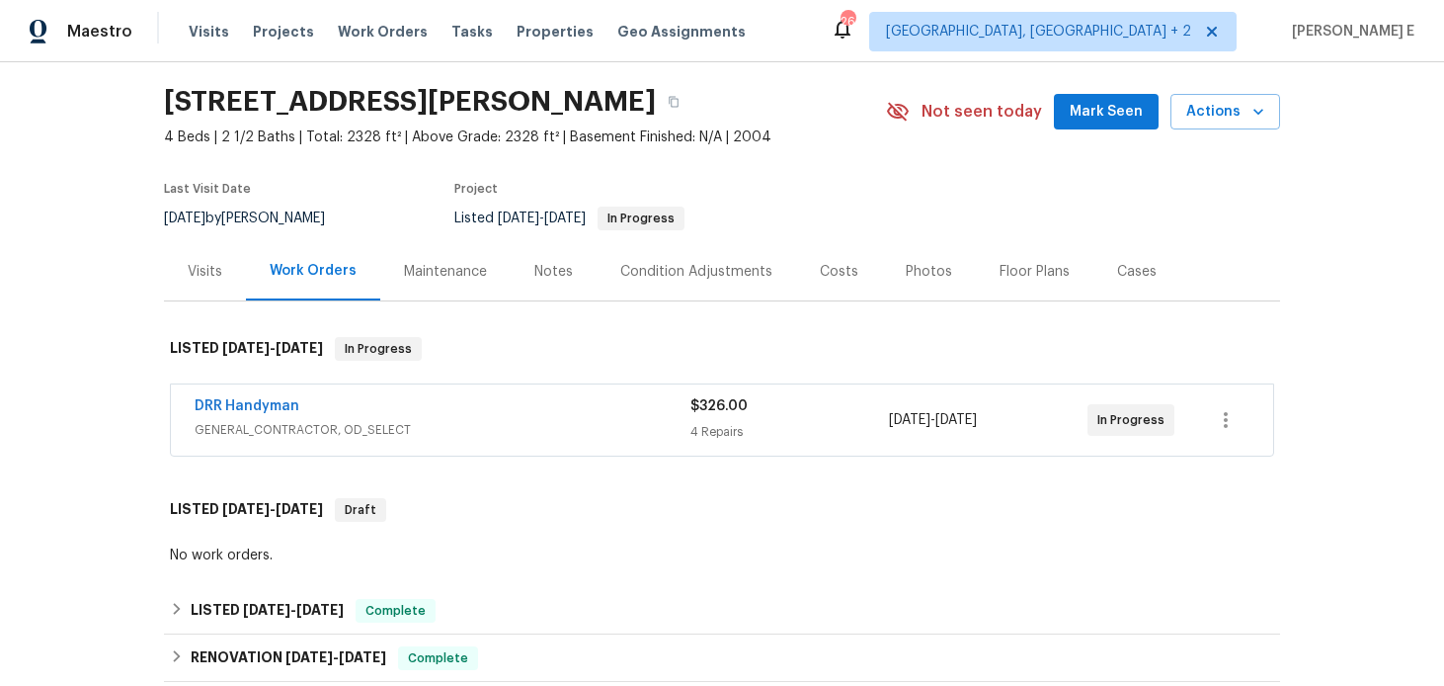
click at [219, 275] on div "Visits" at bounding box center [205, 272] width 35 height 20
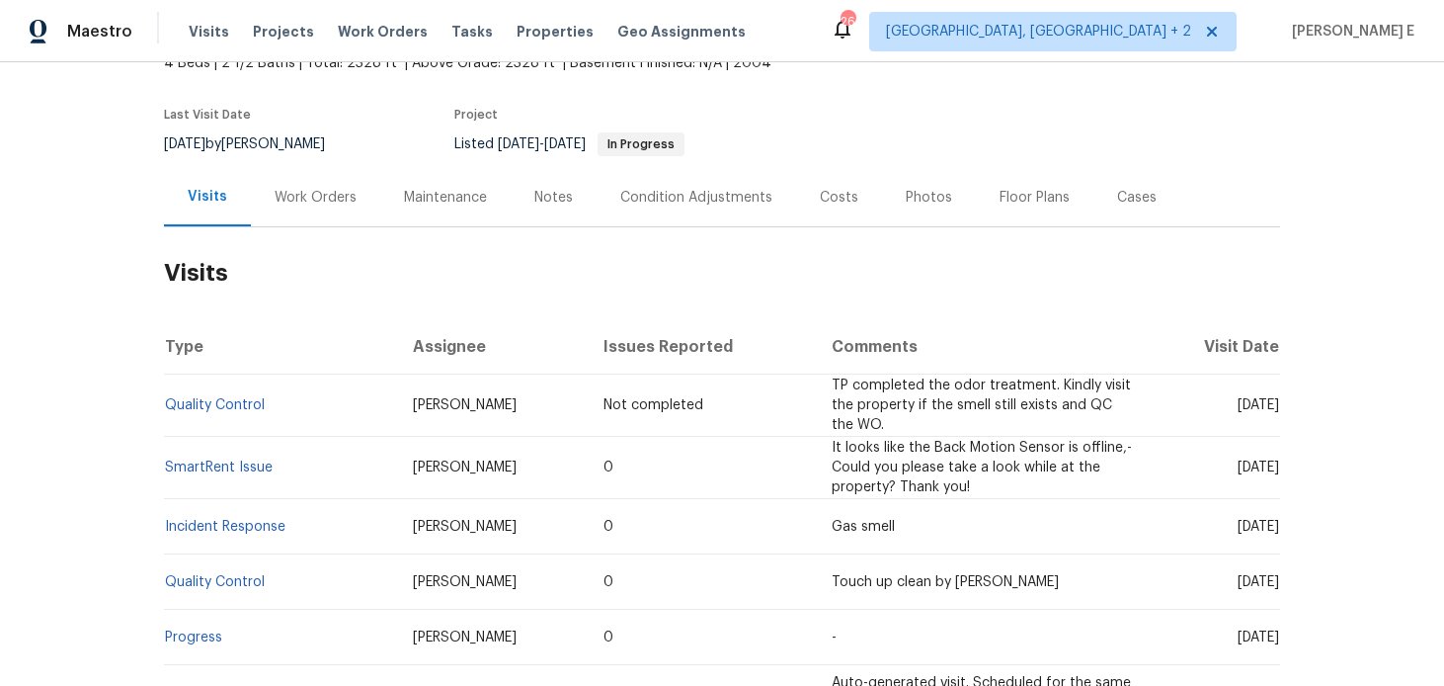
scroll to position [137, 0]
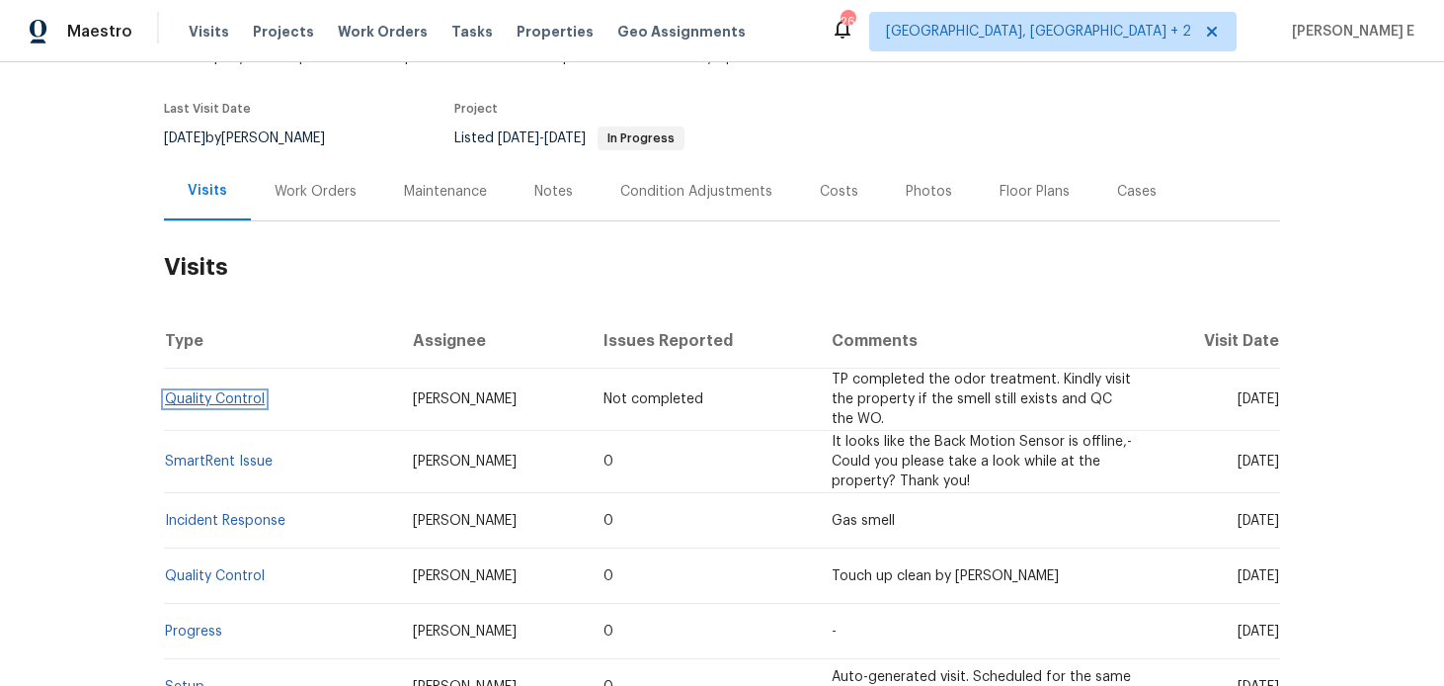
click at [232, 404] on link "Quality Control" at bounding box center [215, 399] width 100 height 14
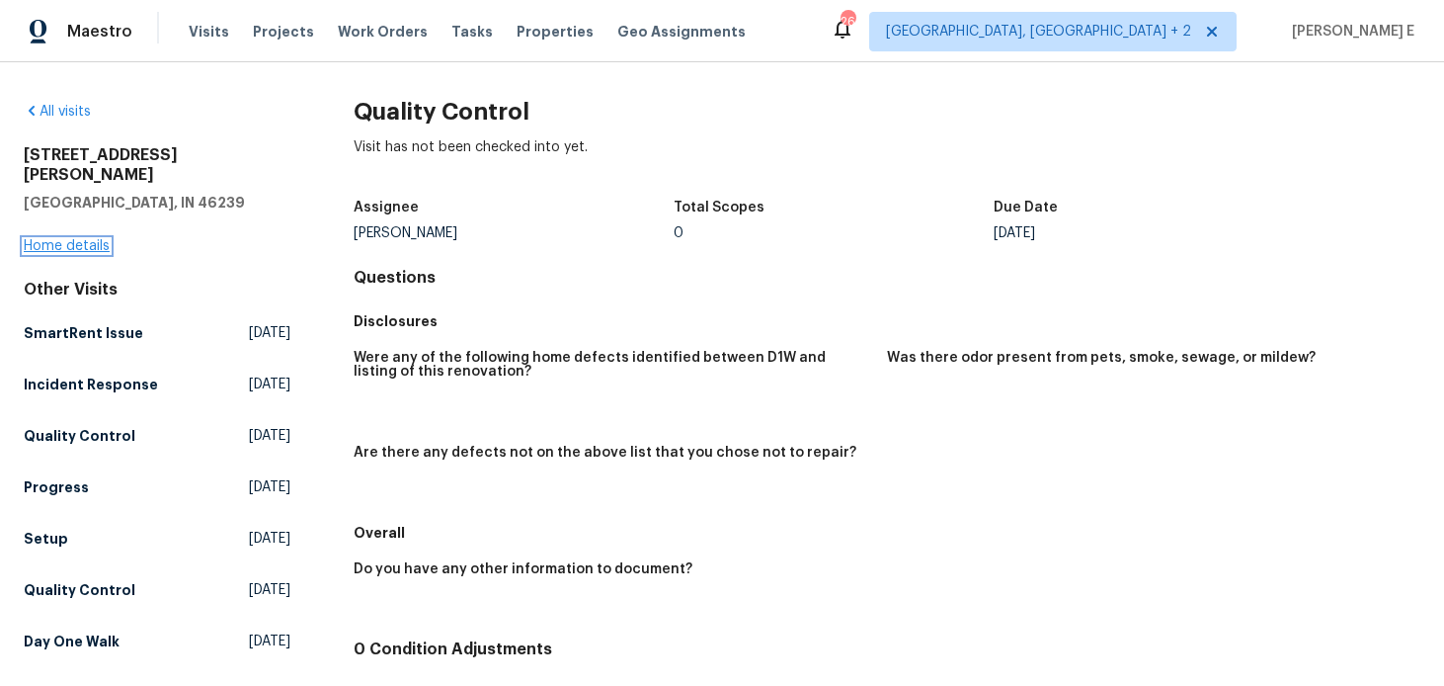
click at [94, 239] on link "Home details" at bounding box center [67, 246] width 86 height 14
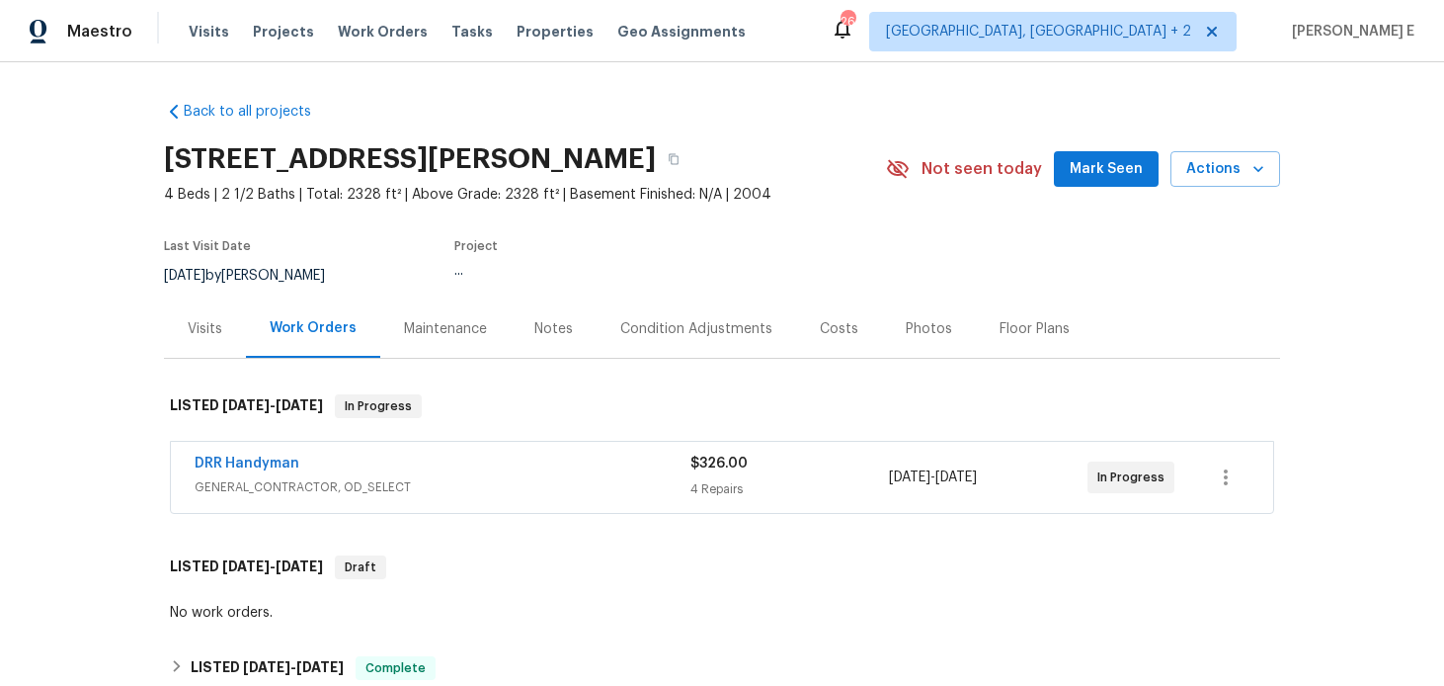
scroll to position [60, 0]
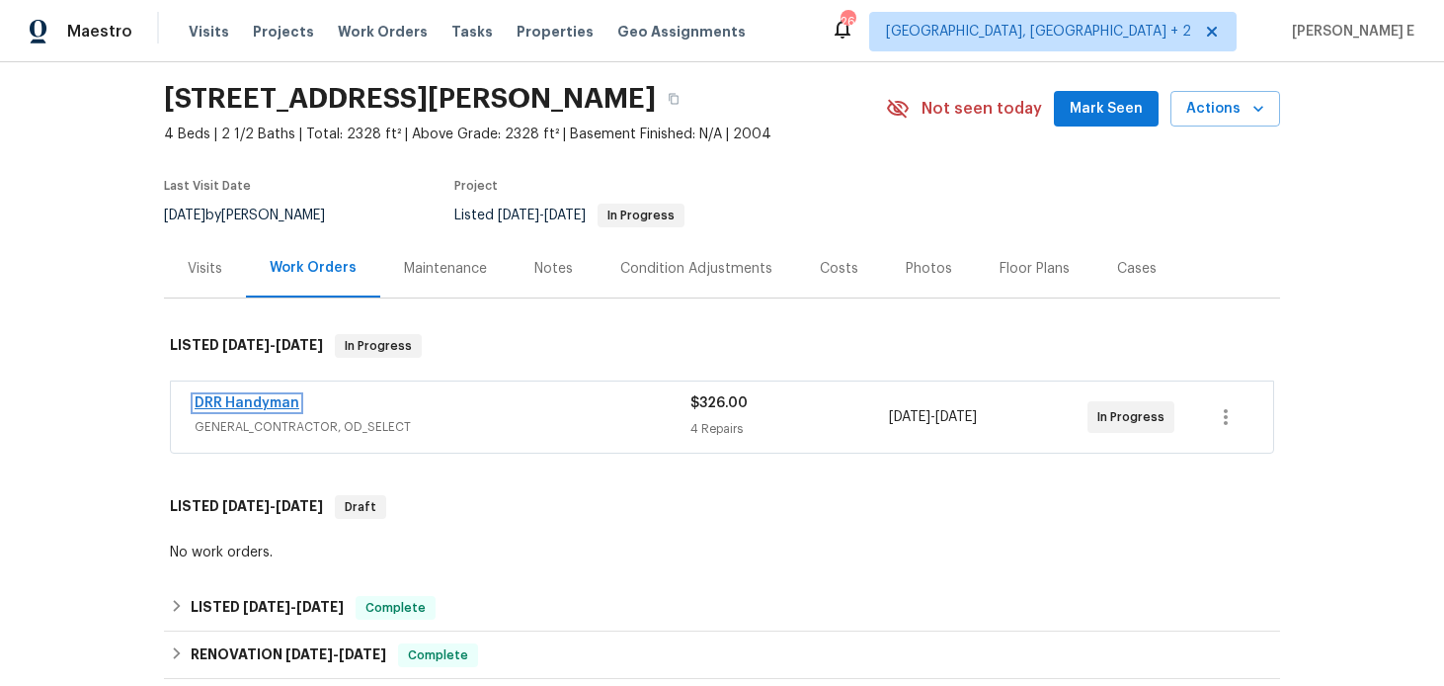
click at [280, 404] on link "DRR Handyman" at bounding box center [247, 403] width 105 height 14
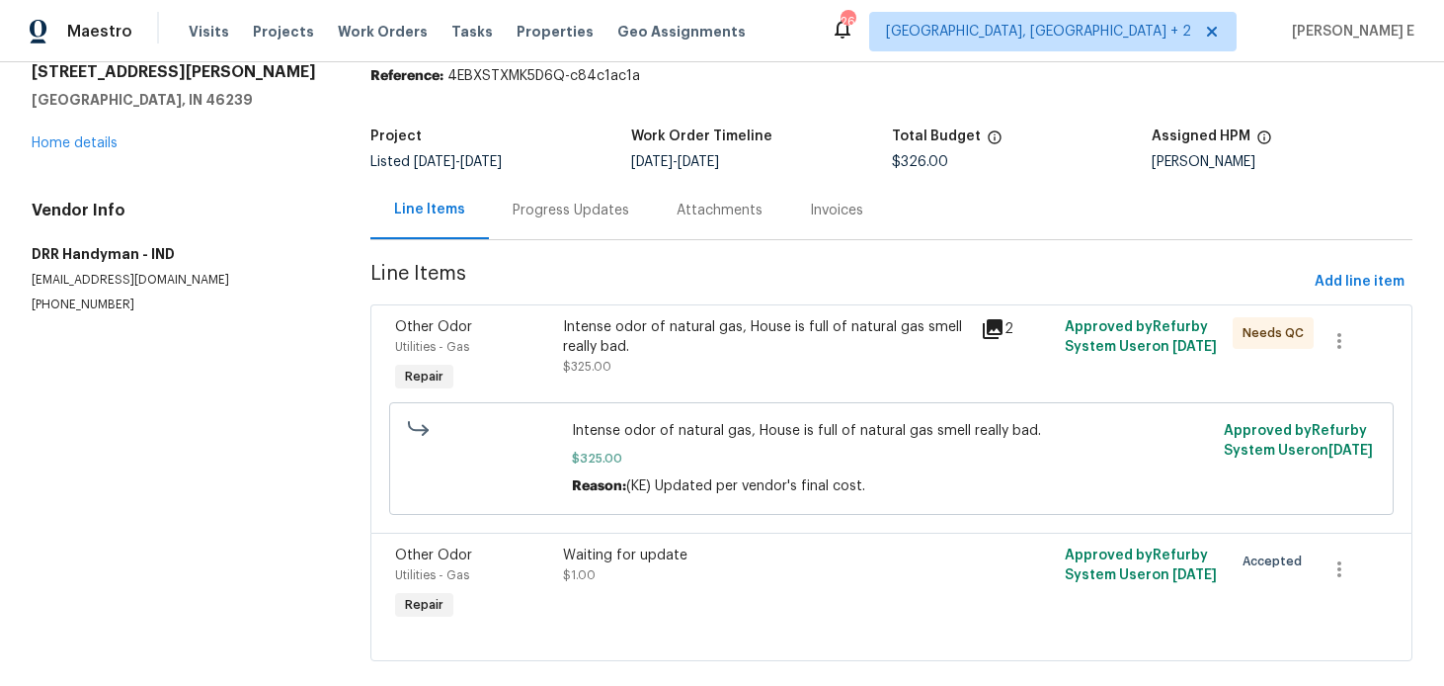
scroll to position [107, 0]
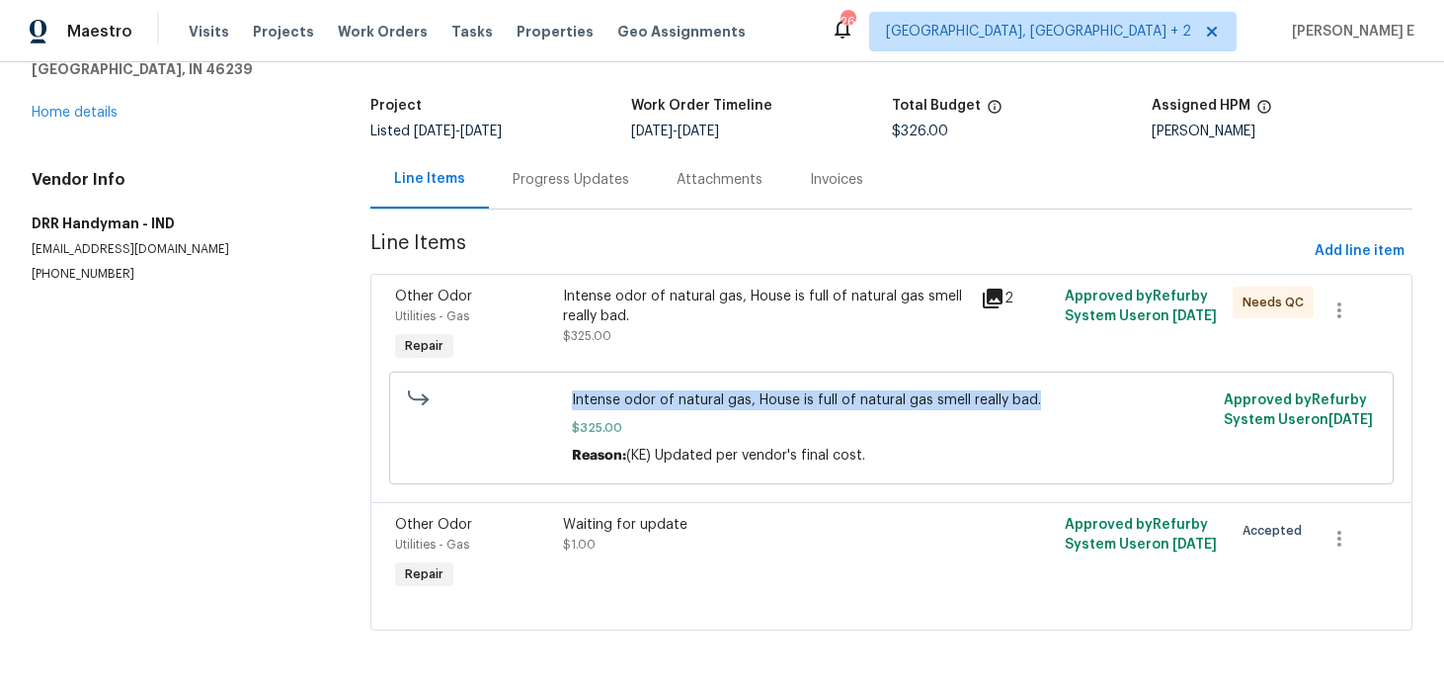
drag, startPoint x: 567, startPoint y: 394, endPoint x: 1098, endPoint y: 396, distance: 531.5
click at [1098, 396] on div "Intense odor of natural gas, House is full of natural gas smell really bad. $32…" at bounding box center [892, 427] width 652 height 87
copy span "Intense odor of natural gas, House is full of natural gas smell really bad."
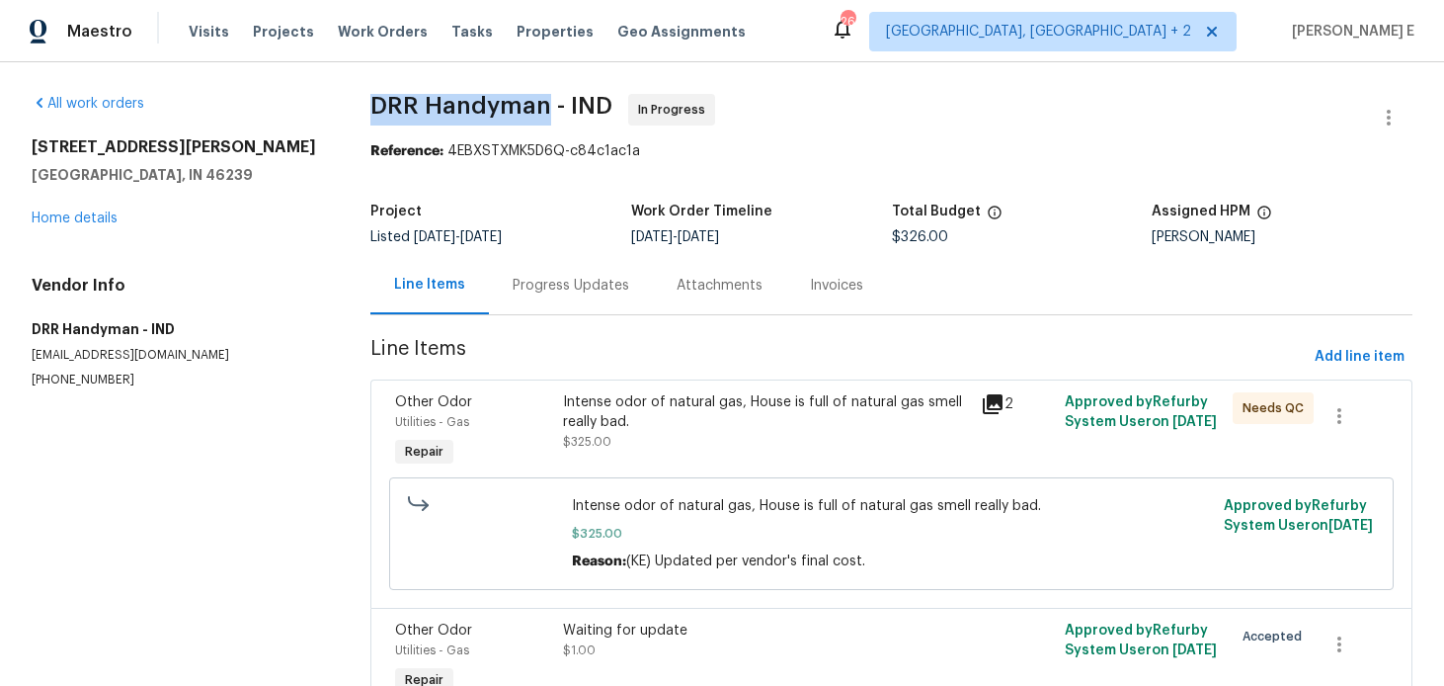
drag, startPoint x: 372, startPoint y: 104, endPoint x: 544, endPoint y: 104, distance: 171.9
click at [544, 104] on span "DRR Handyman - IND" at bounding box center [491, 106] width 242 height 24
copy span "DRR Handyman"
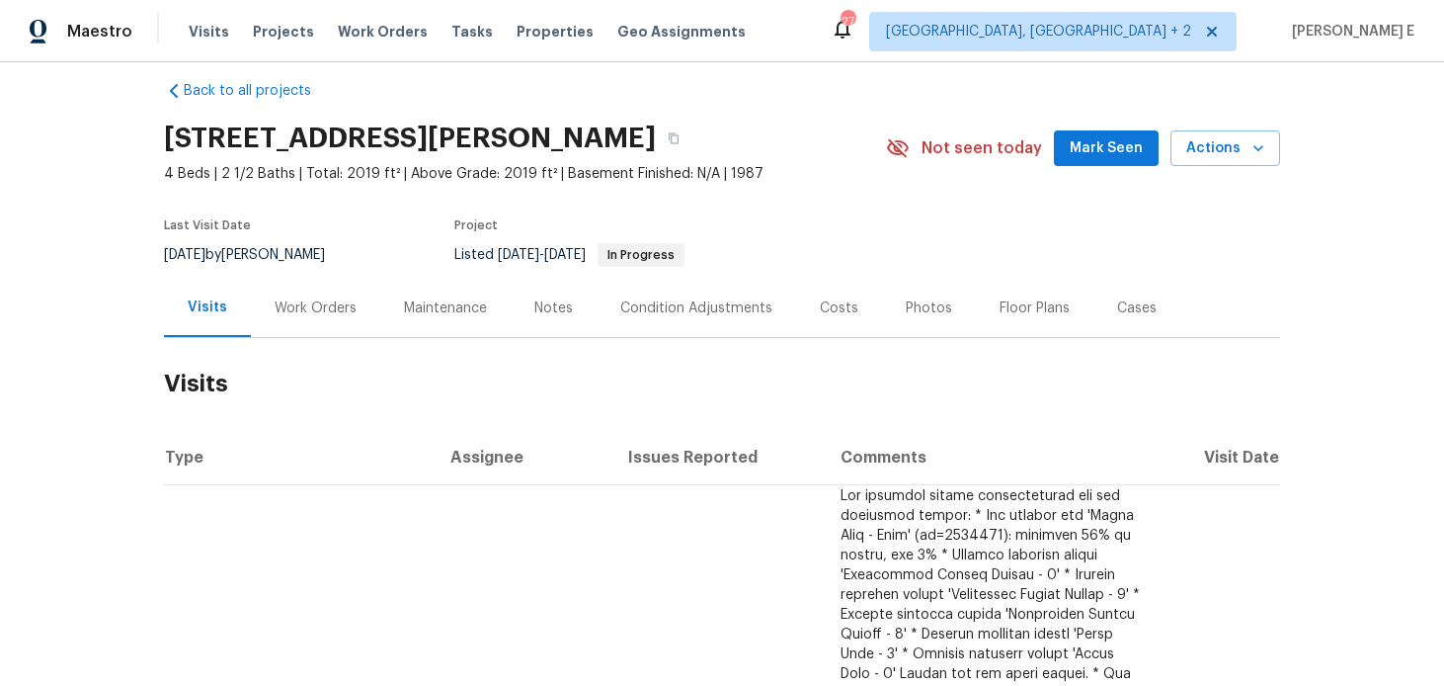
click at [329, 302] on div "Work Orders" at bounding box center [316, 308] width 82 height 20
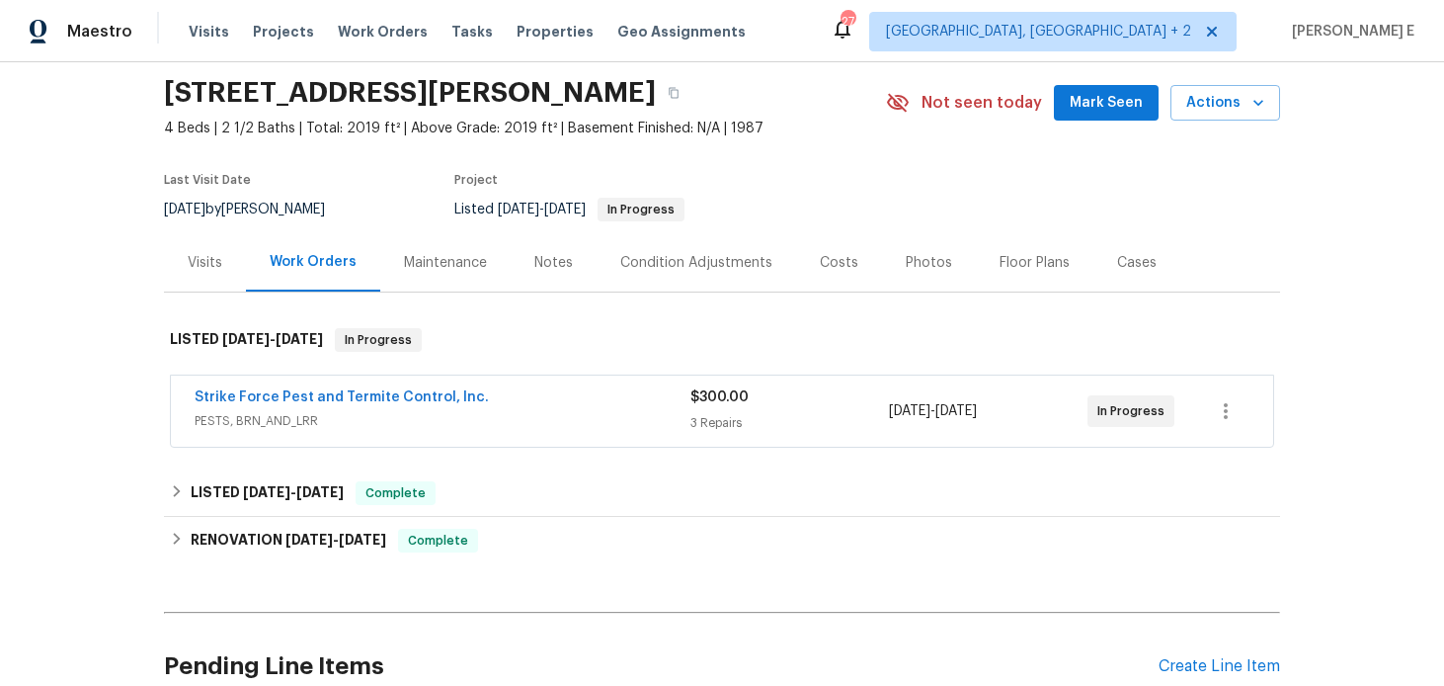
scroll to position [77, 0]
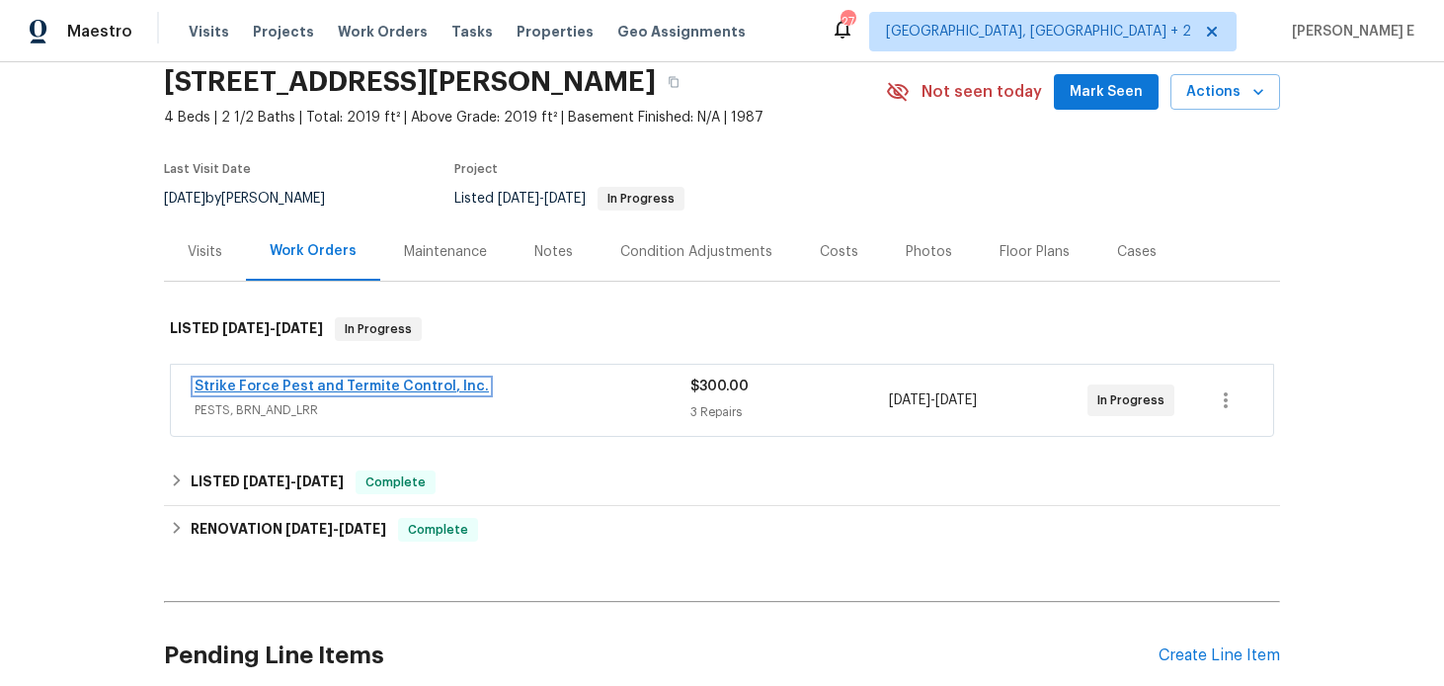
click at [400, 379] on link "Strike Force Pest and Termite Control, Inc." at bounding box center [342, 386] width 294 height 14
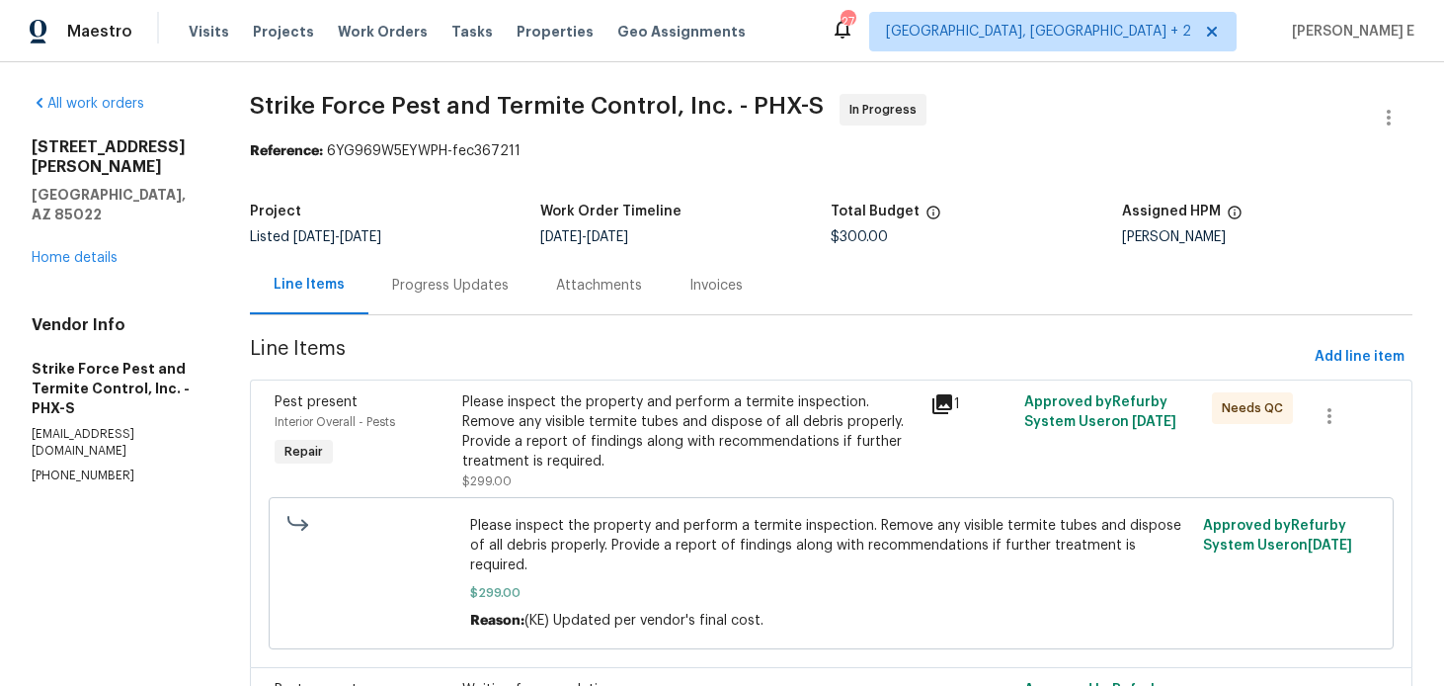
scroll to position [146, 0]
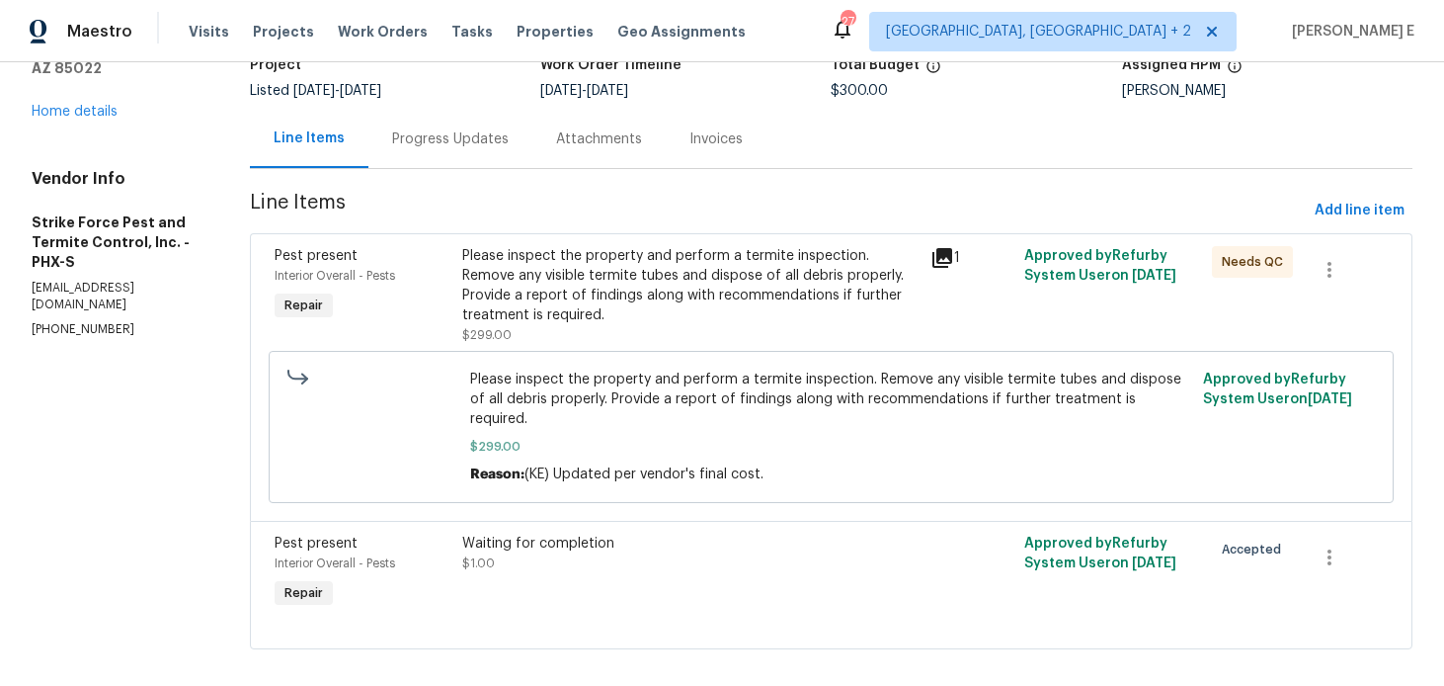
click at [450, 157] on div "Progress Updates" at bounding box center [450, 139] width 164 height 58
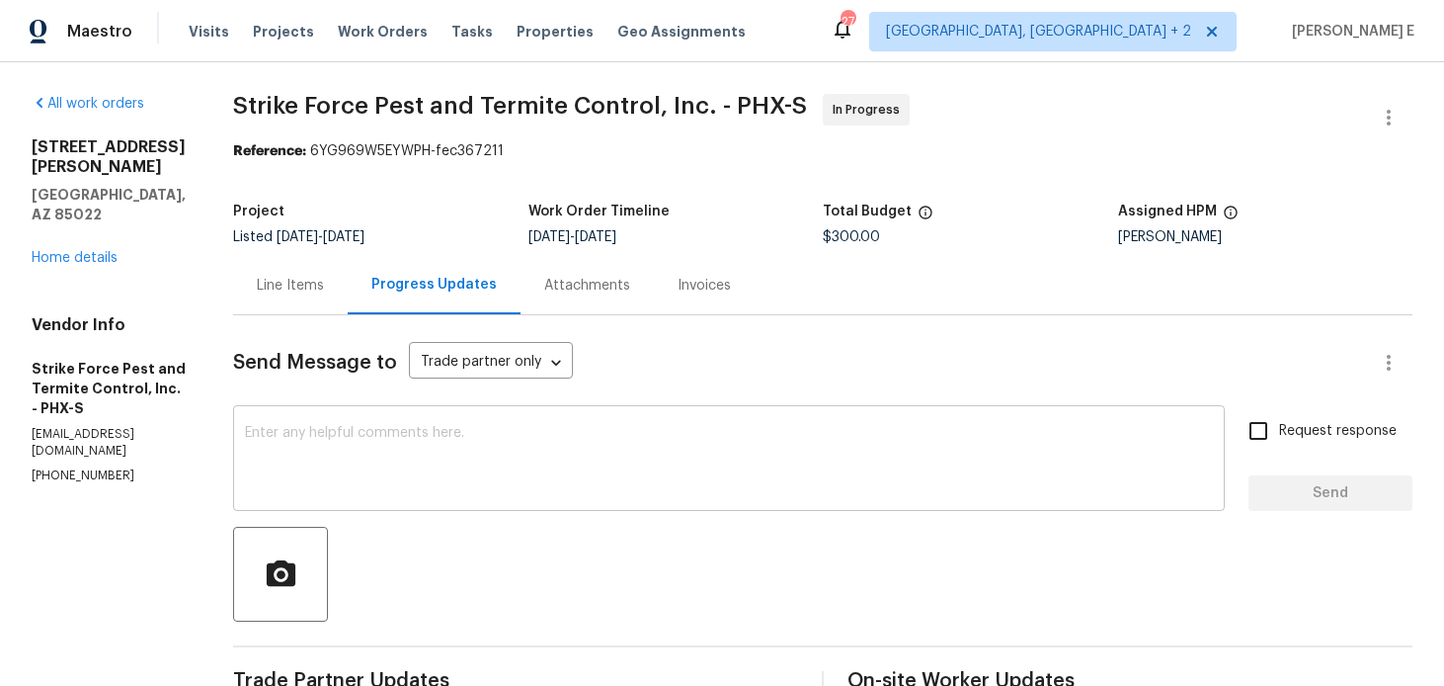
click at [469, 444] on textarea at bounding box center [729, 460] width 968 height 69
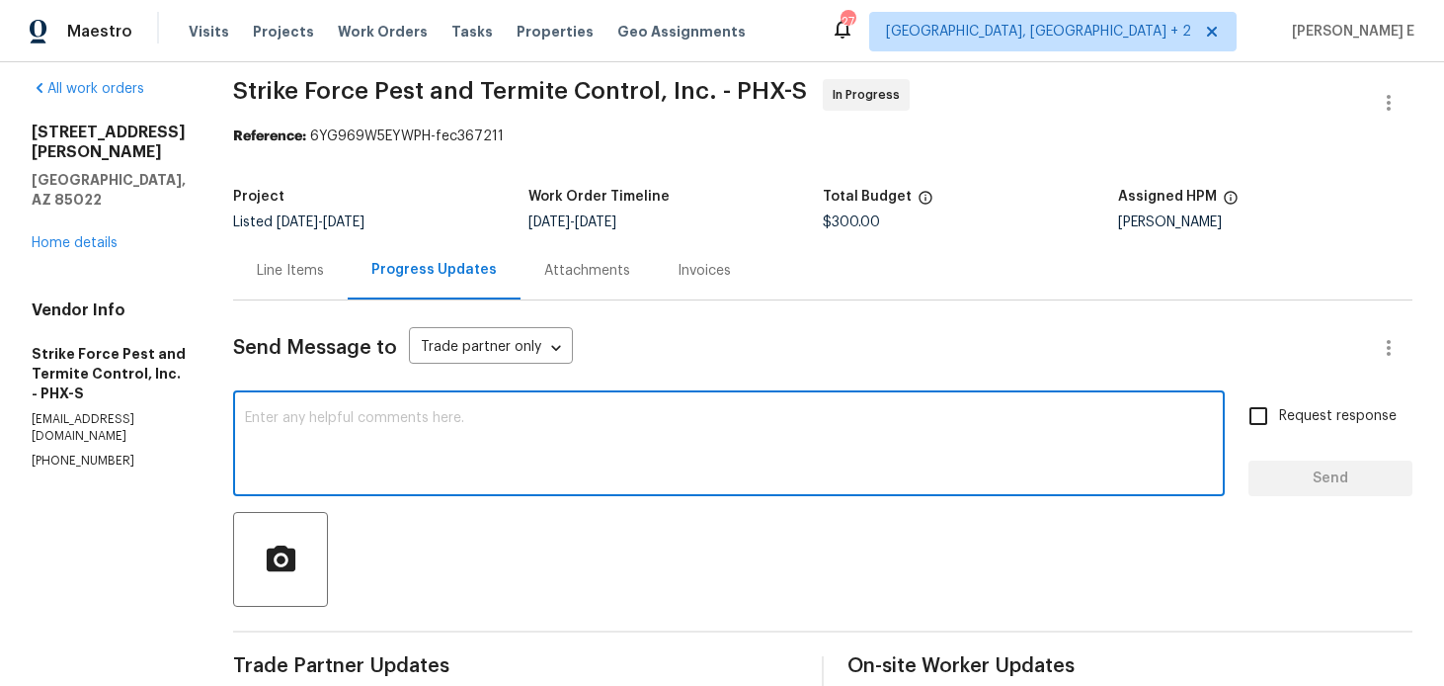
scroll to position [19, 0]
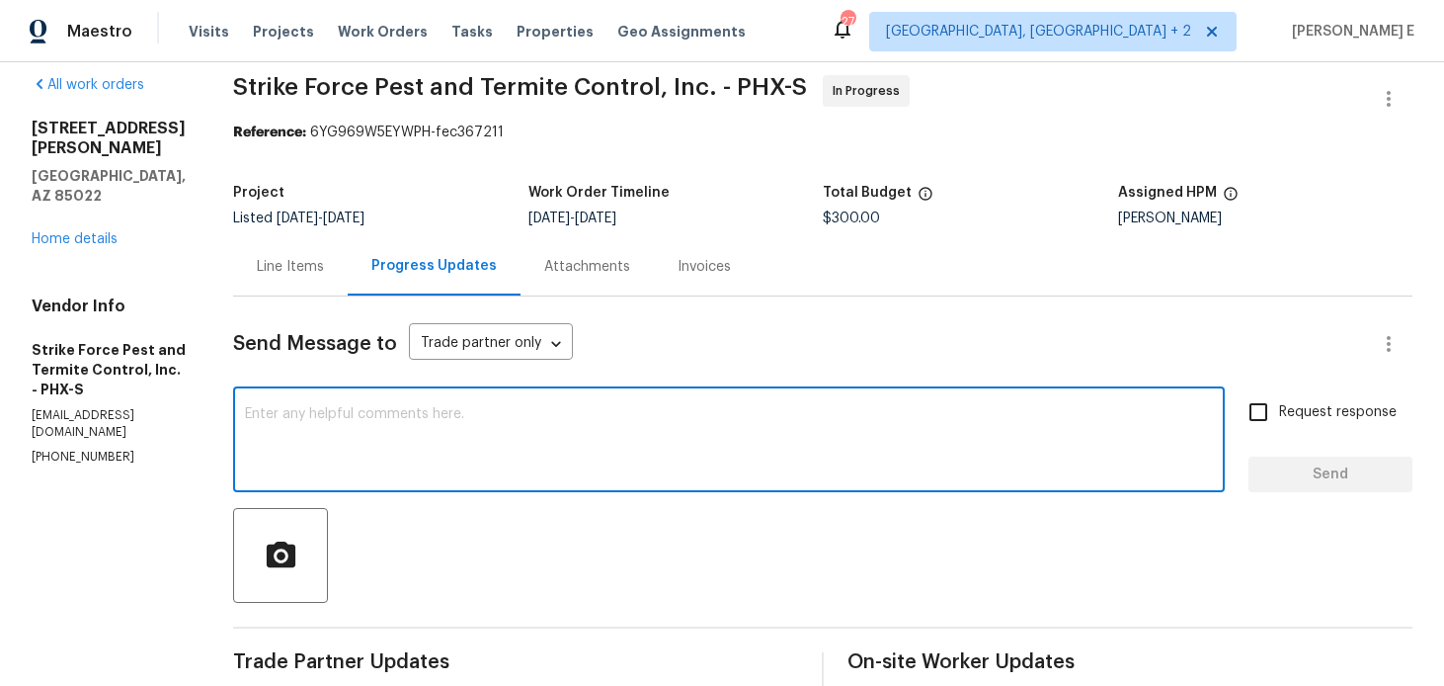
paste textarea "Just checking—do you have a scheduled date for this yet?"
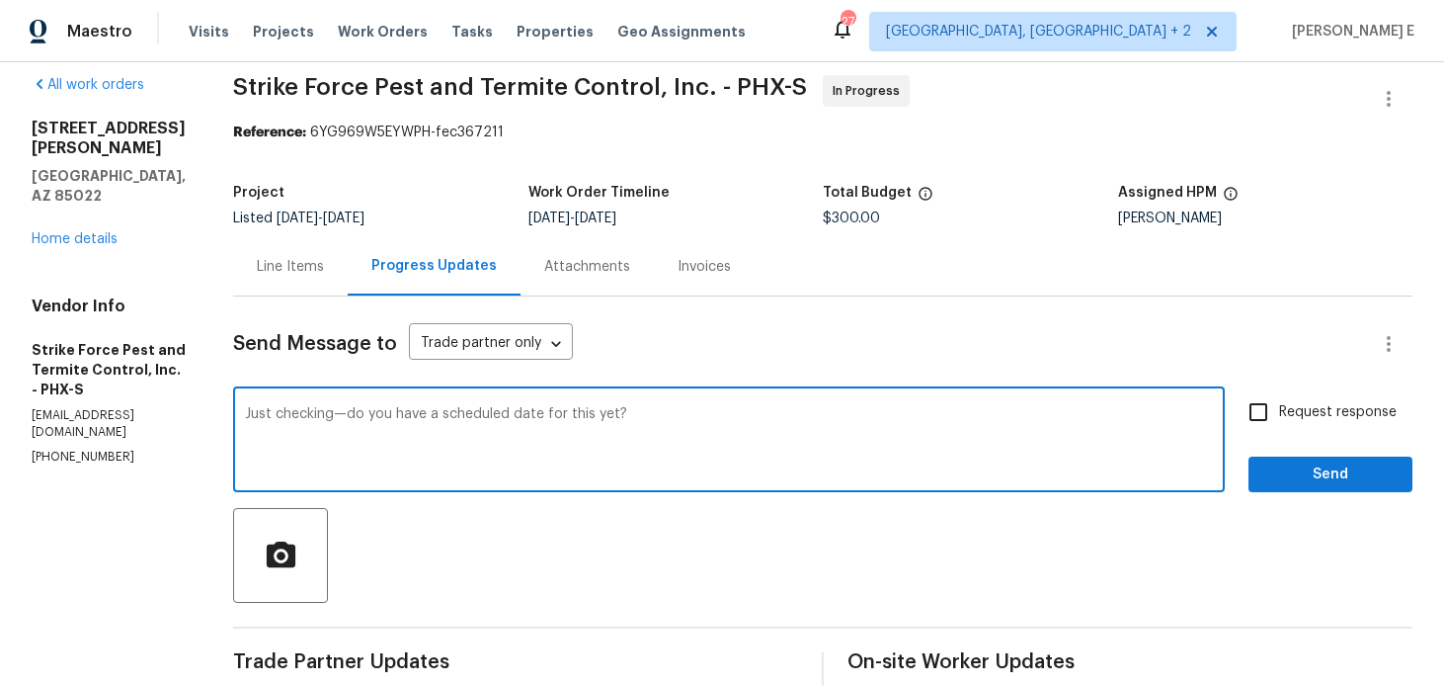
type textarea "Just checking—do you have a scheduled date for this yet?"
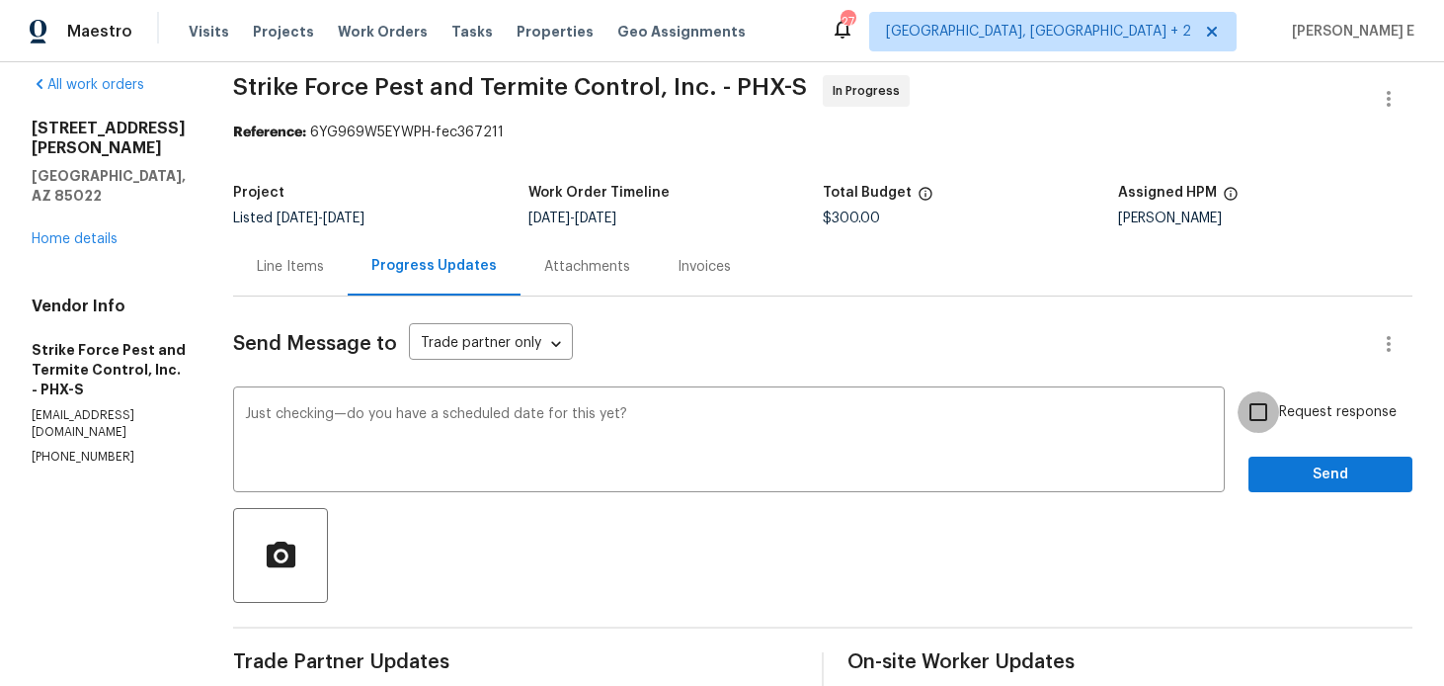
click at [1279, 412] on input "Request response" at bounding box center [1258, 411] width 41 height 41
checkbox input "true"
click at [1276, 468] on span "Send" at bounding box center [1330, 474] width 132 height 25
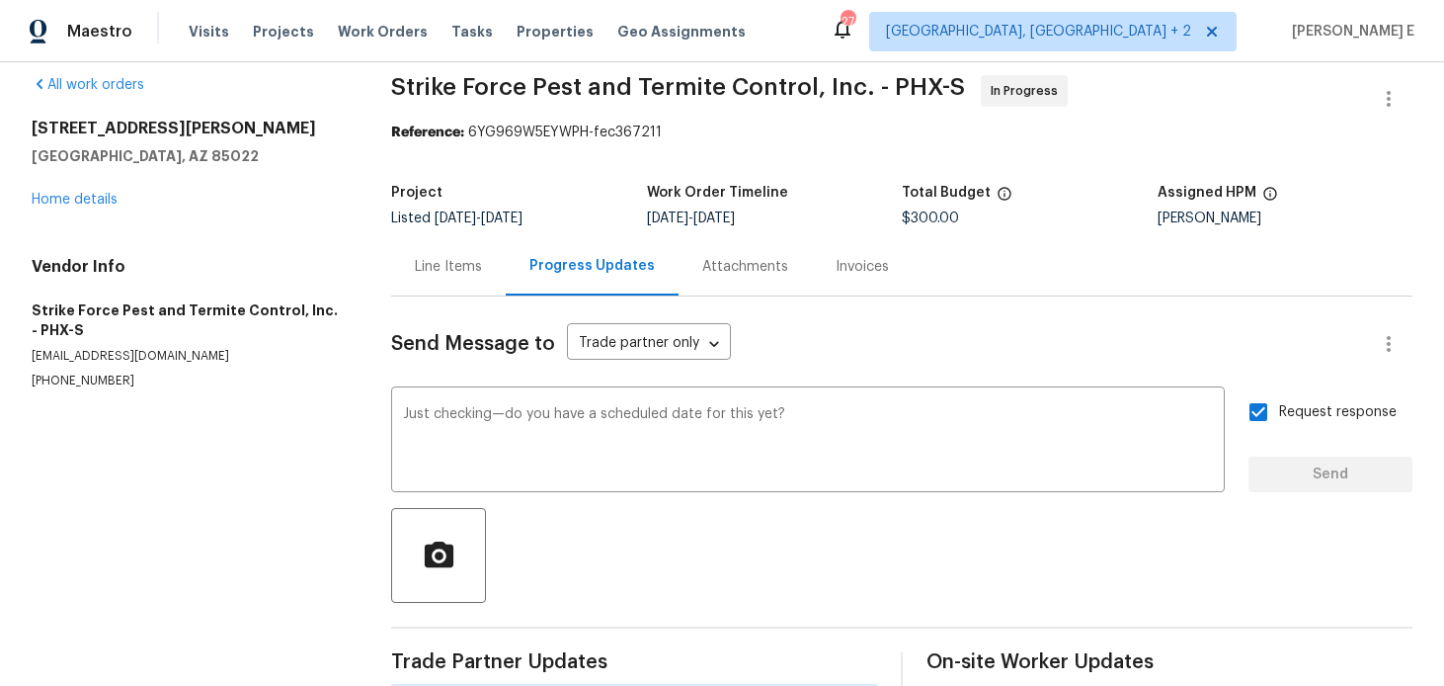
scroll to position [0, 0]
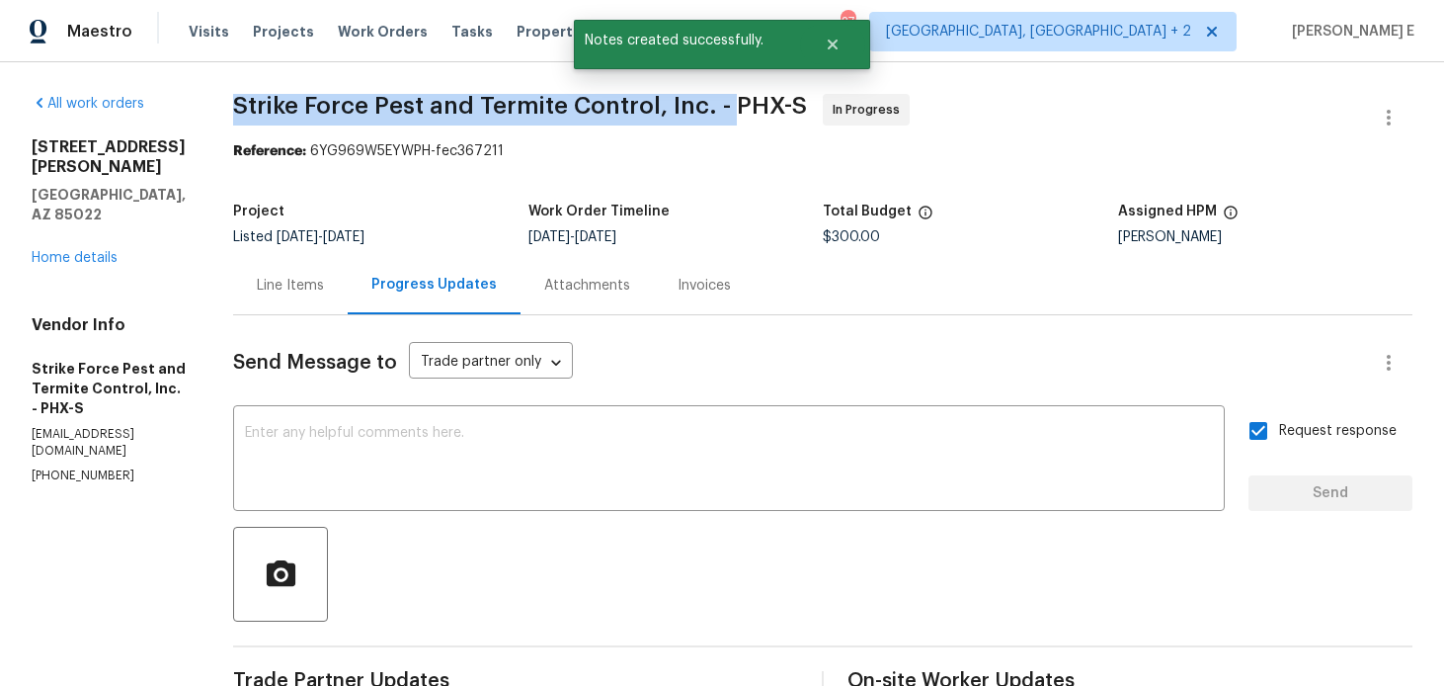
drag, startPoint x: 248, startPoint y: 103, endPoint x: 744, endPoint y: 95, distance: 496.0
click at [744, 96] on span "Strike Force Pest and Termite Control, Inc. - PHX-S" at bounding box center [520, 106] width 574 height 24
copy span "Strike Force Pest and Termite Control, Inc. -"
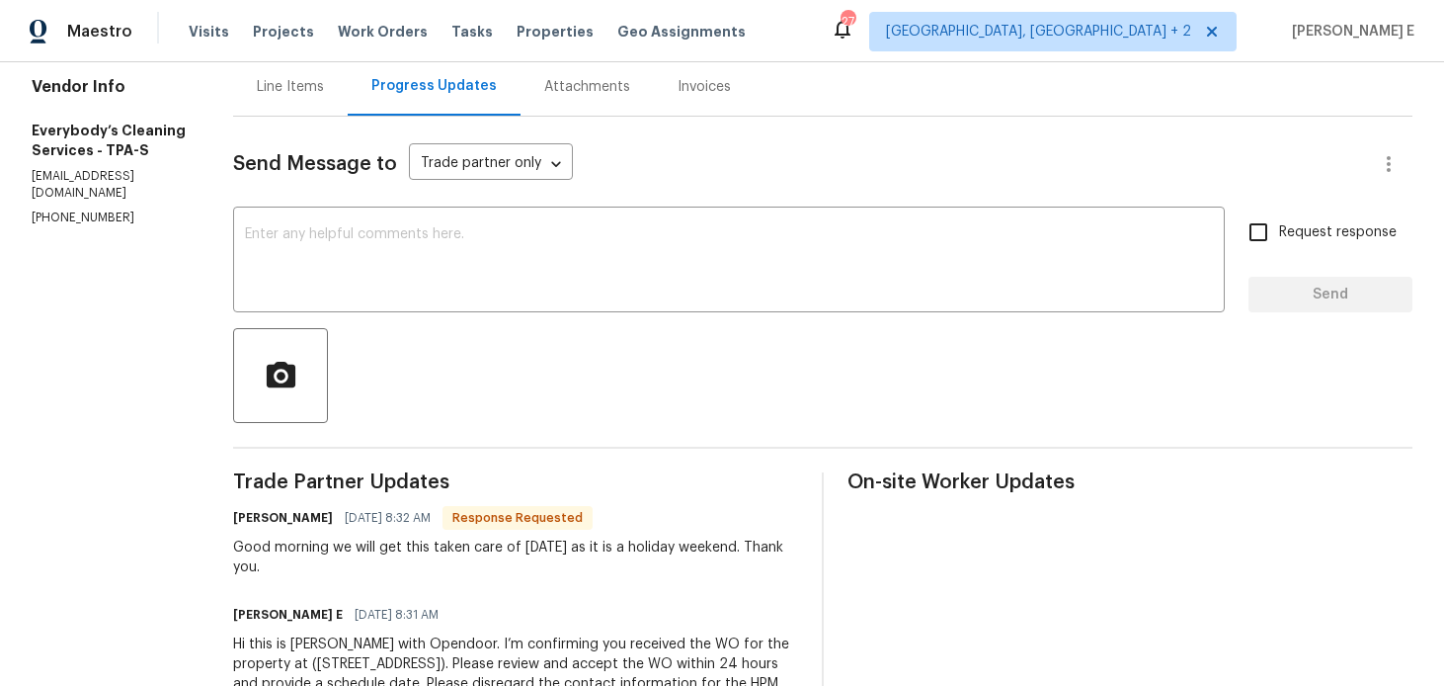
scroll to position [175, 0]
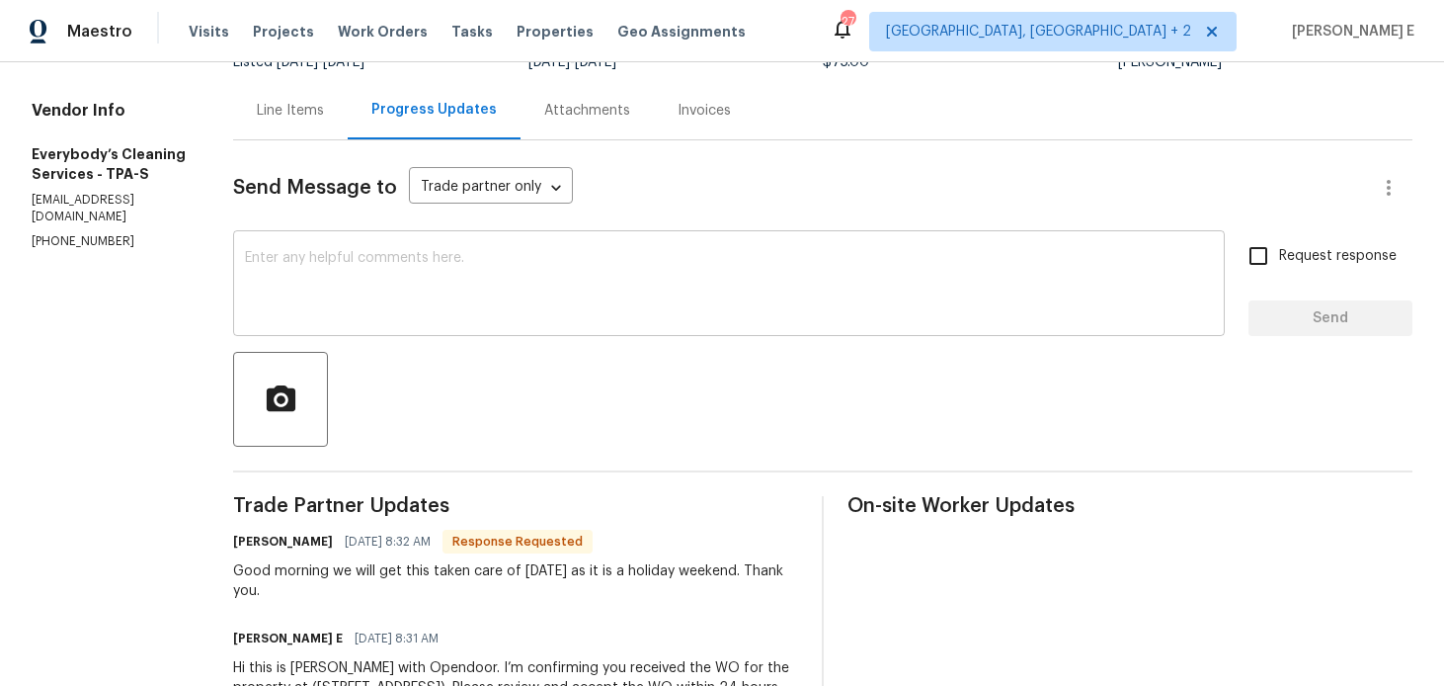
click at [553, 323] on div "x ​" at bounding box center [729, 285] width 992 height 101
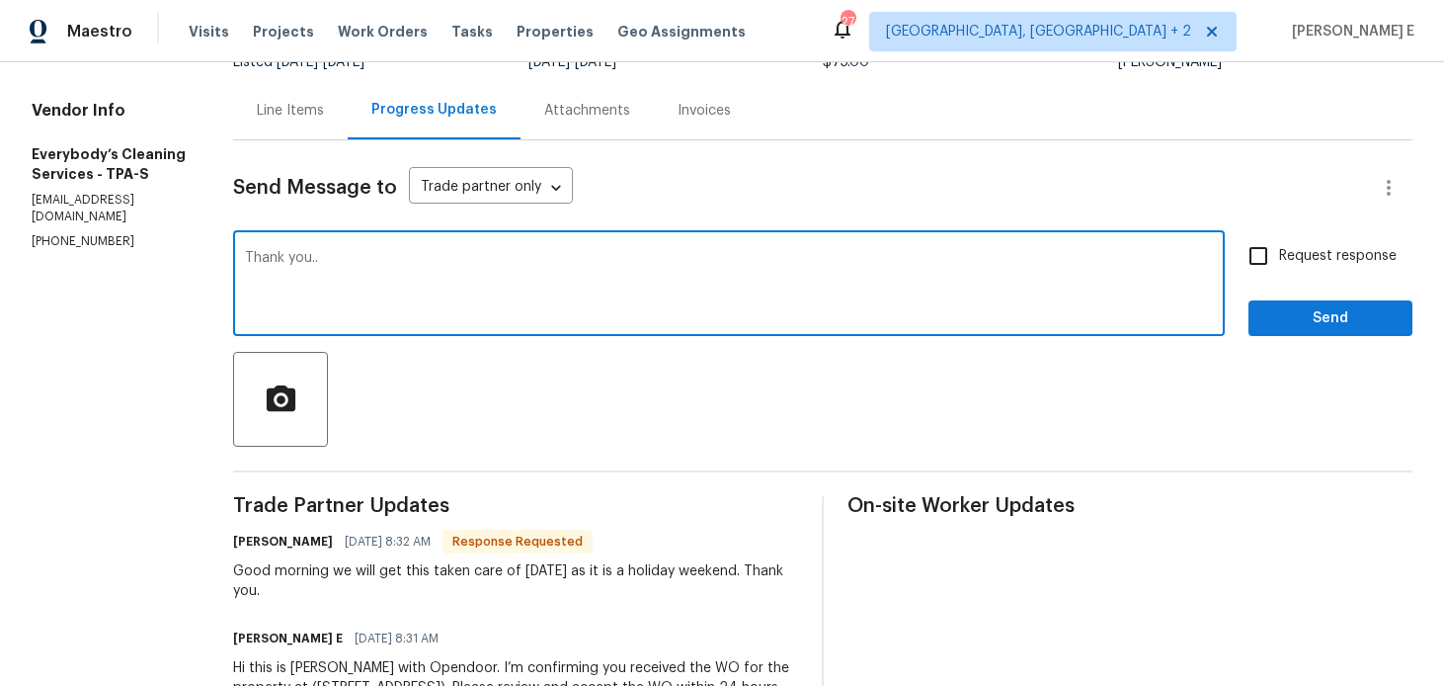
type textarea "Thank you.."
click at [1319, 315] on span "Send" at bounding box center [1330, 318] width 132 height 25
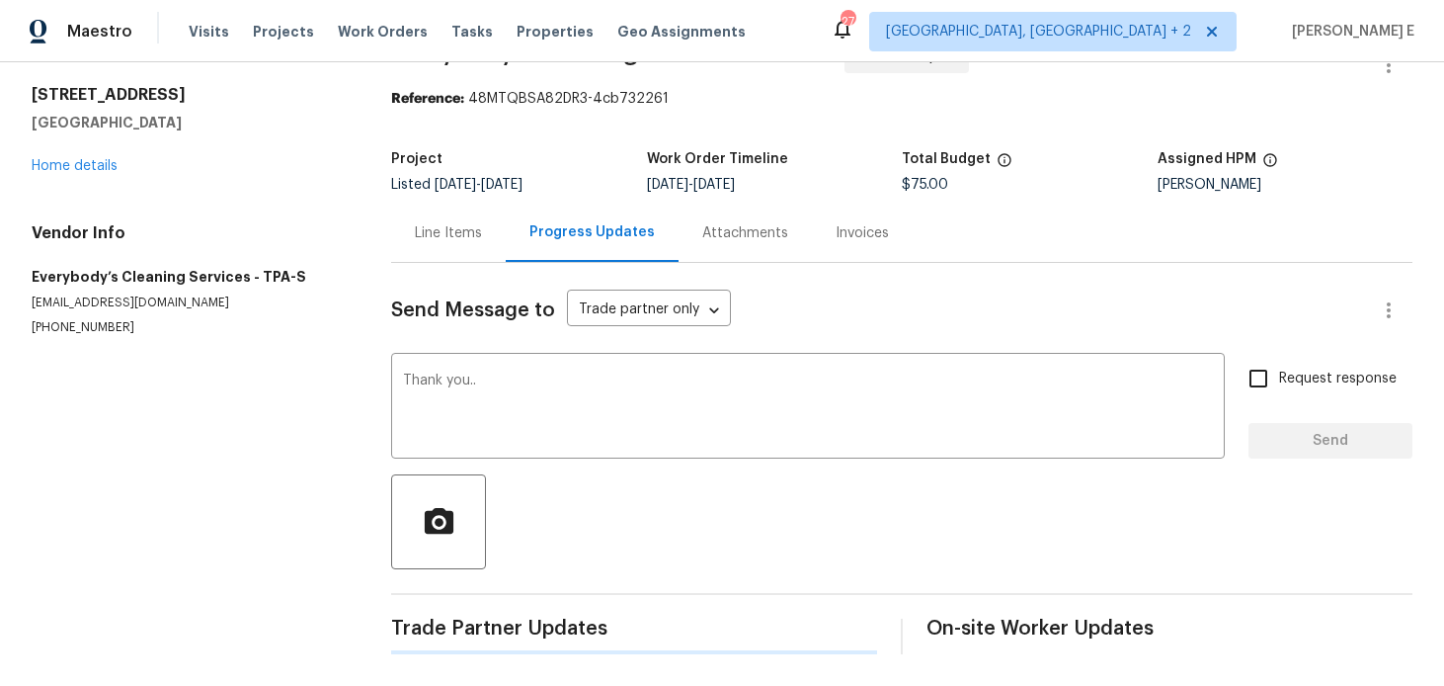
scroll to position [0, 0]
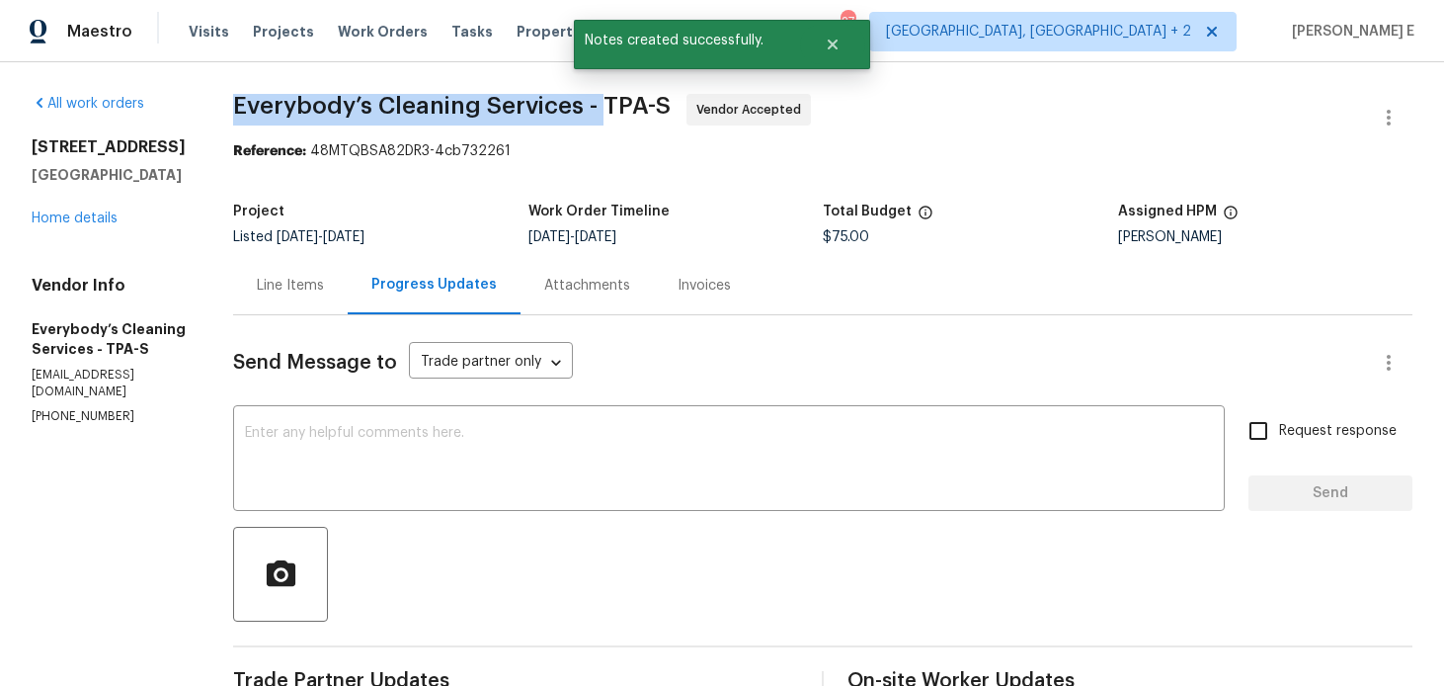
drag, startPoint x: 296, startPoint y: 109, endPoint x: 676, endPoint y: 107, distance: 379.3
click at [676, 107] on div "All work orders 1340 Apollo Beach Blvd S Apollo Beach, FL 33572 Home details Ve…" at bounding box center [722, 553] width 1444 height 982
copy span "Everybody’s Cleaning Services -"
click at [91, 221] on link "Home details" at bounding box center [75, 218] width 86 height 14
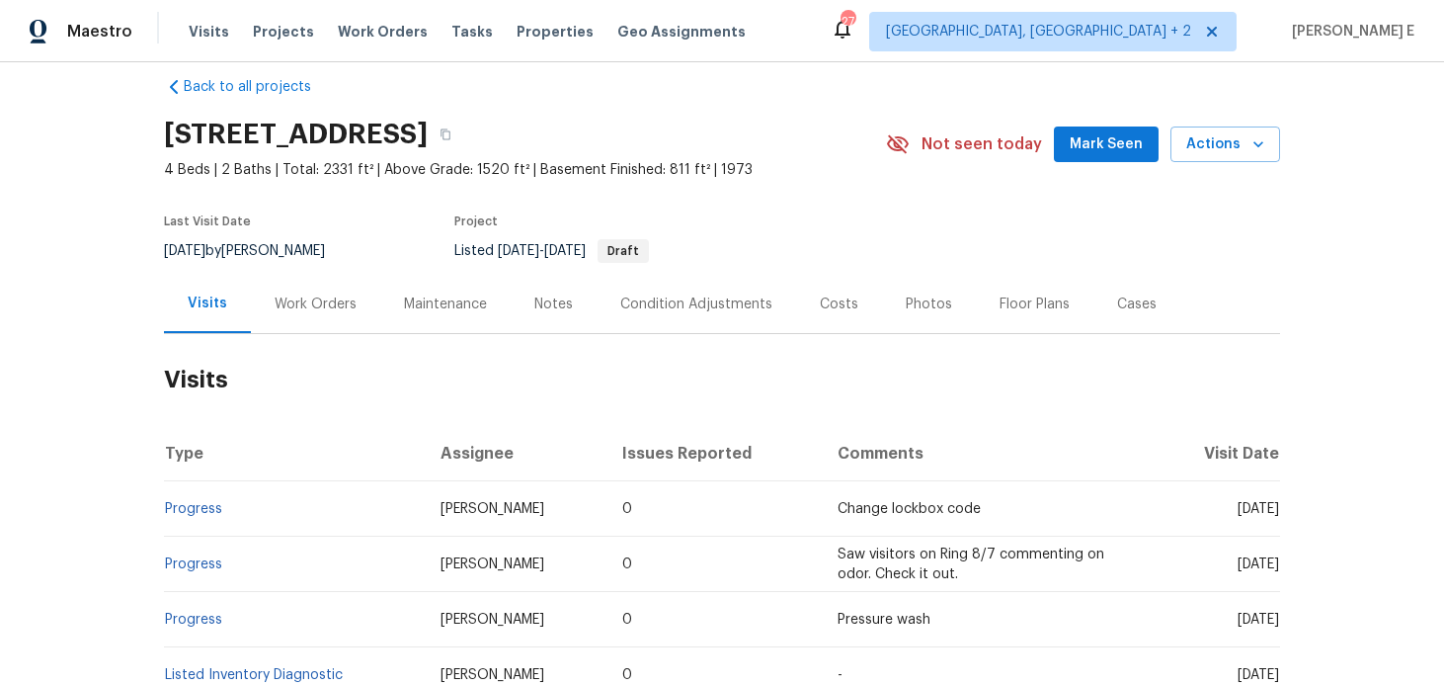
scroll to position [30, 0]
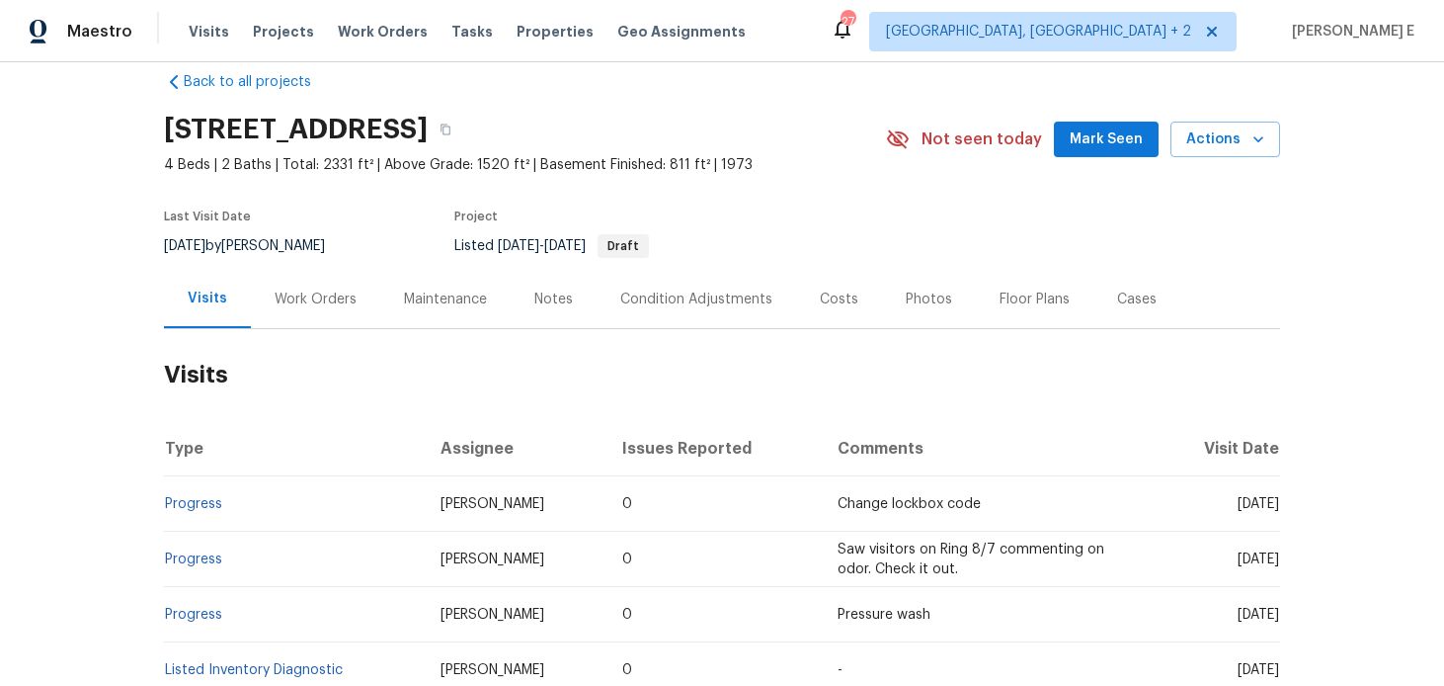
click at [245, 293] on div "Visits" at bounding box center [207, 299] width 87 height 58
click at [282, 302] on div "Work Orders" at bounding box center [316, 299] width 82 height 20
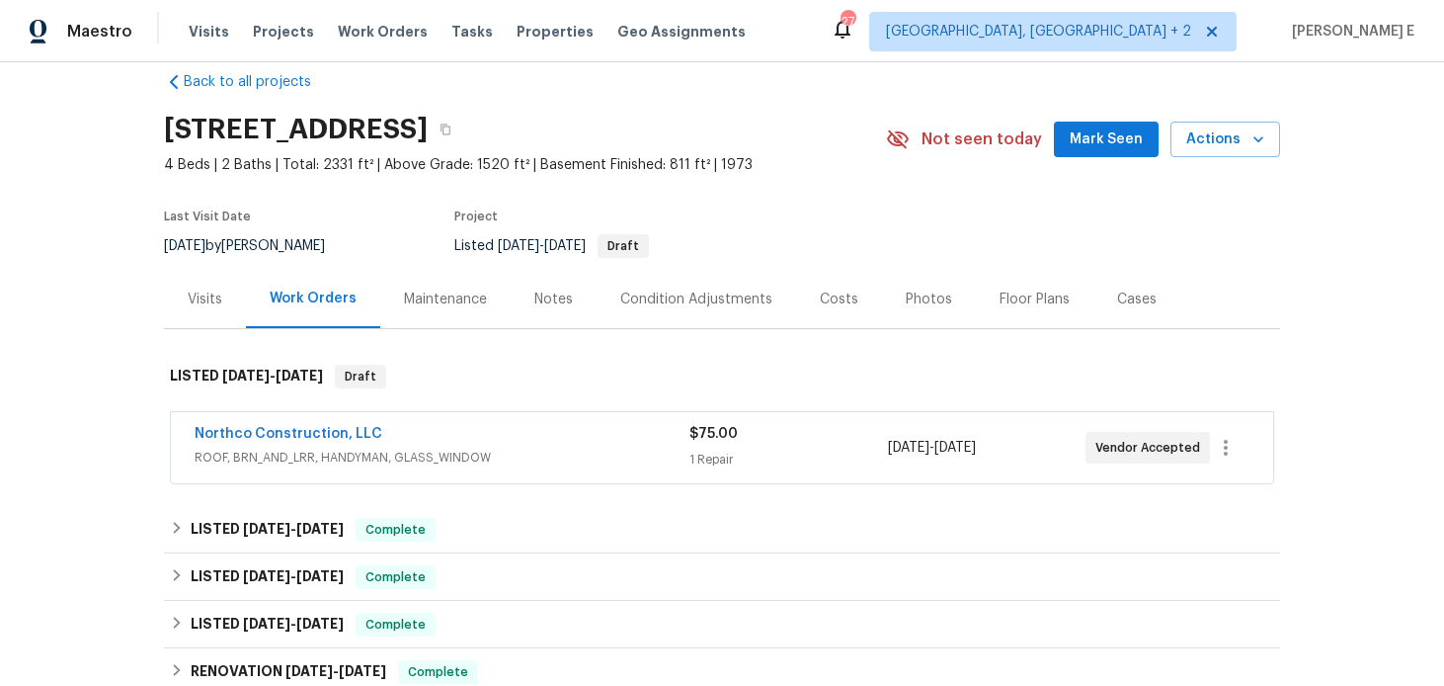
scroll to position [101, 0]
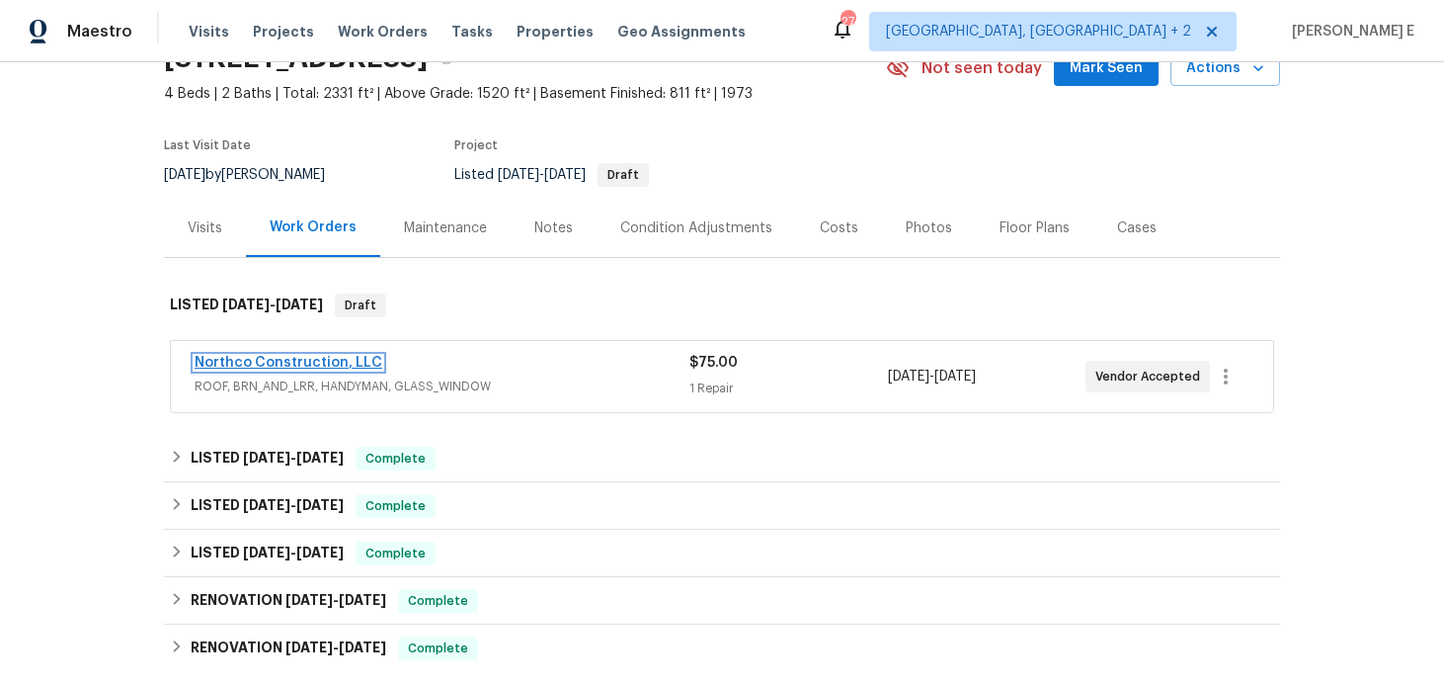
click at [320, 363] on link "Northco Construction, LLC" at bounding box center [289, 363] width 188 height 14
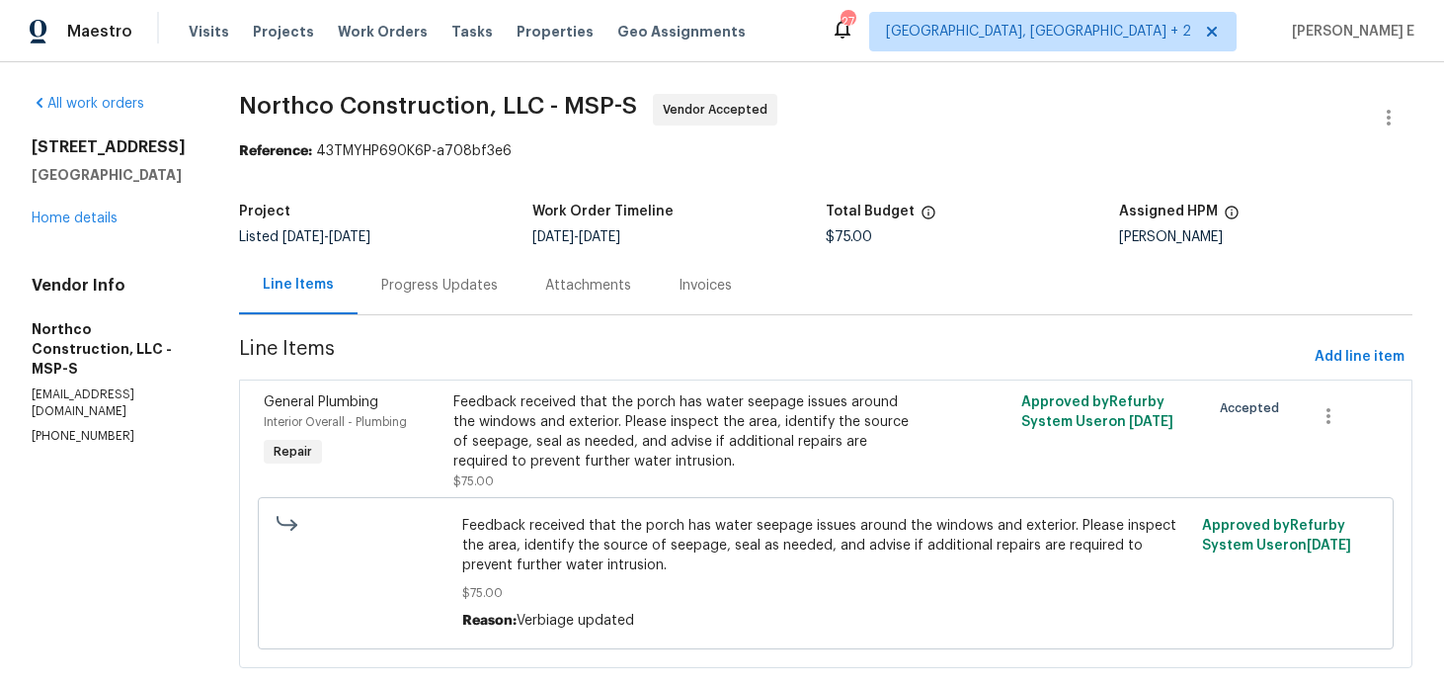
click at [380, 296] on div "Progress Updates" at bounding box center [440, 285] width 164 height 58
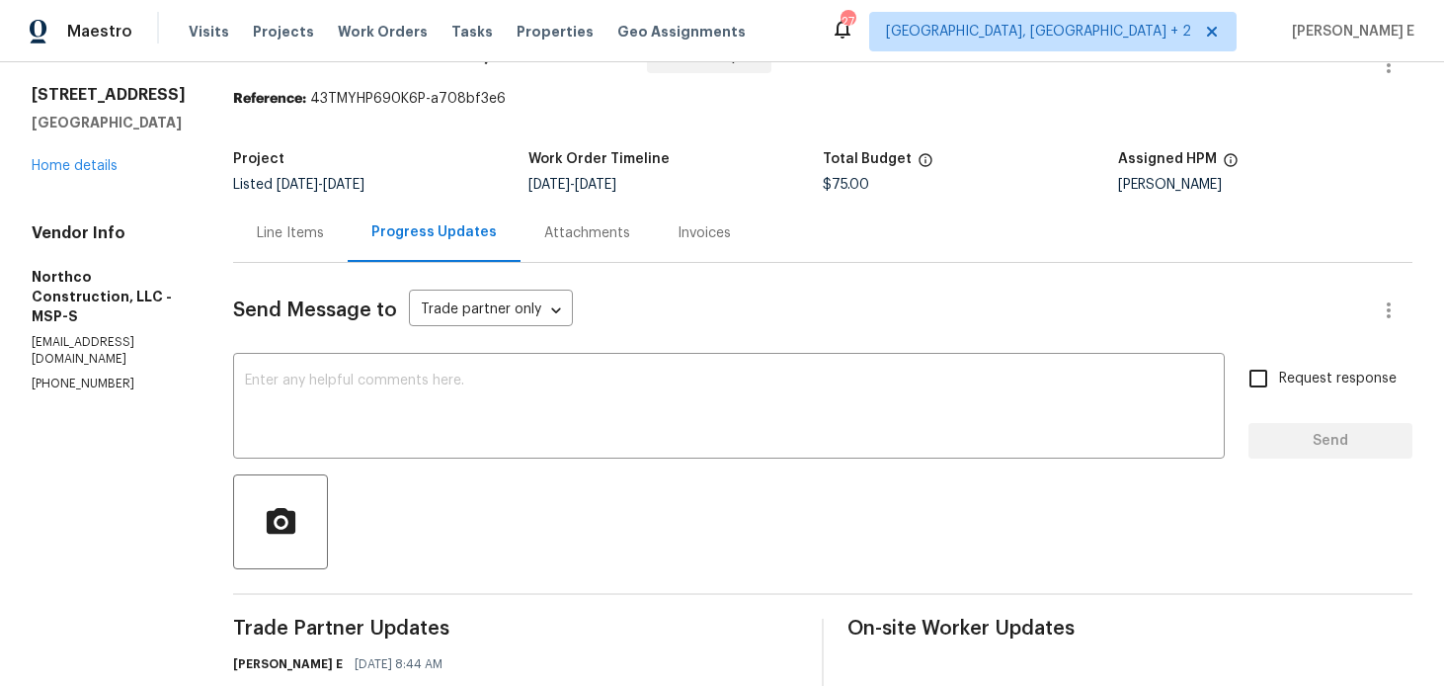
click at [282, 225] on div "Line Items" at bounding box center [290, 233] width 67 height 20
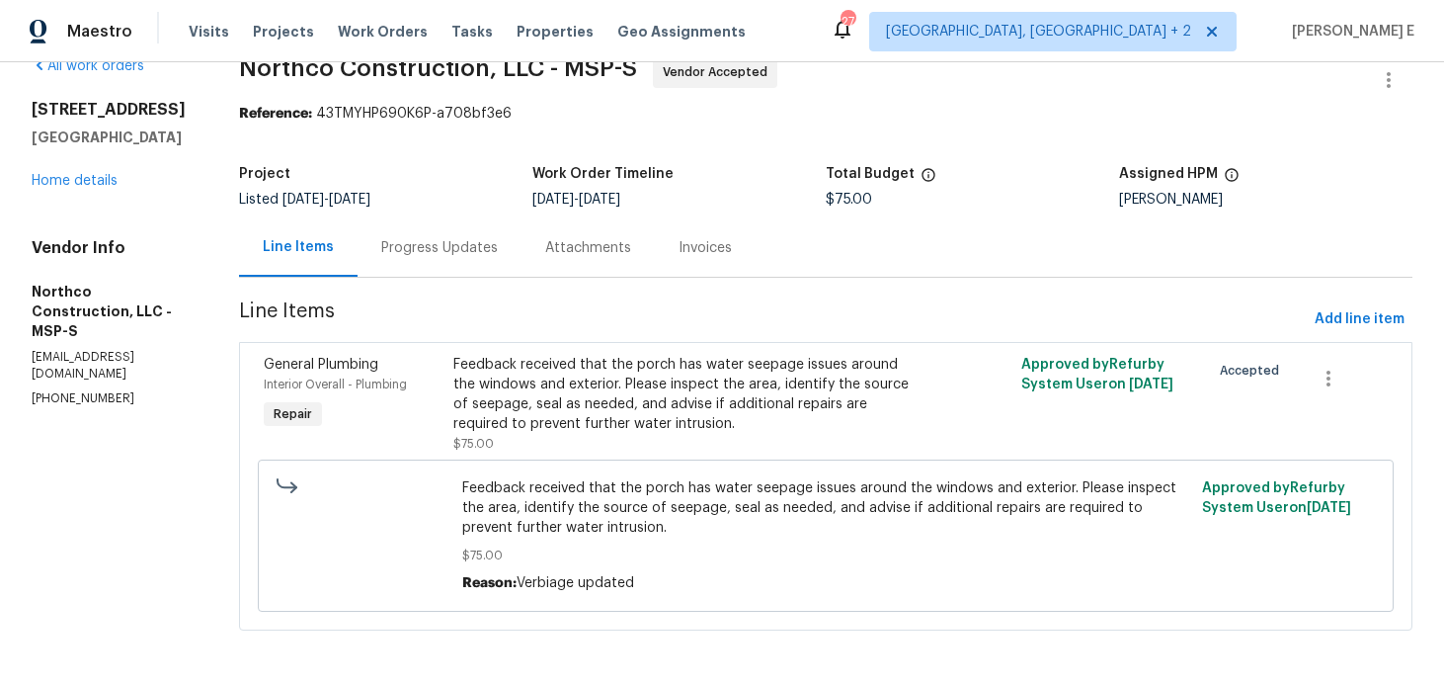
scroll to position [39, 0]
click at [392, 273] on div "Progress Updates" at bounding box center [440, 247] width 164 height 58
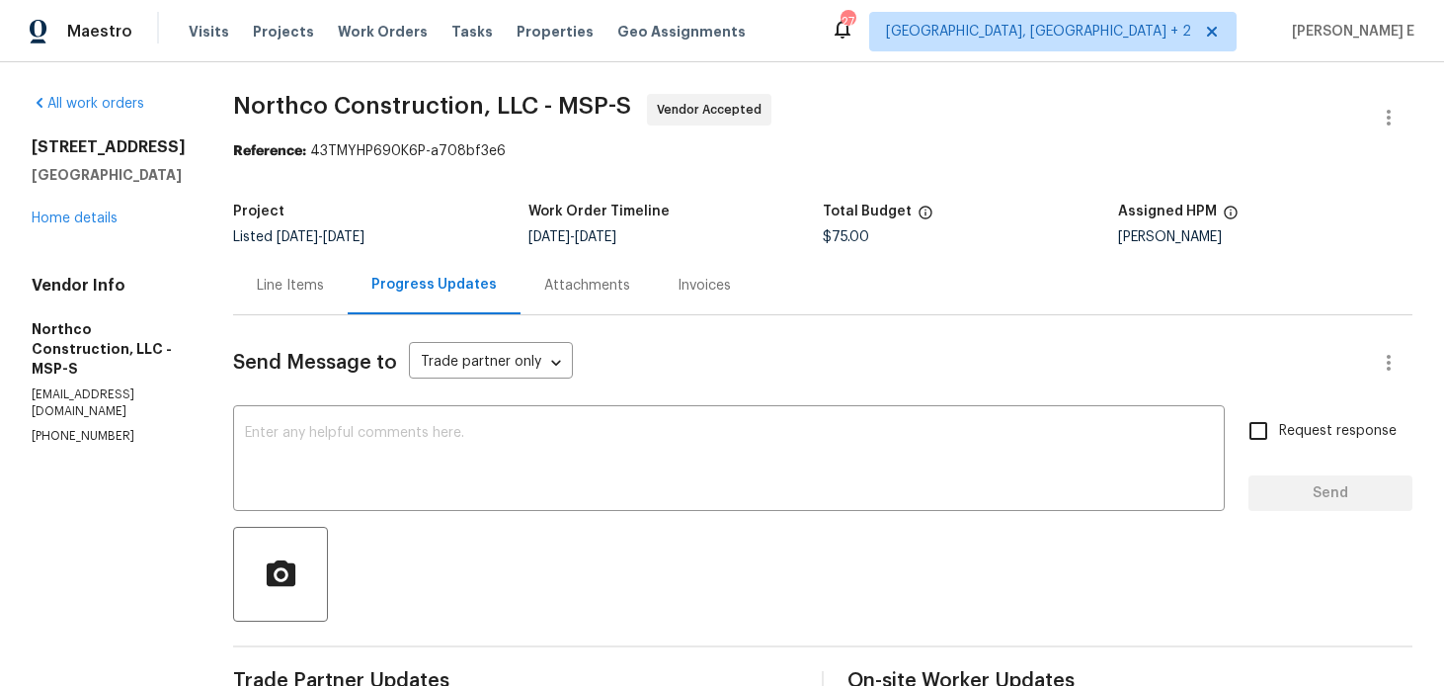
click at [438, 512] on div "Send Message to Trade partner only Trade partner only ​ x ​ Request response Se…" at bounding box center [822, 577] width 1179 height 524
click at [509, 463] on textarea at bounding box center [729, 460] width 968 height 69
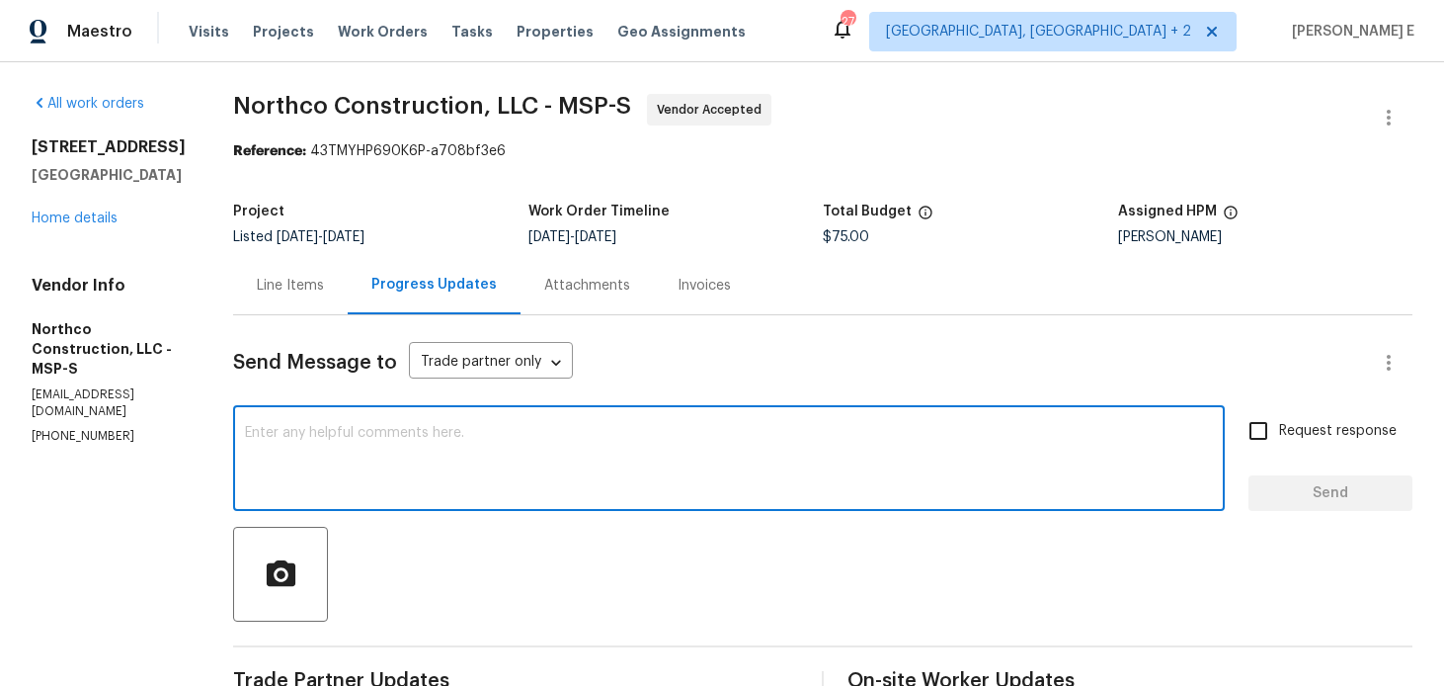
paste textarea "Thanks for accepting the work order! Just checking—do you have a scheduled date…"
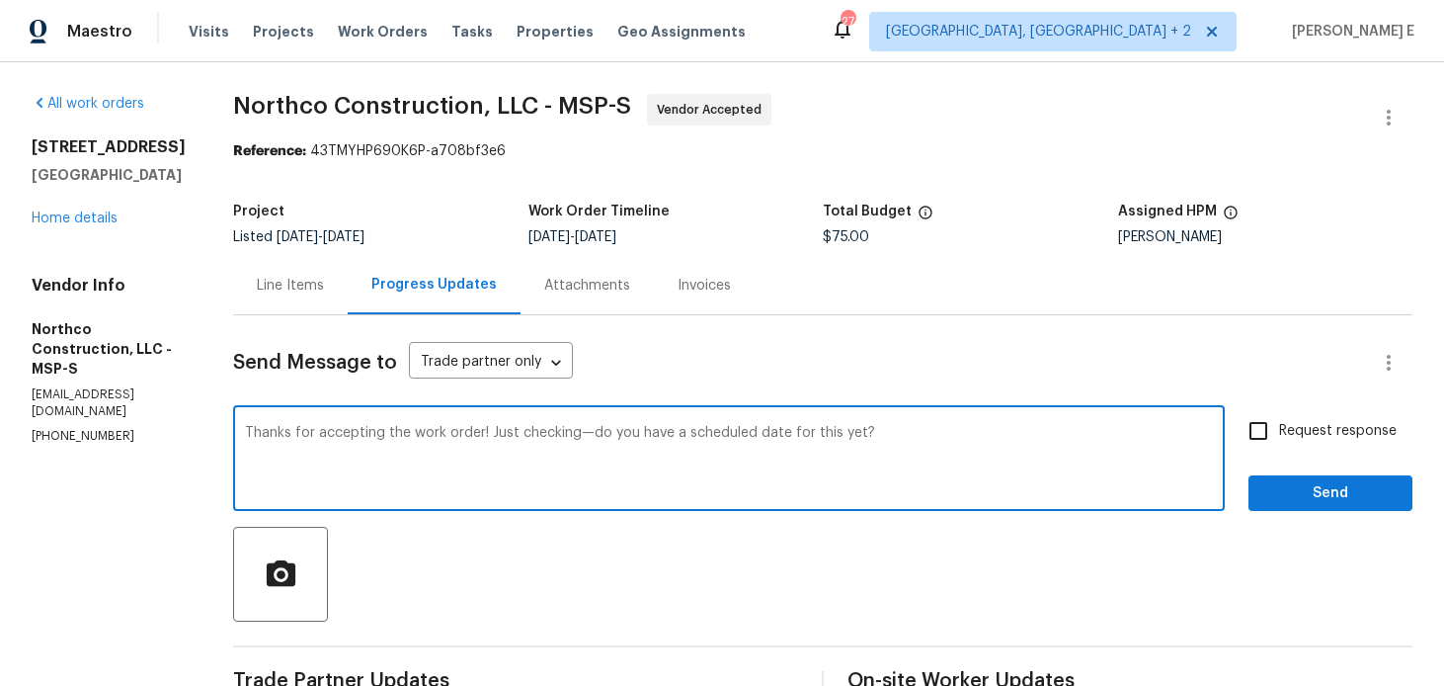
type textarea "Thanks for accepting the work order! Just checking—do you have a scheduled date…"
click at [1281, 435] on span "Request response" at bounding box center [1338, 431] width 118 height 21
click at [1279, 435] on input "Request response" at bounding box center [1258, 430] width 41 height 41
checkbox input "true"
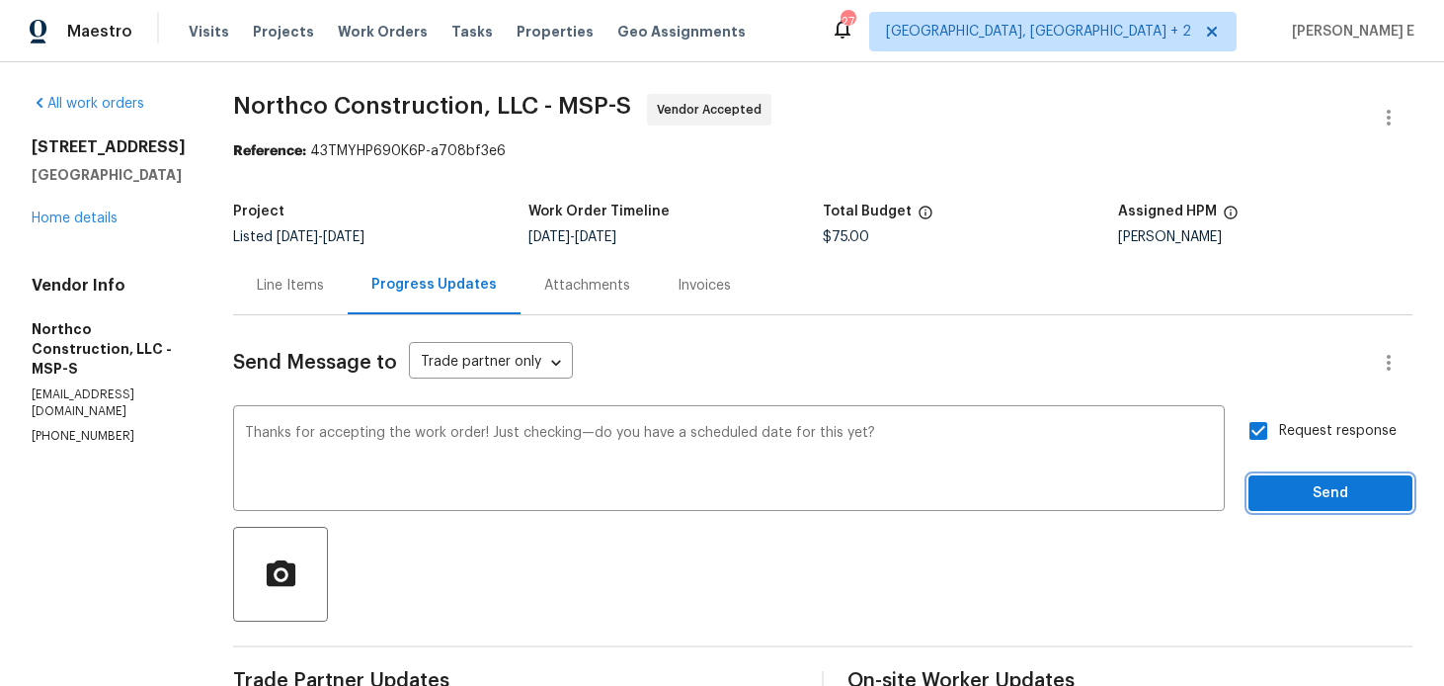
click at [1266, 478] on button "Send" at bounding box center [1331, 493] width 164 height 37
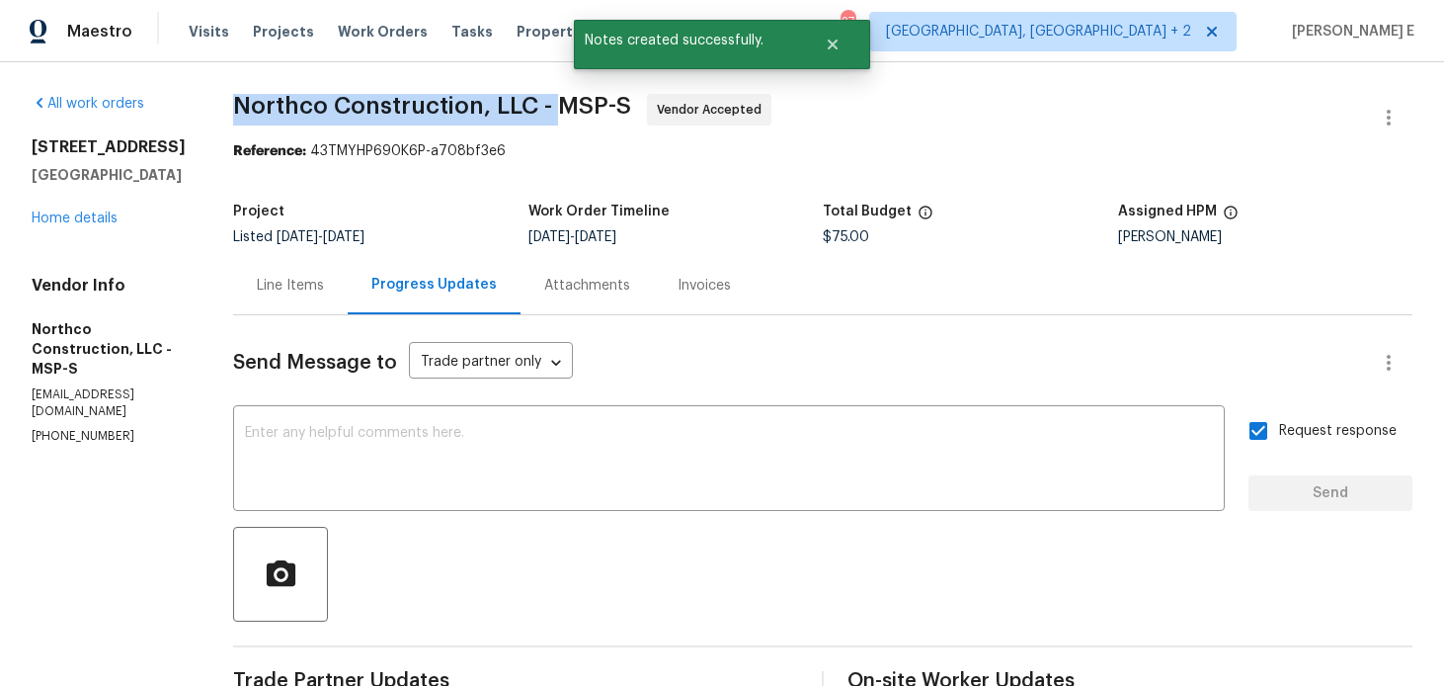
drag, startPoint x: 225, startPoint y: 111, endPoint x: 553, endPoint y: 107, distance: 328.0
click at [553, 107] on div "All work orders 5617 220th St N Forest Lake, MN 55025 Home details Vendor Info …" at bounding box center [722, 514] width 1444 height 905
copy span "Northco Construction, LLC -"
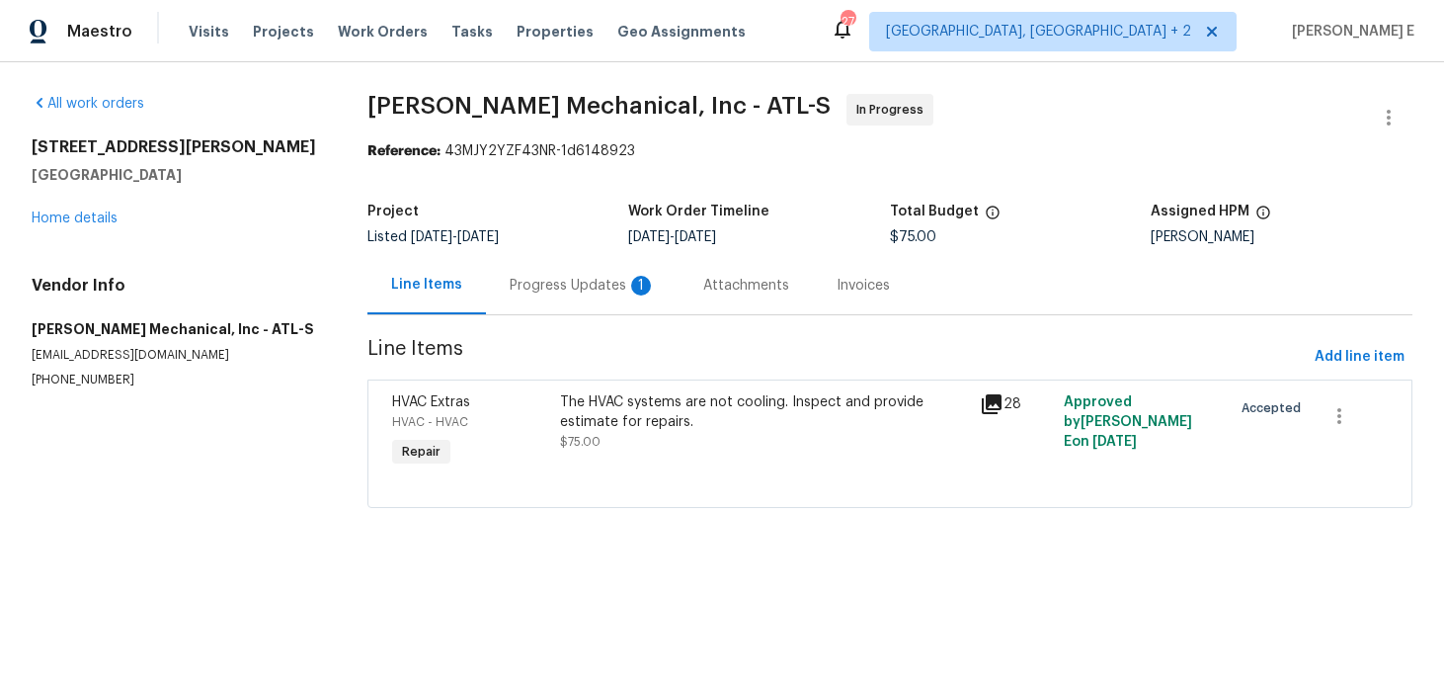
click at [547, 315] on section "JH Martin Mechanical, Inc - ATL-S In Progress Reference: 43MJY2YZF43NR-1d614892…" at bounding box center [889, 313] width 1045 height 438
click at [555, 288] on div "Progress Updates 1" at bounding box center [583, 286] width 146 height 20
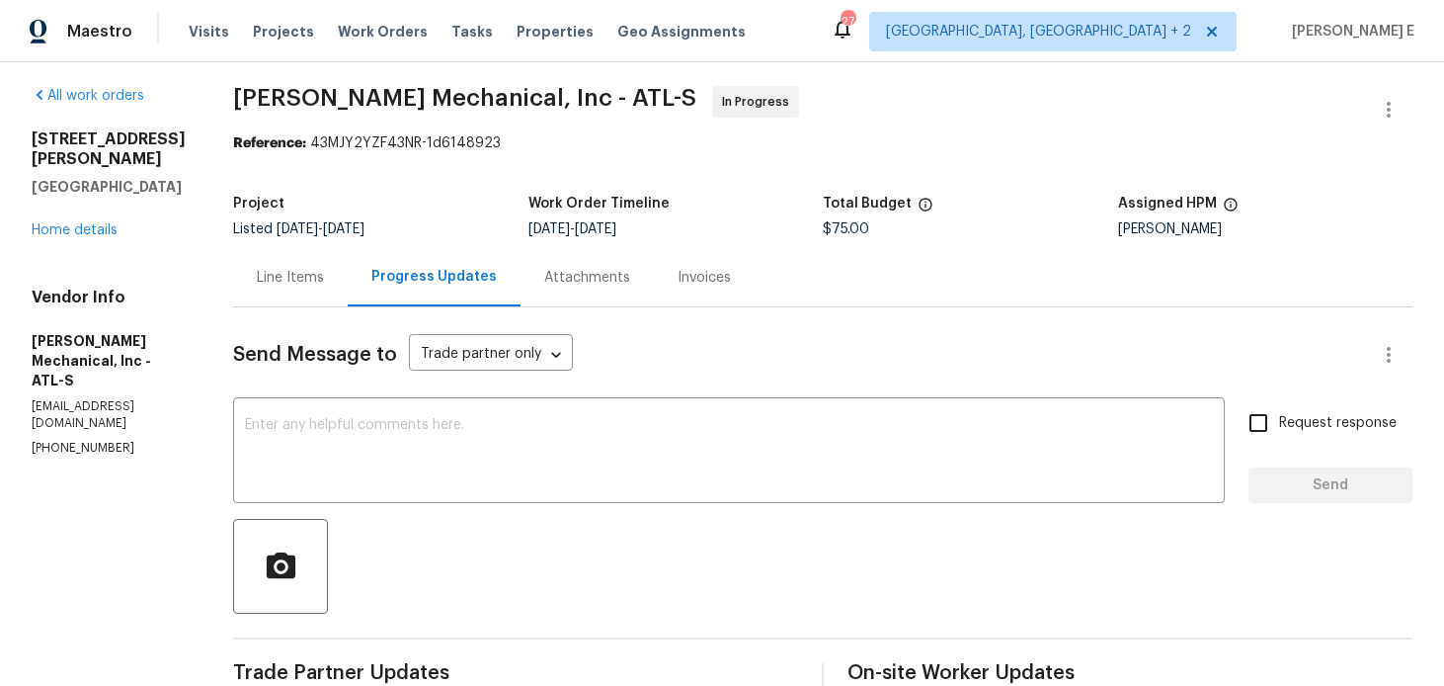
scroll to position [6, 0]
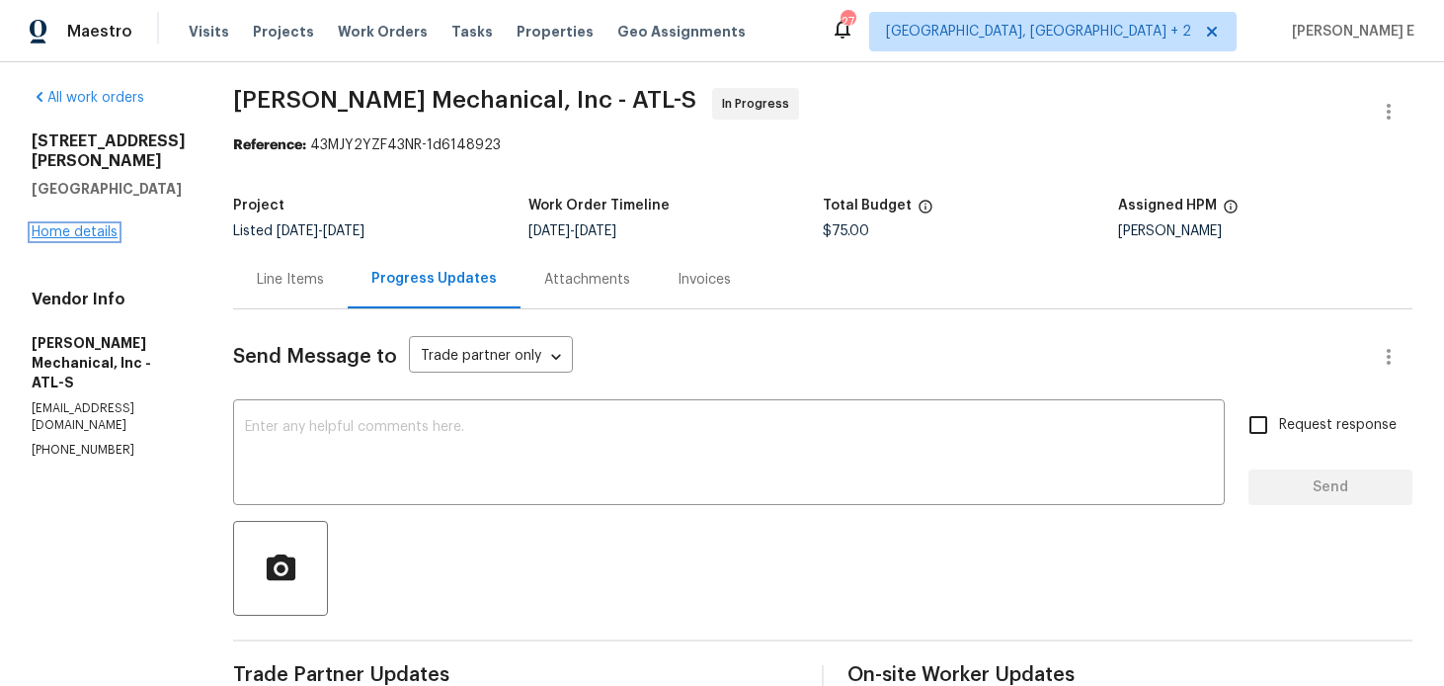
click at [90, 225] on link "Home details" at bounding box center [75, 232] width 86 height 14
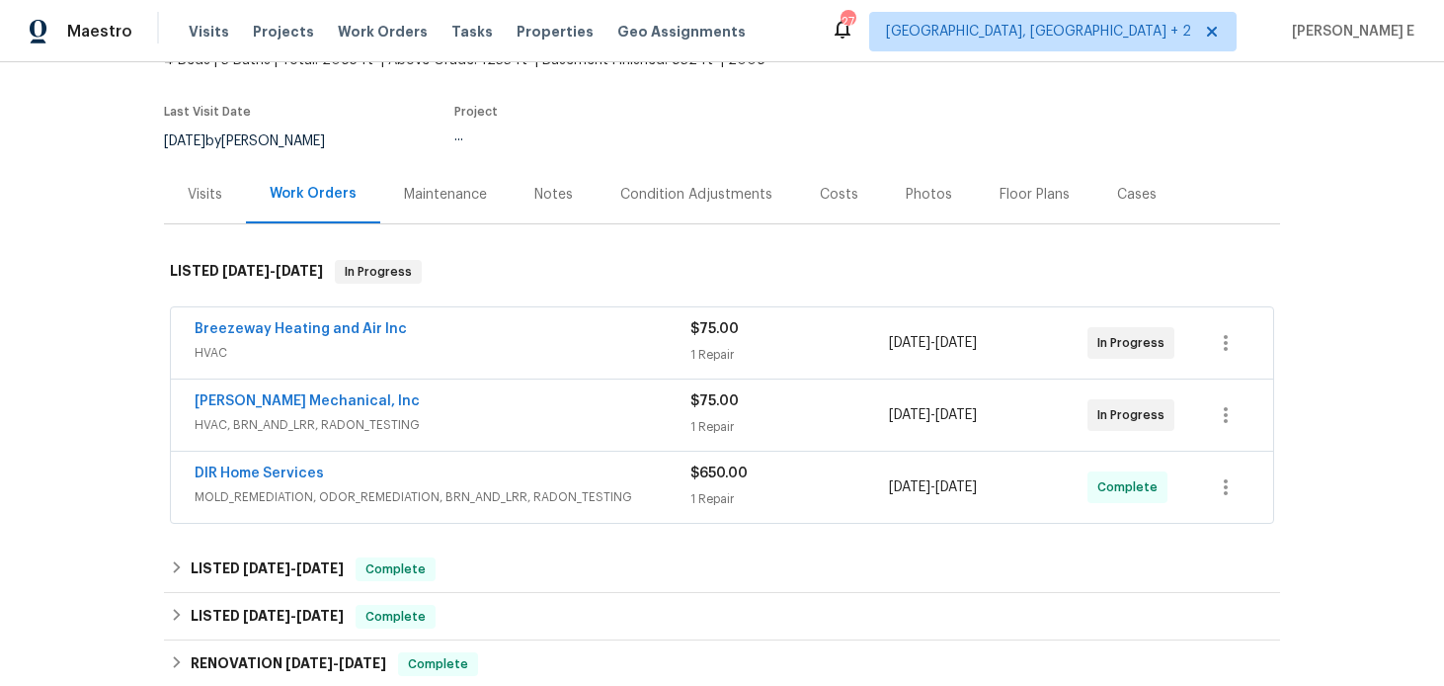
scroll to position [136, 0]
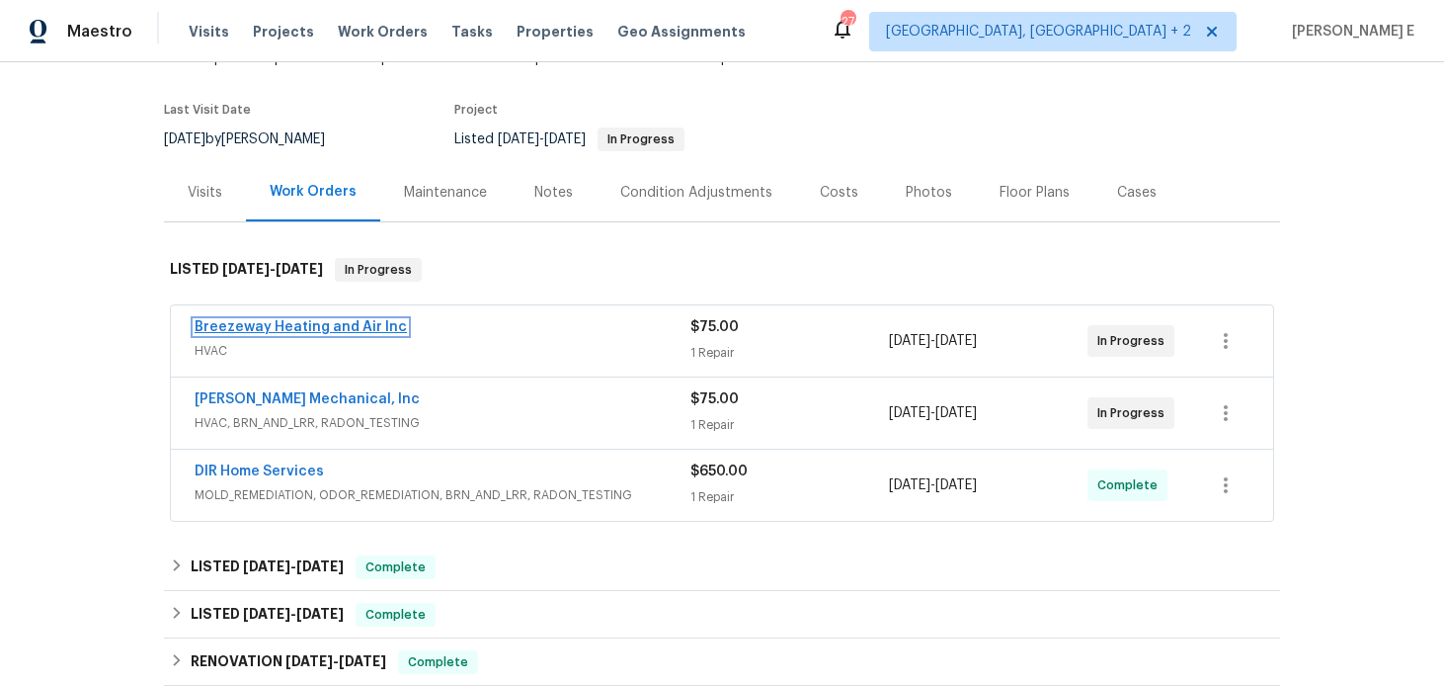
click at [281, 320] on link "Breezeway Heating and Air Inc" at bounding box center [301, 327] width 212 height 14
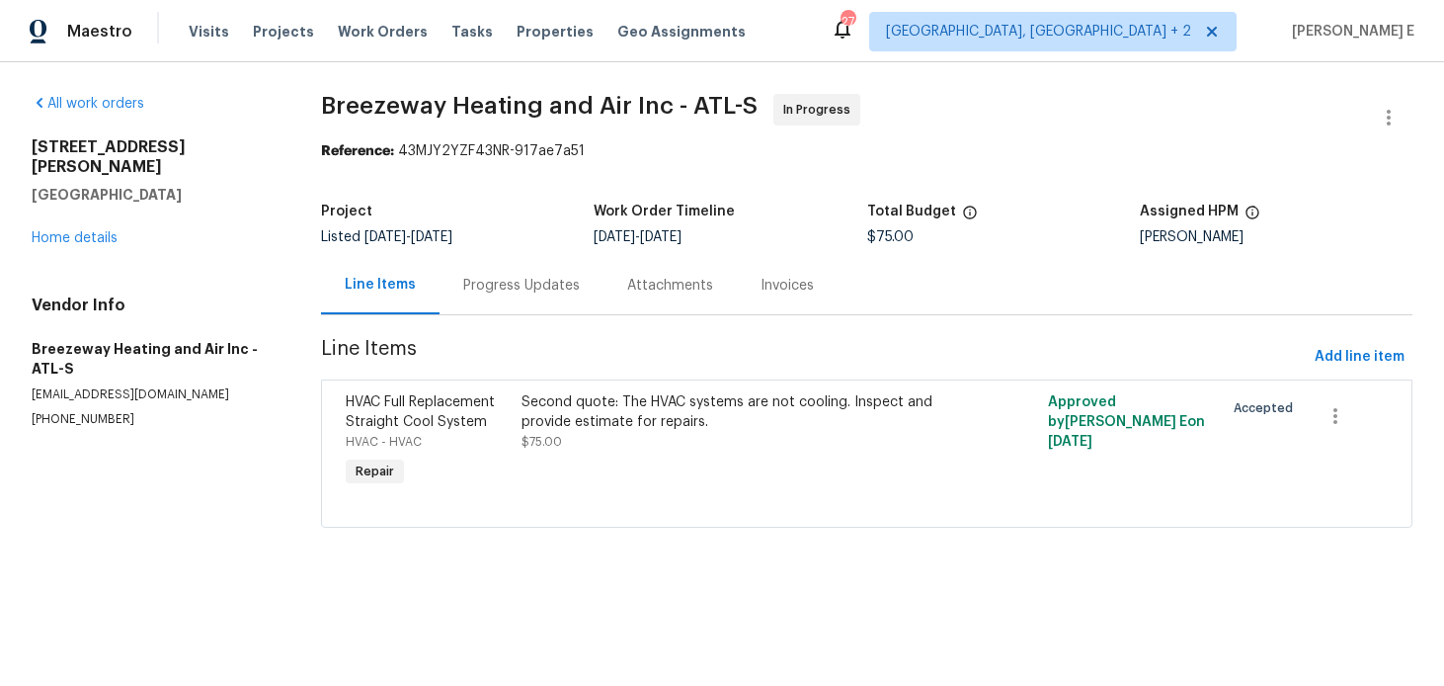
click at [487, 295] on div "Progress Updates" at bounding box center [522, 285] width 164 height 58
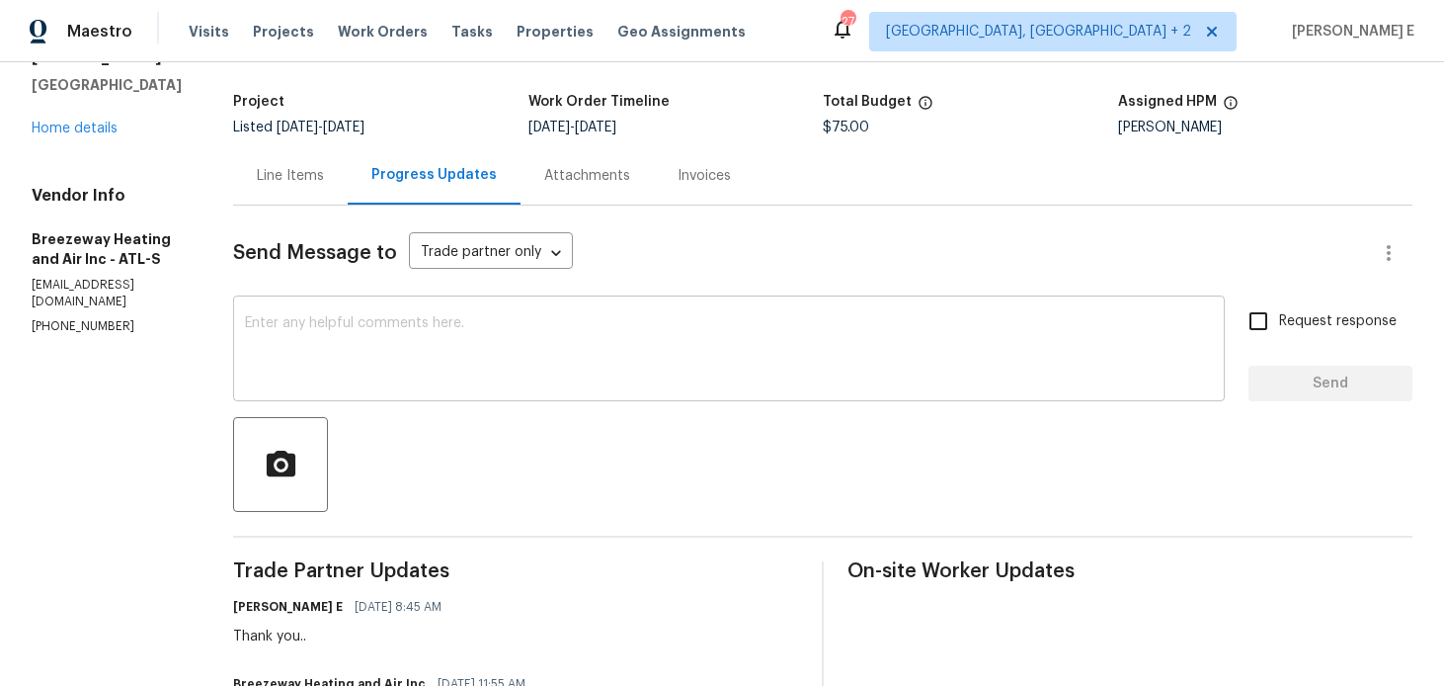
scroll to position [111, 0]
click at [532, 399] on div "x ​" at bounding box center [729, 349] width 992 height 101
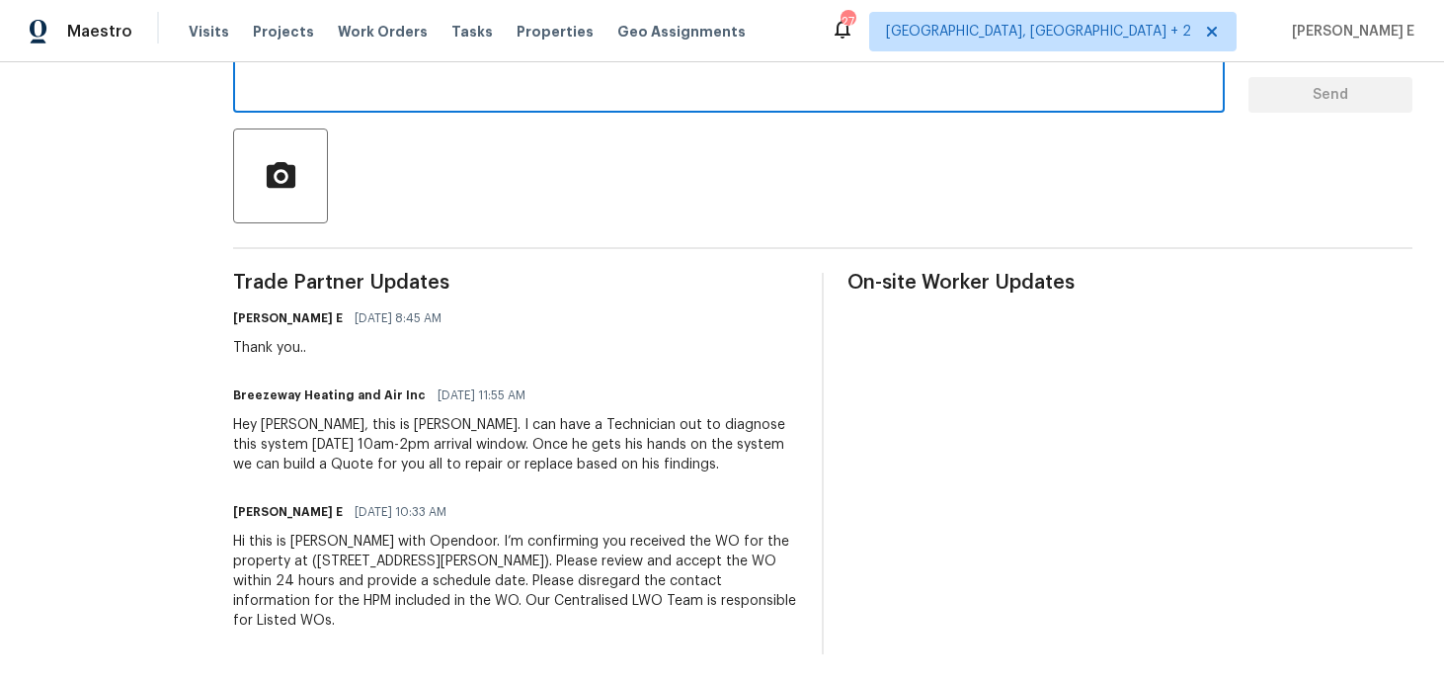
scroll to position [0, 0]
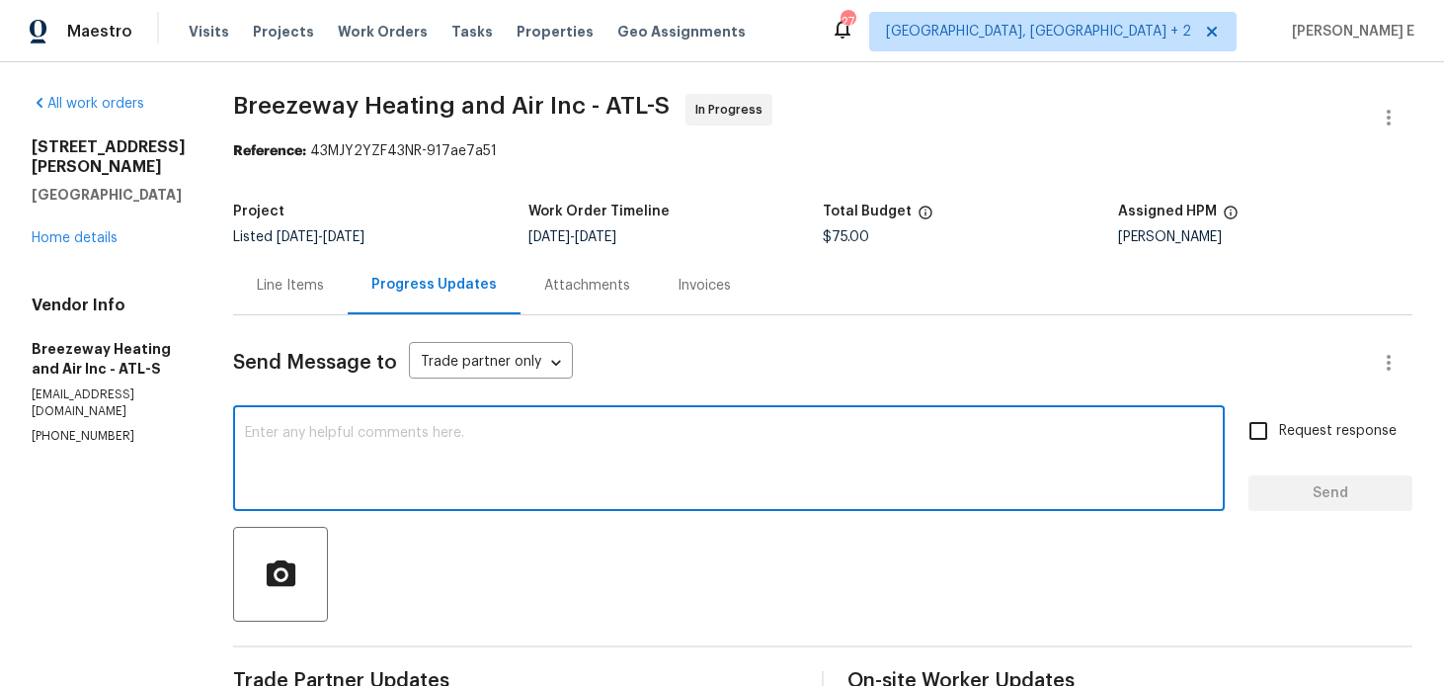
click at [603, 508] on div "x ​" at bounding box center [729, 460] width 992 height 101
paste textarea "Just checking in—are we still on track with this work order today?"
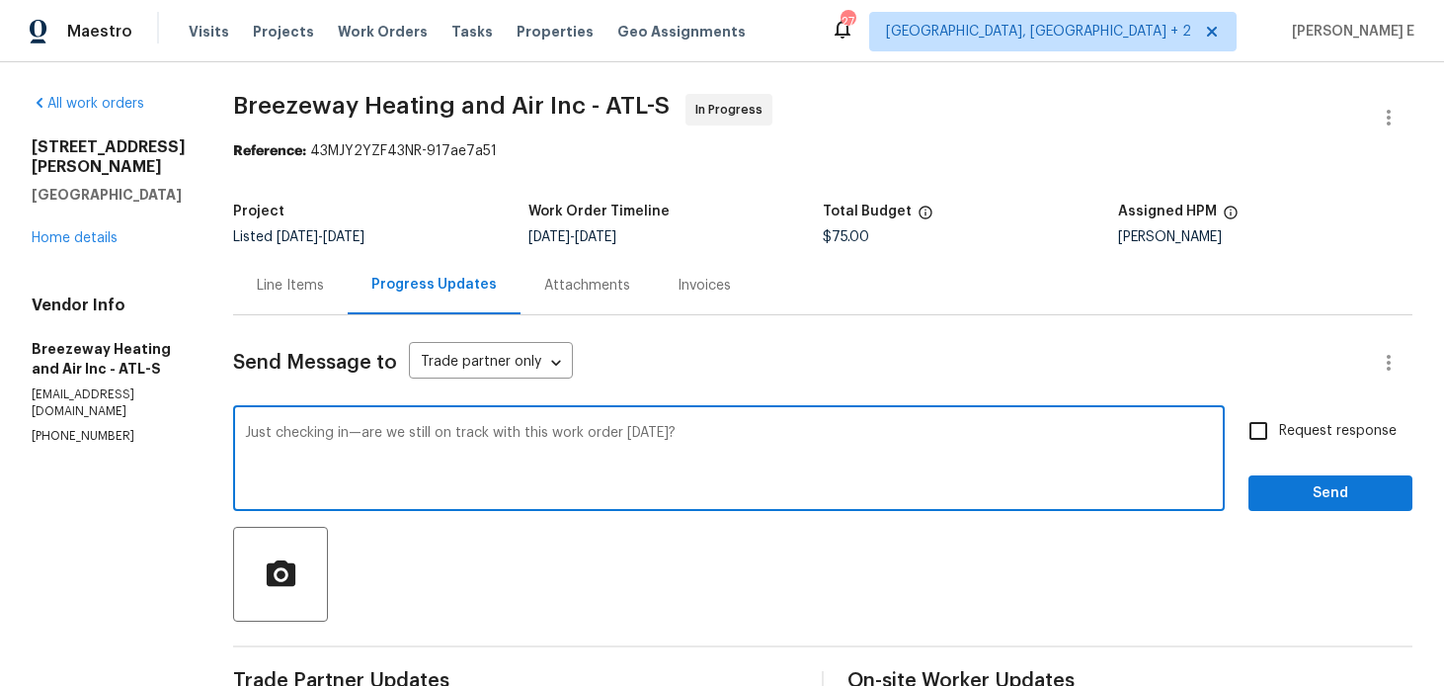
scroll to position [94, 0]
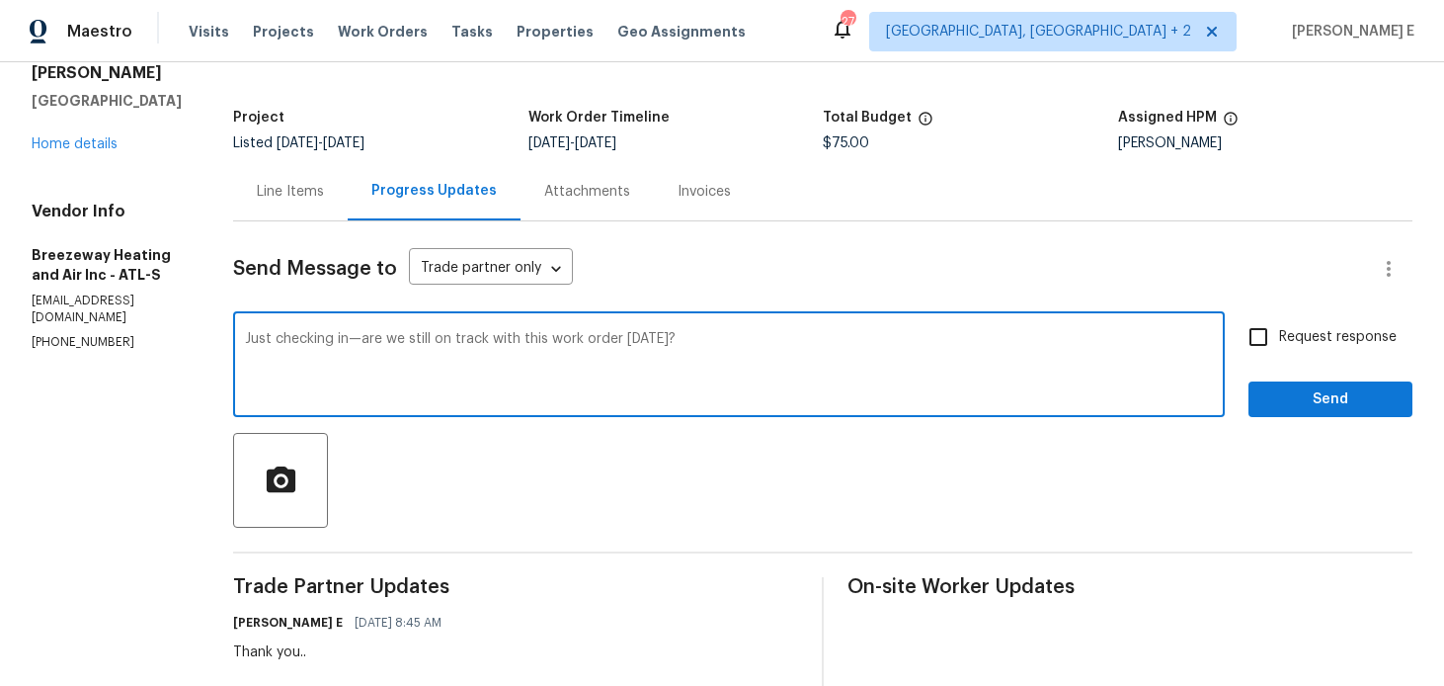
type textarea "Just checking in—are we still on track with this work order today?"
click at [1281, 339] on span "Request response" at bounding box center [1338, 337] width 118 height 21
click at [1279, 339] on input "Request response" at bounding box center [1258, 336] width 41 height 41
checkbox input "true"
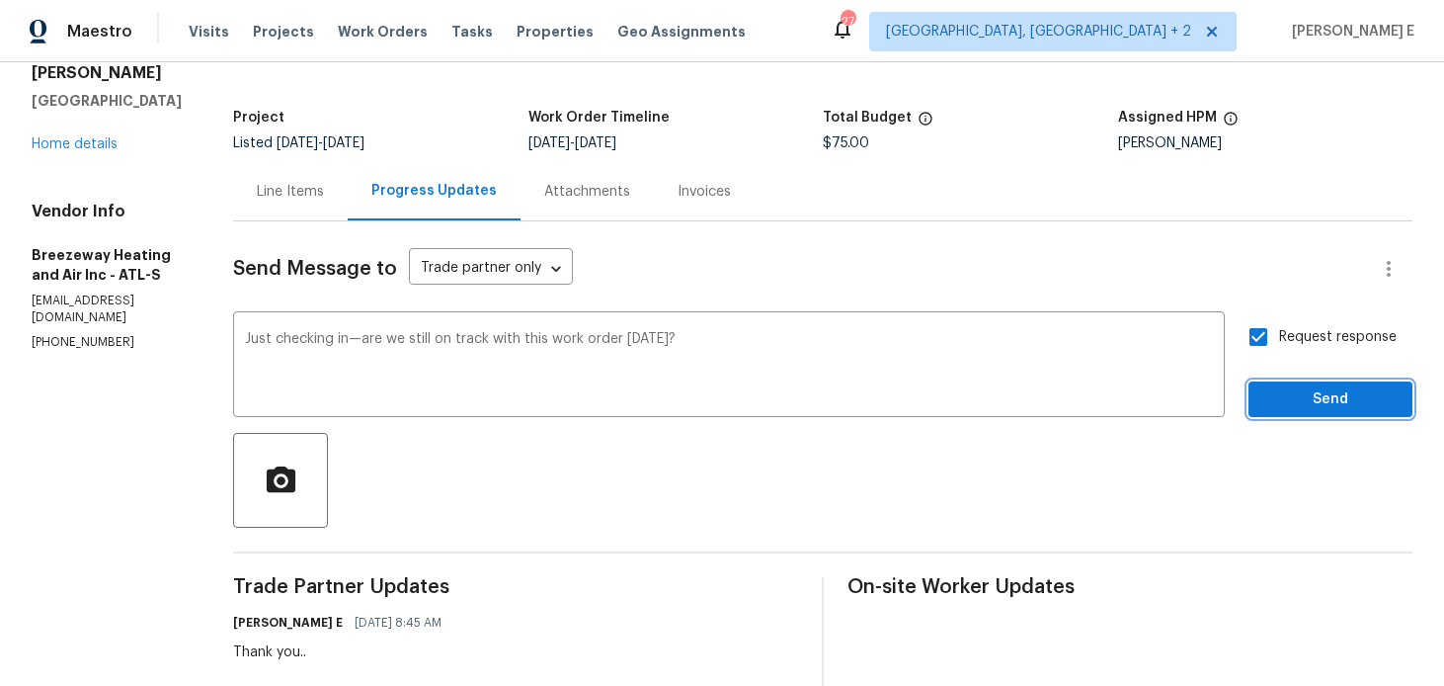
click at [1281, 398] on span "Send" at bounding box center [1330, 399] width 132 height 25
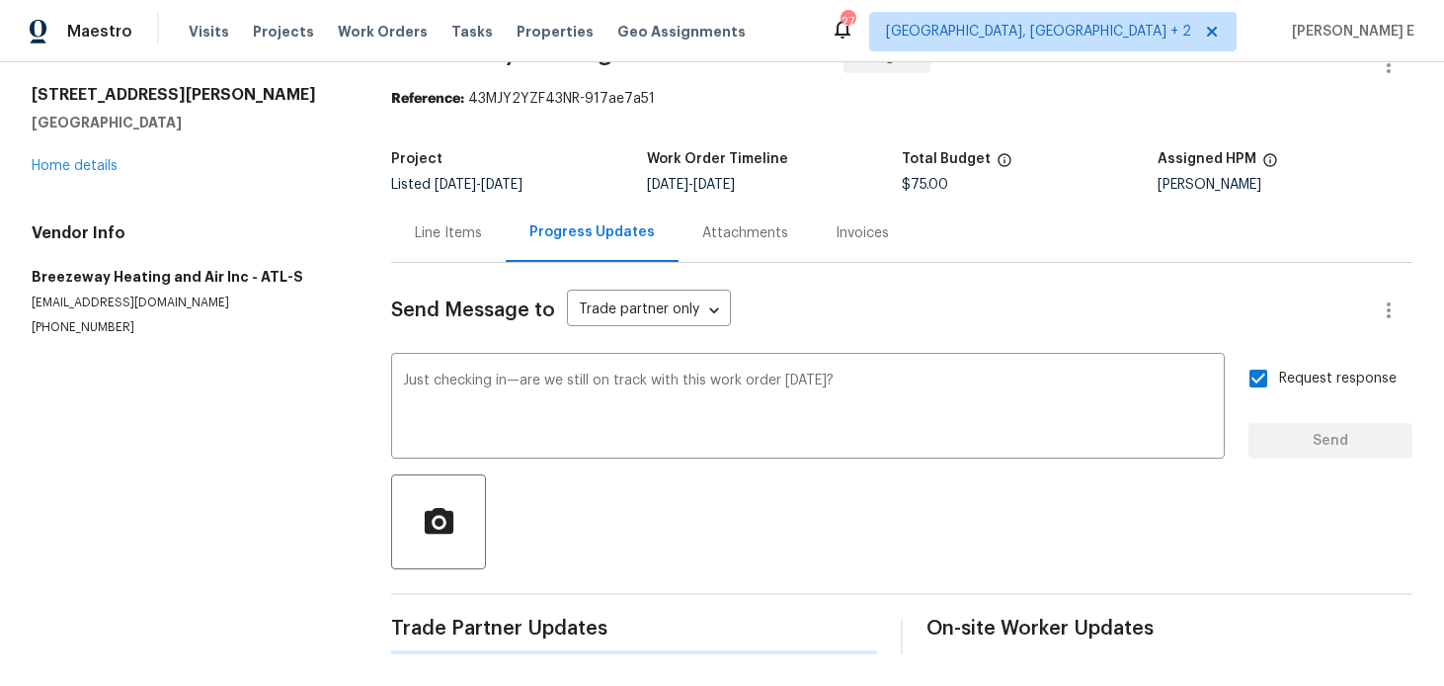
scroll to position [0, 0]
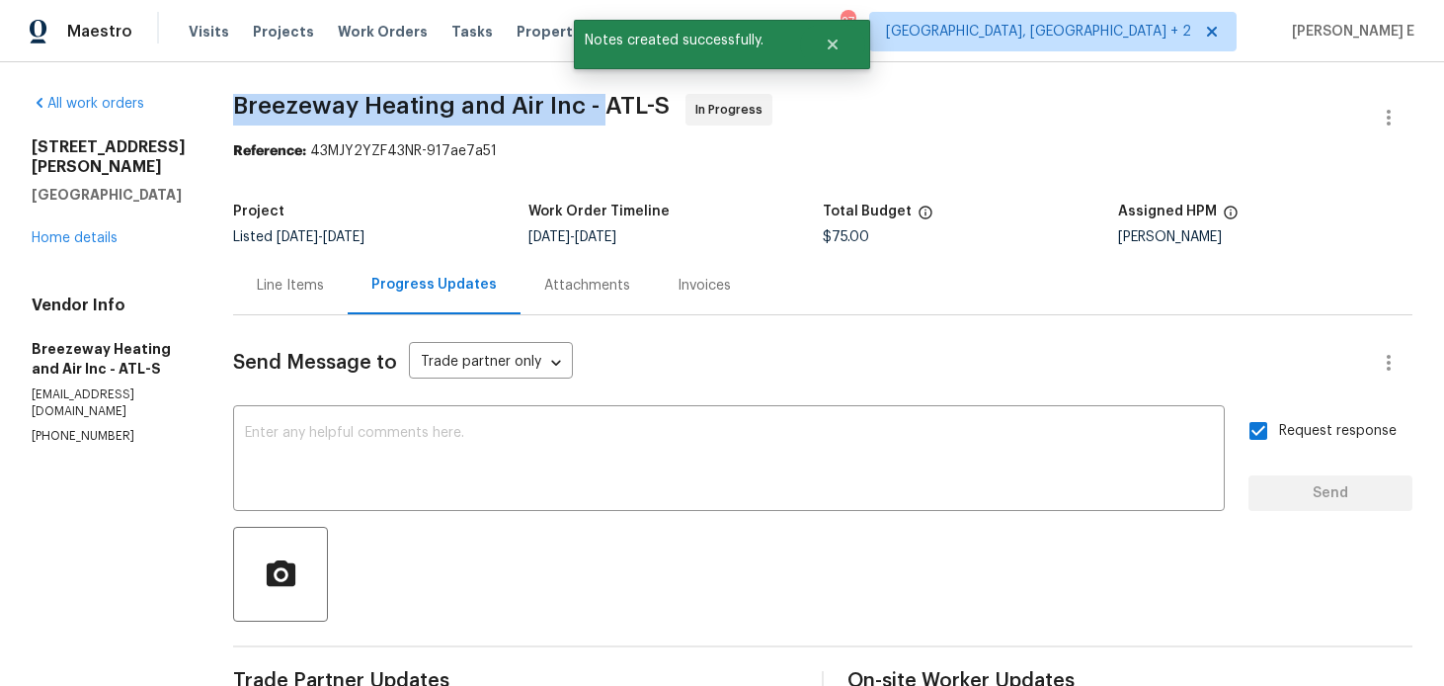
drag, startPoint x: 238, startPoint y: 108, endPoint x: 599, endPoint y: 109, distance: 360.6
click at [599, 109] on span "Breezeway Heating and Air Inc - ATL-S" at bounding box center [451, 106] width 437 height 24
copy span "Breezeway Heating and Air Inc -"
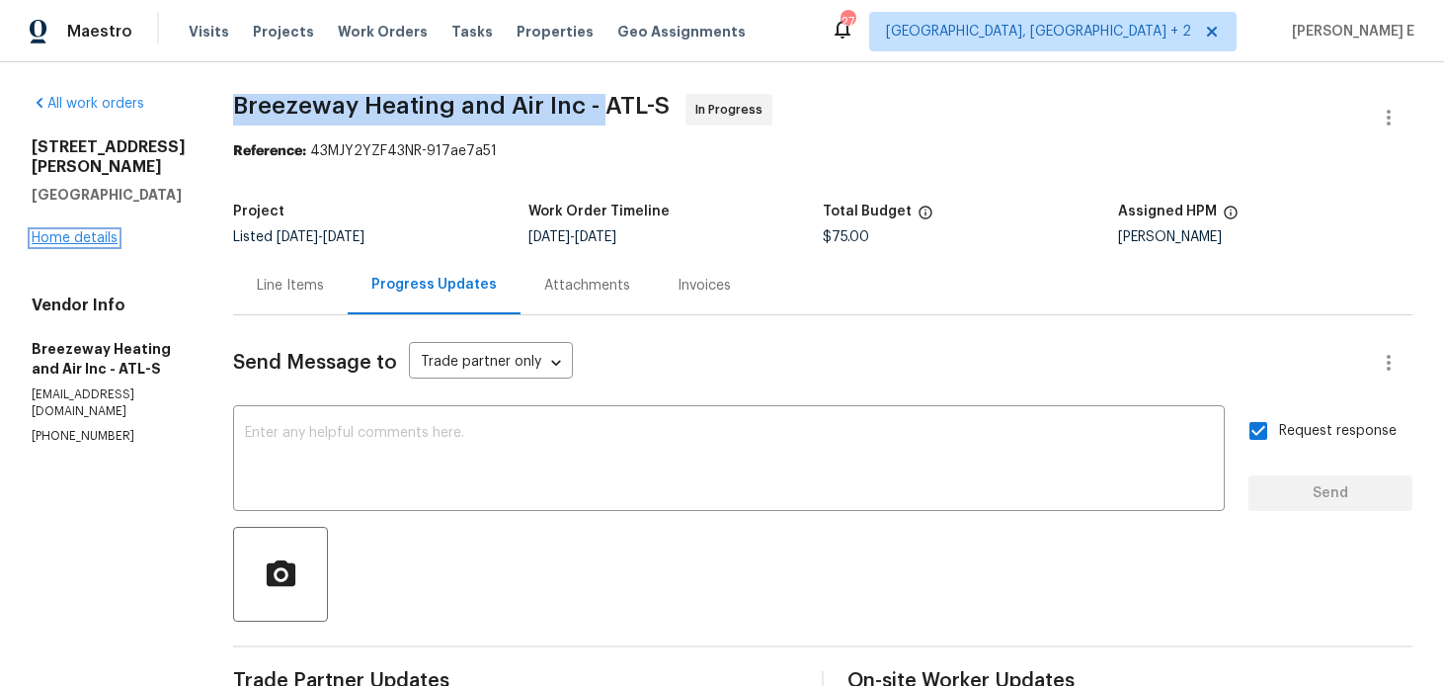
click at [99, 231] on link "Home details" at bounding box center [75, 238] width 86 height 14
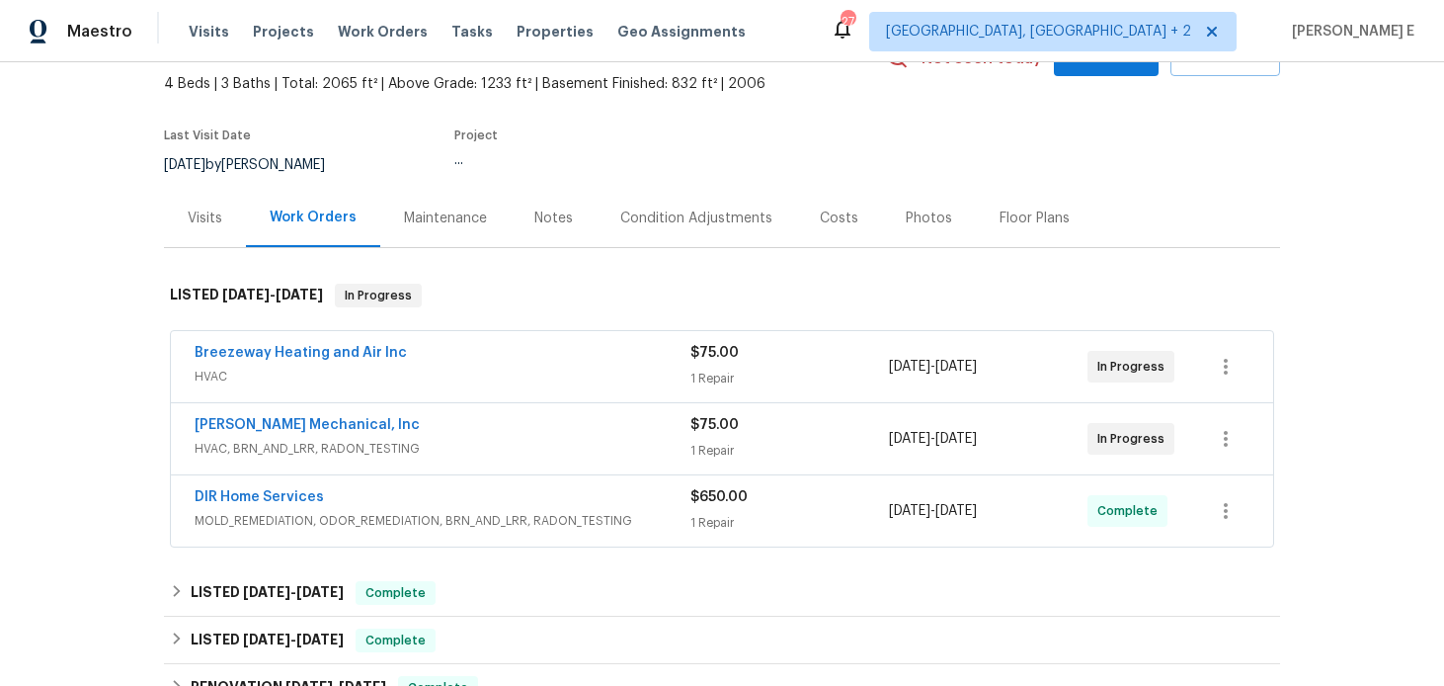
scroll to position [114, 0]
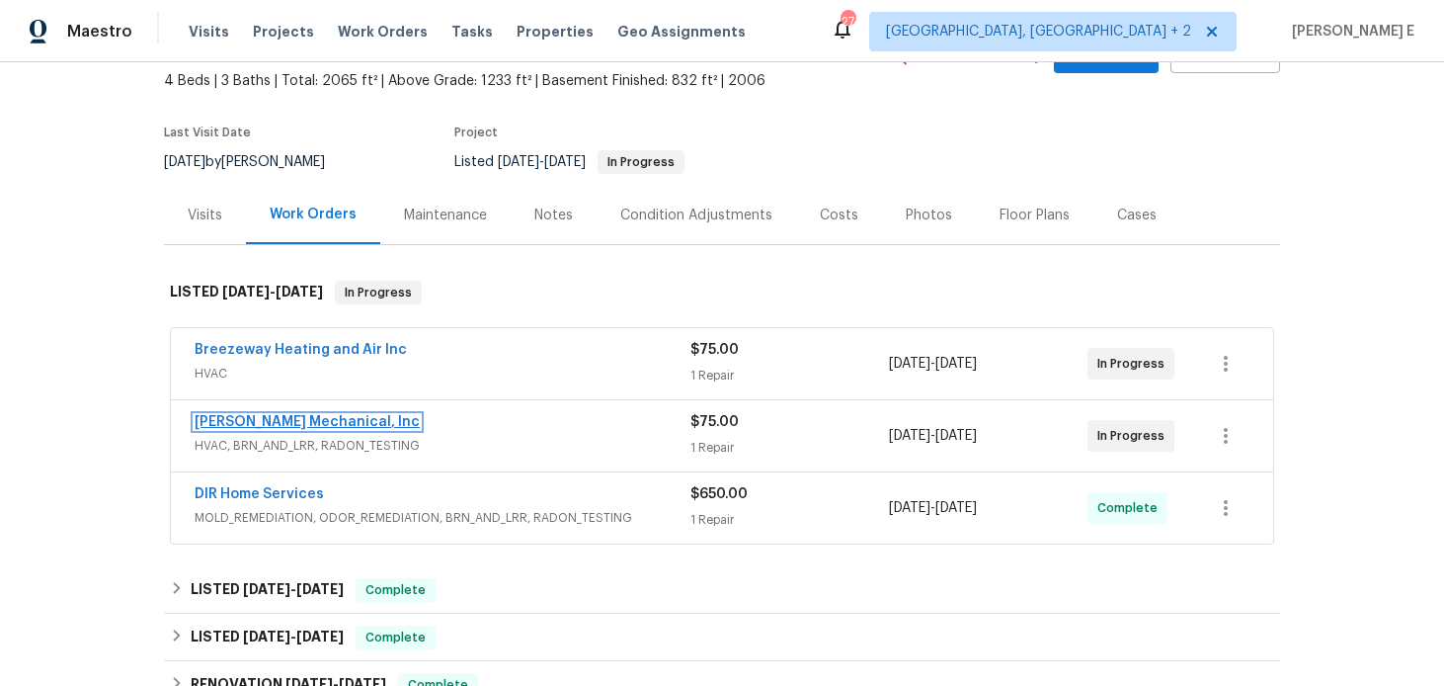
click at [316, 426] on link "JH Martin Mechanical, Inc" at bounding box center [307, 422] width 225 height 14
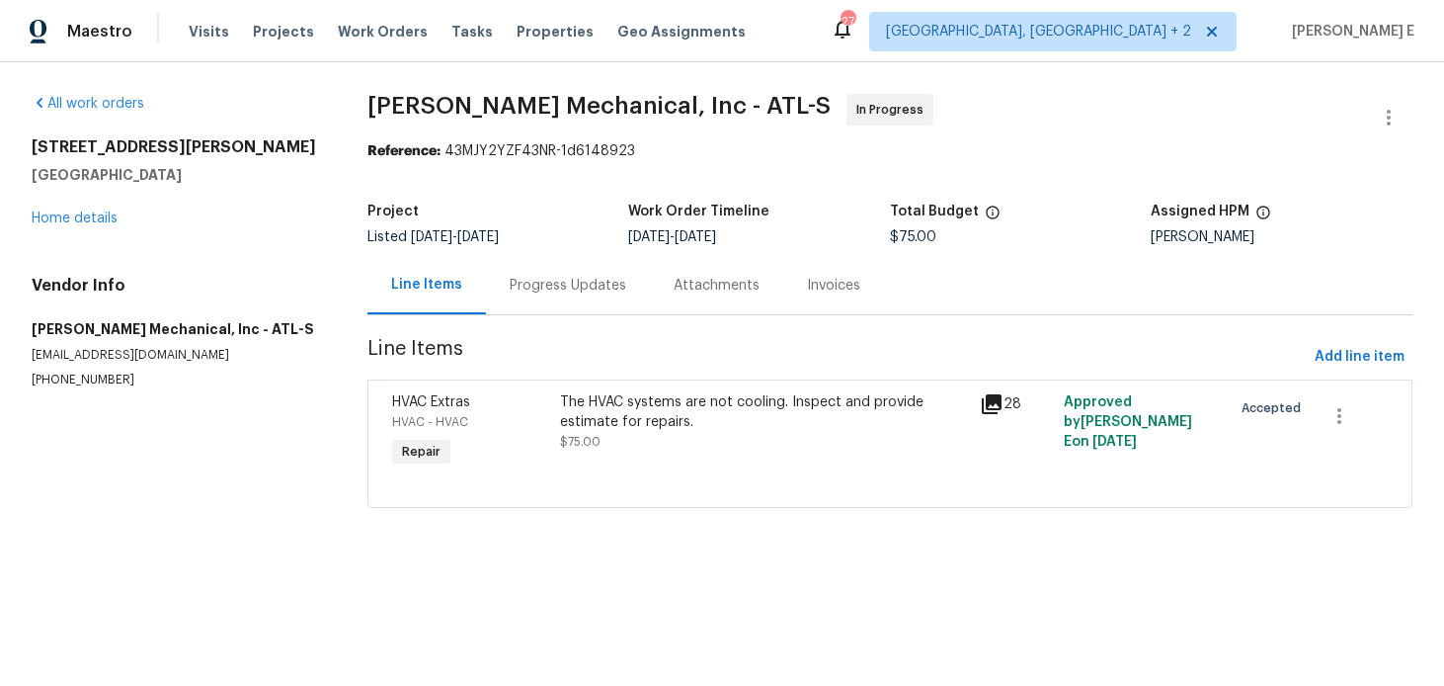
click at [599, 281] on div "Progress Updates" at bounding box center [568, 286] width 117 height 20
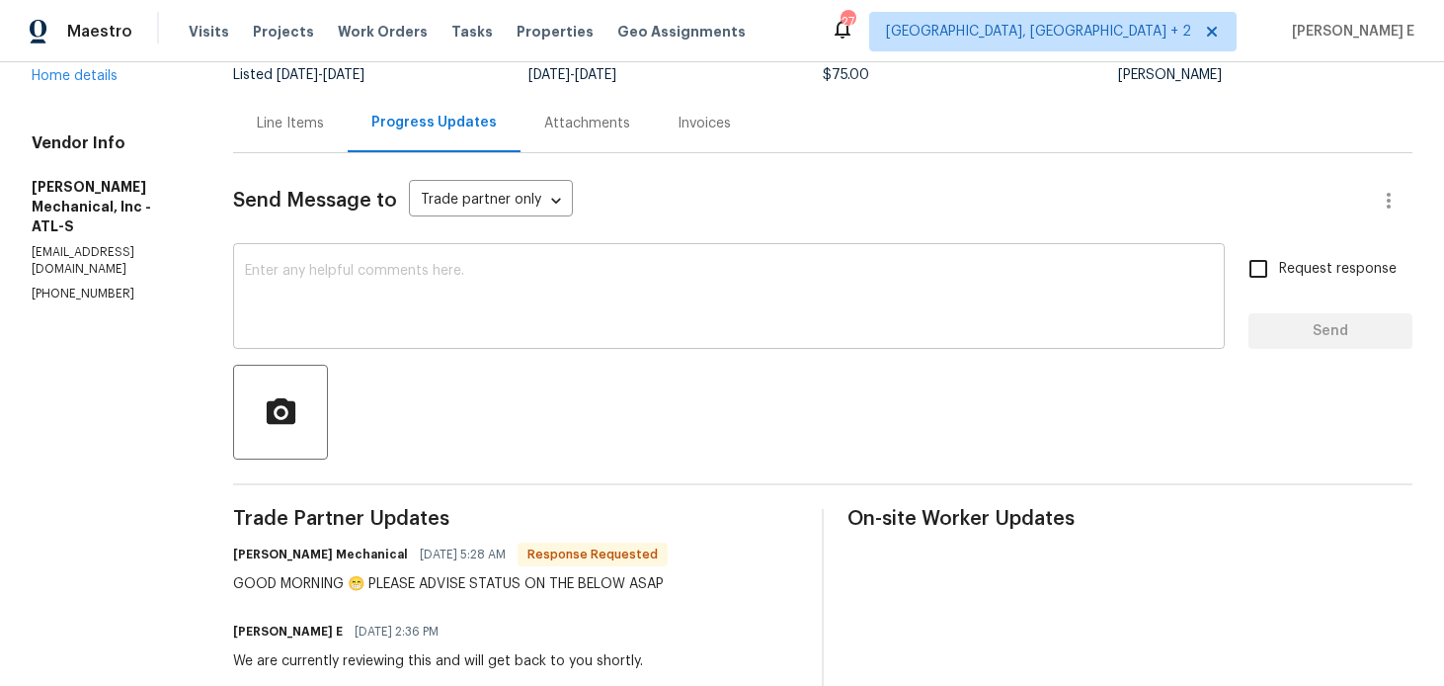
scroll to position [155, 0]
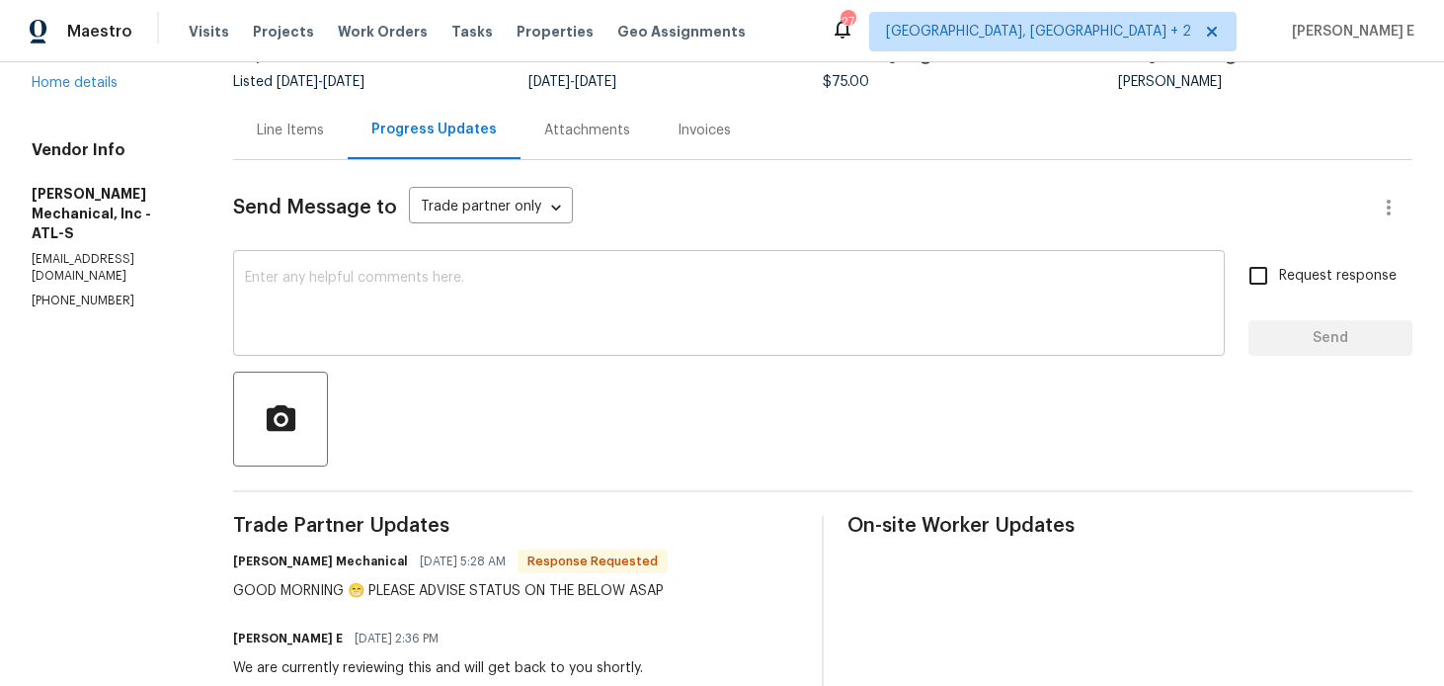
click at [631, 297] on textarea at bounding box center [729, 305] width 968 height 69
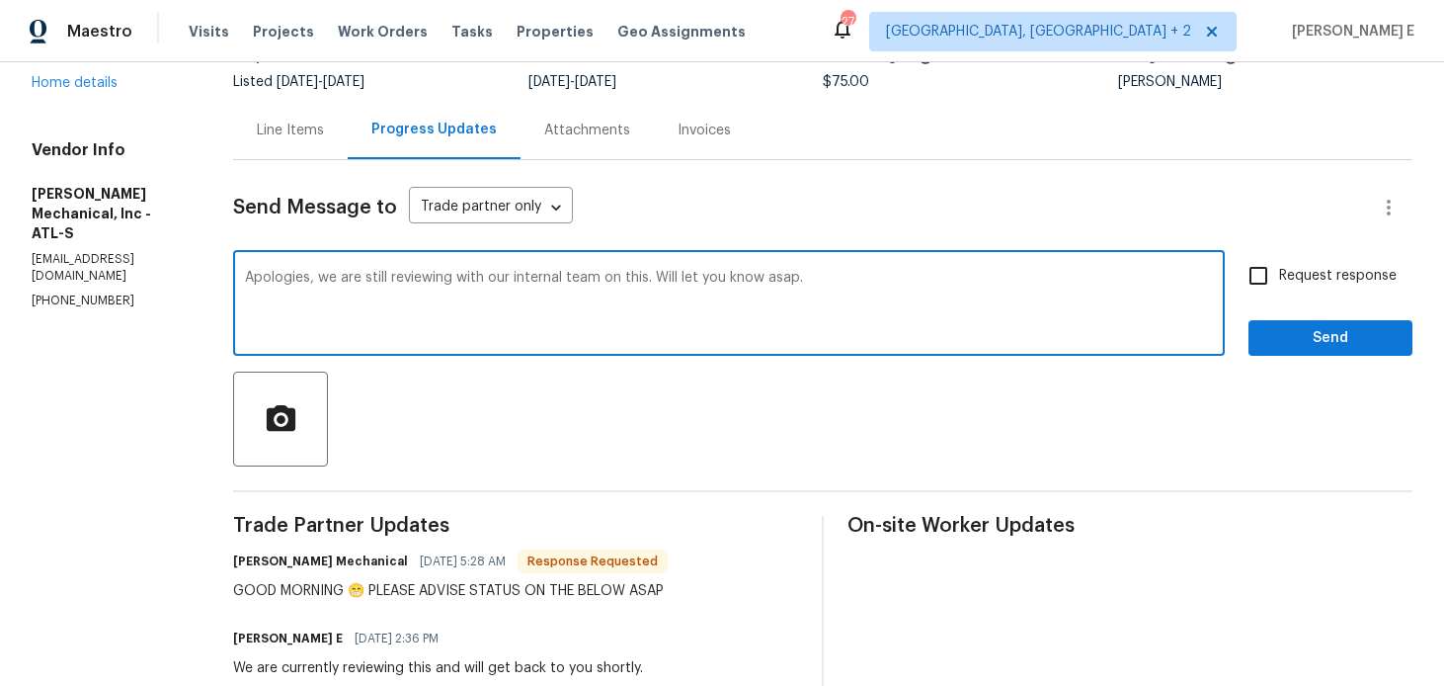
type textarea "Apologies, we are still reviewing with our internal team on this. Will let you …"
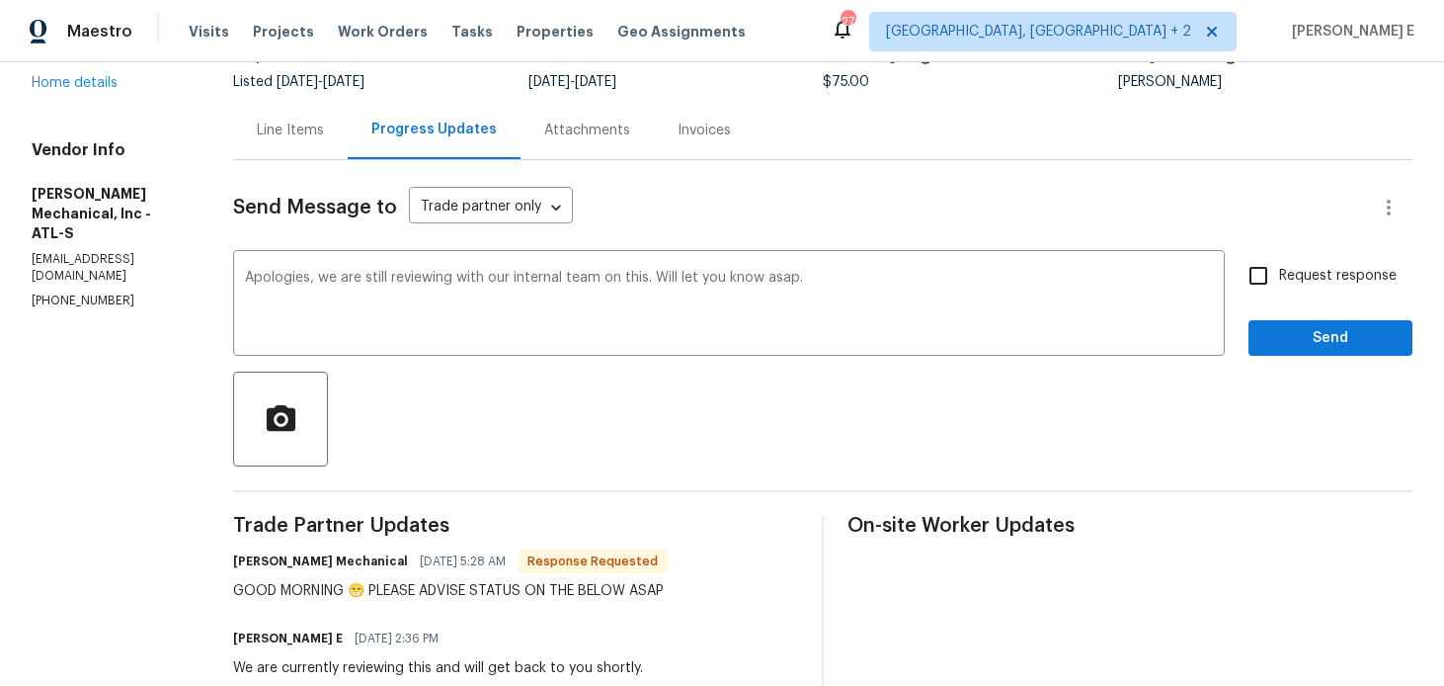
click at [1232, 262] on div "Apologies, we are still reviewing with our internal team on this. Will let you …" at bounding box center [822, 305] width 1179 height 101
click at [1279, 288] on input "Request response" at bounding box center [1258, 275] width 41 height 41
checkbox input "true"
click at [1272, 348] on span "Send" at bounding box center [1330, 338] width 132 height 25
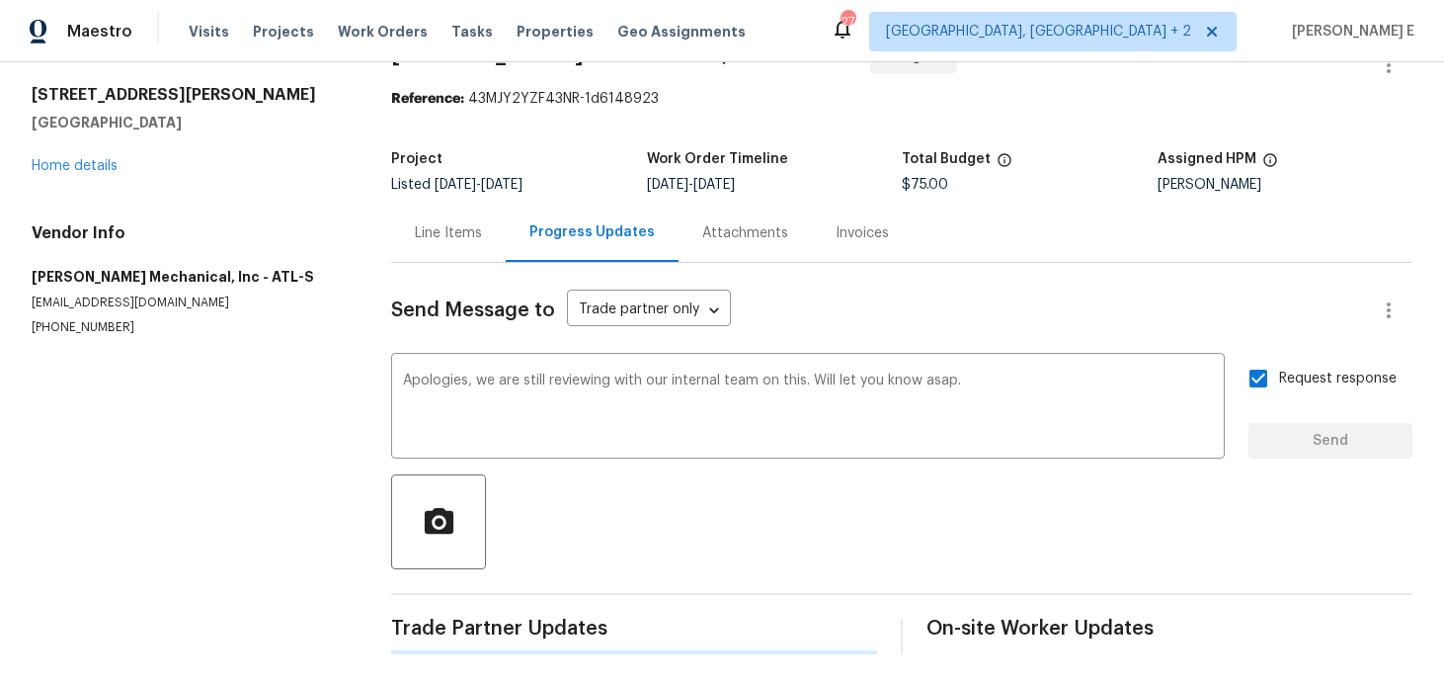
scroll to position [0, 0]
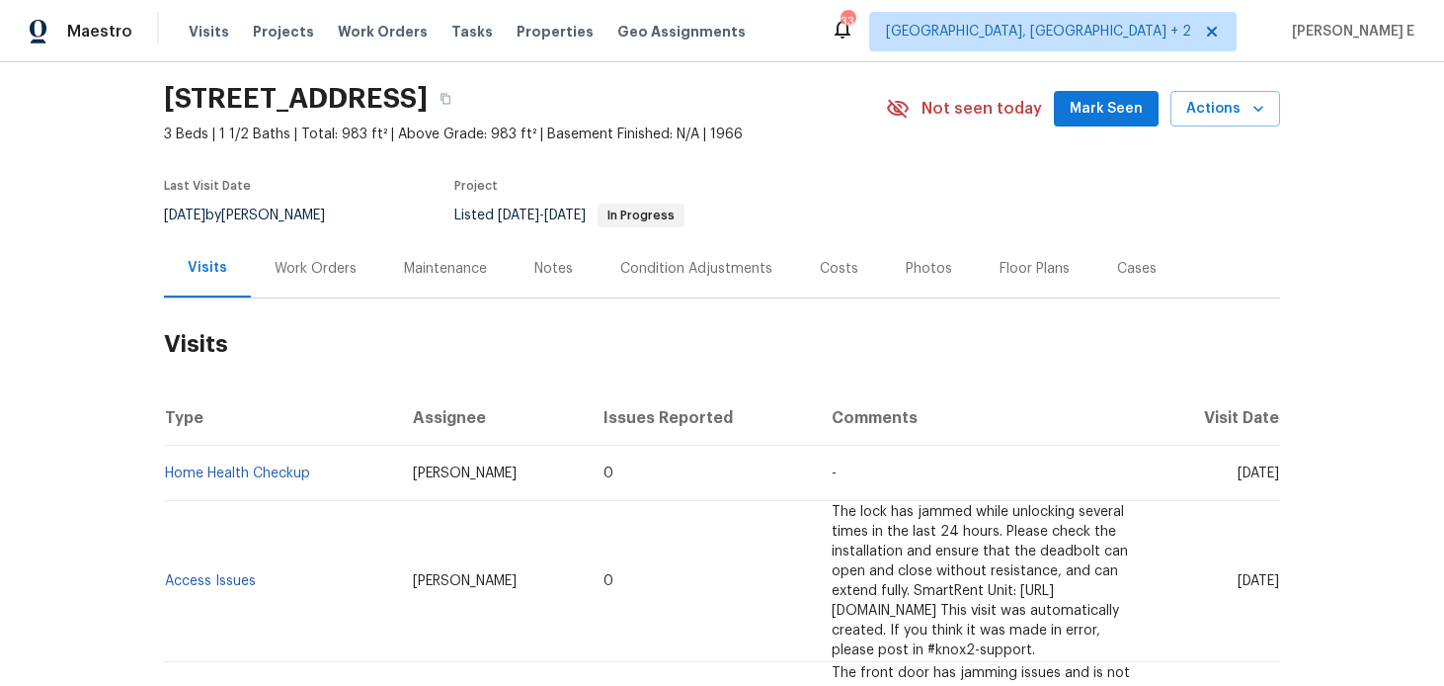
scroll to position [87, 0]
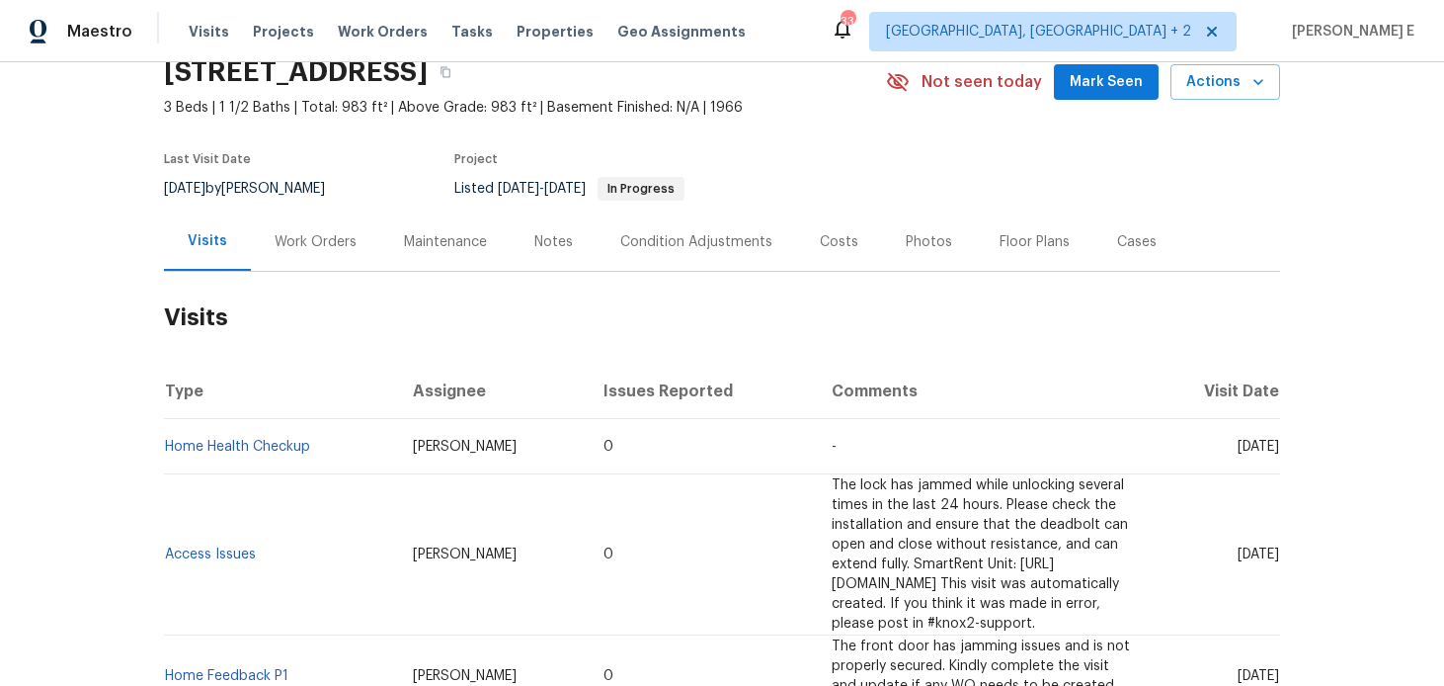
click at [345, 244] on div "Work Orders" at bounding box center [316, 242] width 82 height 20
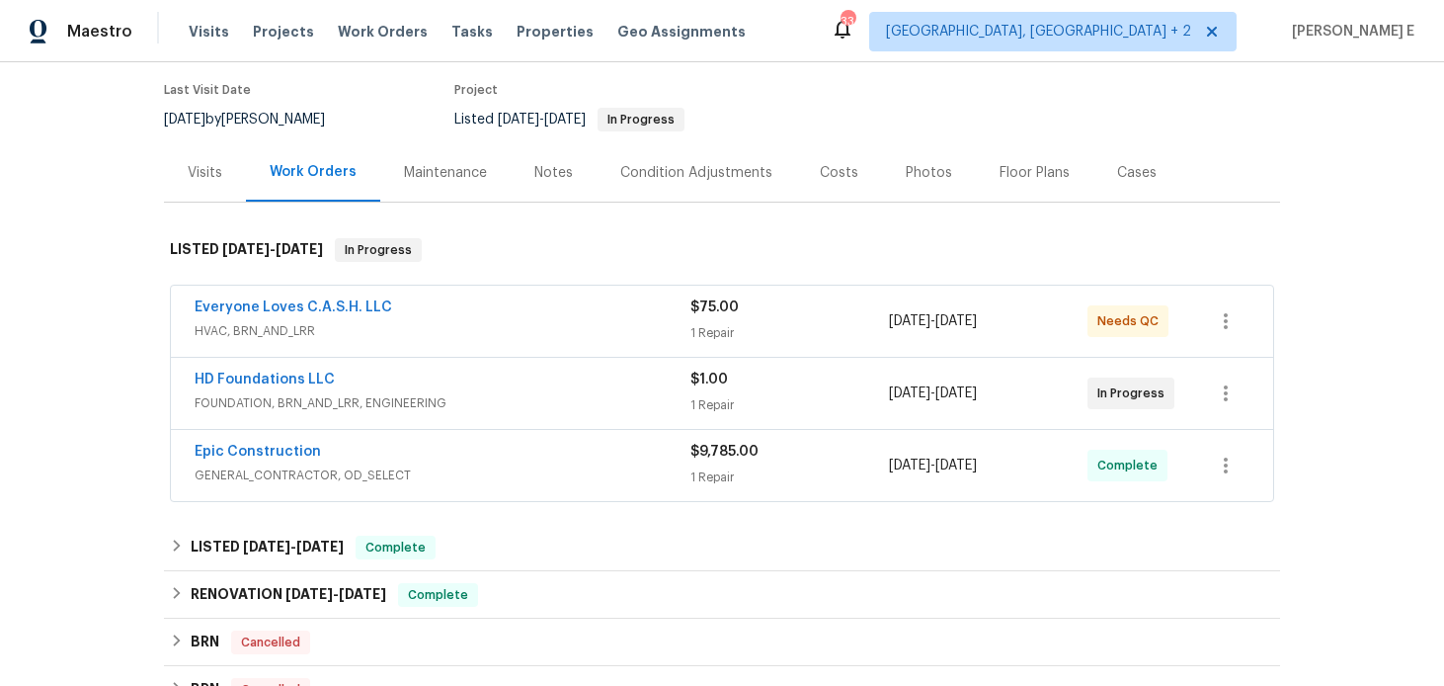
scroll to position [158, 0]
click at [400, 309] on div "Everyone Loves C.A.S.H. LLC" at bounding box center [443, 307] width 496 height 24
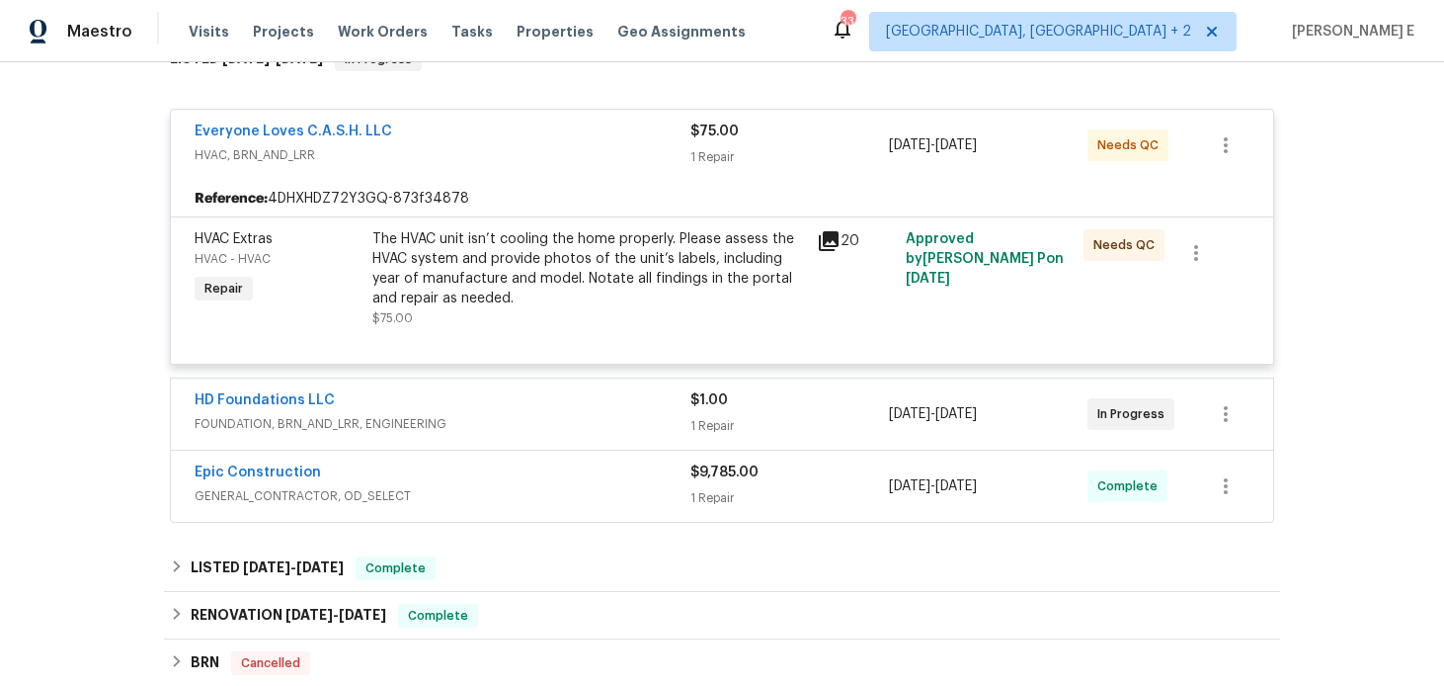
scroll to position [377, 0]
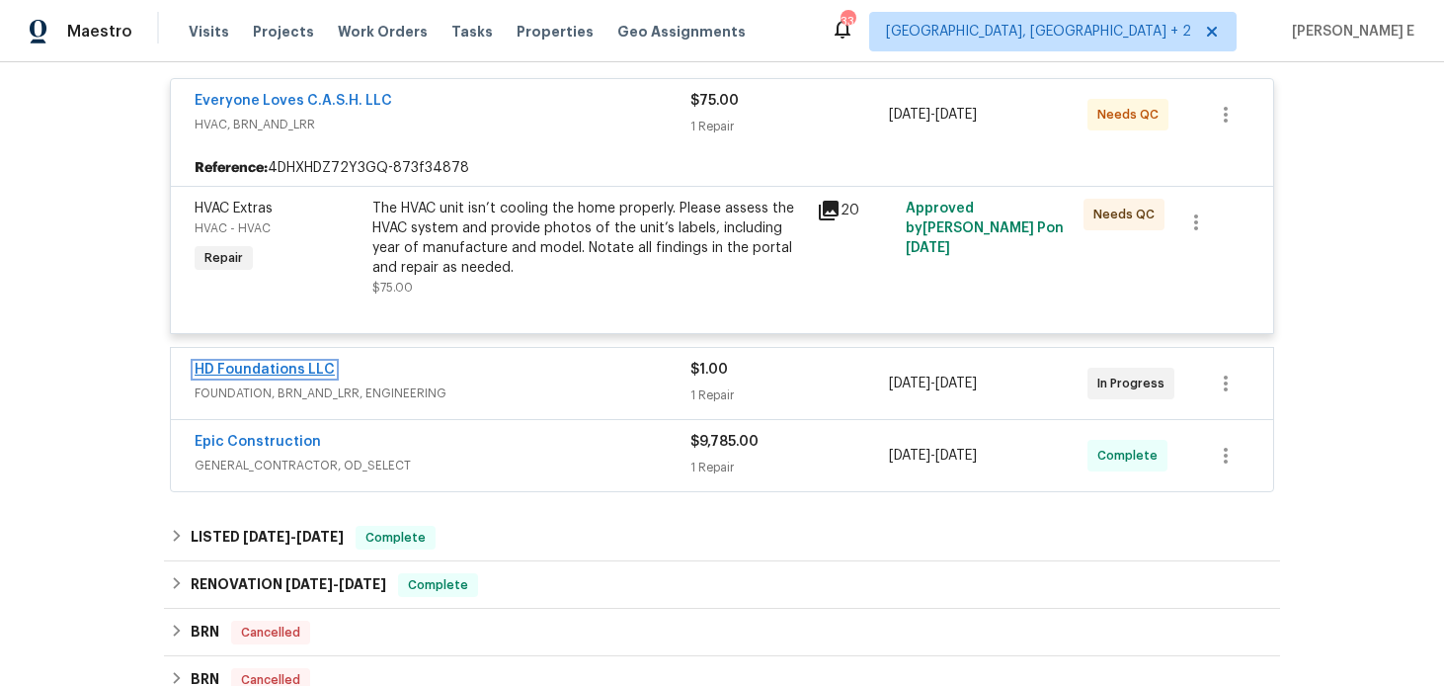
click at [256, 367] on link "HD Foundations LLC" at bounding box center [265, 370] width 140 height 14
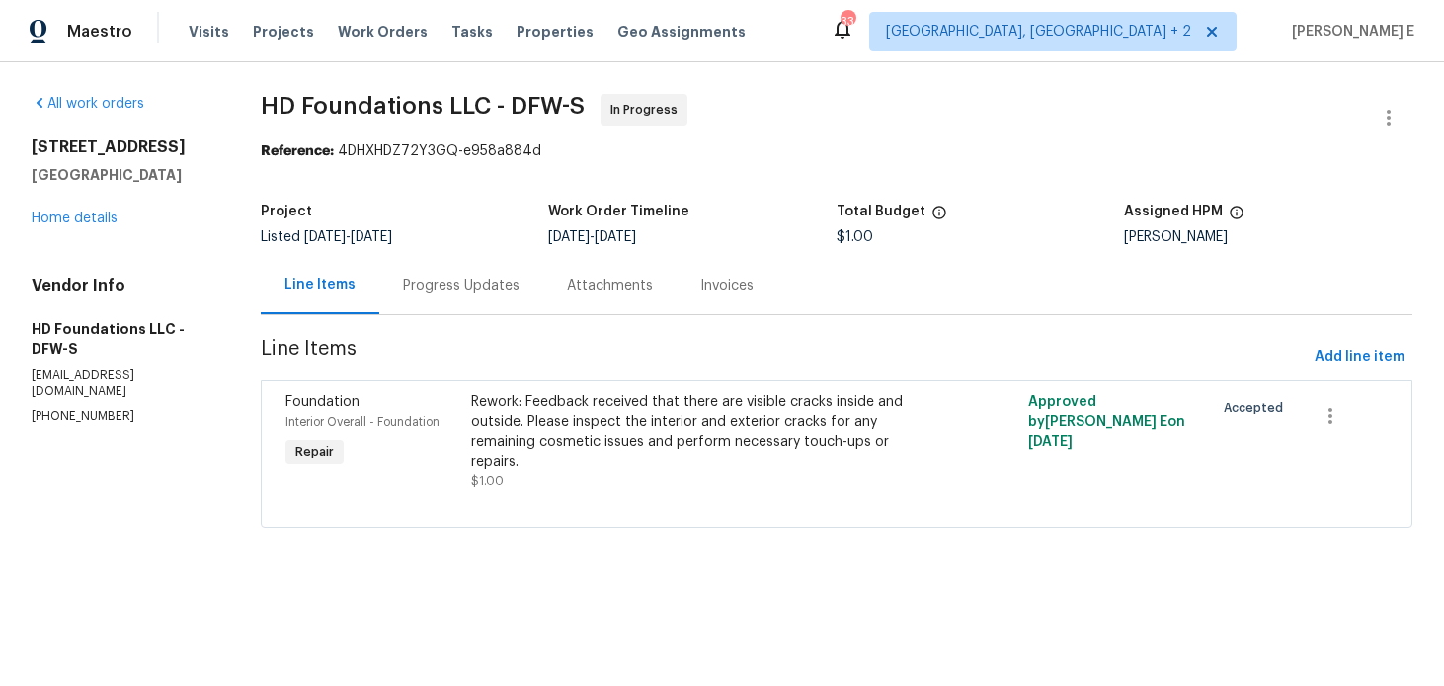
click at [460, 304] on div "Progress Updates" at bounding box center [461, 285] width 164 height 58
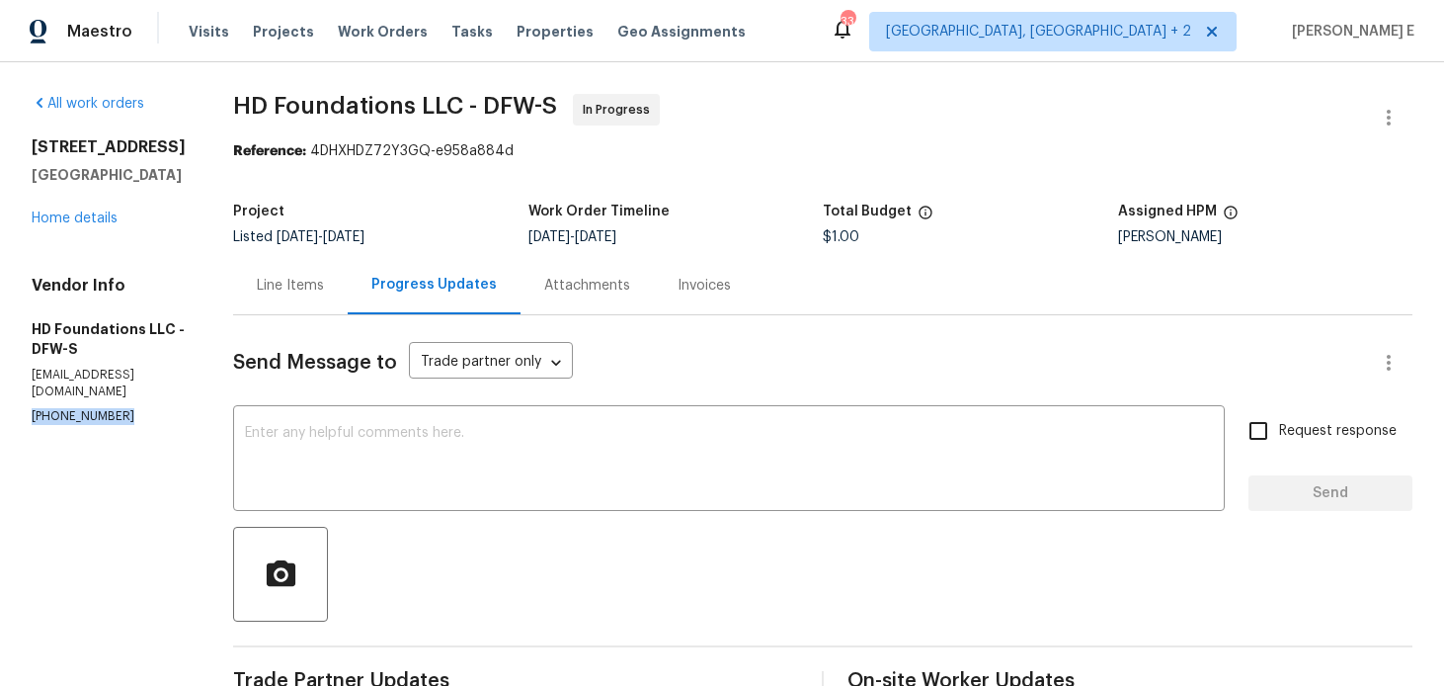
drag, startPoint x: 32, startPoint y: 402, endPoint x: 123, endPoint y: 404, distance: 91.9
click at [123, 408] on p "[PHONE_NUMBER]" at bounding box center [109, 416] width 154 height 17
copy p "[PHONE_NUMBER]"
click at [497, 488] on textarea at bounding box center [729, 460] width 968 height 69
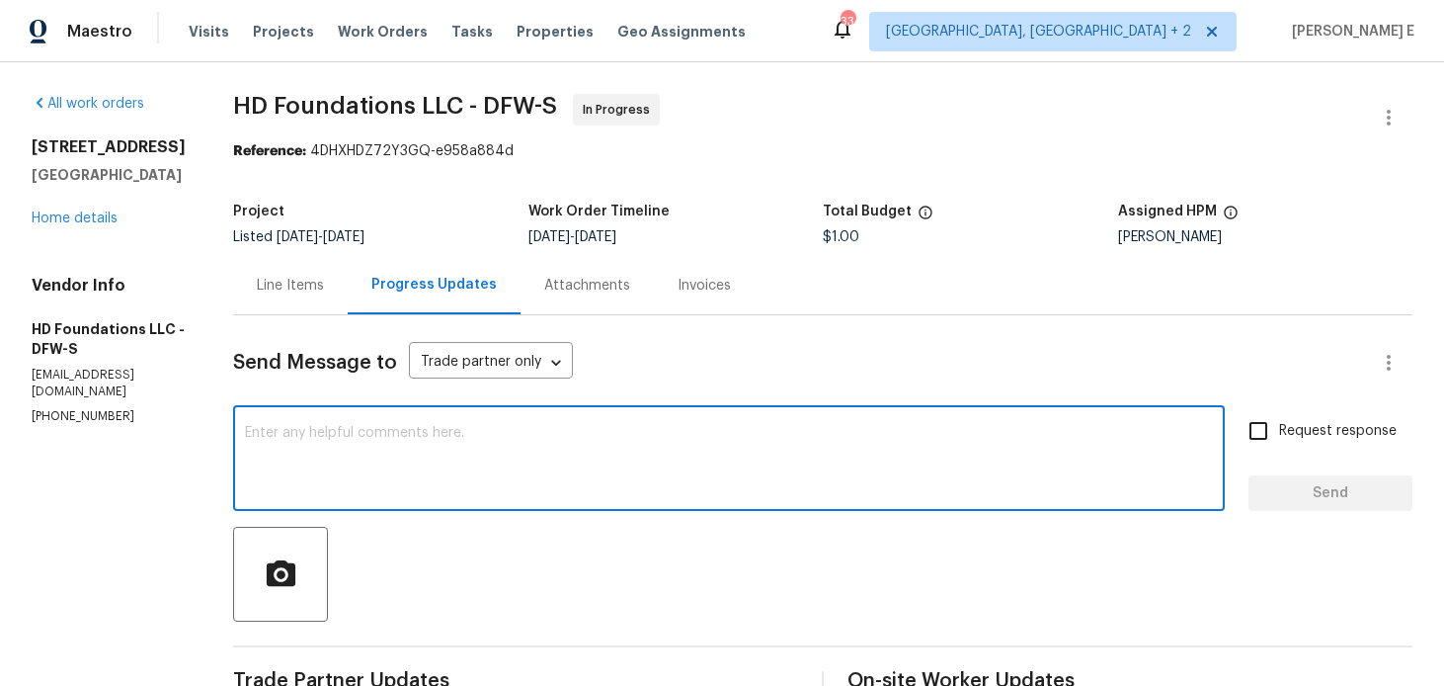
scroll to position [67, 0]
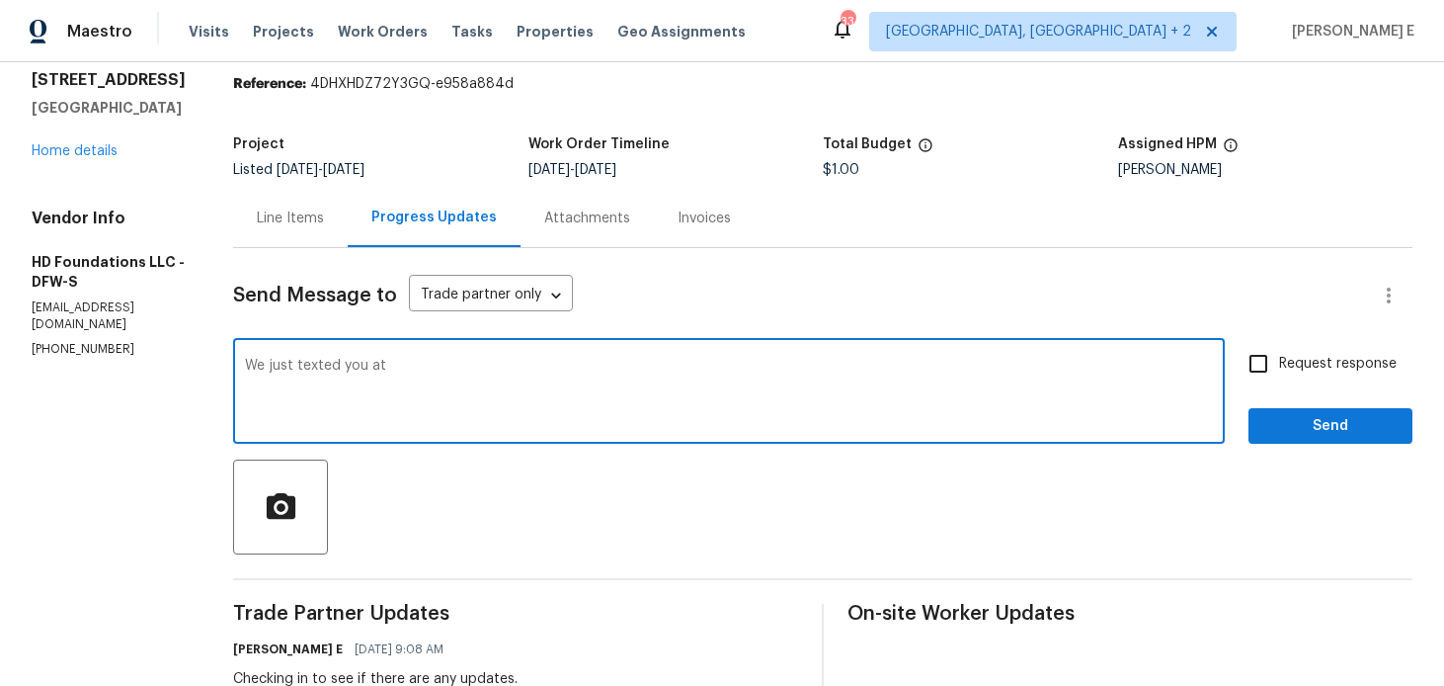
paste textarea "(817) 226-7221"
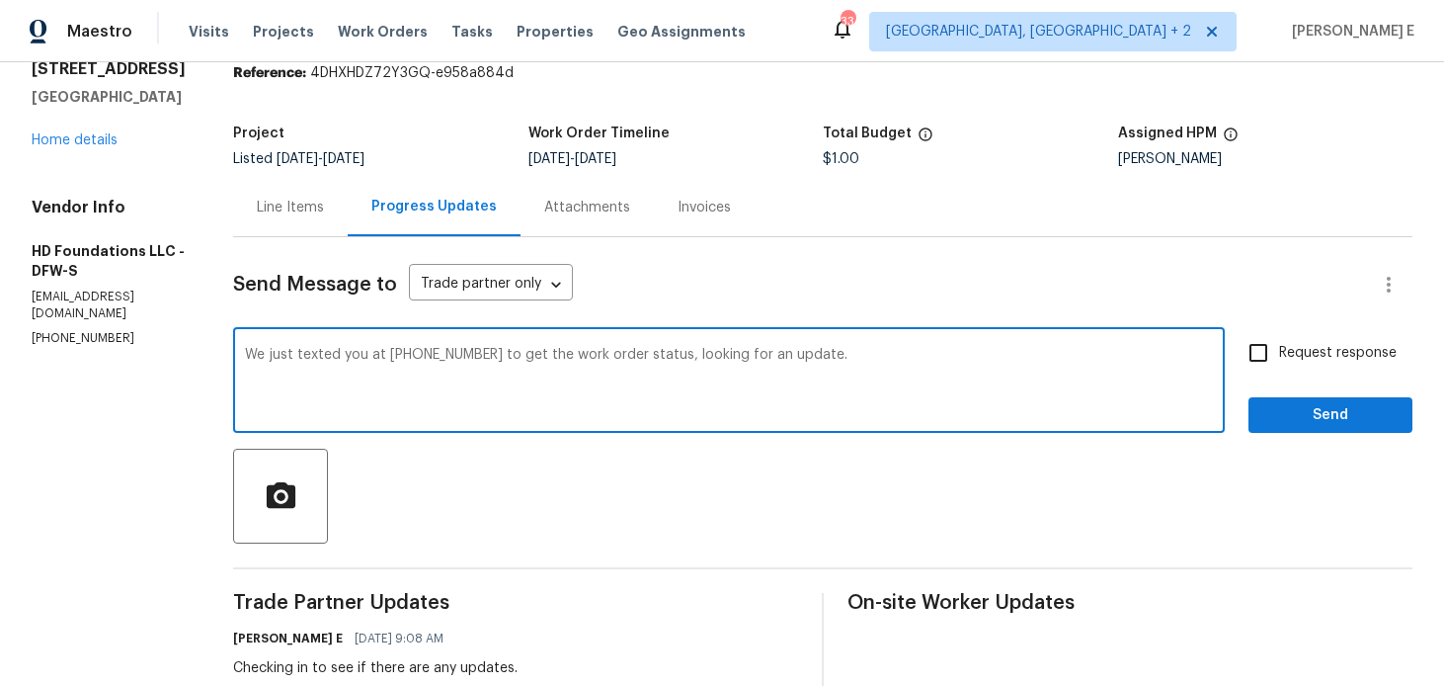
scroll to position [68, 0]
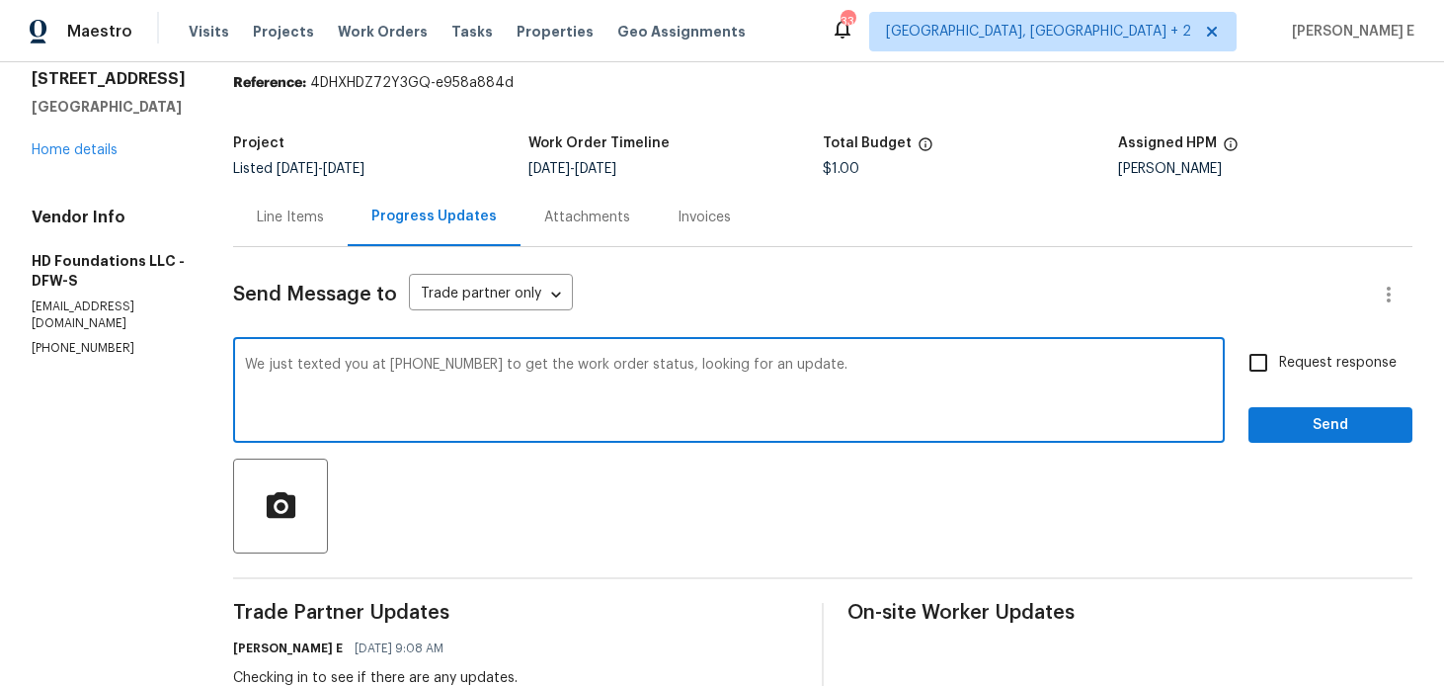
type textarea "We just texted you at (817) 226-7221 to get the work order status, looking for …"
click at [1245, 363] on input "Request response" at bounding box center [1258, 362] width 41 height 41
checkbox input "true"
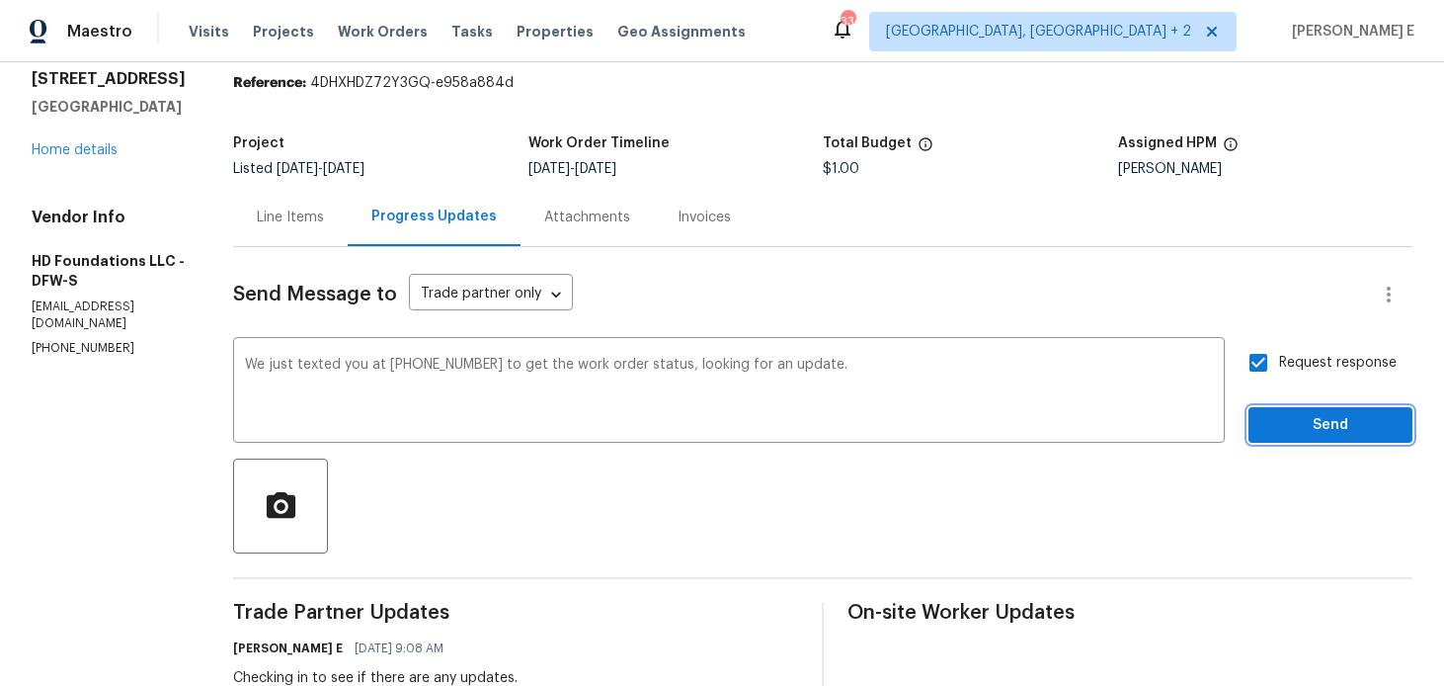
click at [1266, 416] on span "Send" at bounding box center [1330, 425] width 132 height 25
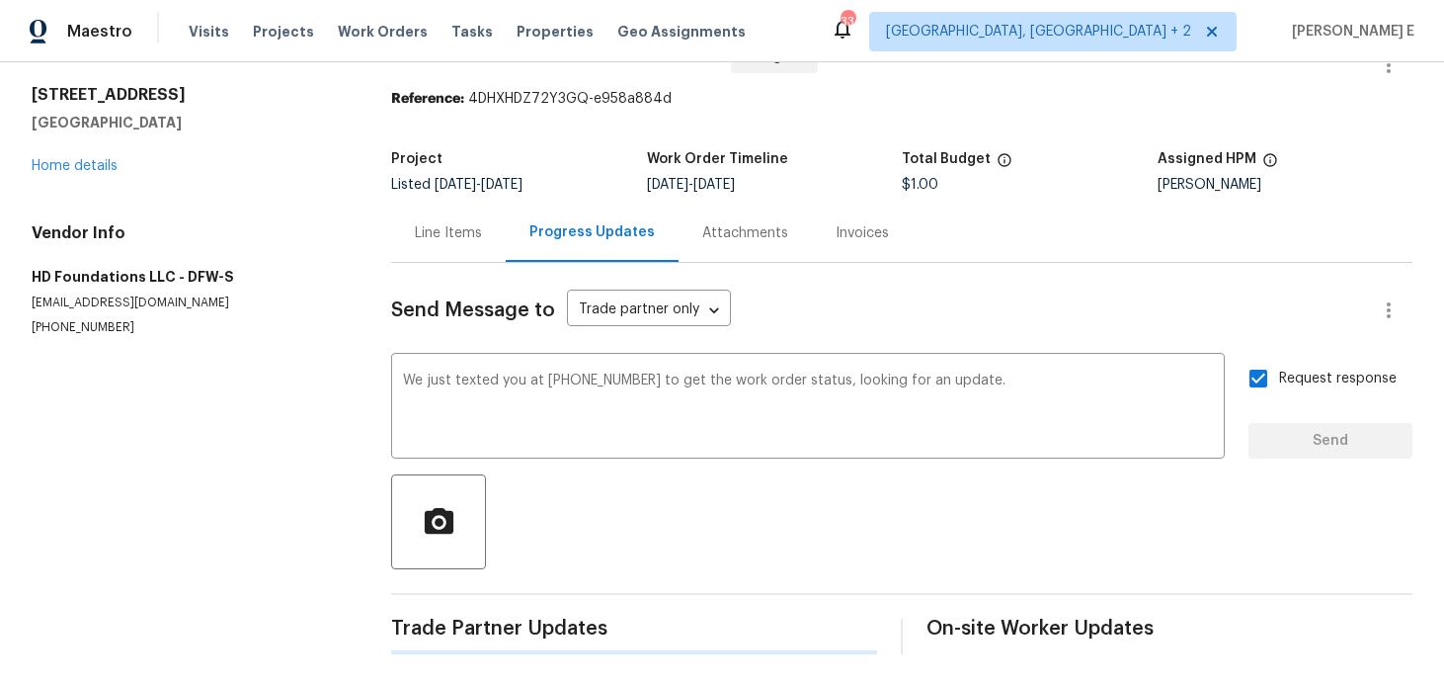
scroll to position [0, 0]
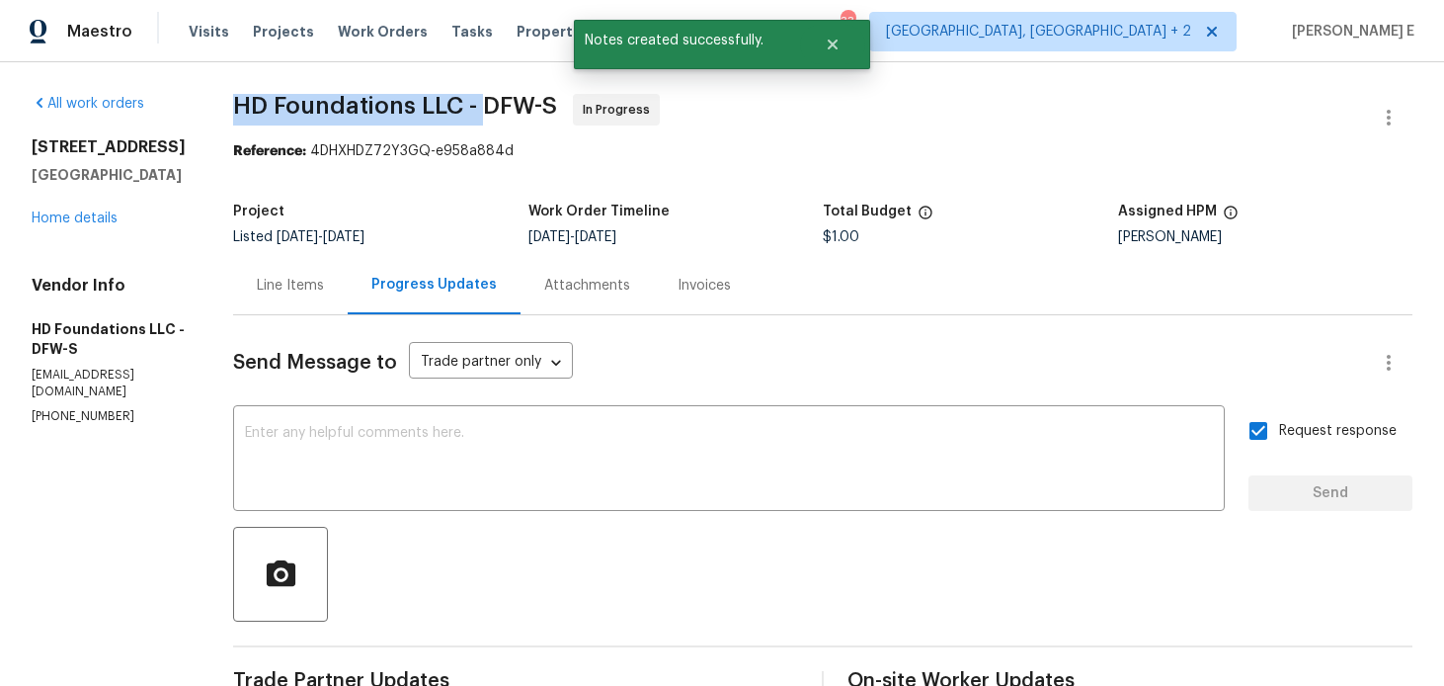
drag, startPoint x: 247, startPoint y: 104, endPoint x: 514, endPoint y: 107, distance: 266.7
copy span "HD Foundations LLC -"
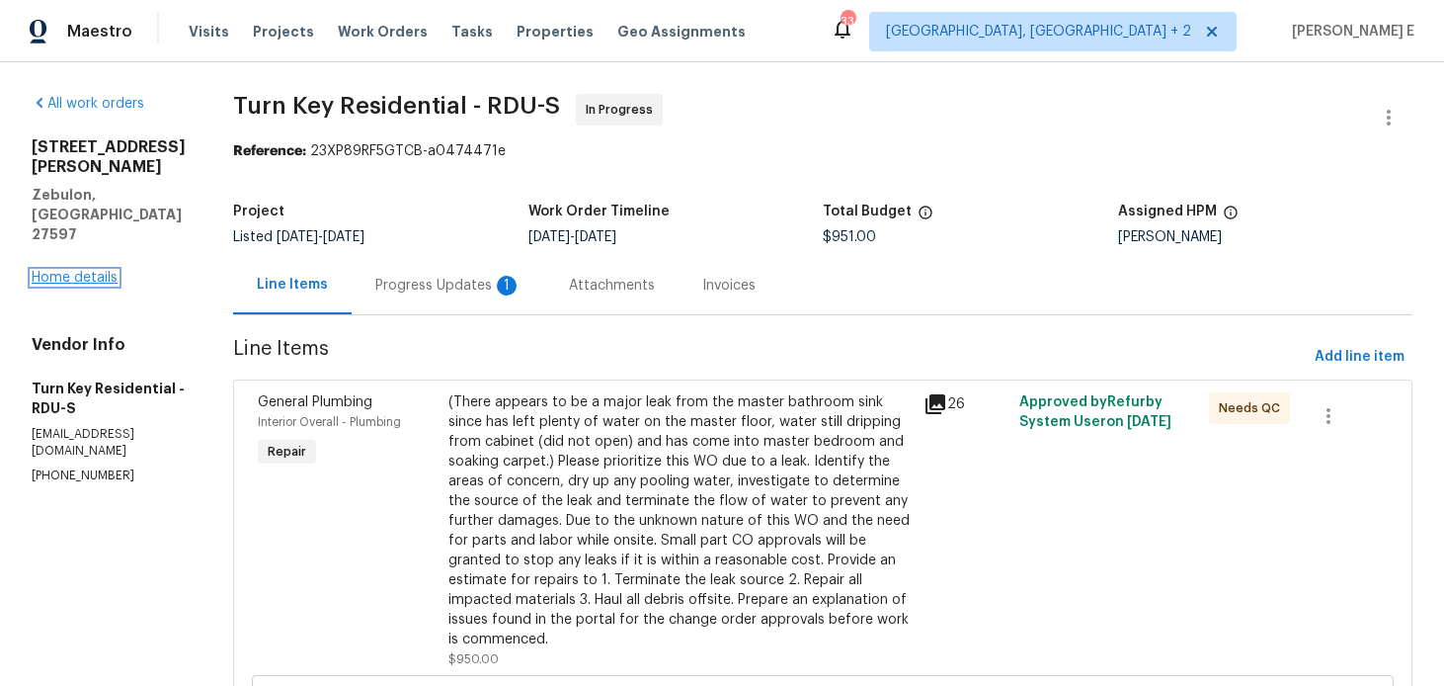
click at [85, 271] on link "Home details" at bounding box center [75, 278] width 86 height 14
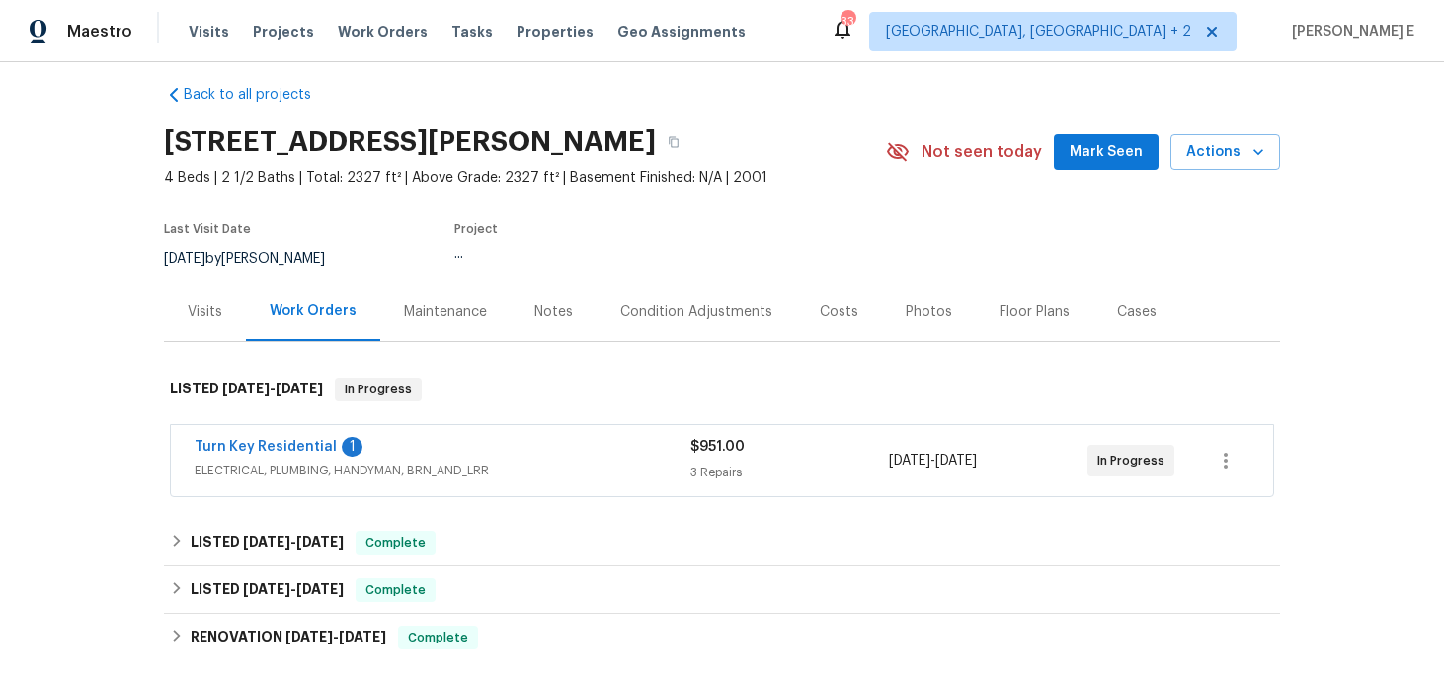
scroll to position [21, 0]
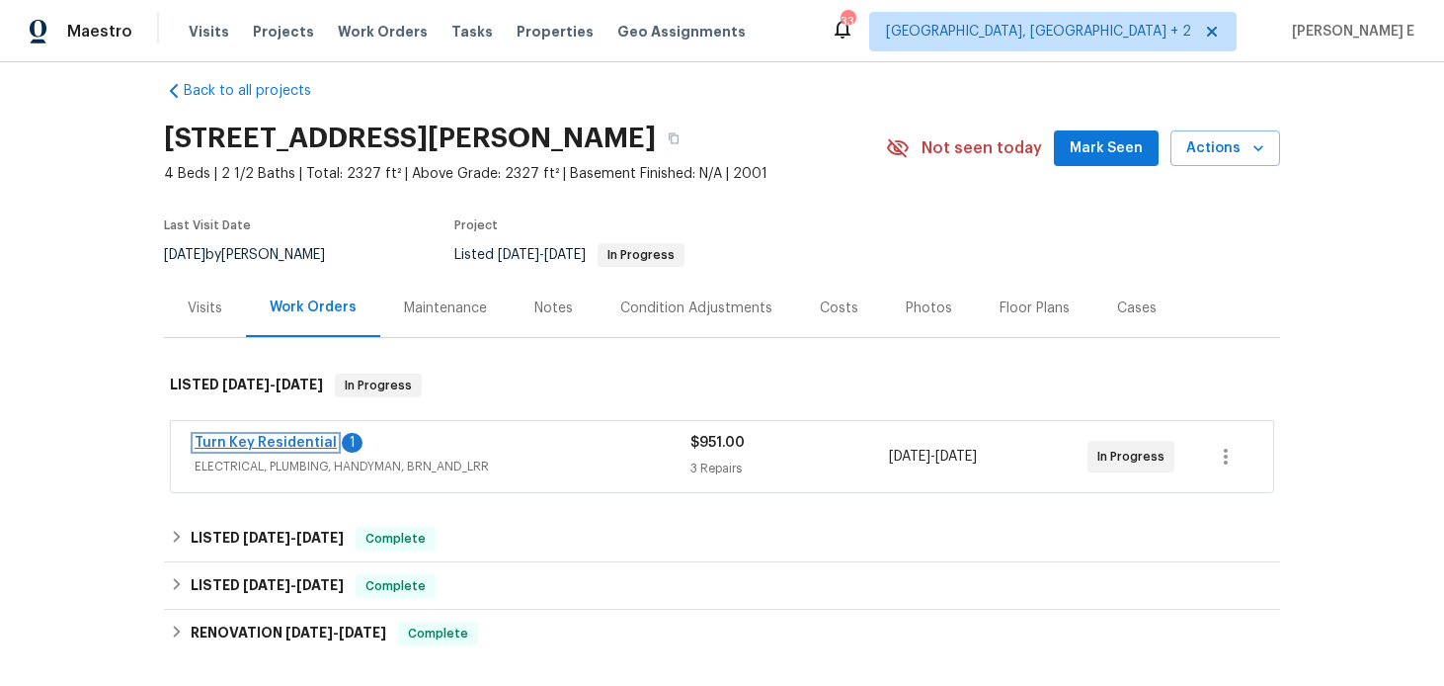
click at [258, 442] on link "Turn Key Residential" at bounding box center [266, 443] width 142 height 14
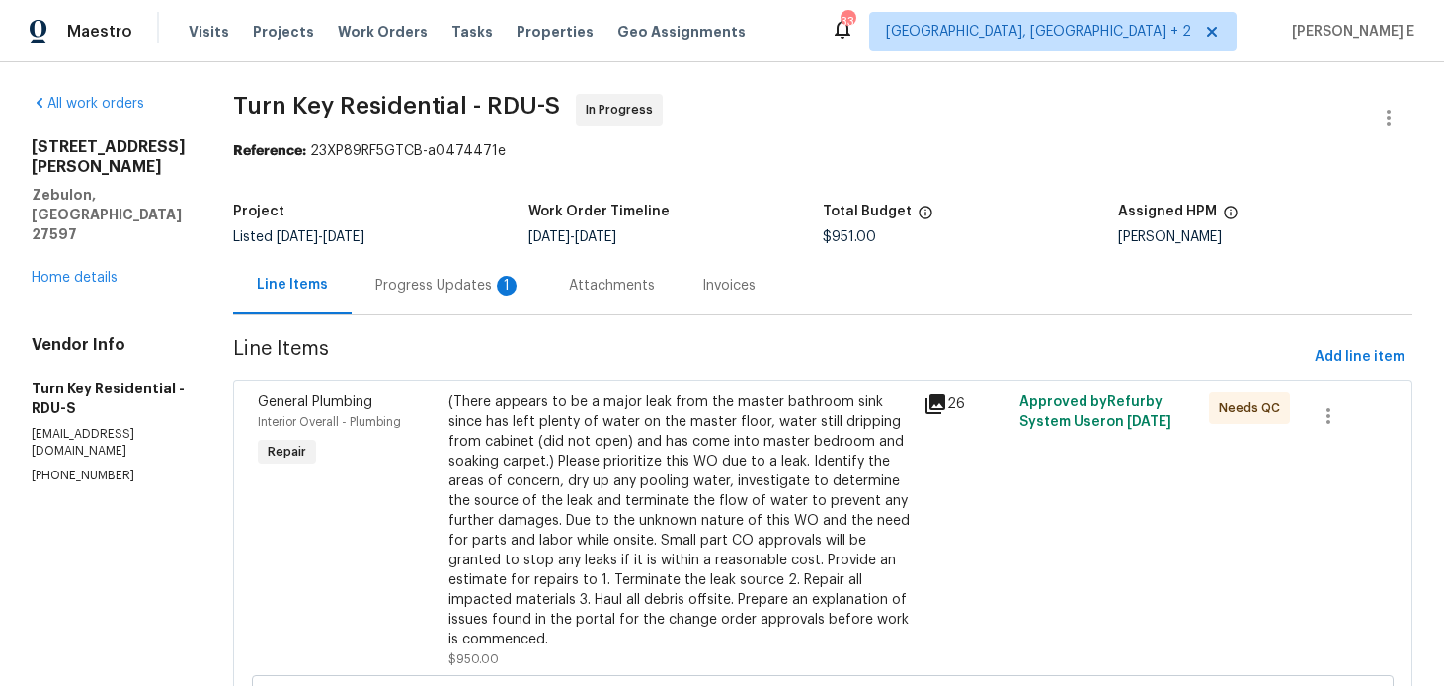
click at [494, 274] on div "Progress Updates 1" at bounding box center [449, 285] width 194 height 58
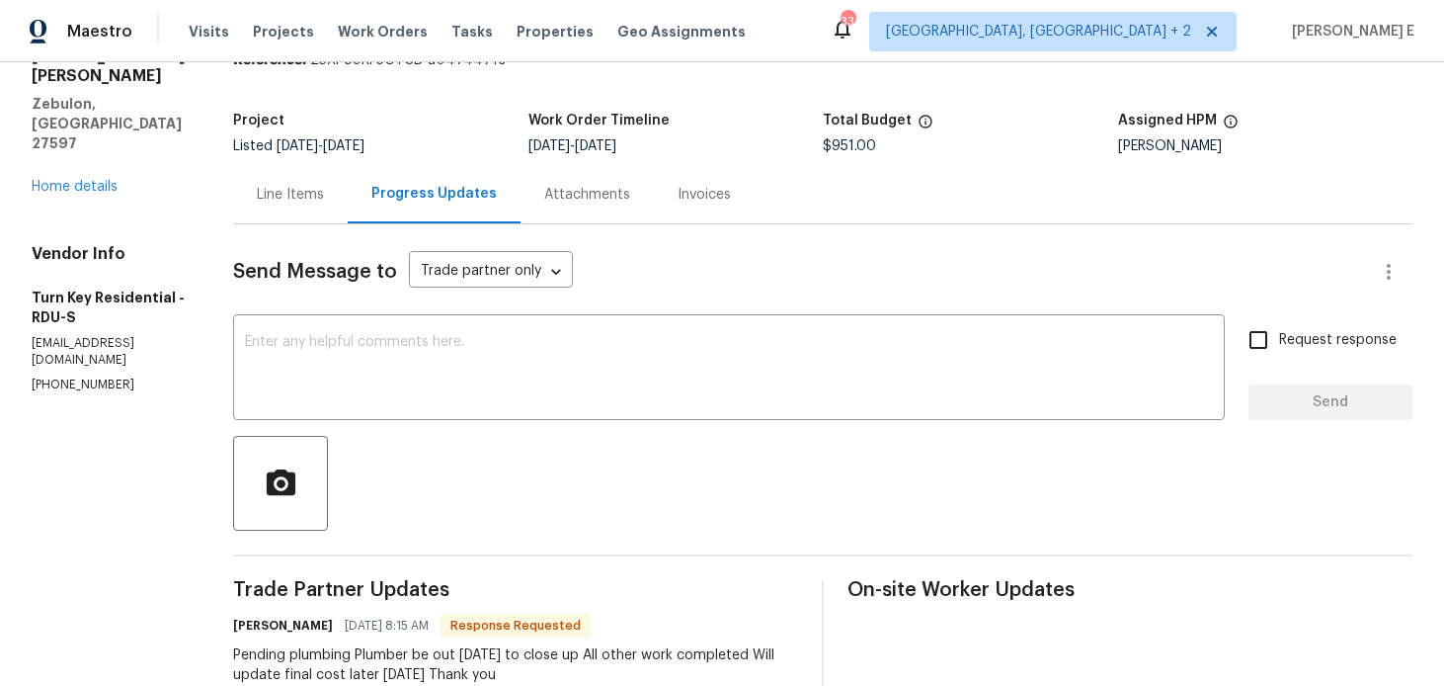
scroll to position [23, 0]
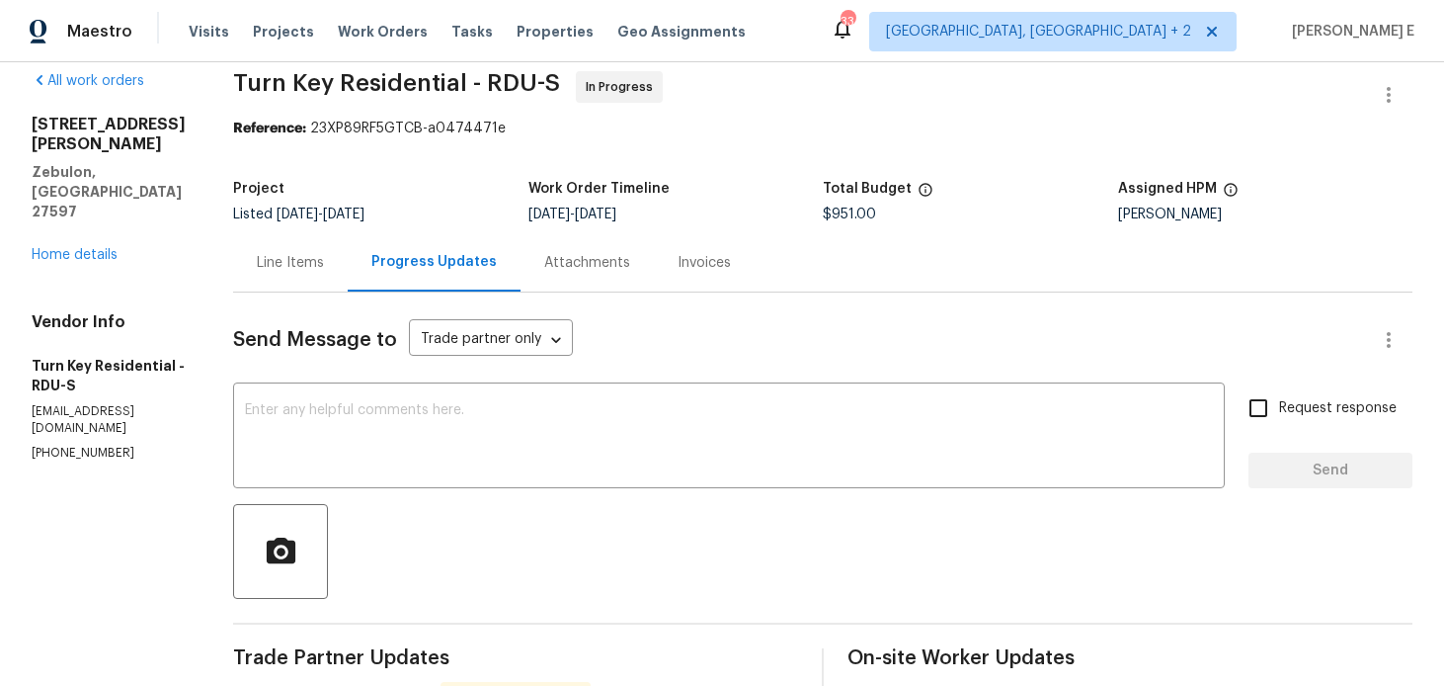
click at [308, 258] on div "Line Items" at bounding box center [290, 263] width 67 height 20
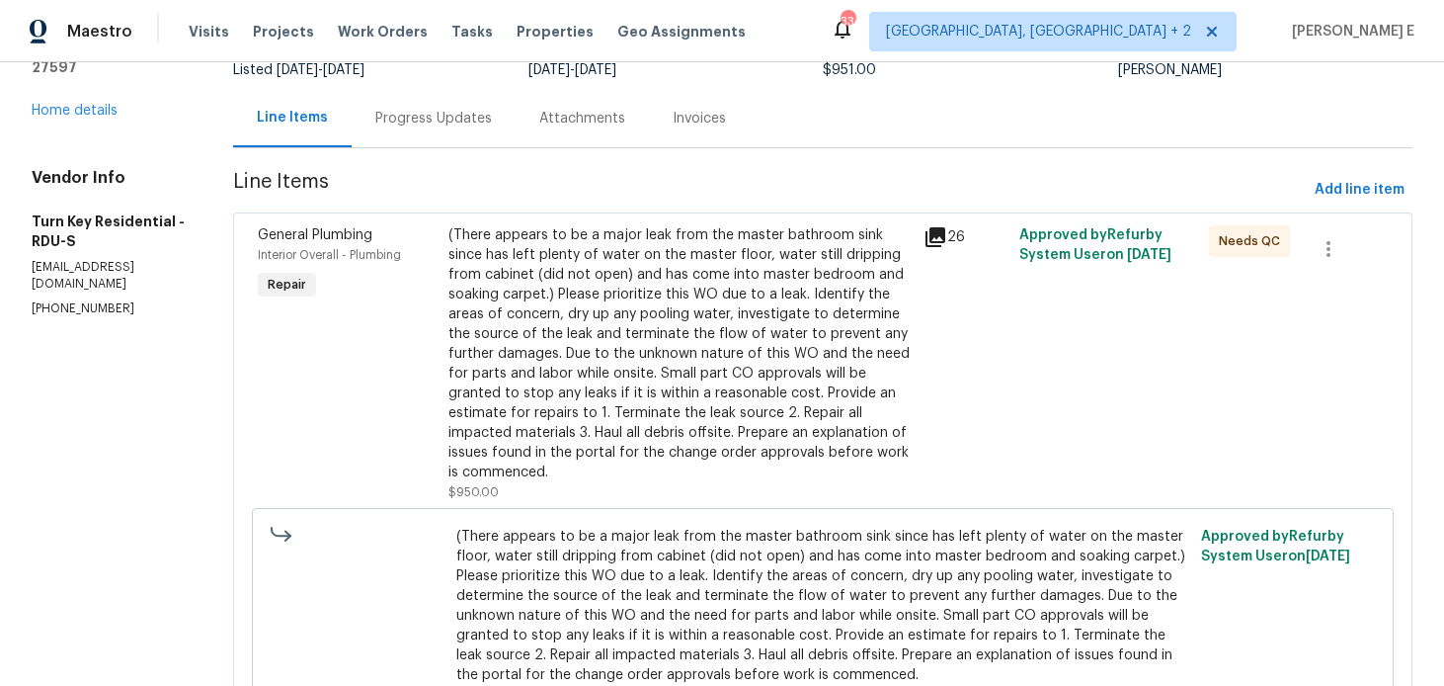
scroll to position [169, 0]
click at [480, 122] on div "Progress Updates" at bounding box center [433, 117] width 117 height 20
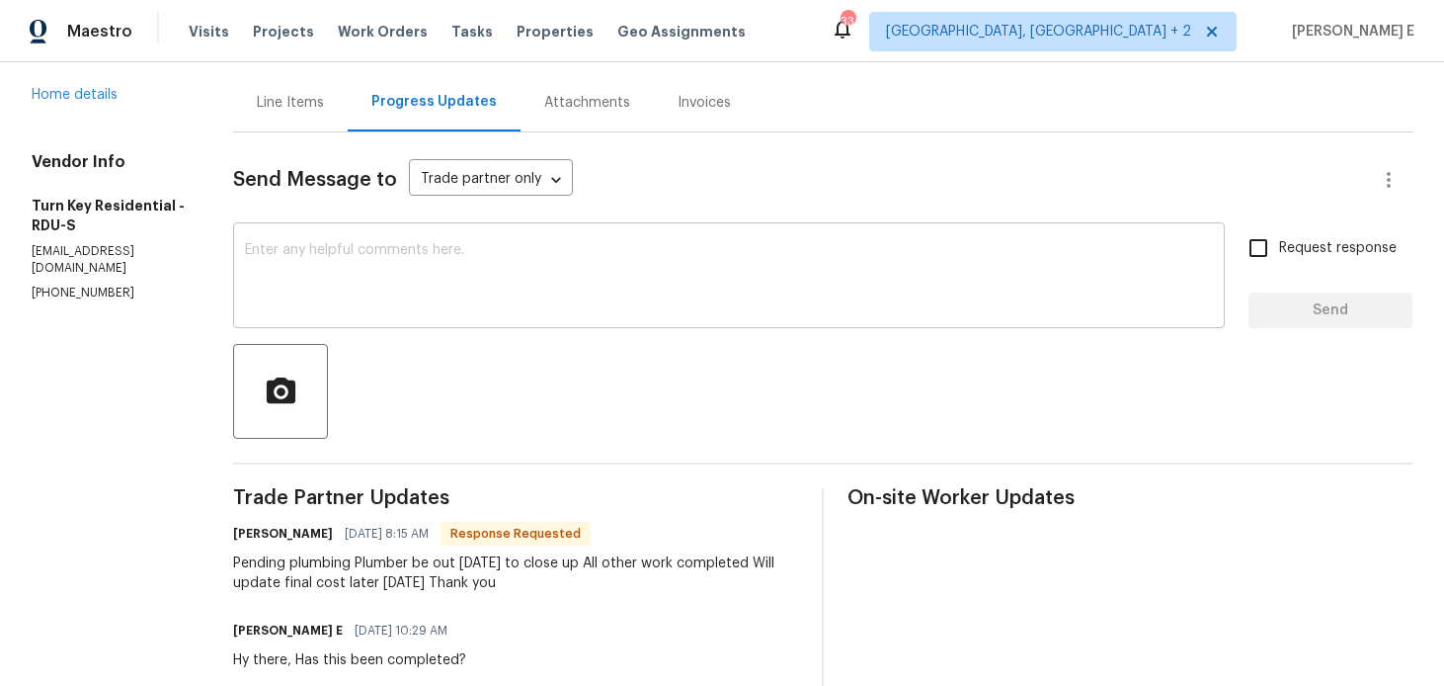
scroll to position [223, 0]
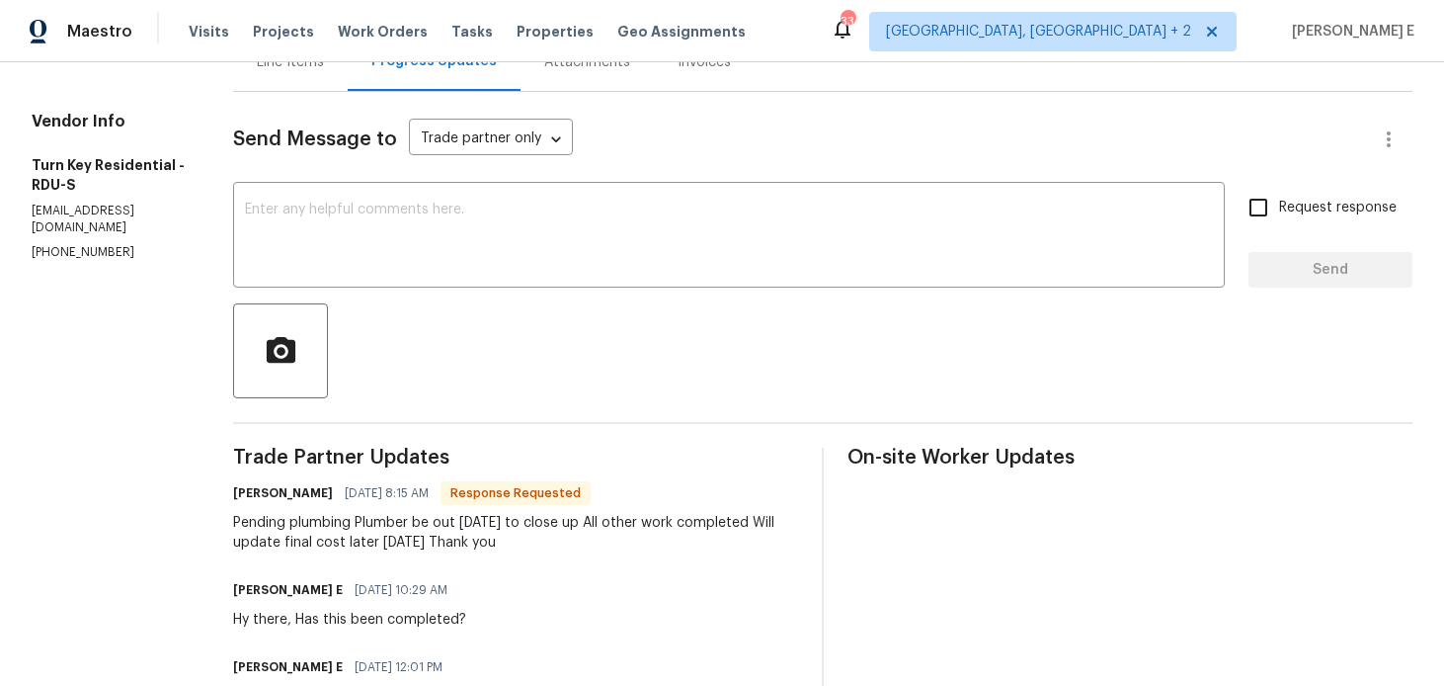
click at [807, 244] on textarea at bounding box center [729, 237] width 968 height 69
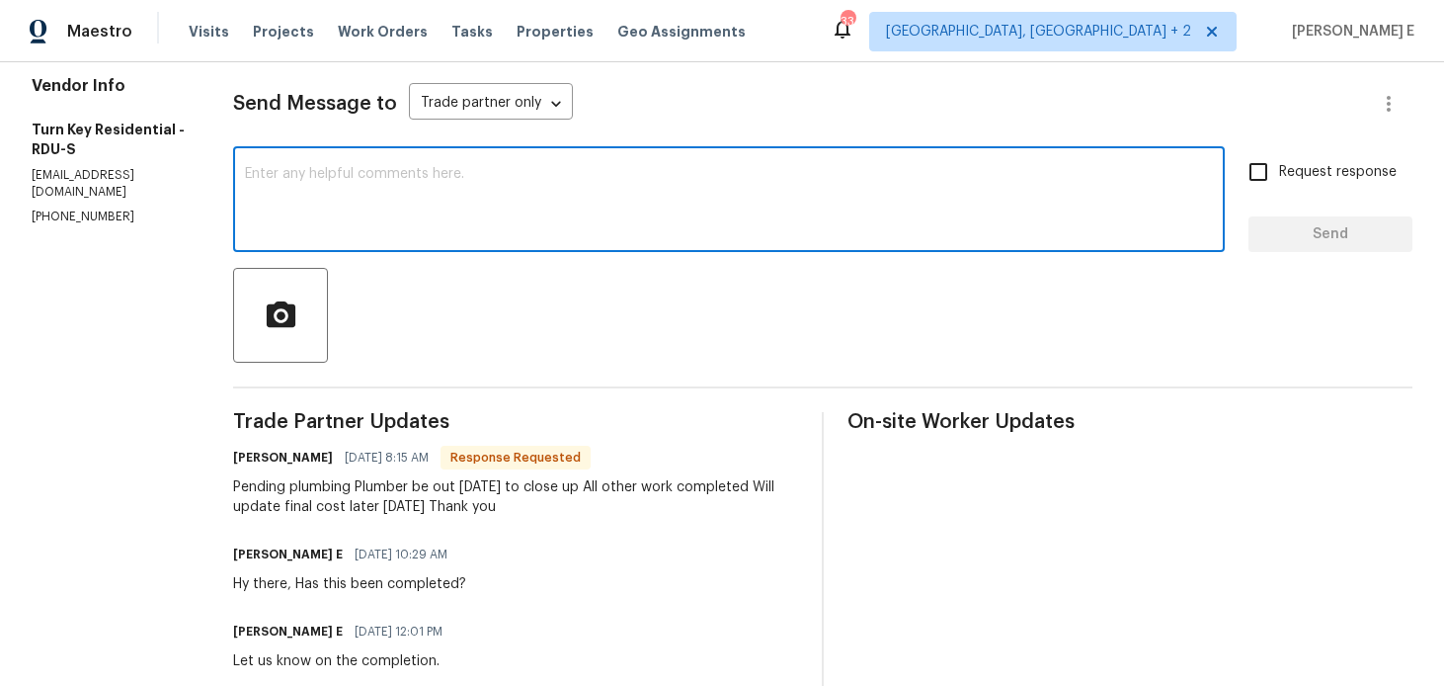
scroll to position [0, 0]
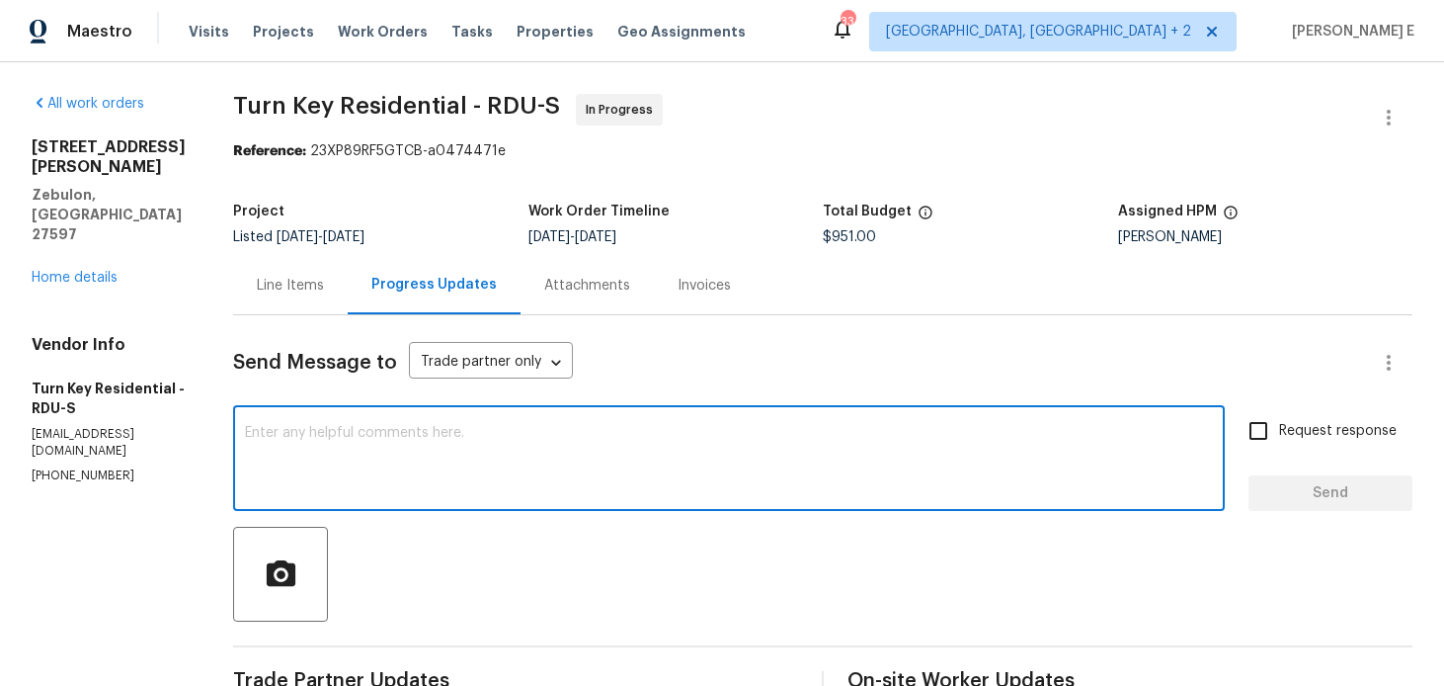
click at [348, 263] on div "Line Items" at bounding box center [290, 285] width 115 height 58
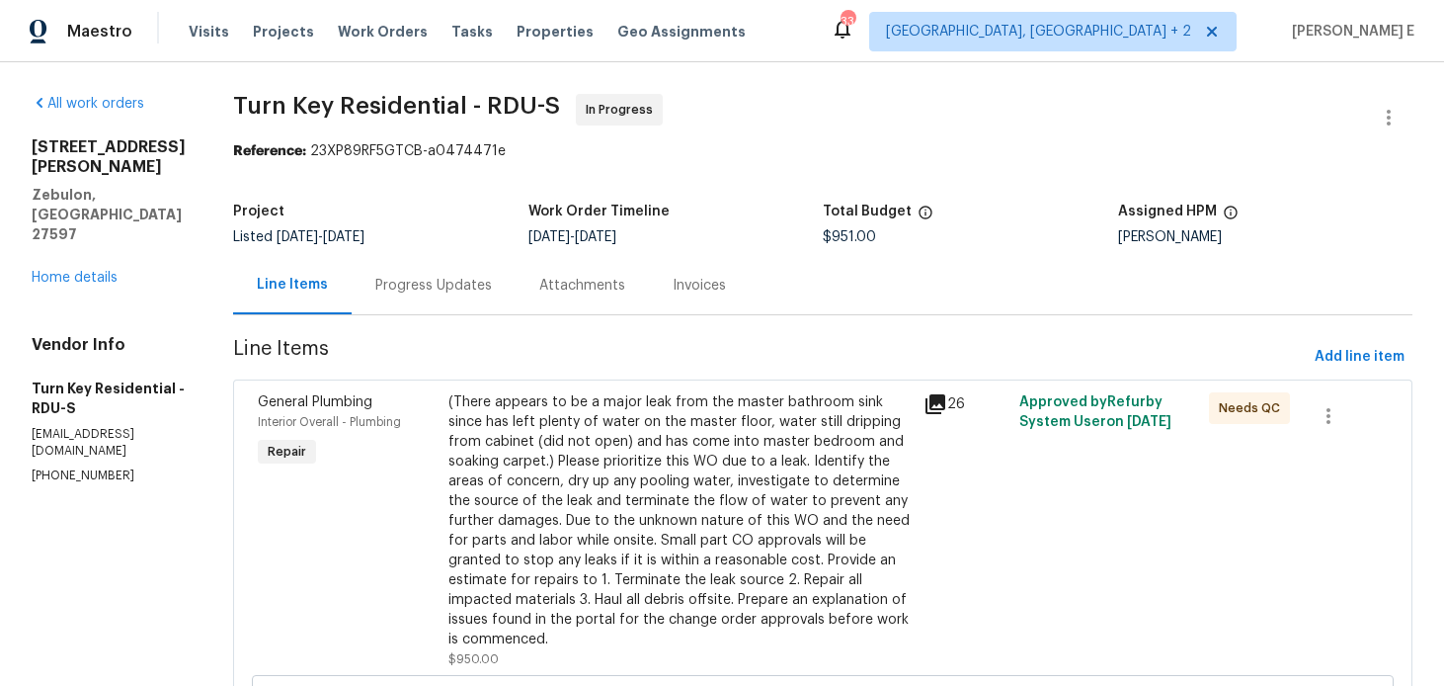
click at [489, 382] on div "General Plumbing Interior Overall - Plumbing Repair (There appears to be a majo…" at bounding box center [822, 661] width 1179 height 564
click at [521, 464] on div "(There appears to be a major leak from the master bathroom sink since has left …" at bounding box center [680, 520] width 464 height 257
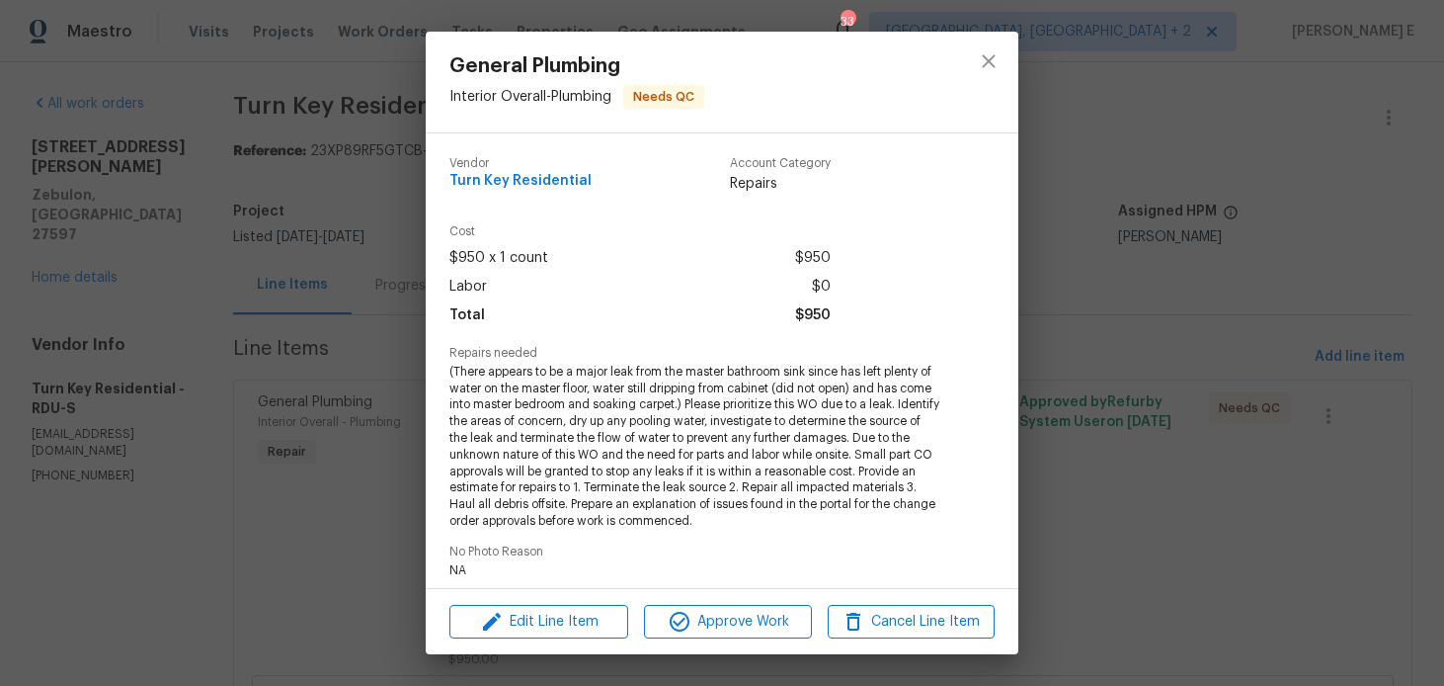
scroll to position [323, 0]
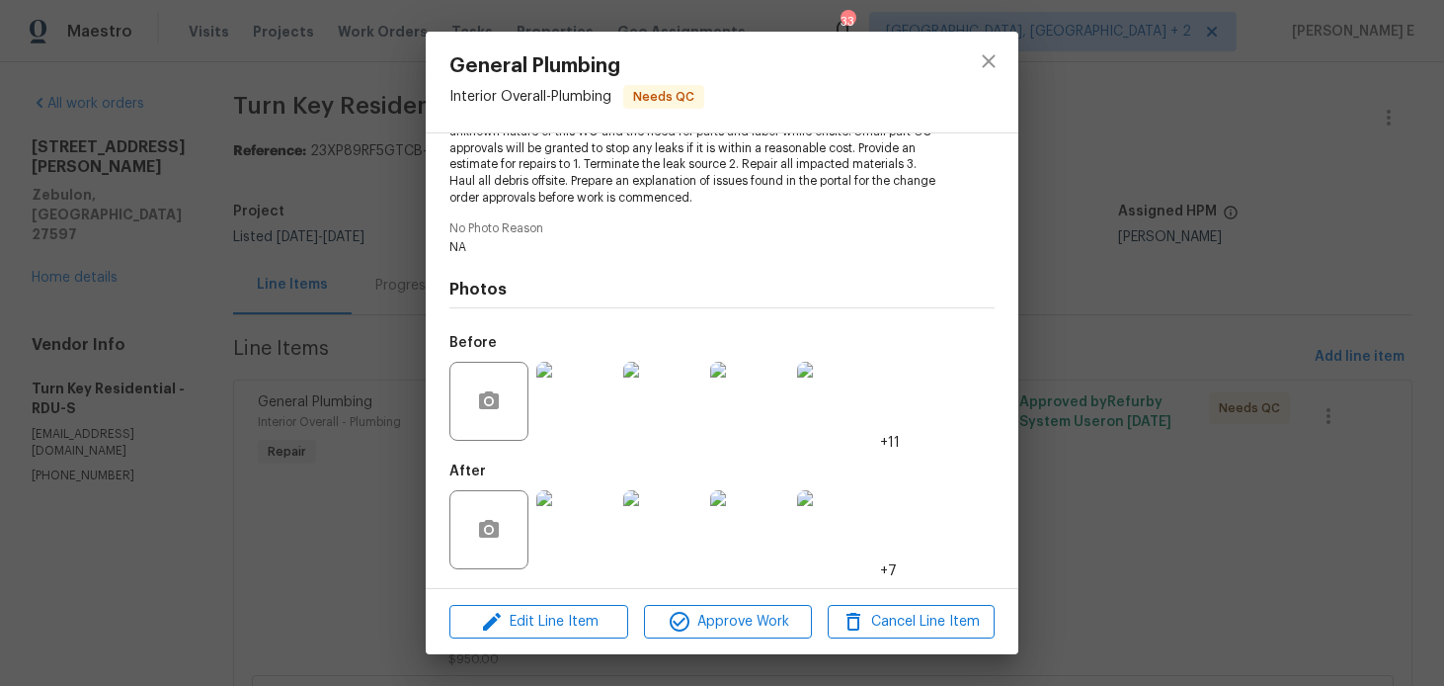
click at [573, 490] on img at bounding box center [575, 529] width 79 height 79
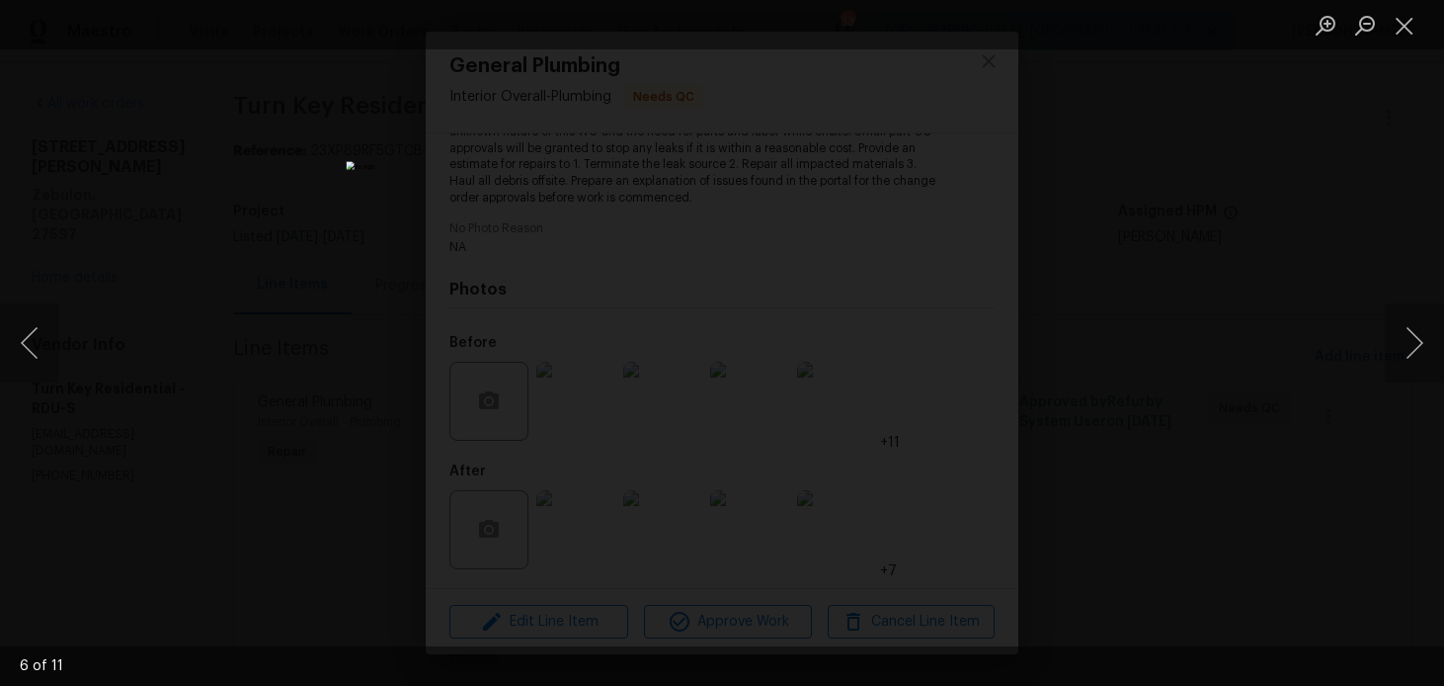
click at [660, 438] on img "Lightbox" at bounding box center [720, 339] width 749 height 356
click at [1241, 440] on div "Lightbox" at bounding box center [722, 343] width 1444 height 686
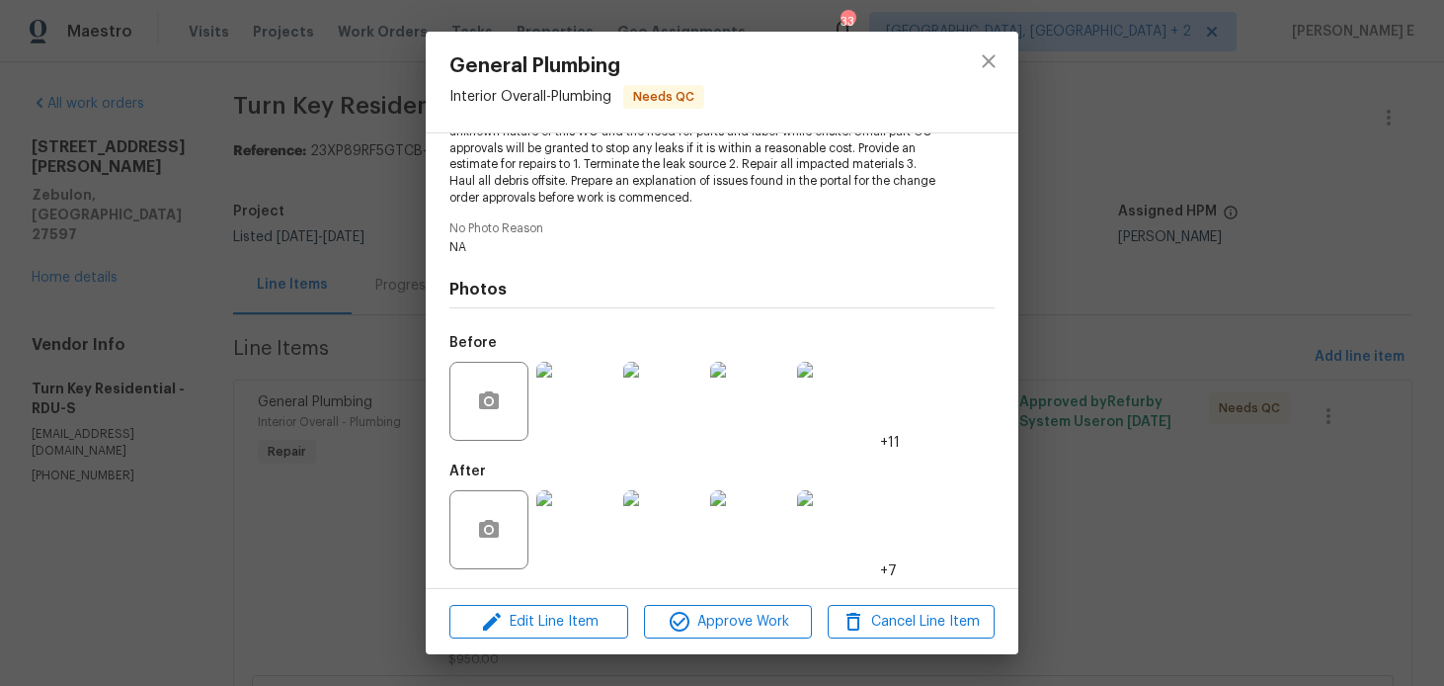
click at [1241, 440] on div "General Plumbing Interior Overall - Plumbing Needs QC Vendor Turn Key Residenti…" at bounding box center [722, 343] width 1444 height 686
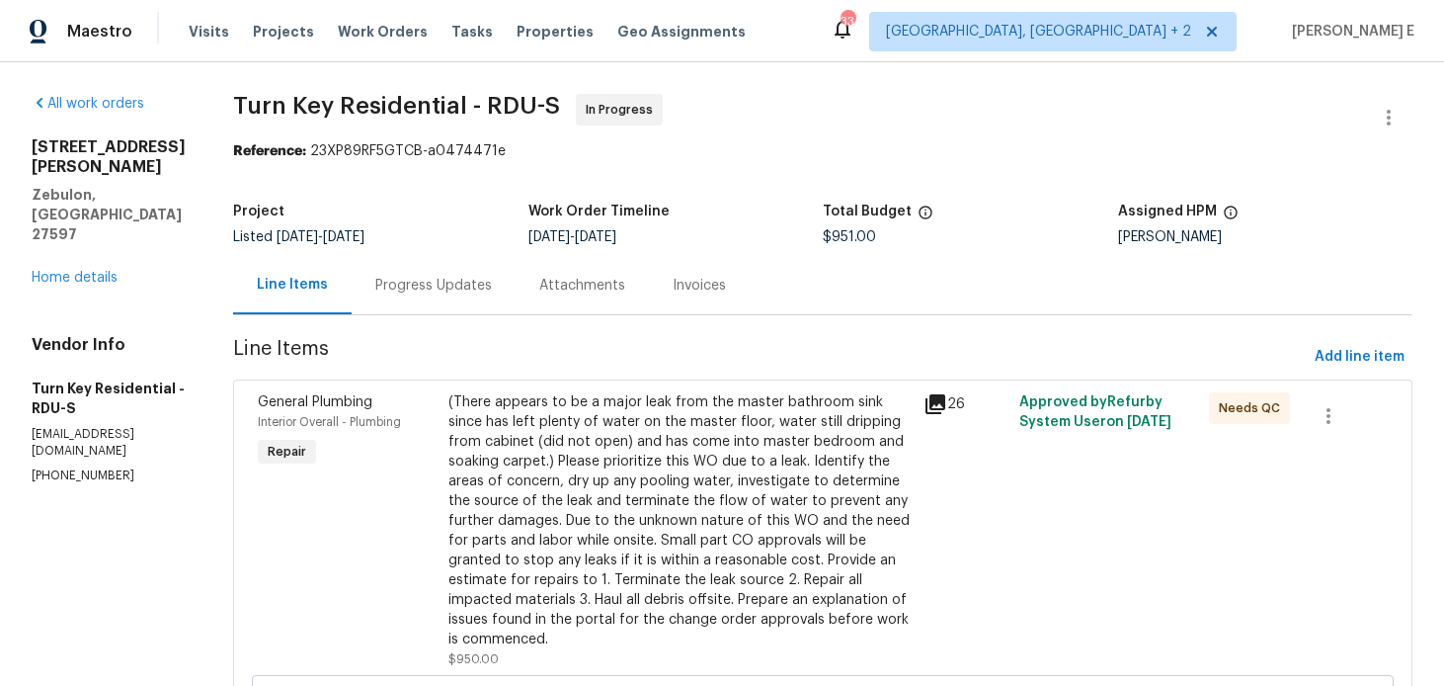
click at [474, 289] on div "Progress Updates" at bounding box center [433, 286] width 117 height 20
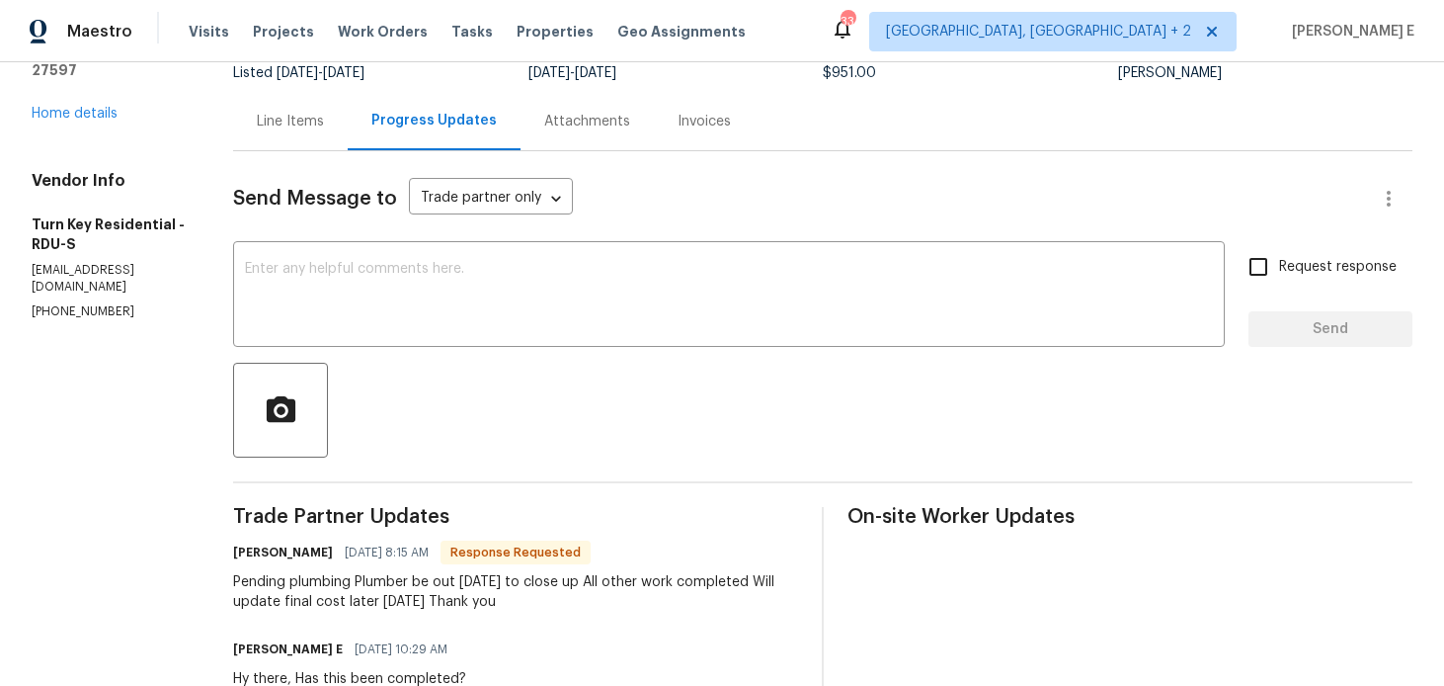
scroll to position [163, 0]
click at [516, 249] on div "x ​" at bounding box center [729, 297] width 992 height 101
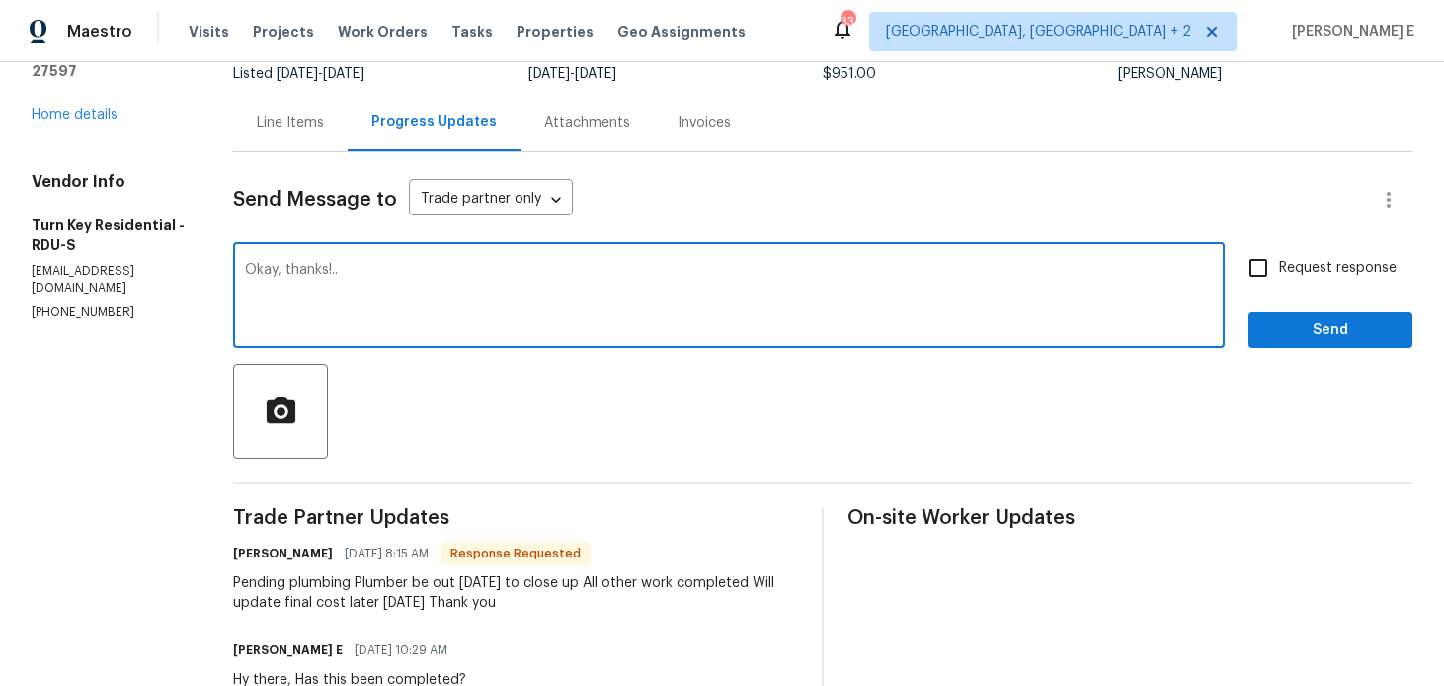
type textarea "Okay, thanks!.."
click at [1293, 303] on div "Request response Send" at bounding box center [1331, 297] width 164 height 101
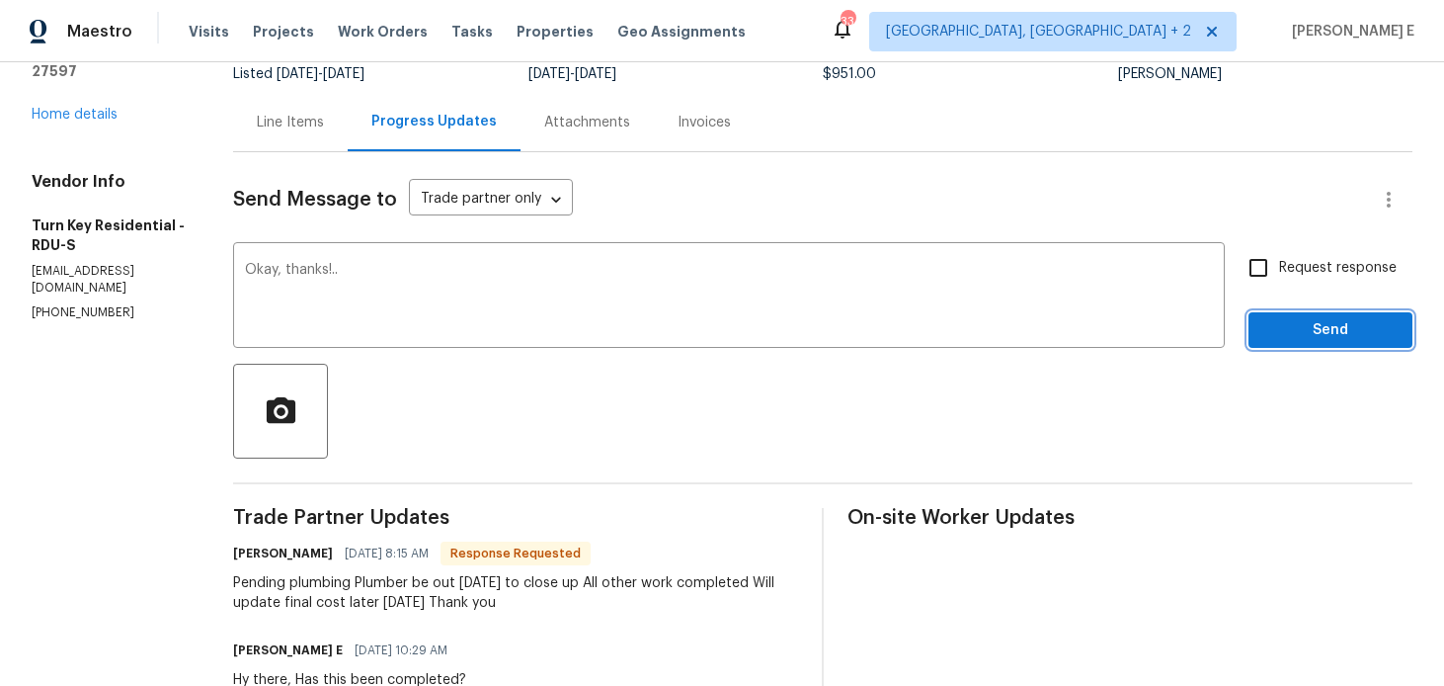
click at [1275, 327] on span "Send" at bounding box center [1330, 330] width 132 height 25
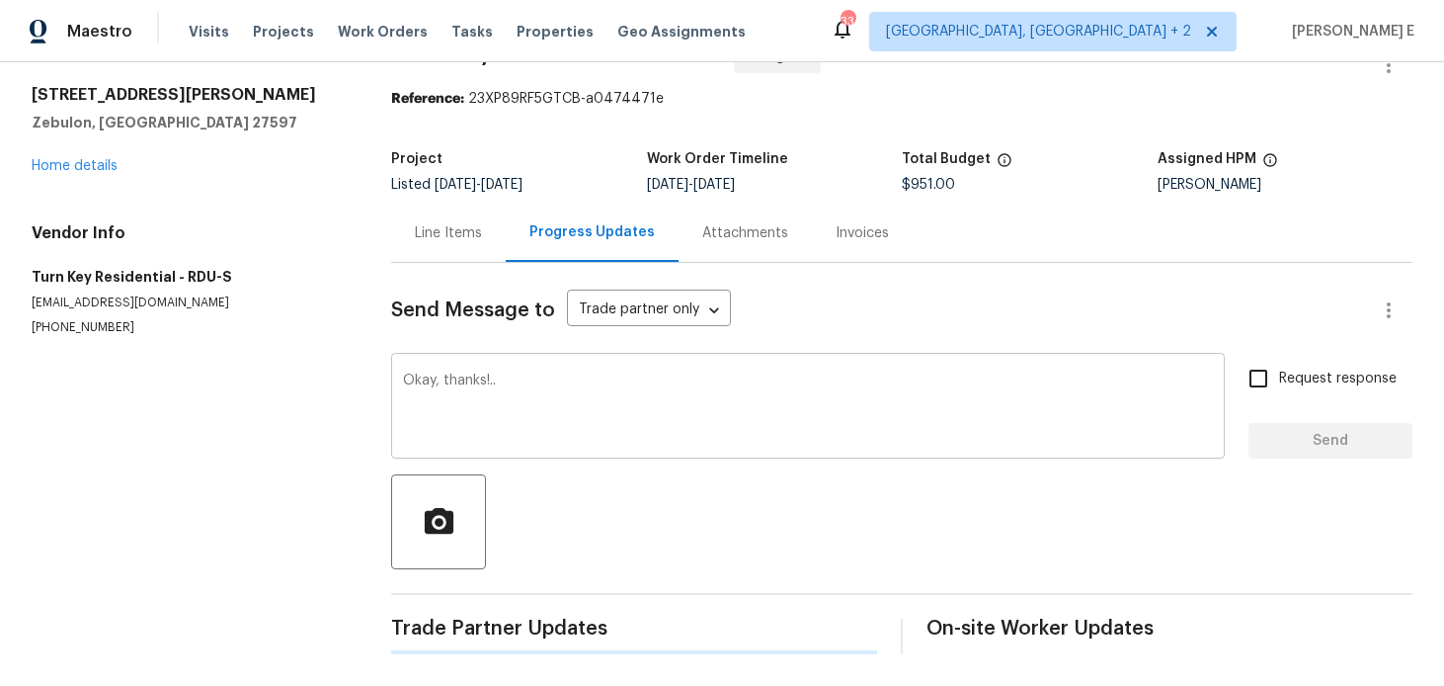
scroll to position [0, 0]
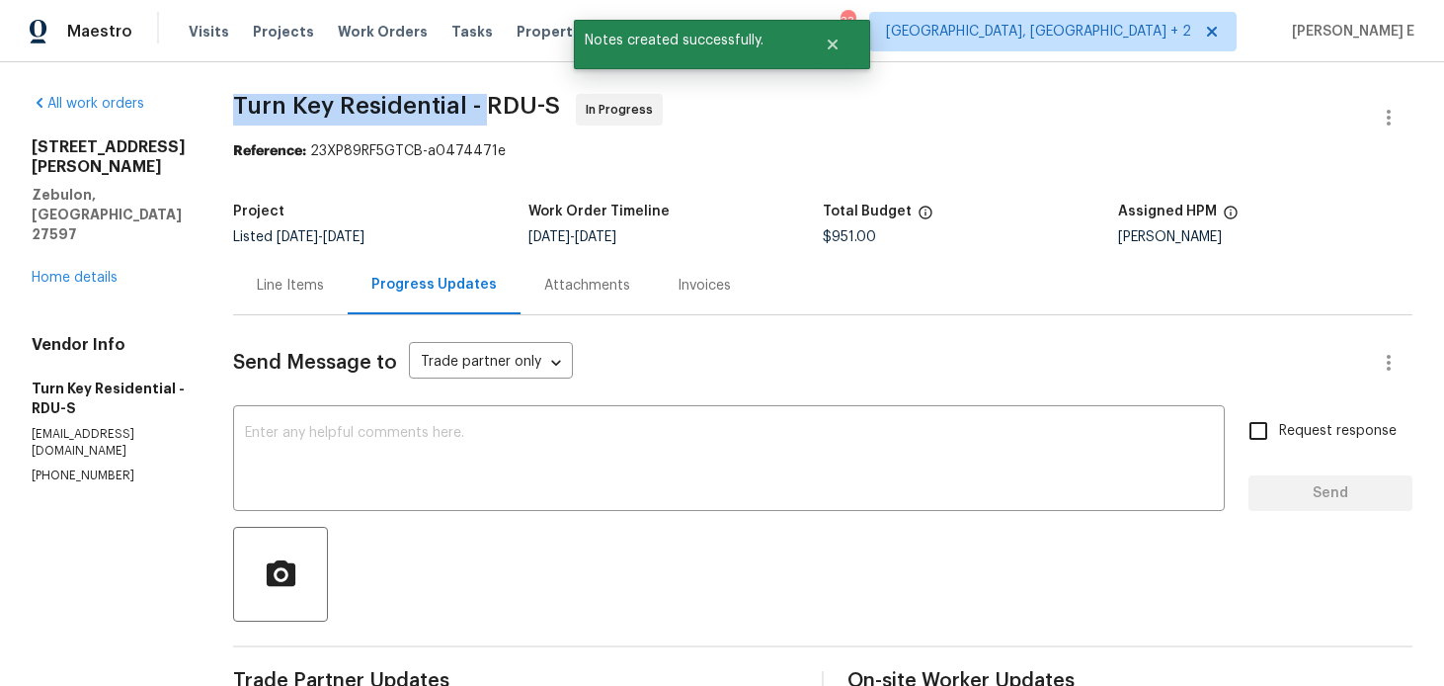
drag, startPoint x: 280, startPoint y: 104, endPoint x: 529, endPoint y: 101, distance: 249.9
copy span "Turn Key Residential -"
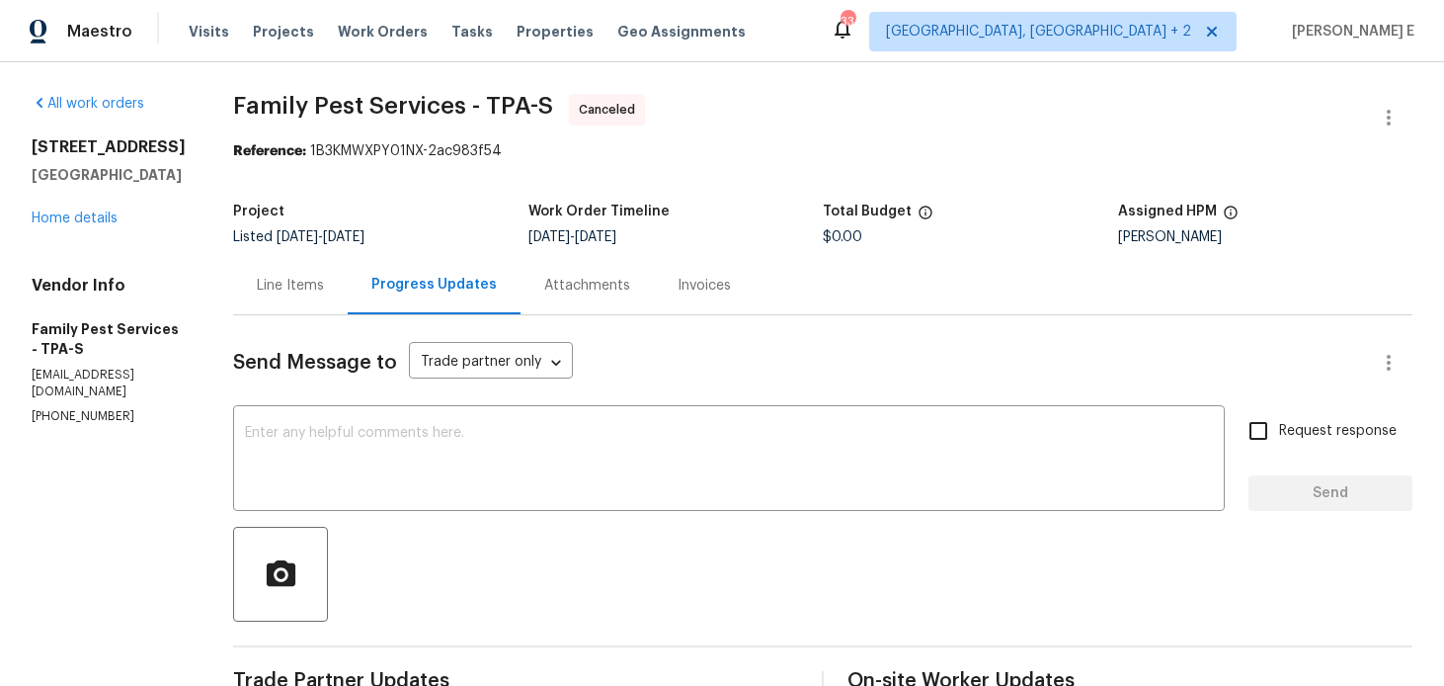
click at [98, 210] on div "[STREET_ADDRESS] Home details" at bounding box center [109, 182] width 154 height 91
click at [89, 225] on div "[STREET_ADDRESS] Home details" at bounding box center [109, 182] width 154 height 91
click at [92, 222] on link "Home details" at bounding box center [75, 218] width 86 height 14
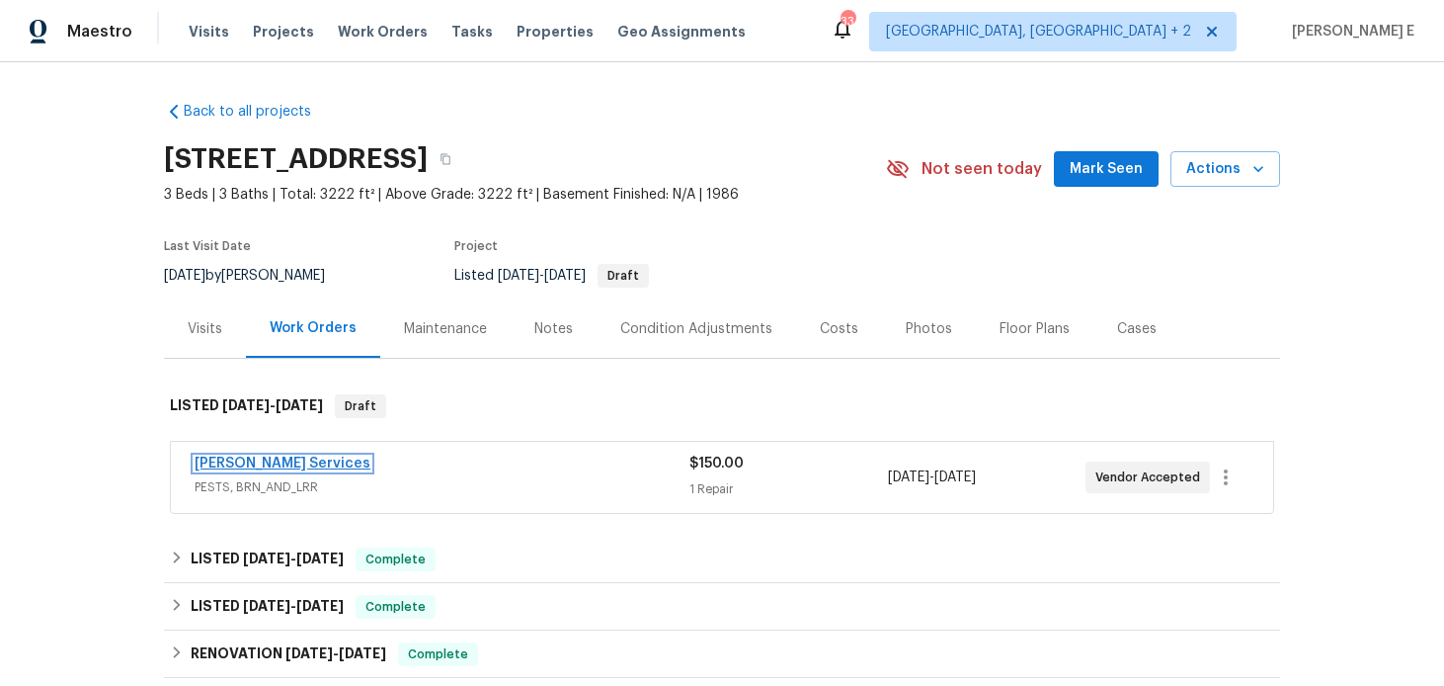
click at [207, 466] on link "[PERSON_NAME] Services" at bounding box center [283, 463] width 176 height 14
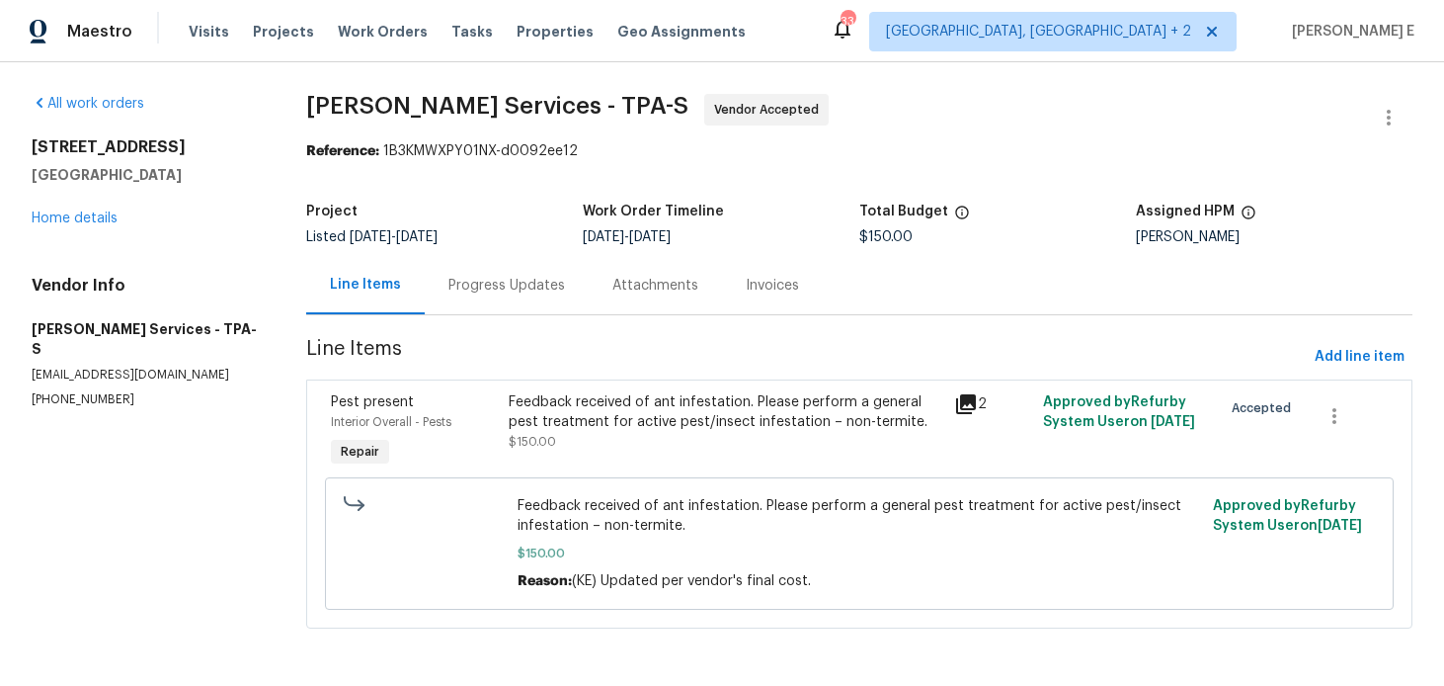
click at [494, 301] on div "Progress Updates" at bounding box center [507, 285] width 164 height 58
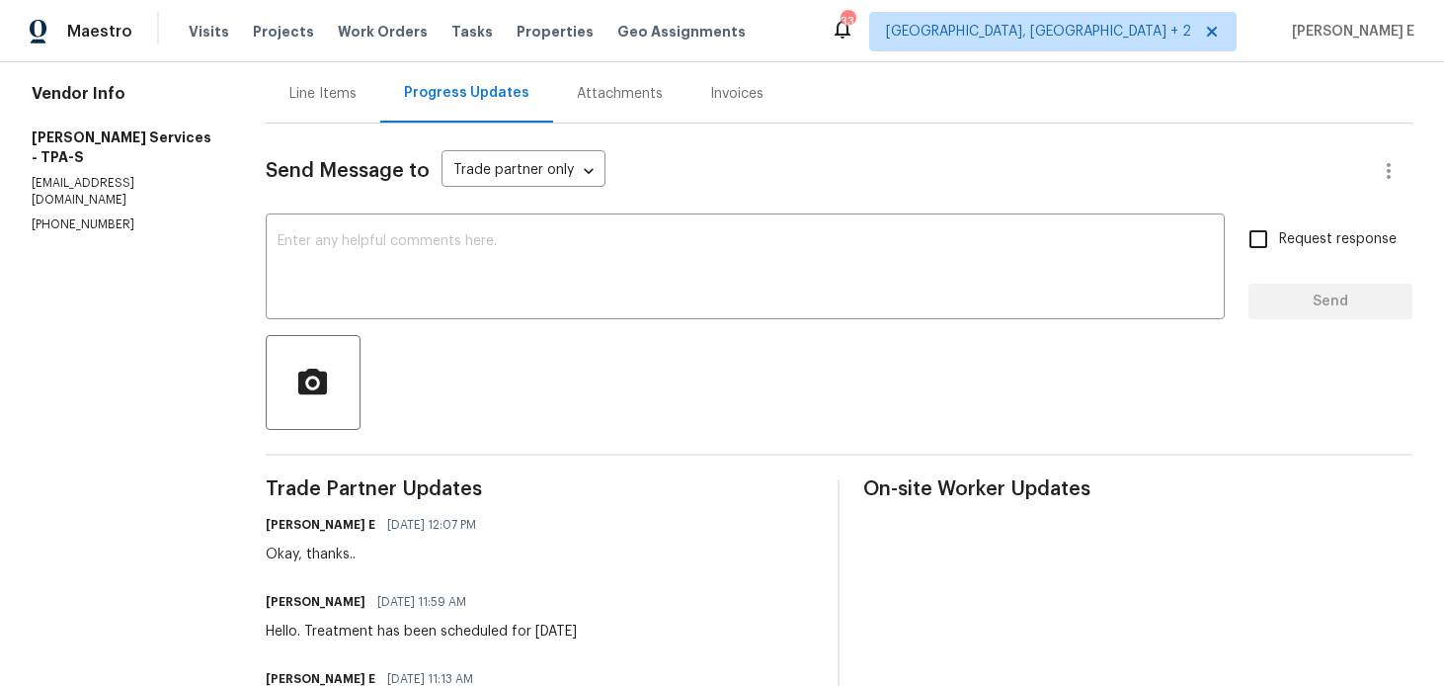
scroll to position [169, 0]
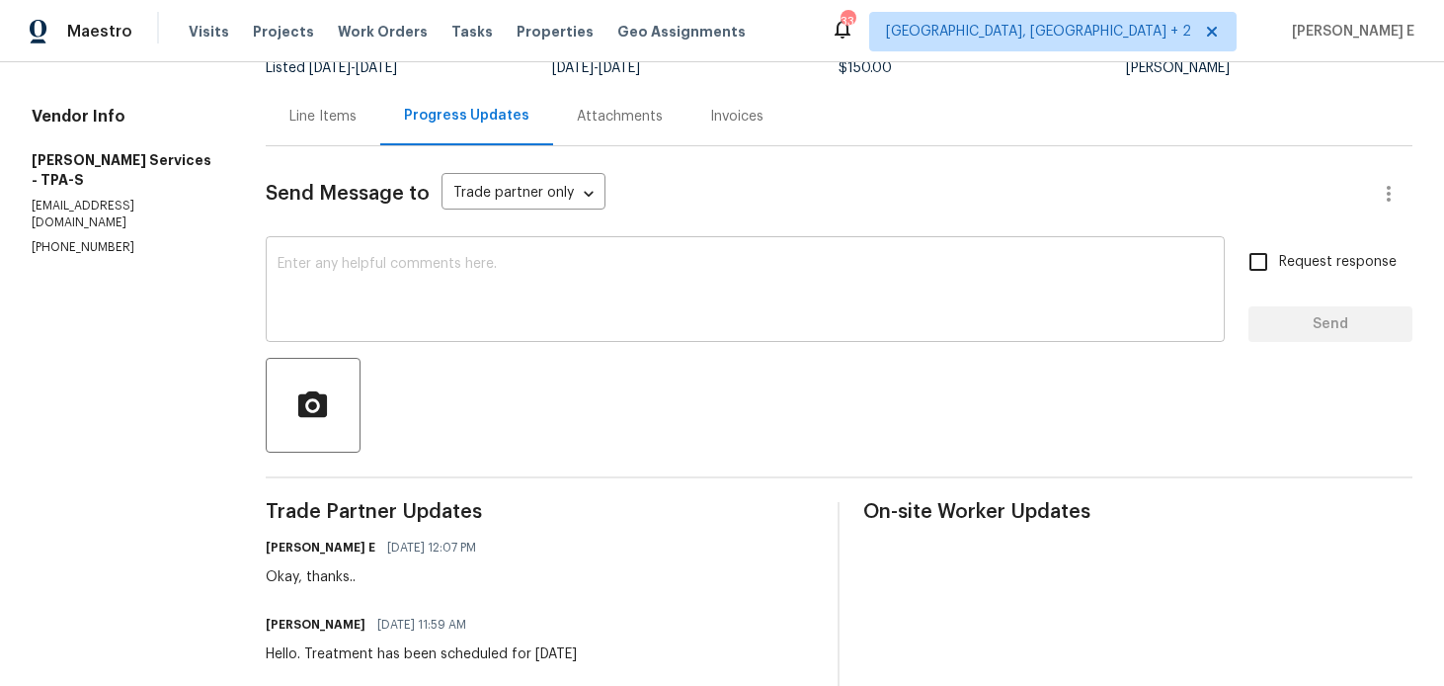
click at [727, 270] on textarea at bounding box center [745, 291] width 935 height 69
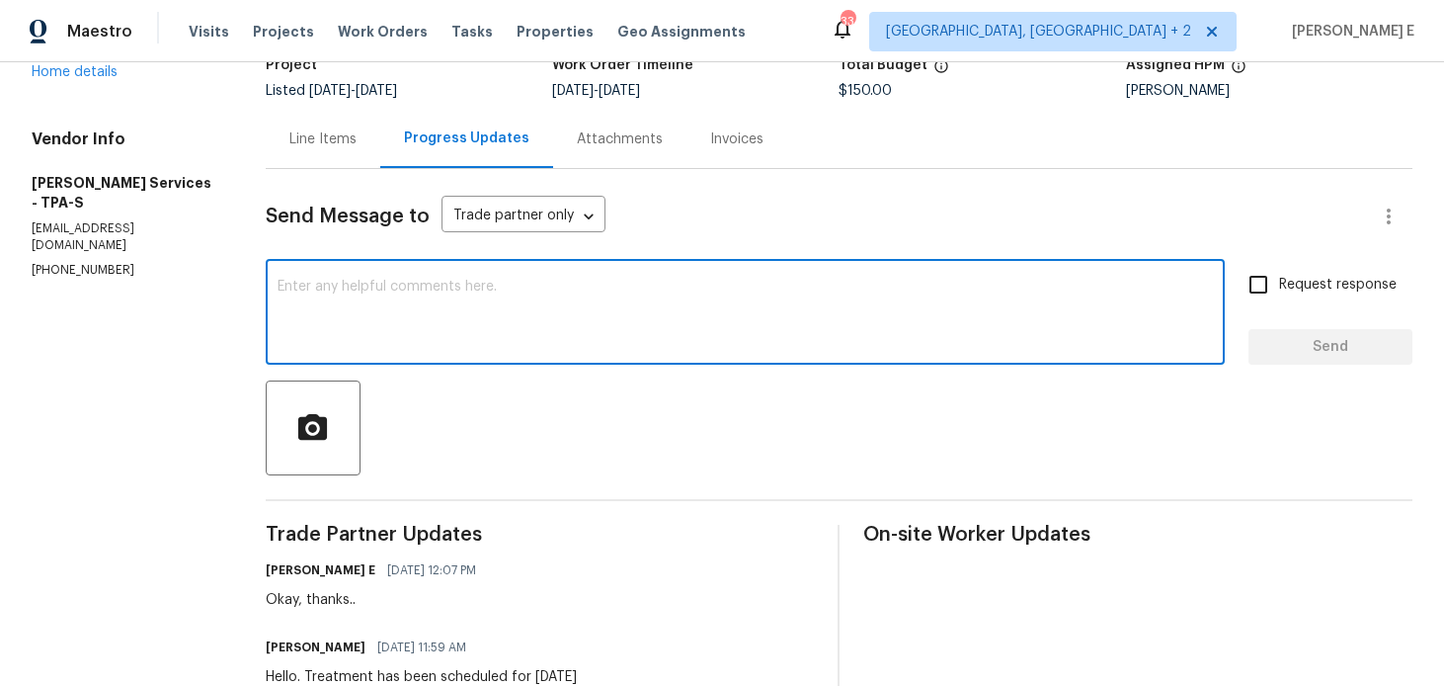
scroll to position [0, 0]
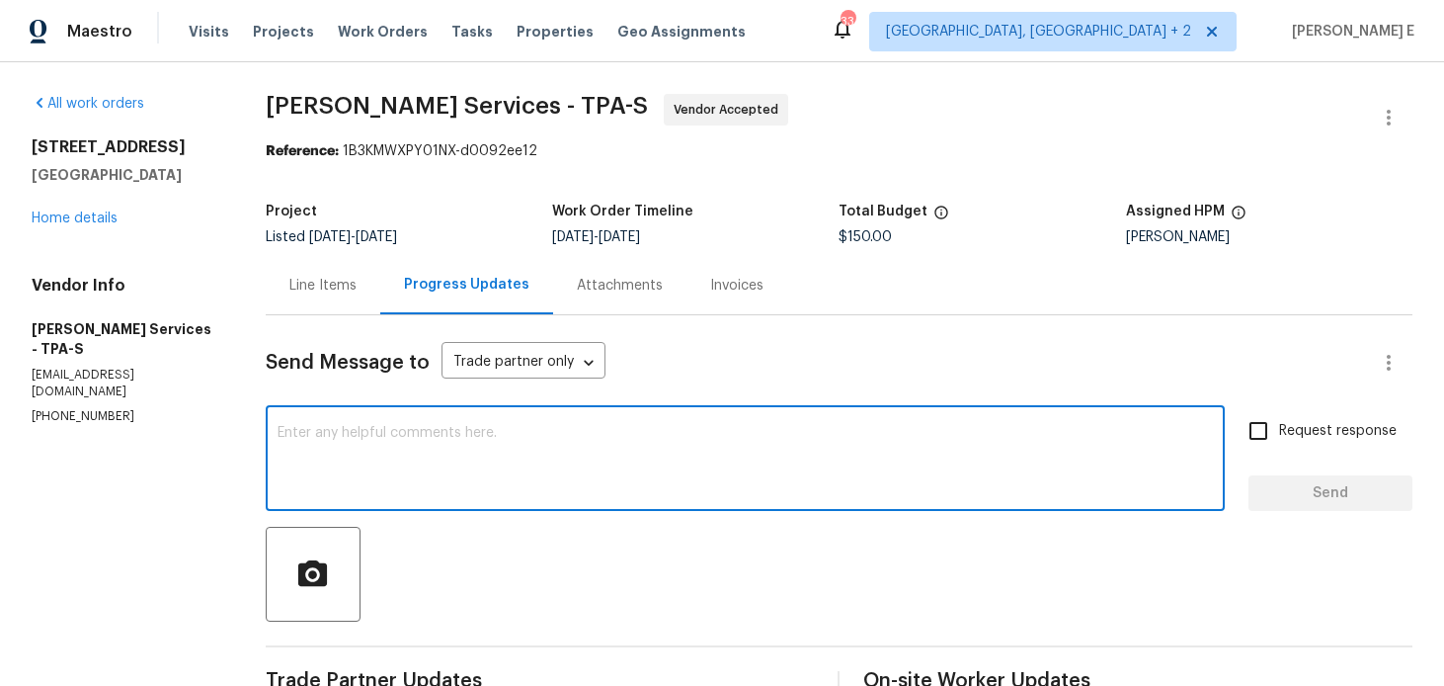
paste textarea "Just checking in—are we still on track with this work order [DATE]?"
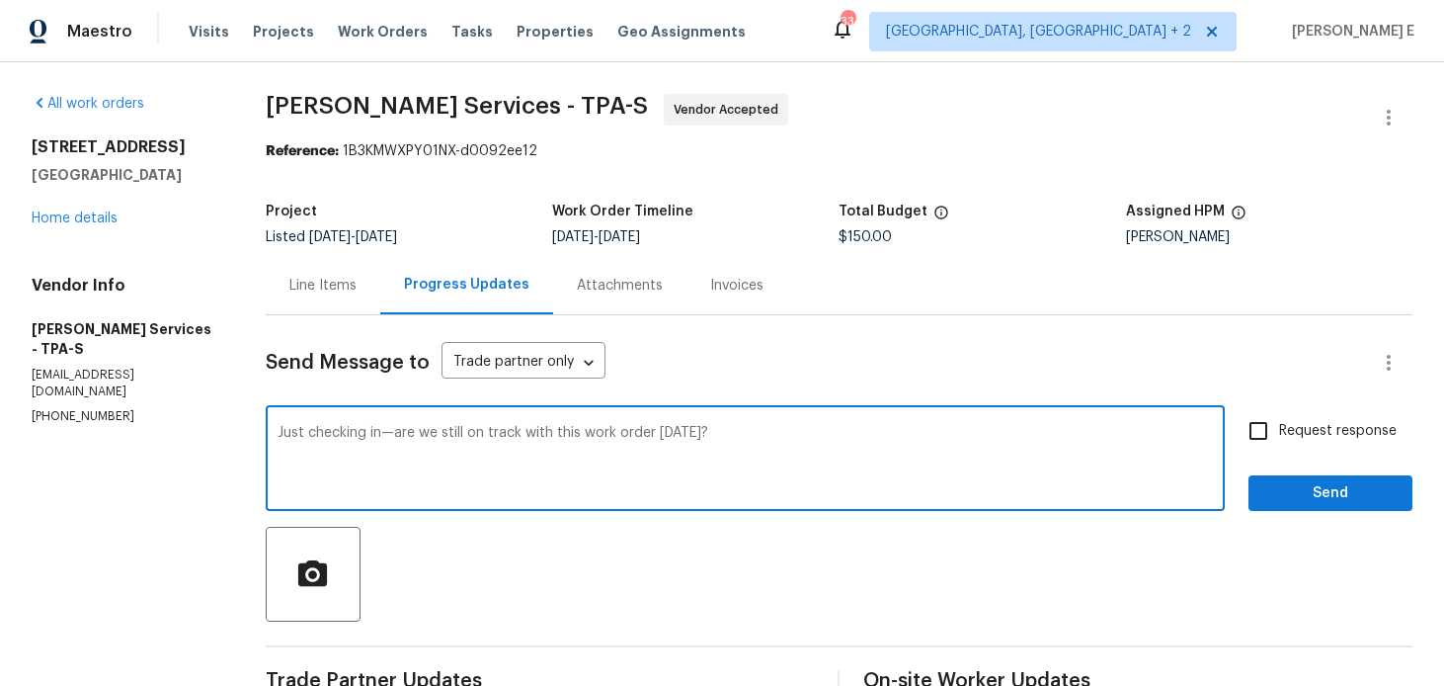
type textarea "Just checking in—are we still on track with this work order [DATE]?"
click at [1380, 430] on span "Request response" at bounding box center [1338, 431] width 118 height 21
click at [1279, 430] on input "Request response" at bounding box center [1258, 430] width 41 height 41
checkbox input "true"
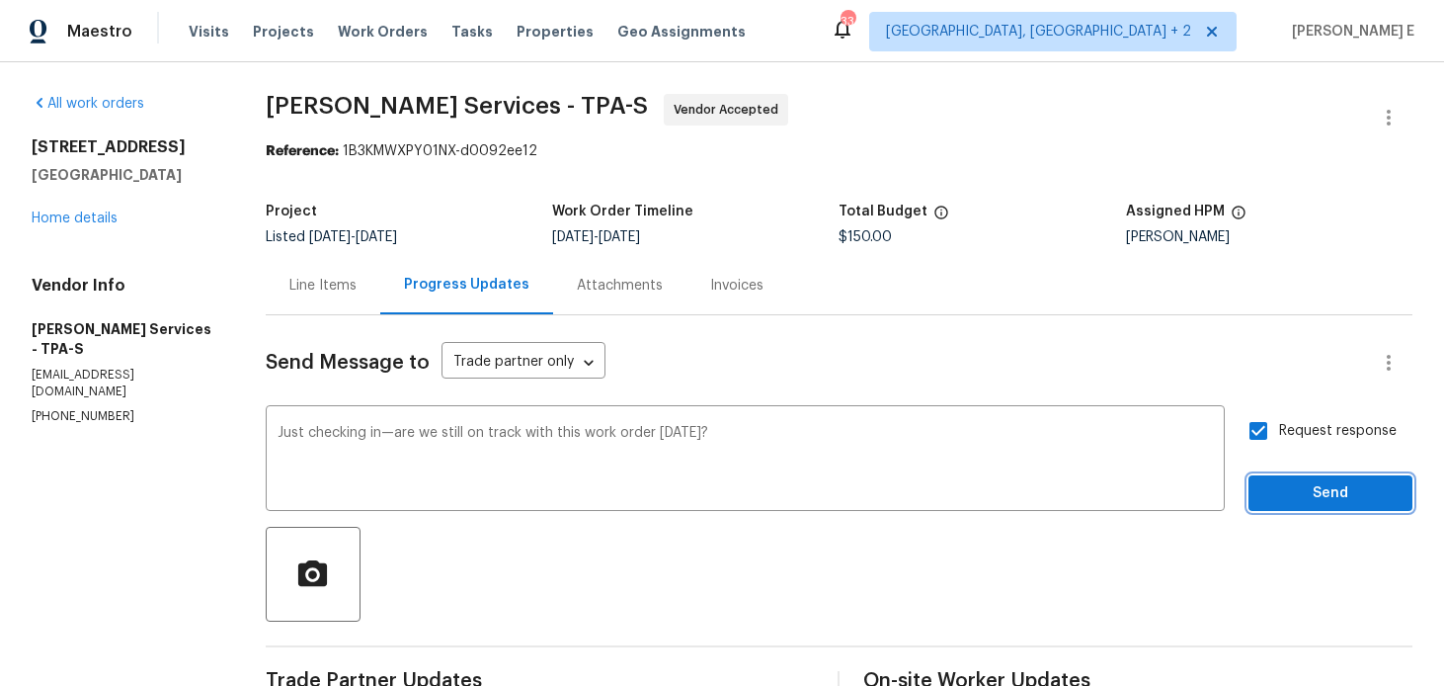
click at [1275, 490] on span "Send" at bounding box center [1330, 493] width 132 height 25
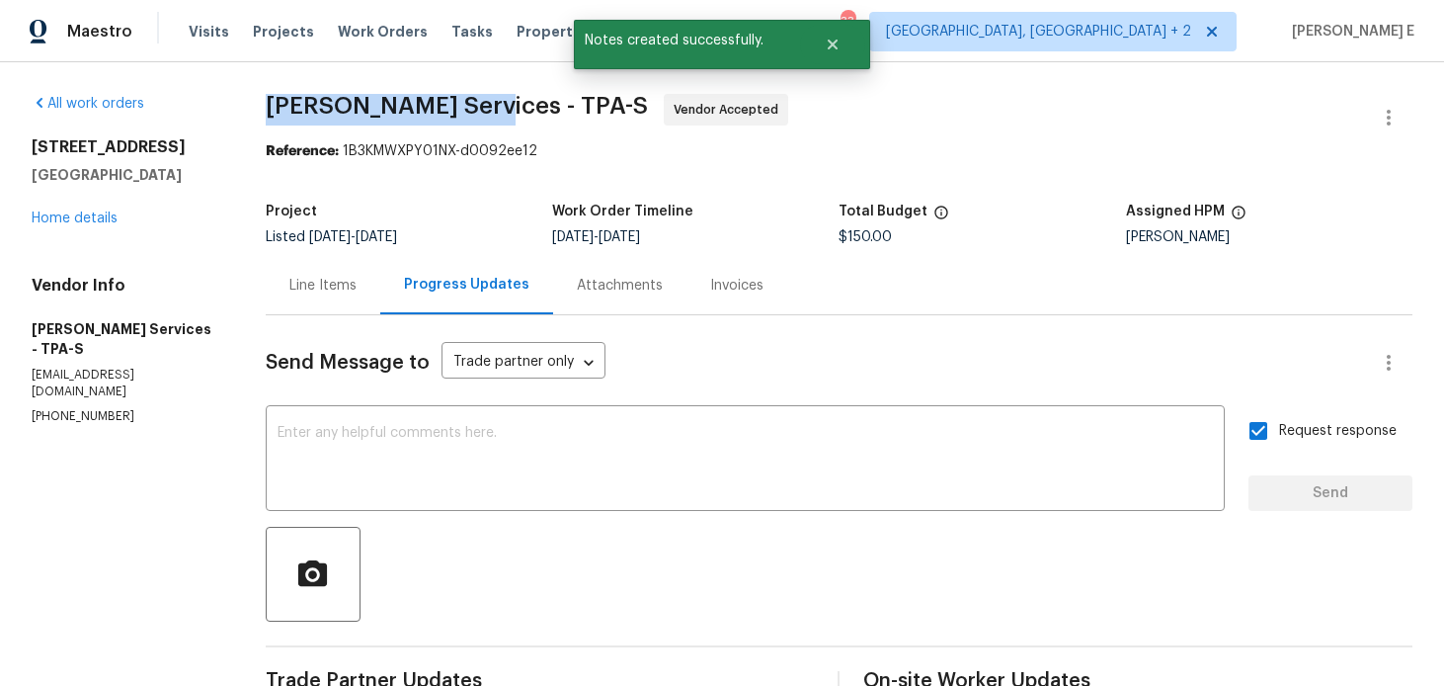
drag, startPoint x: 295, startPoint y: 111, endPoint x: 500, endPoint y: 110, distance: 204.5
copy span "Massey Services -"
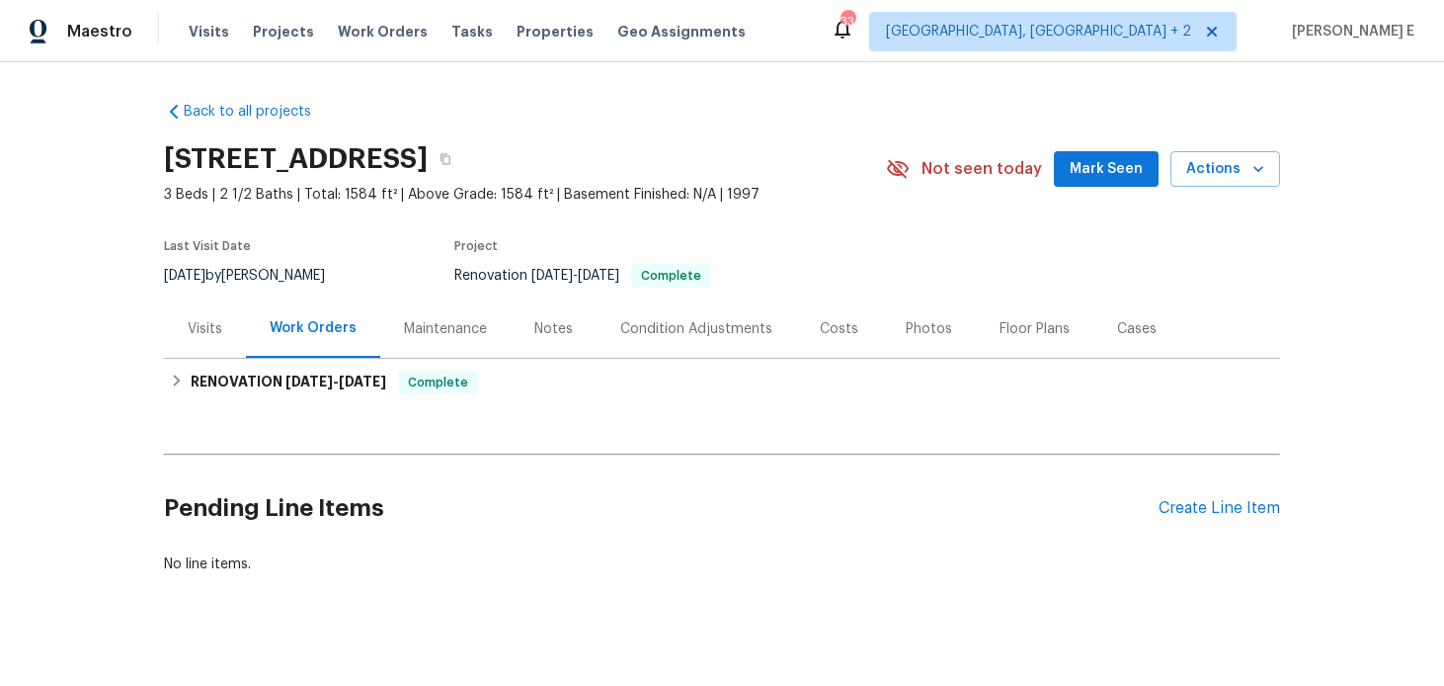
scroll to position [23, 0]
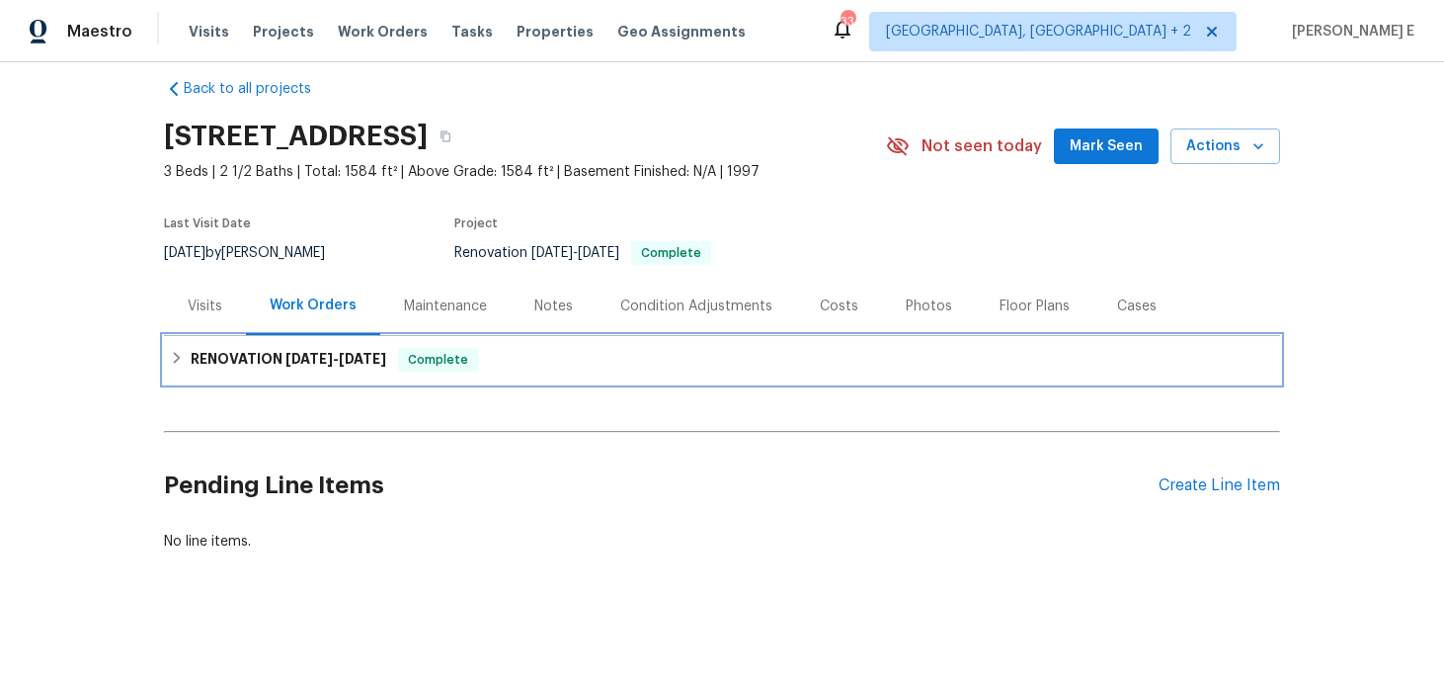
click at [355, 356] on span "[DATE]" at bounding box center [362, 359] width 47 height 14
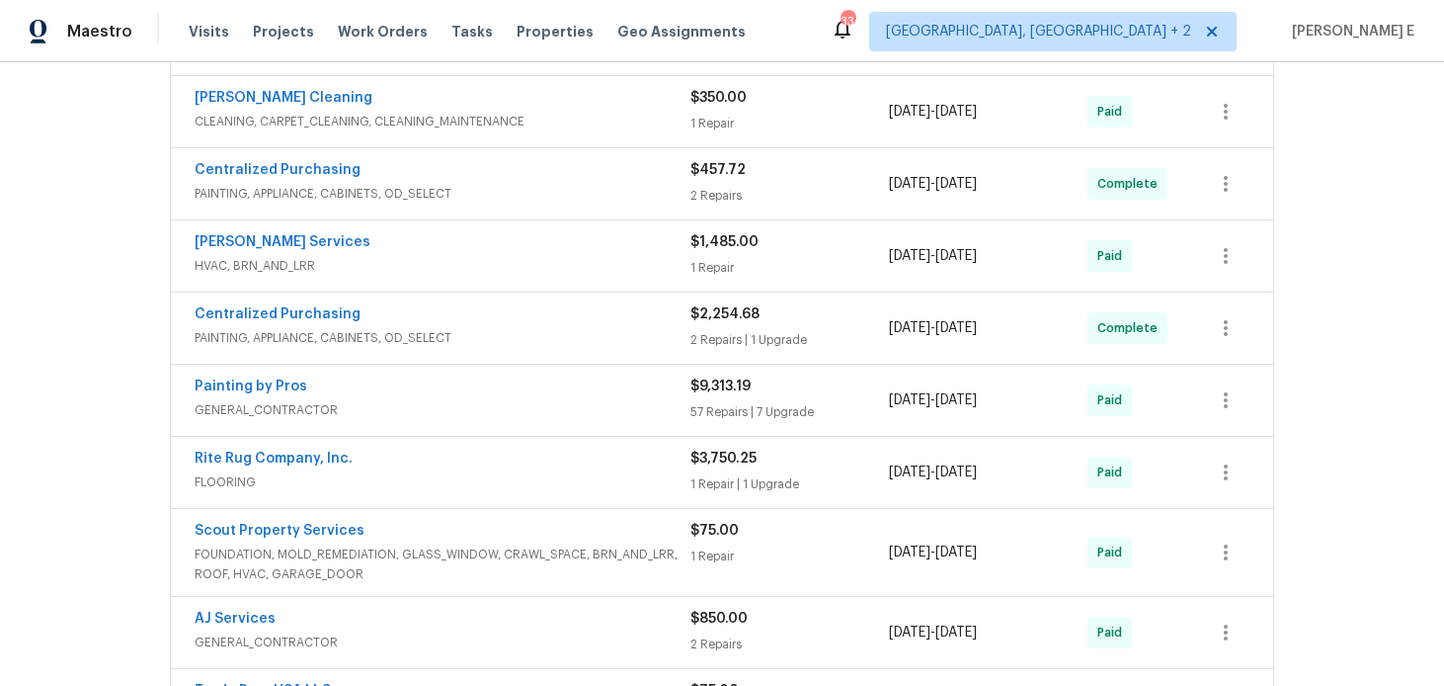
scroll to position [645, 0]
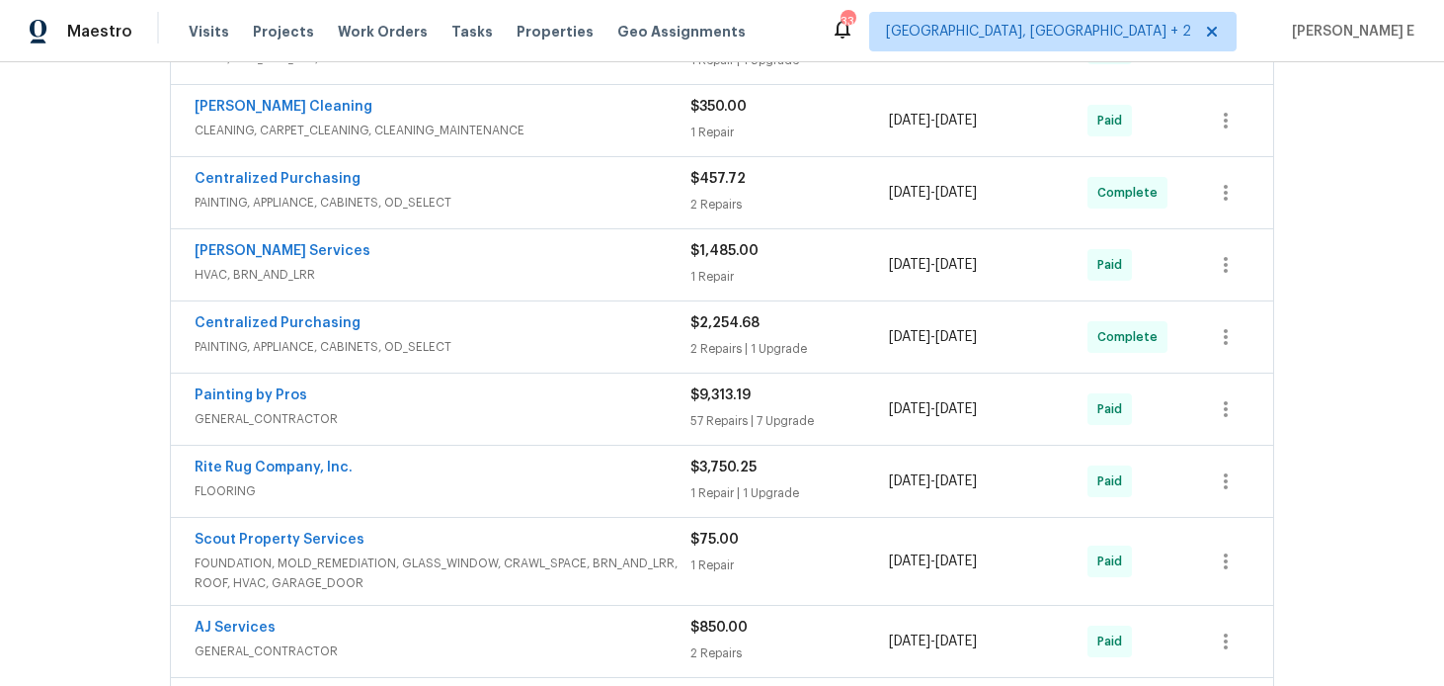
click at [380, 259] on div "Tony Barrett Services" at bounding box center [443, 253] width 496 height 24
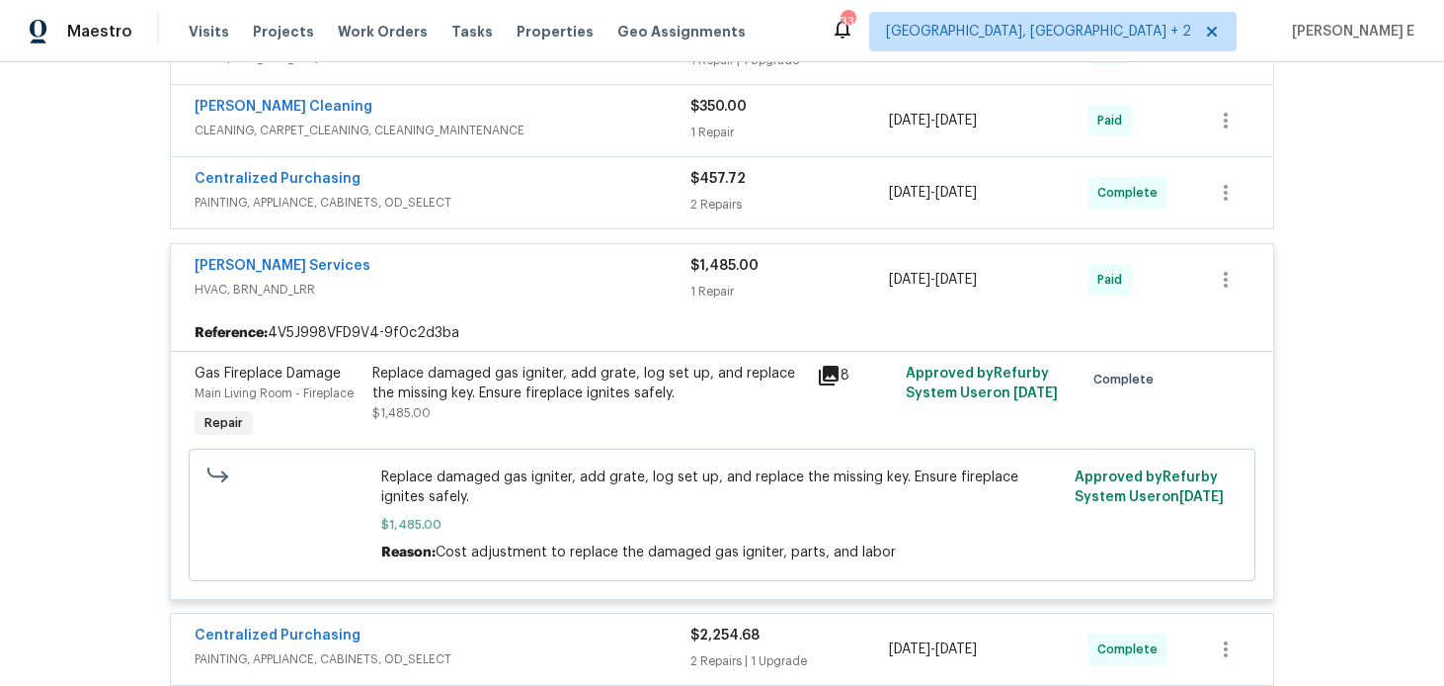
click at [535, 405] on div "Replace damaged gas igniter, add grate, log set up, and replace the missing key…" at bounding box center [588, 393] width 433 height 59
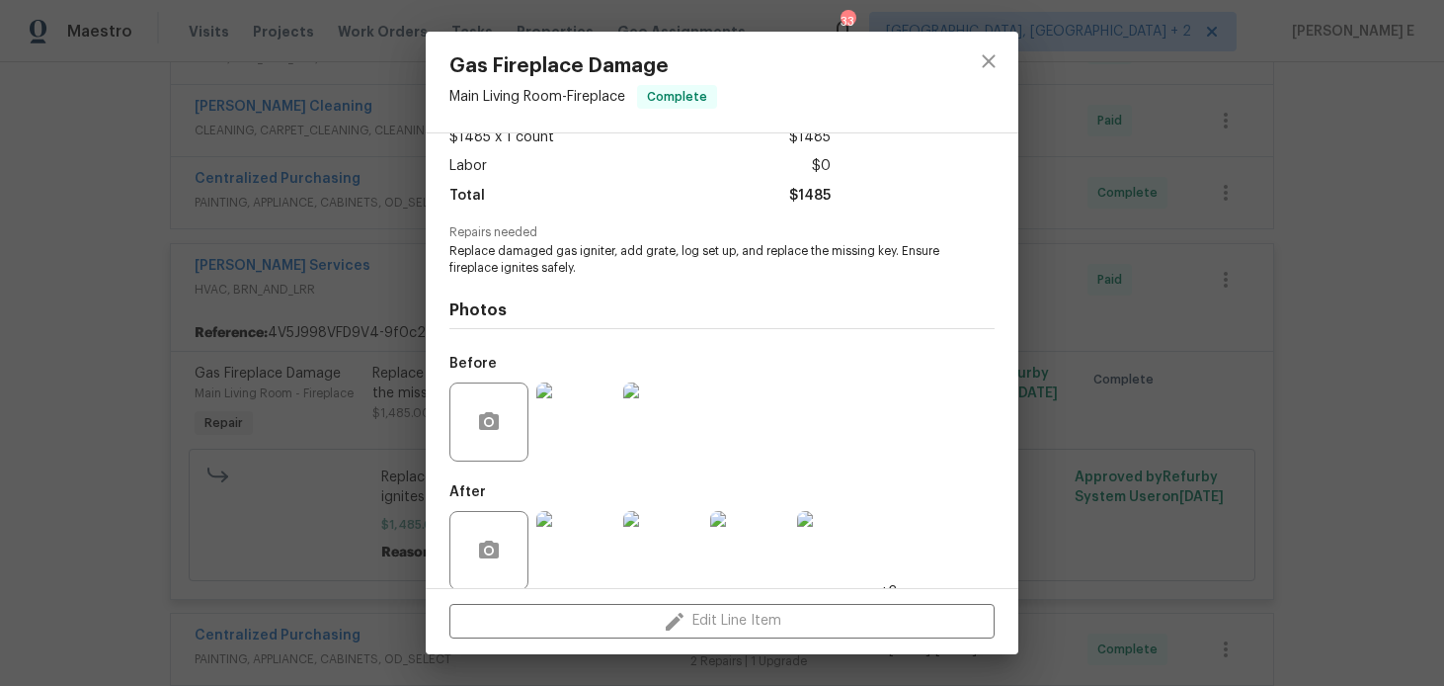
scroll to position [141, 0]
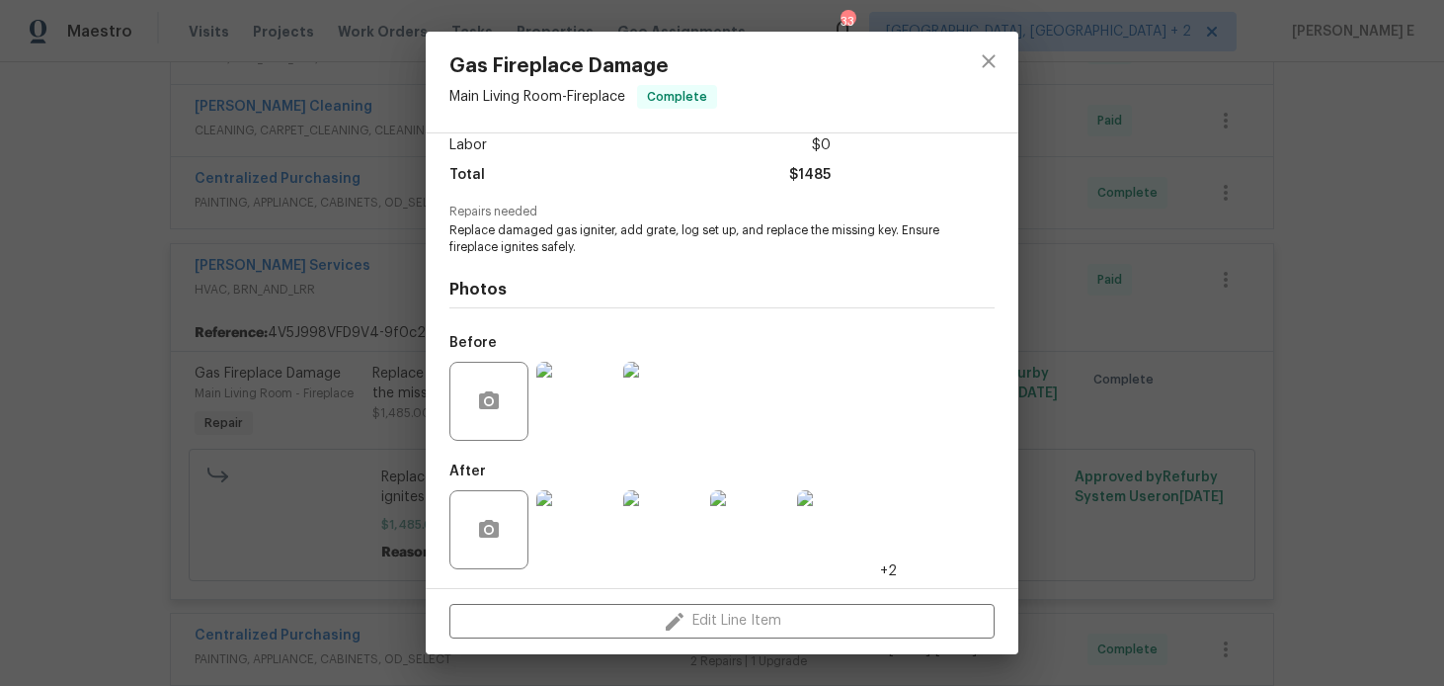
click at [582, 528] on img at bounding box center [575, 529] width 79 height 79
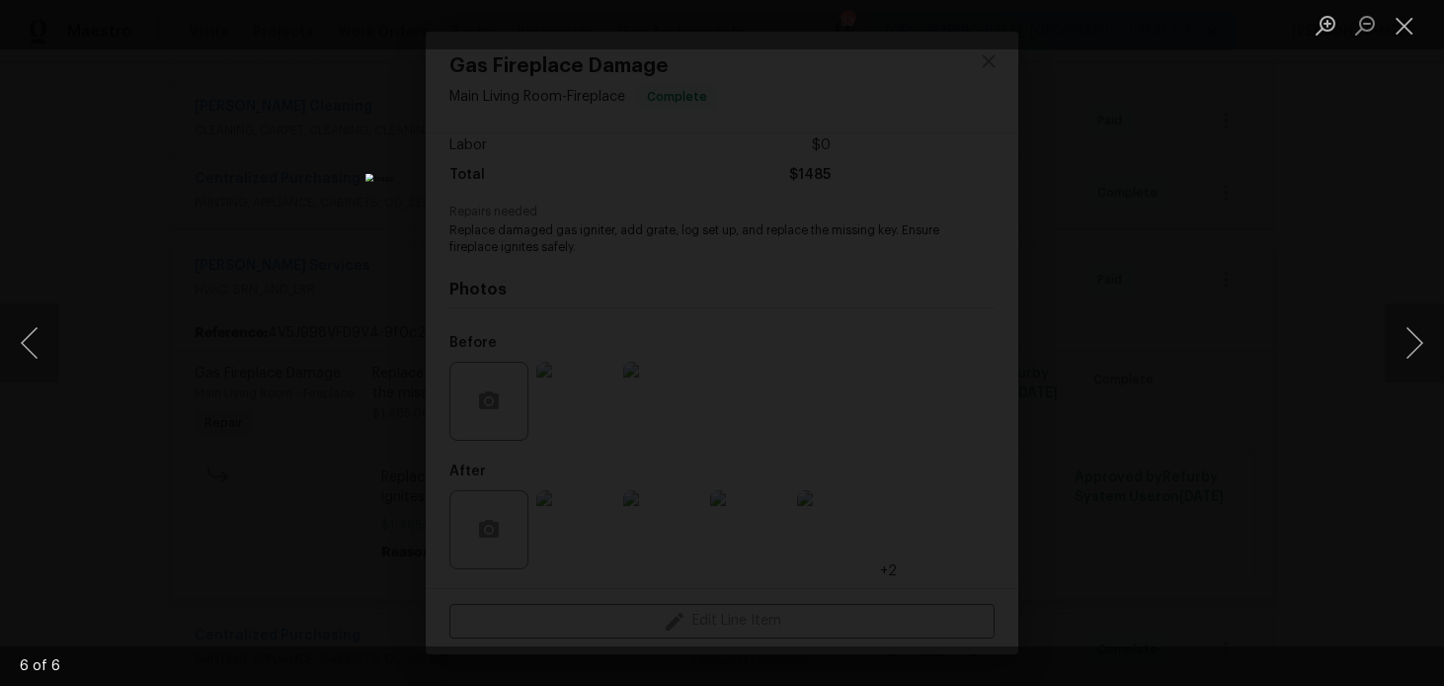
click at [1332, 342] on div "Lightbox" at bounding box center [722, 343] width 1444 height 686
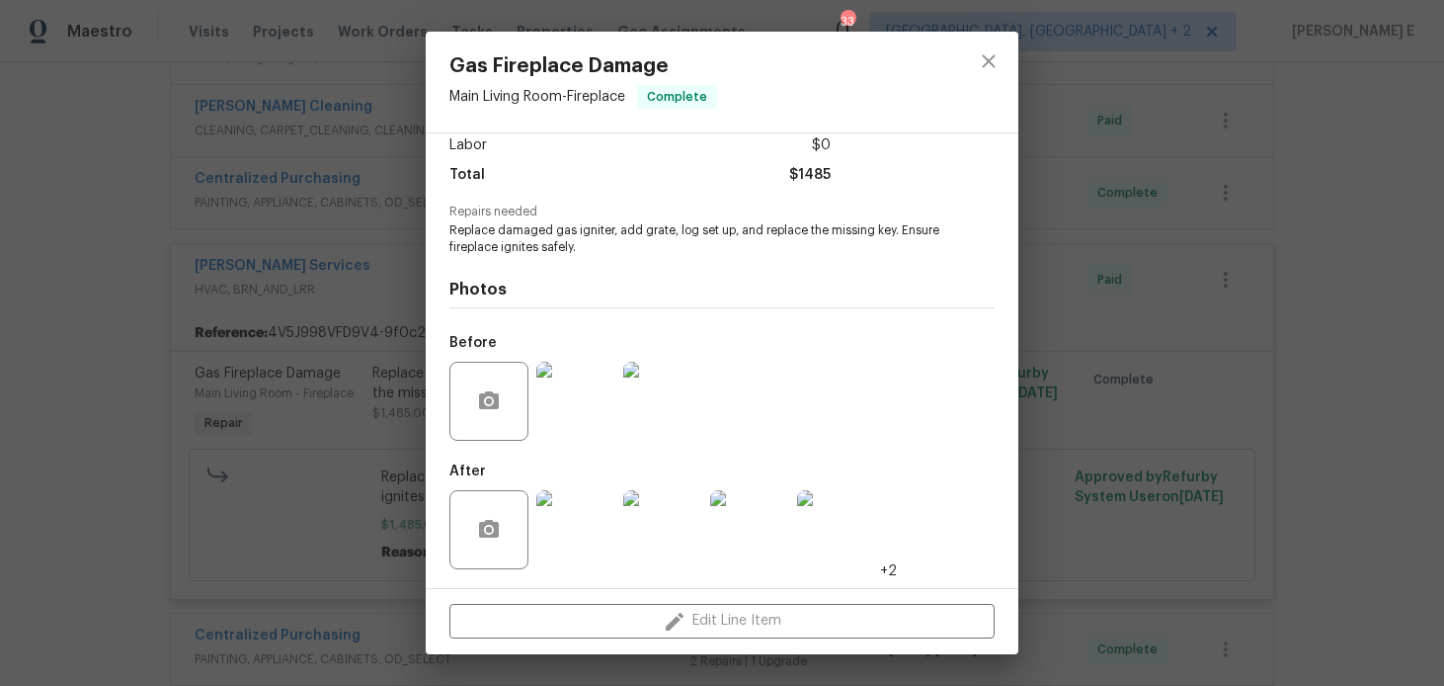
click at [1332, 342] on div "Gas Fireplace Damage Main Living Room - Fireplace Complete Vendor Tony Barrett …" at bounding box center [722, 343] width 1444 height 686
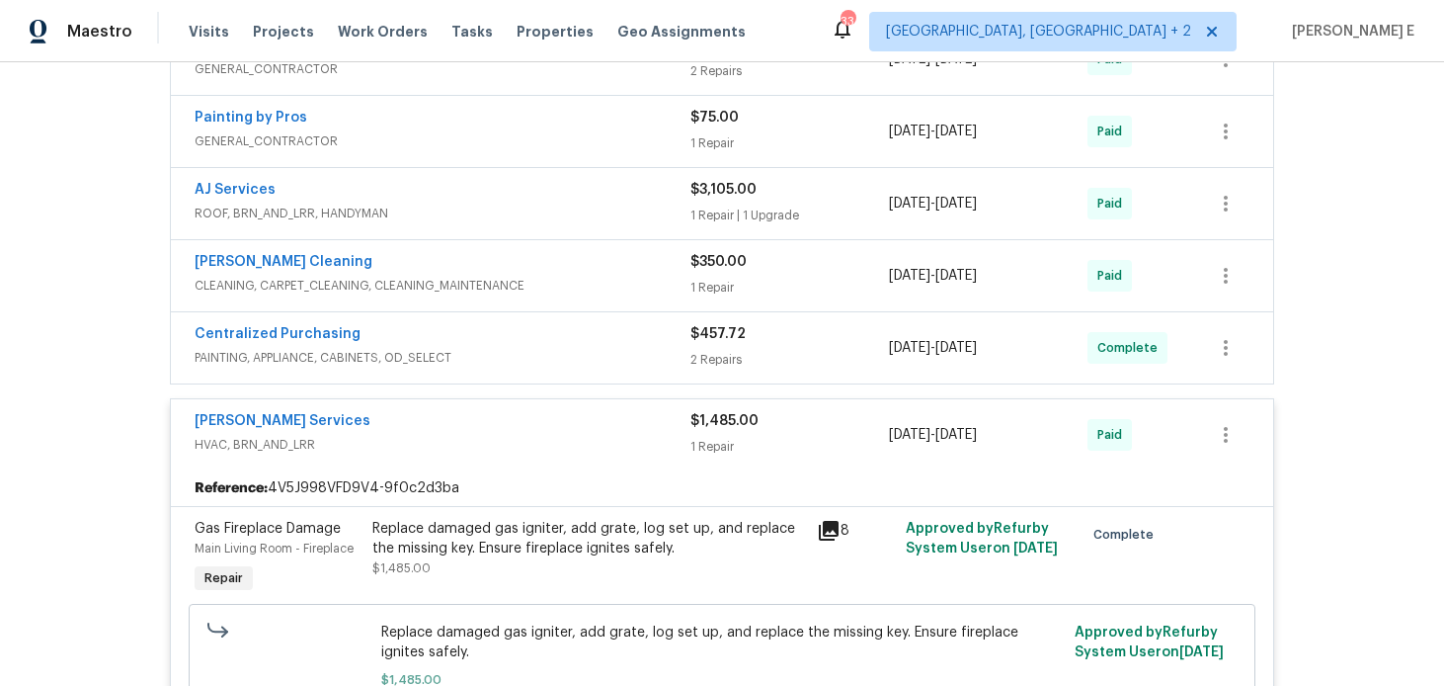
scroll to position [526, 0]
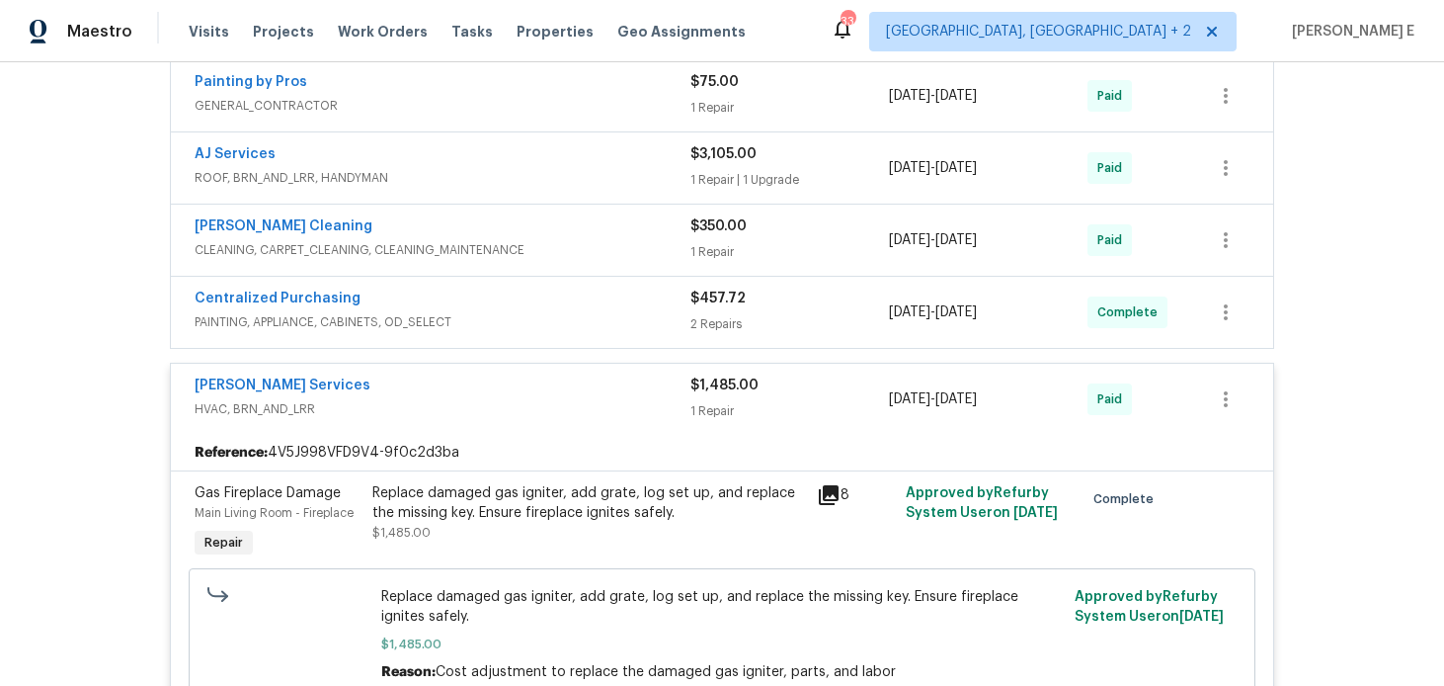
click at [470, 403] on span "HVAC, BRN_AND_LRR" at bounding box center [443, 409] width 496 height 20
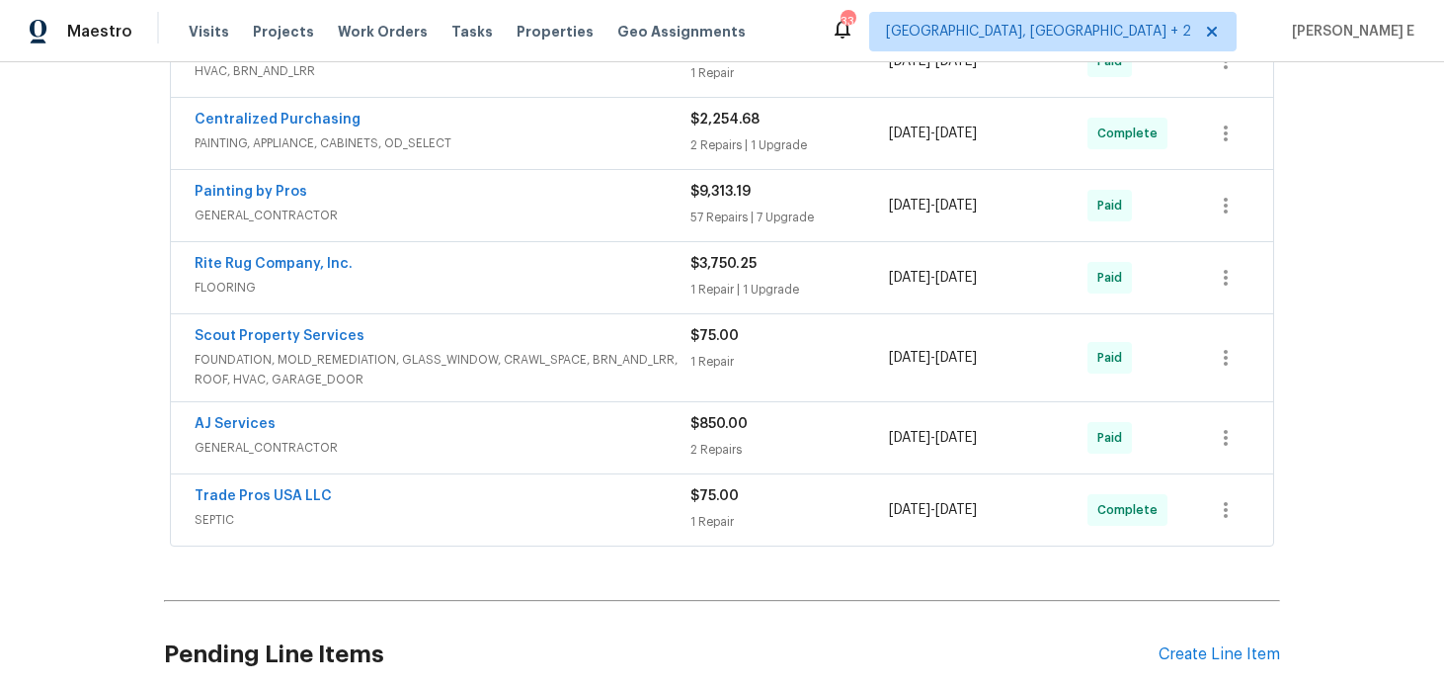
scroll to position [1017, 0]
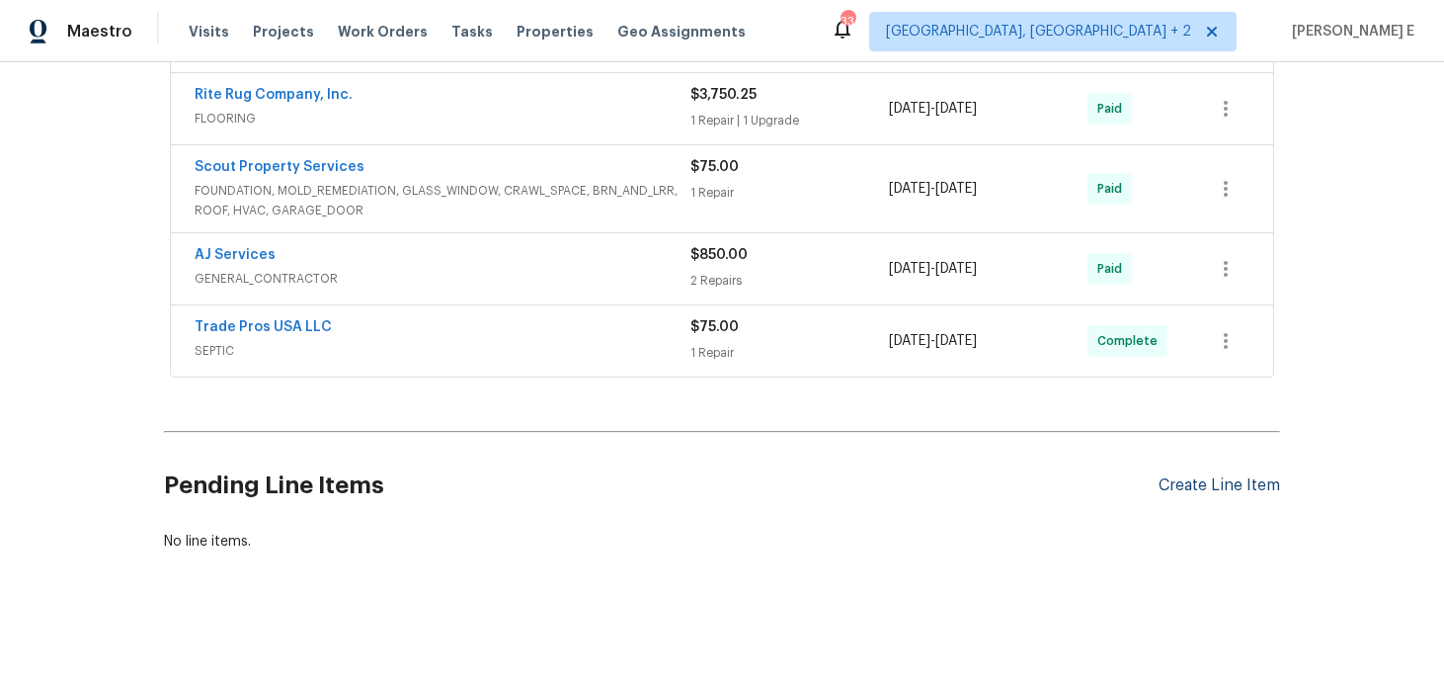
click at [1236, 484] on div "Create Line Item" at bounding box center [1220, 485] width 122 height 19
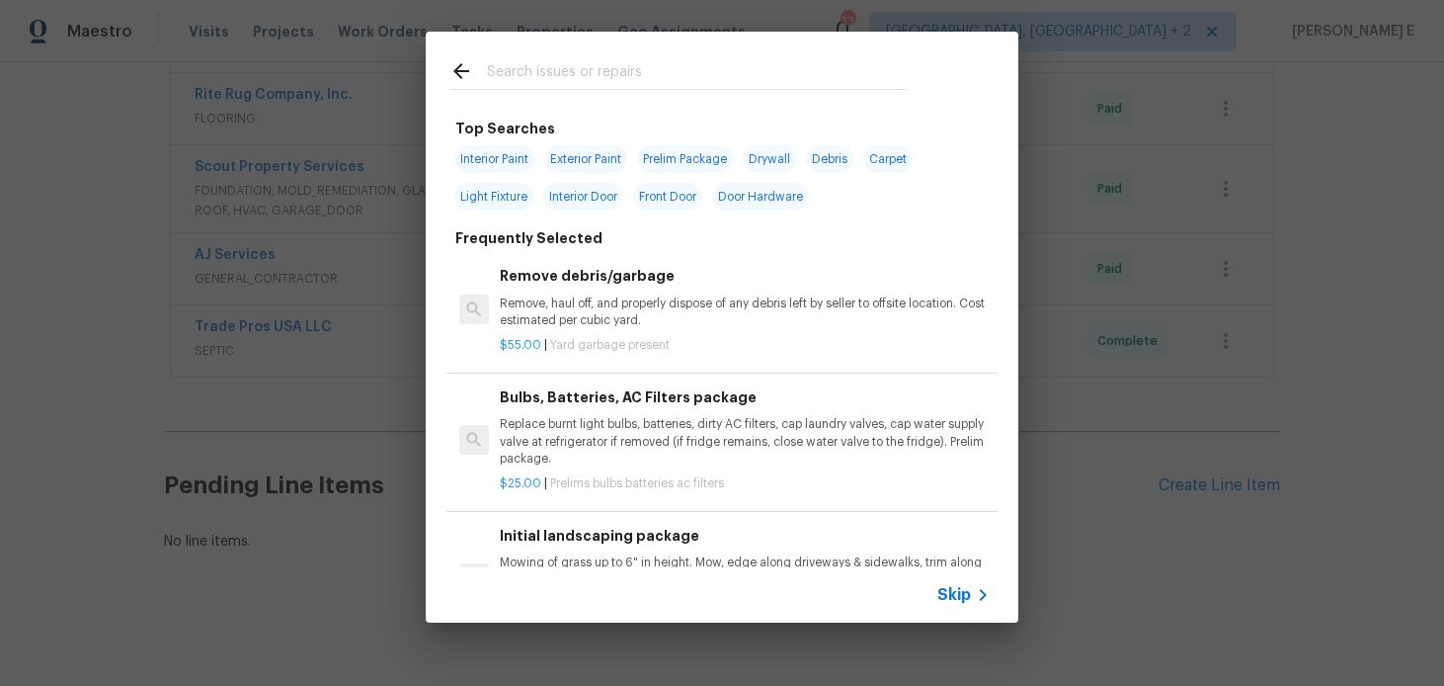
click at [945, 598] on span "Skip" at bounding box center [954, 595] width 34 height 20
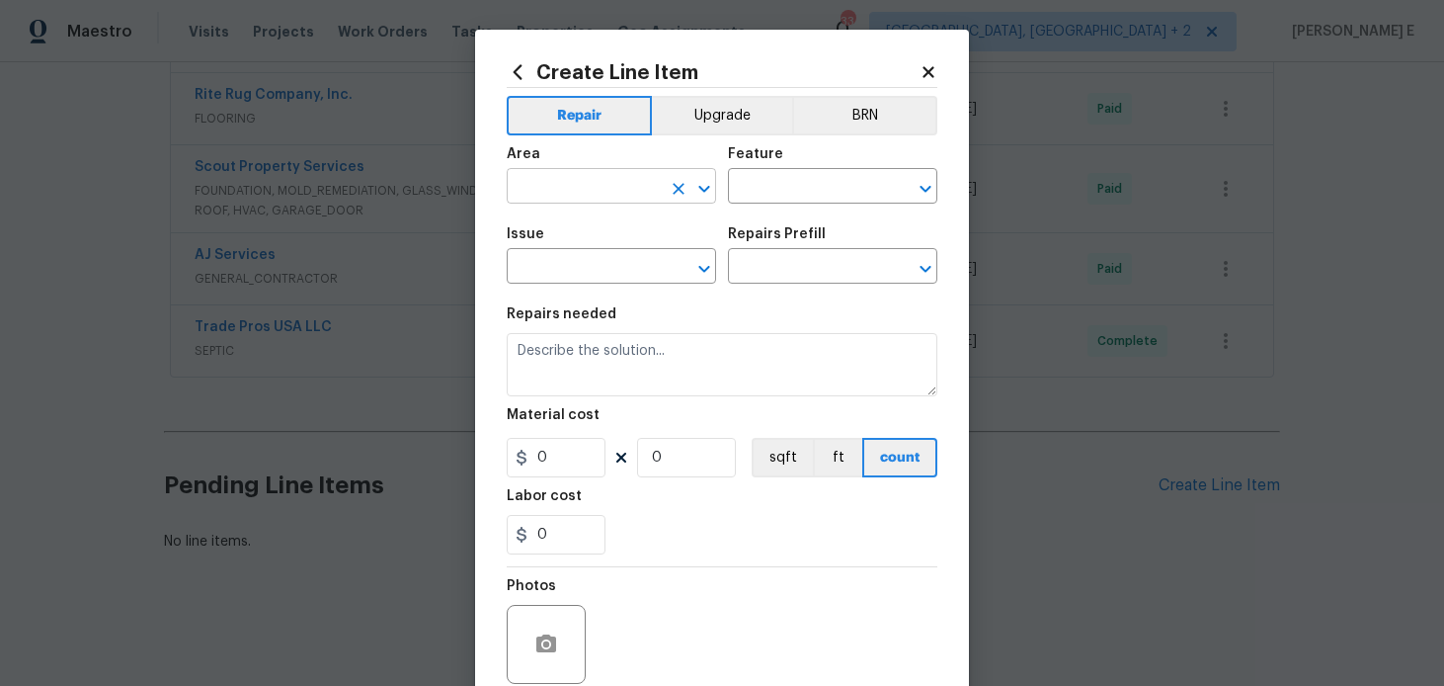
click at [584, 201] on input "text" at bounding box center [584, 188] width 154 height 31
type input "HVAC"
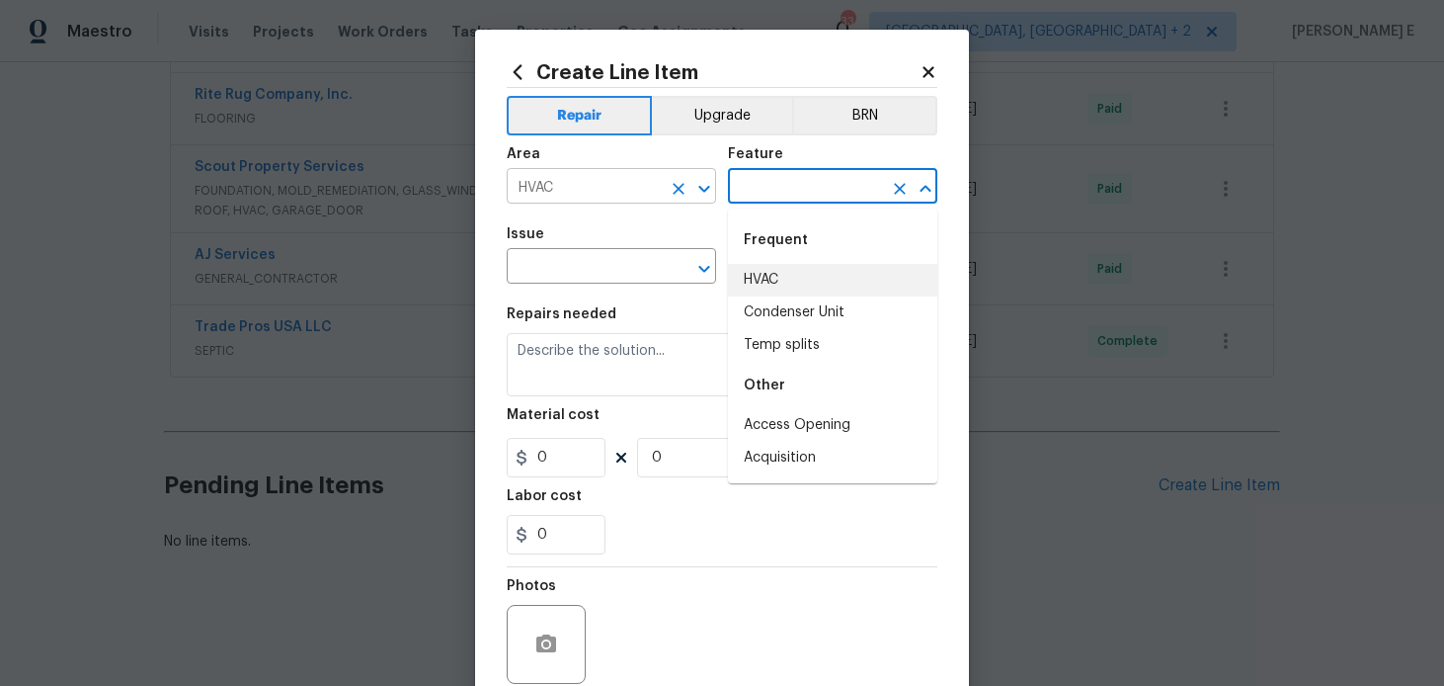
type input "HVAC"
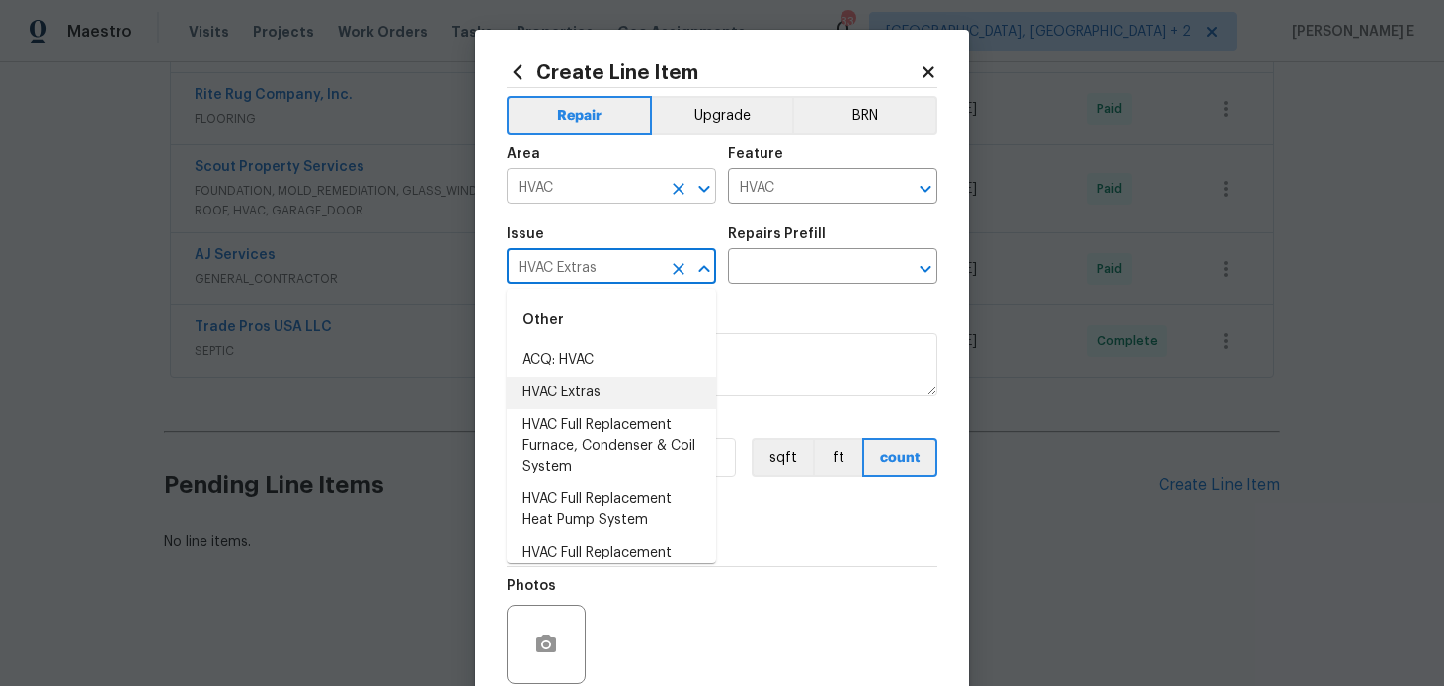
type input "HVAC Extras"
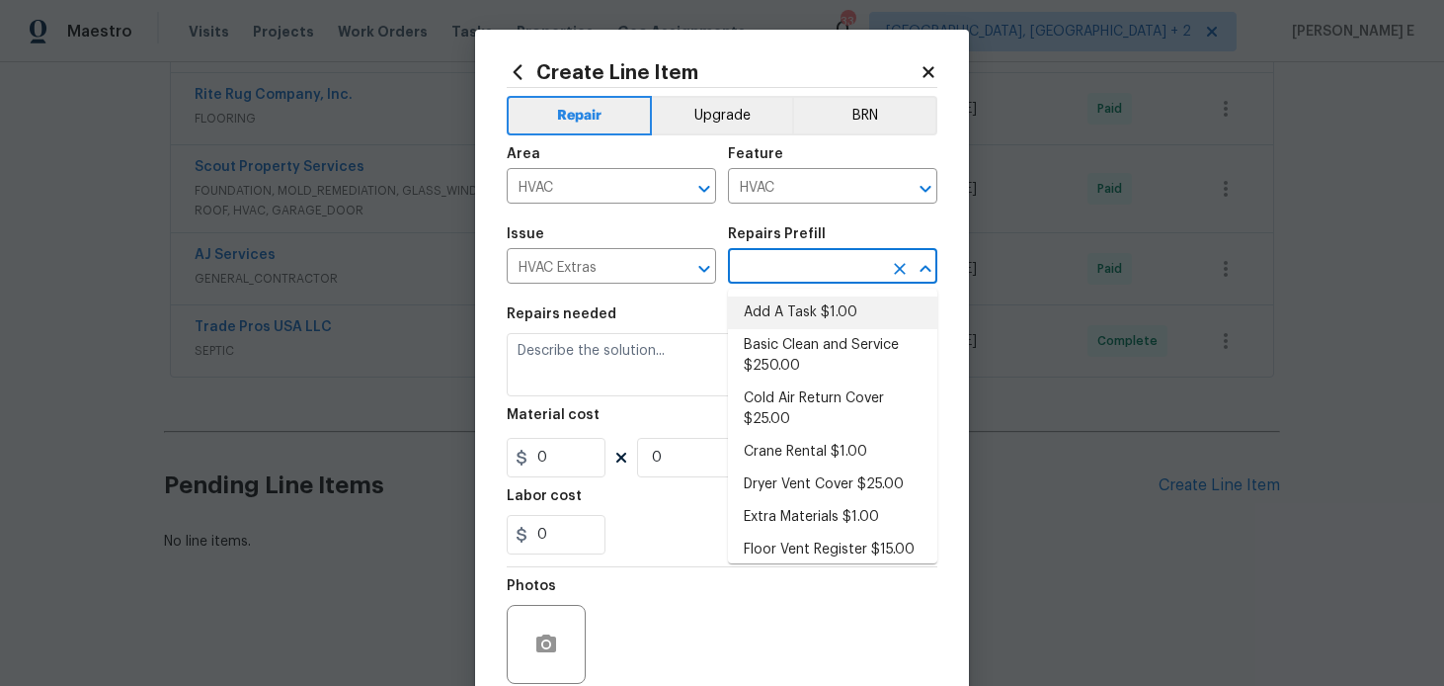
click at [848, 314] on li "Add A Task $1.00" at bounding box center [832, 312] width 209 height 33
type input "Add A Task $1.00"
type textarea "HPM to detail"
type input "1"
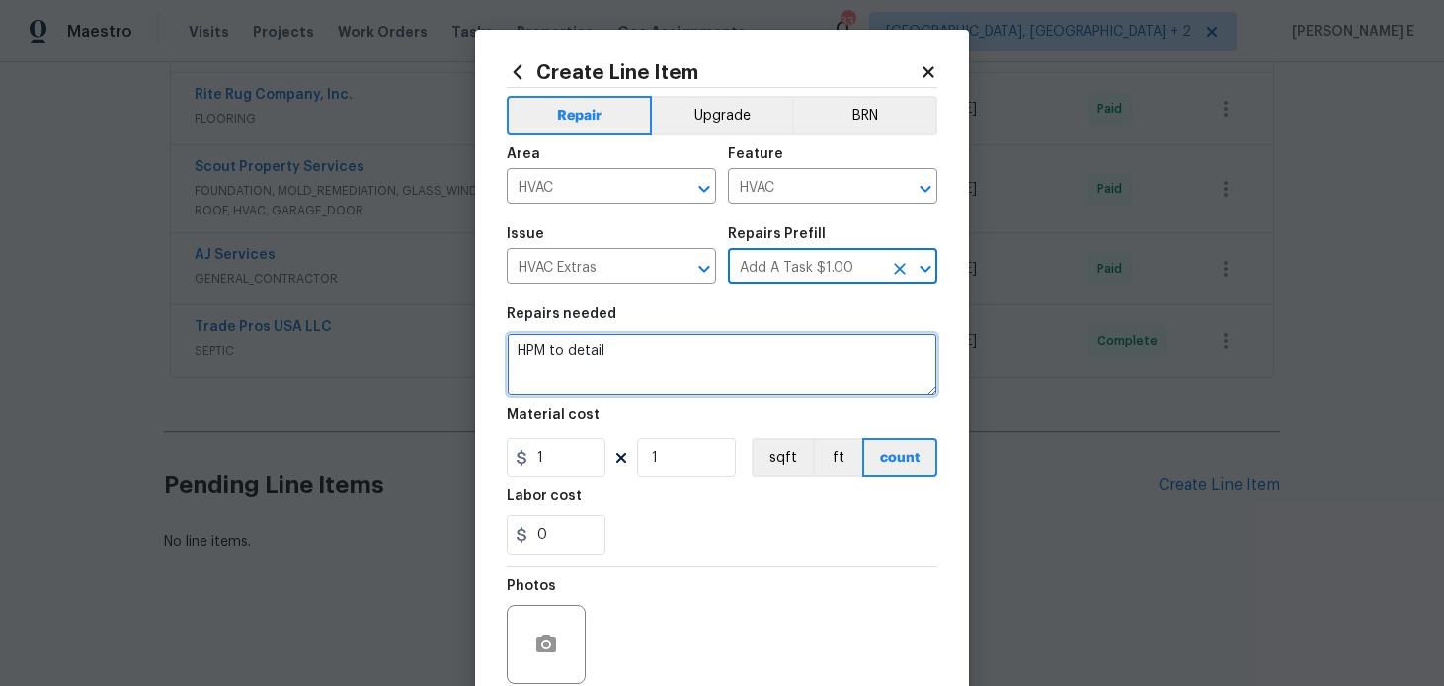
click at [703, 359] on textarea "HPM to detail" at bounding box center [722, 364] width 431 height 63
paste textarea "Received feedback the HVAC unit isn't cooling."
paste textarea "Inspect and provide estimate for repairs."
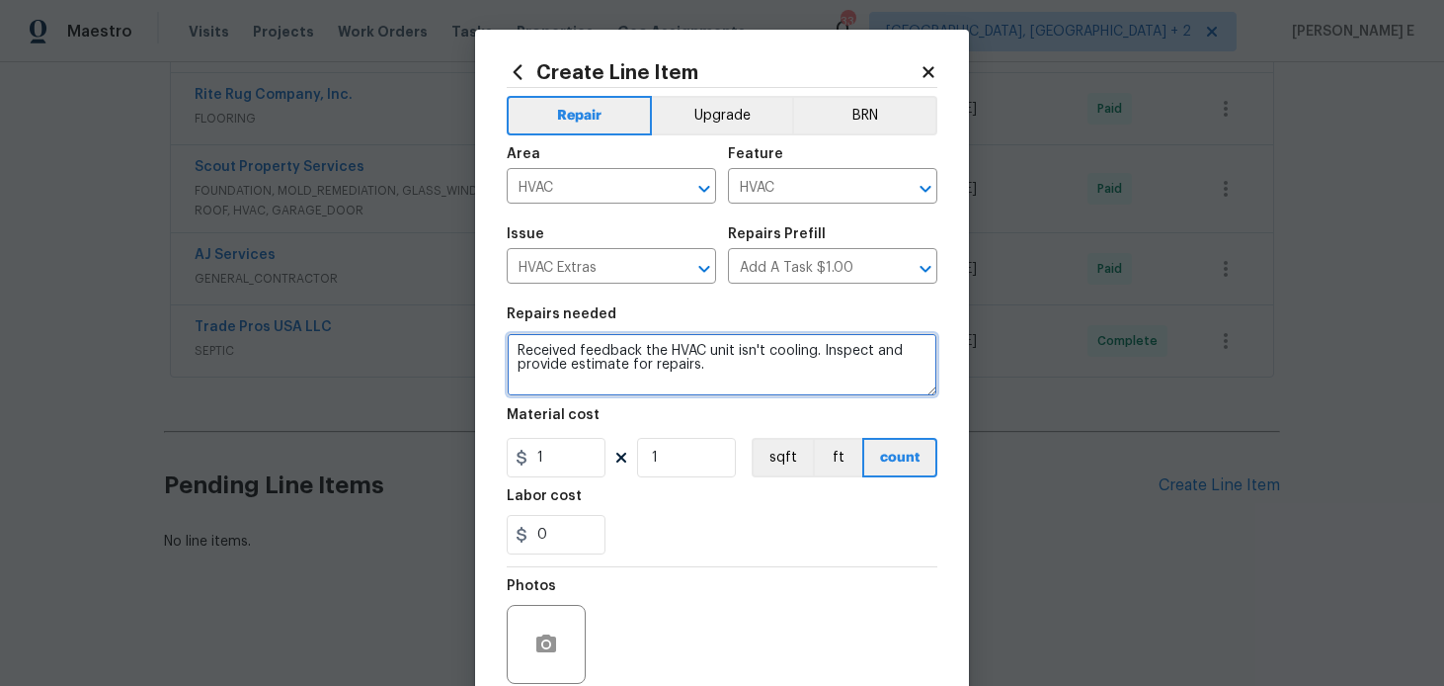
type textarea "Received feedback the HVAC unit isn't cooling. Inspect and provide estimate for…"
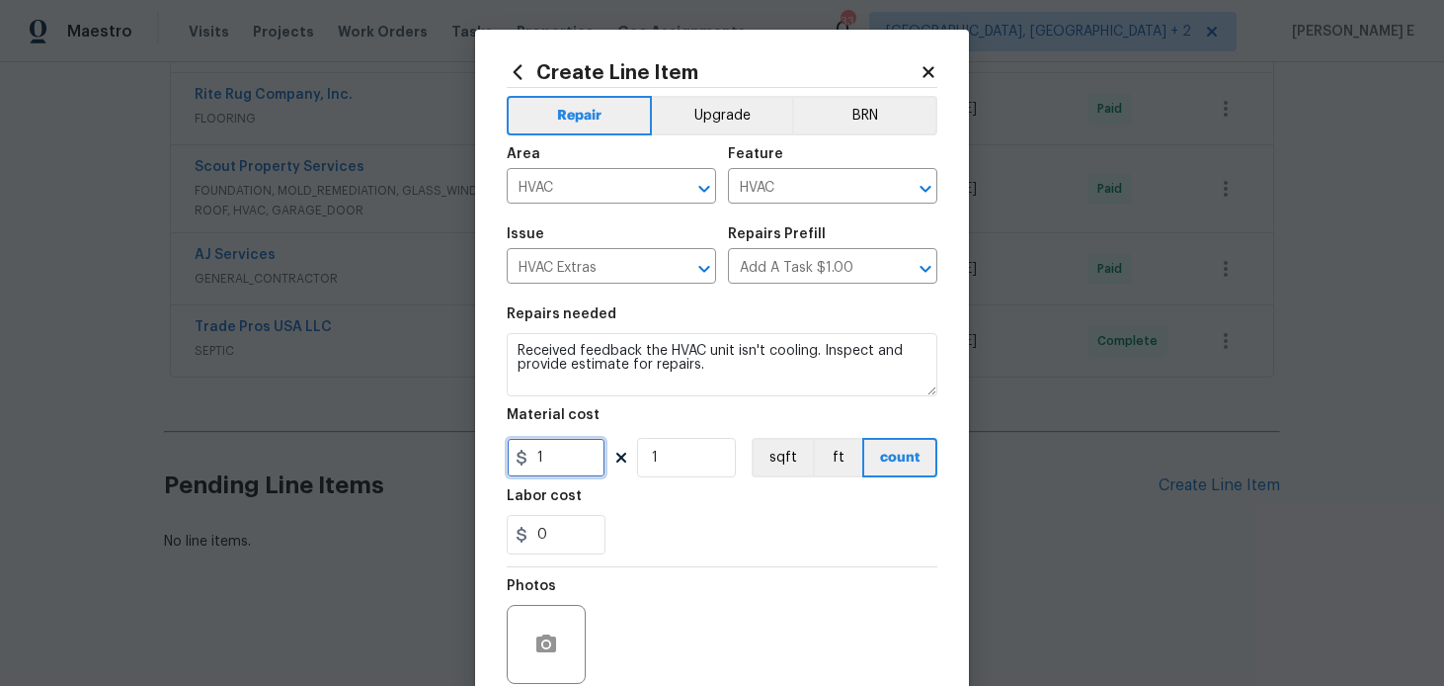
click at [548, 461] on input "1" at bounding box center [556, 458] width 99 height 40
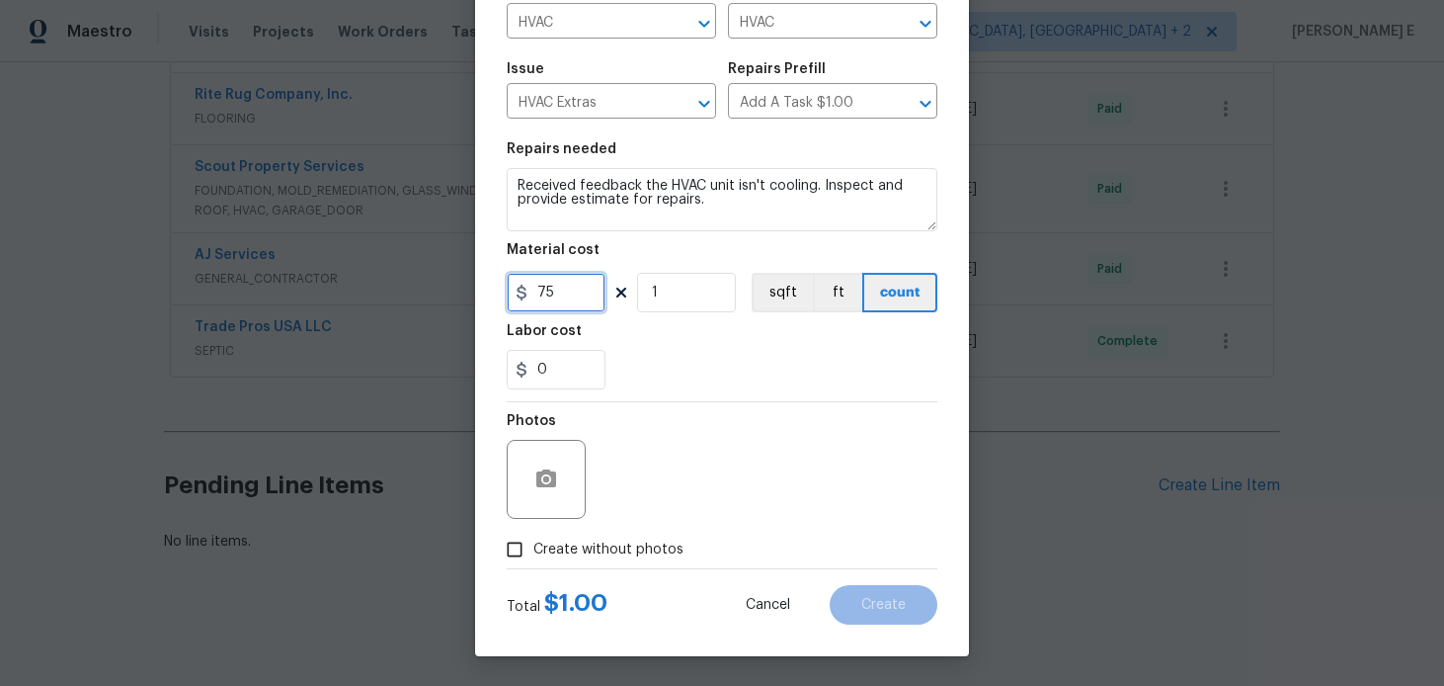
type input "75"
click at [624, 558] on div "Photos Create without photos" at bounding box center [722, 485] width 431 height 166
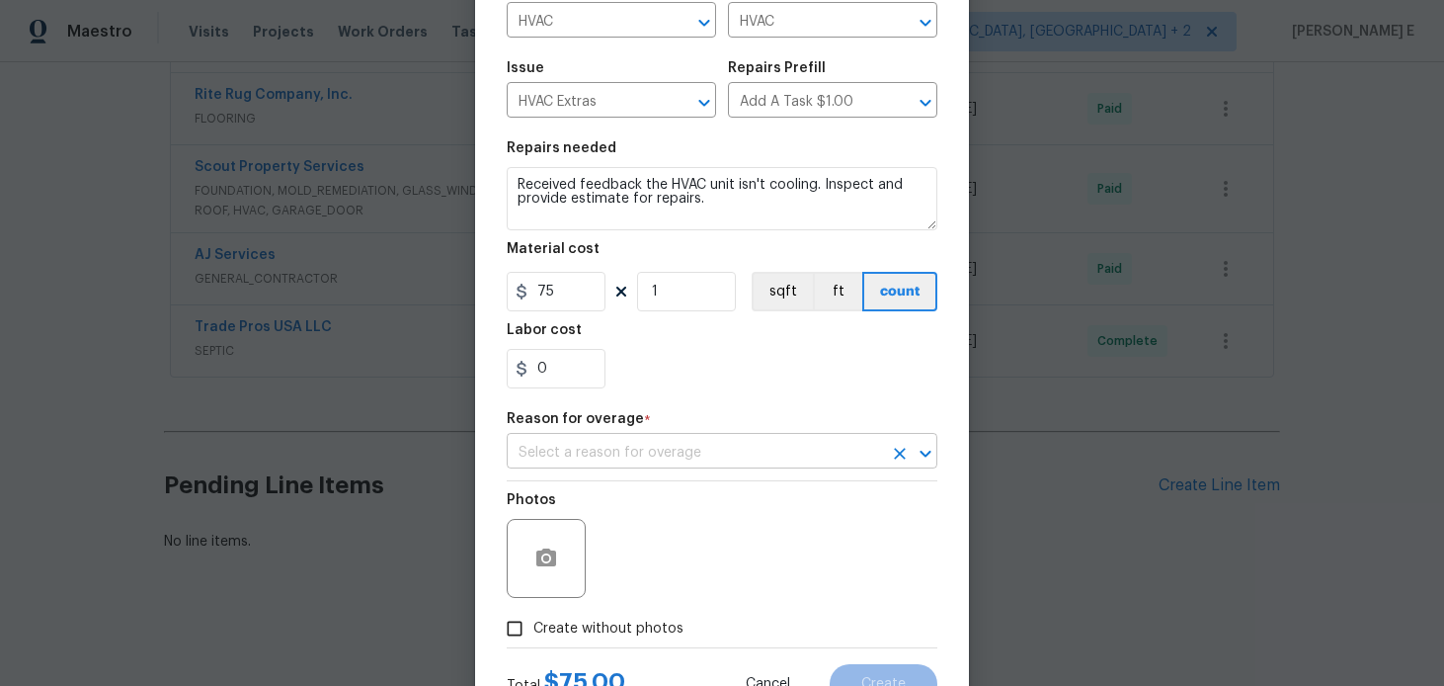
click at [650, 466] on input "text" at bounding box center [694, 453] width 375 height 31
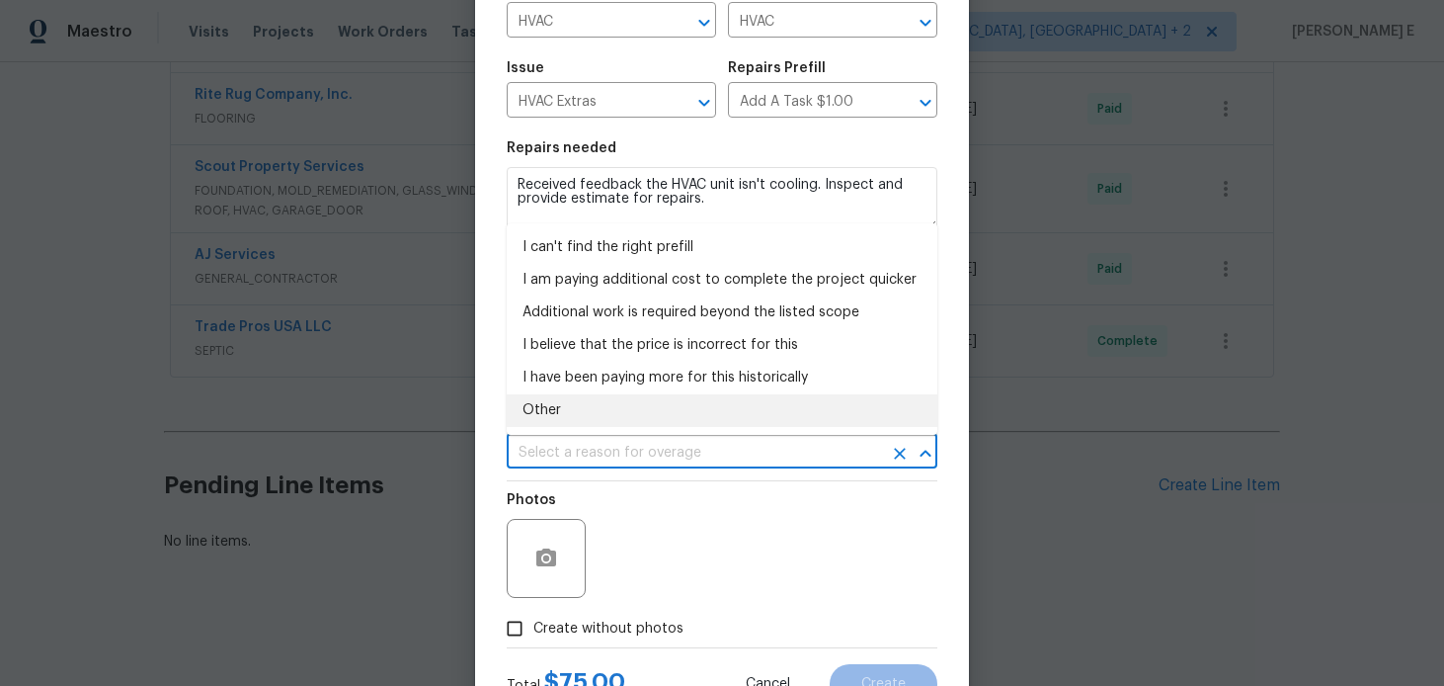
click at [557, 417] on li "Other" at bounding box center [722, 410] width 431 height 33
type input "Other"
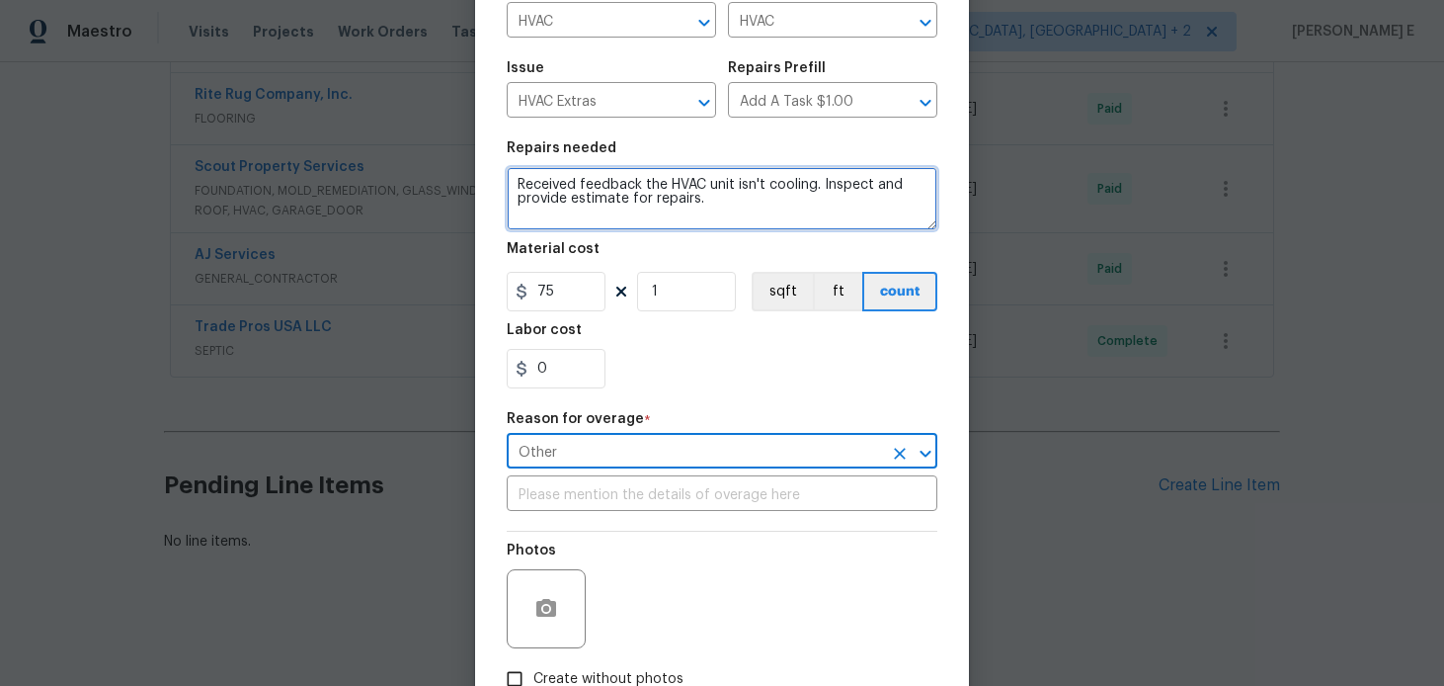
click at [609, 181] on textarea "Received feedback the HVAC unit isn't cooling. Inspect and provide estimate for…" at bounding box center [722, 198] width 431 height 63
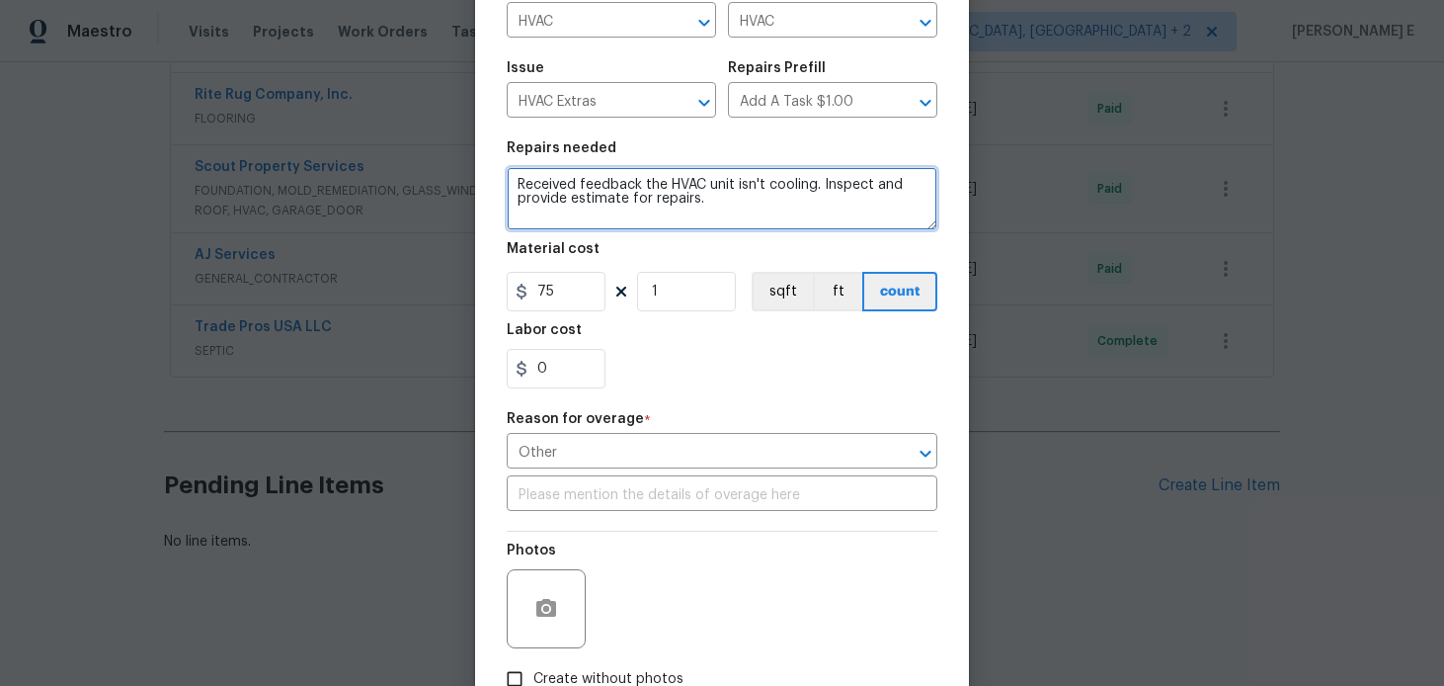
click at [609, 181] on textarea "Received feedback the HVAC unit isn't cooling. Inspect and provide estimate for…" at bounding box center [722, 198] width 431 height 63
click at [580, 494] on input "text" at bounding box center [722, 495] width 431 height 31
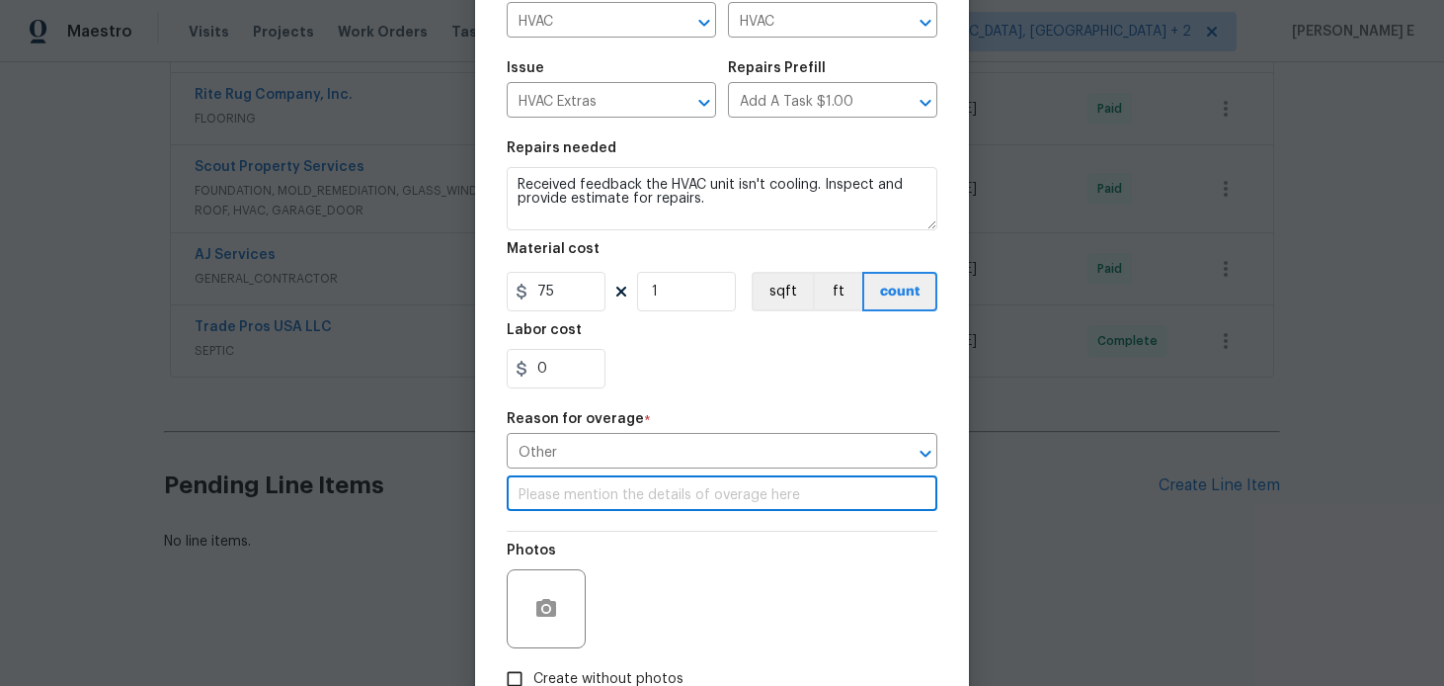
paste input "Received feedback the HVAC unit isn't cooling. Inspect and provide estimate for…"
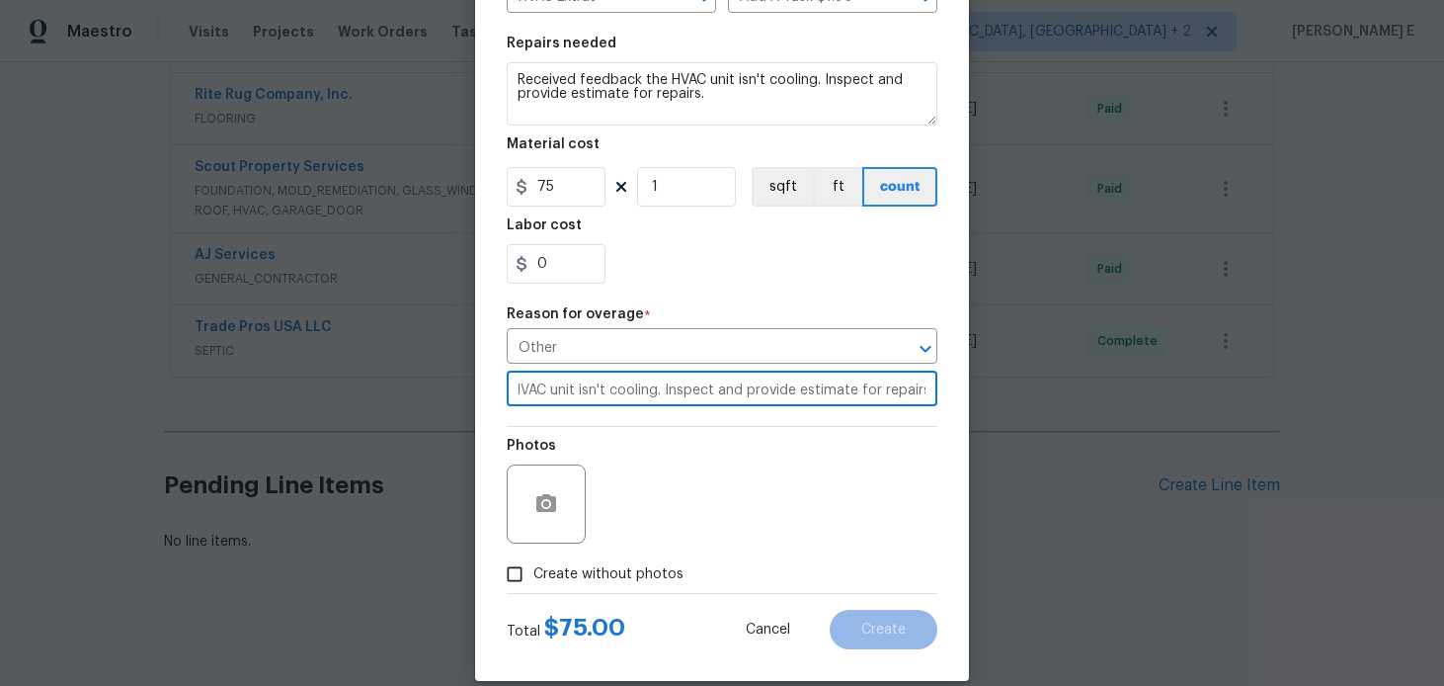
scroll to position [297, 0]
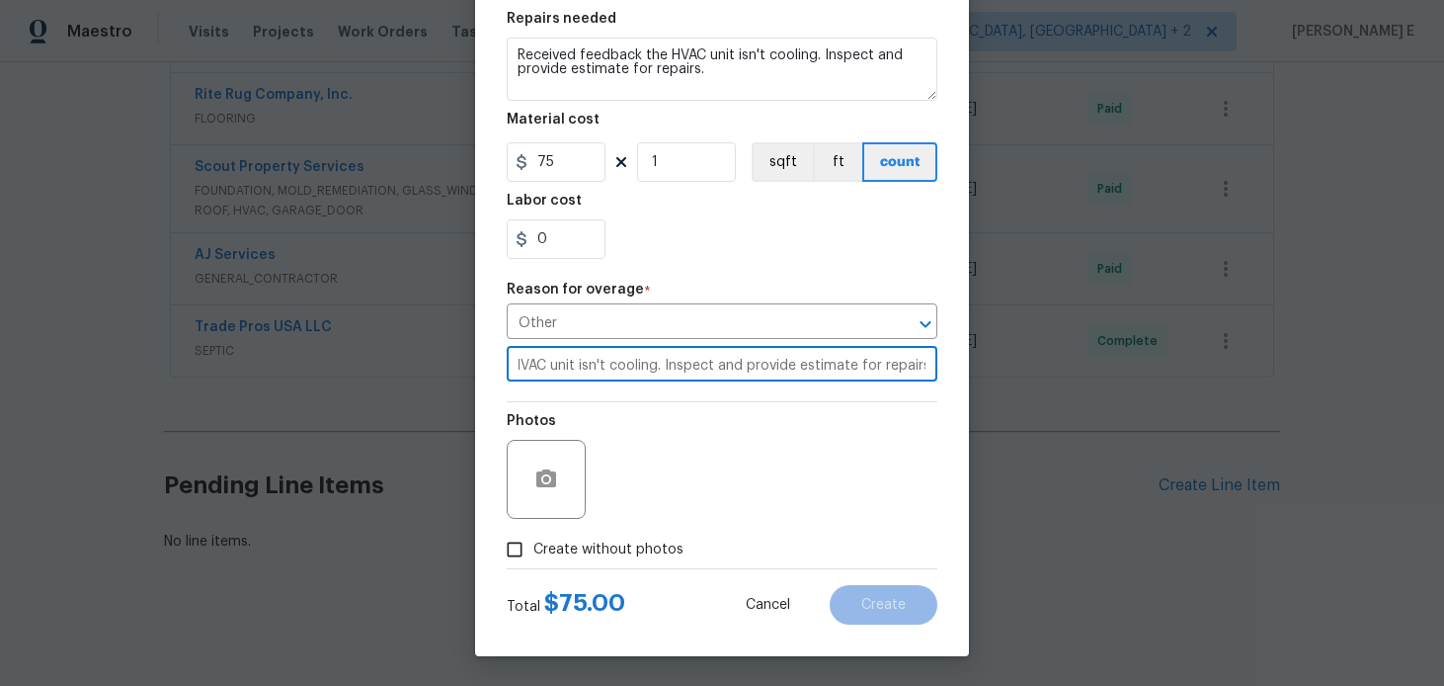
type input "Received feedback the HVAC unit isn't cooling. Inspect and provide estimate for…"
click at [551, 544] on span "Create without photos" at bounding box center [608, 549] width 150 height 21
click at [533, 544] on input "Create without photos" at bounding box center [515, 549] width 38 height 38
checkbox input "true"
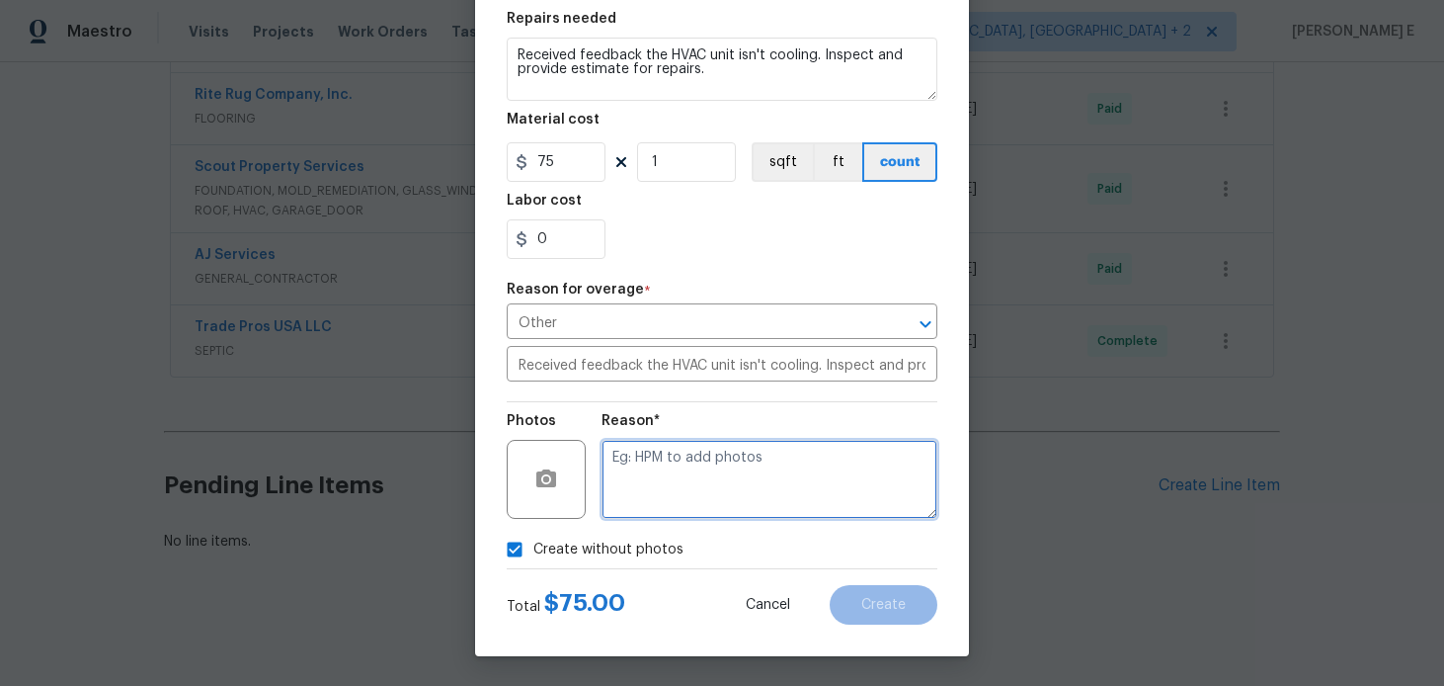
click at [664, 499] on textarea at bounding box center [770, 479] width 336 height 79
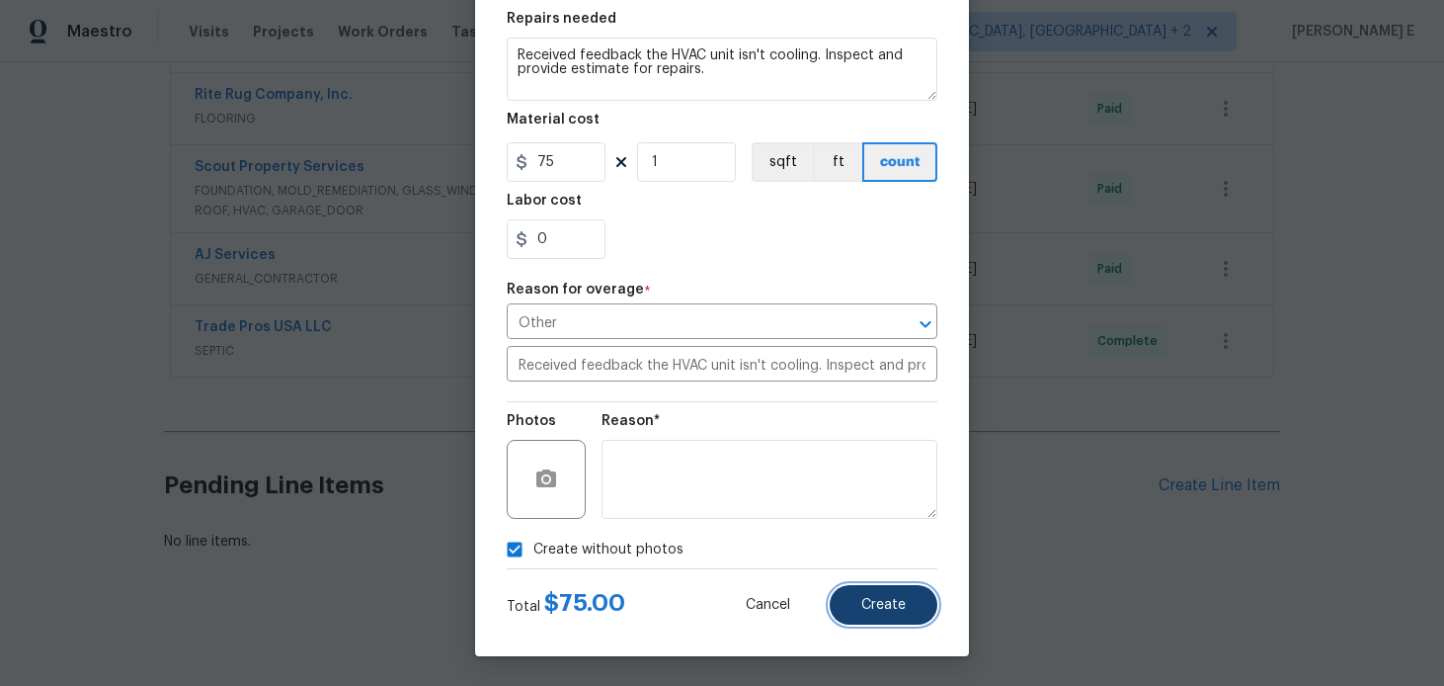
click at [911, 620] on button "Create" at bounding box center [884, 605] width 108 height 40
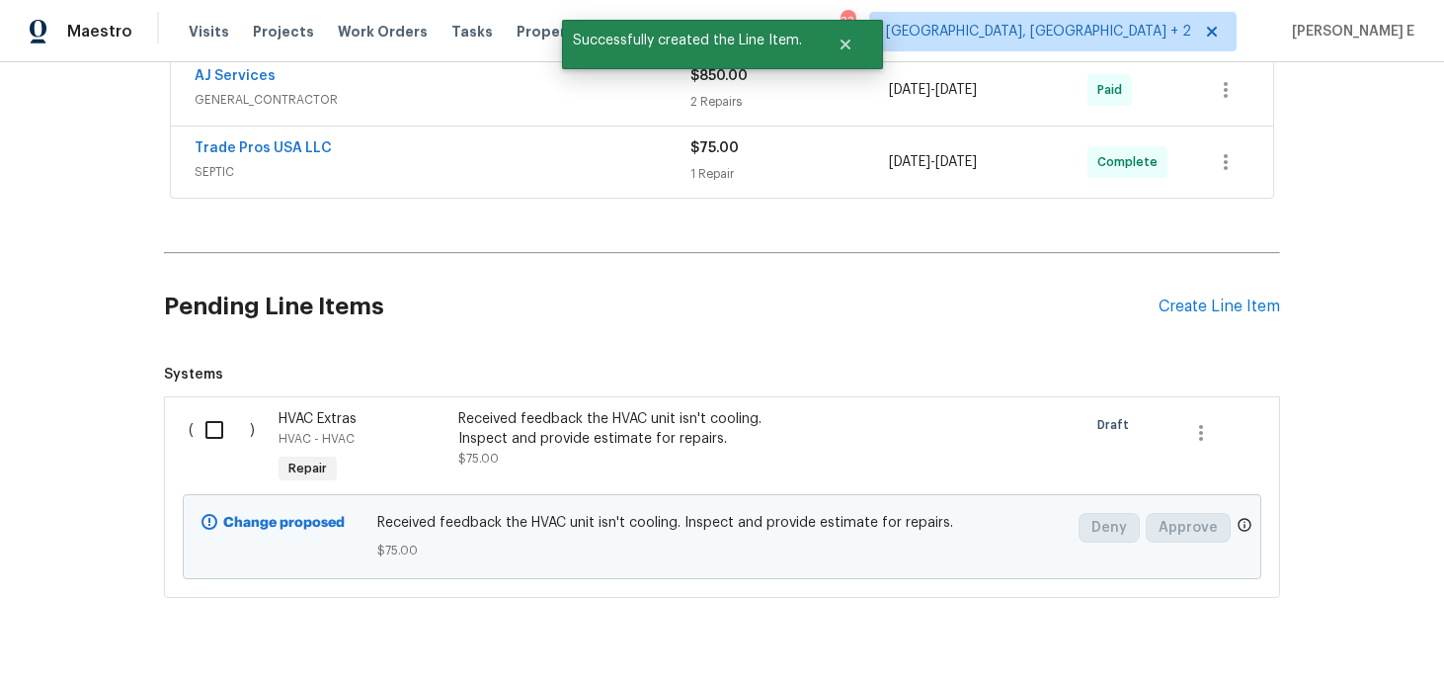
scroll to position [1243, 0]
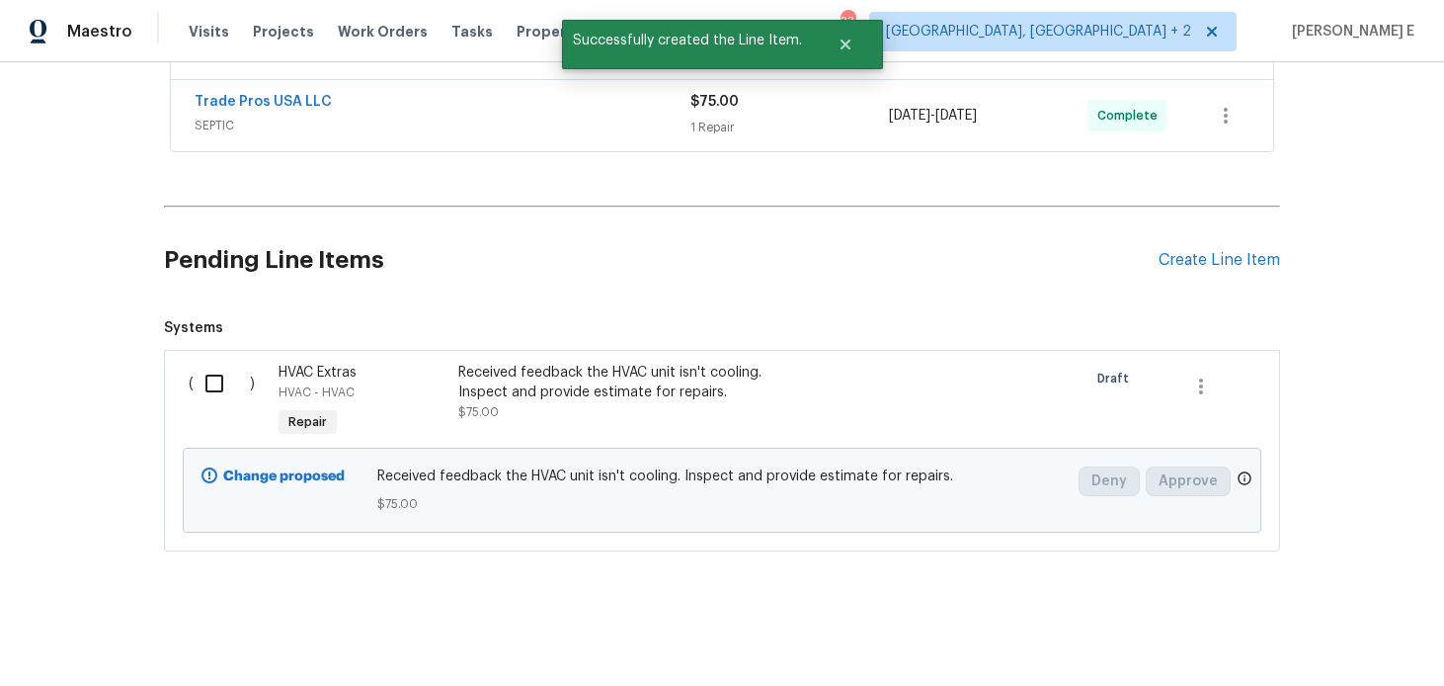
click at [217, 368] on input "checkbox" at bounding box center [222, 383] width 56 height 41
checkbox input "true"
click at [1312, 638] on span "Create Work Order" at bounding box center [1330, 636] width 131 height 25
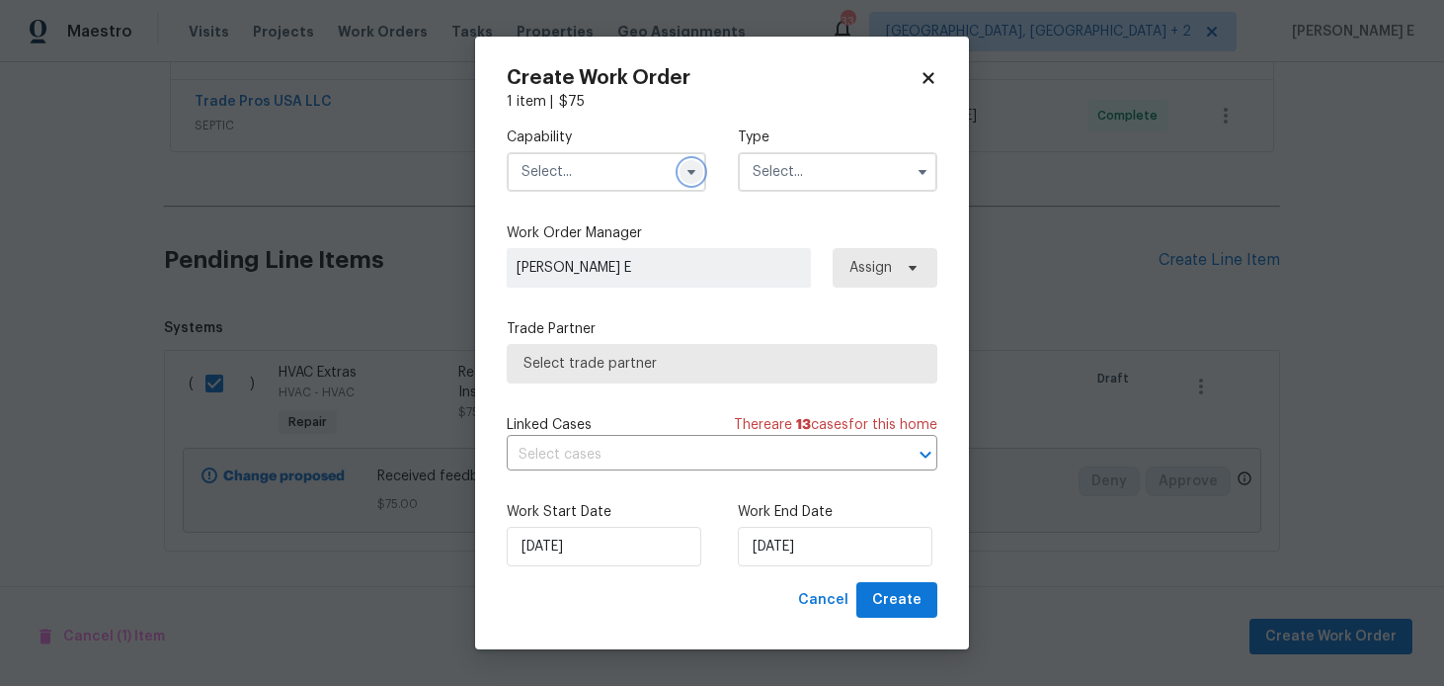
click at [689, 160] on button "button" at bounding box center [692, 172] width 24 height 24
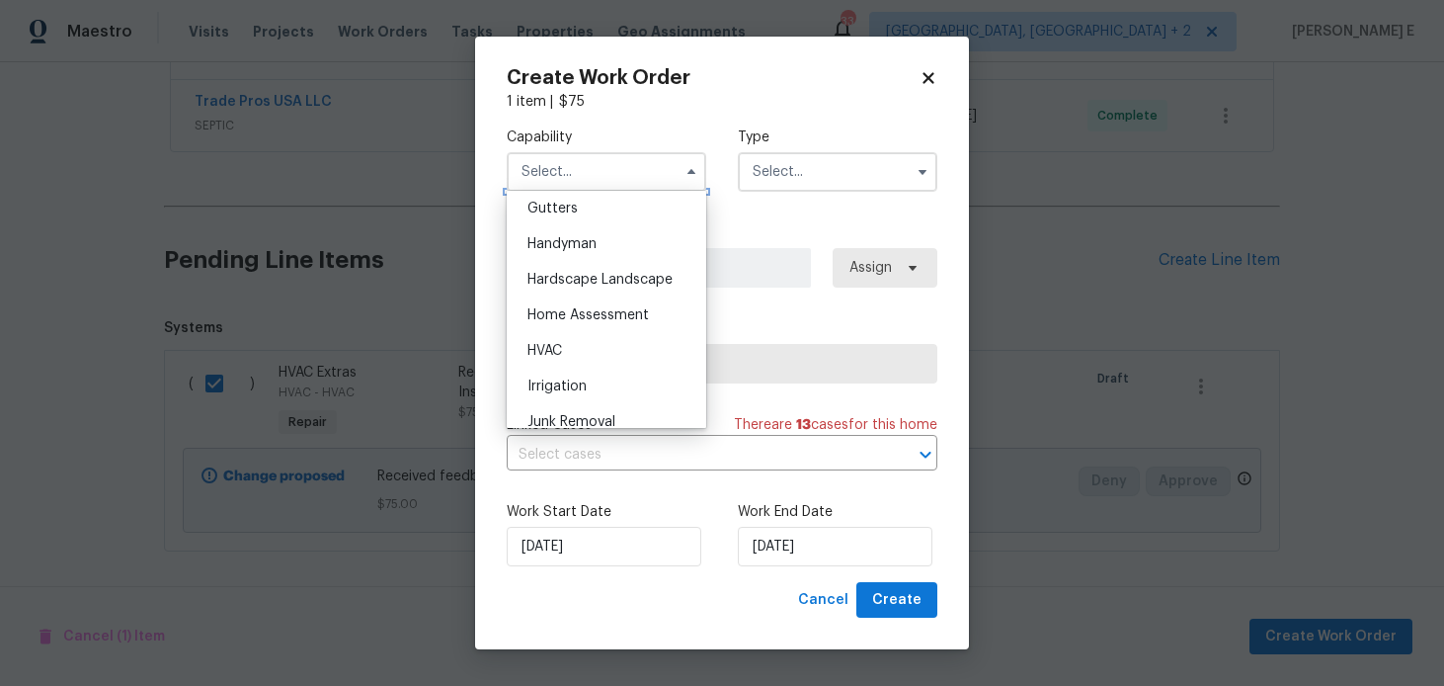
scroll to position [1067, 0]
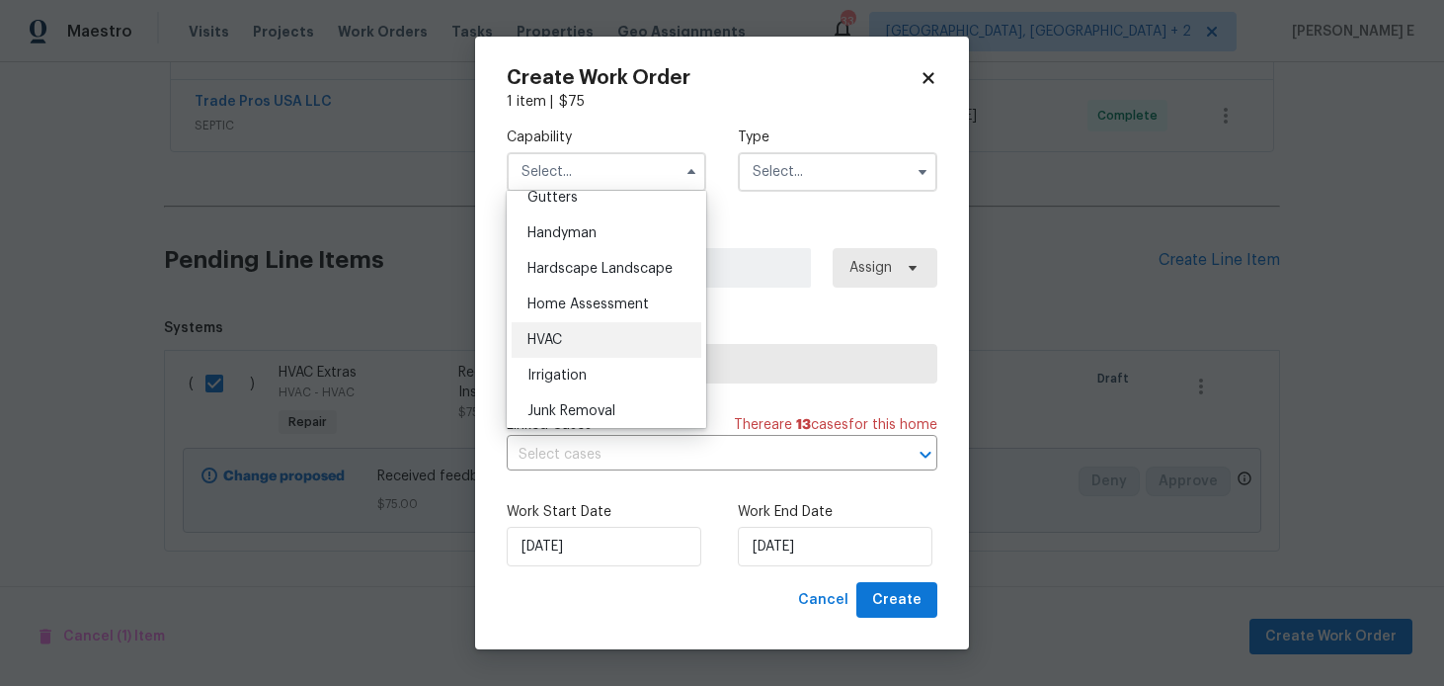
click at [561, 336] on span "HVAC" at bounding box center [545, 340] width 35 height 14
type input "HVAC"
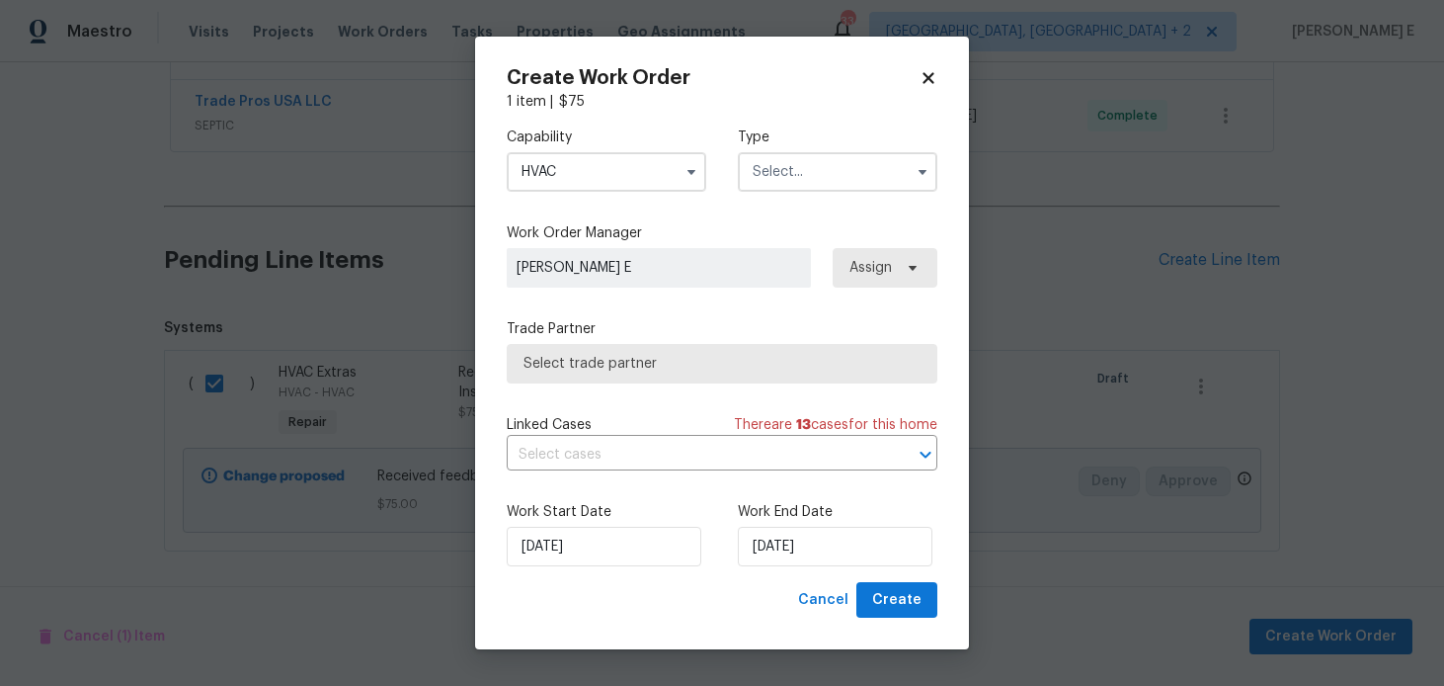
click at [782, 168] on input "text" at bounding box center [838, 172] width 200 height 40
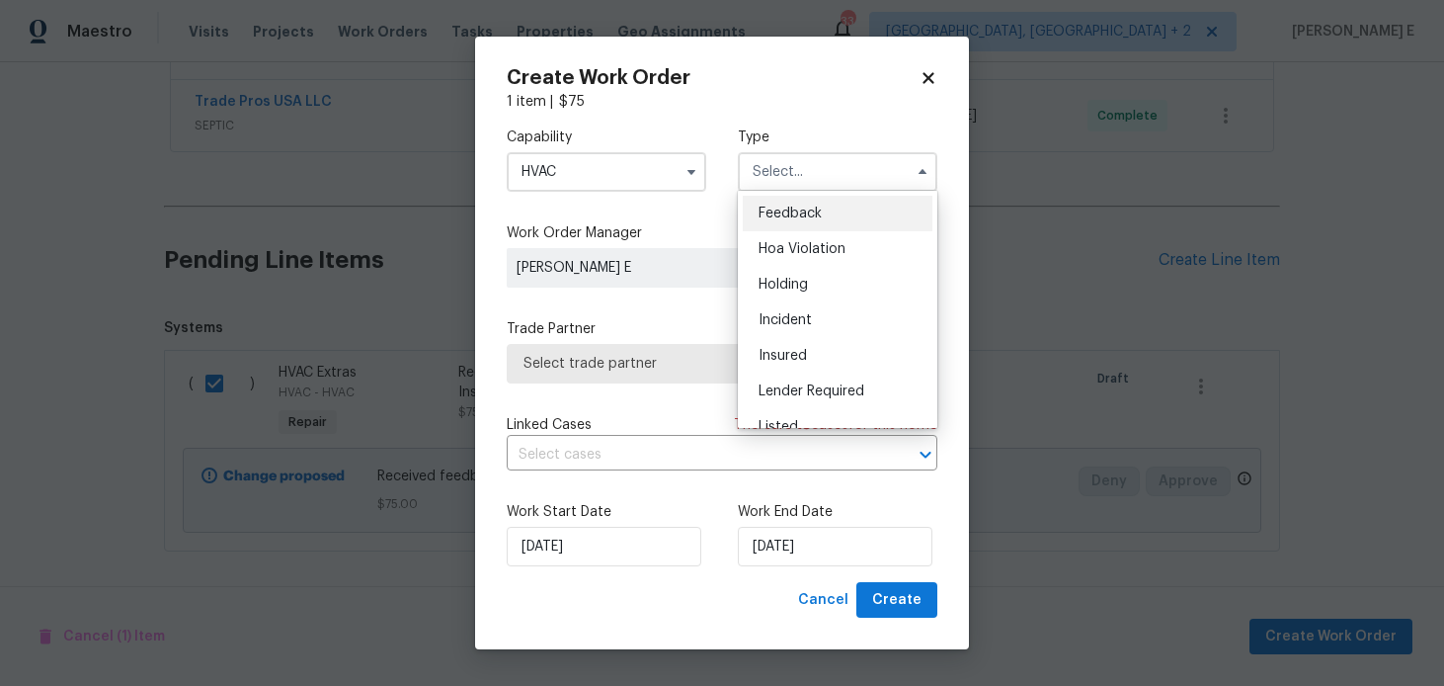
click at [774, 218] on span "Feedback" at bounding box center [790, 213] width 63 height 14
type input "Feedback"
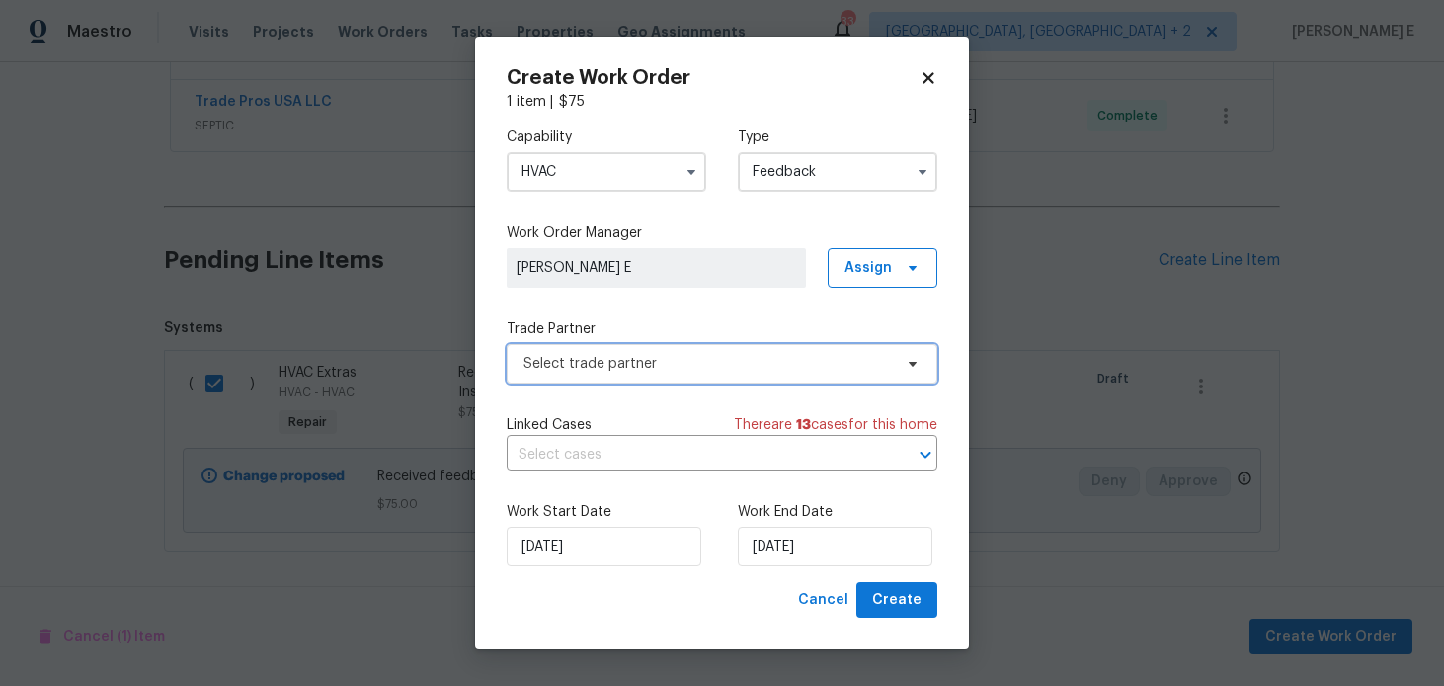
click at [577, 373] on span "Select trade partner" at bounding box center [722, 364] width 431 height 40
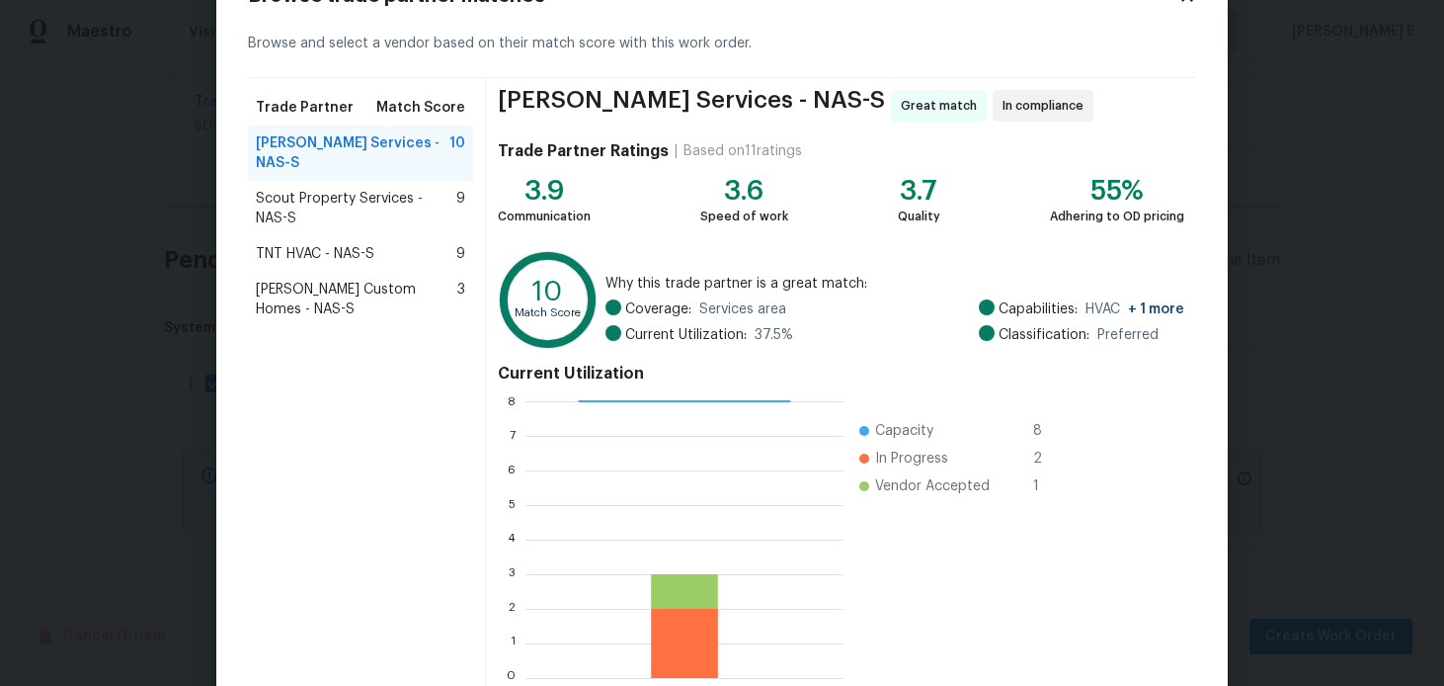
scroll to position [186, 0]
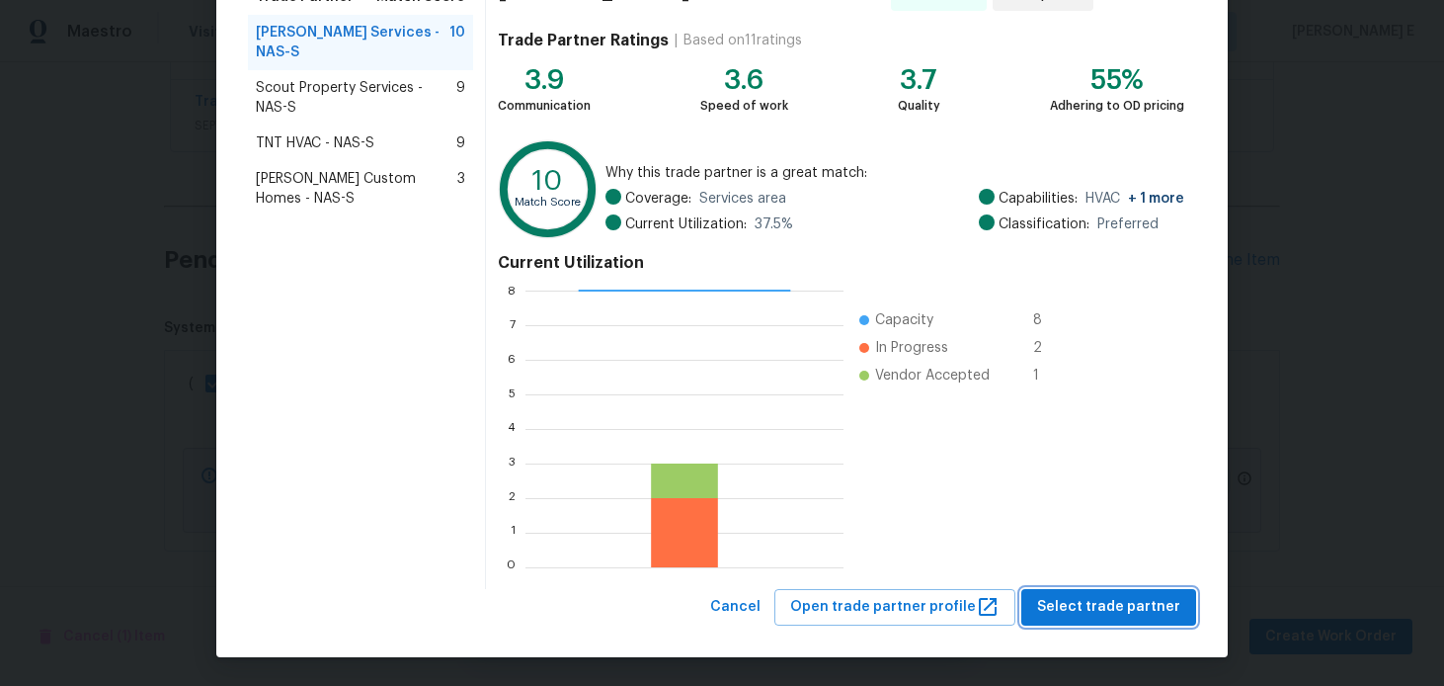
click at [1078, 597] on span "Select trade partner" at bounding box center [1108, 607] width 143 height 25
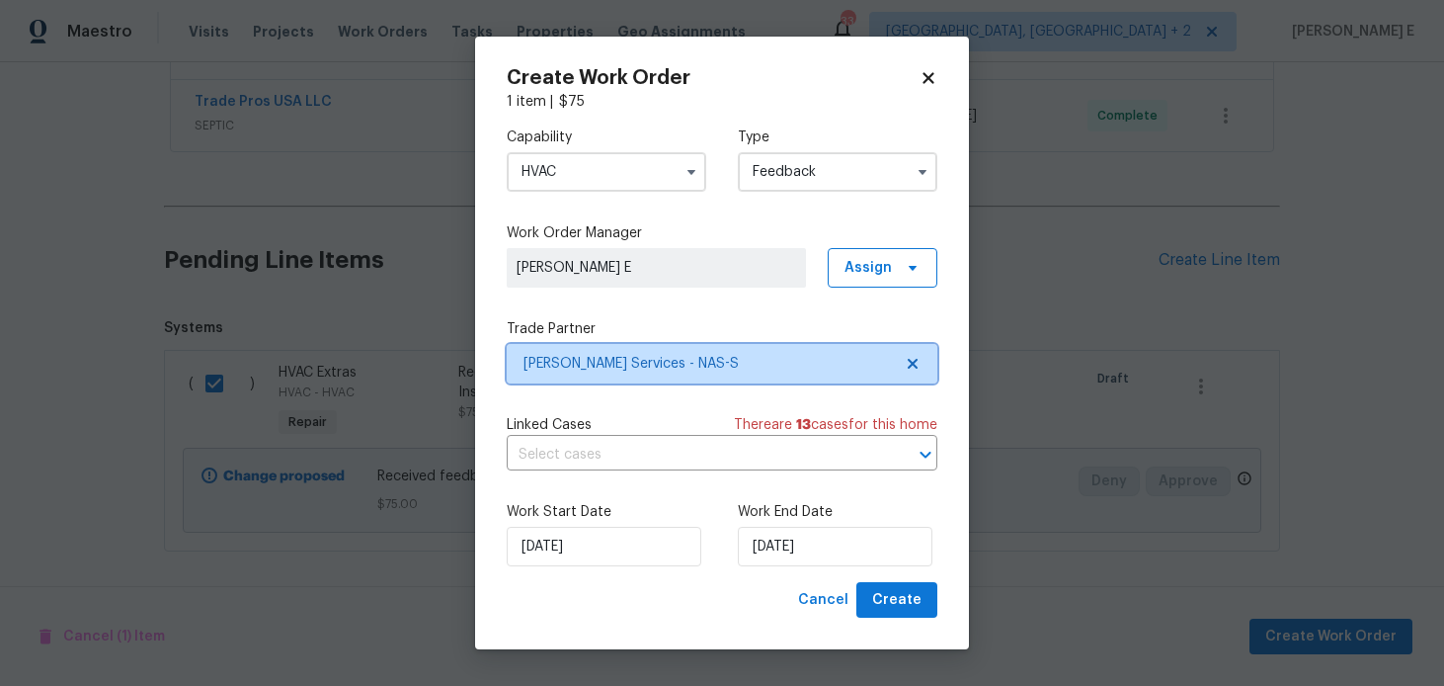
scroll to position [0, 0]
click at [800, 568] on div "Work Start Date 02/09/2025 Work End Date 02/09/2025" at bounding box center [722, 534] width 431 height 96
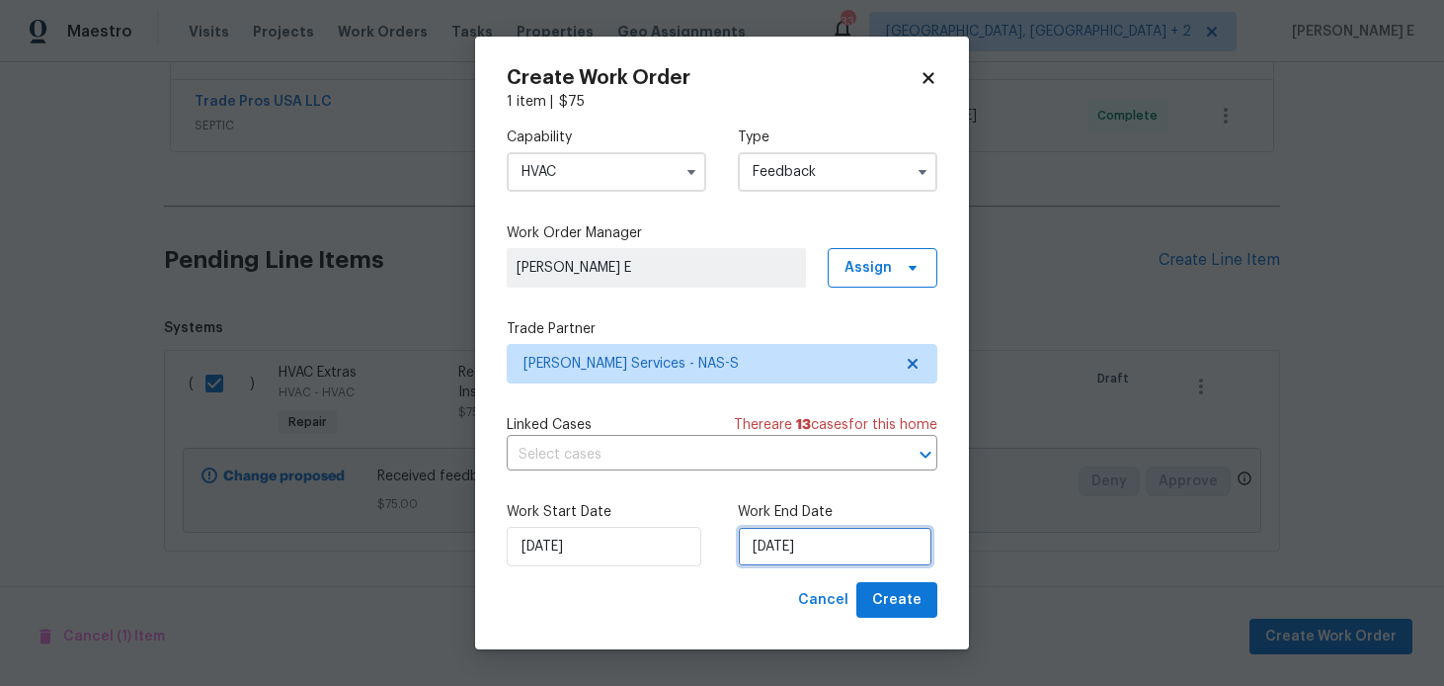
click at [806, 549] on input "[DATE]" at bounding box center [835, 547] width 195 height 40
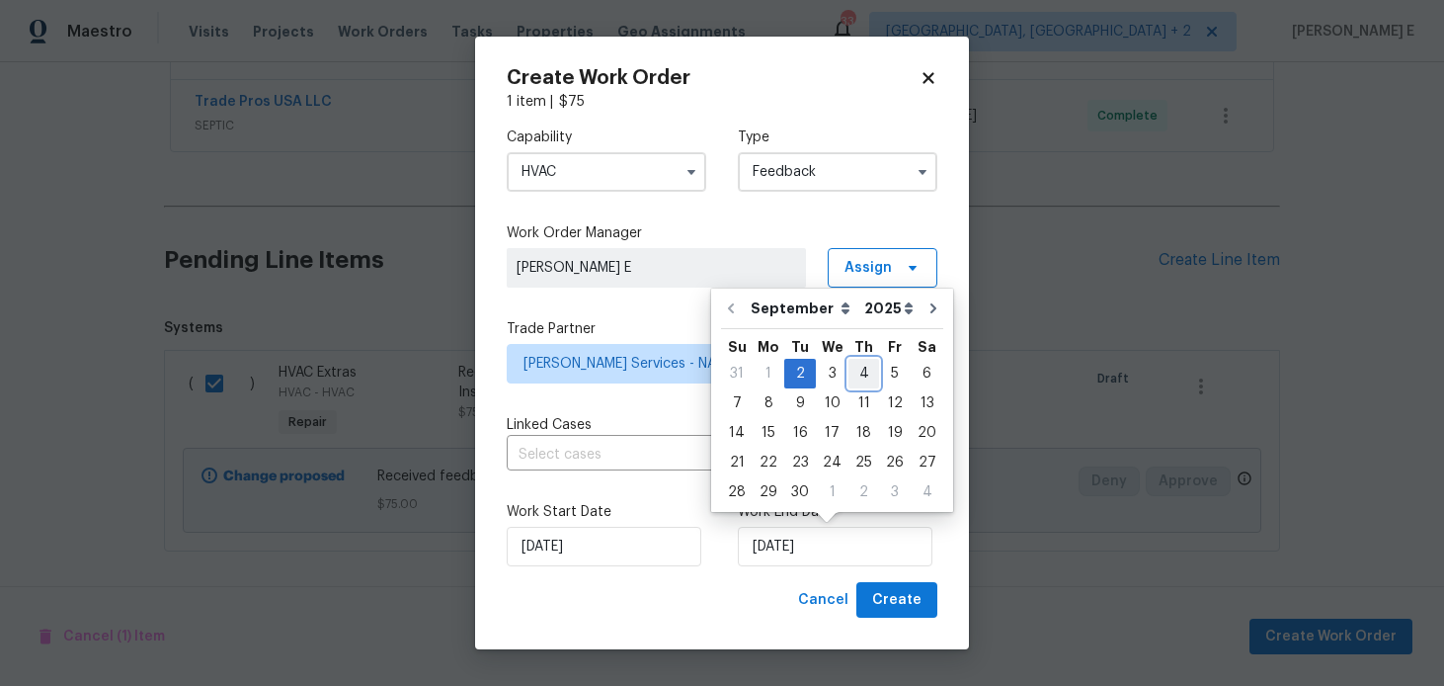
click at [852, 377] on div "4" at bounding box center [864, 374] width 31 height 28
type input "04/09/2025"
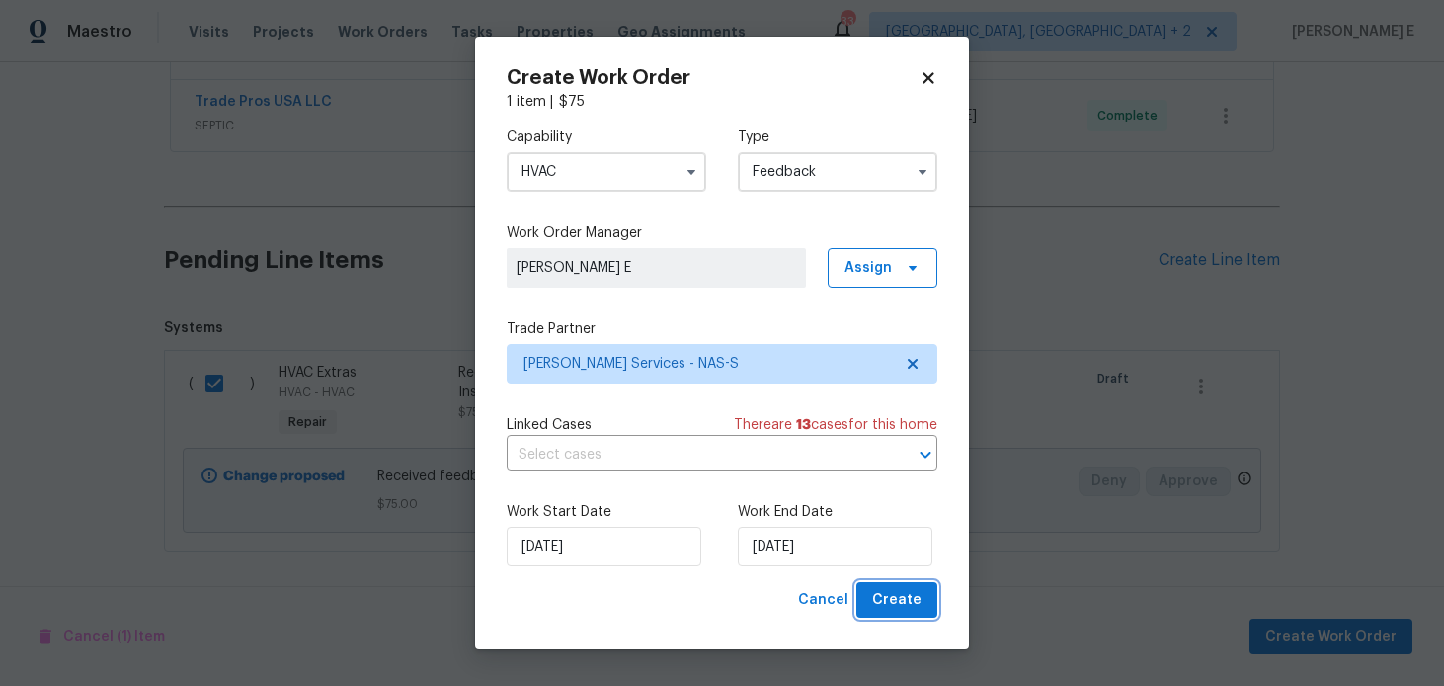
click at [873, 604] on button "Create" at bounding box center [896, 600] width 81 height 37
checkbox input "false"
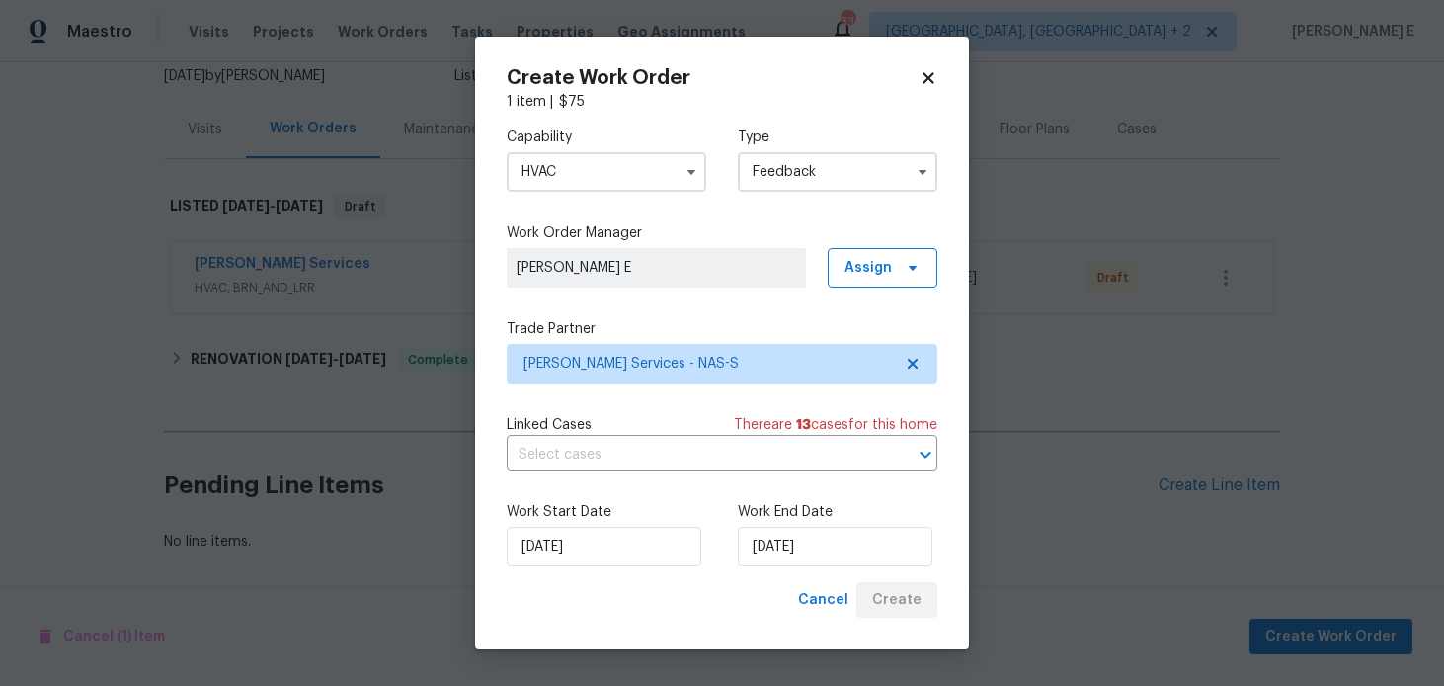
scroll to position [200, 0]
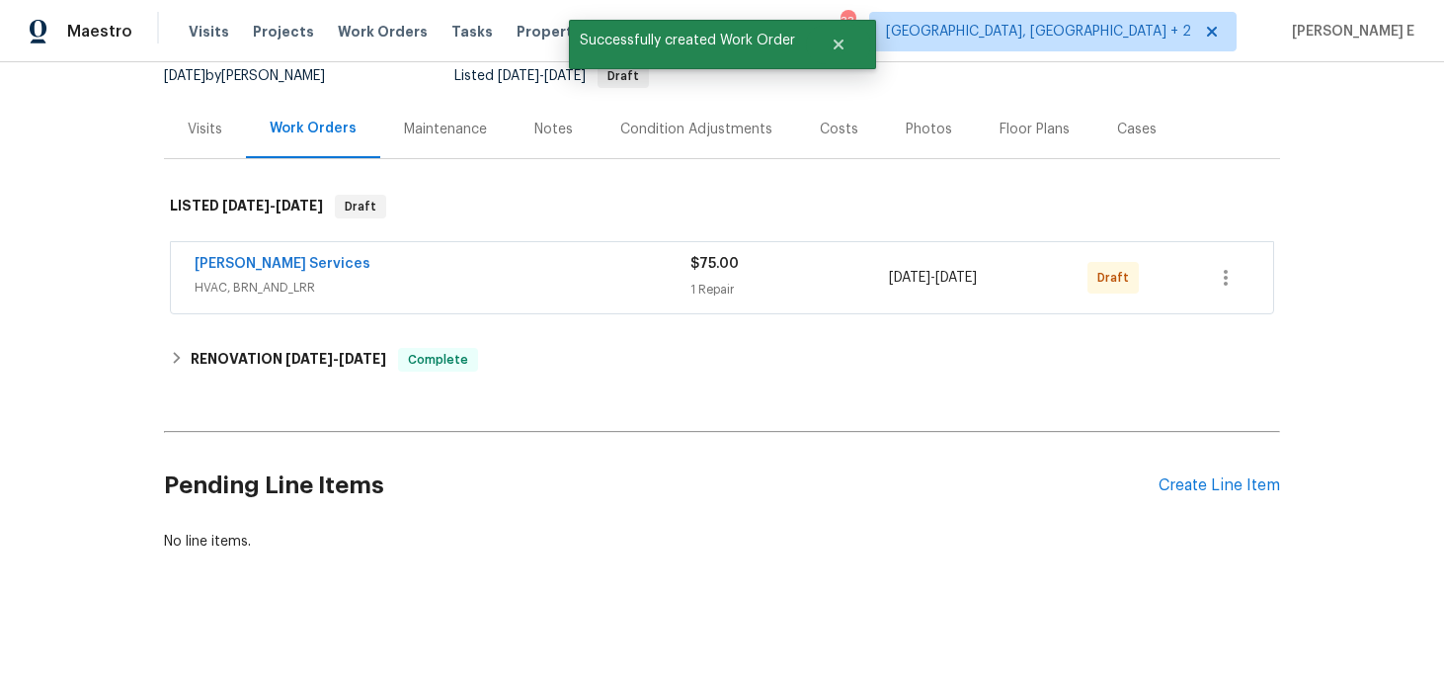
click at [317, 271] on span "Tony Barrett Services" at bounding box center [283, 264] width 176 height 20
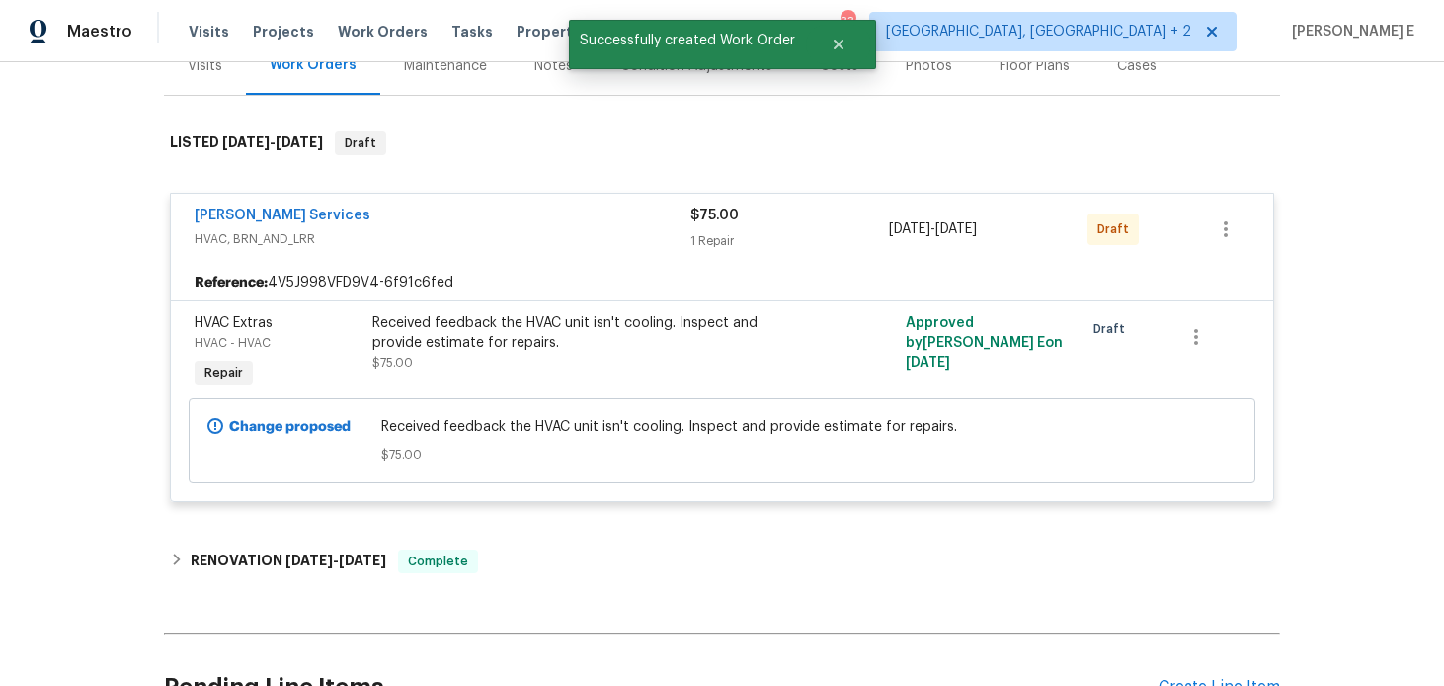
scroll to position [259, 0]
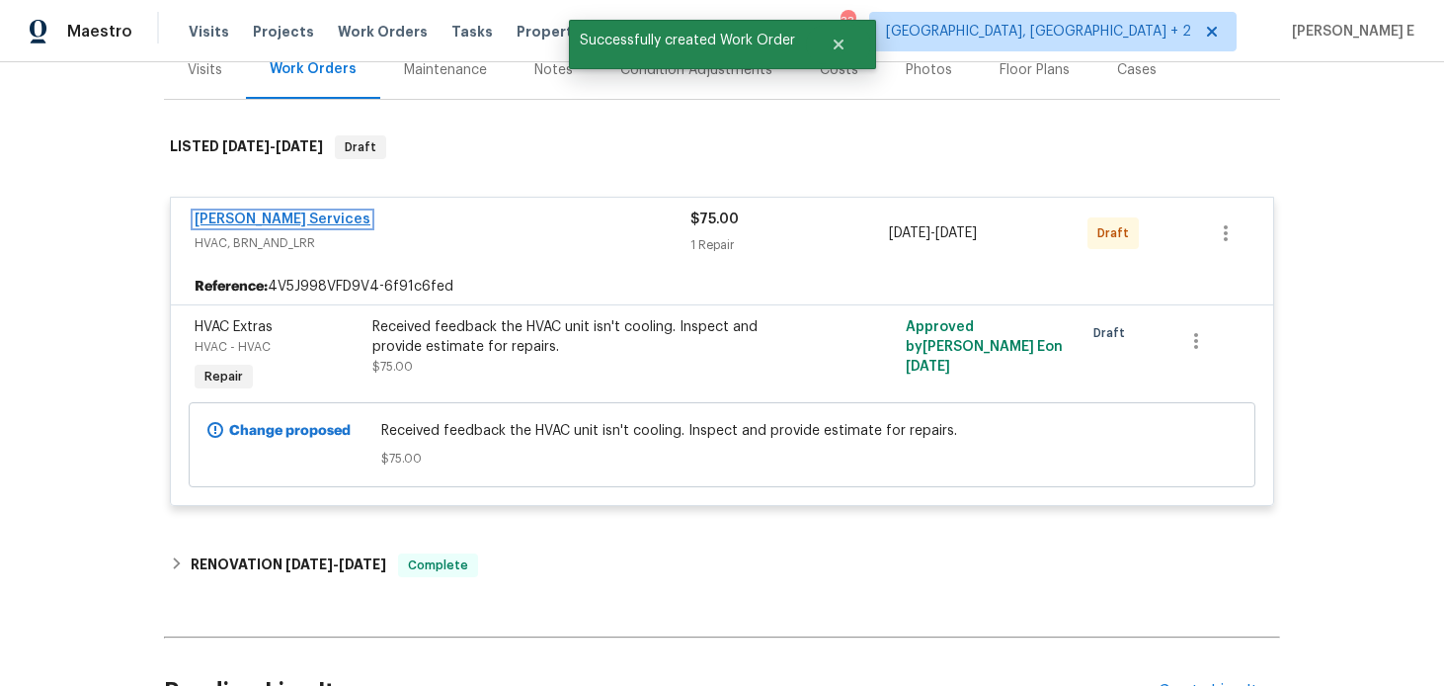
click at [281, 213] on link "Tony Barrett Services" at bounding box center [283, 219] width 176 height 14
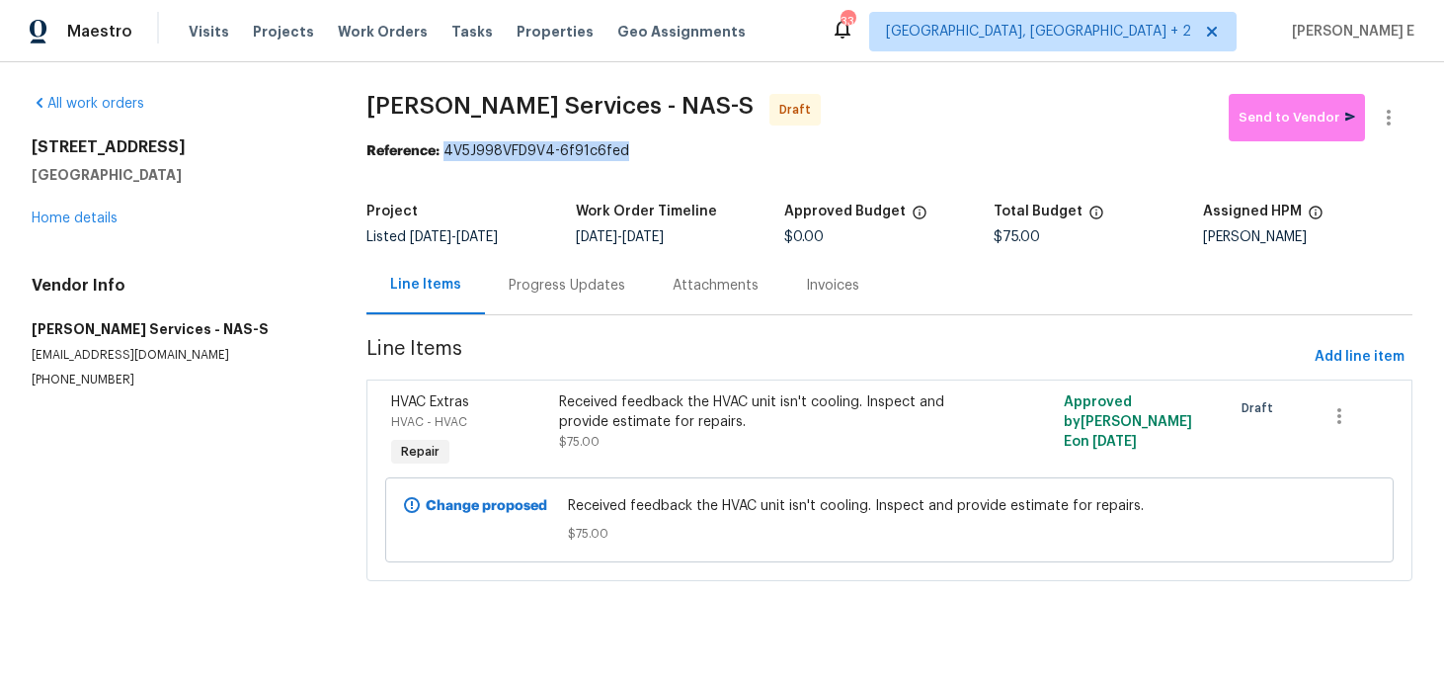
drag, startPoint x: 453, startPoint y: 153, endPoint x: 668, endPoint y: 149, distance: 214.4
click at [668, 149] on div "Reference: 4V5J998VFD9V4-6f91c6fed" at bounding box center [889, 151] width 1046 height 20
copy div "4V5J998VFD9V4-6f91c6fed"
click at [563, 281] on div "Progress Updates" at bounding box center [567, 286] width 117 height 20
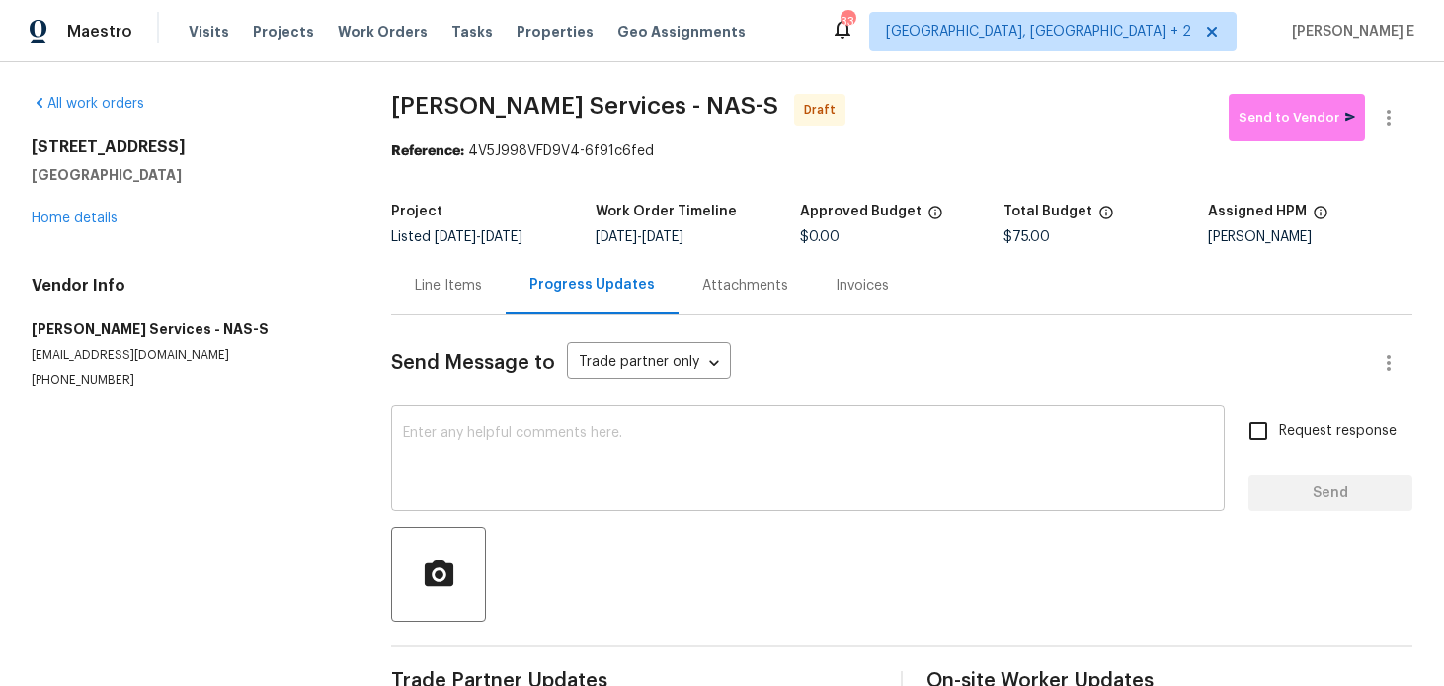
click at [508, 460] on textarea at bounding box center [808, 460] width 810 height 69
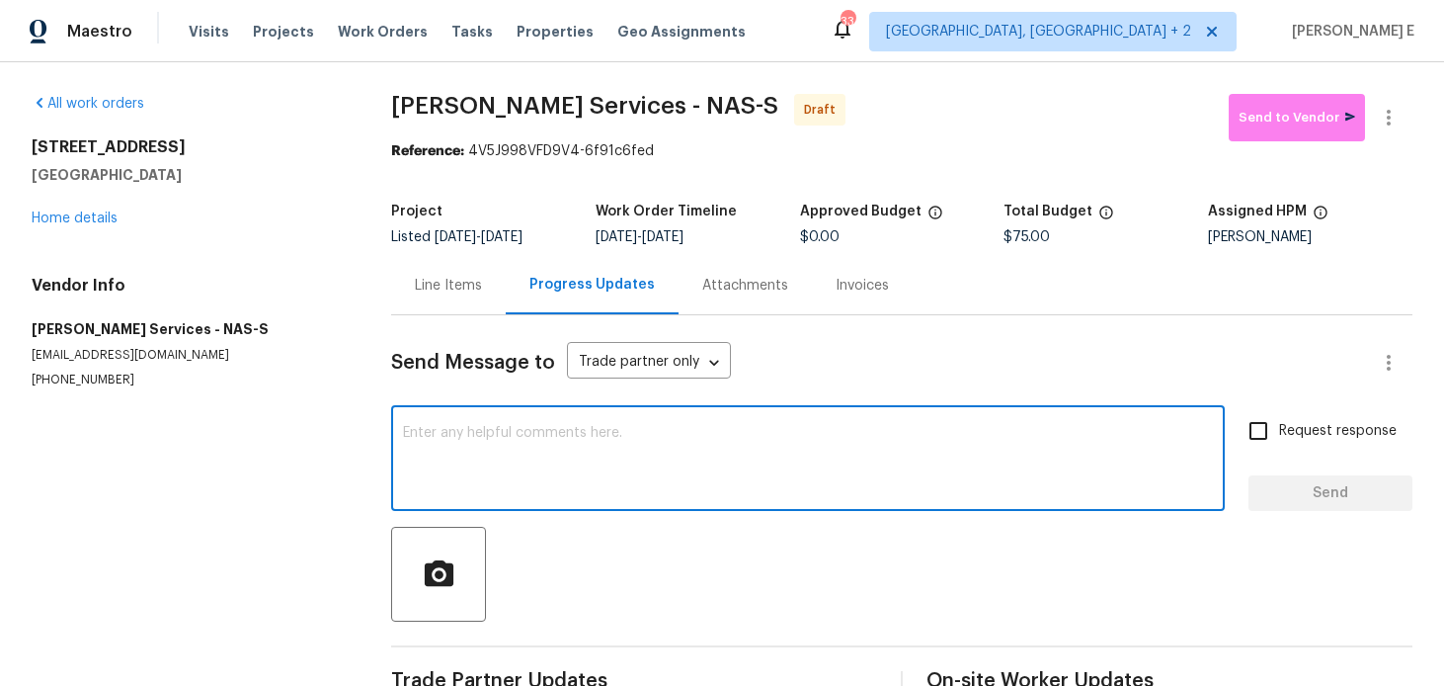
paste textarea "Hi this is Keerthana with Opendoor. I’m confirming you received the WO for the …"
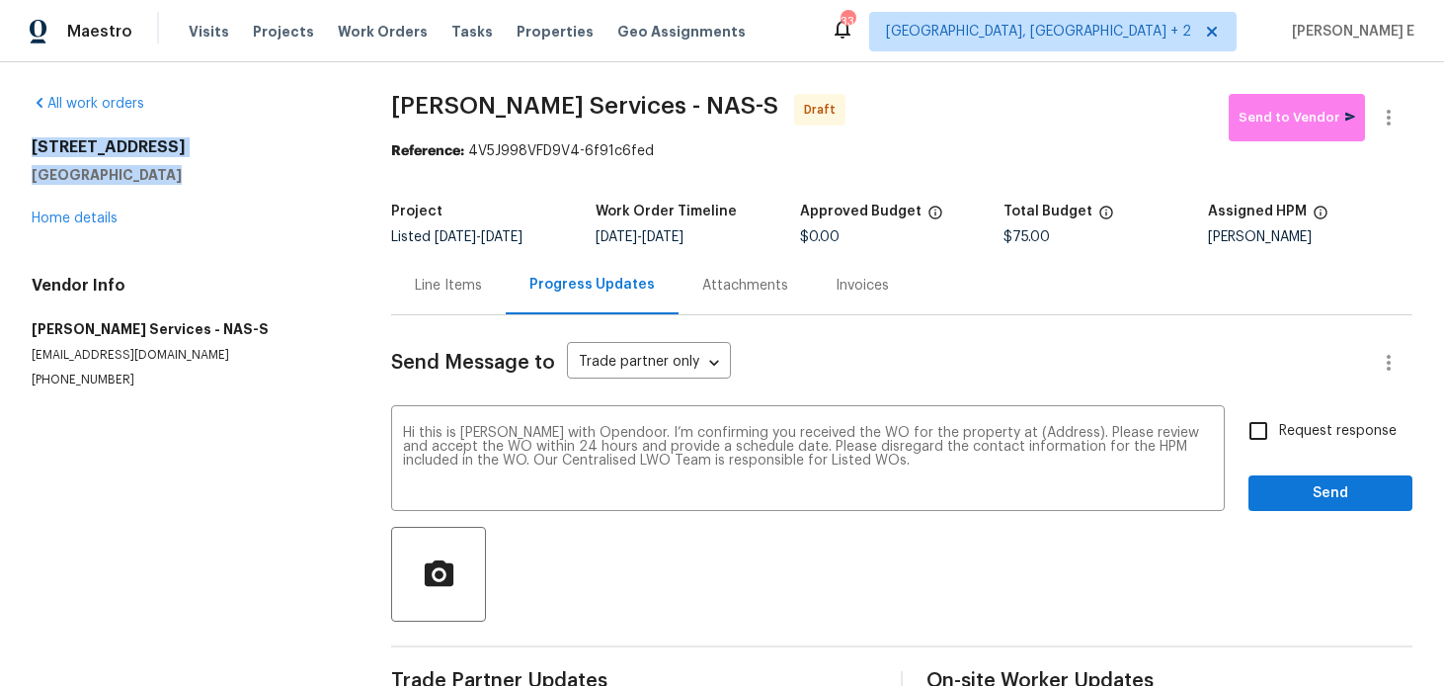
drag, startPoint x: 27, startPoint y: 143, endPoint x: 177, endPoint y: 172, distance: 152.9
click at [177, 172] on div "All work orders 1436 Bell Trace Dr Antioch, TN 37013 Home details Vendor Info T…" at bounding box center [722, 398] width 1444 height 672
copy div "1436 Bell Trace Dr Antioch, TN 37013"
click at [1028, 433] on textarea "Hi this is Keerthana with Opendoor. I’m confirming you received the WO for the …" at bounding box center [808, 460] width 810 height 69
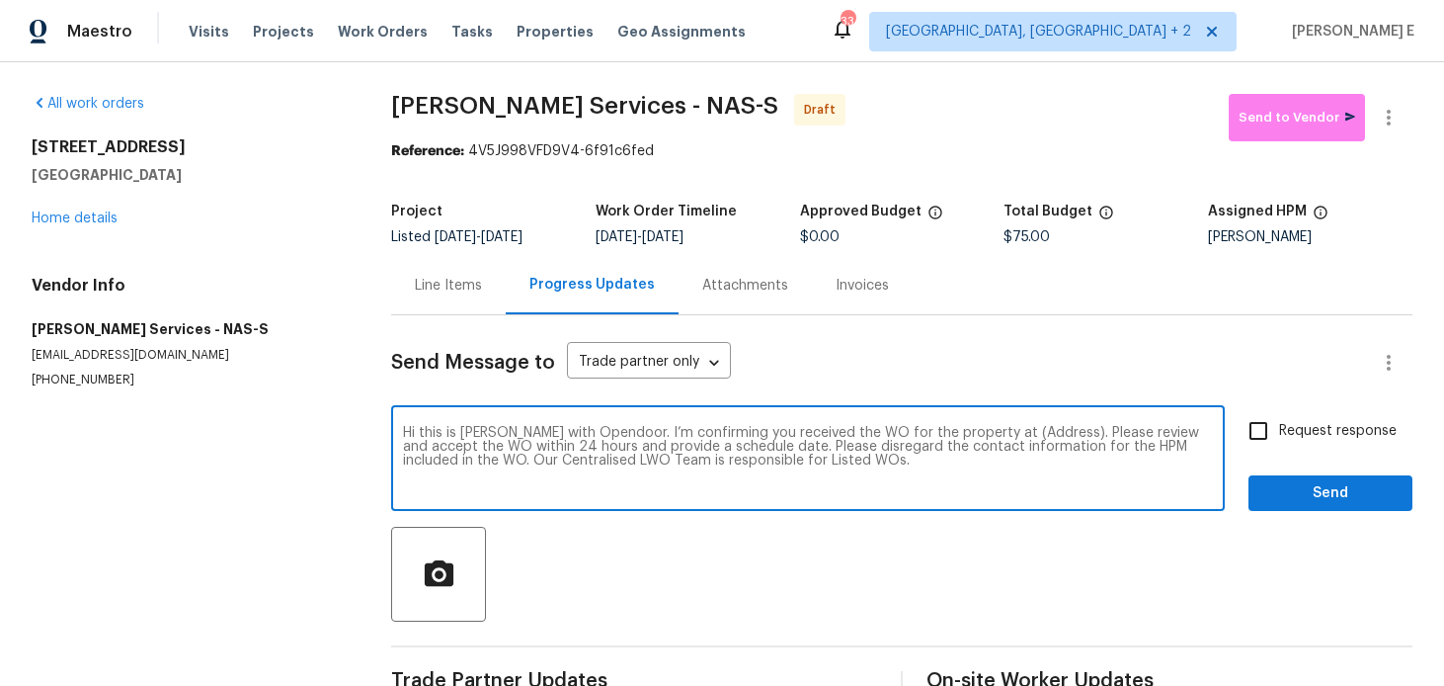
paste textarea "1436 Bell Trace Dr Antioch, TN 37013"
type textarea "Hi this is Keerthana with Opendoor. I’m confirming you received the WO for the …"
click at [1284, 428] on span "Request response" at bounding box center [1338, 431] width 118 height 21
click at [1279, 428] on input "Request response" at bounding box center [1258, 430] width 41 height 41
checkbox input "true"
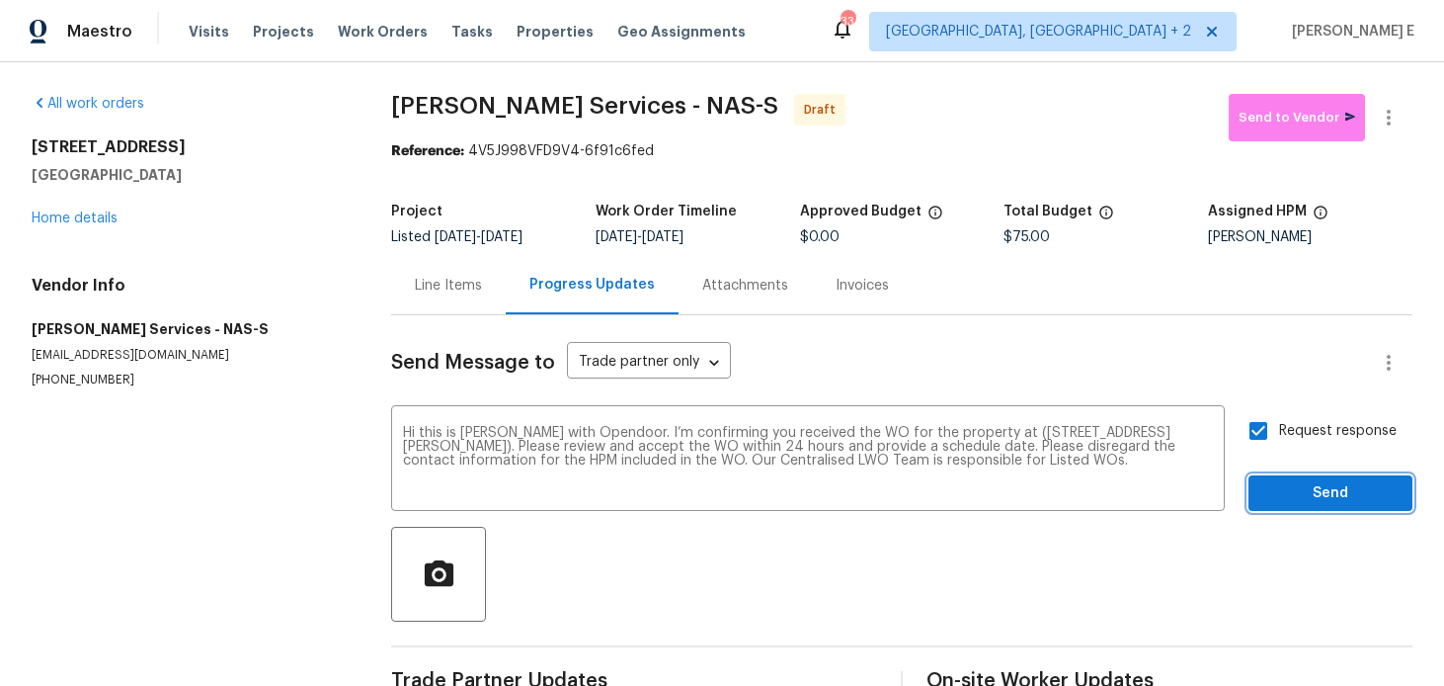
click at [1285, 503] on span "Send" at bounding box center [1330, 493] width 132 height 25
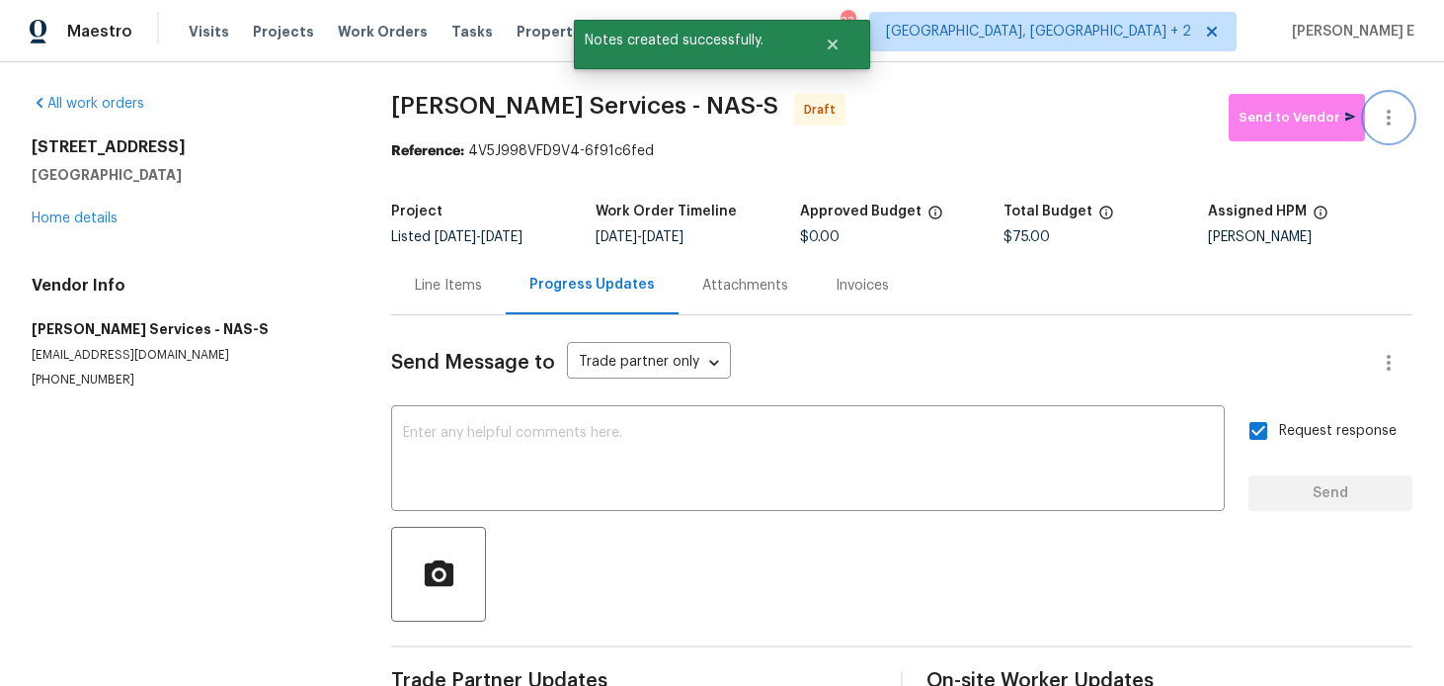
click at [1397, 111] on icon "button" at bounding box center [1389, 118] width 24 height 24
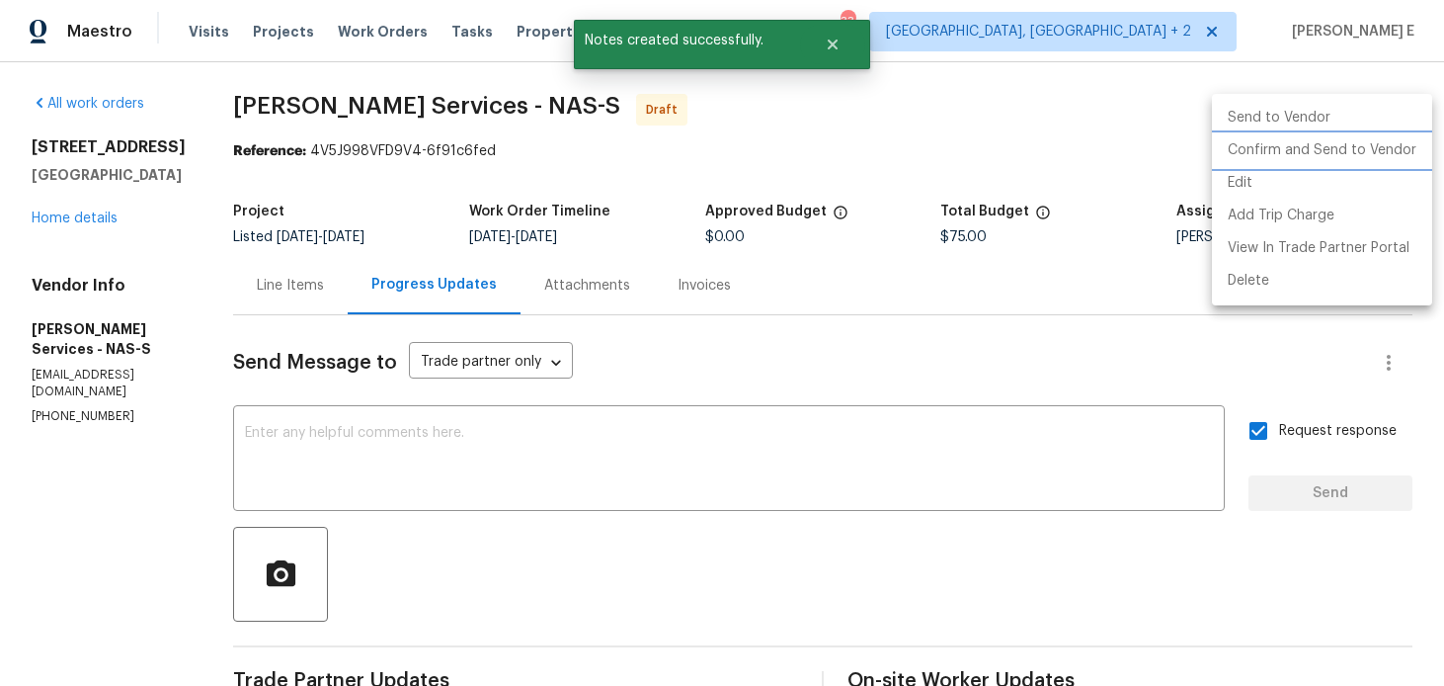
click at [1321, 156] on li "Confirm and Send to Vendor" at bounding box center [1322, 150] width 220 height 33
click at [807, 185] on div at bounding box center [722, 343] width 1444 height 686
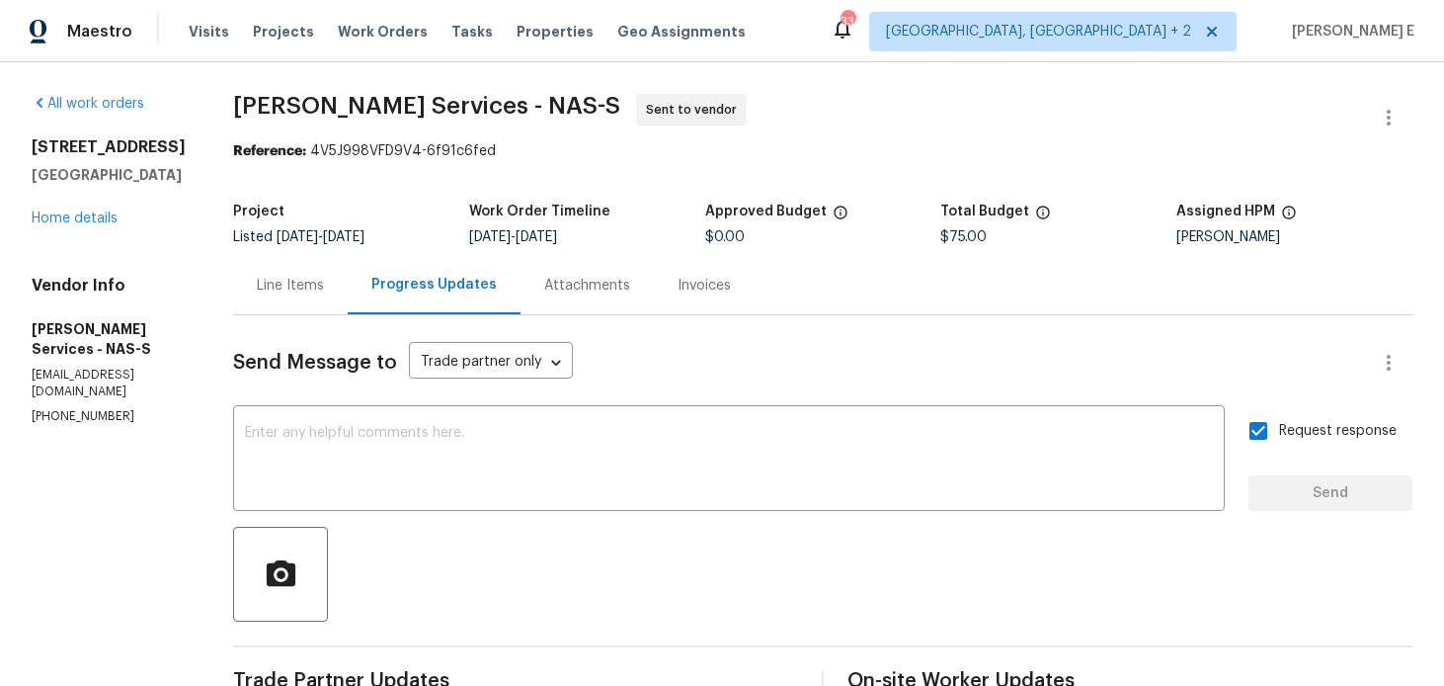
click at [234, 137] on span "Tony Barrett Services - NAS-S Sent to vendor" at bounding box center [799, 117] width 1132 height 47
drag, startPoint x: 228, startPoint y: 115, endPoint x: 465, endPoint y: 111, distance: 237.1
click at [465, 111] on div "All work orders 1436 Bell Trace Dr Antioch, TN 37013 Home details Vendor Info T…" at bounding box center [722, 476] width 1444 height 828
copy span "Tony Barrett Services"
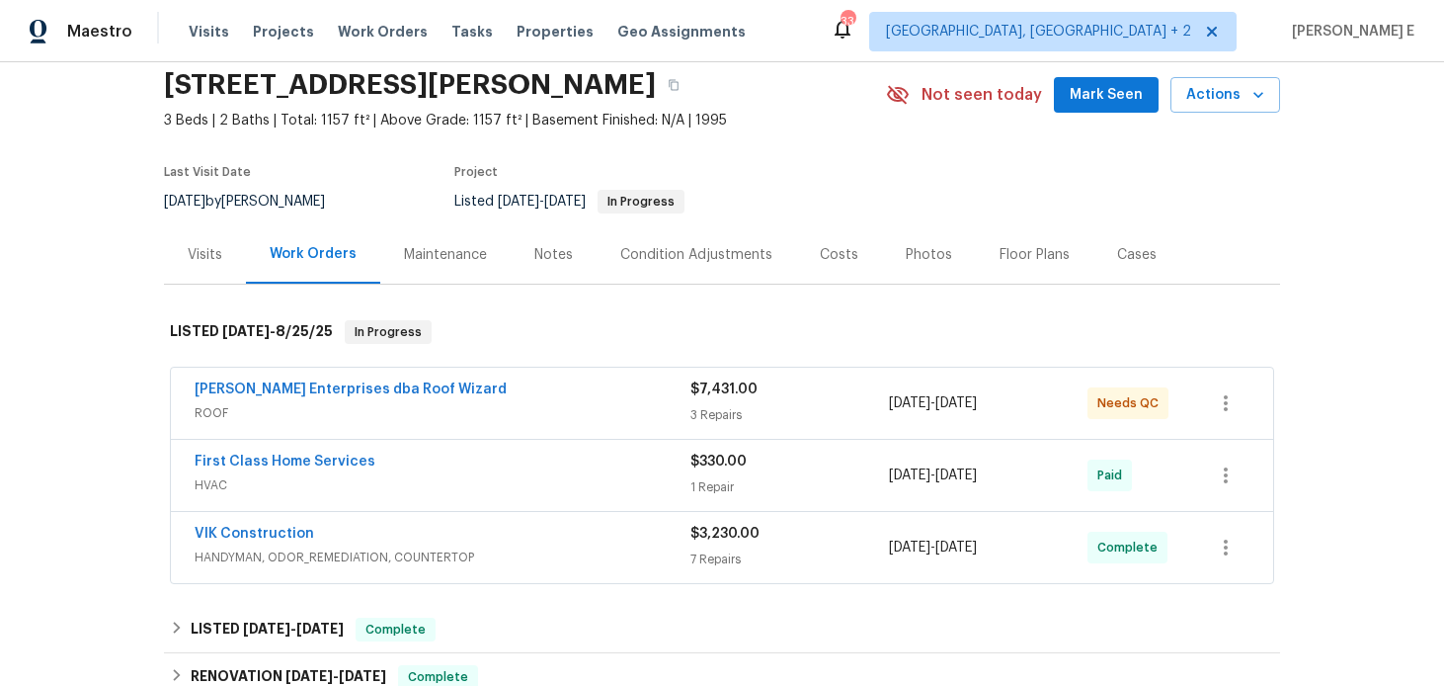
scroll to position [76, 0]
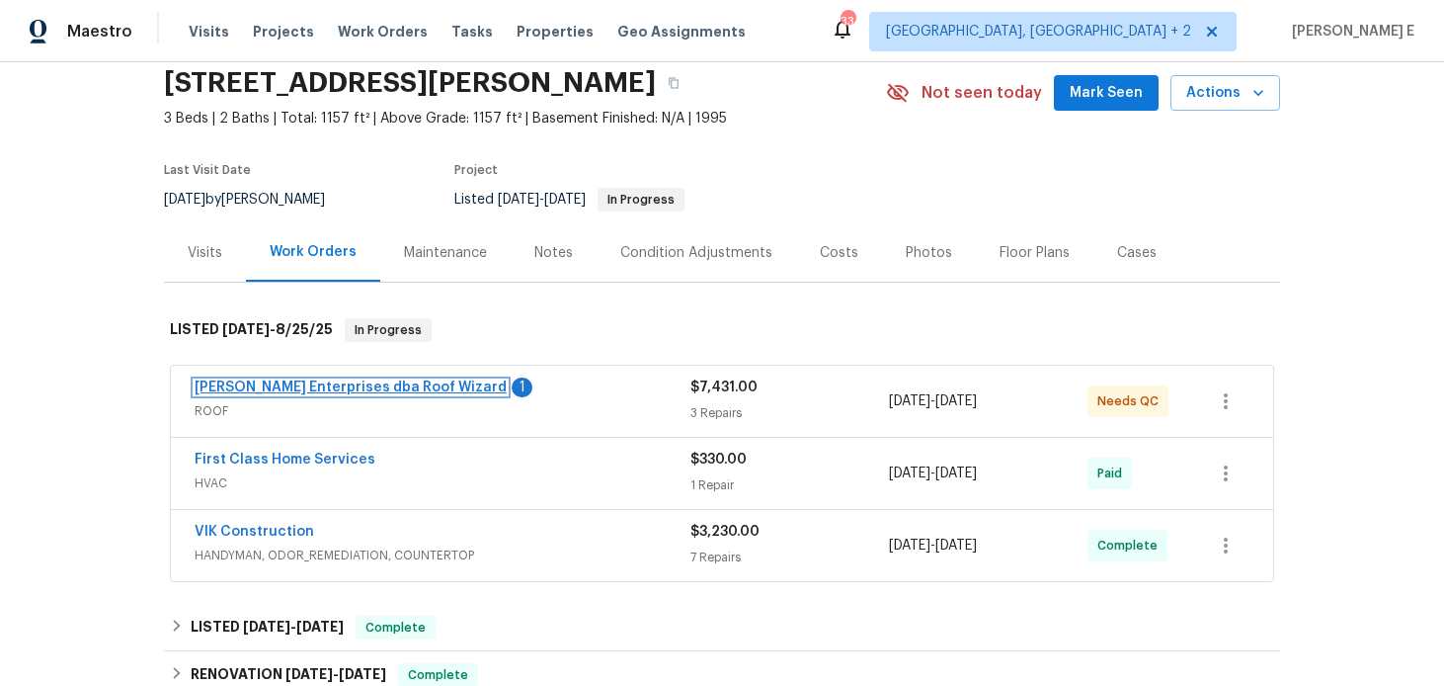
click at [412, 385] on link "[PERSON_NAME] Enterprises dba Roof Wizard" at bounding box center [351, 387] width 312 height 14
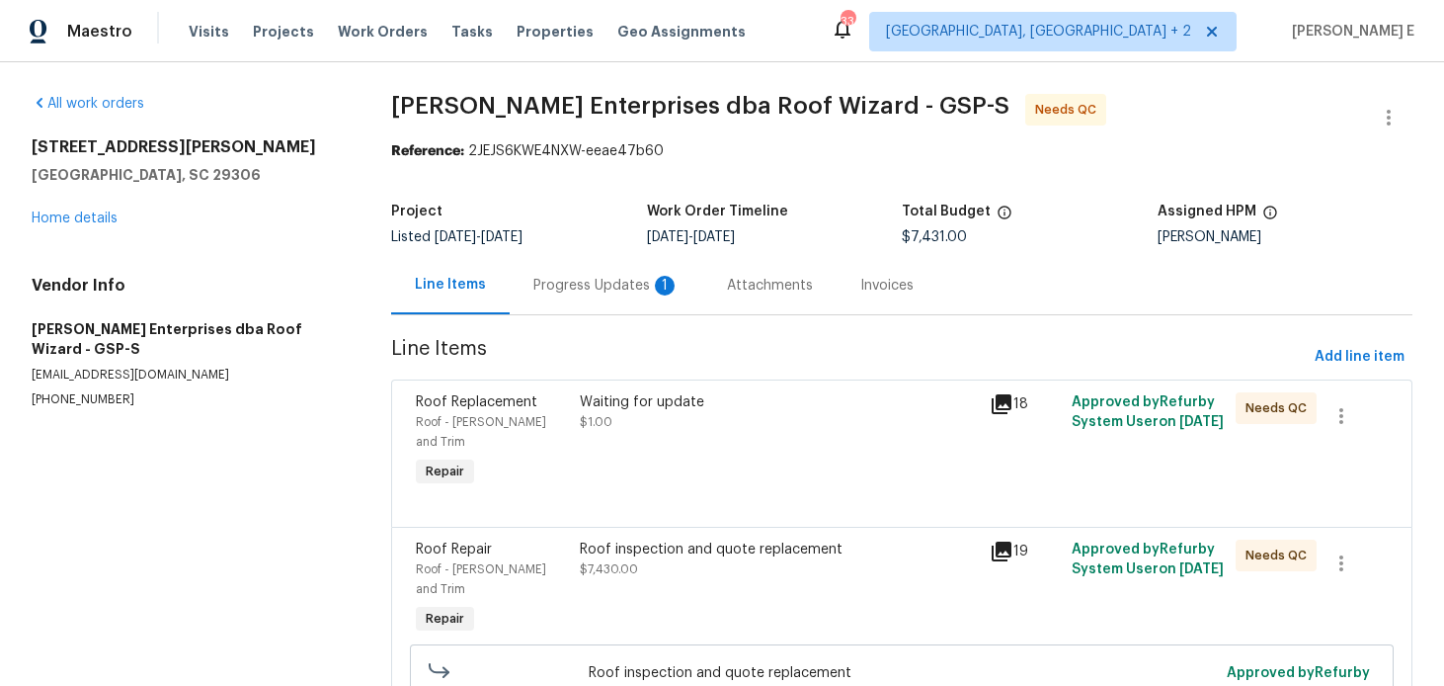
click at [543, 286] on div "Progress Updates 1" at bounding box center [606, 286] width 146 height 20
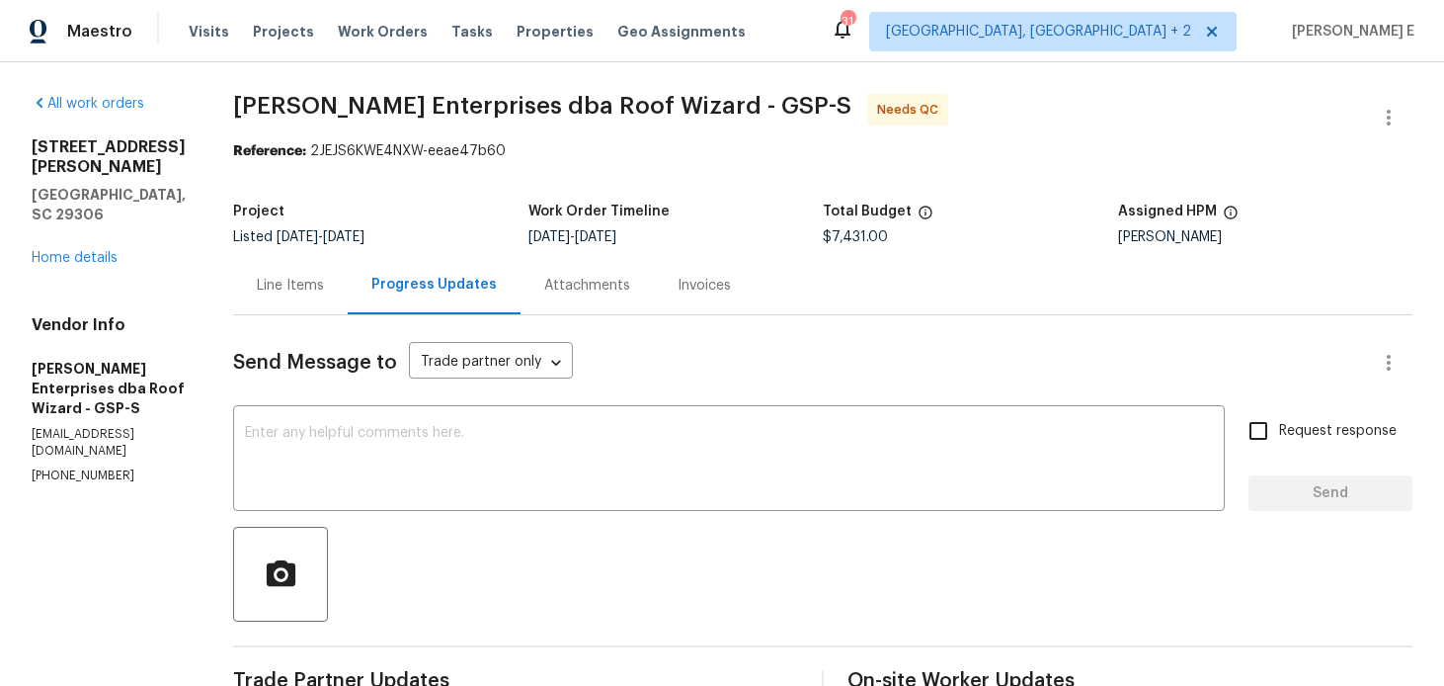
click at [277, 284] on div "Line Items" at bounding box center [290, 286] width 67 height 20
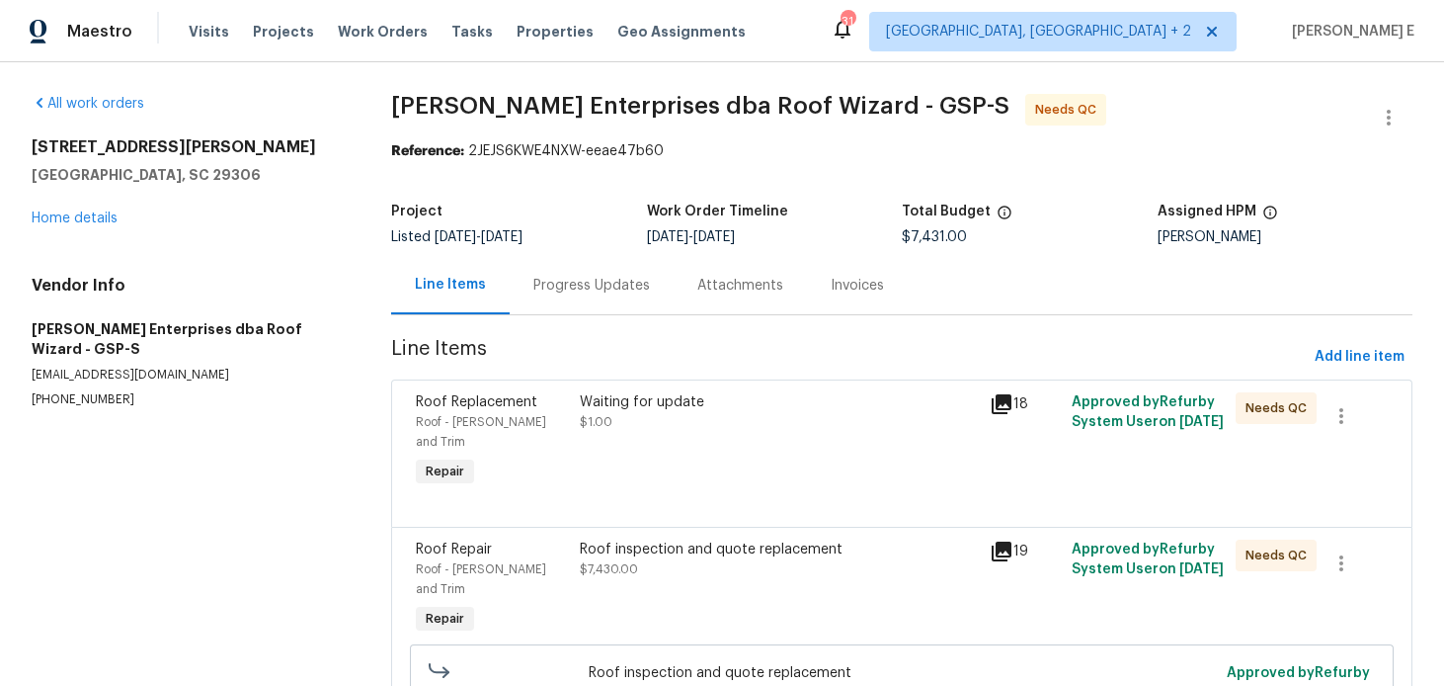
click at [575, 433] on div "Waiting for update $1.00" at bounding box center [779, 441] width 410 height 111
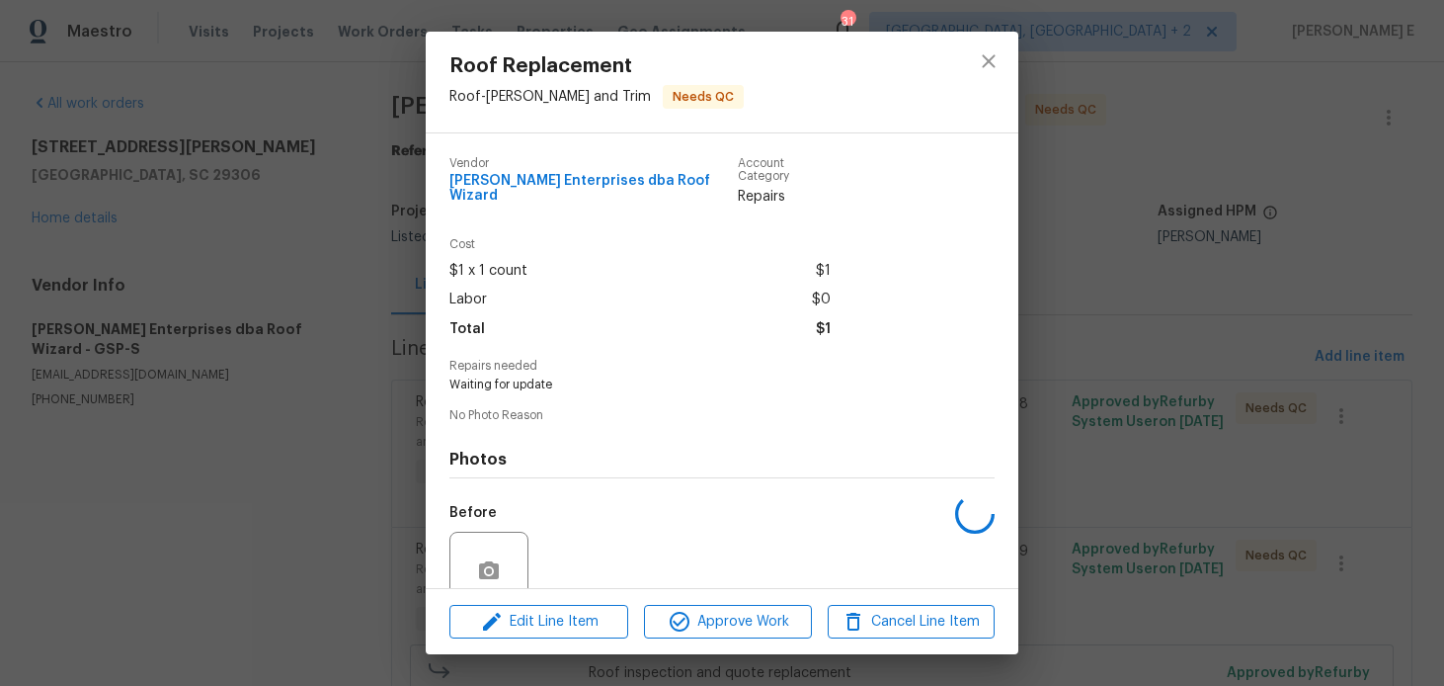
scroll to position [157, 0]
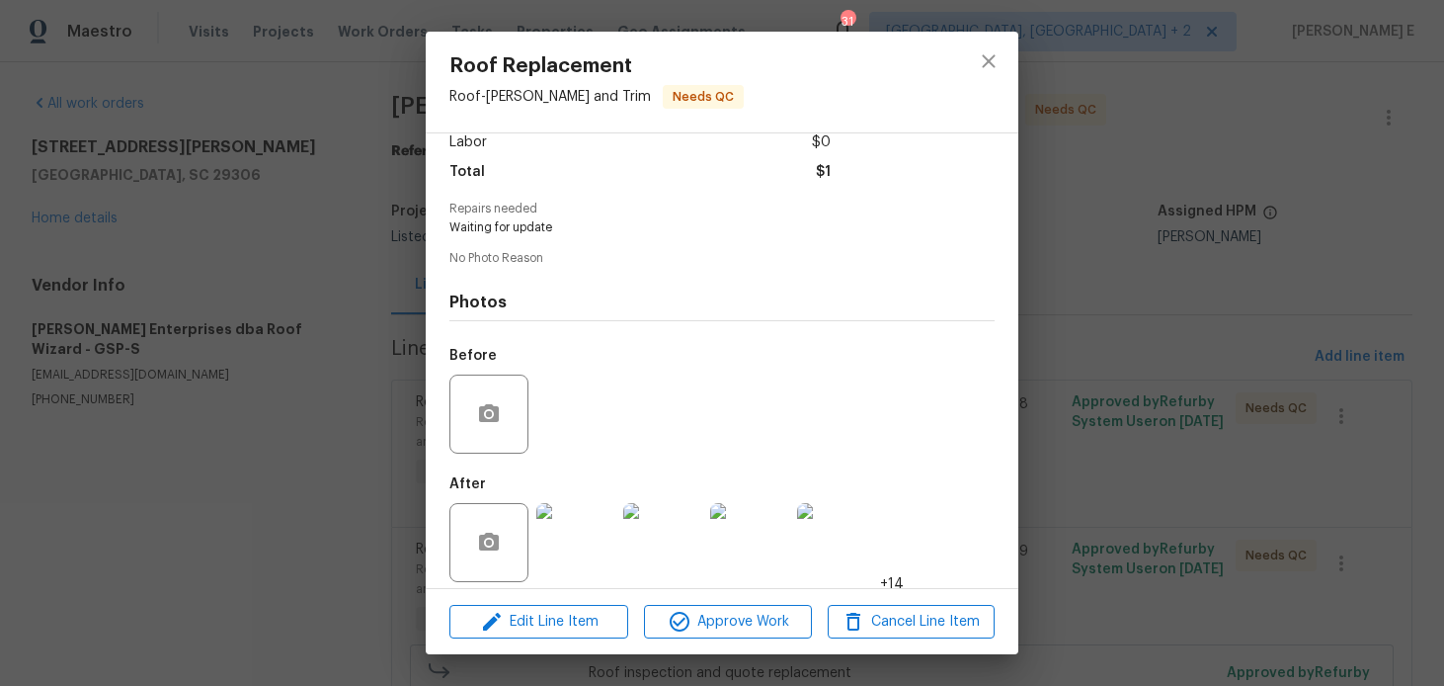
click at [302, 560] on div "Roof Replacement Roof - [PERSON_NAME] and Trim Needs QC Vendor [PERSON_NAME] En…" at bounding box center [722, 343] width 1444 height 686
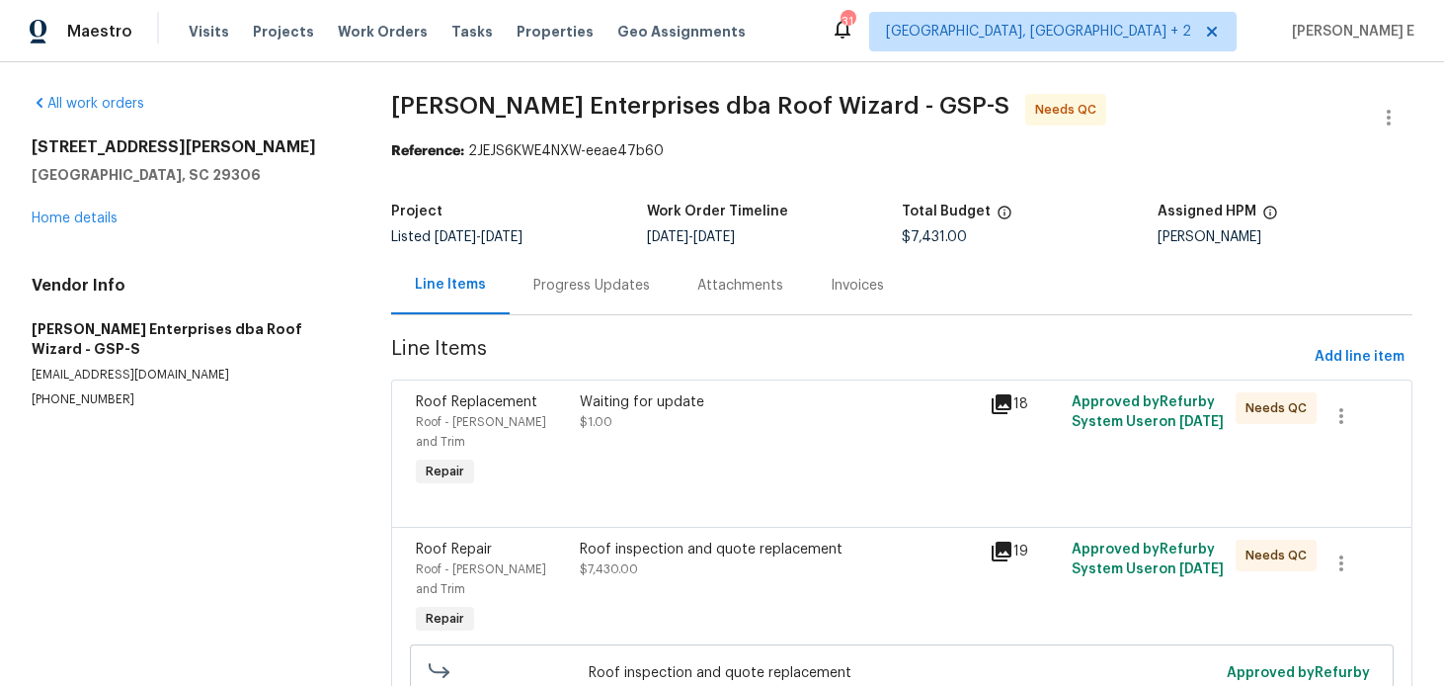
click at [803, 539] on div "Roof inspection and quote replacement" at bounding box center [779, 549] width 398 height 20
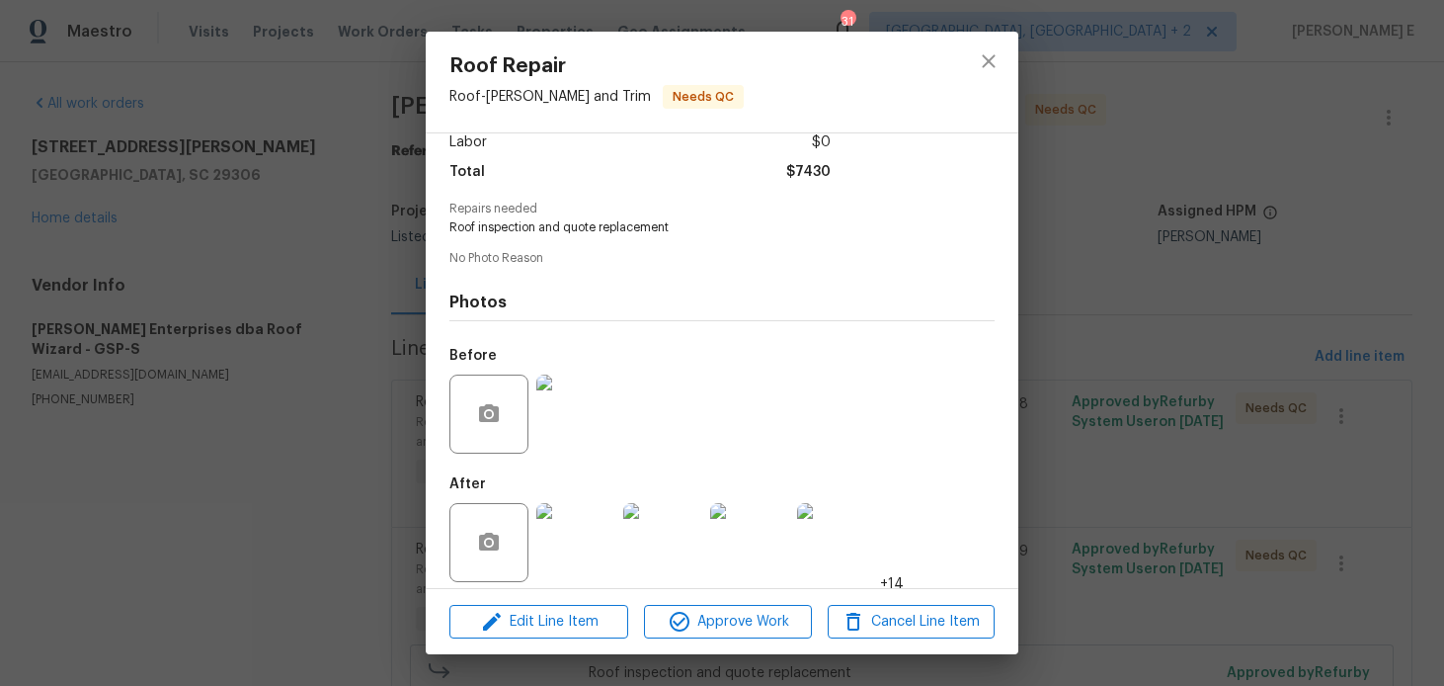
click at [242, 640] on div "Roof Repair Roof - [PERSON_NAME] and Trim Needs QC Vendor [PERSON_NAME] Enterpr…" at bounding box center [722, 343] width 1444 height 686
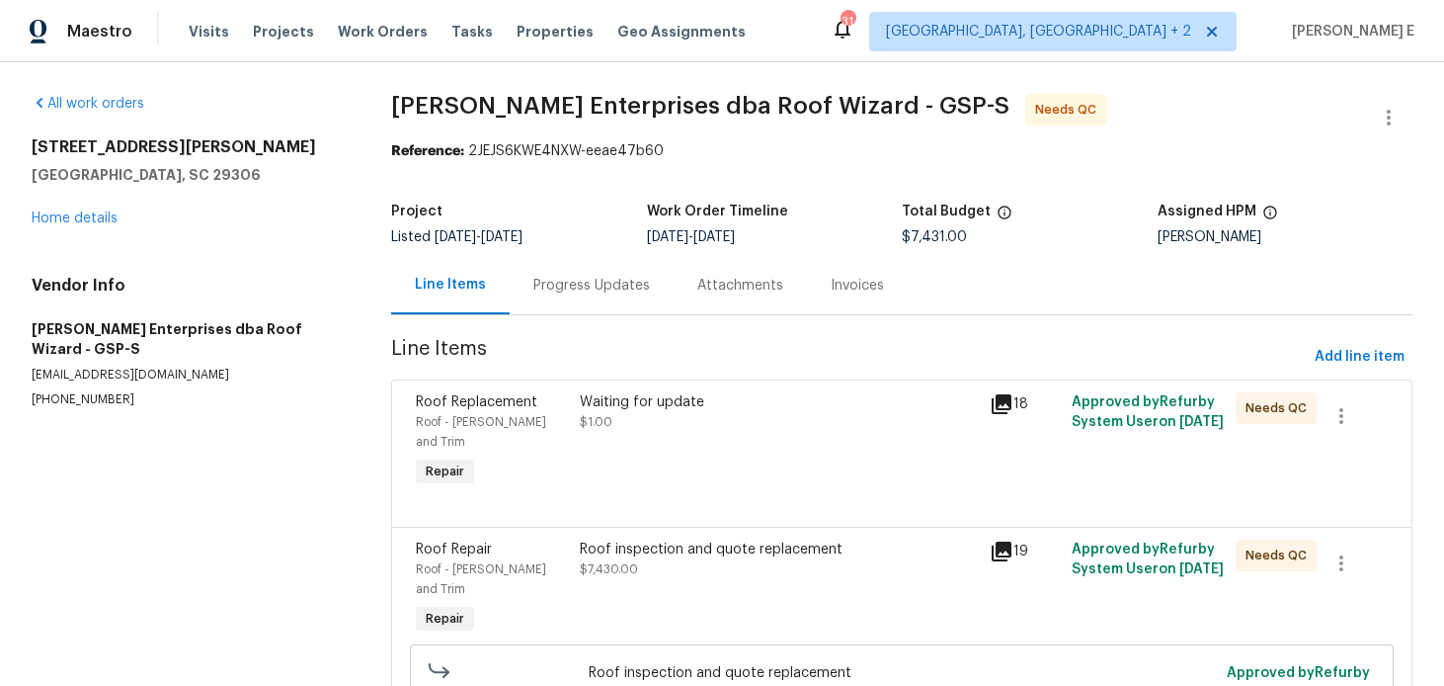
click at [713, 437] on div "Waiting for update $1.00" at bounding box center [779, 441] width 410 height 111
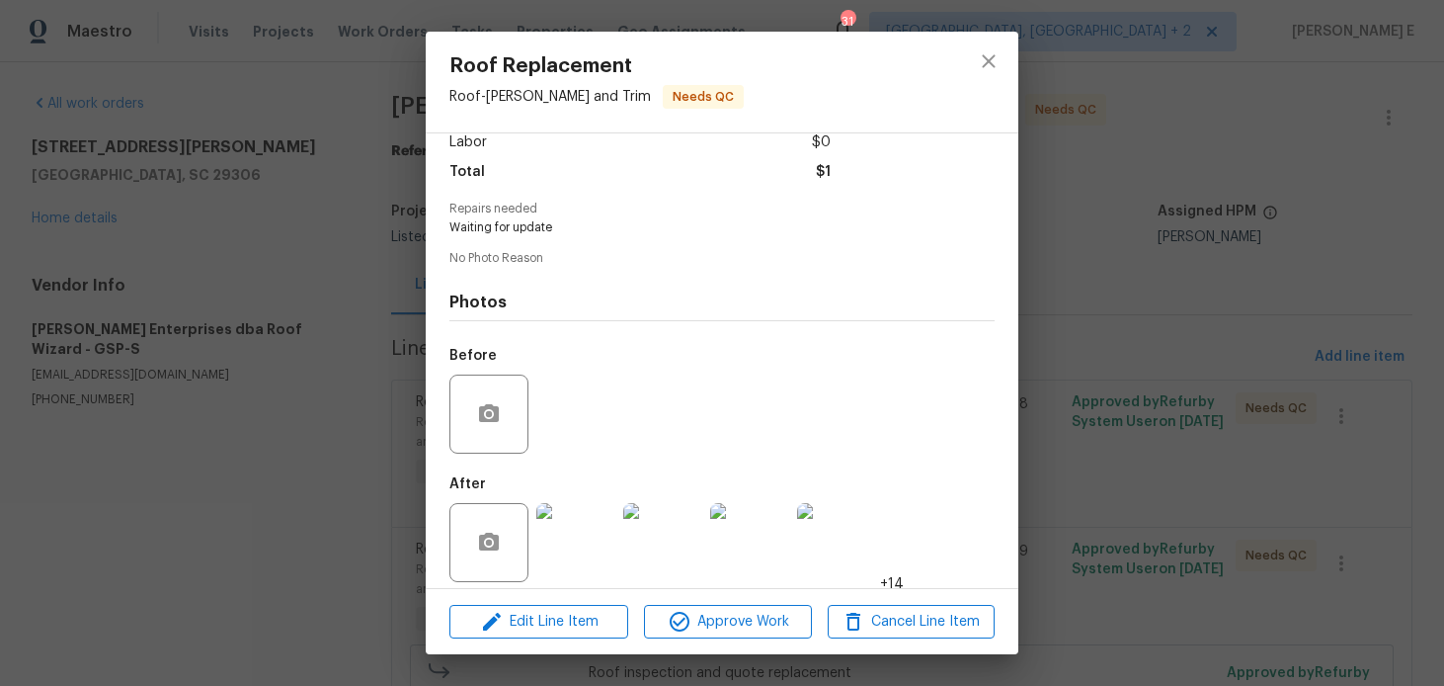
click at [575, 533] on img at bounding box center [575, 542] width 79 height 79
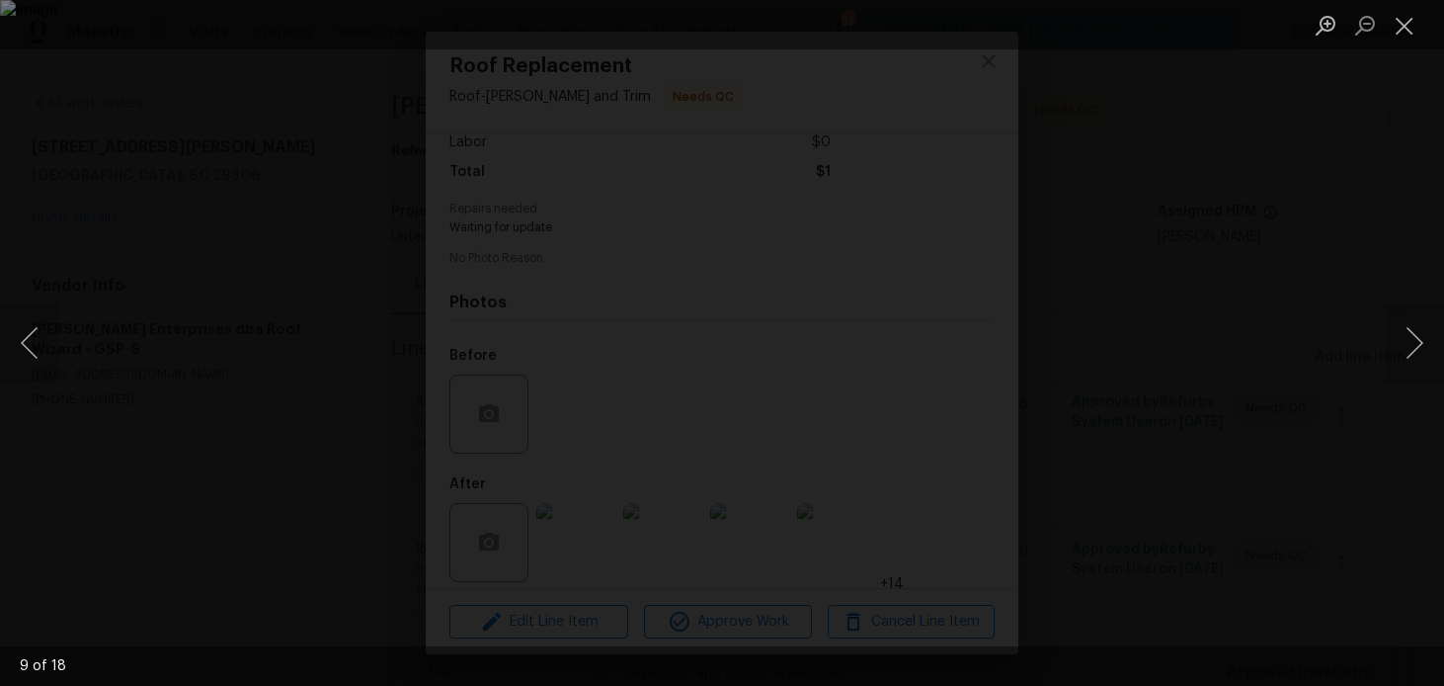
click at [1270, 215] on div "Lightbox" at bounding box center [722, 343] width 1444 height 686
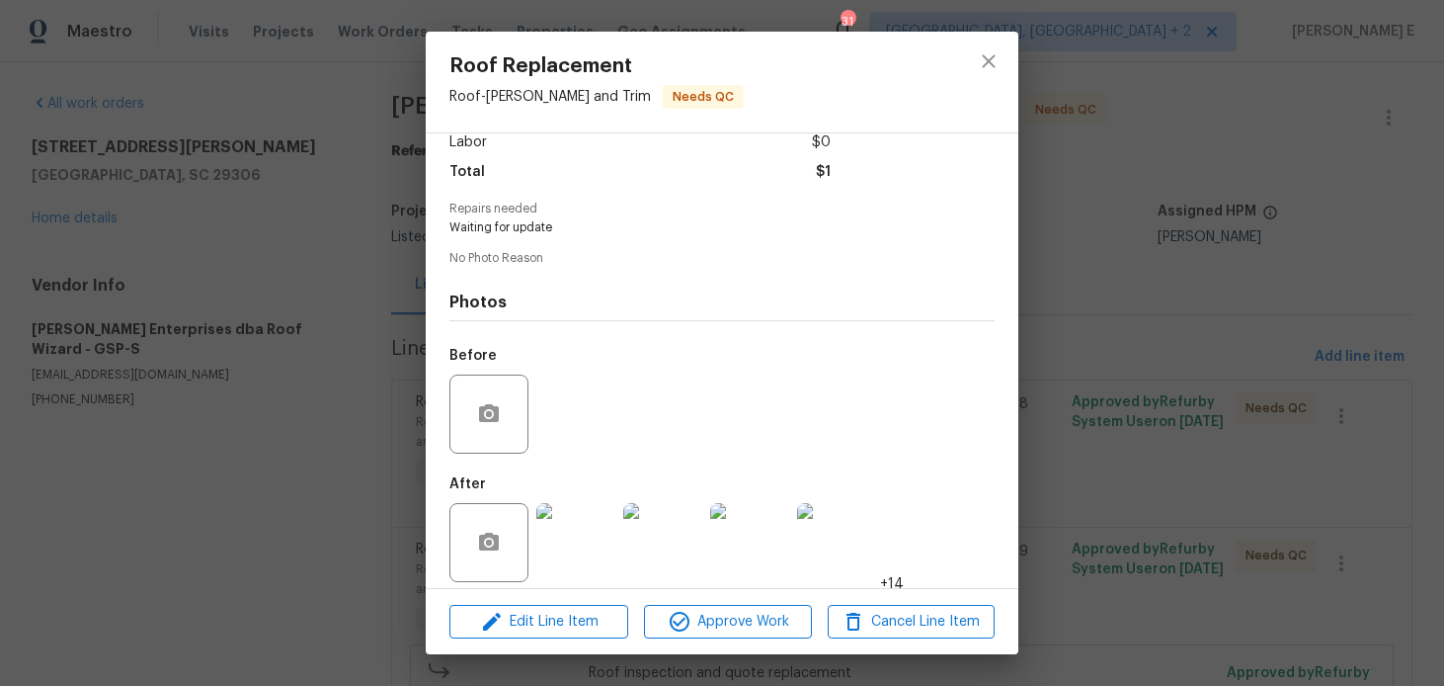
click at [1270, 215] on div "Roof Replacement Roof - [PERSON_NAME] and Trim Needs QC Vendor [PERSON_NAME] En…" at bounding box center [722, 343] width 1444 height 686
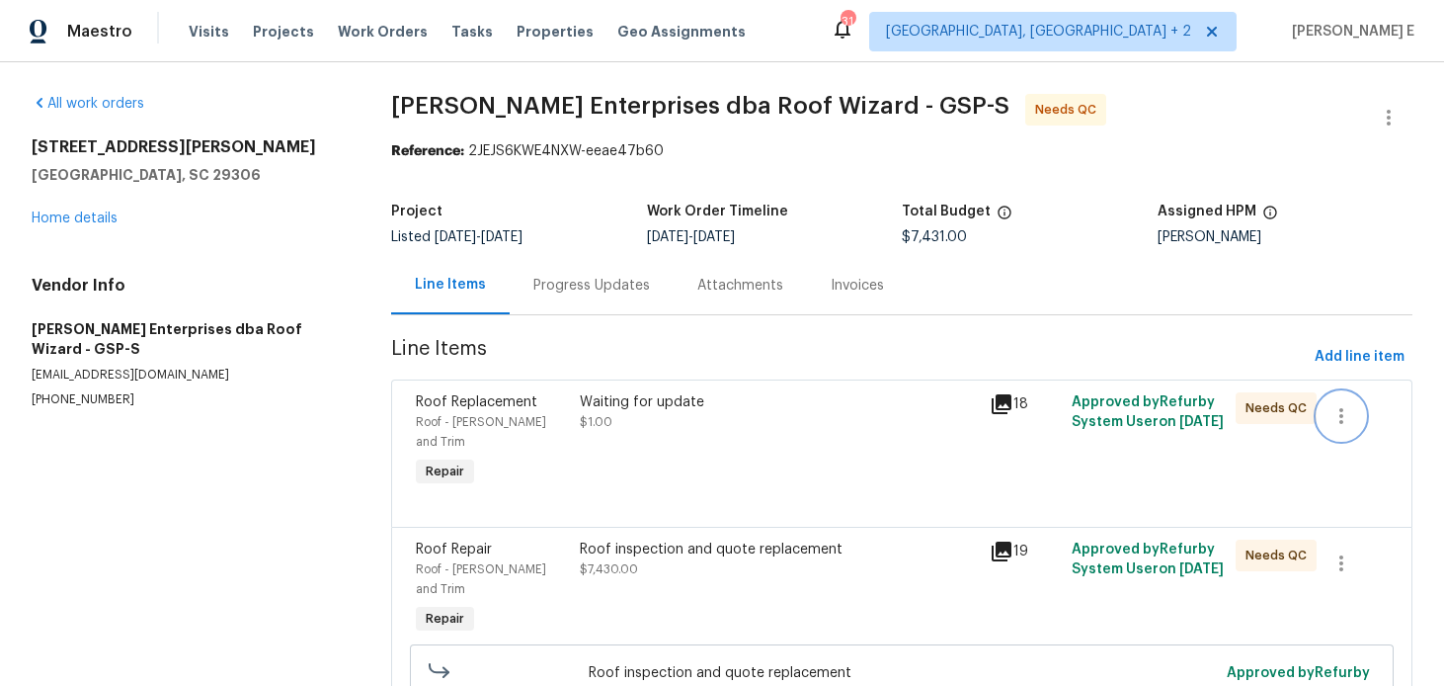
click at [1342, 421] on icon "button" at bounding box center [1341, 416] width 4 height 16
click at [1343, 424] on li "Cancel" at bounding box center [1356, 416] width 76 height 33
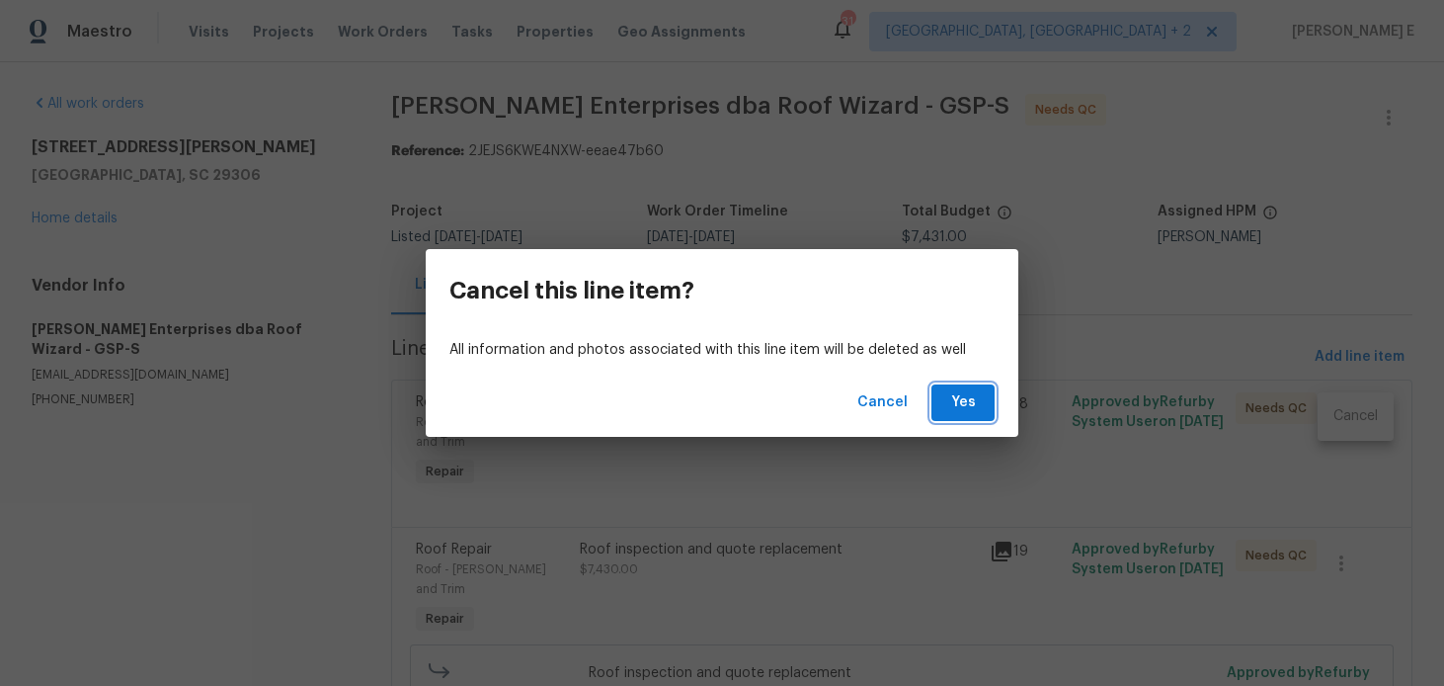
click at [952, 404] on span "Yes" at bounding box center [963, 402] width 32 height 25
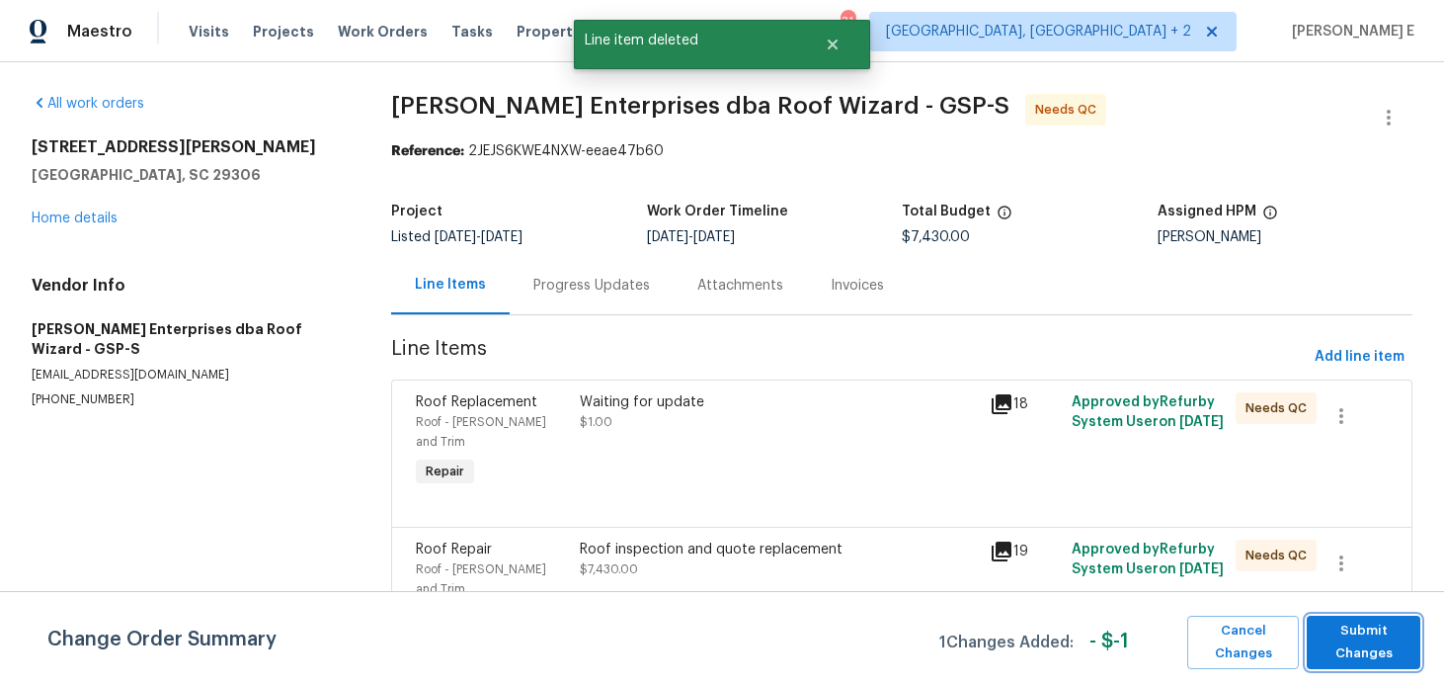
click at [1388, 654] on span "Submit Changes" at bounding box center [1364, 641] width 94 height 45
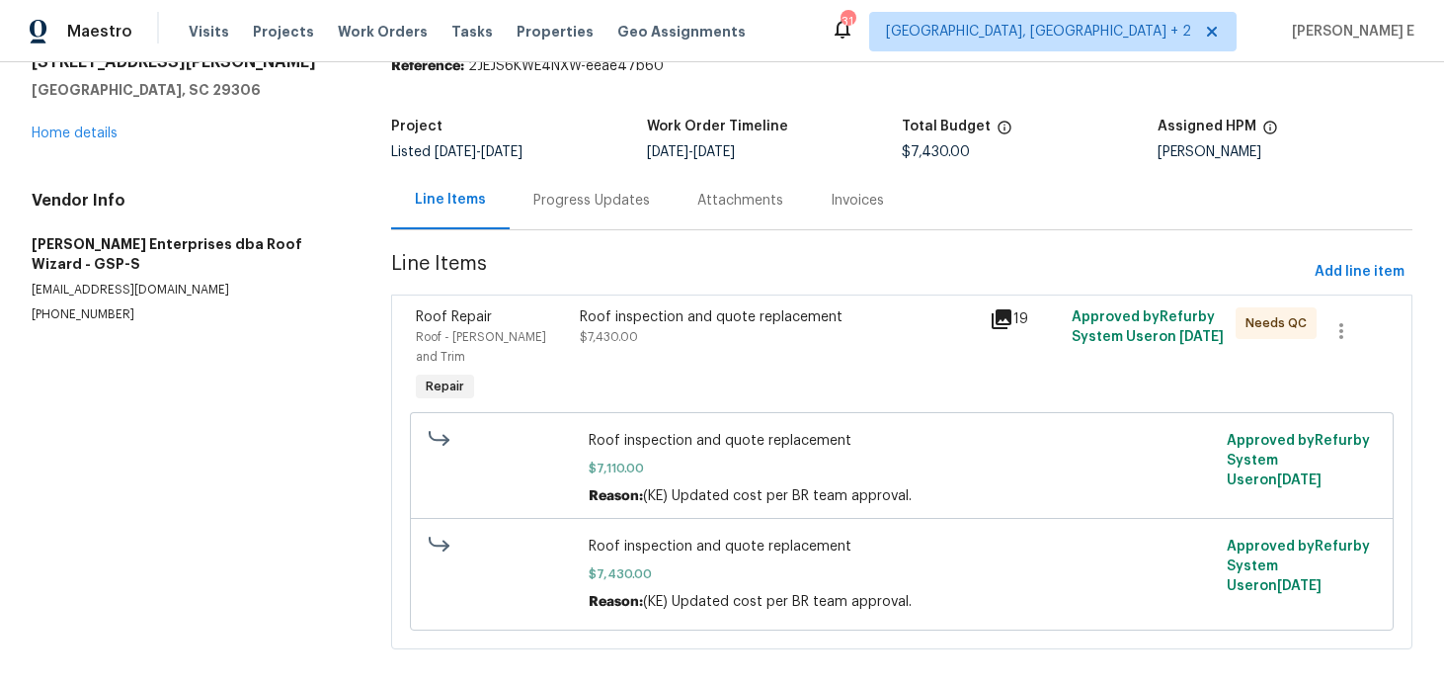
scroll to position [0, 0]
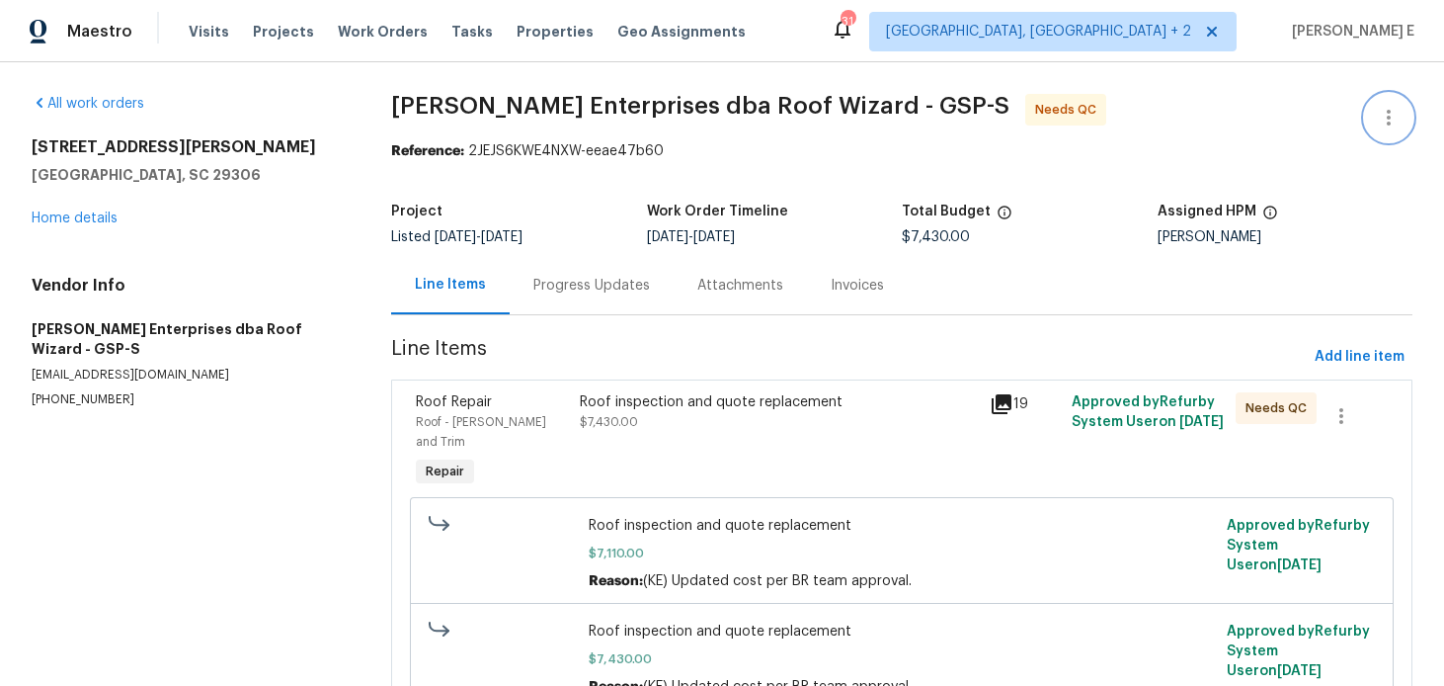
click at [1399, 112] on icon "button" at bounding box center [1389, 118] width 24 height 24
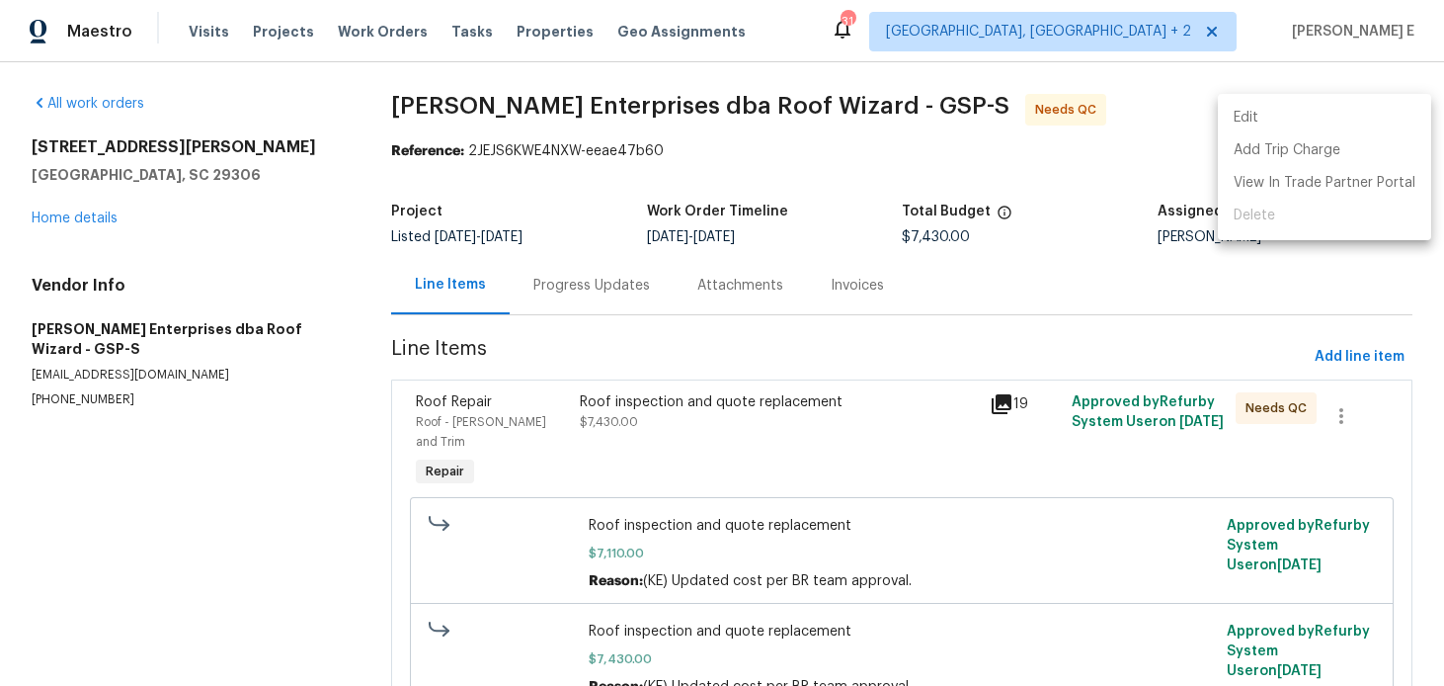
click at [1258, 125] on li "Edit" at bounding box center [1324, 118] width 213 height 33
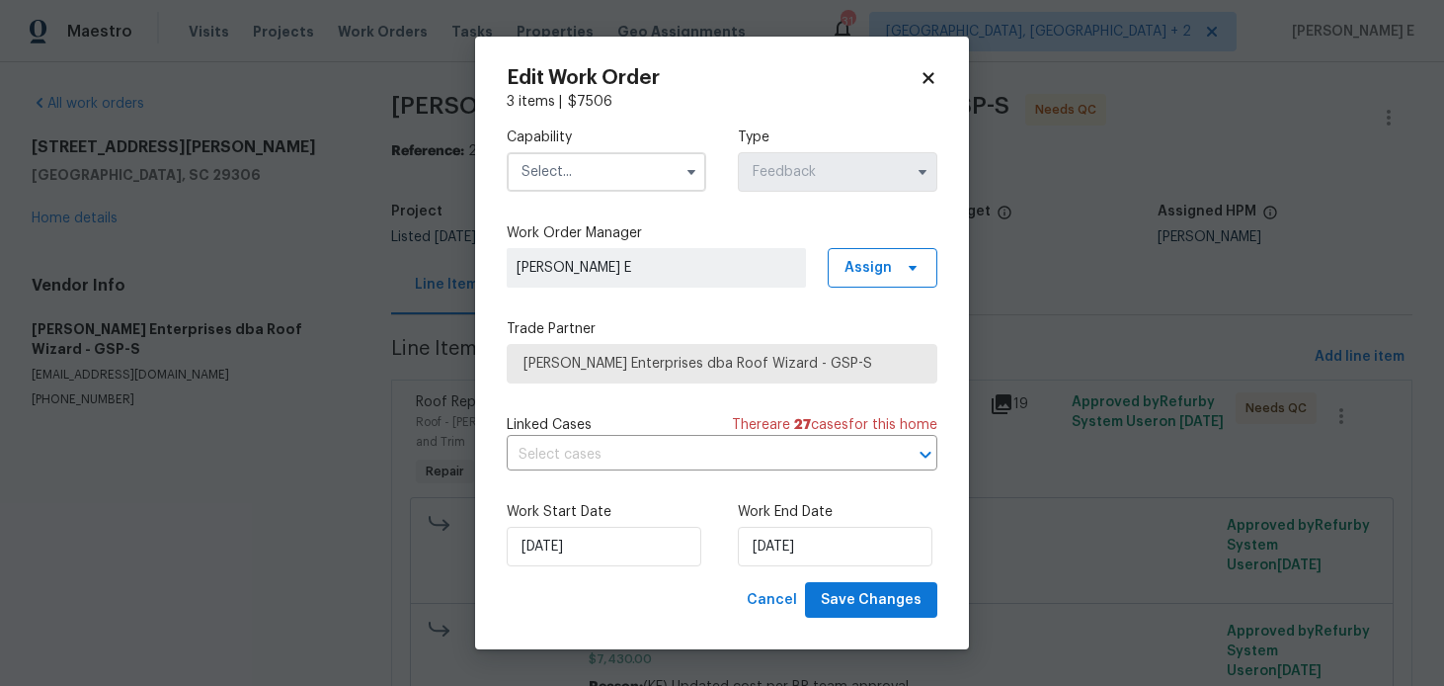
click at [560, 195] on div "Capability Type Feedback" at bounding box center [722, 160] width 431 height 96
click at [589, 175] on input "text" at bounding box center [607, 172] width 200 height 40
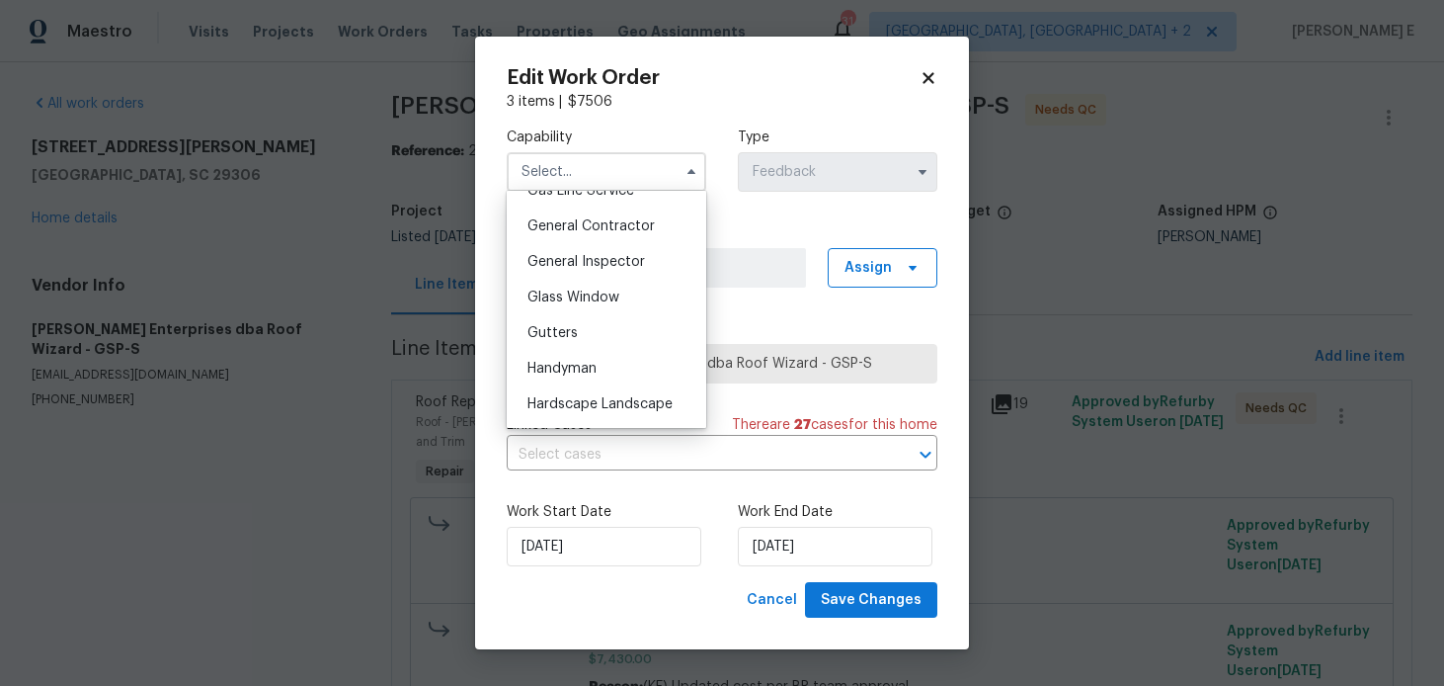
scroll to position [942, 0]
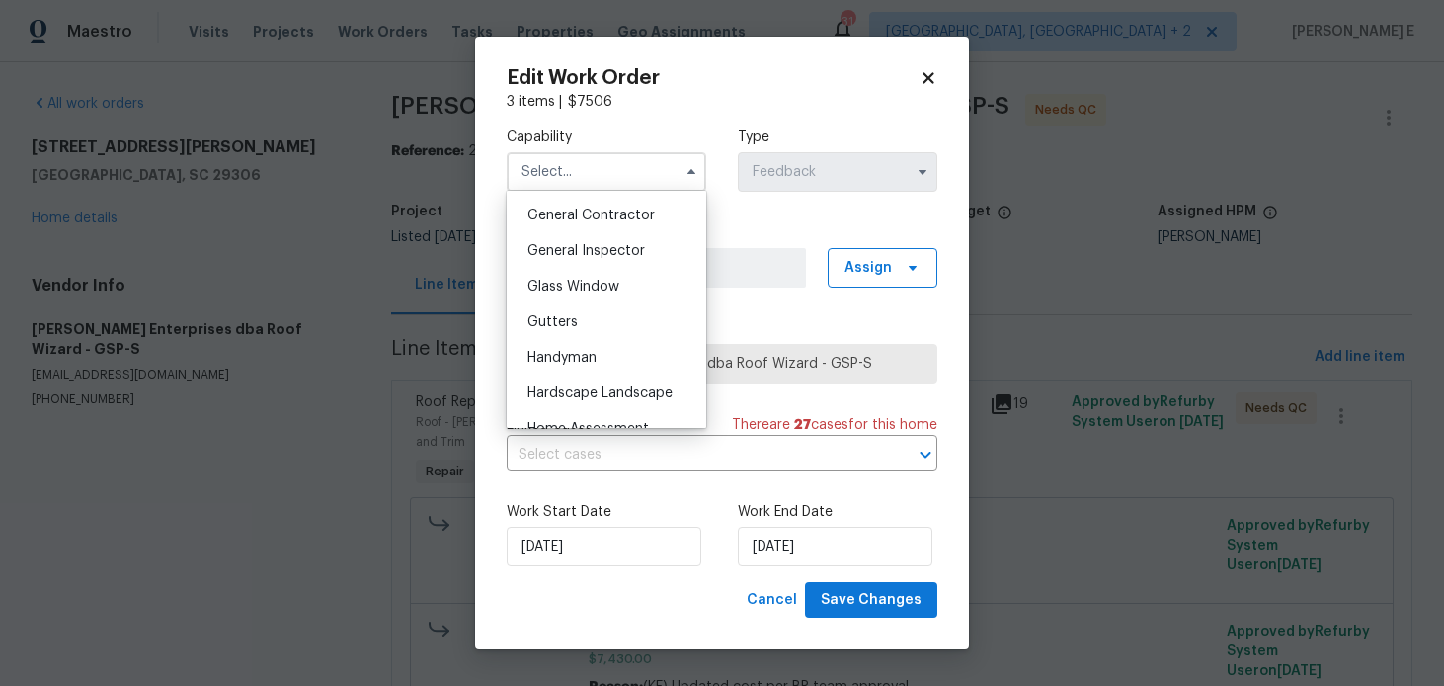
click at [573, 357] on span "Handyman" at bounding box center [562, 358] width 69 height 14
type input "Handyman"
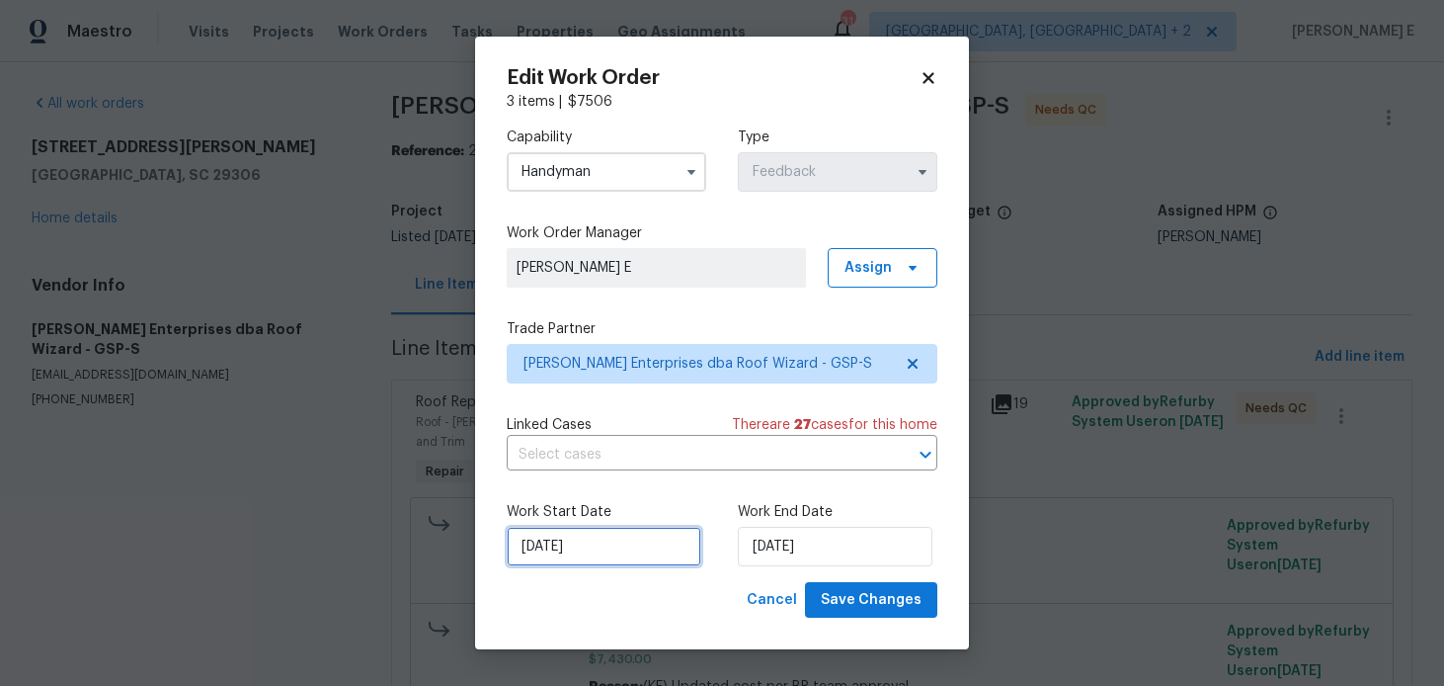
click at [627, 556] on input "[DATE]" at bounding box center [604, 547] width 195 height 40
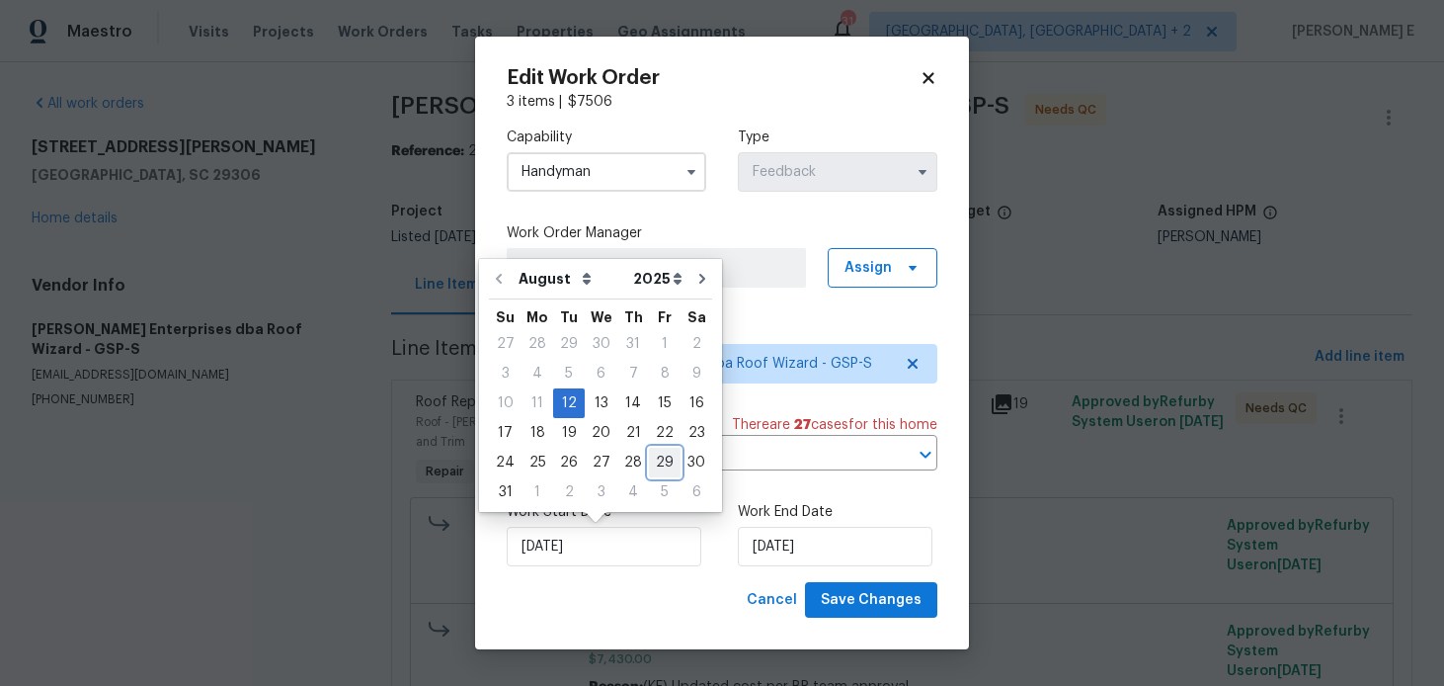
click at [660, 463] on div "29" at bounding box center [665, 462] width 32 height 28
type input "[DATE]"
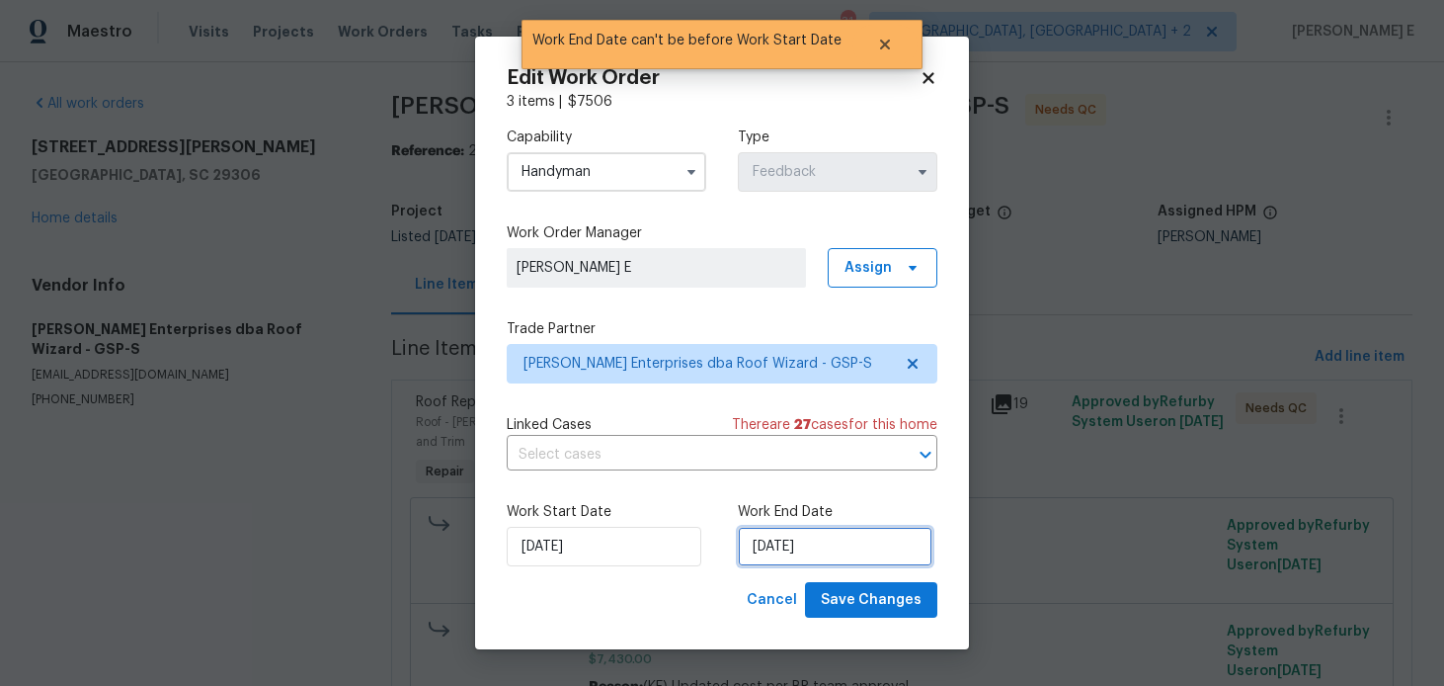
click at [789, 545] on input "[DATE]" at bounding box center [835, 547] width 195 height 40
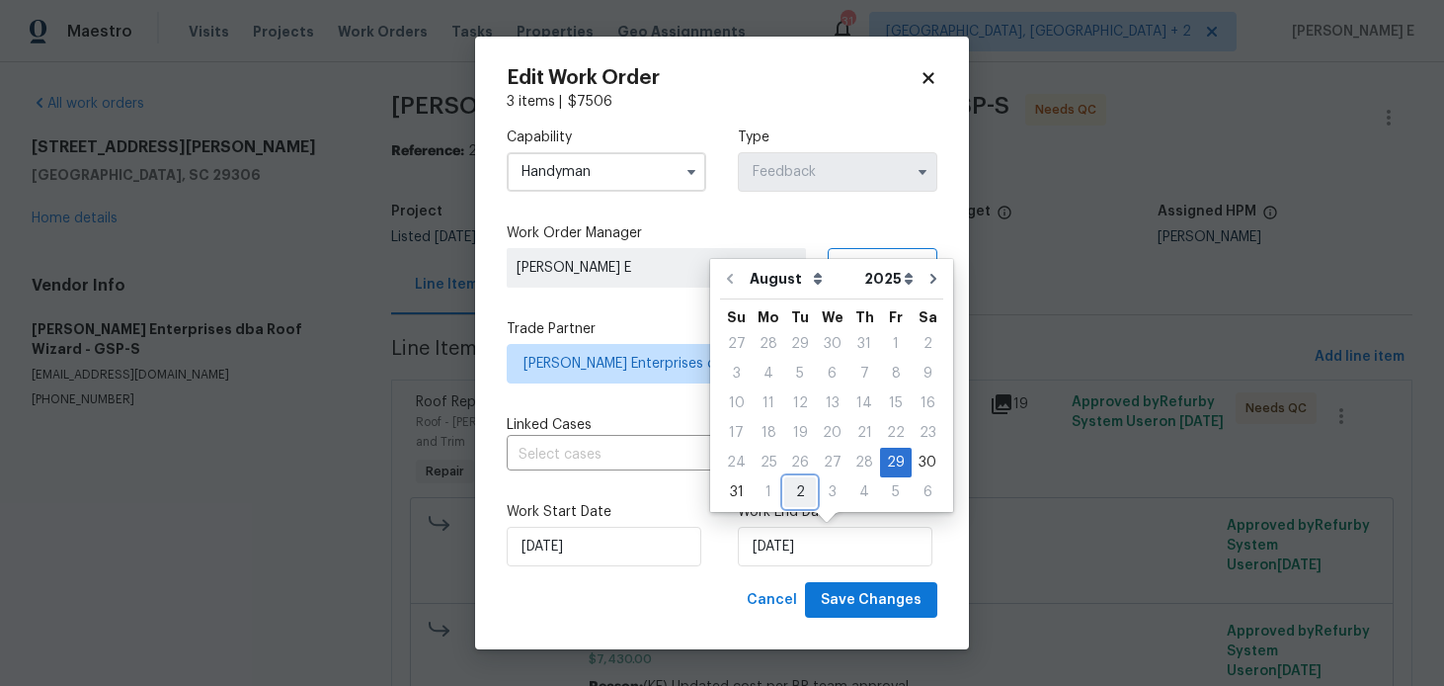
click at [791, 486] on div "2" at bounding box center [800, 492] width 32 height 28
type input "[DATE]"
select select "8"
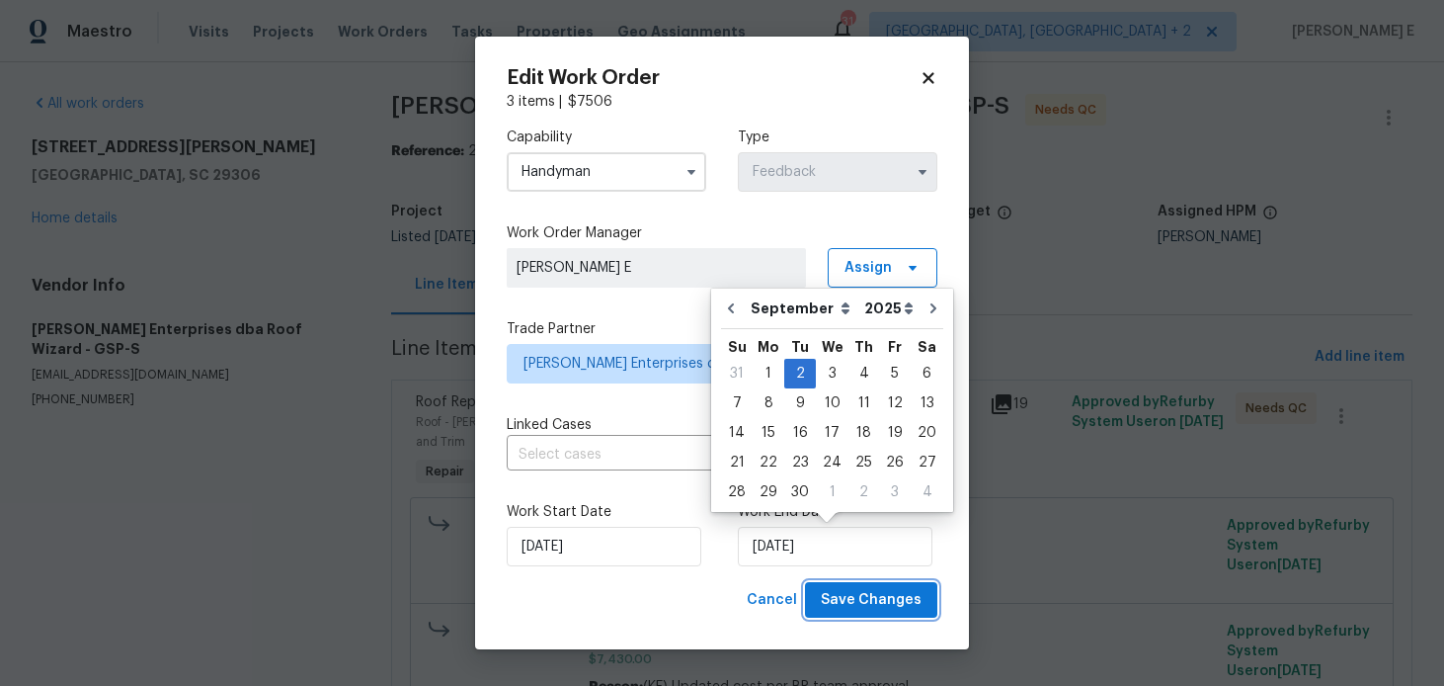
click at [893, 608] on span "Save Changes" at bounding box center [871, 600] width 101 height 25
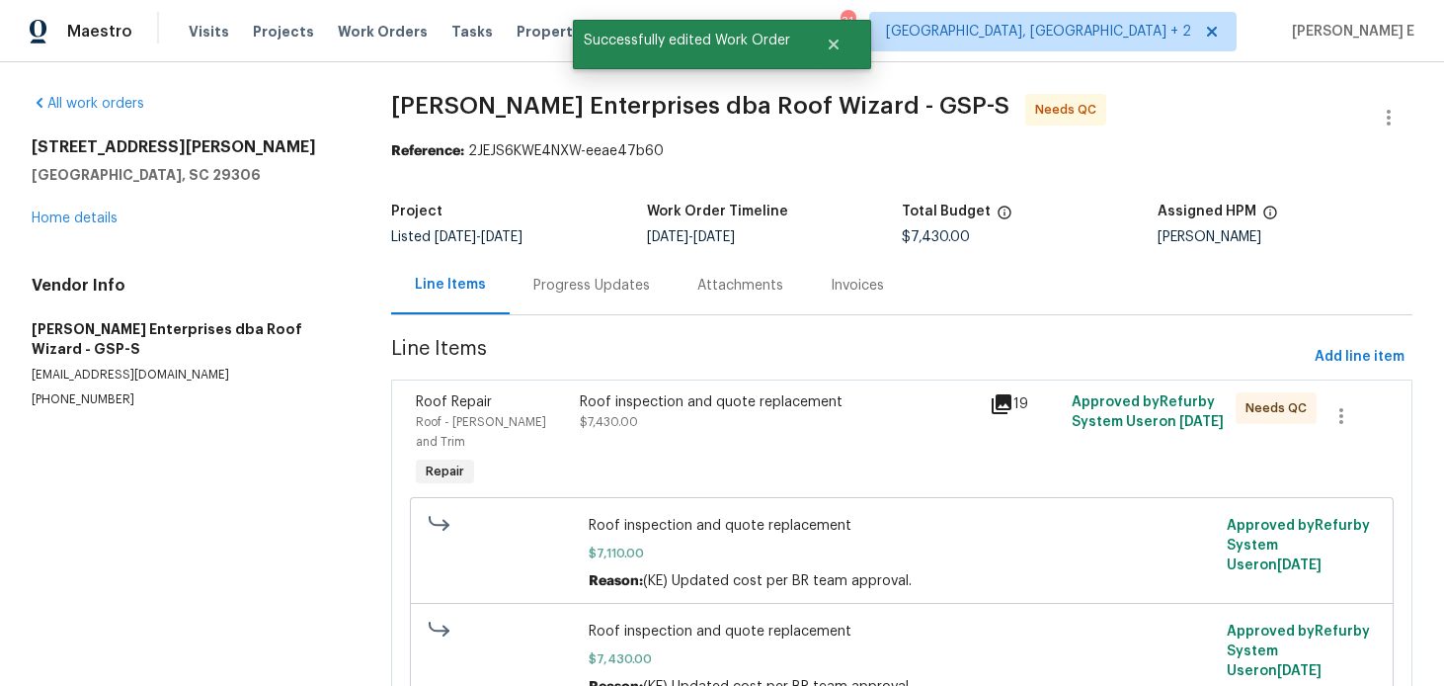
click at [641, 470] on div "Roof inspection and quote replacement $7,430.00" at bounding box center [779, 441] width 410 height 111
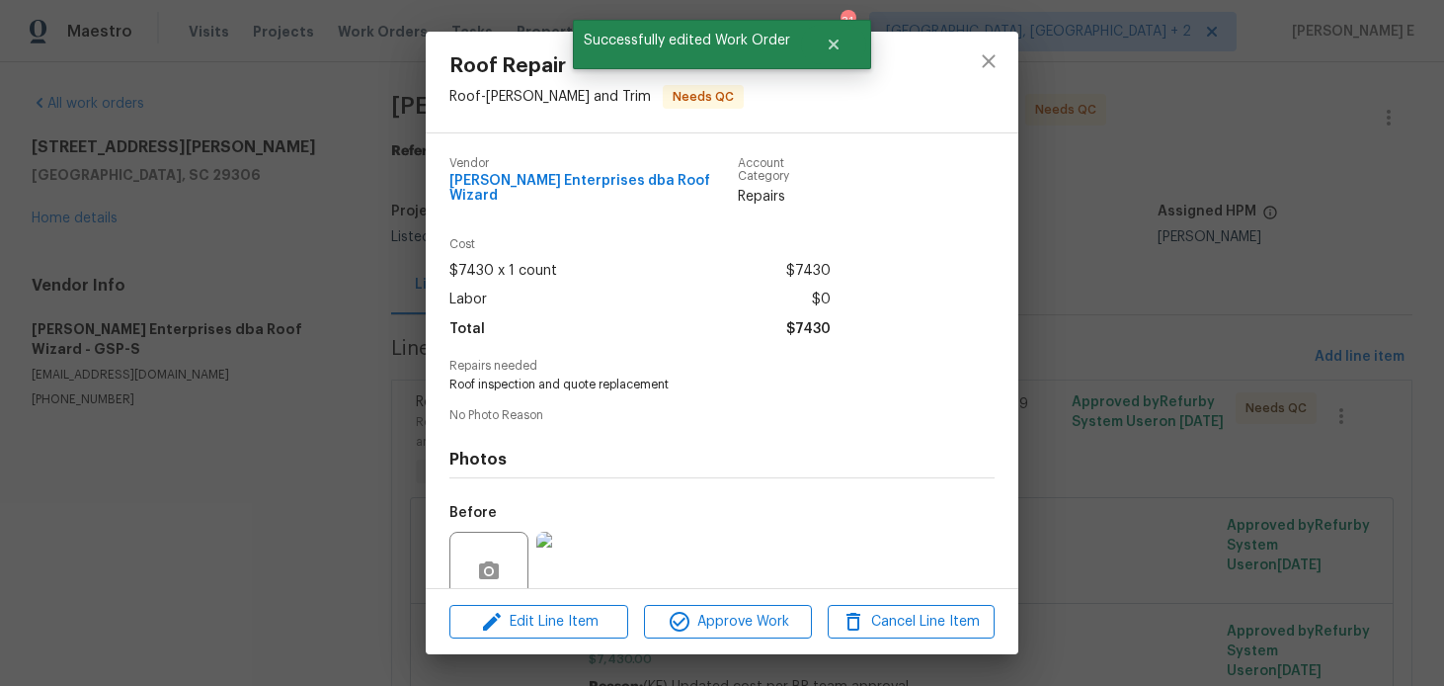
scroll to position [157, 0]
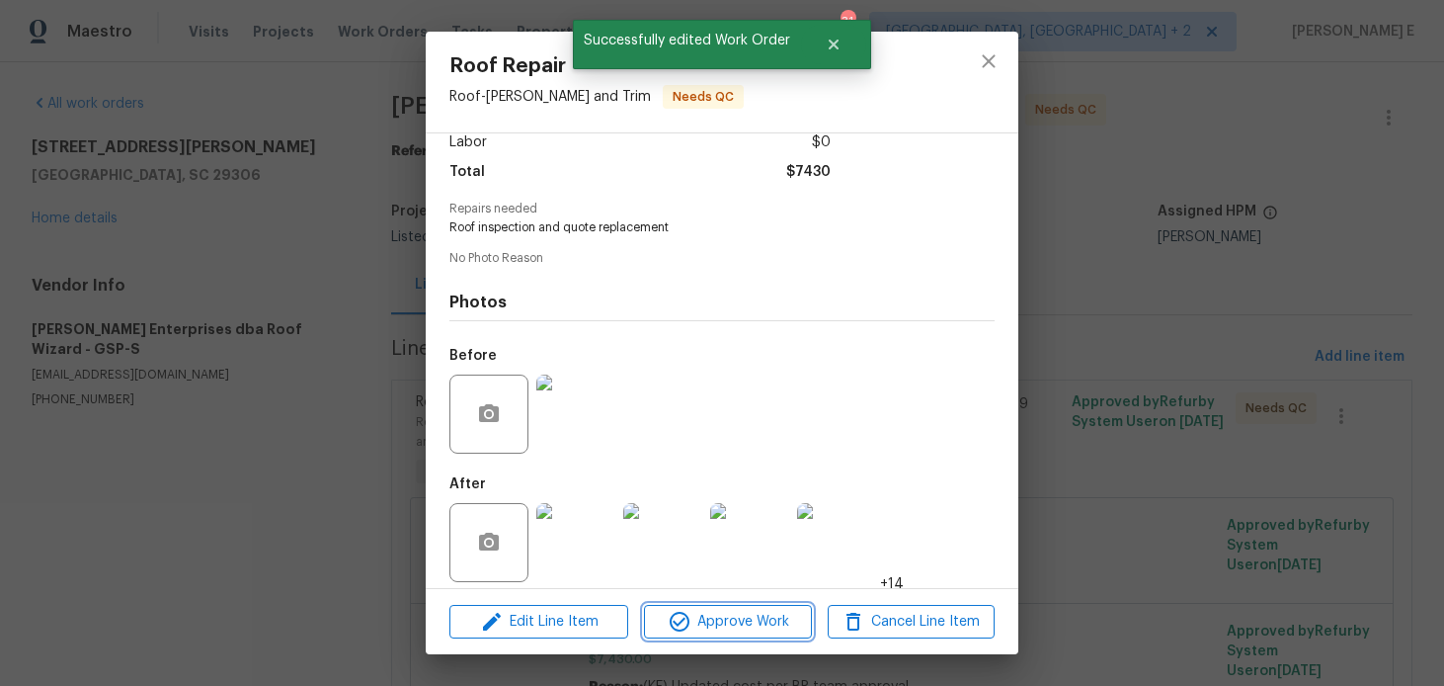
click at [687, 624] on icon "button" at bounding box center [680, 621] width 20 height 20
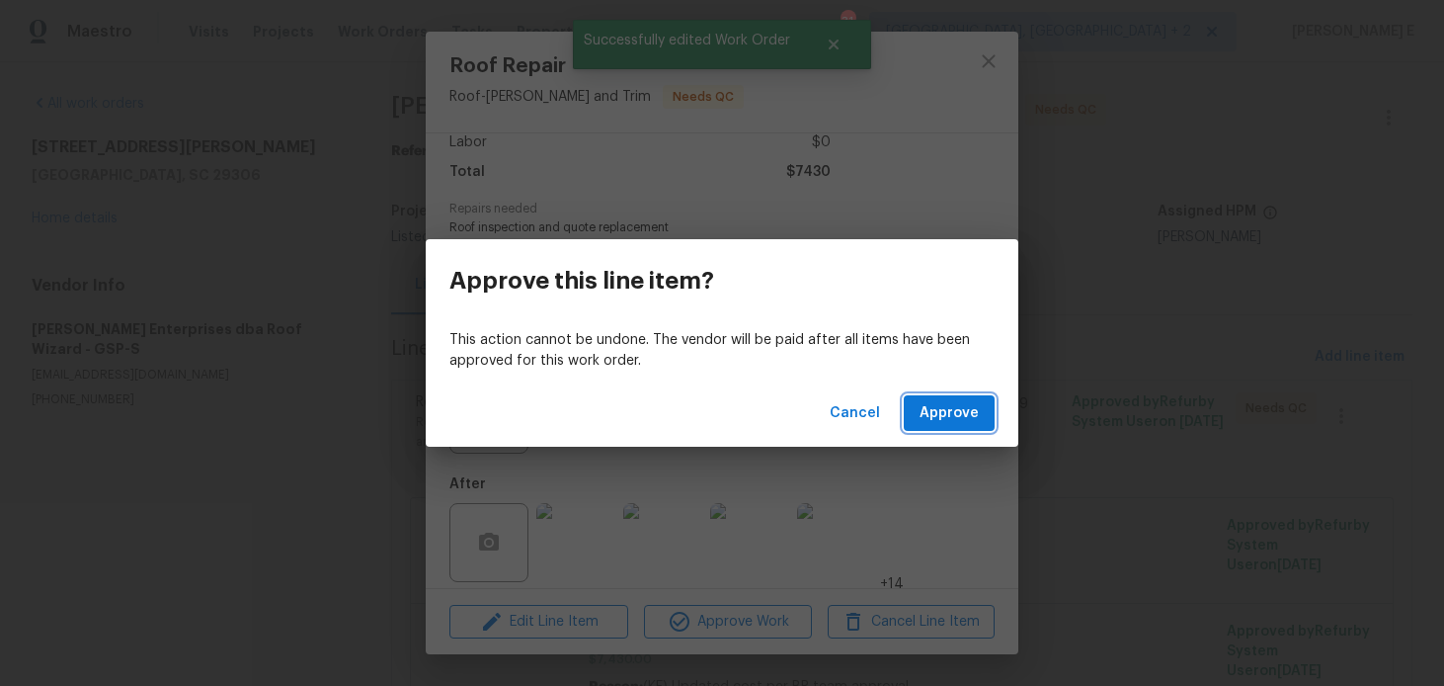
click at [951, 406] on span "Approve" at bounding box center [949, 413] width 59 height 25
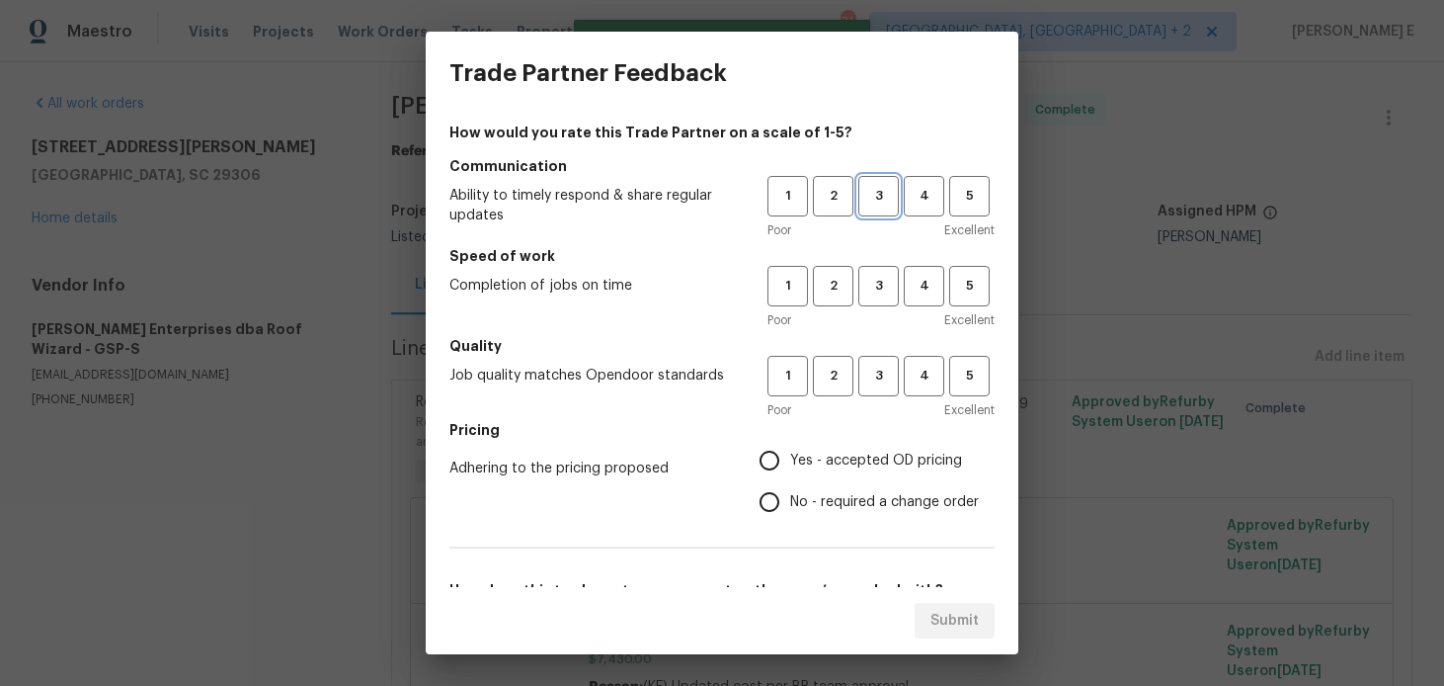
click at [896, 196] on span "3" at bounding box center [878, 196] width 37 height 23
click at [888, 282] on span "3" at bounding box center [878, 286] width 37 height 23
click at [867, 381] on span "3" at bounding box center [878, 376] width 37 height 23
click at [786, 504] on input "No - required a change order" at bounding box center [769, 501] width 41 height 41
radio input "true"
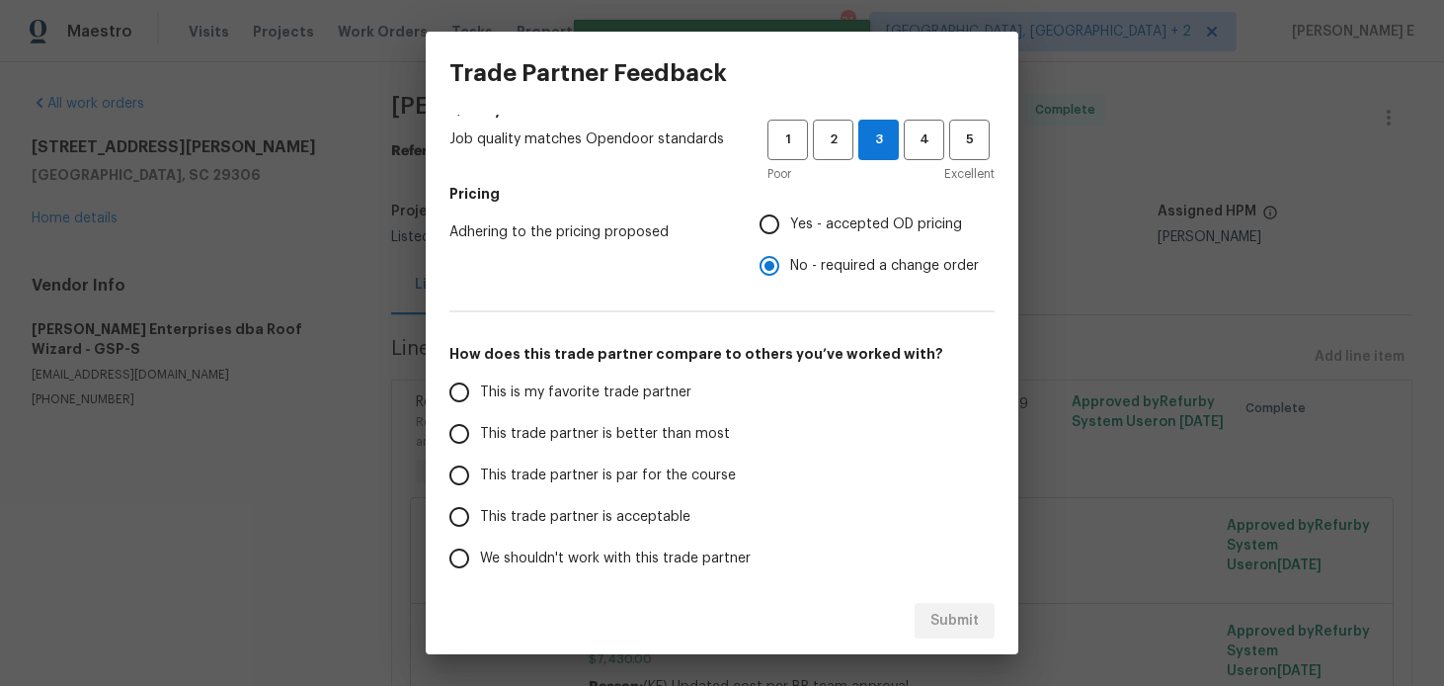
scroll to position [278, 0]
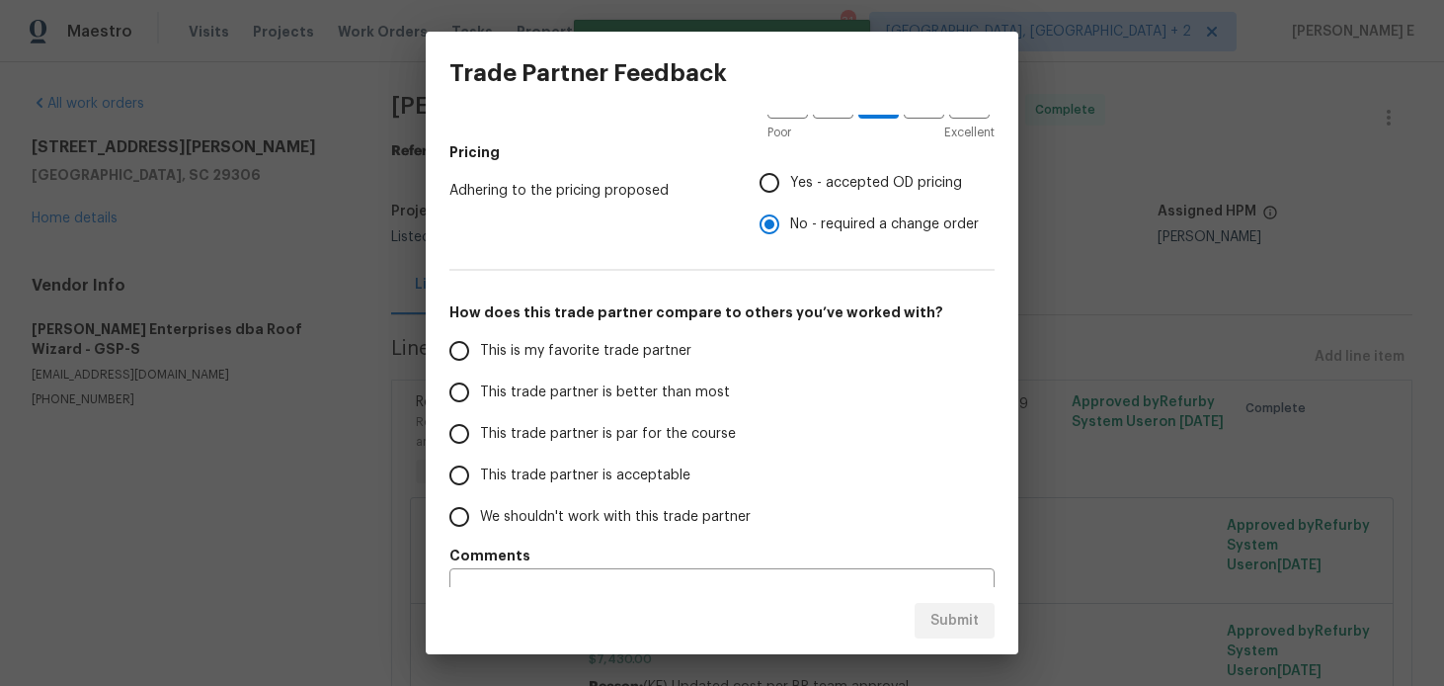
click at [648, 429] on span "This trade partner is par for the course" at bounding box center [608, 434] width 256 height 21
click at [480, 429] on input "This trade partner is par for the course" at bounding box center [459, 433] width 41 height 41
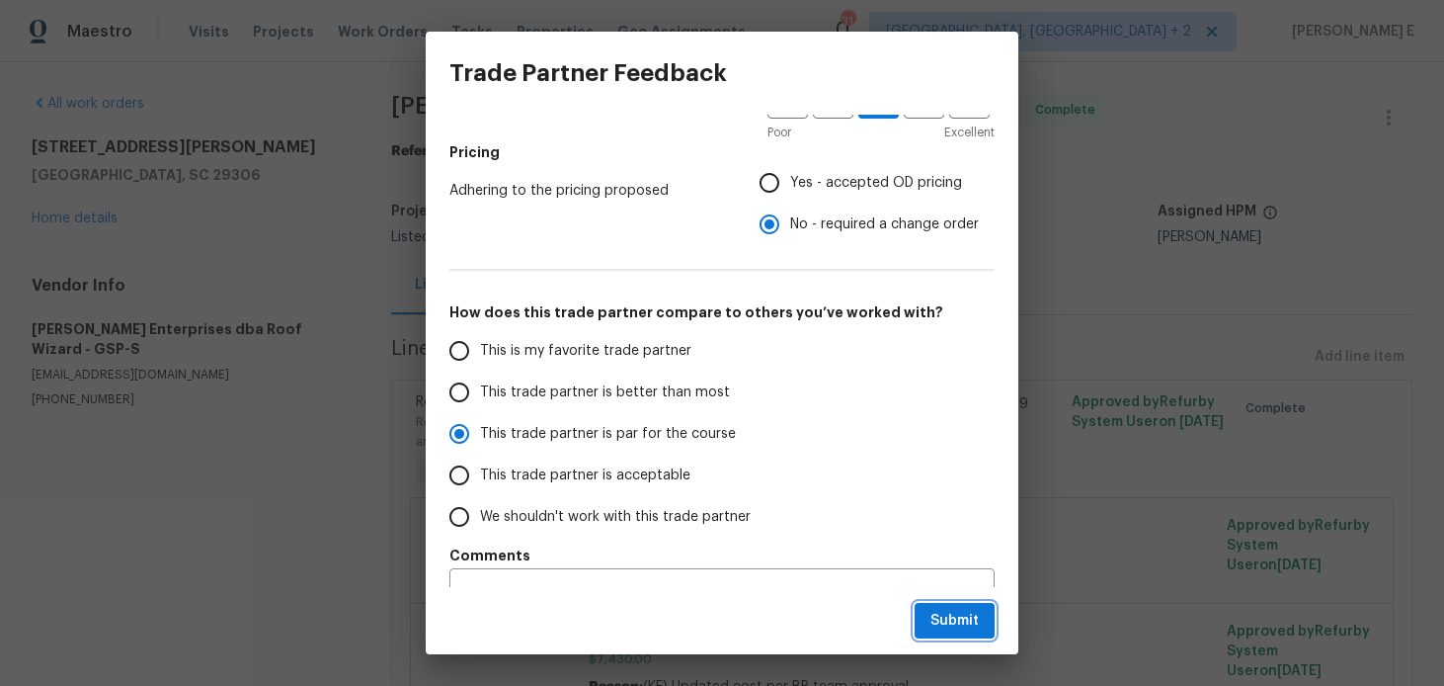
click at [929, 612] on button "Submit" at bounding box center [955, 621] width 80 height 37
radio input "true"
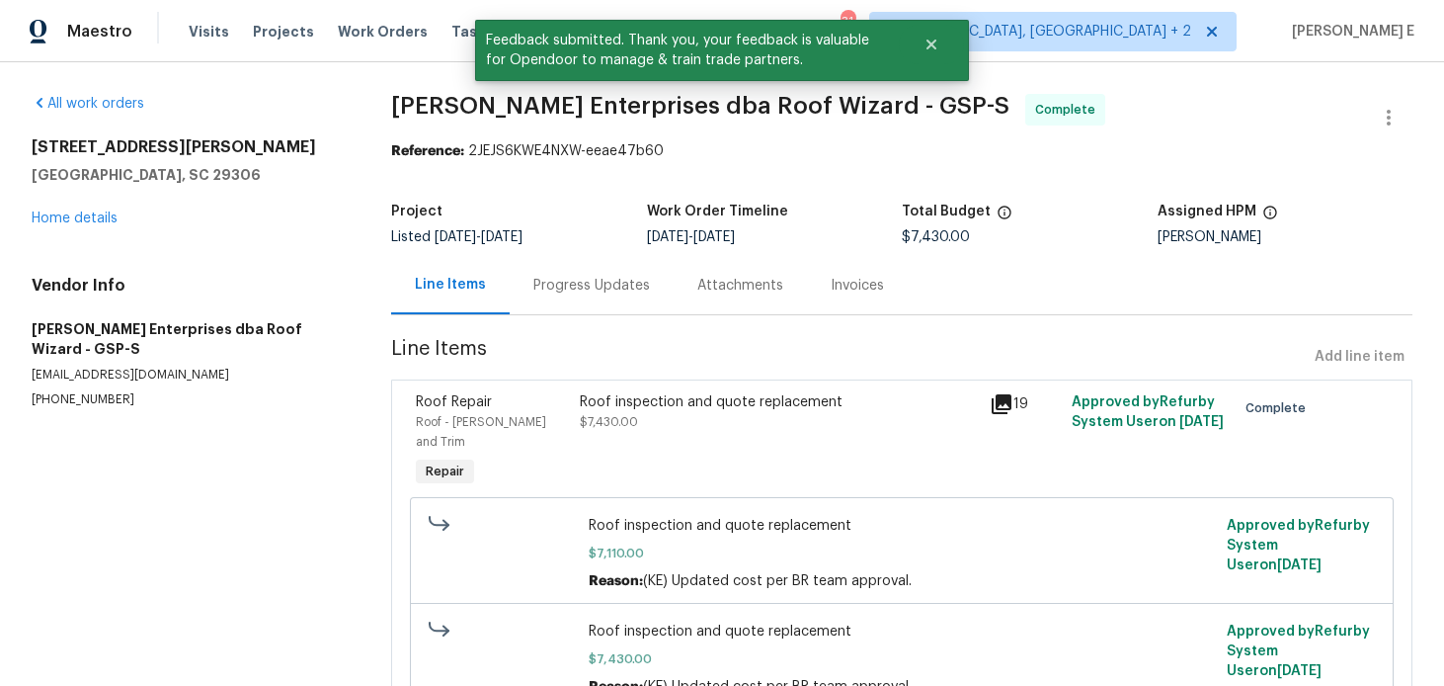
click at [565, 270] on div "Progress Updates" at bounding box center [592, 285] width 164 height 58
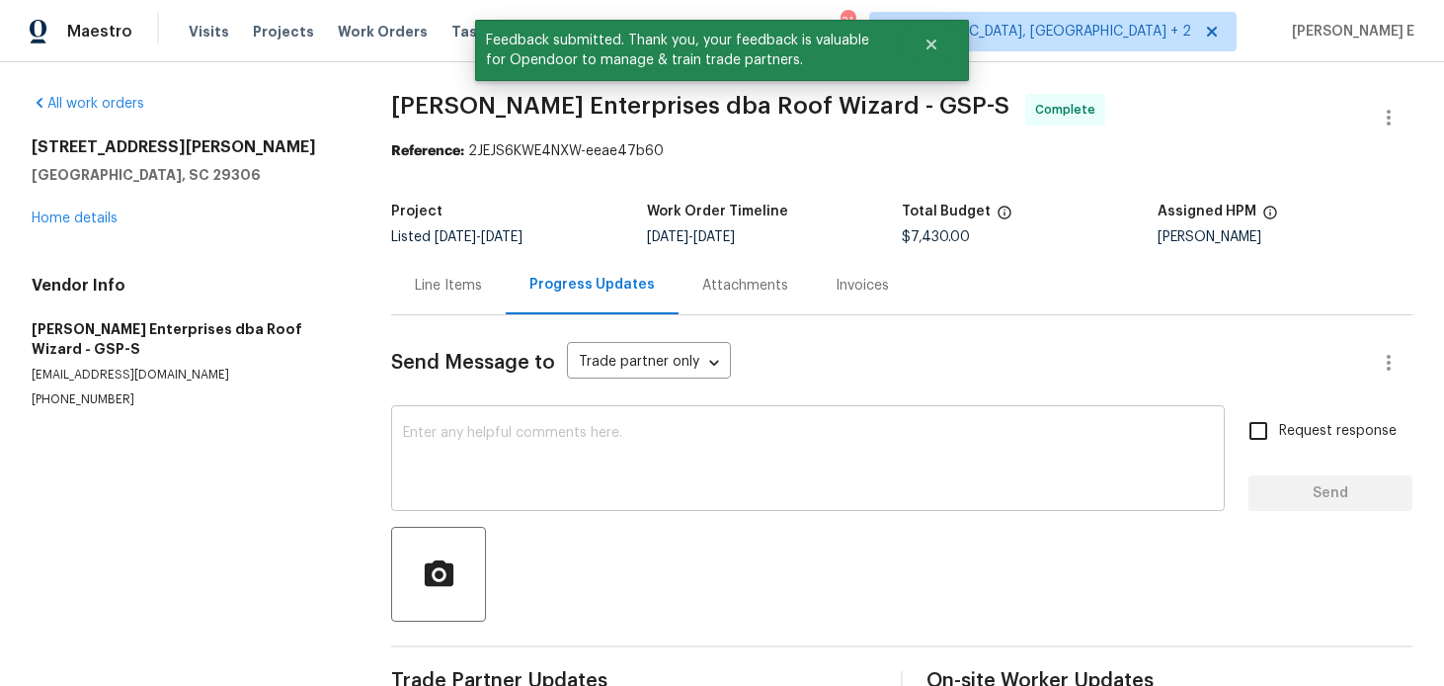
click at [534, 411] on div "x ​" at bounding box center [808, 460] width 834 height 101
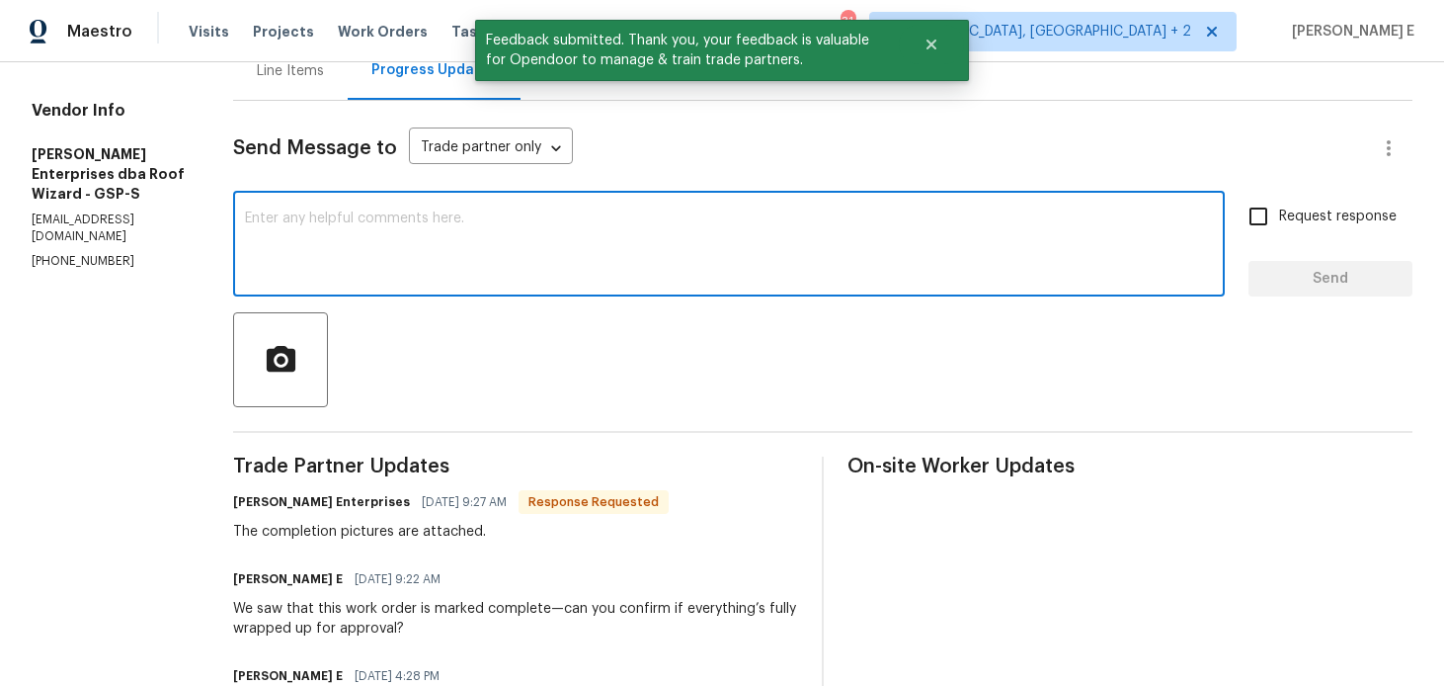
scroll to position [235, 0]
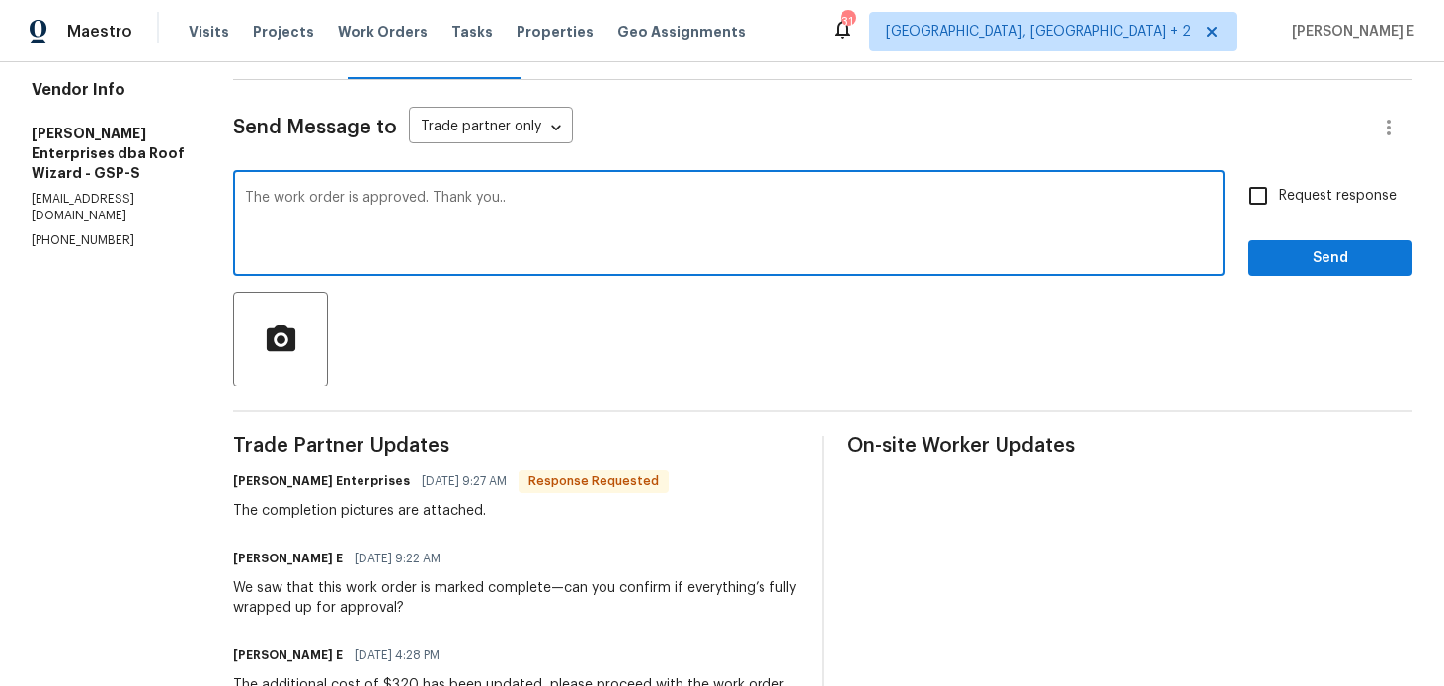
type textarea "The work order is approved. Thank you.."
click at [1301, 202] on span "Request response" at bounding box center [1338, 196] width 118 height 21
click at [1279, 202] on input "Request response" at bounding box center [1258, 195] width 41 height 41
checkbox input "true"
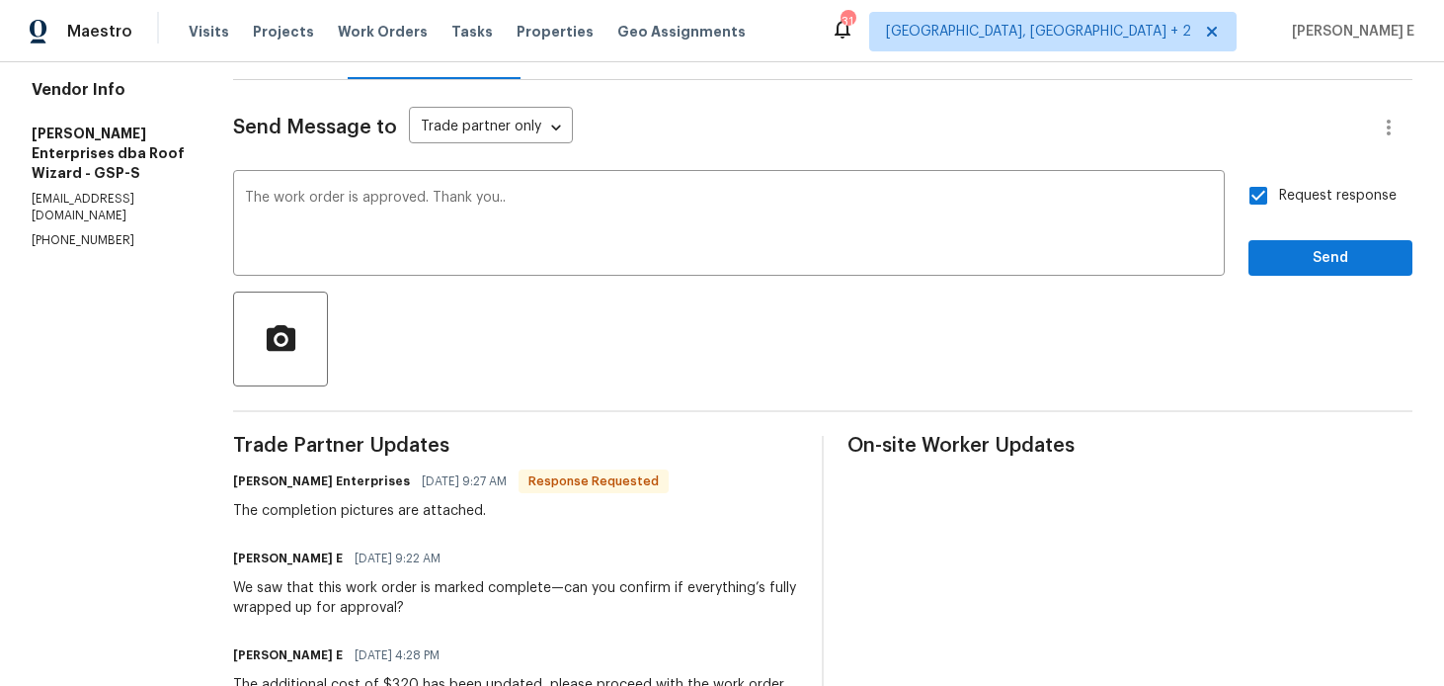
click at [1336, 271] on button "Send" at bounding box center [1331, 258] width 164 height 37
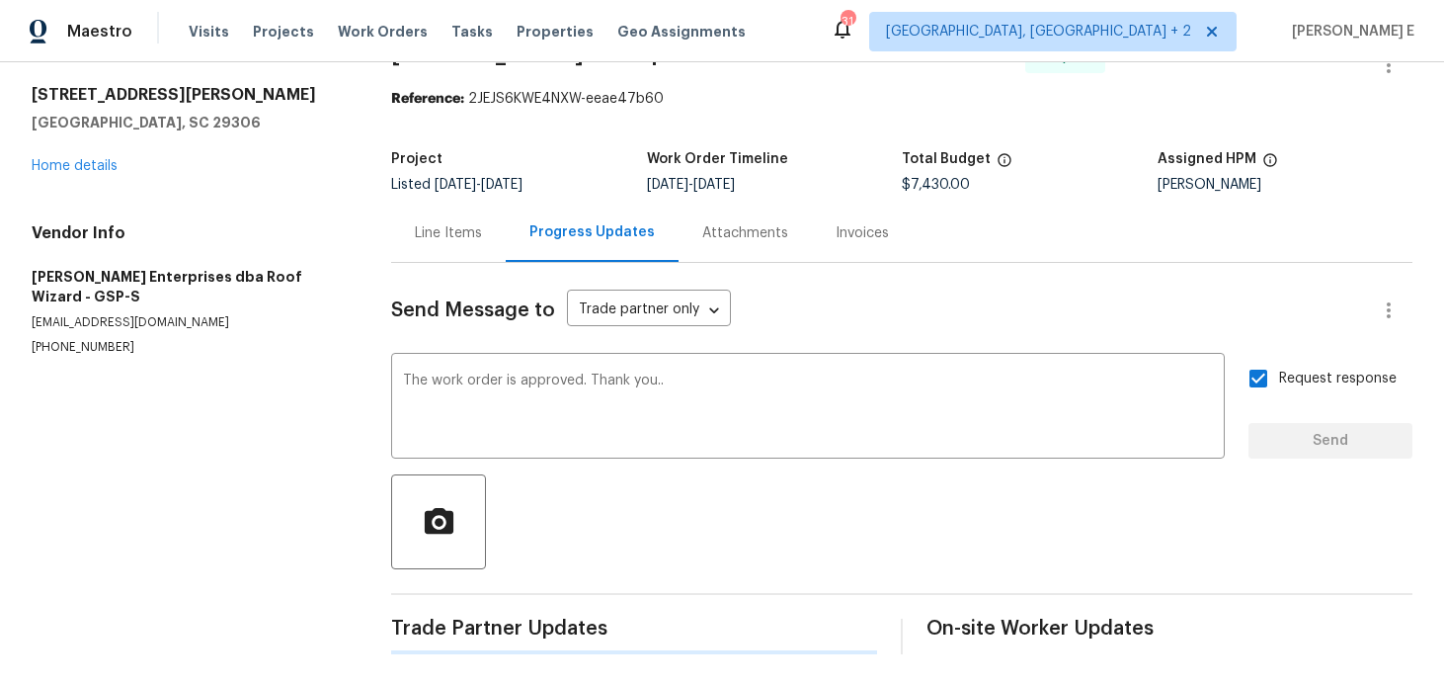
scroll to position [0, 0]
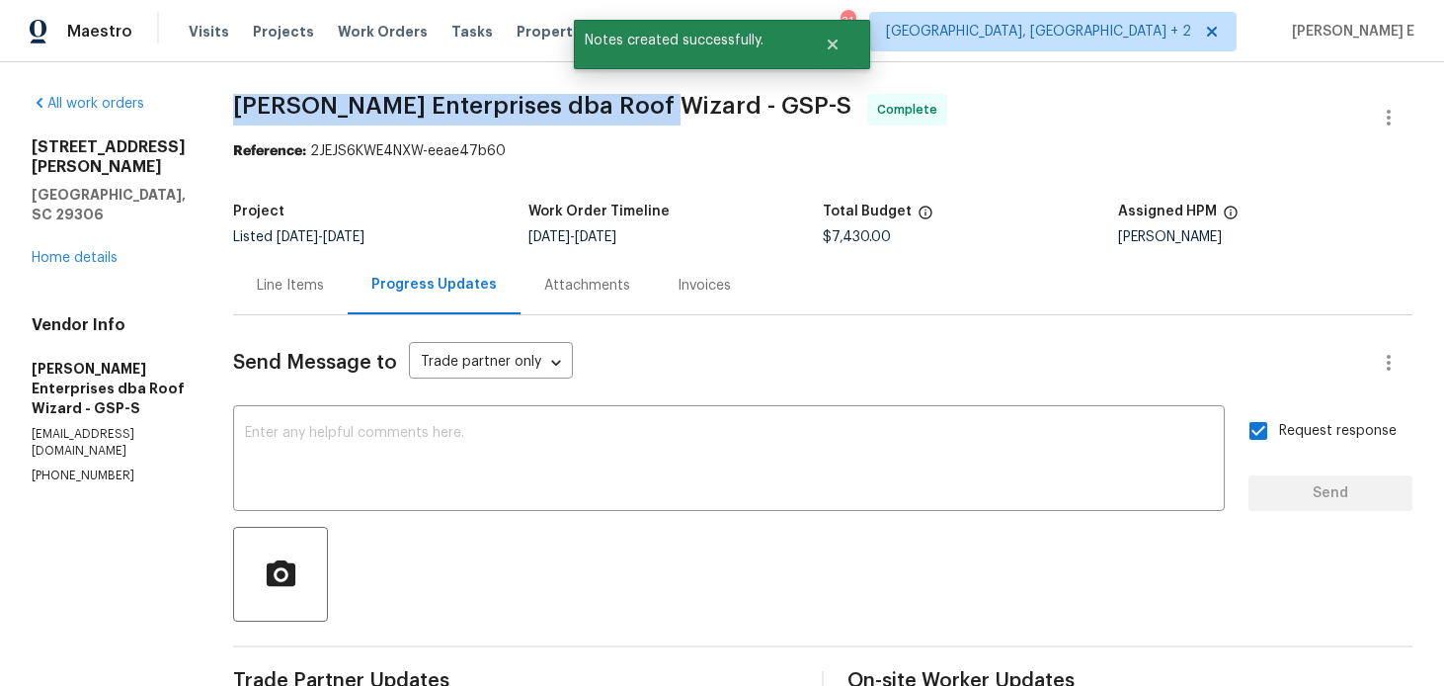
drag, startPoint x: 233, startPoint y: 104, endPoint x: 658, endPoint y: 103, distance: 424.8
click at [658, 103] on span "[PERSON_NAME] Enterprises dba Roof Wizard - GSP-S" at bounding box center [542, 106] width 618 height 24
copy span "[PERSON_NAME] Enterprises dba Roof Wizard"
click at [102, 251] on link "Home details" at bounding box center [75, 258] width 86 height 14
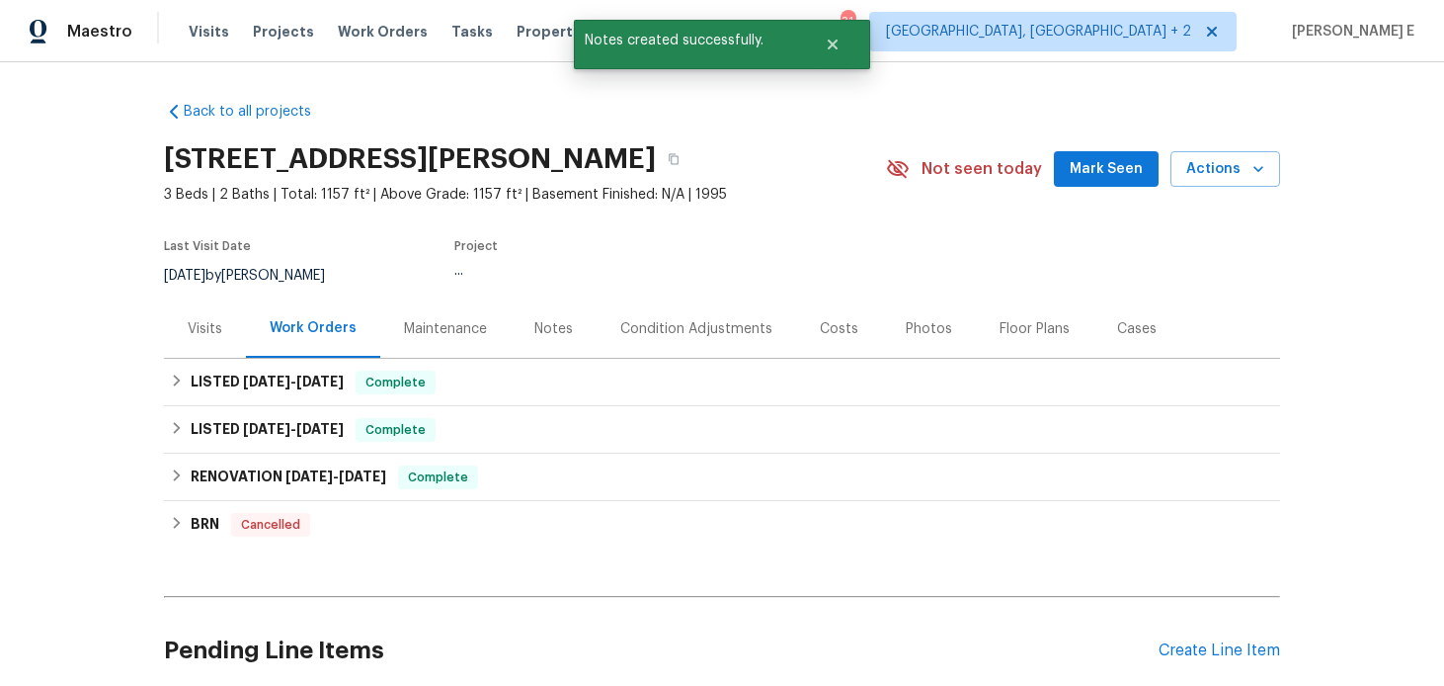
scroll to position [162, 0]
